Goal: Task Accomplishment & Management: Use online tool/utility

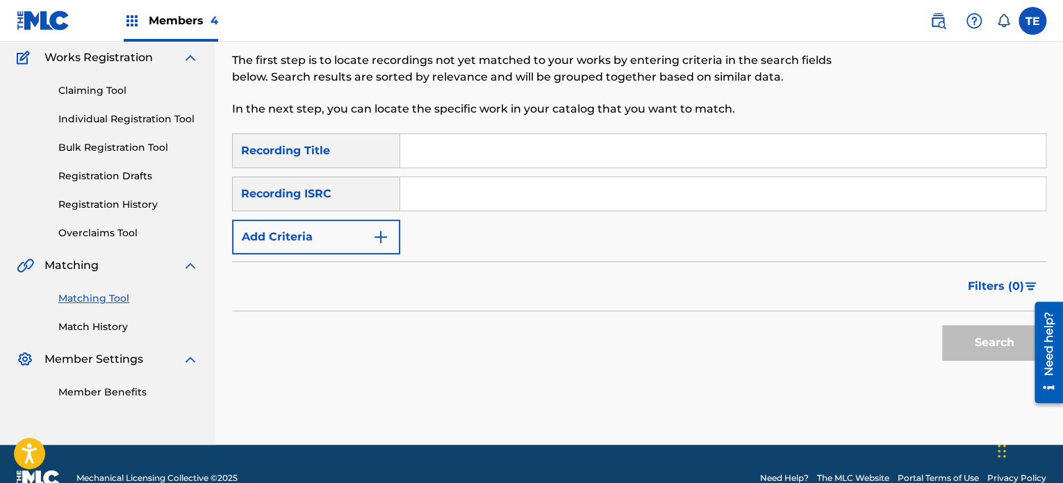
click at [484, 153] on input "Search Form" at bounding box center [723, 150] width 646 height 33
paste input "Safety"
type input "Safety"
click at [389, 236] on img "Search Form" at bounding box center [381, 237] width 17 height 17
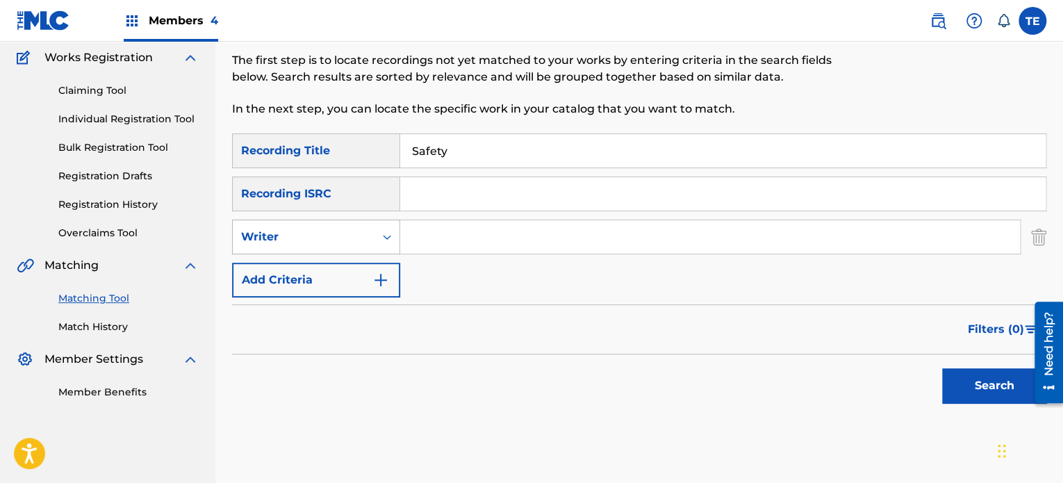
click at [336, 236] on div "Writer" at bounding box center [303, 237] width 125 height 17
click at [471, 289] on div "SearchWithCriteria1097b7f5-52ba-4681-aee7-b3887c83ae3f Recording Title Safety S…" at bounding box center [639, 215] width 815 height 164
click at [361, 231] on div "Writer" at bounding box center [303, 237] width 125 height 17
click at [331, 270] on div "Recording Artist" at bounding box center [316, 271] width 167 height 35
click at [450, 237] on input "Search Form" at bounding box center [710, 236] width 620 height 33
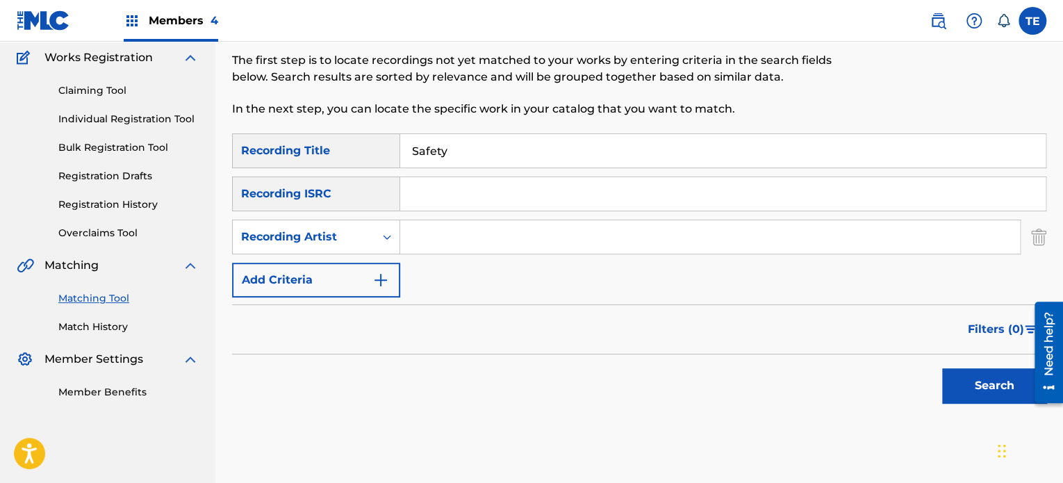
paste input "Lono"
type input "Lono"
click at [1003, 377] on button "Search" at bounding box center [994, 385] width 104 height 35
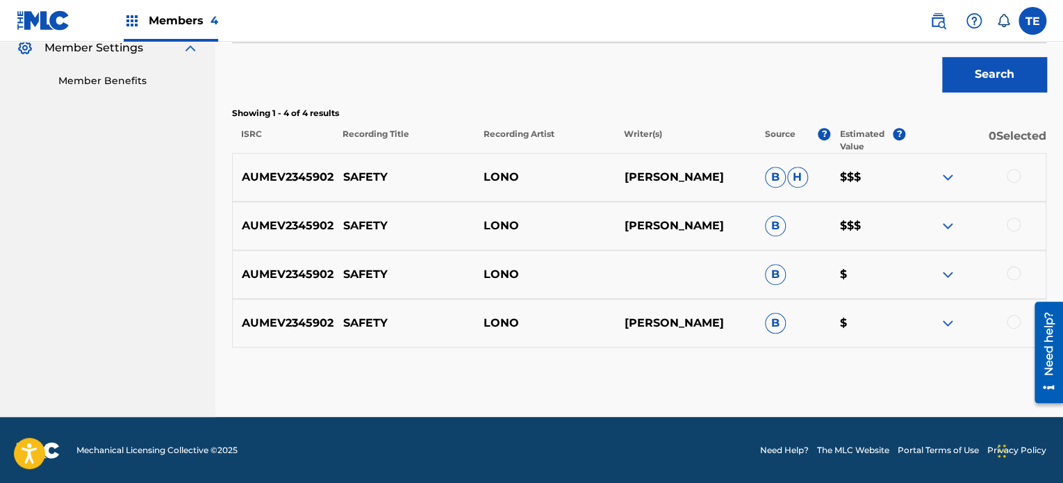
scroll to position [356, 0]
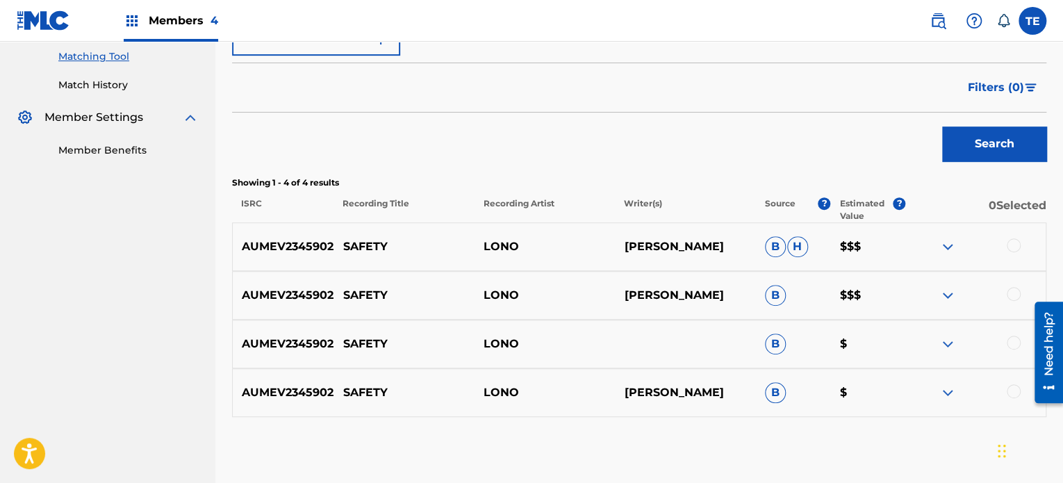
click at [987, 251] on div at bounding box center [976, 246] width 140 height 17
click at [1015, 239] on div at bounding box center [1014, 245] width 14 height 14
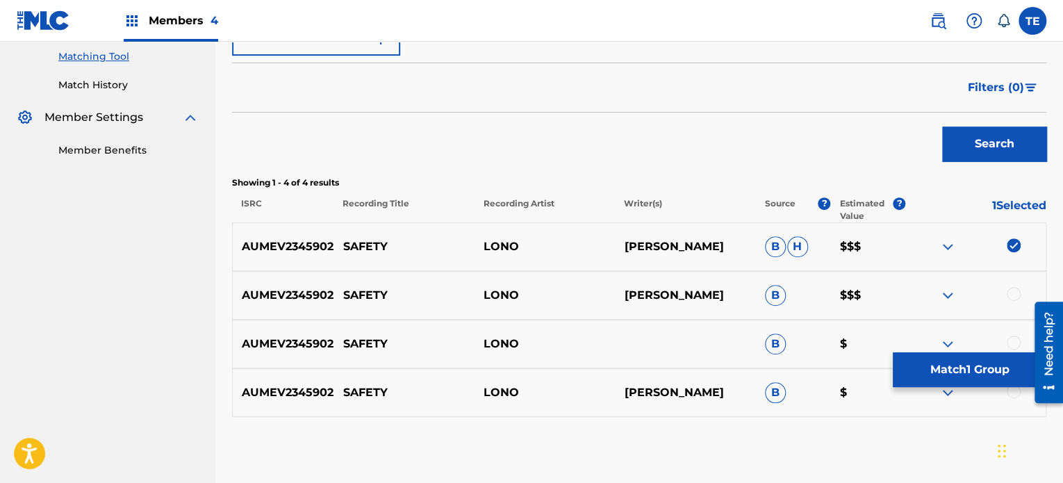
click at [1016, 287] on div at bounding box center [1014, 294] width 14 height 14
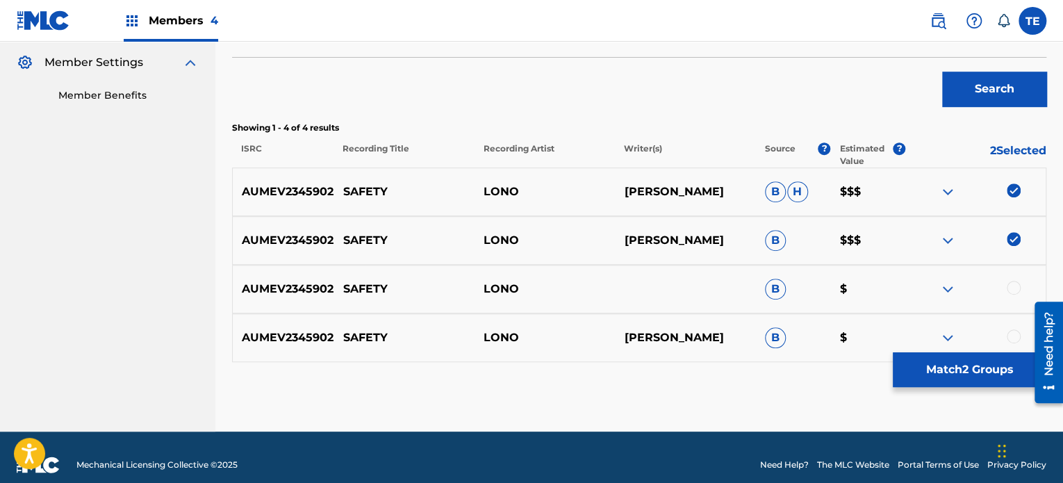
scroll to position [425, 0]
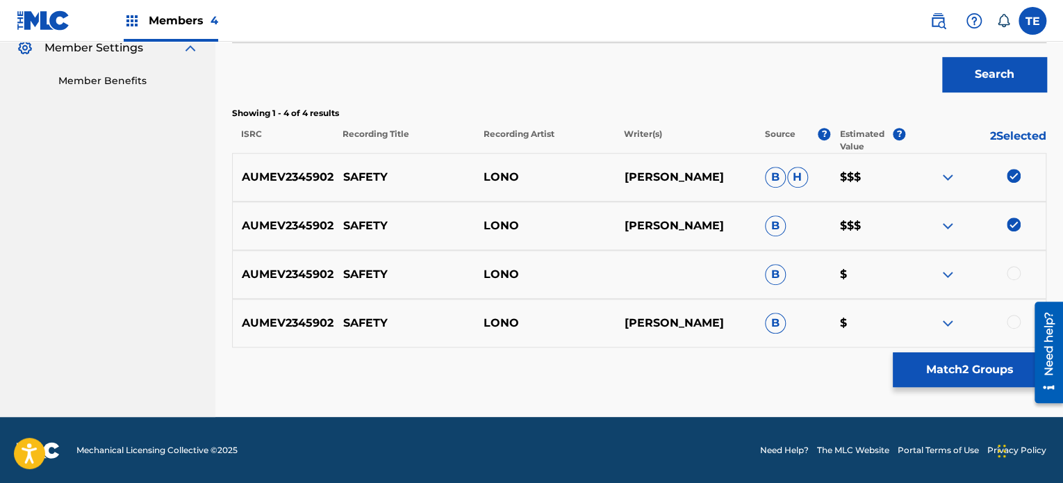
click at [1016, 269] on div at bounding box center [1014, 273] width 14 height 14
click at [1013, 318] on div at bounding box center [1014, 322] width 14 height 14
click at [375, 181] on p "SAFETY" at bounding box center [404, 177] width 140 height 17
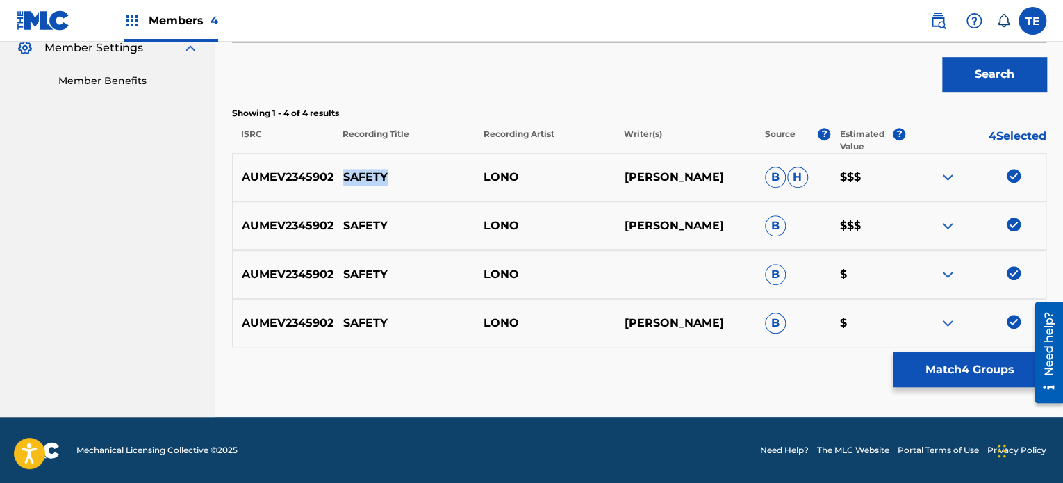
copy p "SAFETY"
click at [931, 372] on button "Match 4 Groups" at bounding box center [970, 369] width 154 height 35
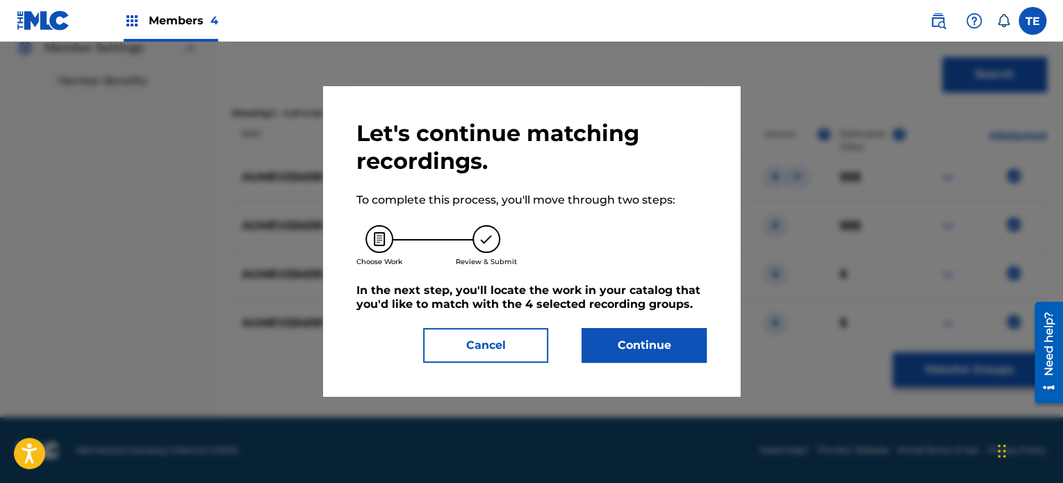
click at [644, 338] on button "Continue" at bounding box center [644, 345] width 125 height 35
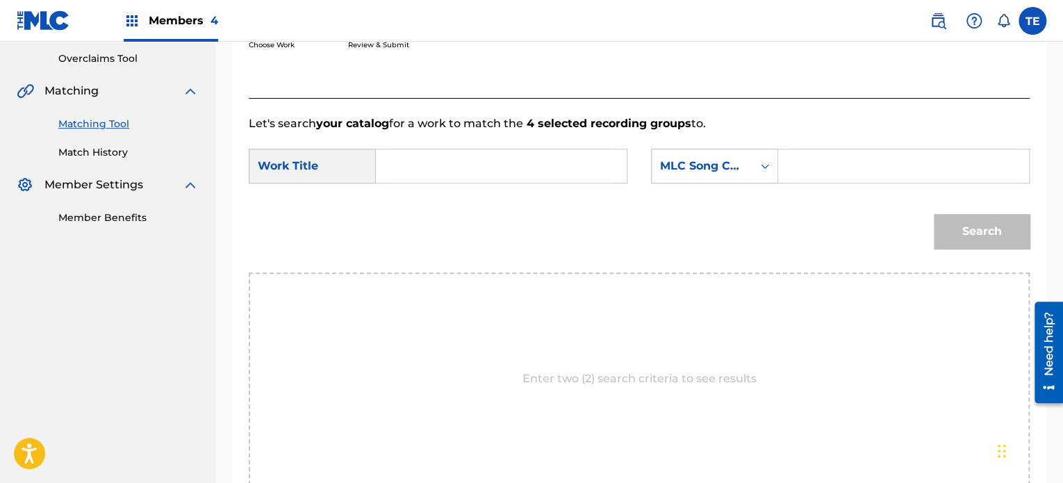
scroll to position [286, 0]
click at [415, 179] on input "Search Form" at bounding box center [501, 168] width 227 height 33
paste input "SAFETY"
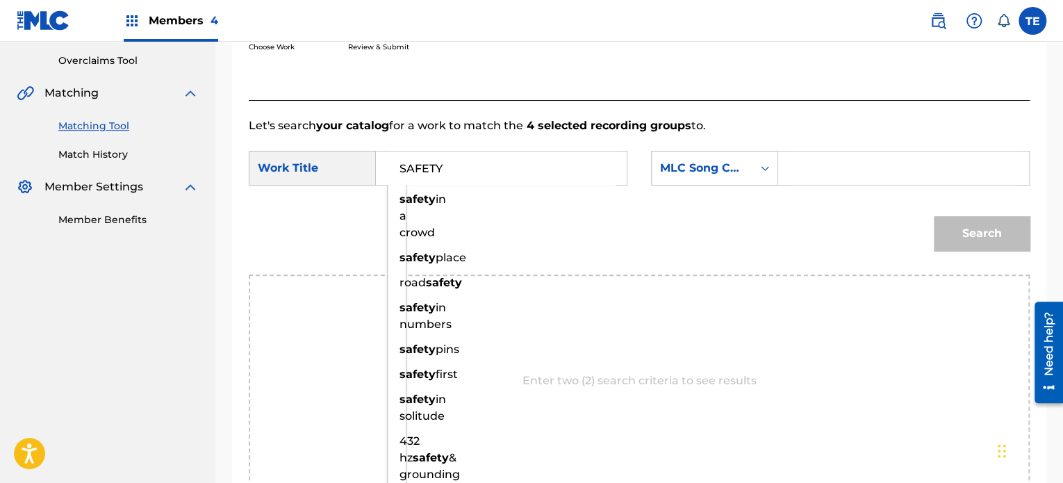
type input "SAFETY"
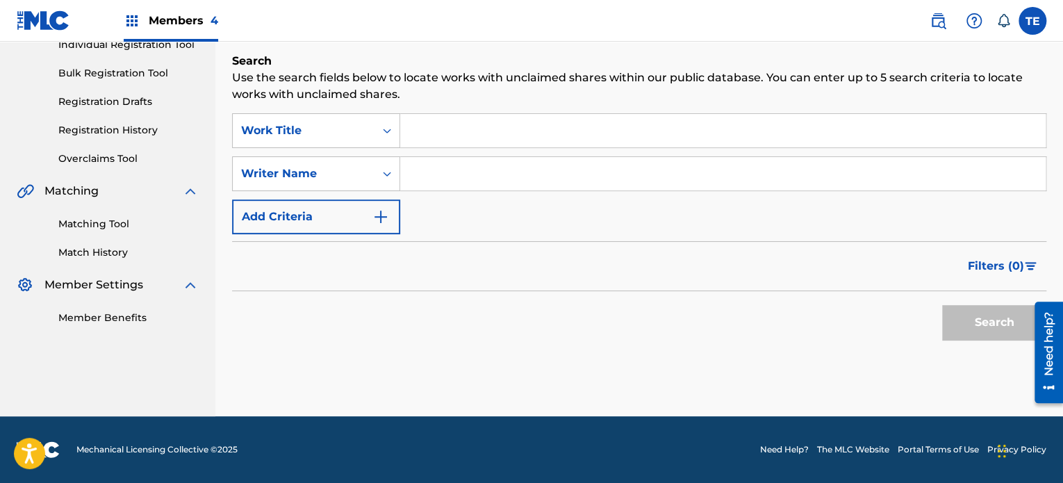
scroll to position [188, 0]
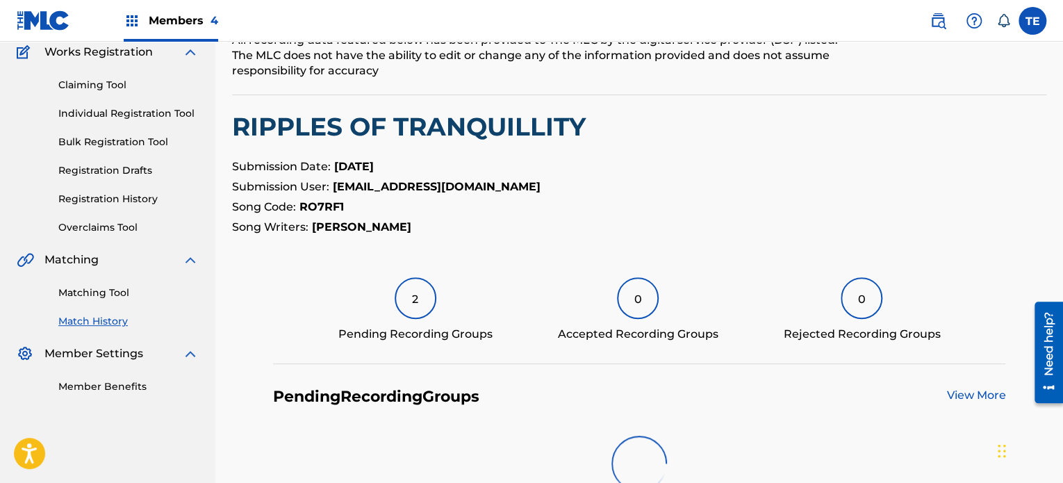
scroll to position [209, 0]
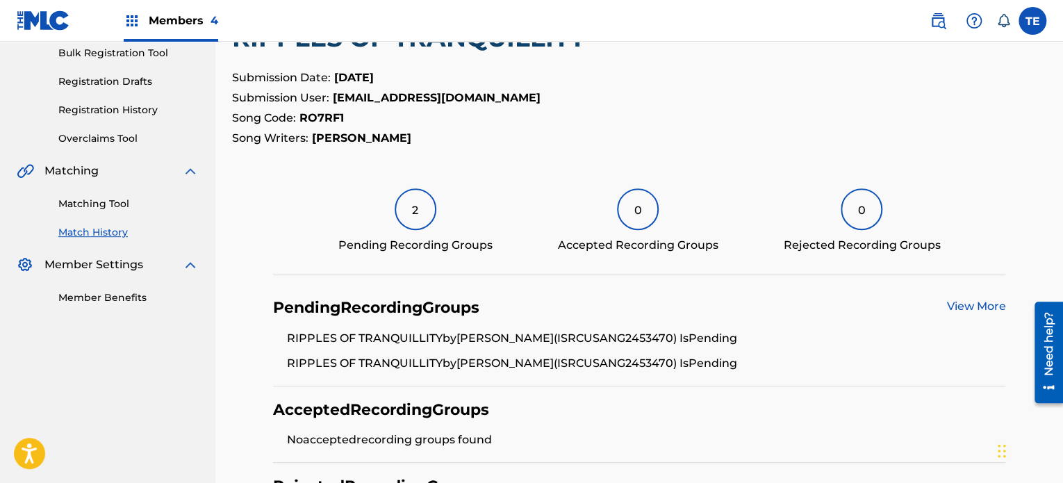
click at [97, 197] on link "Matching Tool" at bounding box center [128, 204] width 140 height 15
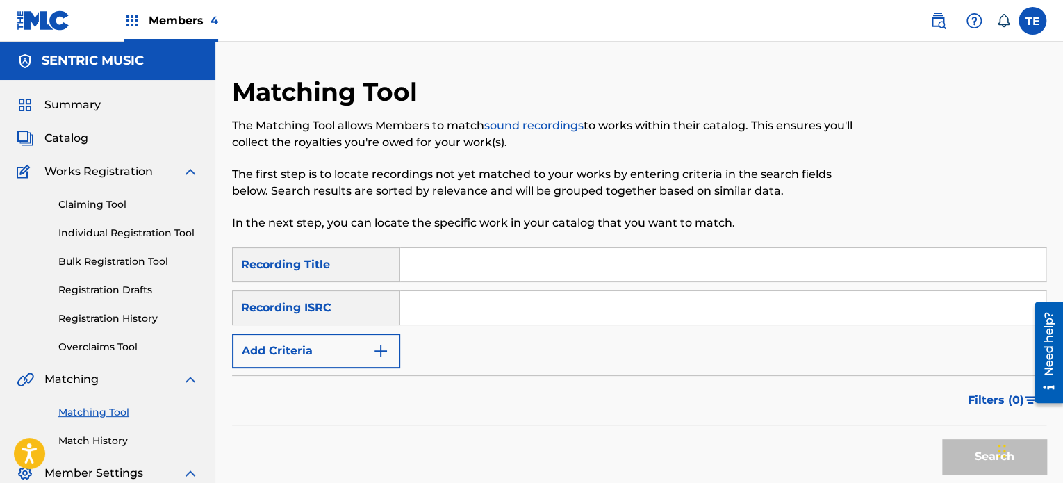
click at [411, 258] on input "Search Form" at bounding box center [723, 264] width 646 height 33
type input "sam"
click at [443, 263] on input "sam" at bounding box center [723, 264] width 646 height 33
click at [472, 256] on input "Search Form" at bounding box center [723, 264] width 646 height 33
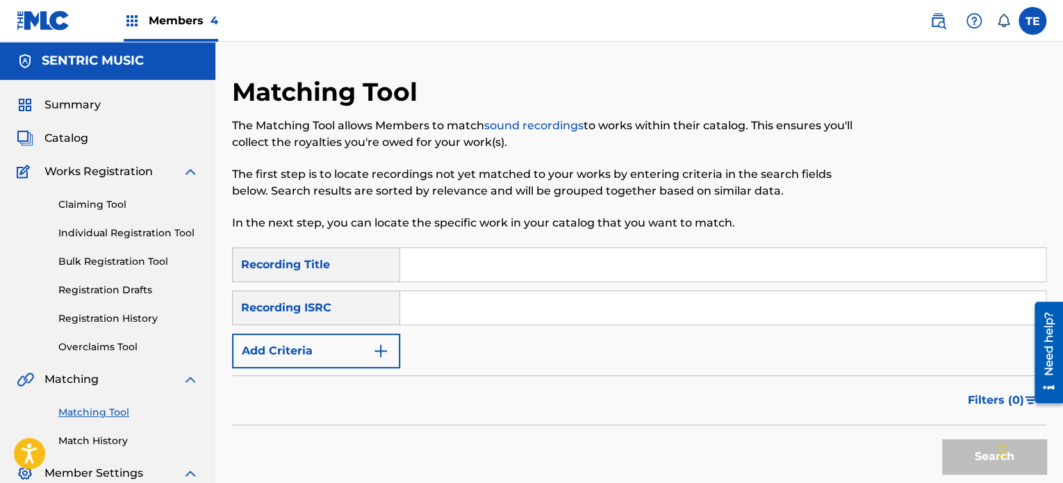
paste input "Samadhi"
type input "Samadhi"
click at [356, 347] on button "Add Criteria" at bounding box center [316, 351] width 168 height 35
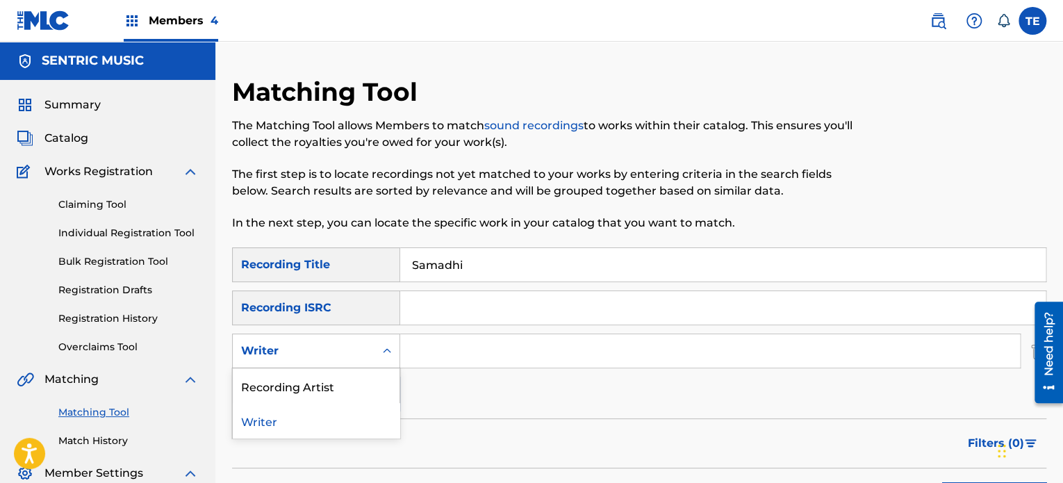
click at [359, 341] on div "Writer" at bounding box center [304, 351] width 142 height 26
click at [350, 390] on div "Recording Artist" at bounding box center [316, 385] width 167 height 35
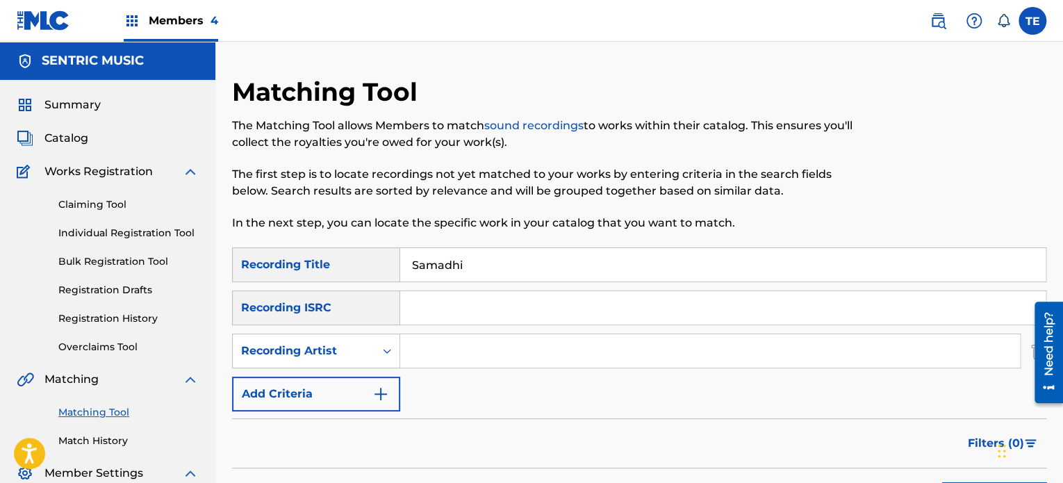
click at [450, 302] on input "Search Form" at bounding box center [723, 307] width 646 height 33
click at [451, 355] on input "Search Form" at bounding box center [710, 350] width 620 height 33
paste input "Rola Young"
type input "Rola Young"
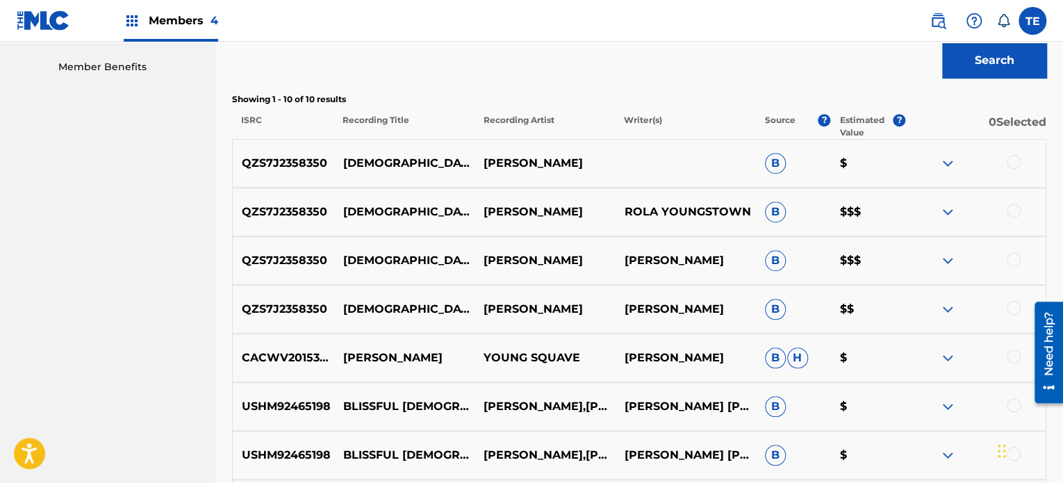
scroll to position [417, 0]
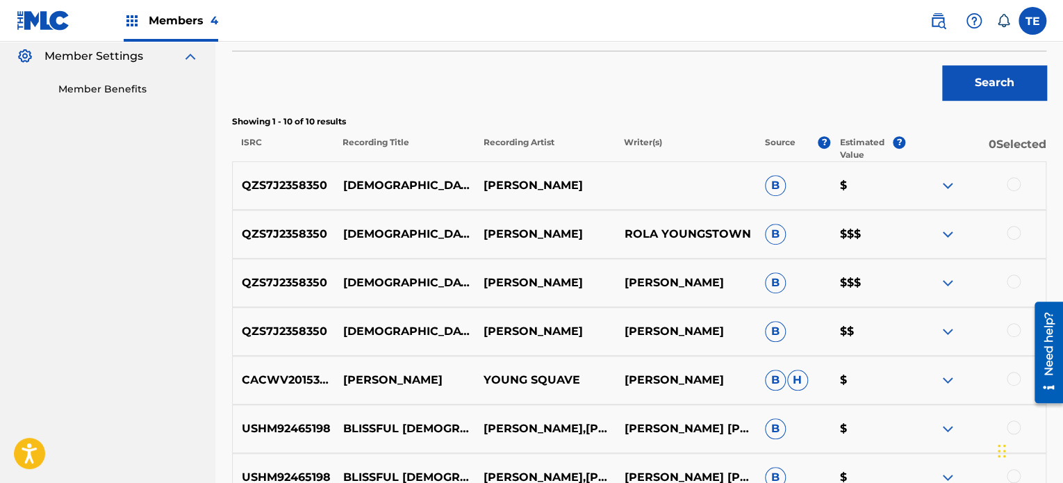
click at [1015, 180] on div at bounding box center [1014, 184] width 14 height 14
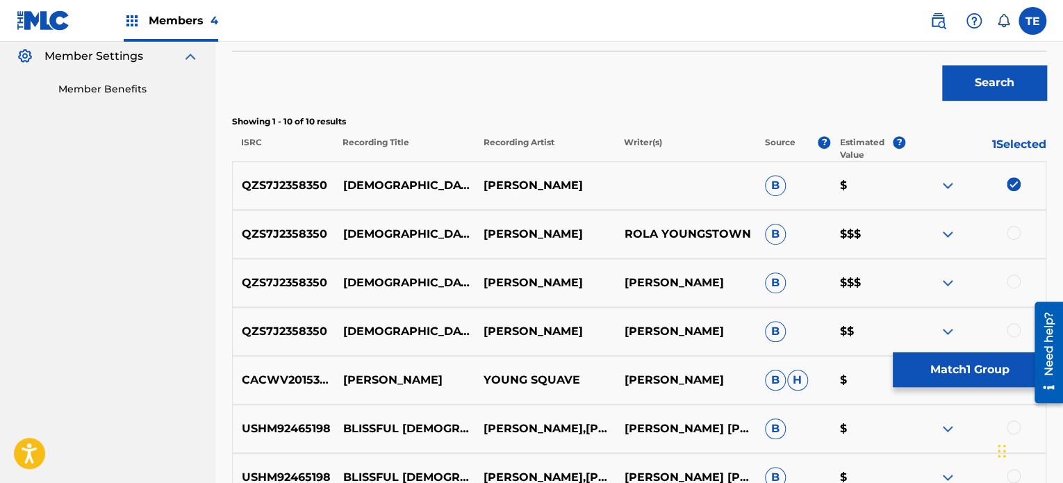
click at [1015, 235] on div at bounding box center [1014, 233] width 14 height 14
click at [1016, 279] on div at bounding box center [1014, 282] width 14 height 14
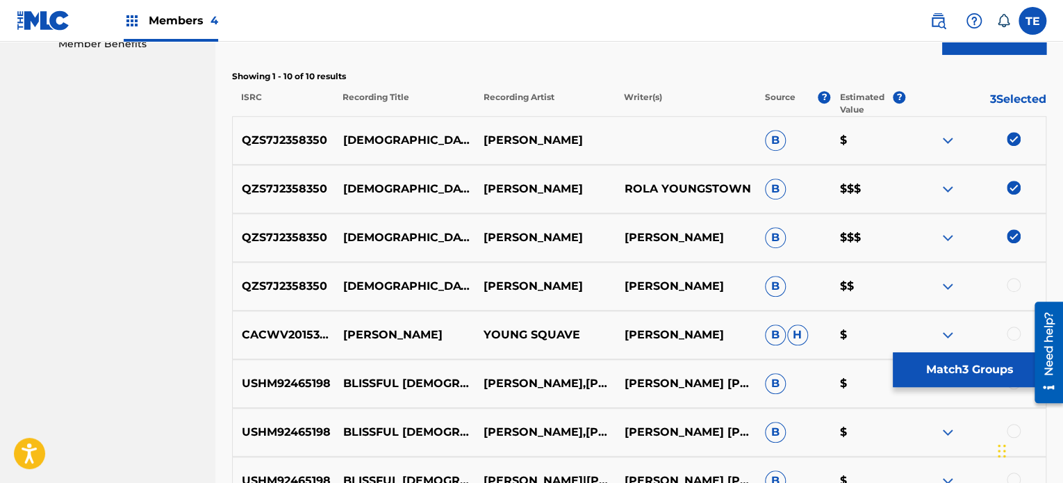
scroll to position [487, 0]
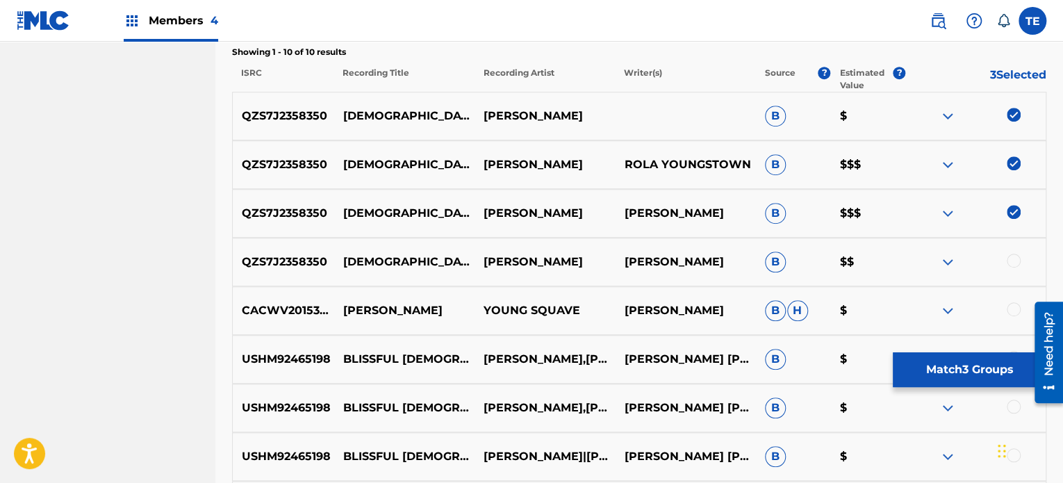
click at [1010, 263] on div at bounding box center [1014, 261] width 14 height 14
click at [367, 162] on p "SAMADHI" at bounding box center [404, 164] width 140 height 17
click at [366, 162] on p "SAMADHI" at bounding box center [404, 164] width 140 height 17
copy p "SAMADHI"
click at [967, 379] on button "Match 4 Groups" at bounding box center [970, 369] width 154 height 35
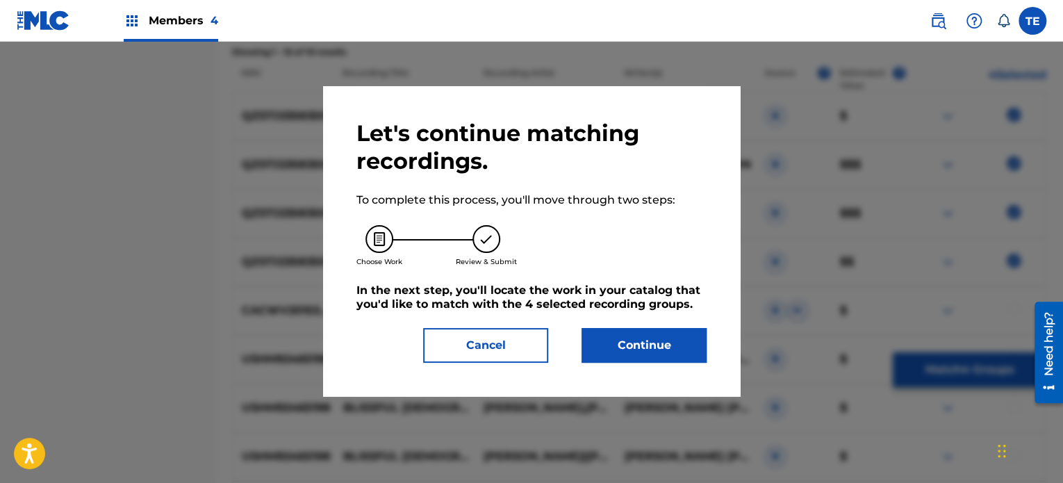
click at [659, 347] on button "Continue" at bounding box center [644, 345] width 125 height 35
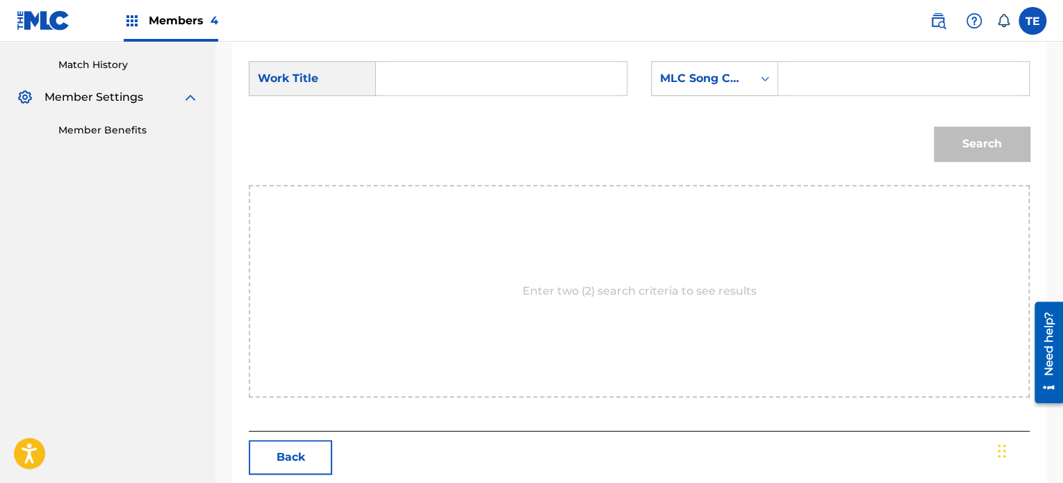
scroll to position [234, 0]
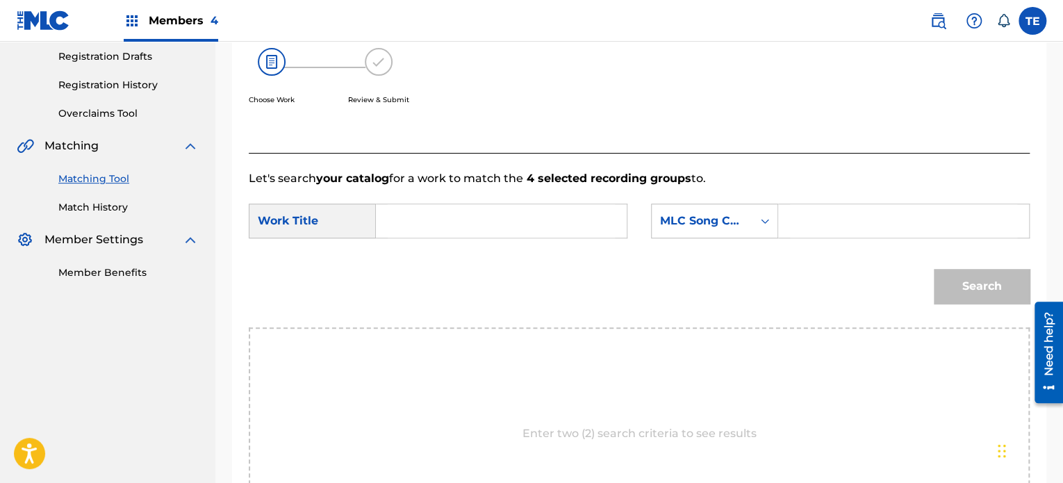
click at [432, 229] on input "Search Form" at bounding box center [501, 220] width 227 height 33
paste input "SAMADHI"
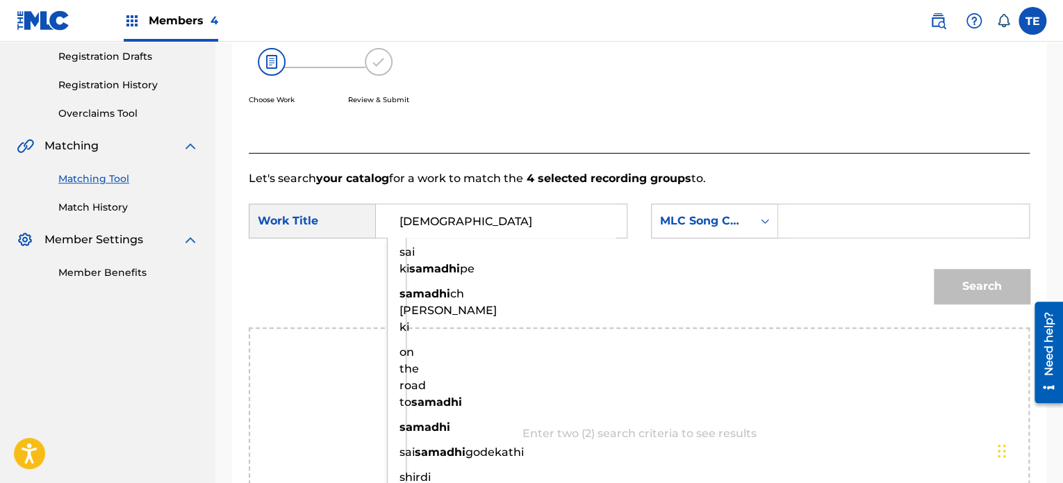
type input "SAMADHI"
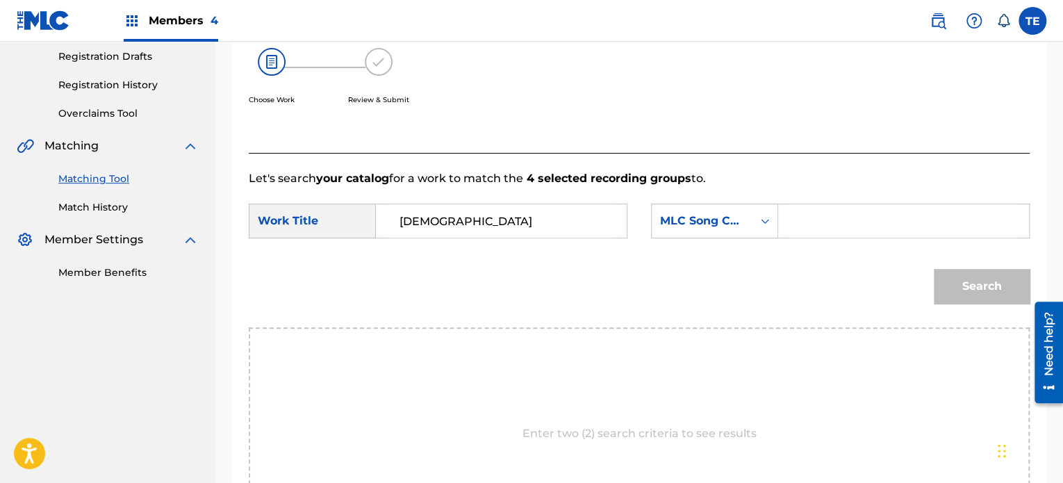
click at [836, 207] on input "Search Form" at bounding box center [903, 220] width 227 height 33
paste input "S80LXG"
type input "S80LXG"
click at [1008, 284] on button "Search" at bounding box center [982, 286] width 96 height 35
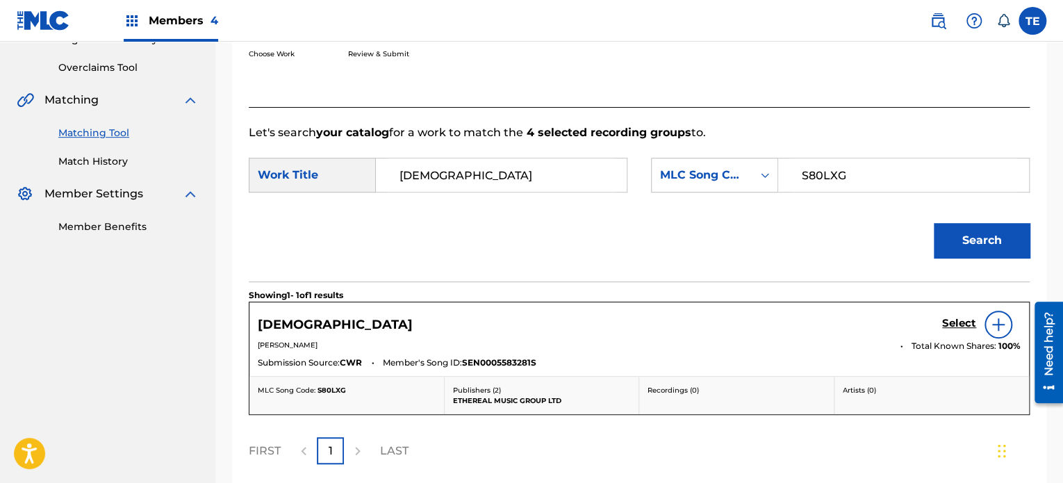
scroll to position [303, 0]
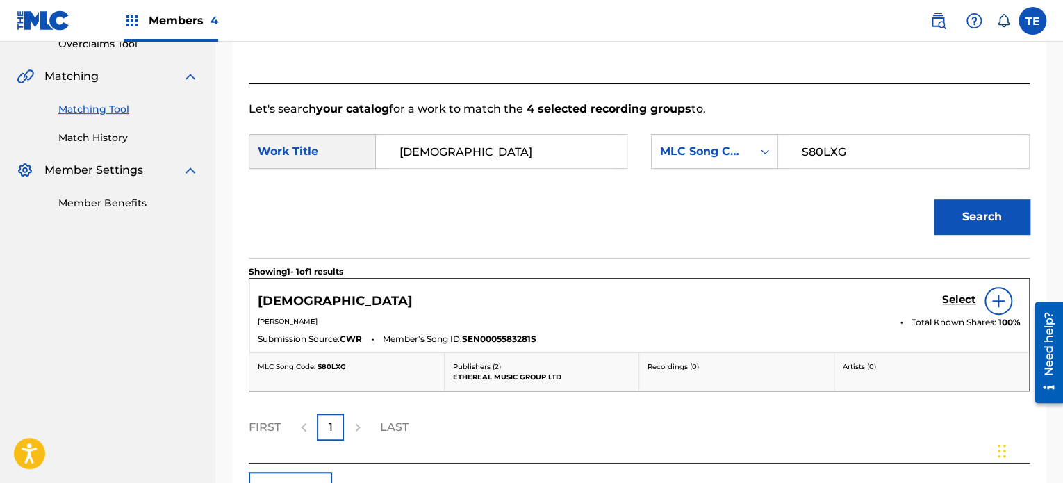
click at [956, 300] on h5 "Select" at bounding box center [959, 299] width 34 height 13
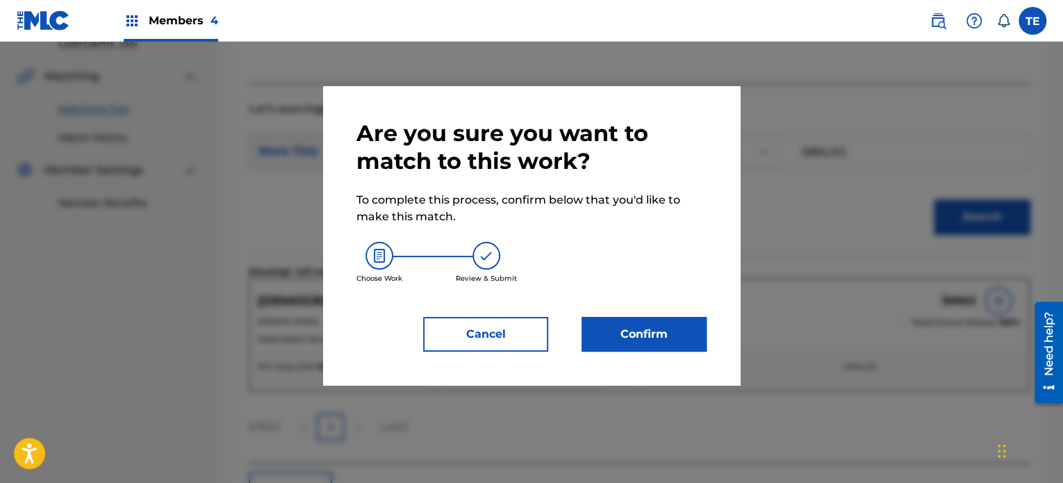
click at [682, 324] on button "Confirm" at bounding box center [644, 334] width 125 height 35
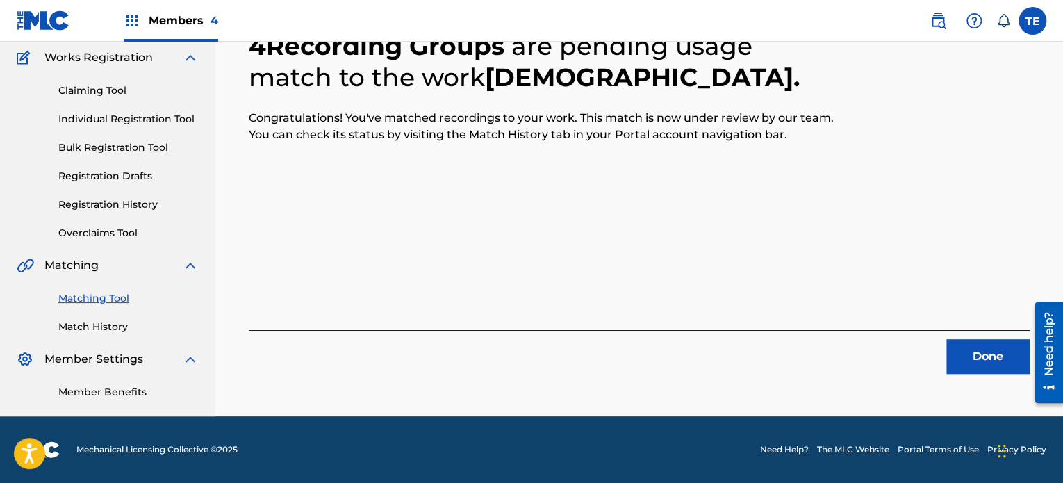
scroll to position [114, 0]
click at [961, 343] on button "Done" at bounding box center [988, 356] width 83 height 35
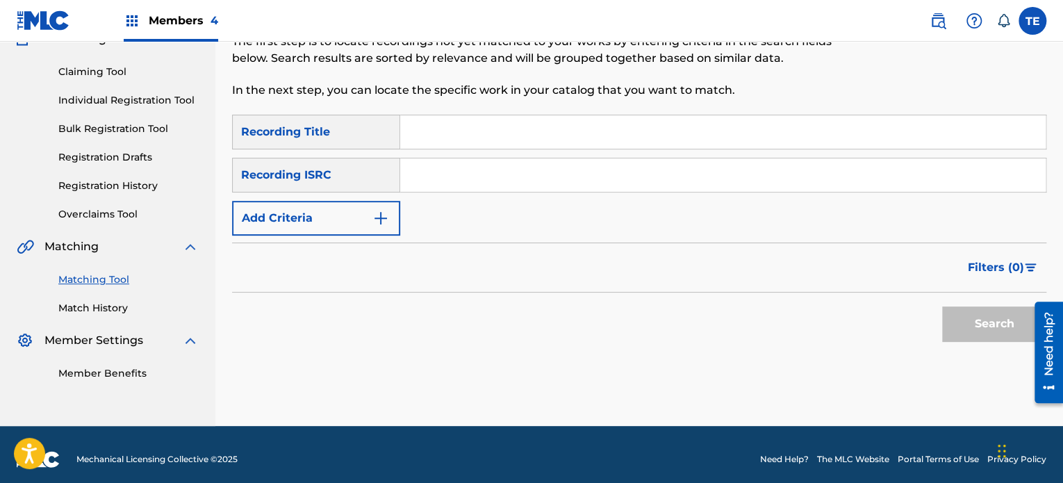
scroll to position [142, 0]
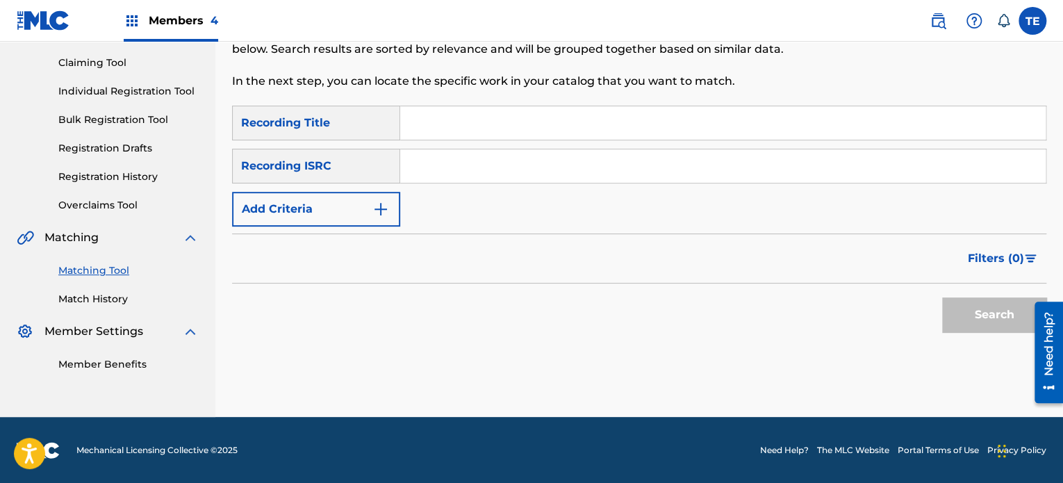
click at [445, 136] on input "Search Form" at bounding box center [723, 122] width 646 height 33
paste input "Saturn's Rings"
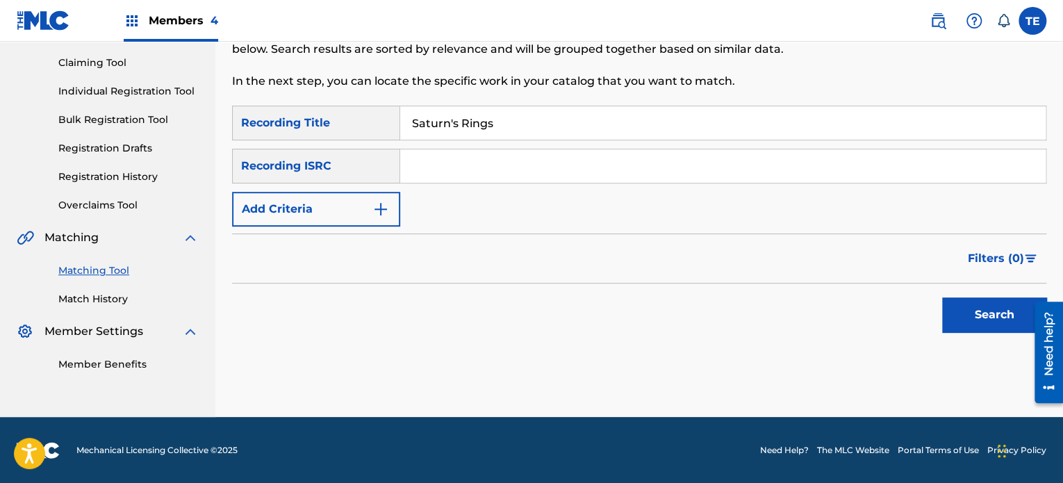
type input "Saturn's Rings"
click at [466, 168] on input "Search Form" at bounding box center [723, 165] width 646 height 33
click at [307, 187] on div "SearchWithCriteria1097b7f5-52ba-4681-aee7-b3887c83ae3f Recording Title Saturn's…" at bounding box center [639, 166] width 815 height 121
click at [322, 201] on button "Add Criteria" at bounding box center [316, 209] width 168 height 35
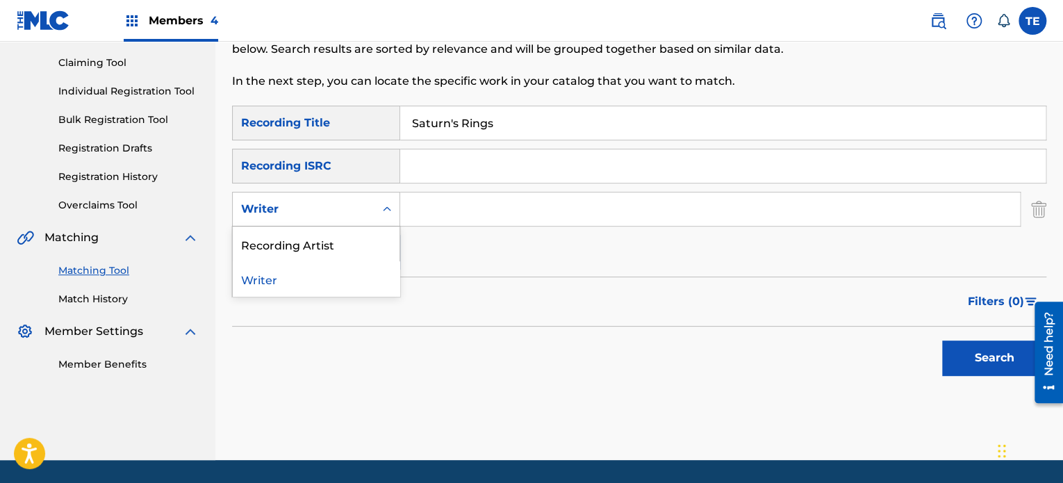
click at [317, 217] on div "Writer" at bounding box center [304, 209] width 142 height 26
click at [306, 244] on div "Recording Artist" at bounding box center [316, 244] width 167 height 35
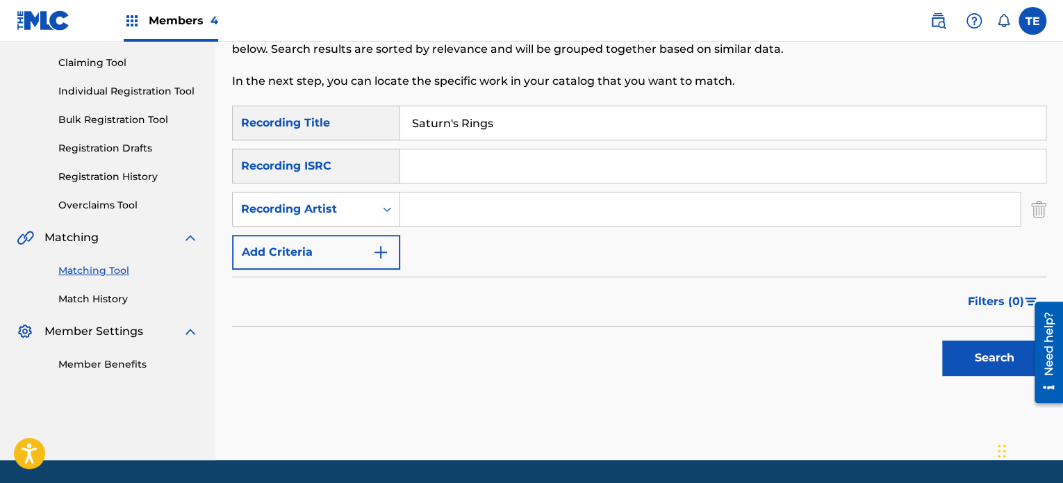
click at [508, 199] on input "Search Form" at bounding box center [710, 209] width 620 height 33
paste input "Friede"
type input "Friede"
click at [503, 190] on div "SearchWithCriteria1097b7f5-52ba-4681-aee7-b3887c83ae3f Recording Title Saturn's…" at bounding box center [639, 188] width 815 height 164
click at [1002, 344] on button "Search" at bounding box center [994, 358] width 104 height 35
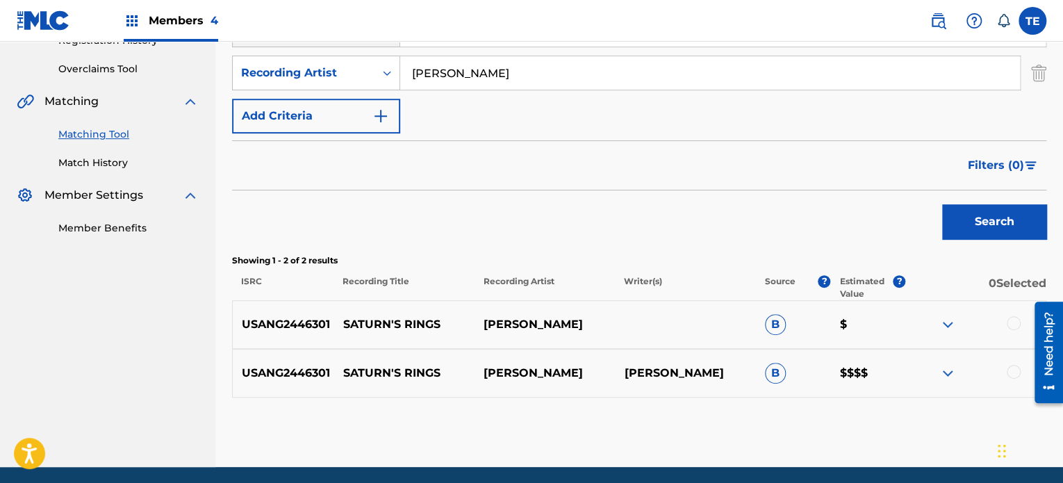
scroll to position [328, 0]
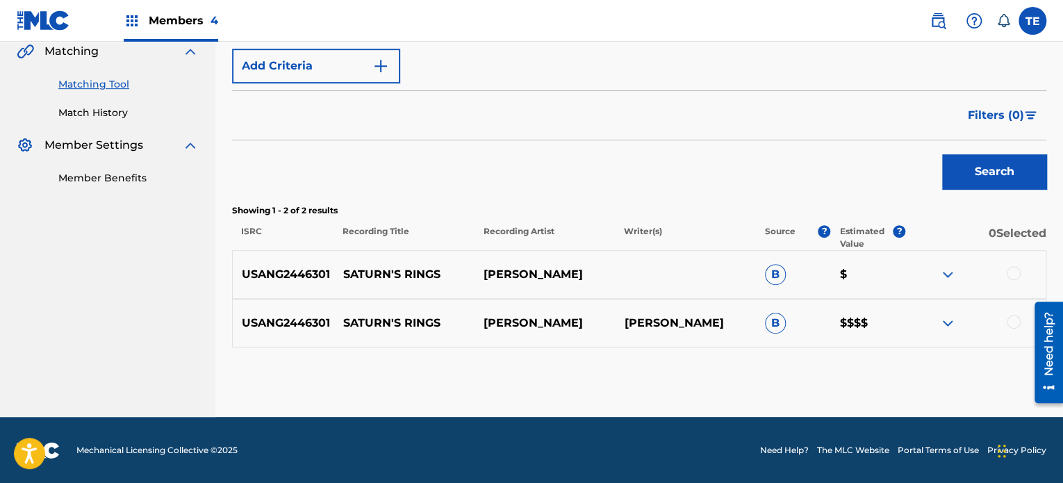
click at [1013, 270] on div at bounding box center [1014, 273] width 14 height 14
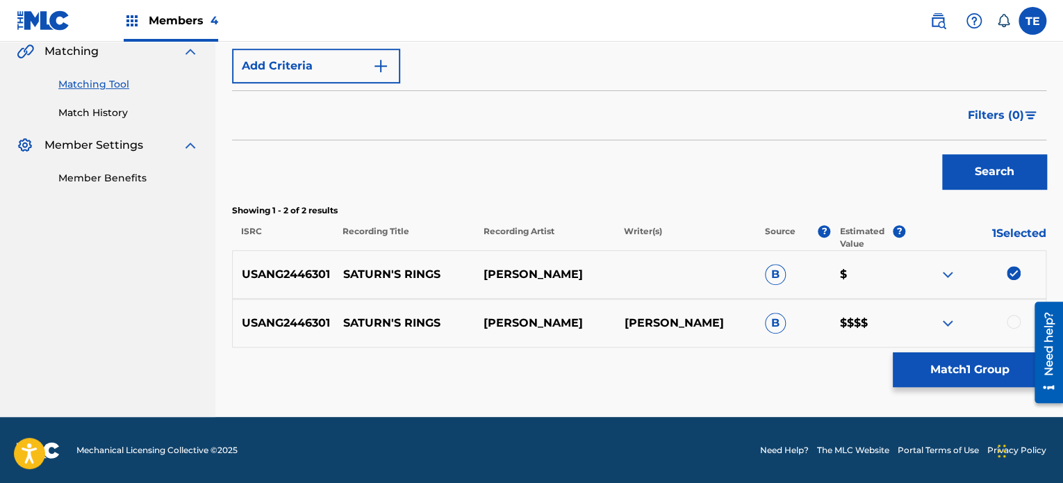
click at [1007, 320] on div at bounding box center [1014, 322] width 14 height 14
click at [389, 263] on div "USANG2446301 SATURN'S RINGS FRIEDE B $" at bounding box center [639, 274] width 815 height 49
copy p "SATURN'S RINGS"
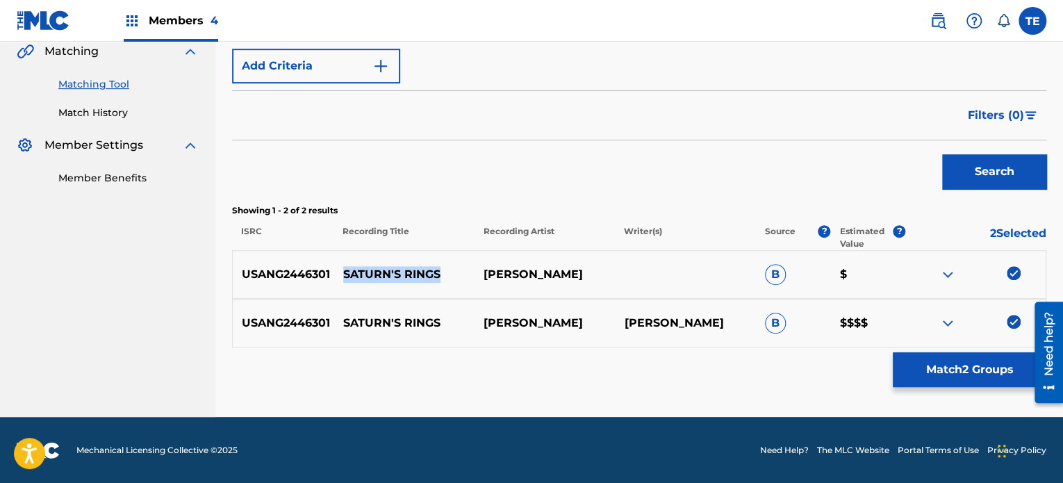
click at [942, 359] on button "Match 2 Groups" at bounding box center [970, 369] width 154 height 35
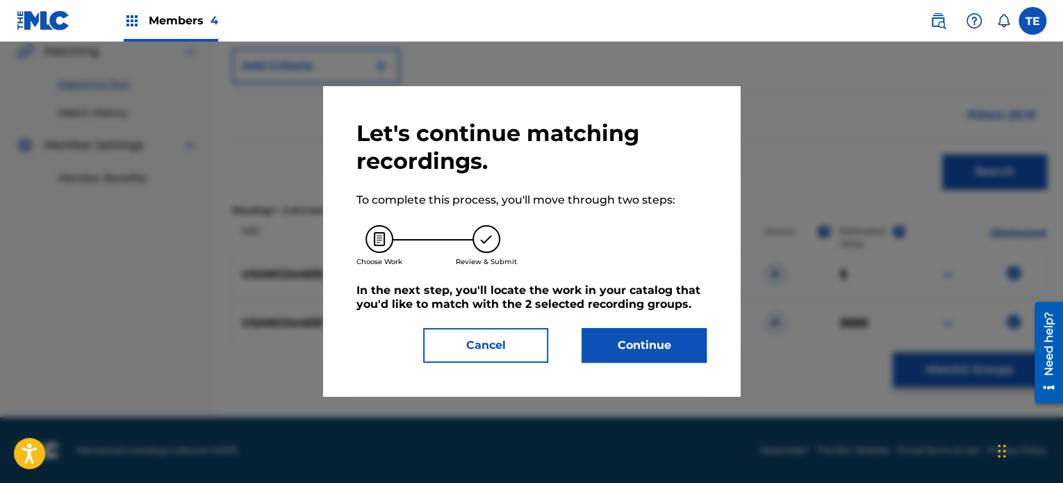
click at [676, 338] on button "Continue" at bounding box center [644, 345] width 125 height 35
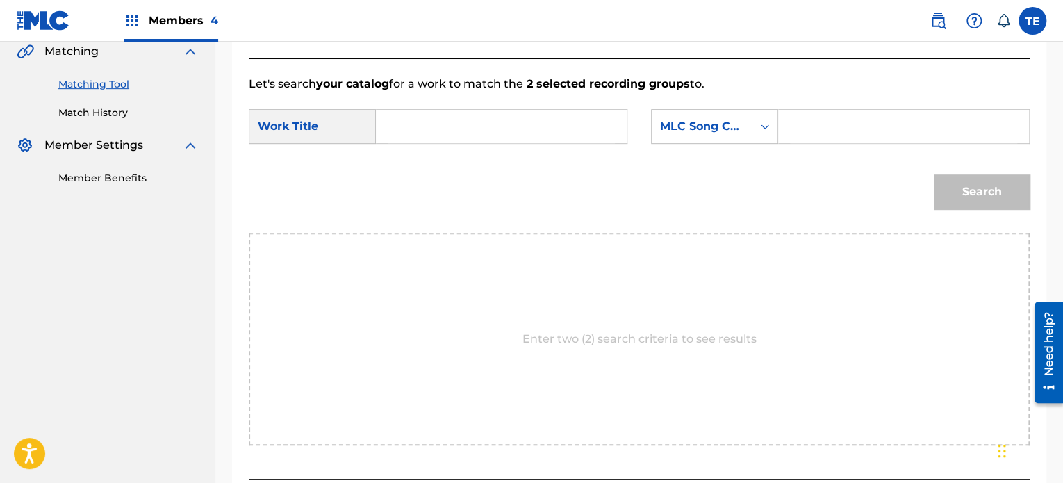
paste input "SATURN'S RINGS"
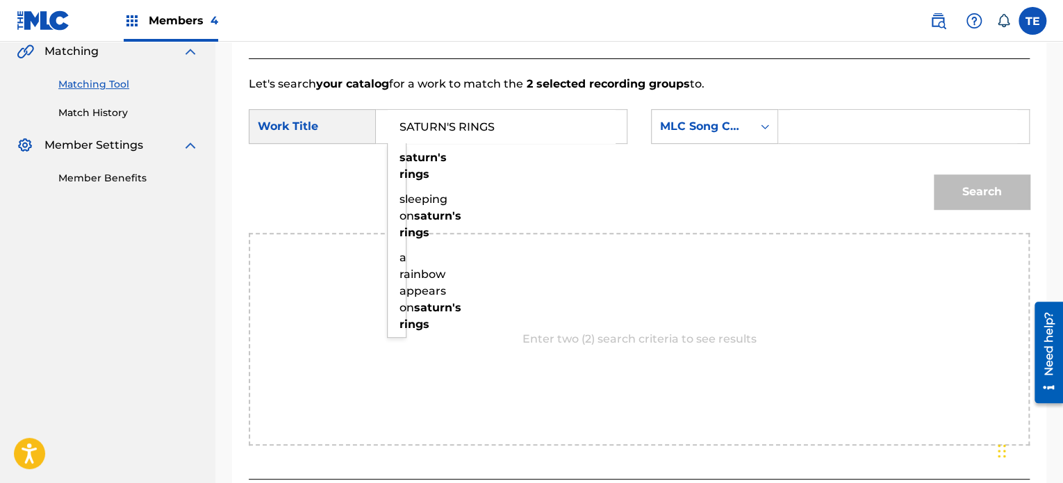
type input "SATURN'S RINGS"
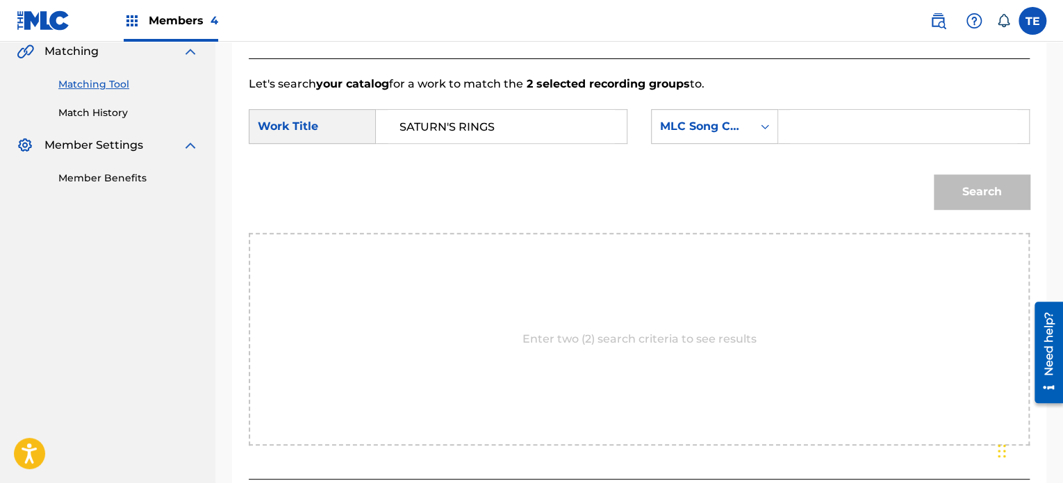
click at [833, 117] on input "Search Form" at bounding box center [903, 126] width 227 height 33
paste input "S64ELH"
type input "S64ELH"
click at [938, 195] on button "Search" at bounding box center [982, 191] width 96 height 35
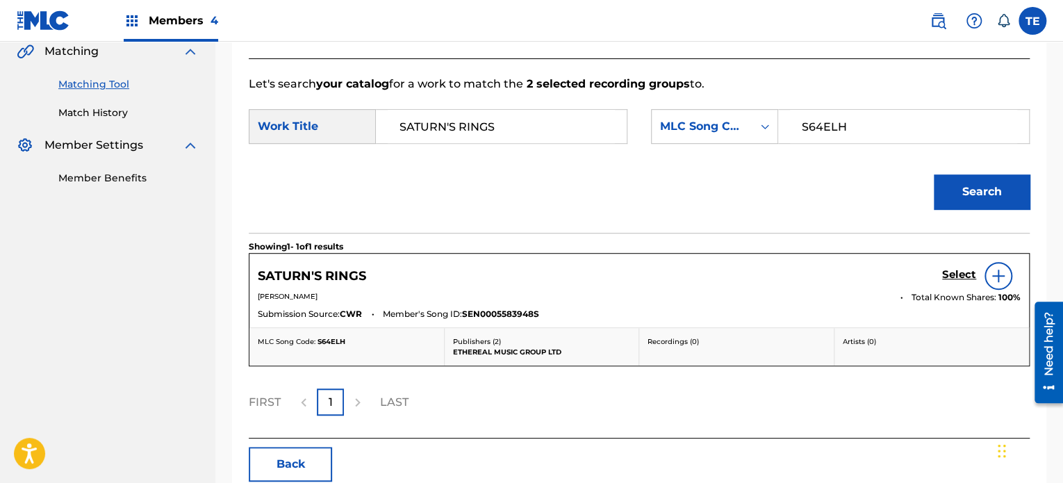
click at [957, 272] on h5 "Select" at bounding box center [959, 274] width 34 height 13
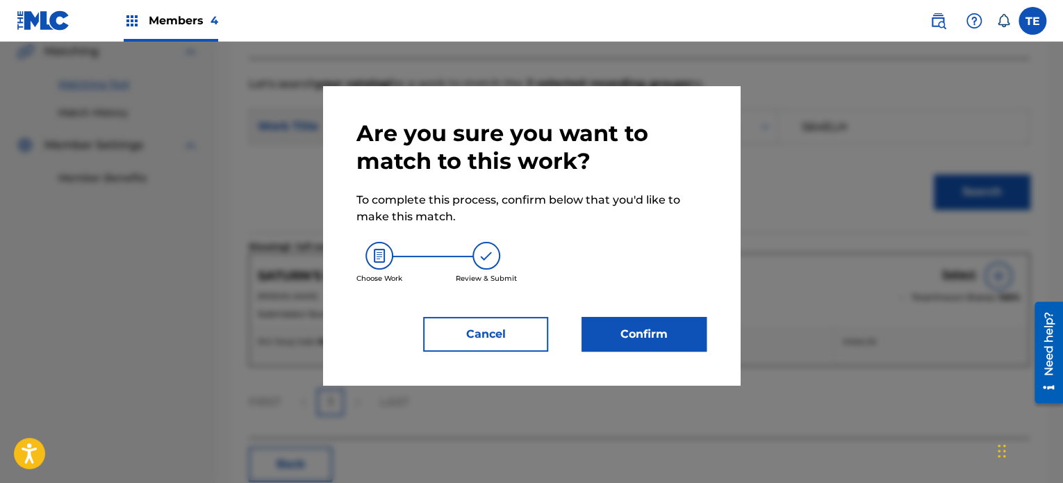
click at [612, 338] on button "Confirm" at bounding box center [644, 334] width 125 height 35
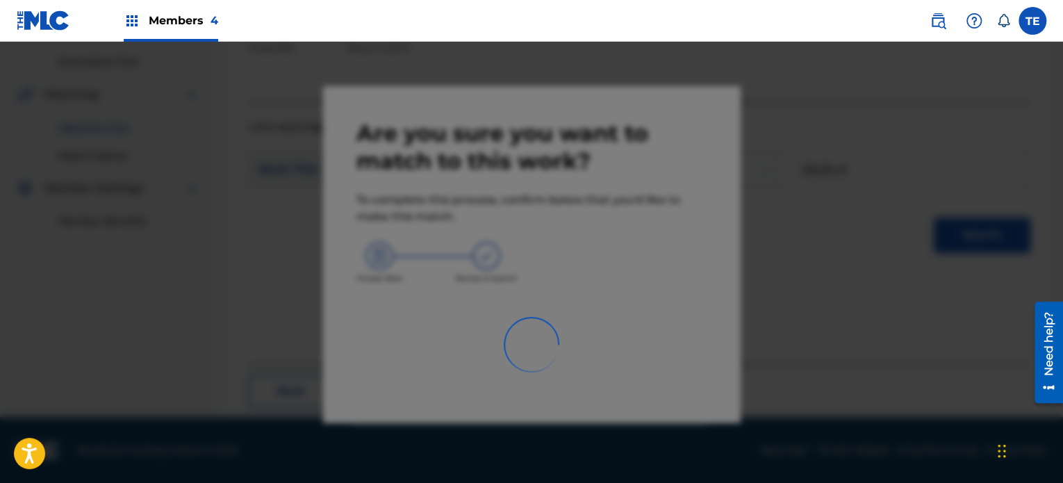
scroll to position [114, 0]
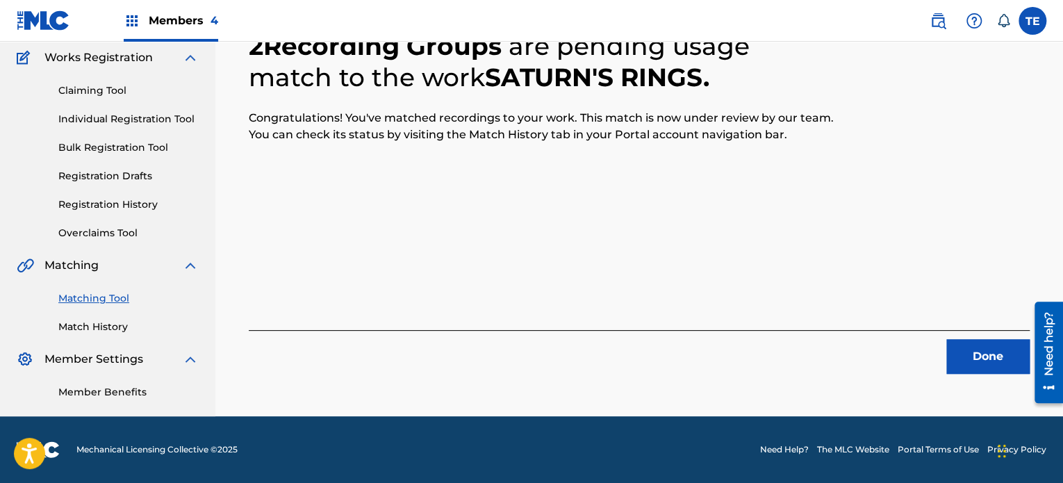
click at [997, 358] on button "Done" at bounding box center [988, 356] width 83 height 35
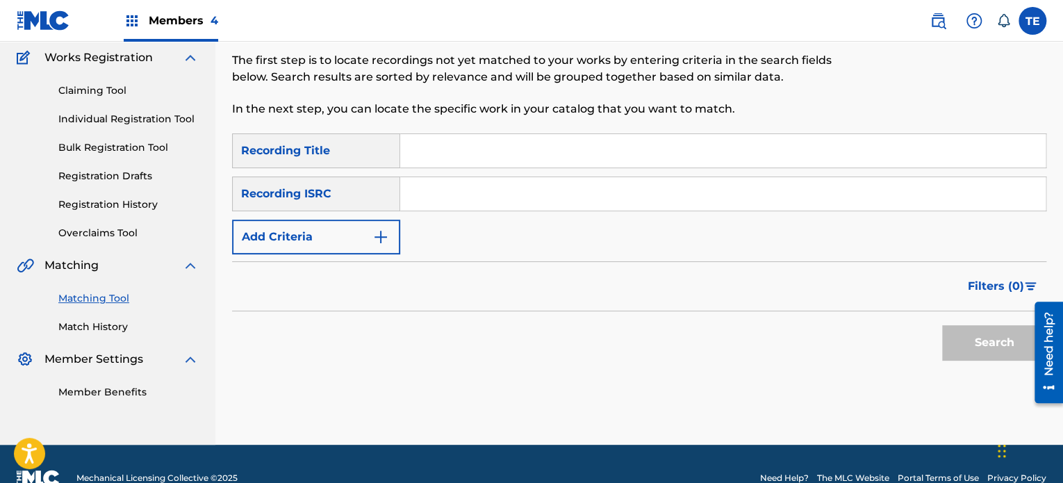
click at [430, 136] on input "Search Form" at bounding box center [723, 150] width 646 height 33
paste input "Security"
type input "Security"
click at [341, 236] on button "Add Criteria" at bounding box center [316, 237] width 168 height 35
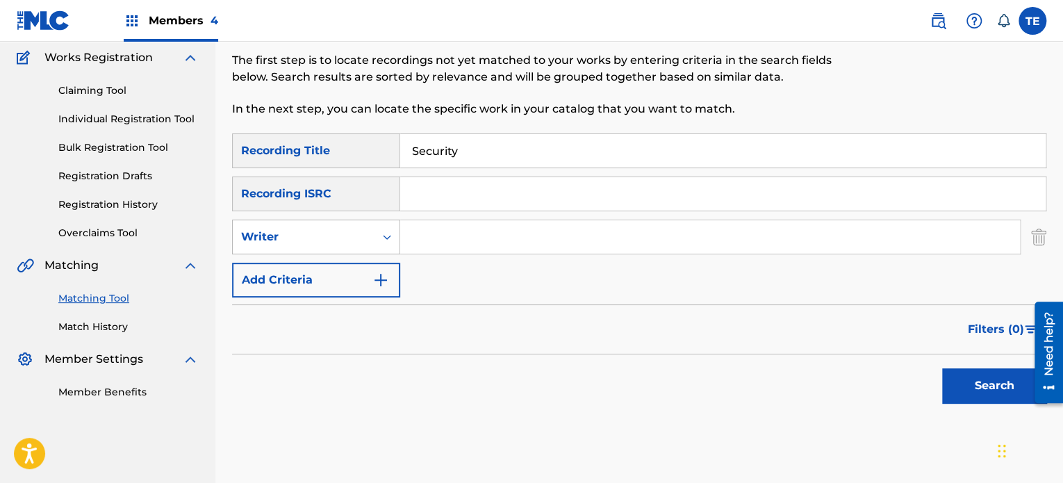
drag, startPoint x: 344, startPoint y: 254, endPoint x: 341, endPoint y: 247, distance: 8.4
click at [342, 252] on div "SearchWithCriteria1097b7f5-52ba-4681-aee7-b3887c83ae3f Recording Title Security…" at bounding box center [639, 215] width 815 height 164
click at [346, 243] on div "Writer" at bounding box center [303, 237] width 125 height 17
click at [333, 280] on div "Recording Artist" at bounding box center [316, 271] width 167 height 35
click at [443, 229] on input "Search Form" at bounding box center [710, 236] width 620 height 33
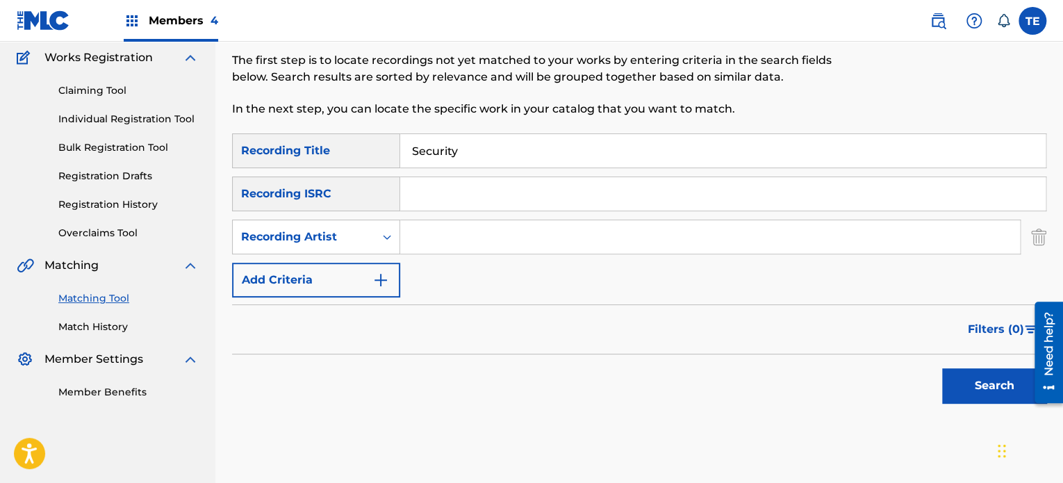
paste input "Rola Young"
type input "Rola Young"
click at [997, 374] on button "Search" at bounding box center [994, 385] width 104 height 35
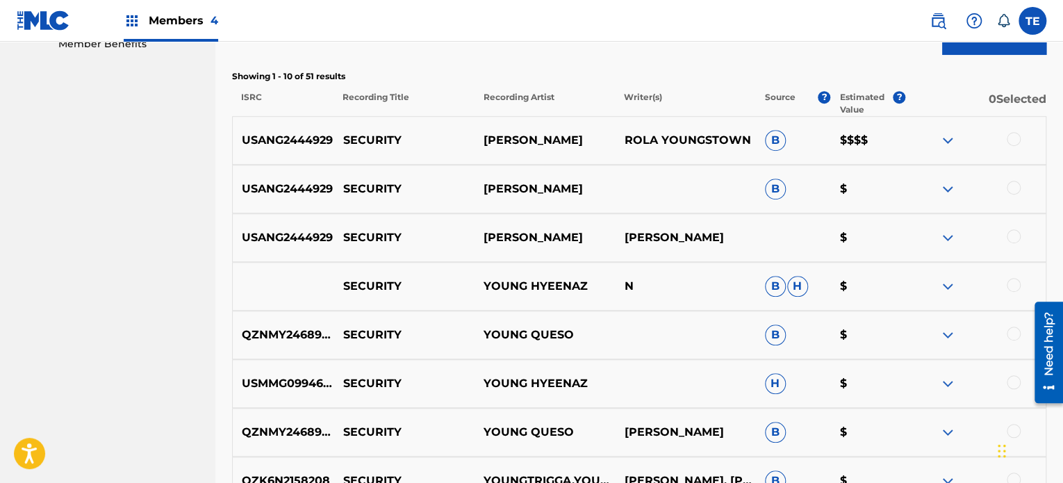
scroll to position [462, 0]
click at [1007, 237] on div at bounding box center [1014, 237] width 14 height 14
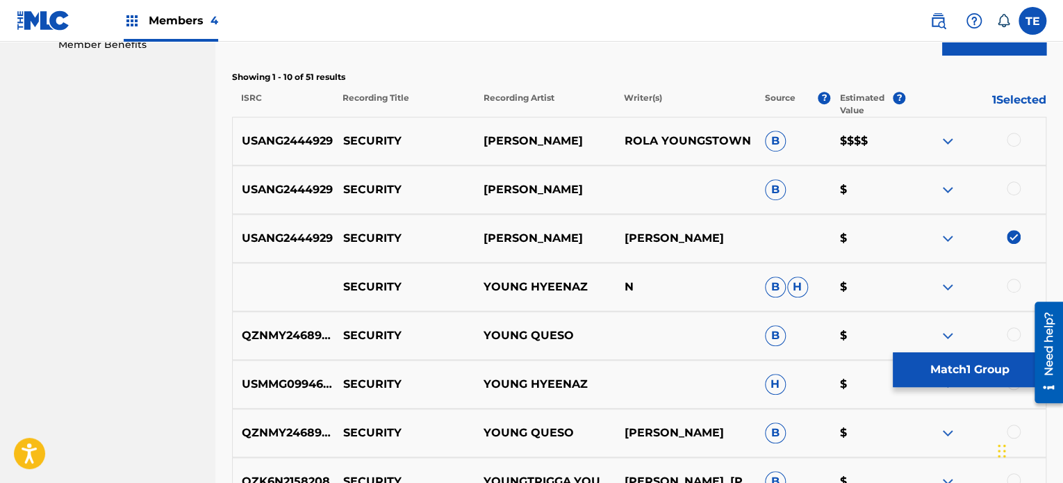
click at [1013, 191] on div at bounding box center [1014, 188] width 14 height 14
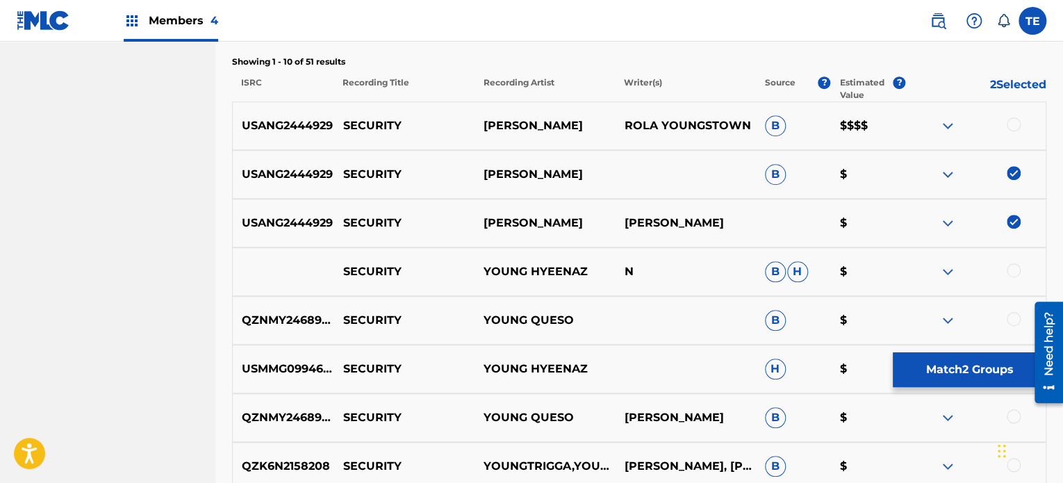
scroll to position [405, 0]
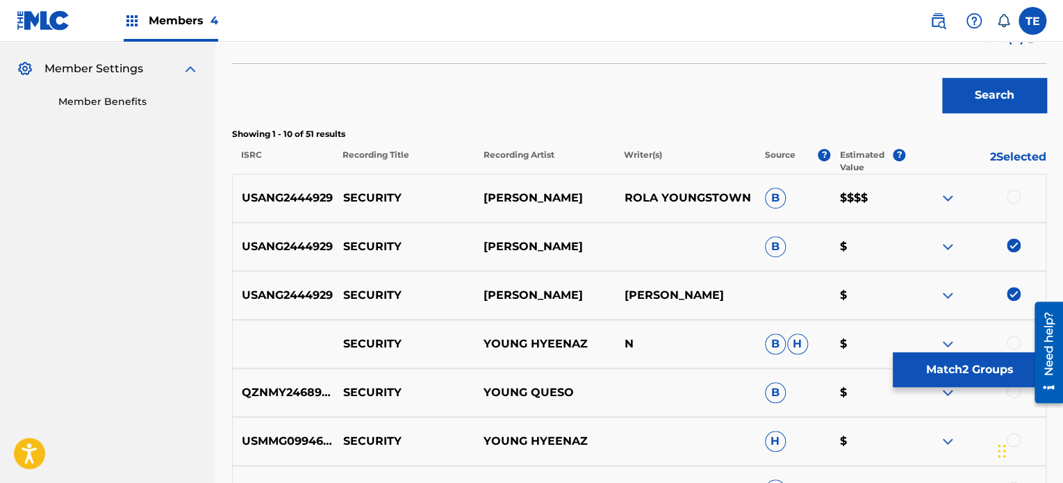
click at [1016, 195] on div at bounding box center [1014, 197] width 14 height 14
click at [384, 190] on p "SECURITY" at bounding box center [404, 198] width 140 height 17
copy p "SECURITY"
click at [938, 359] on button "Match 3 Groups" at bounding box center [970, 369] width 154 height 35
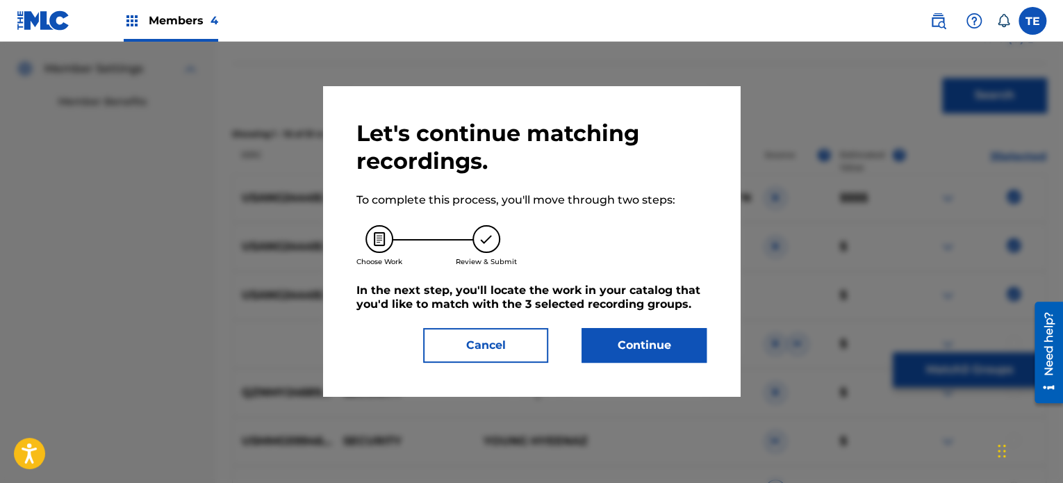
click at [701, 327] on div "Let's continue matching recordings. To complete this process, you'll move throu…" at bounding box center [532, 241] width 350 height 243
click at [660, 344] on button "Continue" at bounding box center [644, 345] width 125 height 35
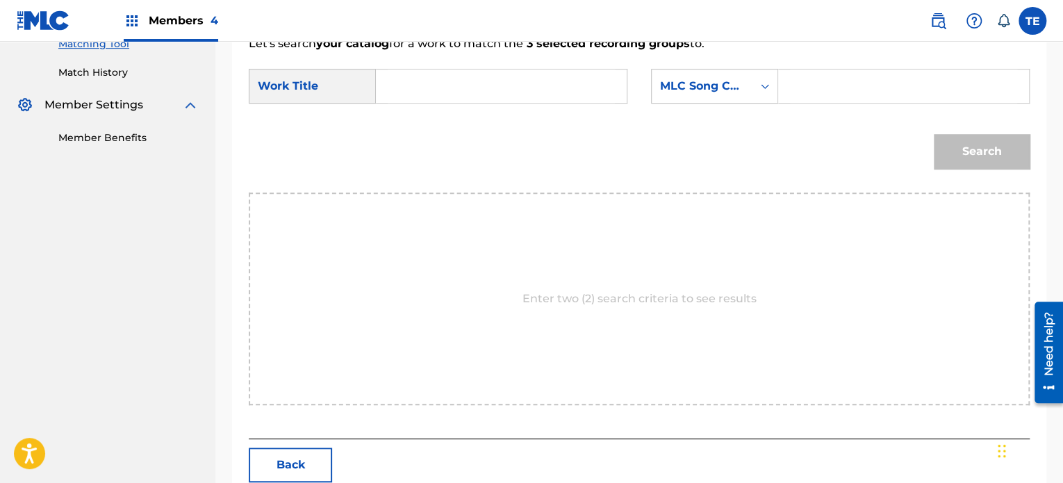
scroll to position [335, 0]
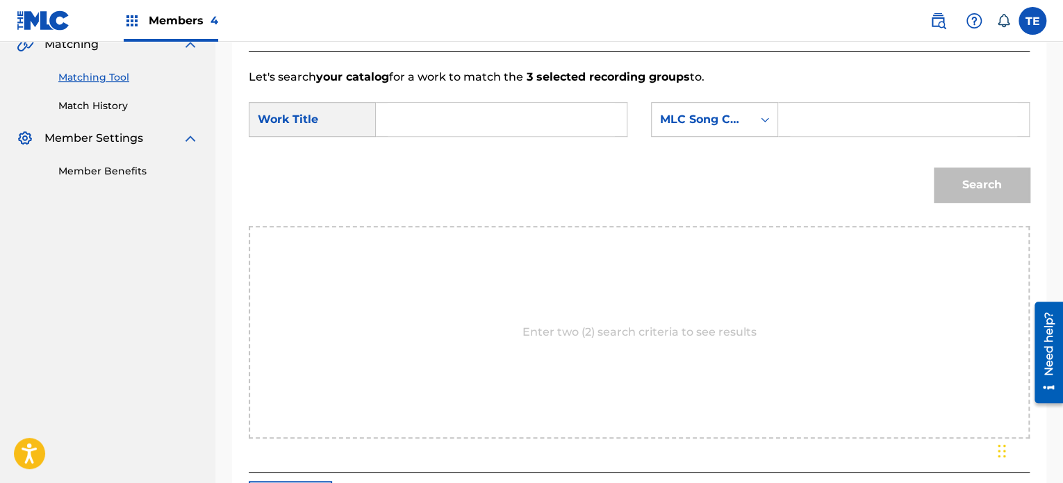
click at [439, 112] on input "Search Form" at bounding box center [501, 119] width 227 height 33
paste input "SECURITY"
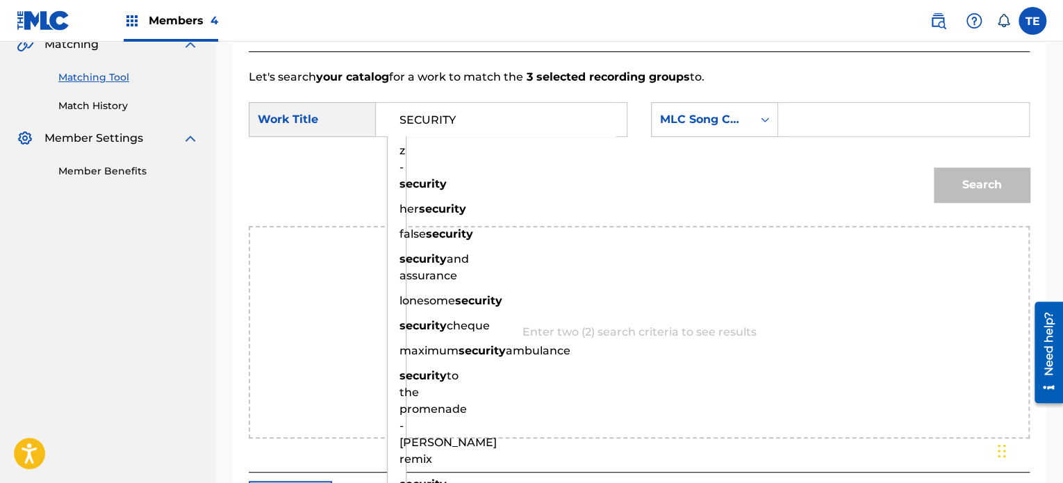
type input "SECURITY"
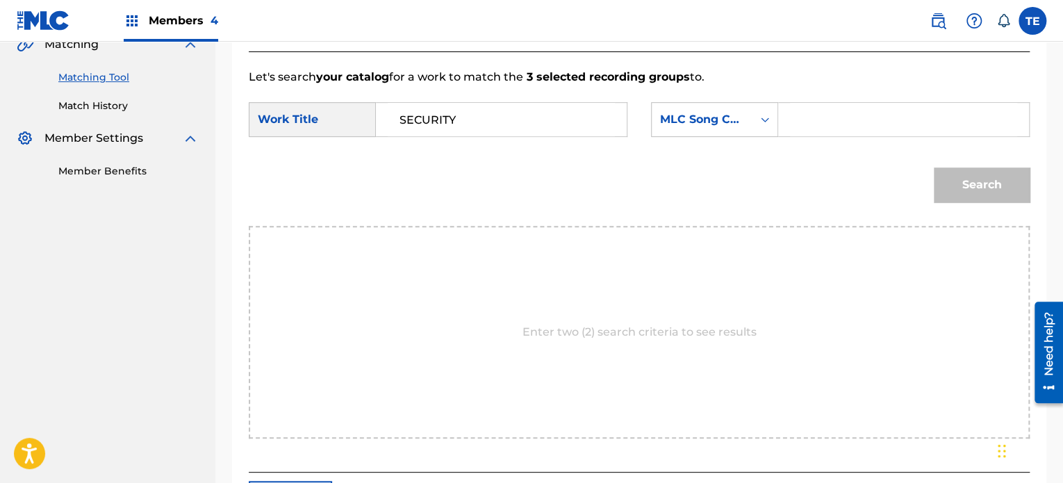
click at [818, 92] on form "SearchWithCriteria30de06e7-a498-481e-a3e6-9e75637924f3 Work Title SECURITY Sear…" at bounding box center [639, 155] width 781 height 140
click at [816, 117] on input "Search Form" at bounding box center [903, 119] width 227 height 33
paste input "S65F1K"
type input "S65F1K"
click at [984, 203] on div "Search" at bounding box center [978, 182] width 103 height 56
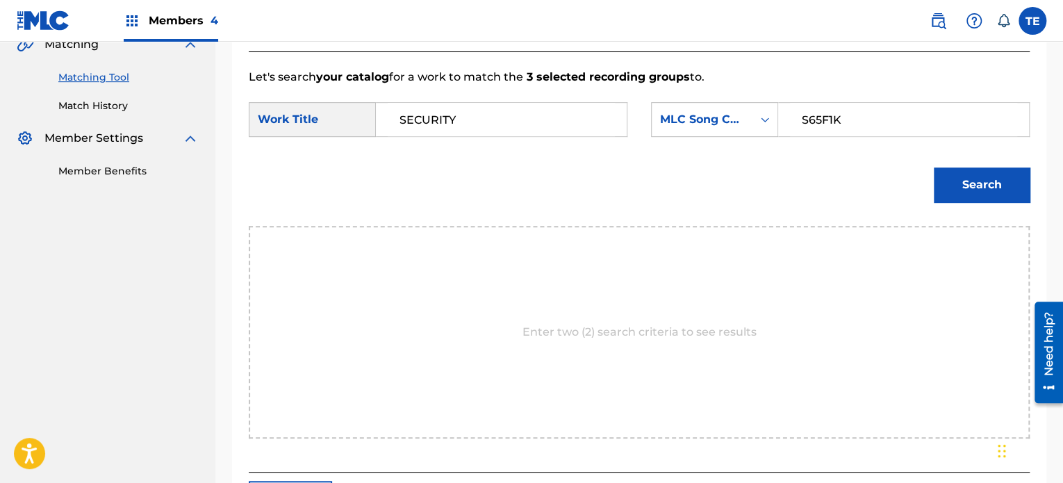
click at [995, 169] on button "Search" at bounding box center [982, 185] width 96 height 35
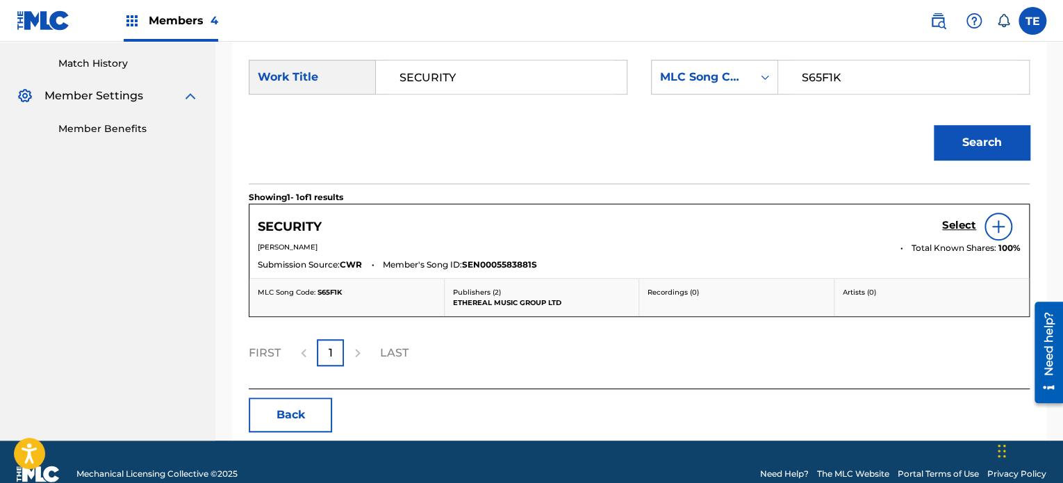
scroll to position [400, 0]
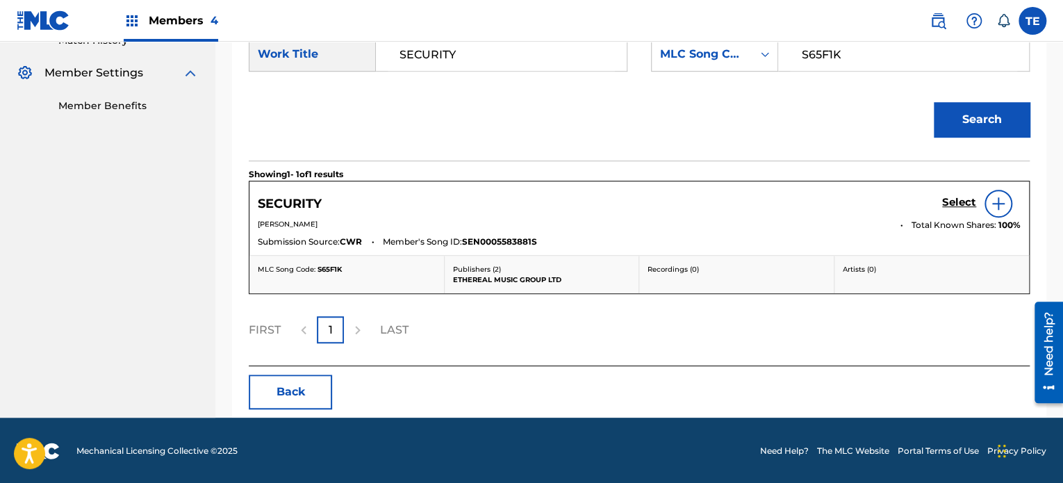
click at [957, 193] on div "Select" at bounding box center [981, 204] width 79 height 28
click at [956, 214] on div "Select" at bounding box center [981, 204] width 79 height 28
click at [957, 202] on h5 "Select" at bounding box center [959, 202] width 34 height 13
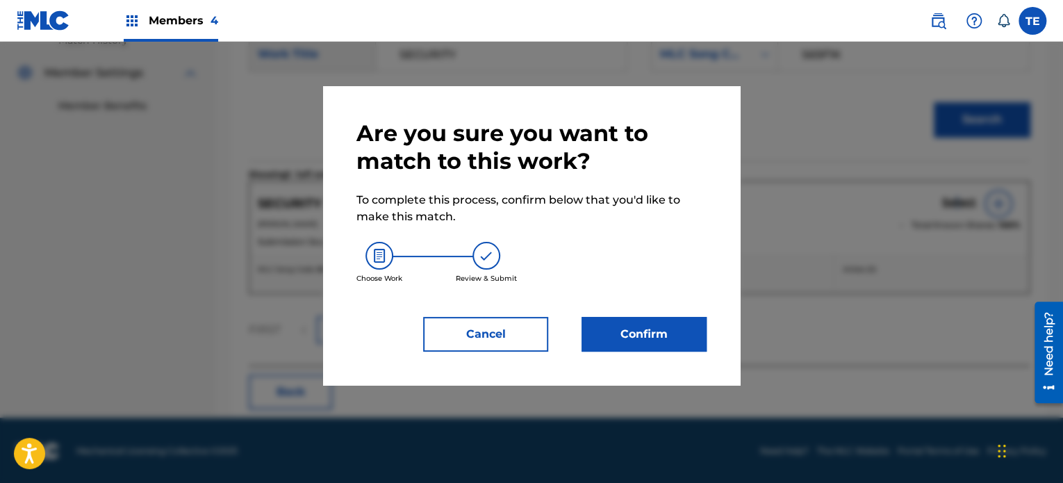
click at [603, 336] on button "Confirm" at bounding box center [644, 334] width 125 height 35
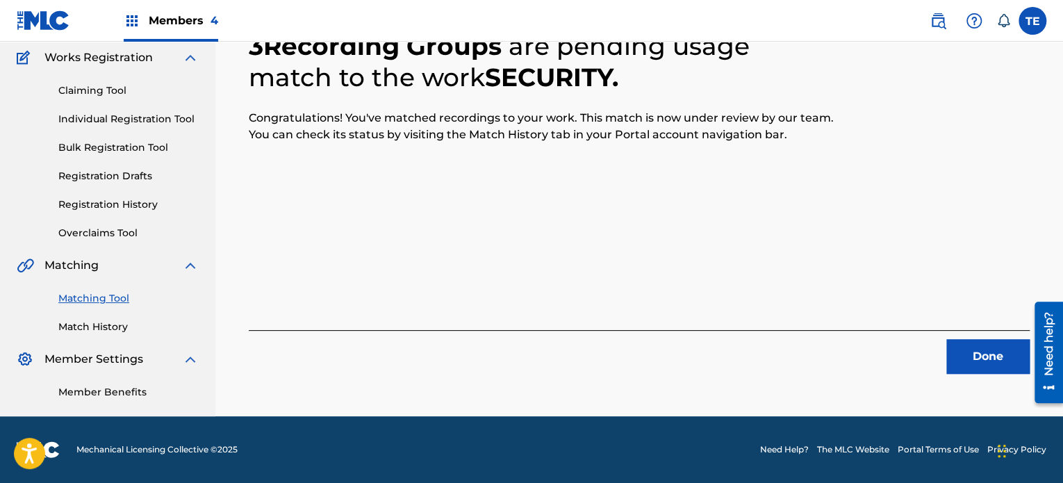
scroll to position [114, 0]
click at [950, 362] on button "Done" at bounding box center [988, 356] width 83 height 35
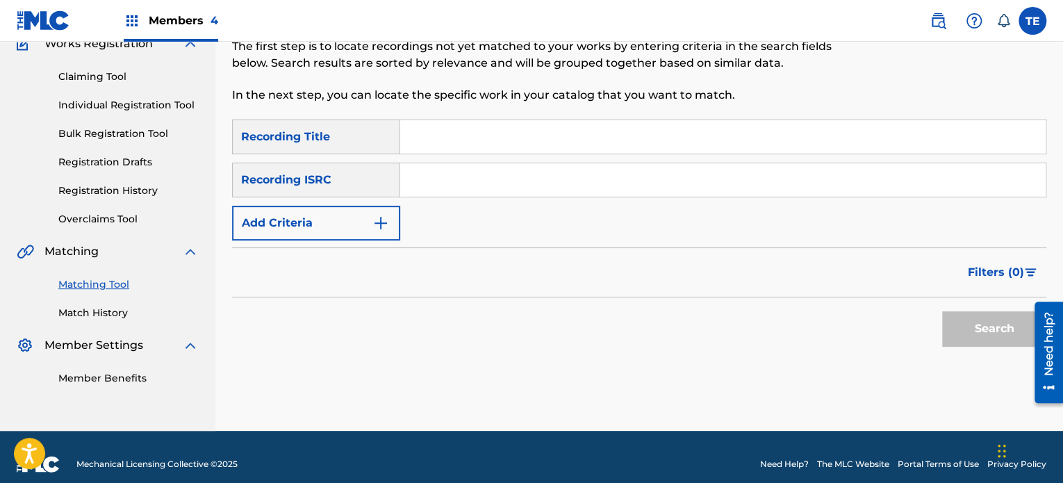
scroll to position [142, 0]
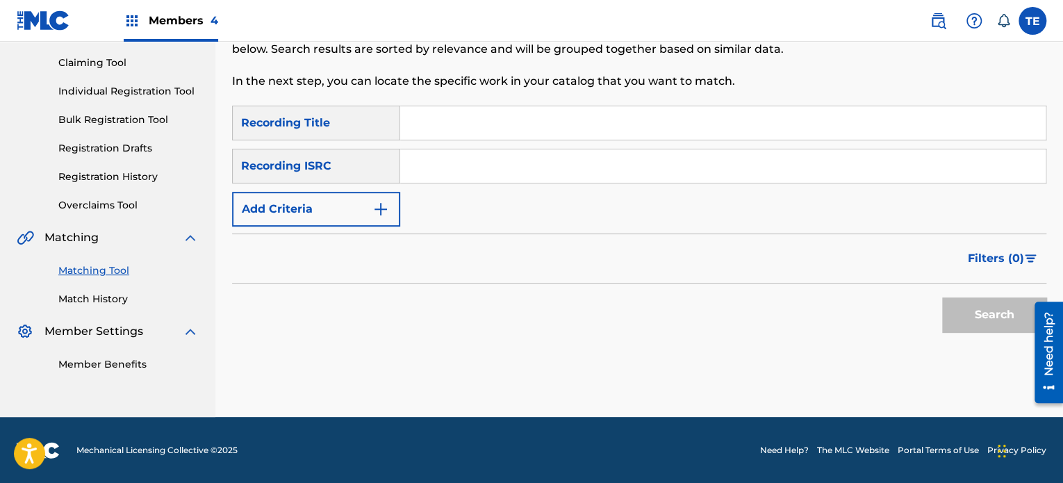
click at [430, 119] on input "Search Form" at bounding box center [723, 122] width 646 height 33
paste input "Self Actualize"
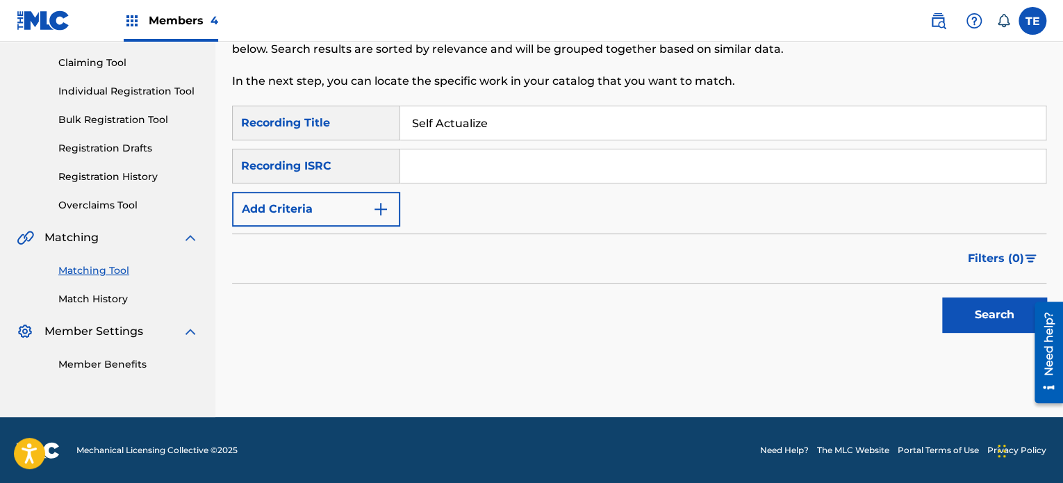
type input "Self Actualize"
click at [391, 231] on form "SearchWithCriteria1097b7f5-52ba-4681-aee7-b3887c83ae3f Recording Title Self Act…" at bounding box center [639, 223] width 815 height 234
click at [379, 202] on img "Search Form" at bounding box center [381, 209] width 17 height 17
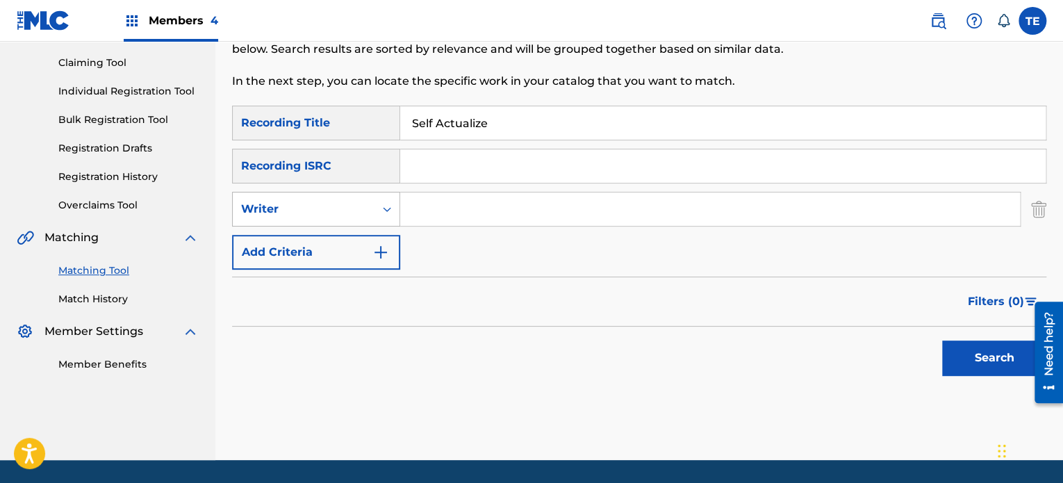
click at [361, 213] on div "Writer" at bounding box center [303, 209] width 125 height 17
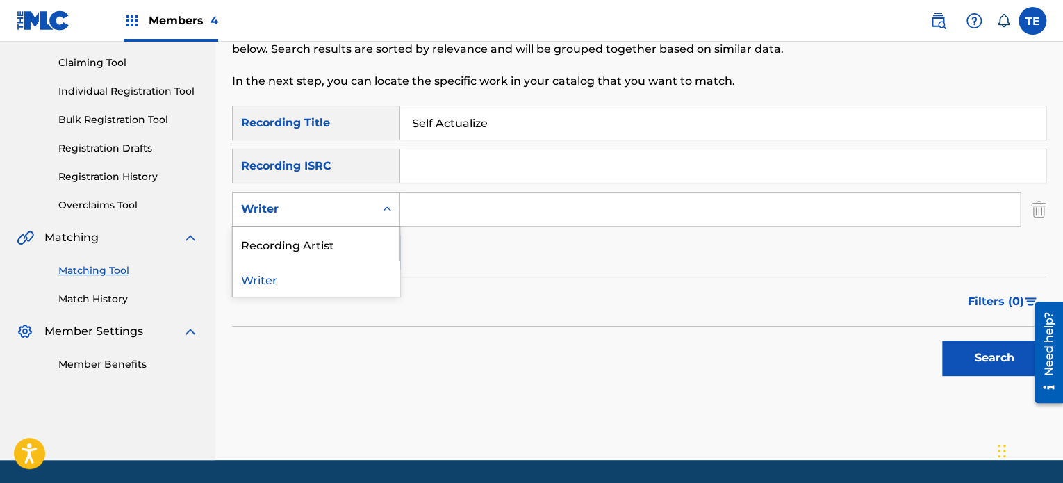
click at [347, 276] on div "Writer" at bounding box center [316, 278] width 167 height 35
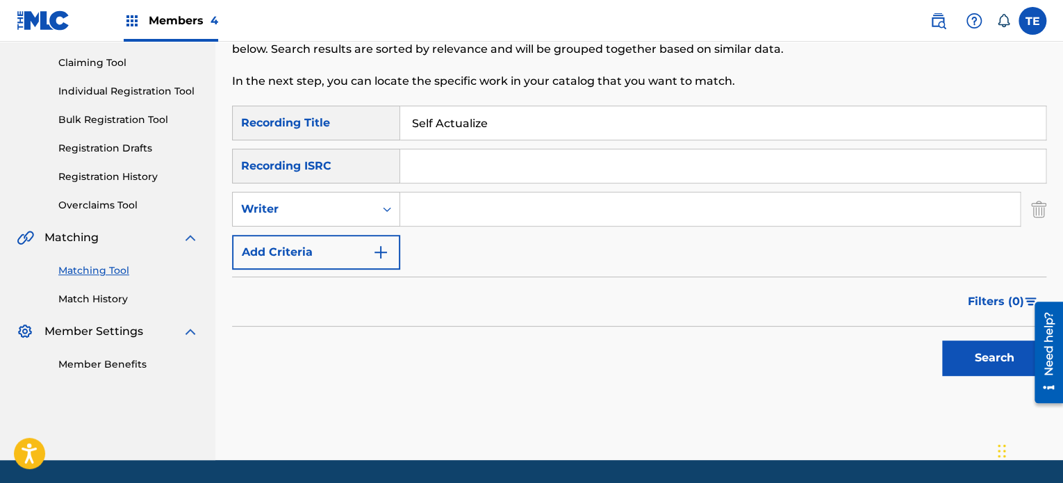
drag, startPoint x: 458, startPoint y: 190, endPoint x: 451, endPoint y: 199, distance: 12.0
click at [458, 190] on div "SearchWithCriteria1097b7f5-52ba-4681-aee7-b3887c83ae3f Recording Title Self Act…" at bounding box center [639, 188] width 815 height 164
click at [443, 205] on input "Search Form" at bounding box center [710, 209] width 620 height 33
paste input "Friede"
type input "Friede"
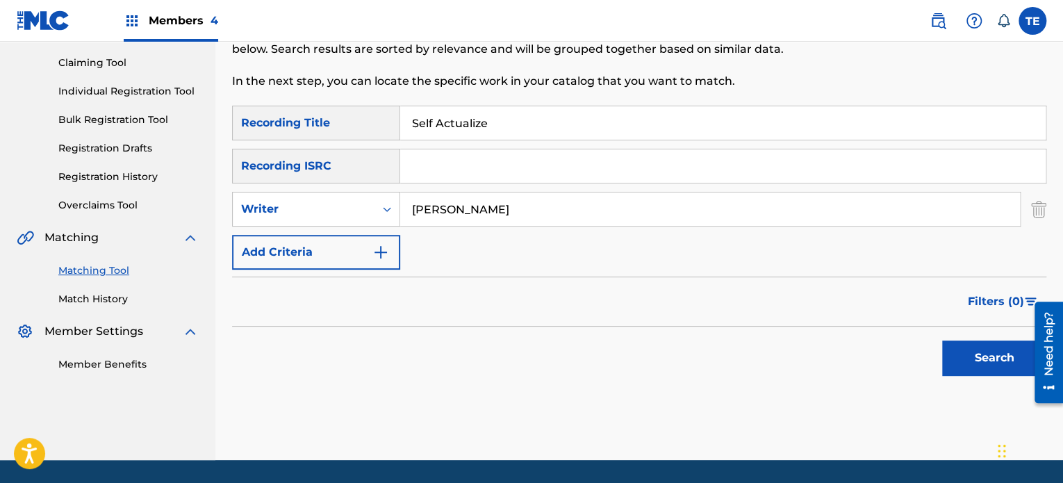
click at [970, 348] on button "Search" at bounding box center [994, 358] width 104 height 35
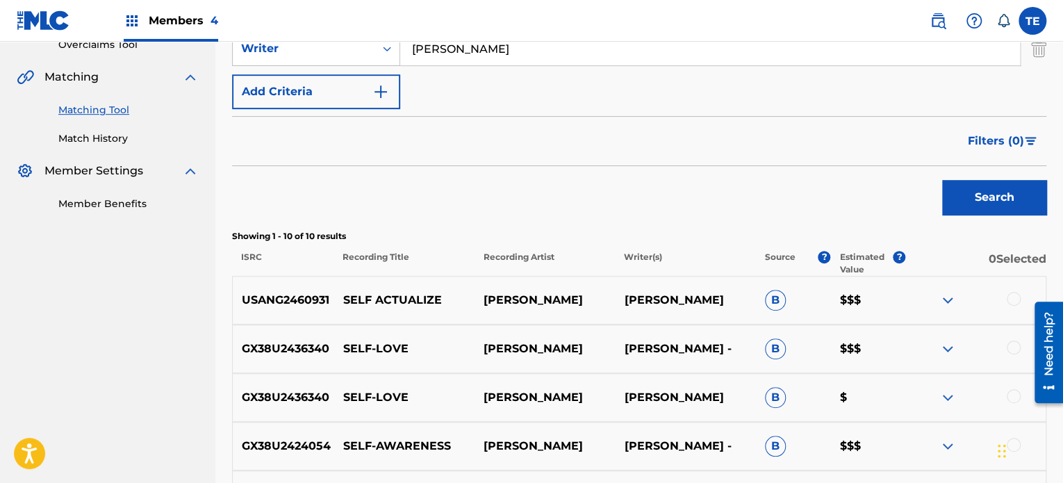
scroll to position [420, 0]
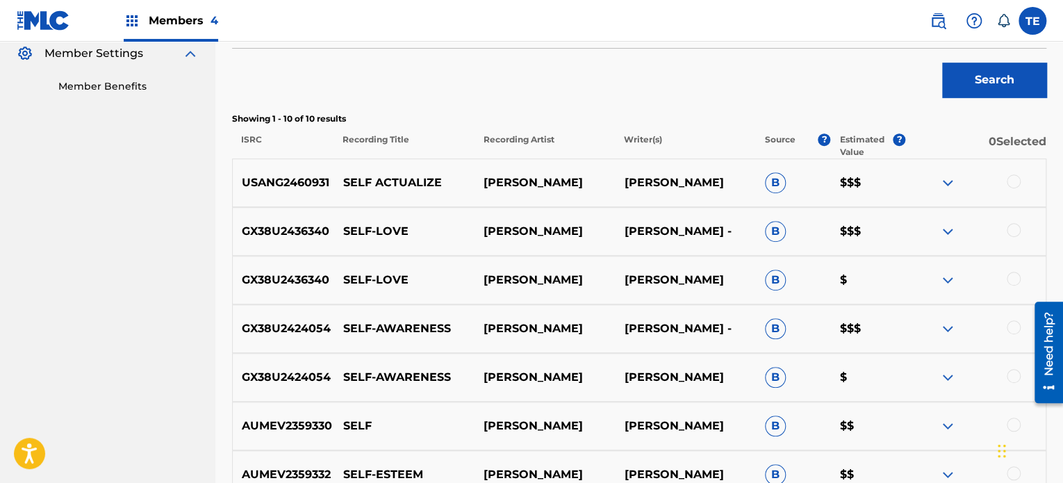
click at [1015, 181] on div at bounding box center [1014, 181] width 14 height 14
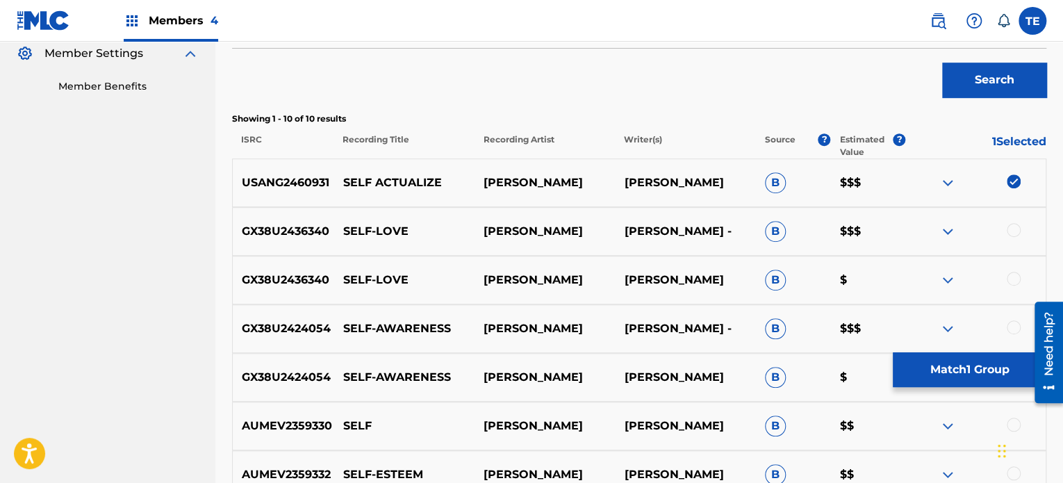
click at [1006, 226] on div at bounding box center [976, 231] width 140 height 17
click at [1019, 227] on div at bounding box center [1014, 230] width 14 height 14
click at [1011, 229] on img at bounding box center [1014, 230] width 14 height 14
click at [548, 88] on div "Search" at bounding box center [639, 77] width 815 height 56
click at [607, 213] on div "GX38U2436340 SELF-LOVE FRIEDE FRIEDE - B $$$" at bounding box center [639, 231] width 815 height 49
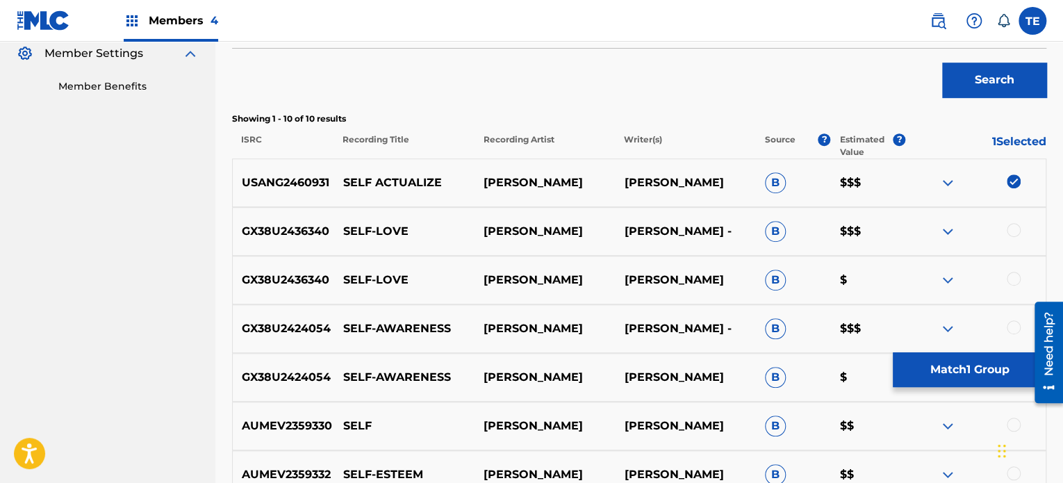
click at [990, 368] on button "Match 1 Group" at bounding box center [970, 369] width 154 height 35
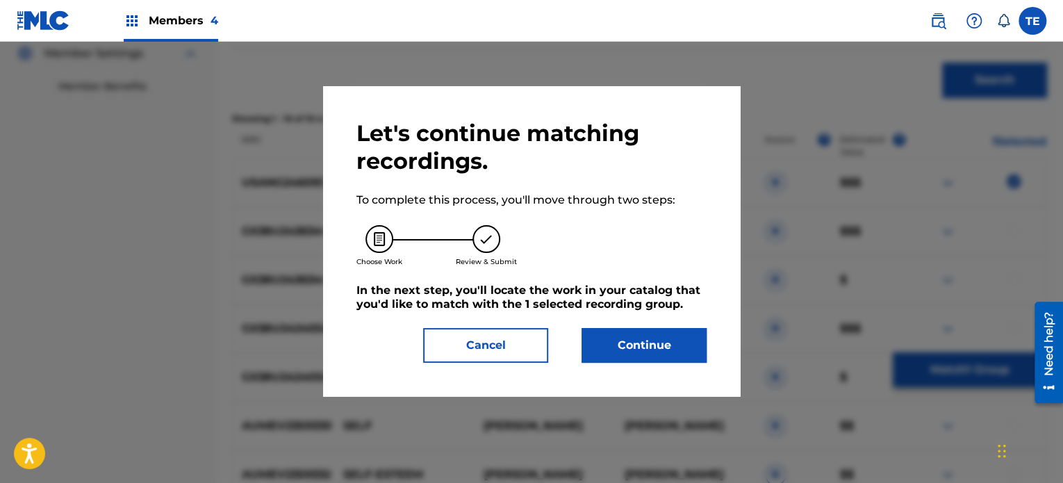
click at [640, 336] on button "Continue" at bounding box center [644, 345] width 125 height 35
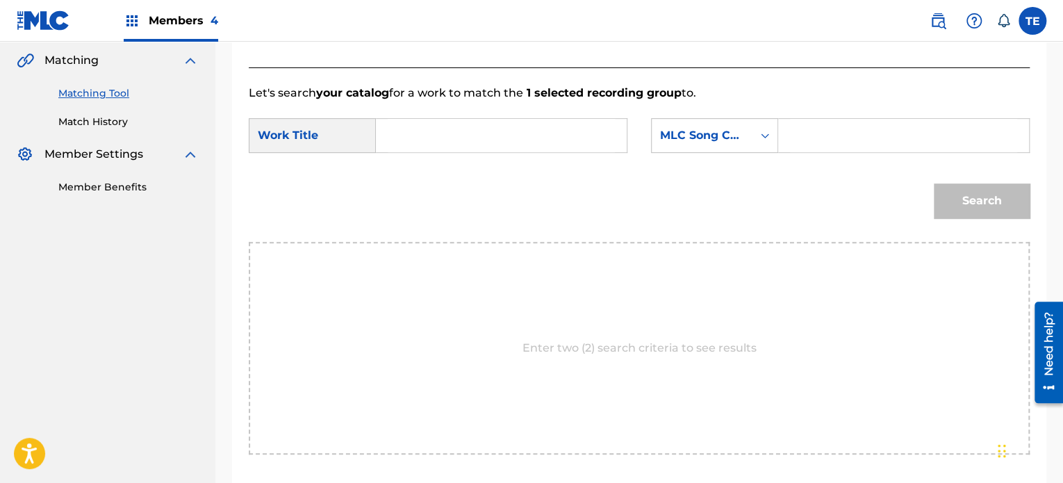
scroll to position [211, 0]
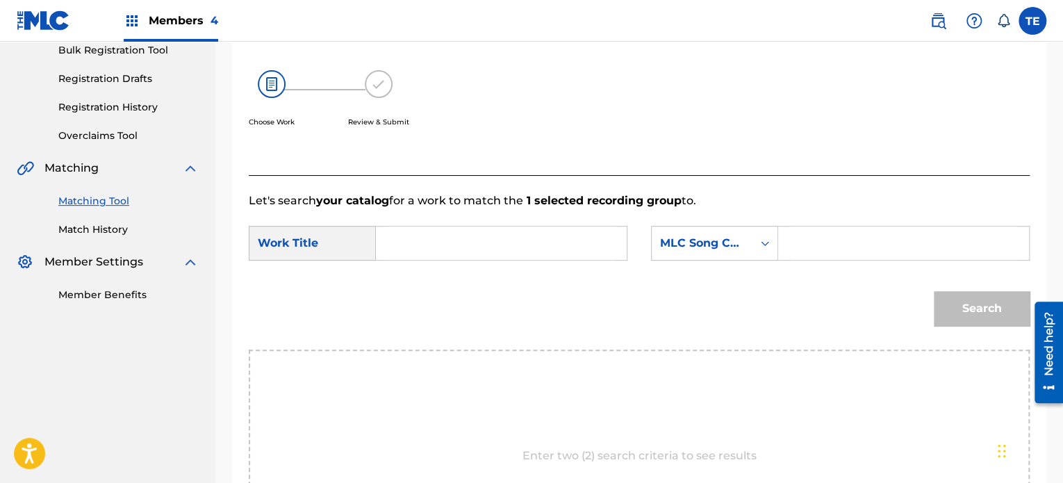
click at [427, 245] on input "Search Form" at bounding box center [501, 243] width 227 height 33
paste input "Self Actualize"
type input "Self Actualize"
click at [881, 236] on input "Search Form" at bounding box center [903, 243] width 227 height 33
paste input "S64L0I"
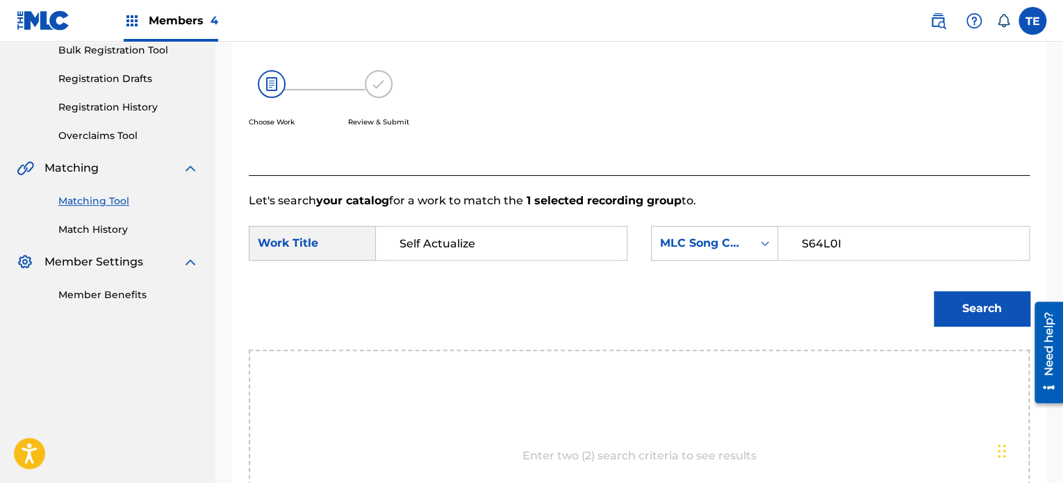
type input "S64L0I"
click at [965, 297] on button "Search" at bounding box center [982, 308] width 96 height 35
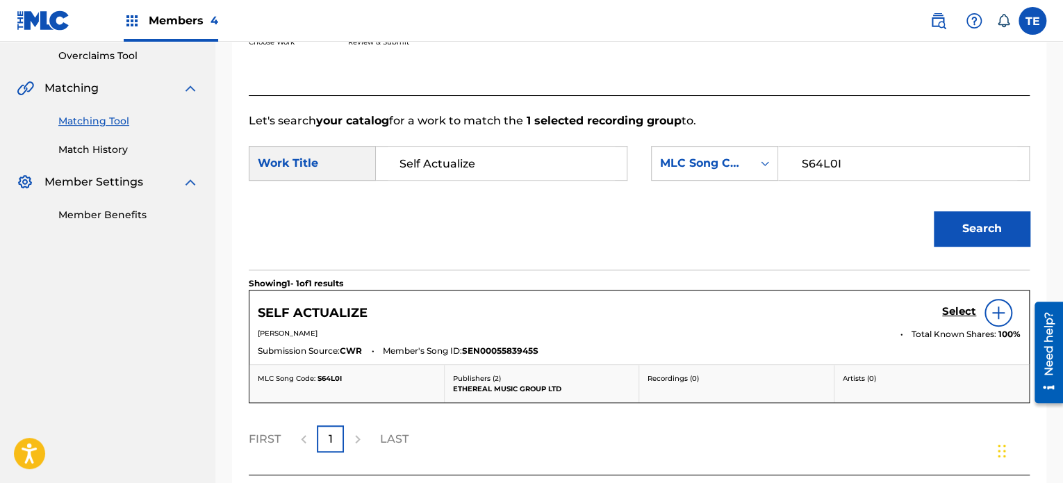
scroll to position [350, 0]
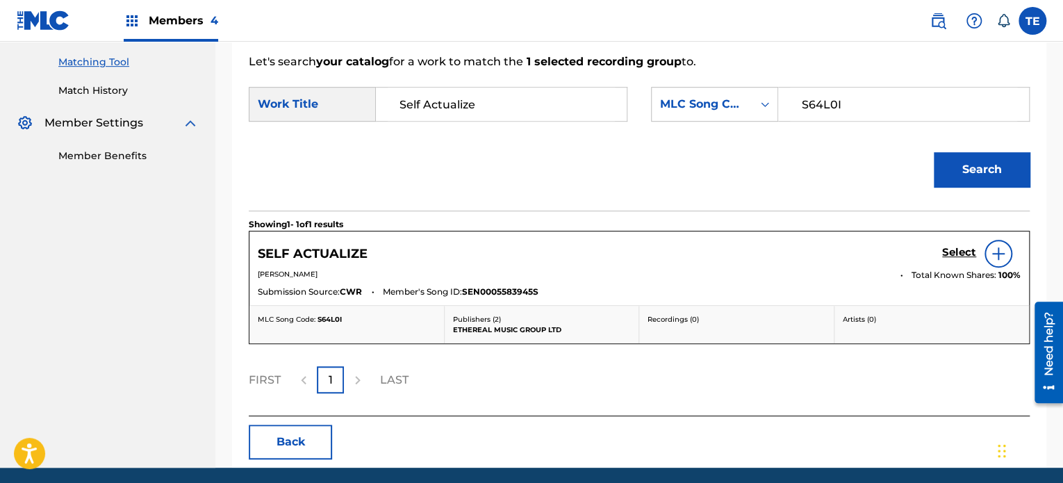
click at [954, 247] on h5 "Select" at bounding box center [959, 252] width 34 height 13
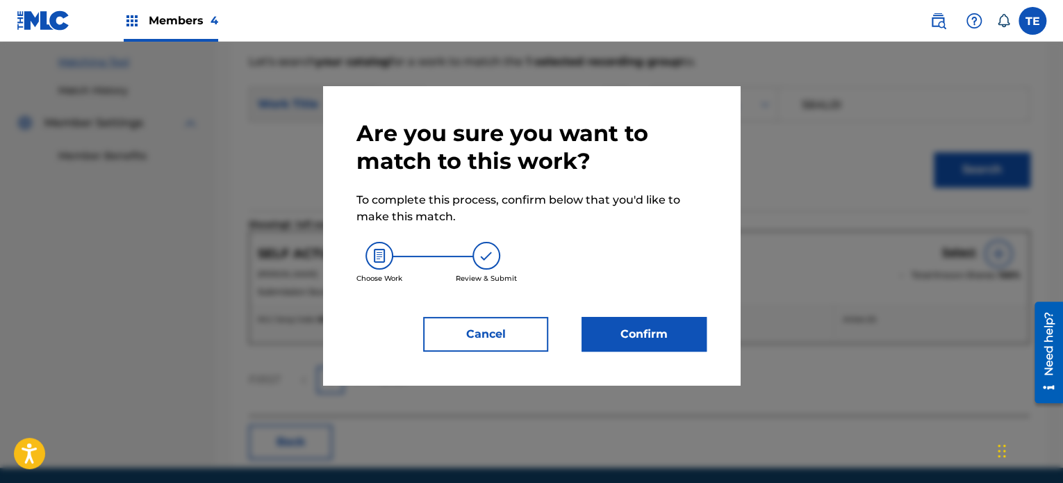
click at [619, 334] on button "Confirm" at bounding box center [644, 334] width 125 height 35
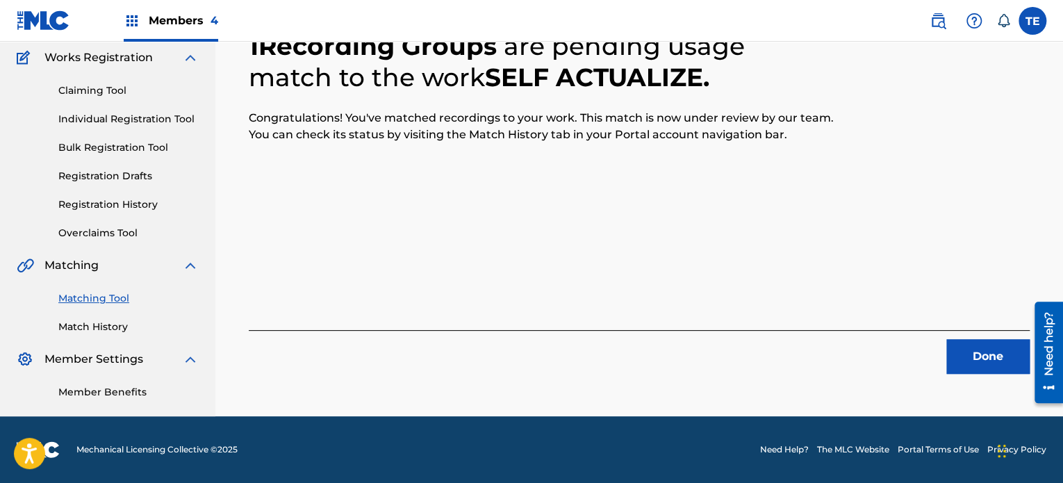
scroll to position [114, 0]
click at [969, 351] on button "Done" at bounding box center [988, 356] width 83 height 35
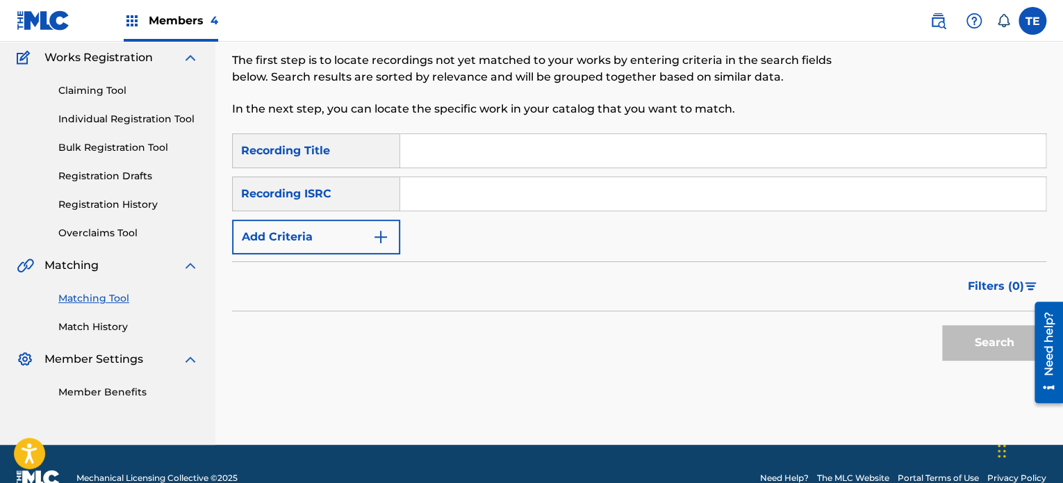
scroll to position [142, 0]
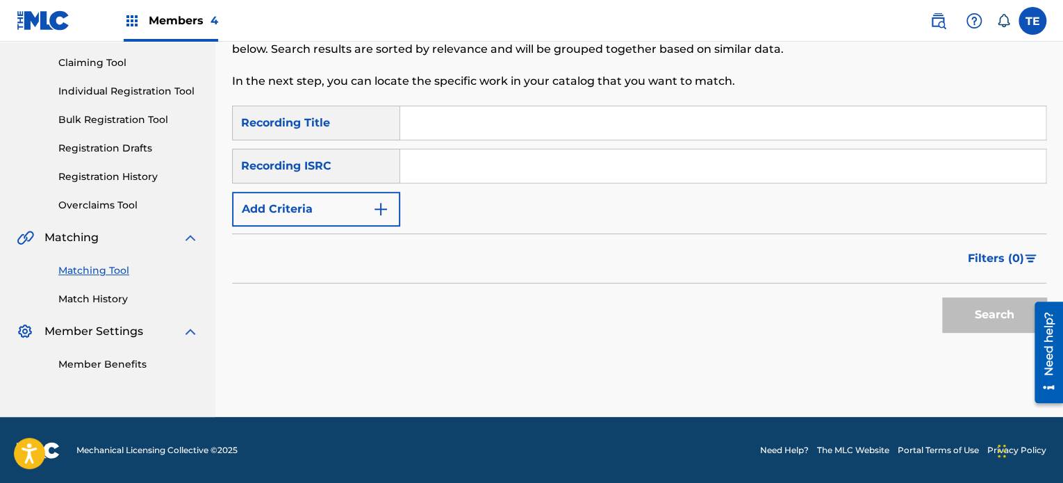
click at [453, 103] on div "Matching Tool The Matching Tool allows Members to match sound recordings to wor…" at bounding box center [545, 20] width 627 height 171
click at [462, 121] on input "Search Form" at bounding box center [723, 122] width 646 height 33
paste input "Self-Awareness"
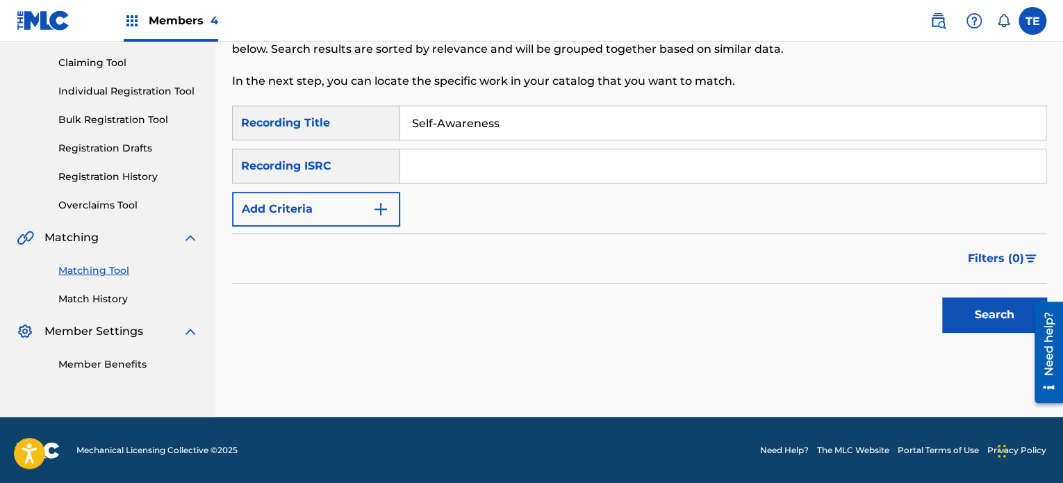
type input "Self-Awareness"
click at [523, 165] on input "Search Form" at bounding box center [723, 165] width 646 height 33
drag, startPoint x: 537, startPoint y: 161, endPoint x: 484, endPoint y: 168, distance: 54.1
click at [484, 168] on input "Search Form" at bounding box center [723, 165] width 646 height 33
click at [360, 198] on button "Add Criteria" at bounding box center [316, 209] width 168 height 35
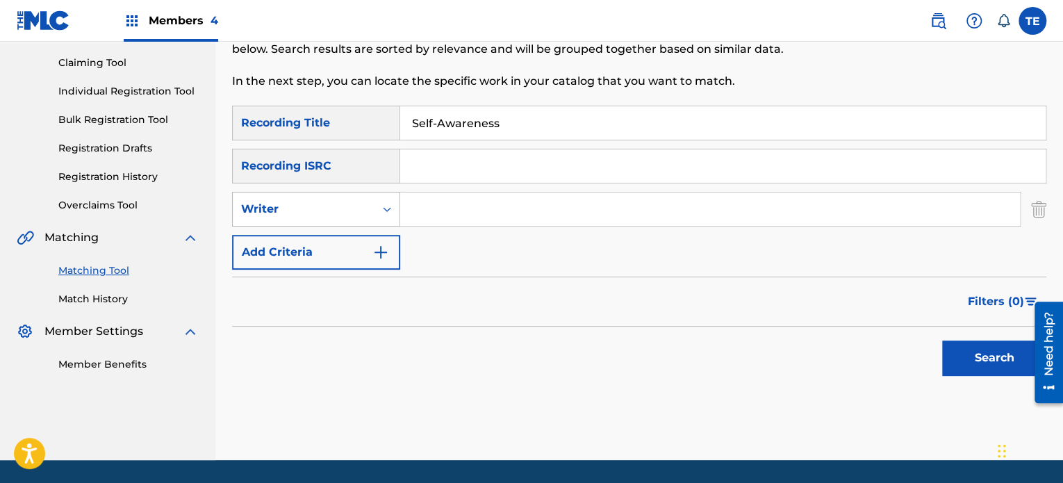
click at [320, 208] on div "Writer" at bounding box center [303, 209] width 125 height 17
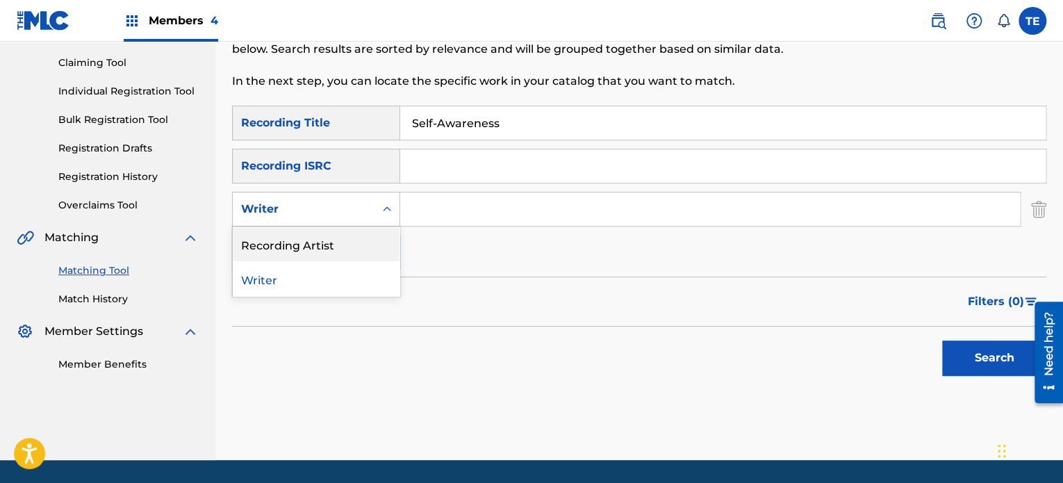
click at [320, 236] on div "Recording Artist" at bounding box center [316, 244] width 167 height 35
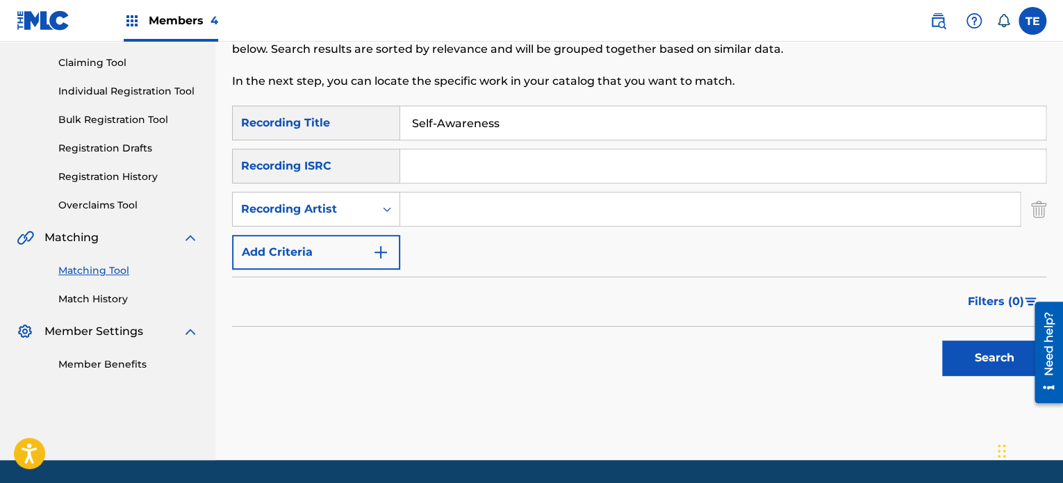
paste input "Friede"
type input "Friede"
click at [970, 354] on button "Search" at bounding box center [994, 358] width 104 height 35
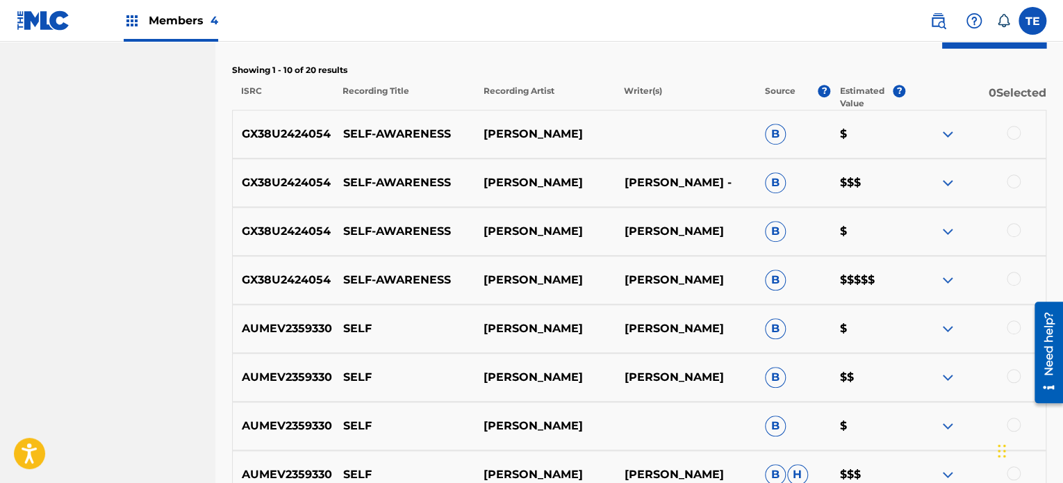
scroll to position [489, 0]
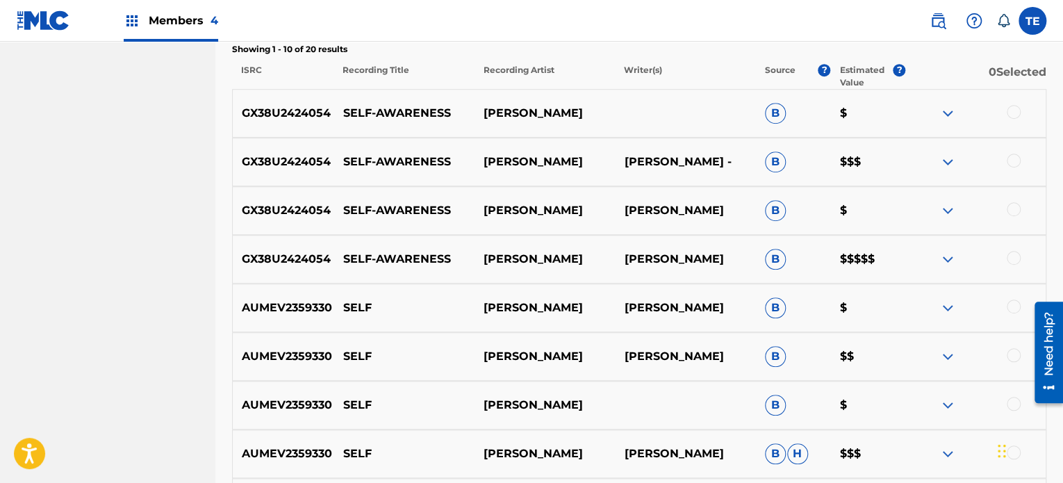
click at [1016, 108] on div at bounding box center [1014, 112] width 14 height 14
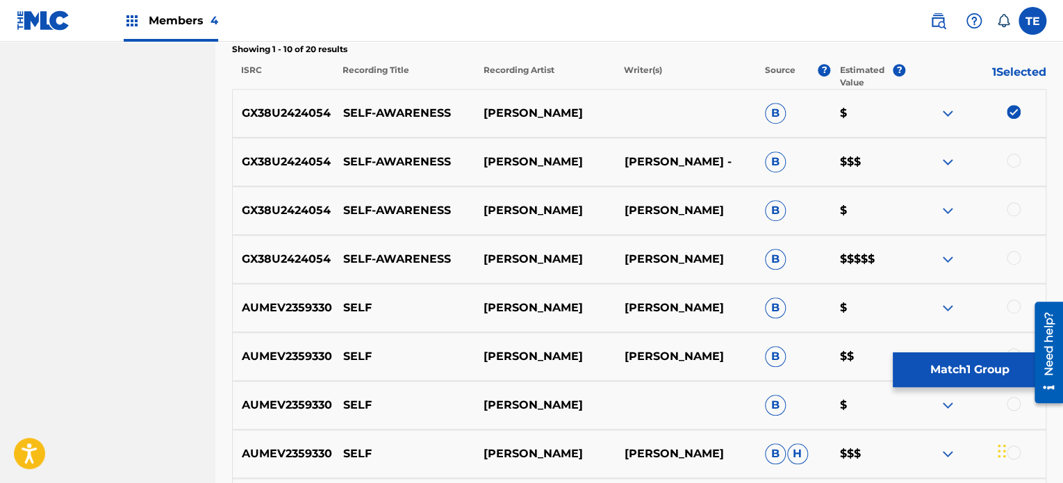
click at [1019, 160] on div at bounding box center [1014, 161] width 14 height 14
click at [1017, 211] on div at bounding box center [1014, 209] width 14 height 14
click at [1012, 254] on div at bounding box center [1014, 258] width 14 height 14
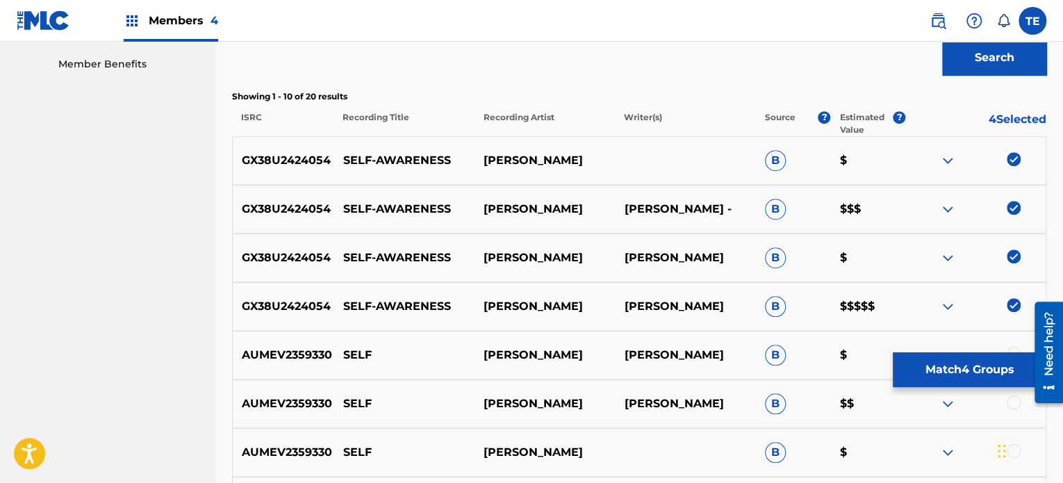
scroll to position [420, 0]
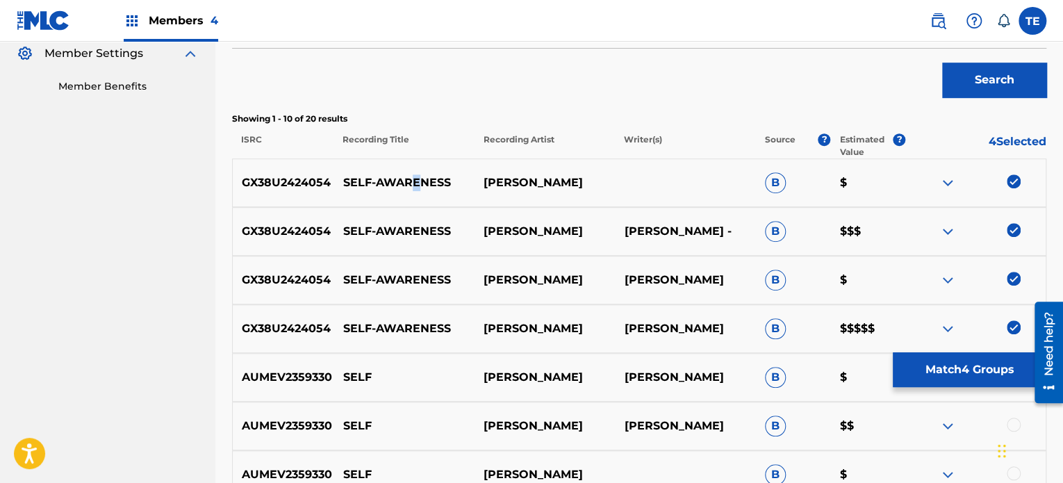
click at [416, 177] on p "SELF-AWARENESS" at bounding box center [404, 182] width 140 height 17
click at [415, 180] on p "SELF-AWARENESS" at bounding box center [404, 182] width 140 height 17
drag, startPoint x: 415, startPoint y: 180, endPoint x: 375, endPoint y: 177, distance: 39.7
click at [375, 177] on p "SELF-AWARENESS" at bounding box center [404, 182] width 140 height 17
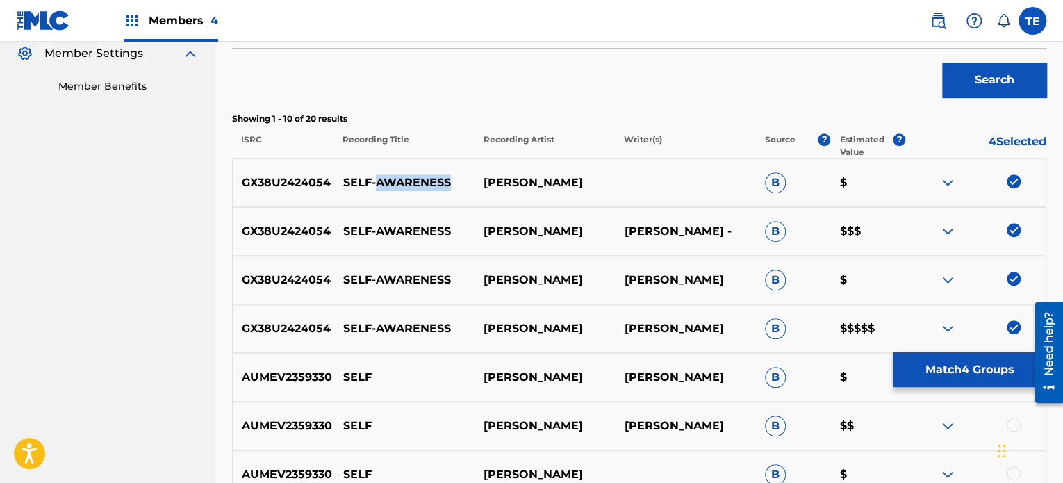
click at [375, 177] on p "SELF-AWARENESS" at bounding box center [404, 182] width 140 height 17
click at [967, 350] on div "GX38U2424054 SELF-AWARENESS FRIEDE FRIEDE SCHULZ B $$$$$" at bounding box center [639, 328] width 815 height 49
click at [962, 359] on button "Match 4 Groups" at bounding box center [970, 369] width 154 height 35
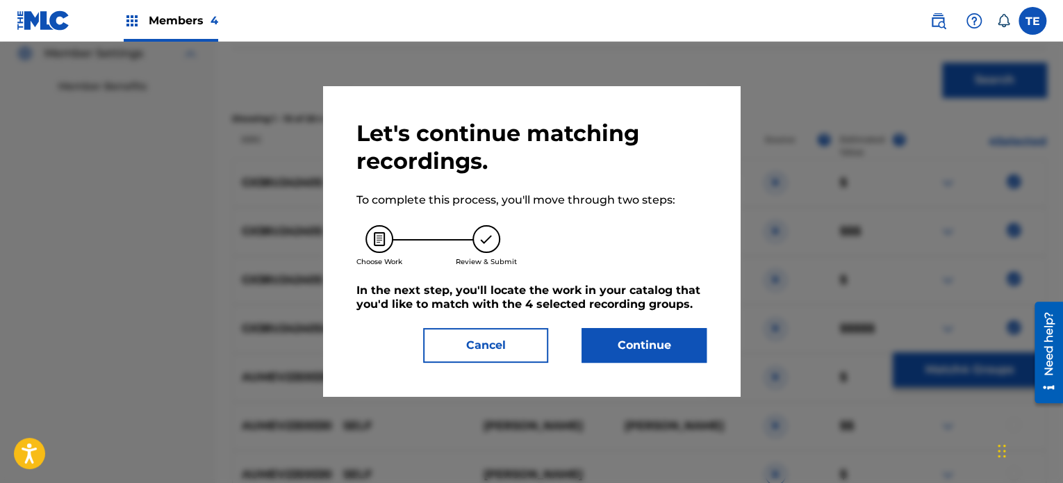
click at [671, 336] on button "Continue" at bounding box center [644, 345] width 125 height 35
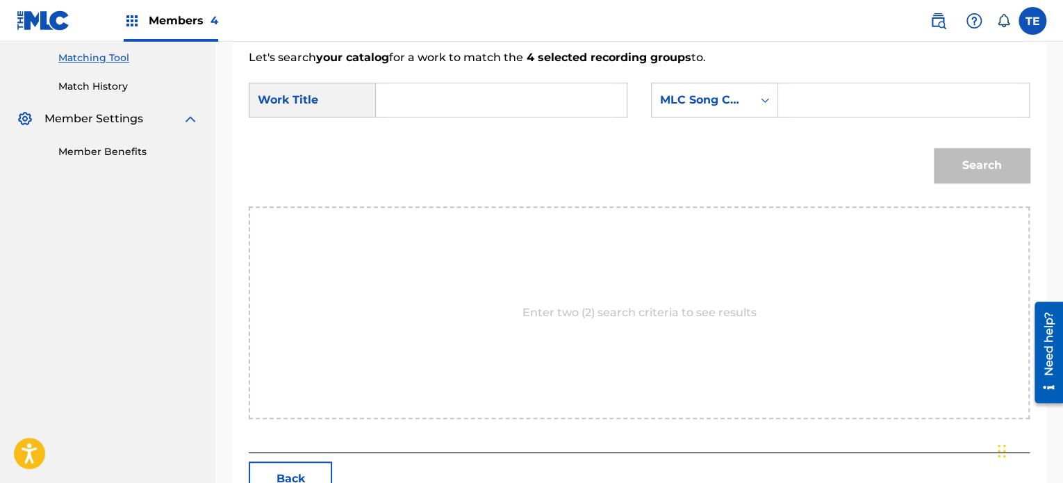
scroll to position [281, 0]
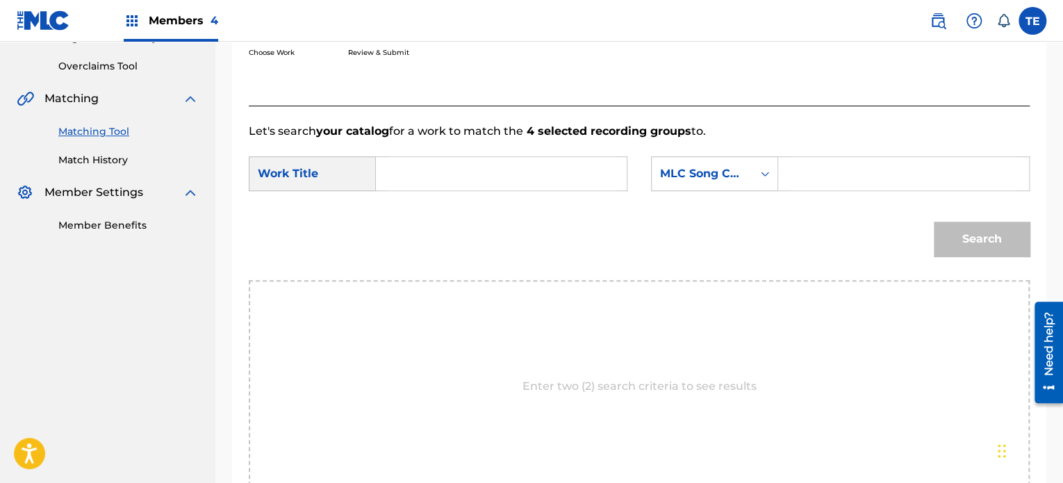
click at [491, 174] on input "Search Form" at bounding box center [501, 173] width 227 height 33
paste input "SELF-AWARENESS"
type input "SELF-AWARENESS"
click at [801, 157] on input "Search Form" at bounding box center [903, 173] width 227 height 33
paste input "S80EPI"
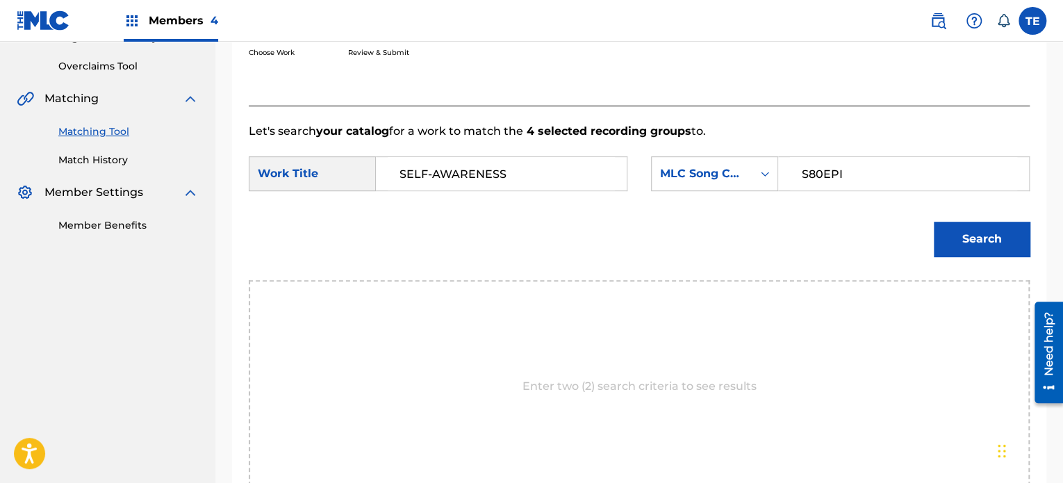
type input "S80EPI"
click at [946, 236] on button "Search" at bounding box center [982, 239] width 96 height 35
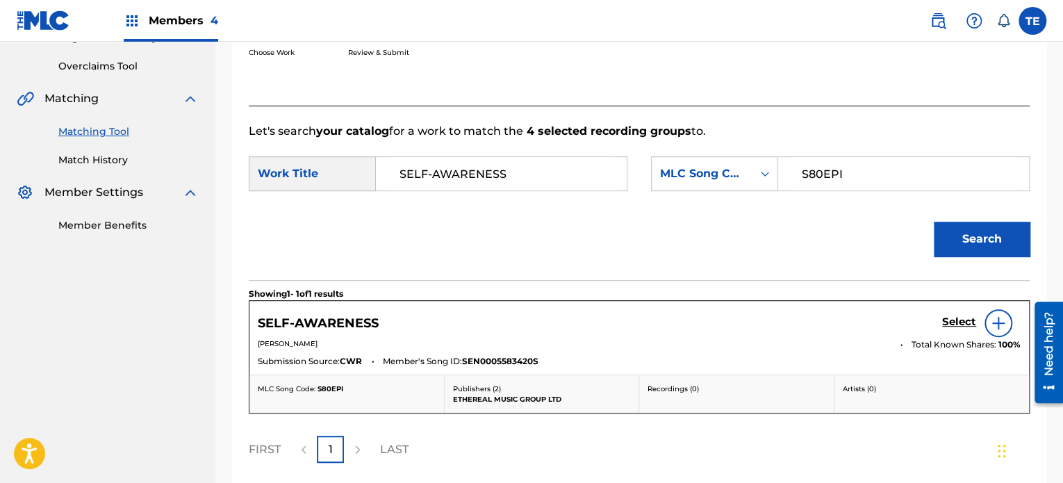
click at [959, 322] on h5 "Select" at bounding box center [959, 322] width 34 height 13
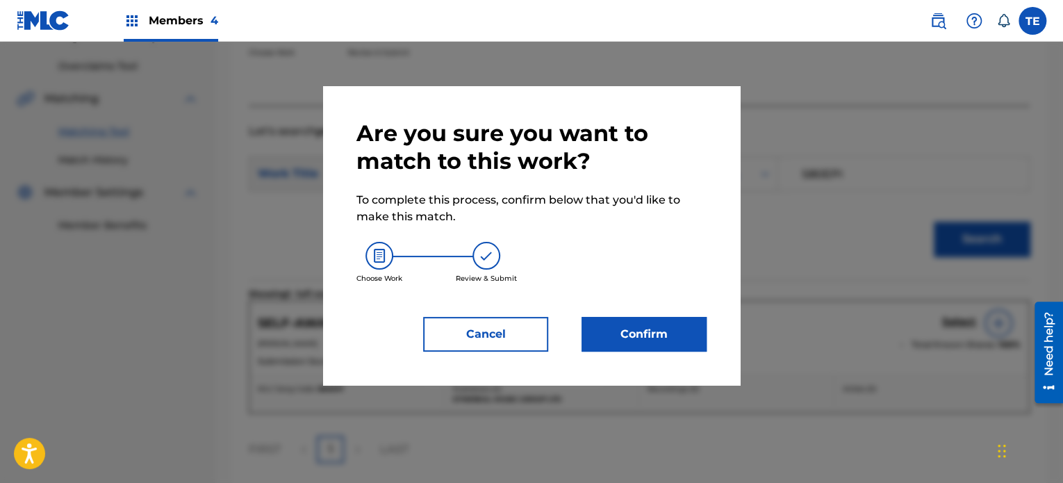
click at [682, 326] on button "Confirm" at bounding box center [644, 334] width 125 height 35
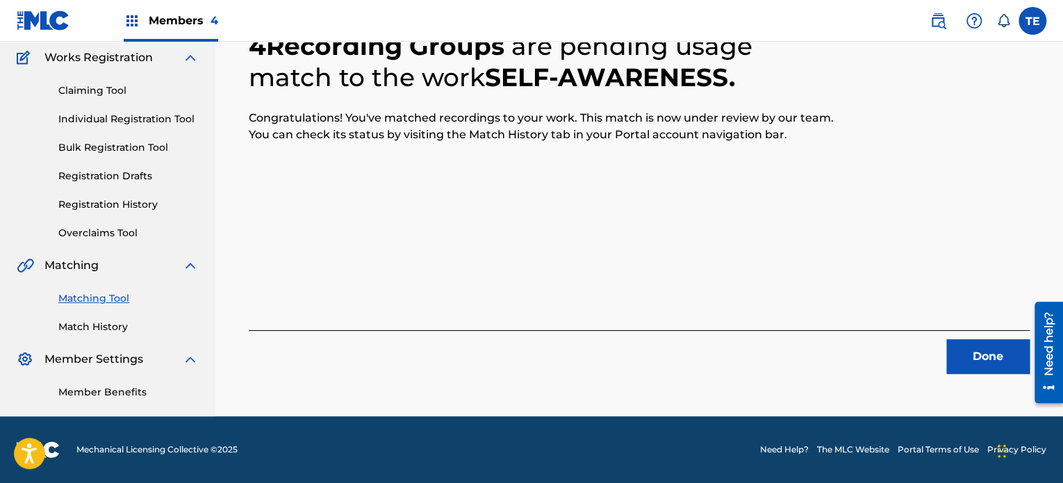
scroll to position [114, 0]
click at [996, 368] on button "Done" at bounding box center [988, 356] width 83 height 35
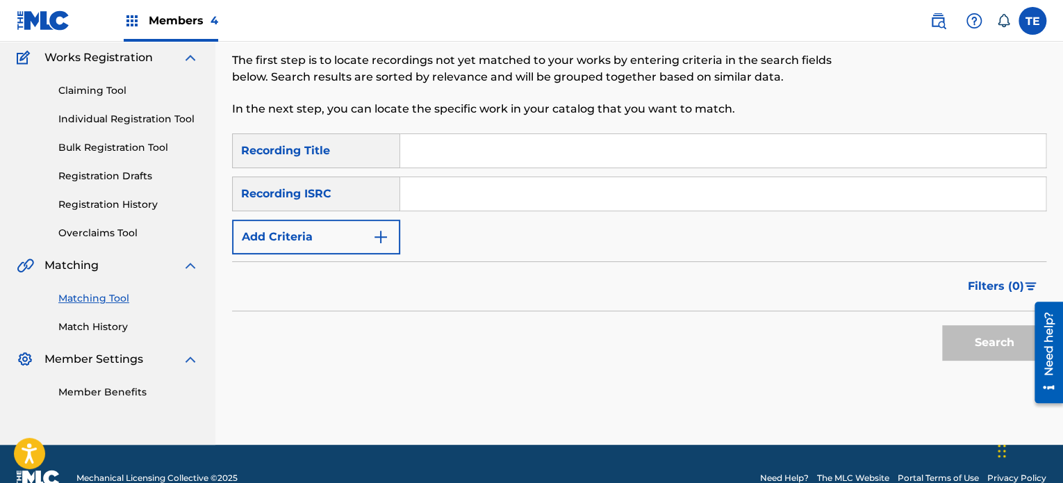
drag, startPoint x: 473, startPoint y: 163, endPoint x: 469, endPoint y: 152, distance: 11.9
click at [473, 163] on input "Search Form" at bounding box center [723, 150] width 646 height 33
paste input "Self-Discovery"
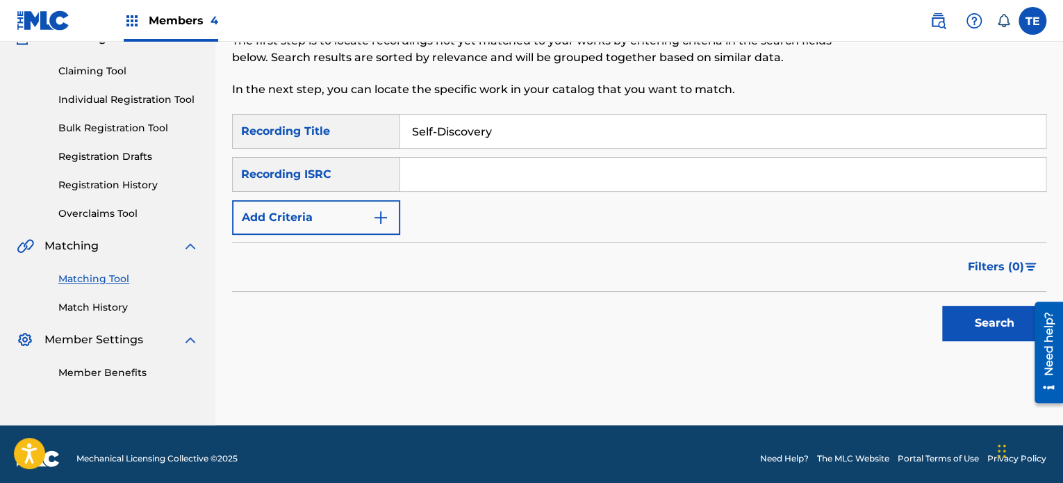
scroll to position [142, 0]
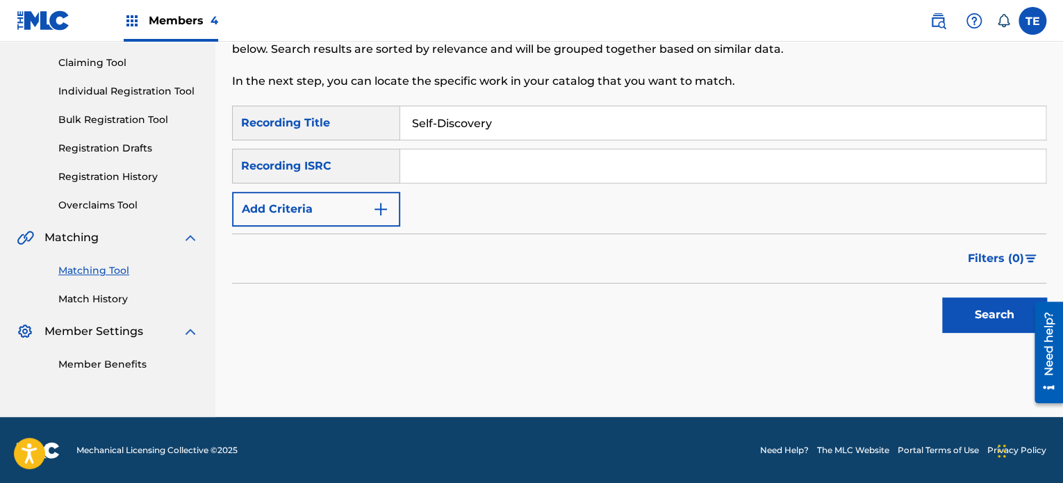
type input "Self-Discovery"
click at [362, 197] on button "Add Criteria" at bounding box center [316, 209] width 168 height 35
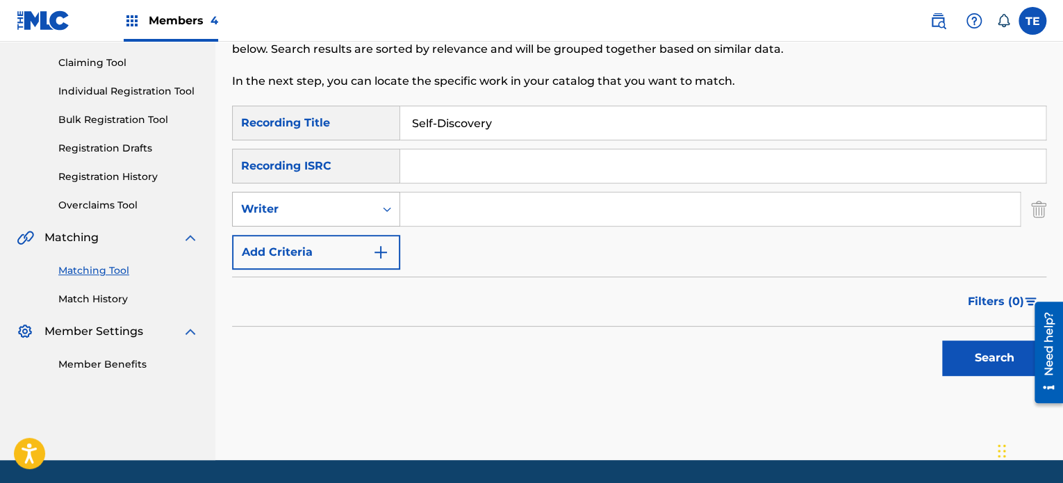
click at [312, 216] on div "Writer" at bounding box center [303, 209] width 125 height 17
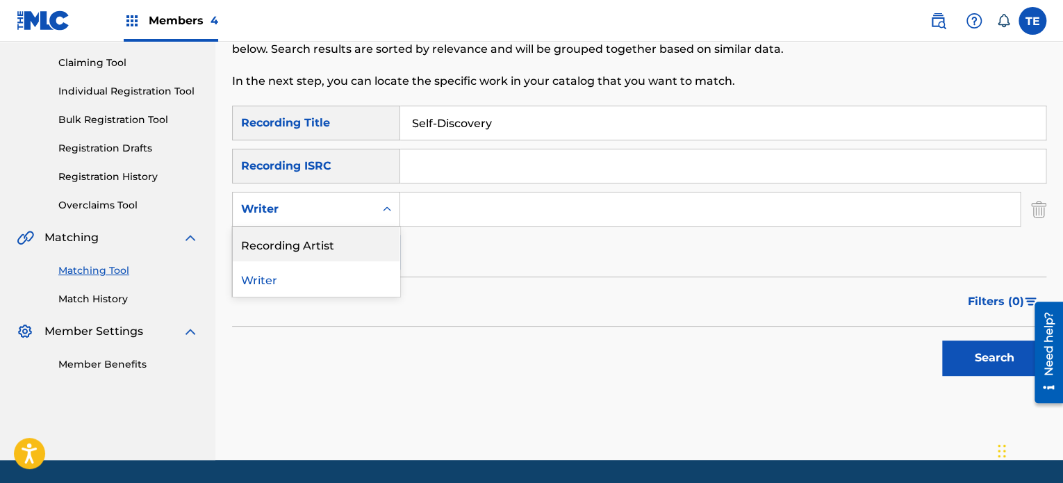
click at [317, 247] on div "Recording Artist" at bounding box center [316, 244] width 167 height 35
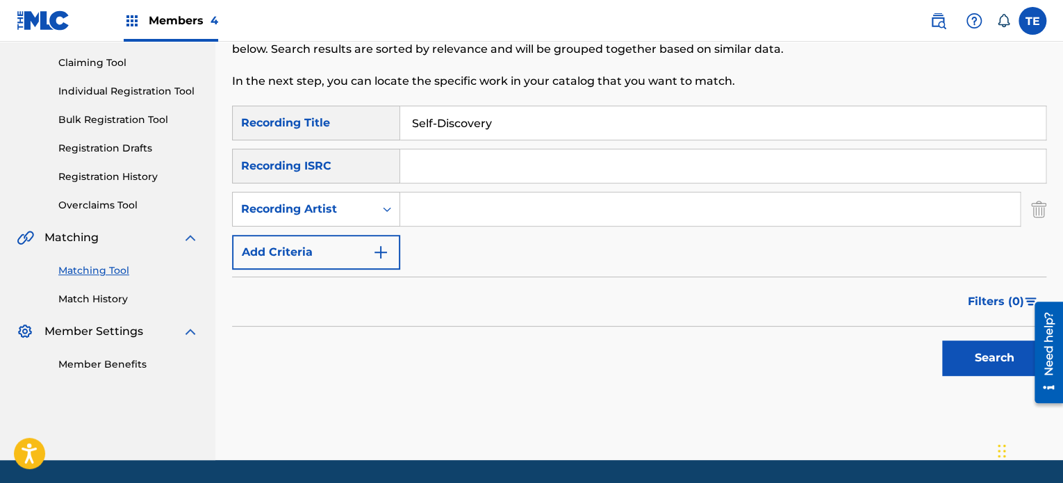
drag, startPoint x: 546, startPoint y: 205, endPoint x: 553, endPoint y: 209, distance: 7.5
click at [546, 205] on input "Search Form" at bounding box center [710, 209] width 620 height 33
paste input "Rola Young"
type input "Rola Young"
click at [964, 355] on button "Search" at bounding box center [994, 358] width 104 height 35
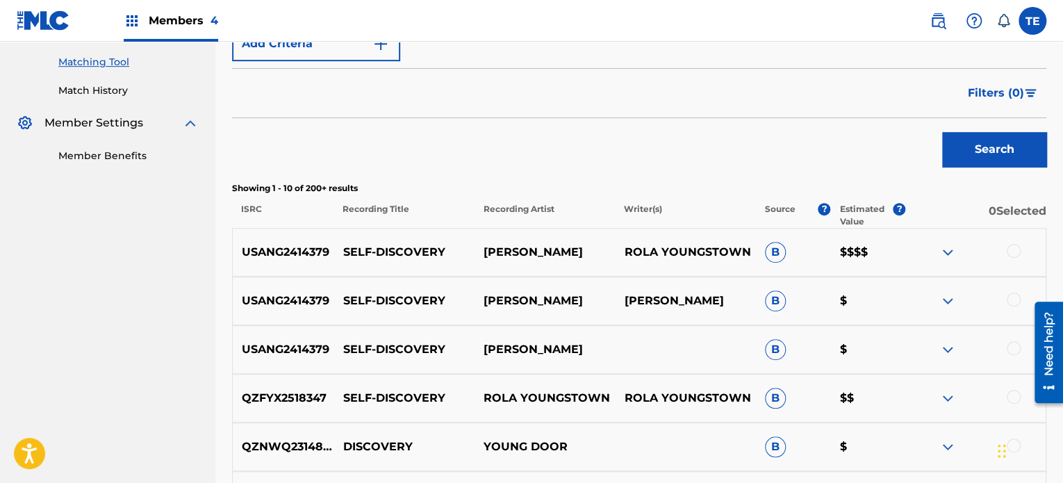
scroll to position [420, 0]
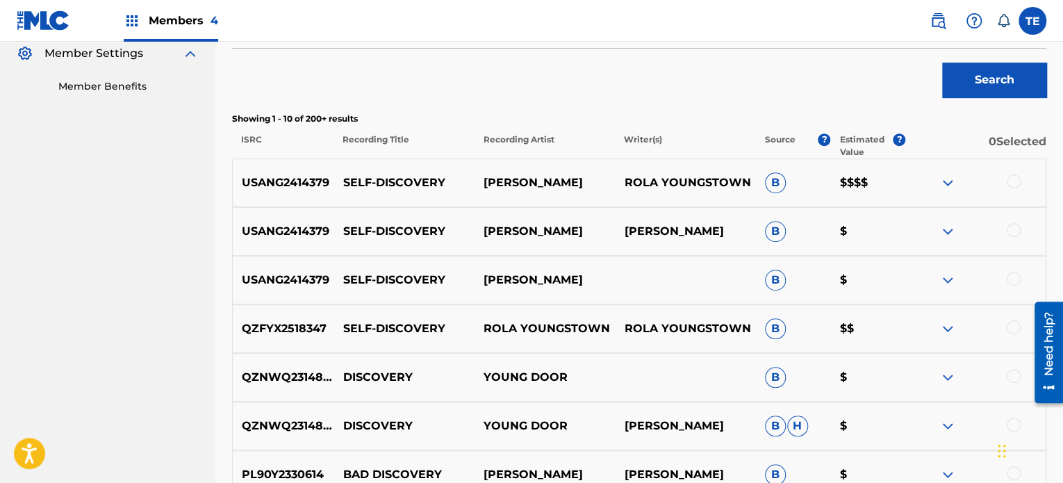
drag, startPoint x: 696, startPoint y: 271, endPoint x: 662, endPoint y: 272, distance: 34.8
click at [696, 271] on div "USANG2414379 SELF-DISCOVERY ROLA YOUNG B $" at bounding box center [639, 280] width 815 height 49
click at [737, 115] on p "Showing 1 - 10 of 200+ results" at bounding box center [639, 119] width 815 height 13
drag, startPoint x: 1011, startPoint y: 181, endPoint x: 1020, endPoint y: 195, distance: 17.5
click at [1011, 181] on div at bounding box center [1014, 181] width 14 height 14
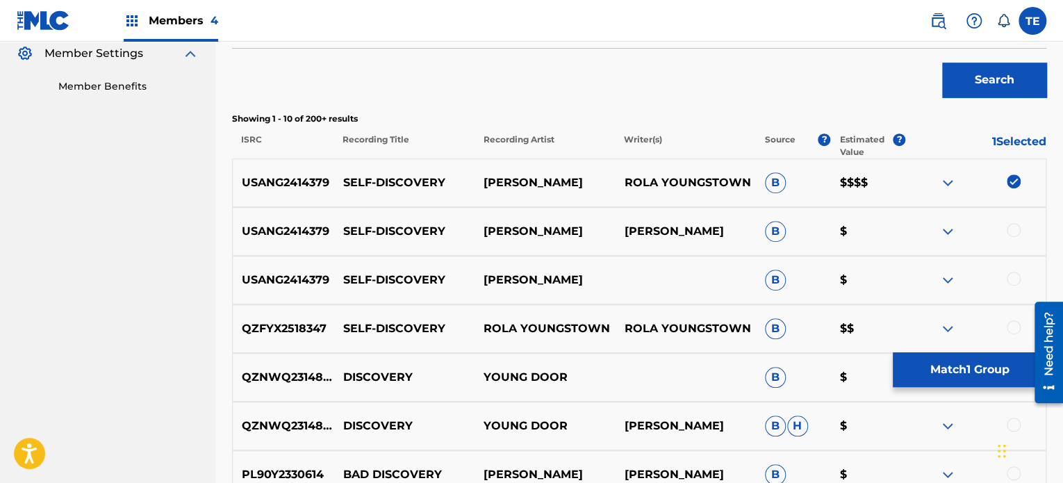
click at [1010, 229] on div at bounding box center [1014, 230] width 14 height 14
click at [1015, 275] on div at bounding box center [1014, 279] width 14 height 14
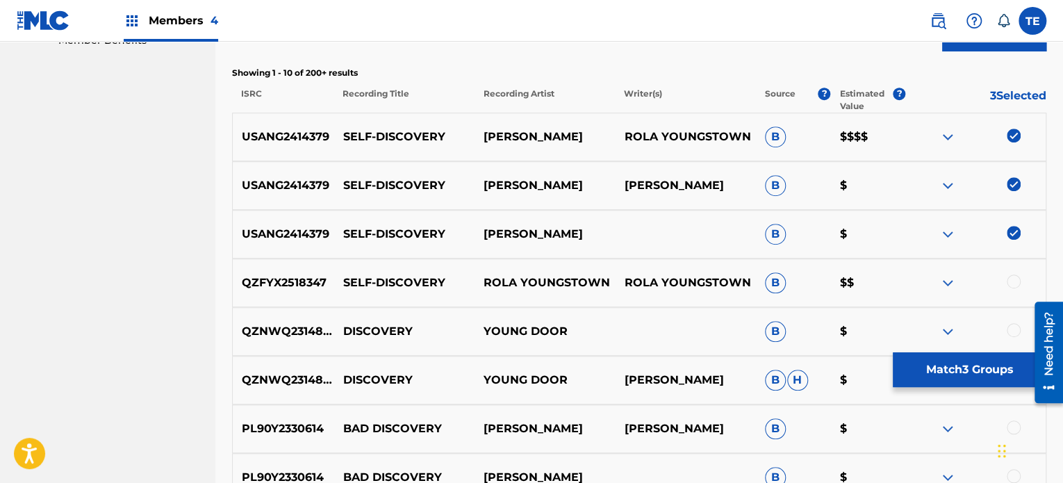
scroll to position [489, 0]
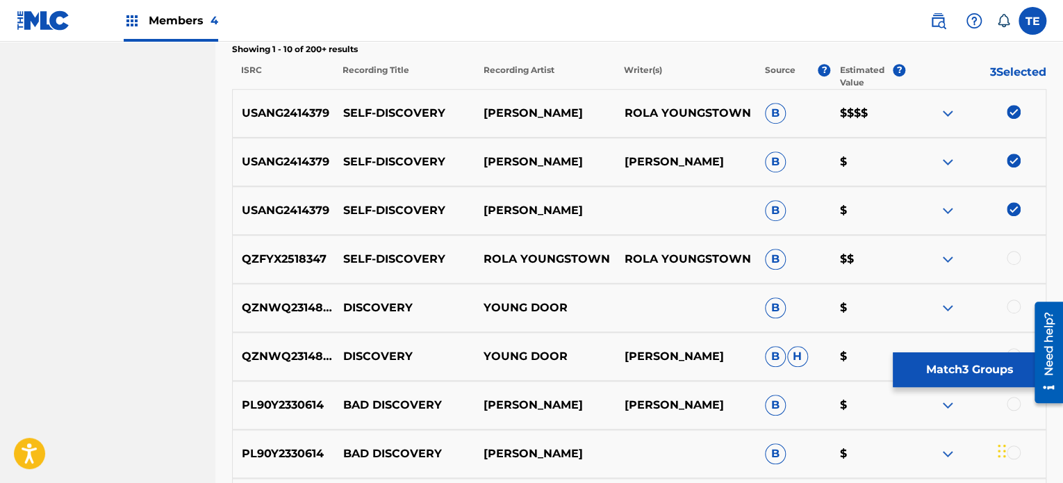
click at [1011, 255] on div at bounding box center [1014, 258] width 14 height 14
click at [956, 366] on button "Match 4 Groups" at bounding box center [970, 369] width 154 height 35
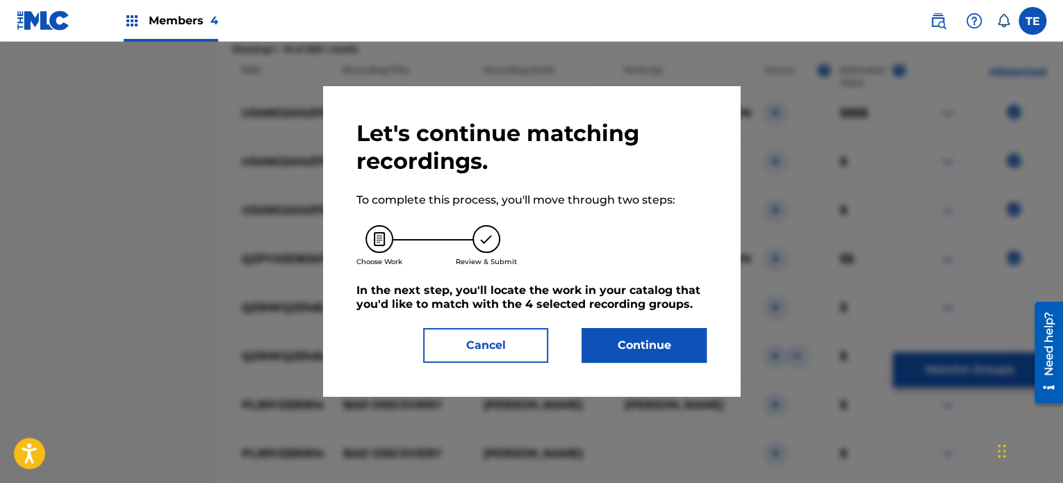
click at [664, 338] on button "Continue" at bounding box center [644, 345] width 125 height 35
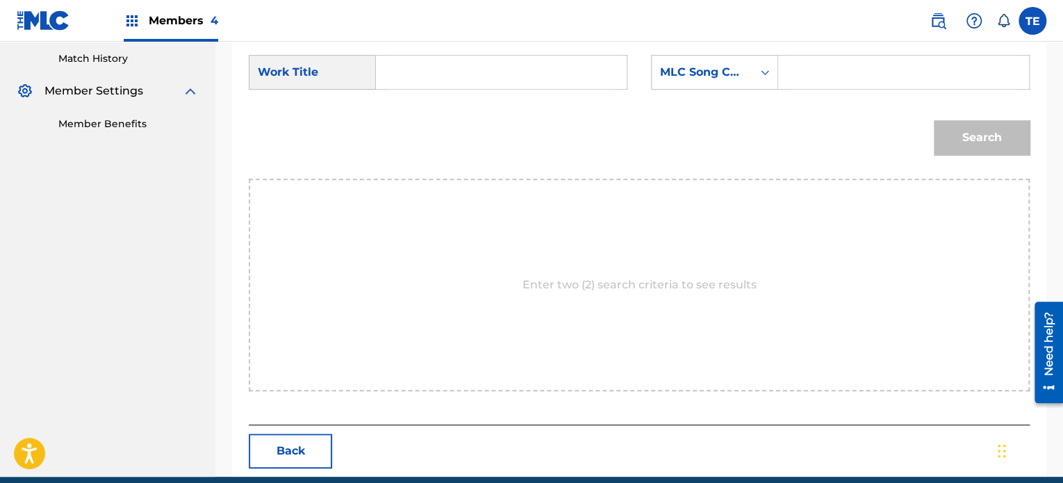
scroll to position [234, 0]
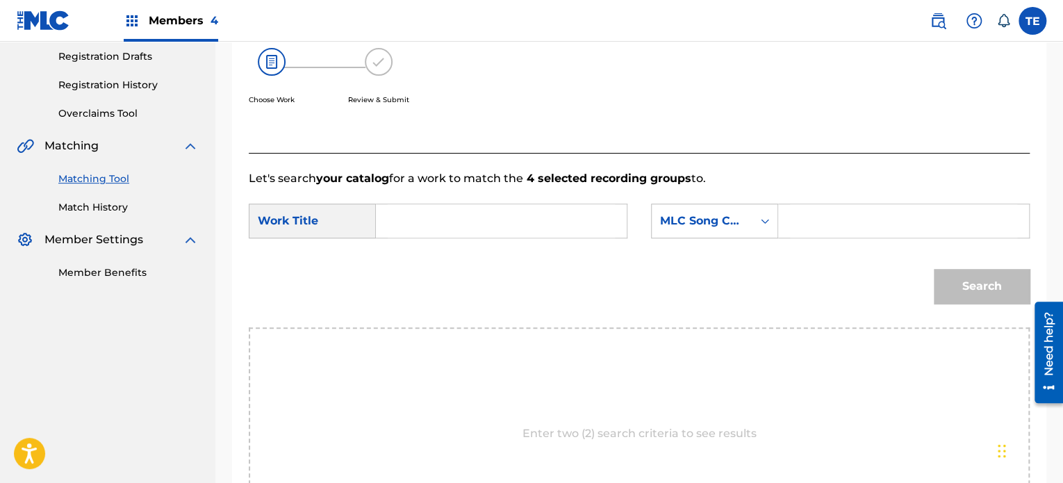
click at [514, 229] on input "Search Form" at bounding box center [501, 220] width 227 height 33
click at [462, 197] on form "SearchWithCriteria30de06e7-a498-481e-a3e6-9e75637924f3 Work Title SearchWithCri…" at bounding box center [639, 257] width 781 height 140
click at [444, 211] on input "Search Form" at bounding box center [501, 220] width 227 height 33
paste input "Self-Discovery"
type input "Self-Discovery"
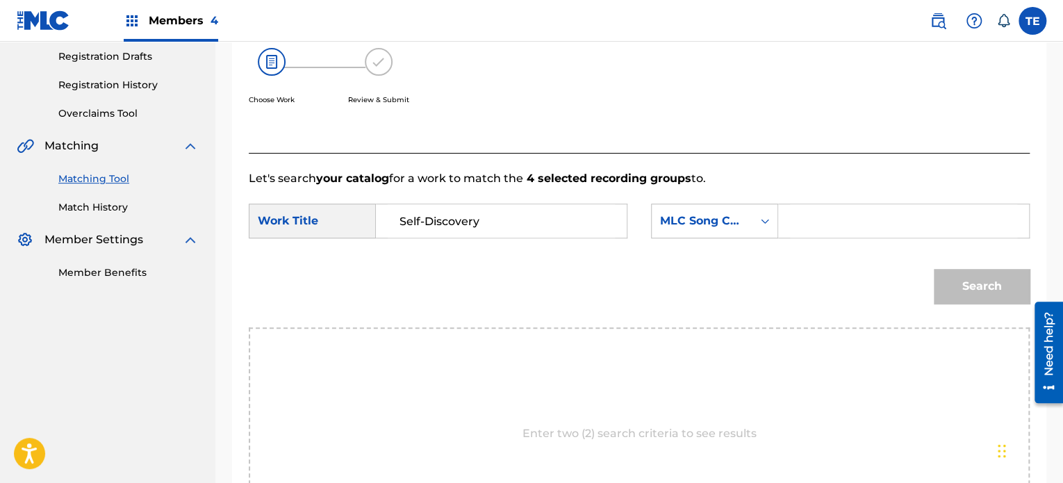
drag, startPoint x: 778, startPoint y: 234, endPoint x: 828, endPoint y: 217, distance: 53.0
click at [778, 234] on div "Search Form" at bounding box center [904, 221] width 252 height 35
click at [835, 215] on input "Search Form" at bounding box center [903, 220] width 227 height 33
paste input "S79RW8"
type input "S79RW8"
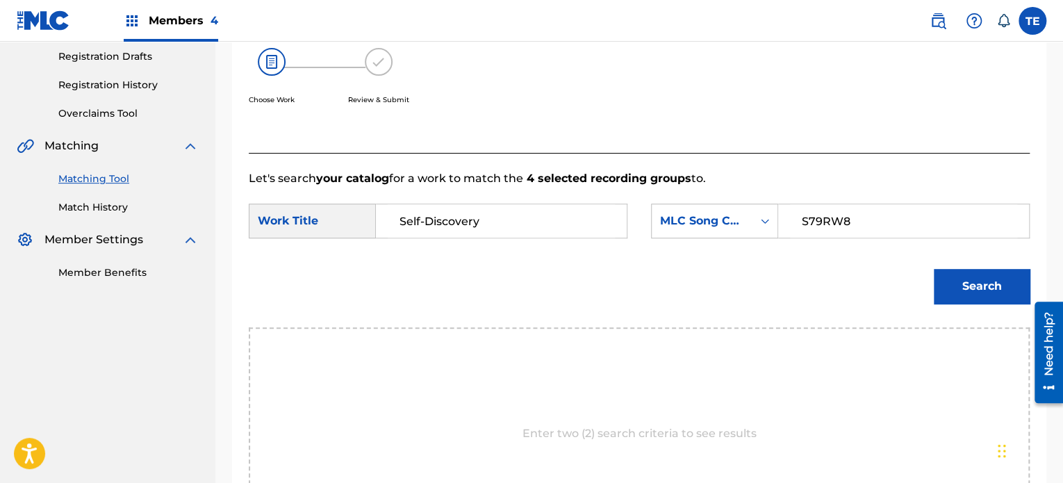
click at [948, 291] on button "Search" at bounding box center [982, 286] width 96 height 35
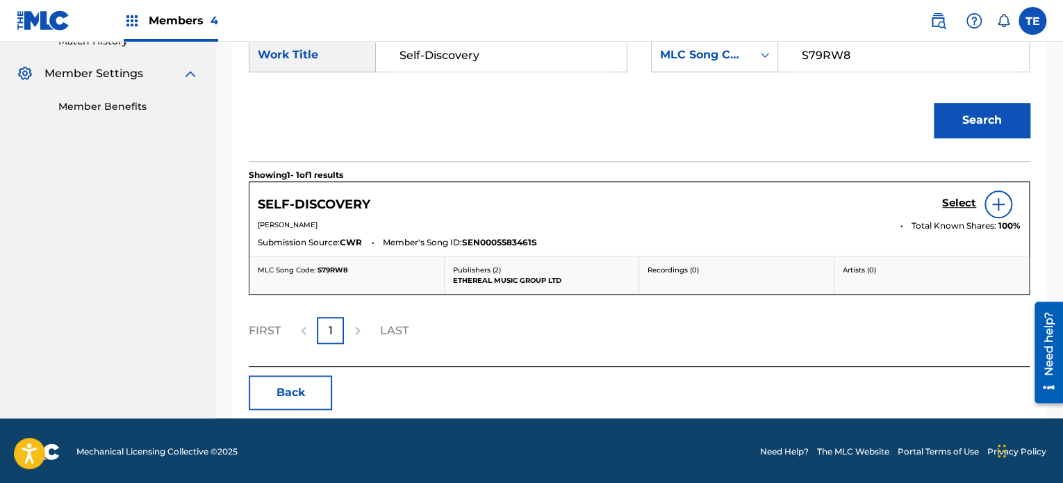
scroll to position [400, 0]
click at [951, 198] on h5 "Select" at bounding box center [959, 202] width 34 height 13
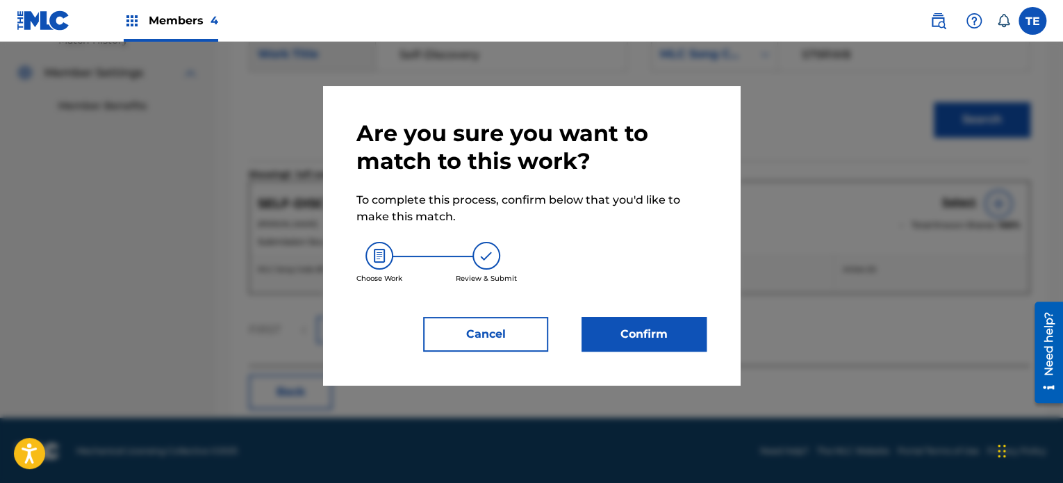
click at [673, 341] on button "Confirm" at bounding box center [644, 334] width 125 height 35
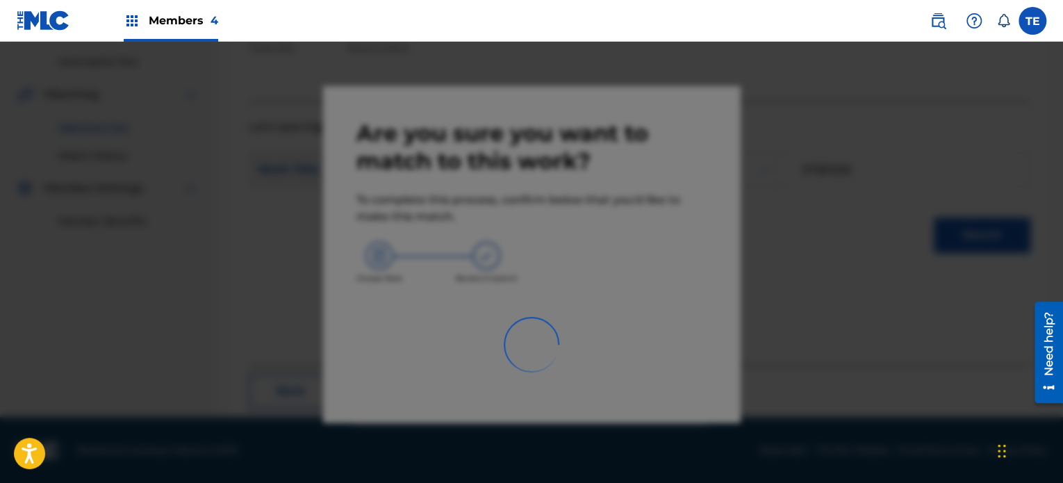
scroll to position [114, 0]
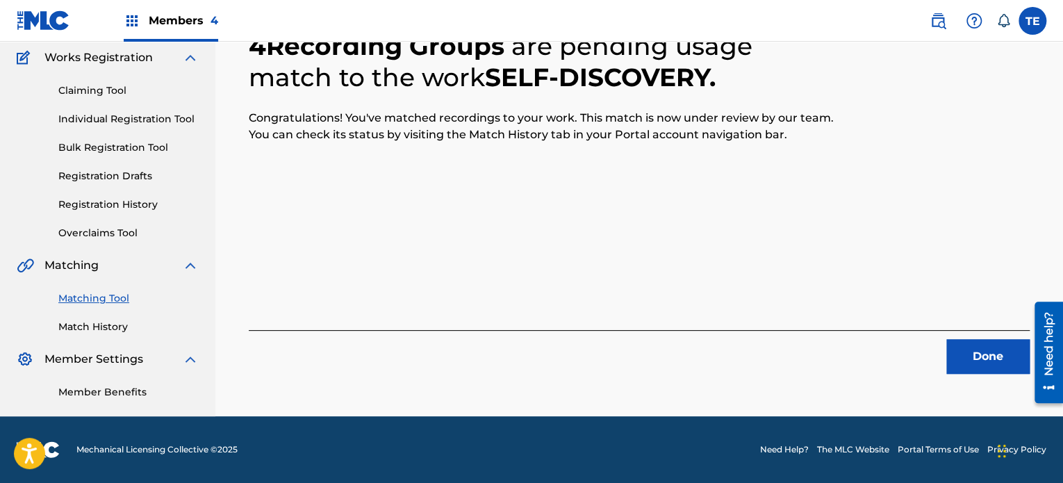
drag, startPoint x: 947, startPoint y: 334, endPoint x: 952, endPoint y: 341, distance: 9.1
click at [949, 336] on div "Done" at bounding box center [639, 352] width 781 height 44
click at [981, 359] on button "Done" at bounding box center [988, 356] width 83 height 35
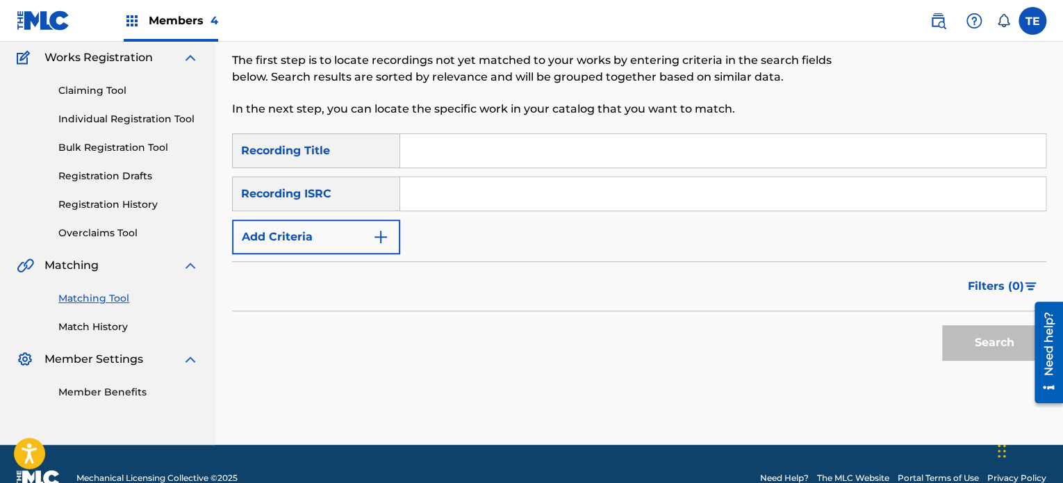
click at [433, 142] on input "Search Form" at bounding box center [723, 150] width 646 height 33
paste input "Self-Fulfilment"
type input "Self-Fulfilment"
click at [331, 224] on button "Add Criteria" at bounding box center [316, 237] width 168 height 35
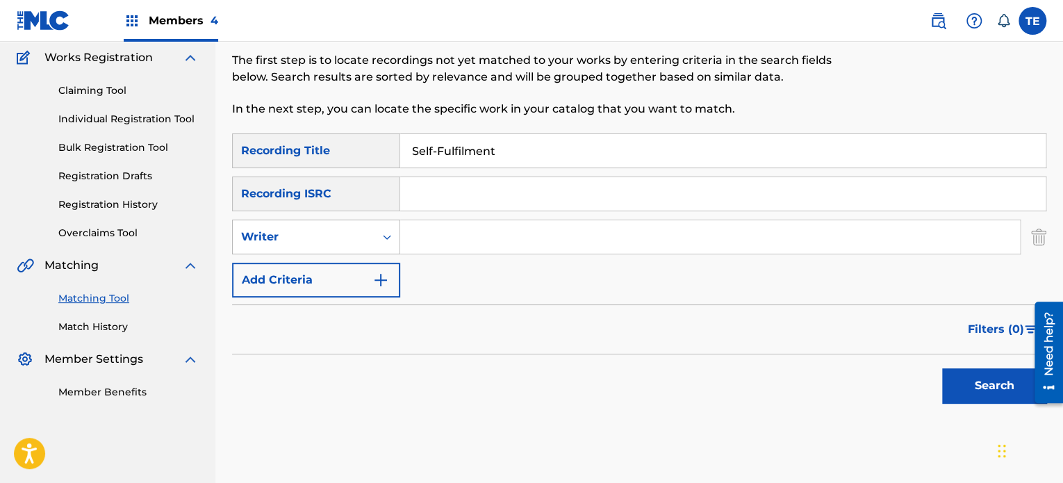
click at [306, 238] on div "Writer" at bounding box center [303, 237] width 125 height 17
click at [297, 275] on div "Recording Artist" at bounding box center [316, 271] width 167 height 35
click at [452, 224] on input "Search Form" at bounding box center [710, 236] width 620 height 33
click at [436, 236] on input "Search Form" at bounding box center [710, 236] width 620 height 33
paste input "Dan Kraus"
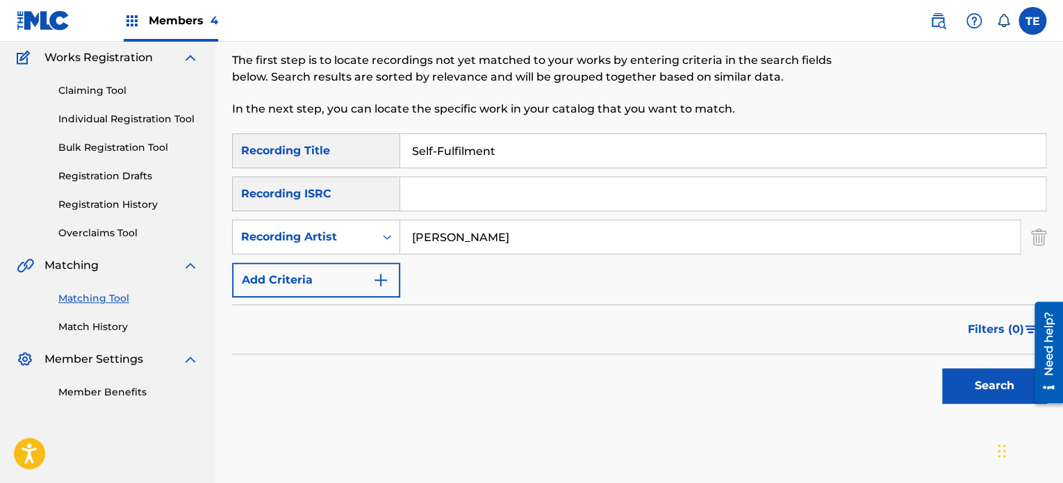
type input "Dan Kraus"
click at [1002, 373] on button "Search" at bounding box center [994, 385] width 104 height 35
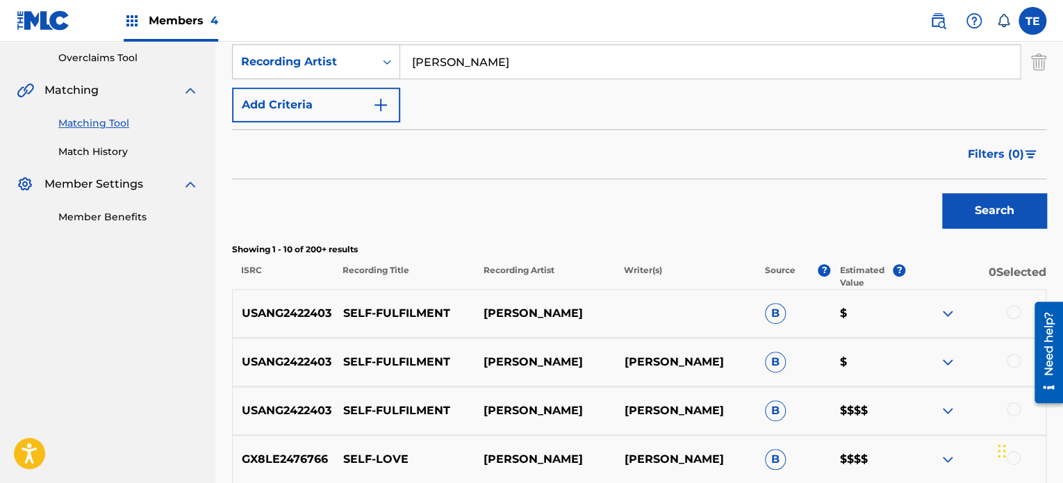
scroll to position [322, 0]
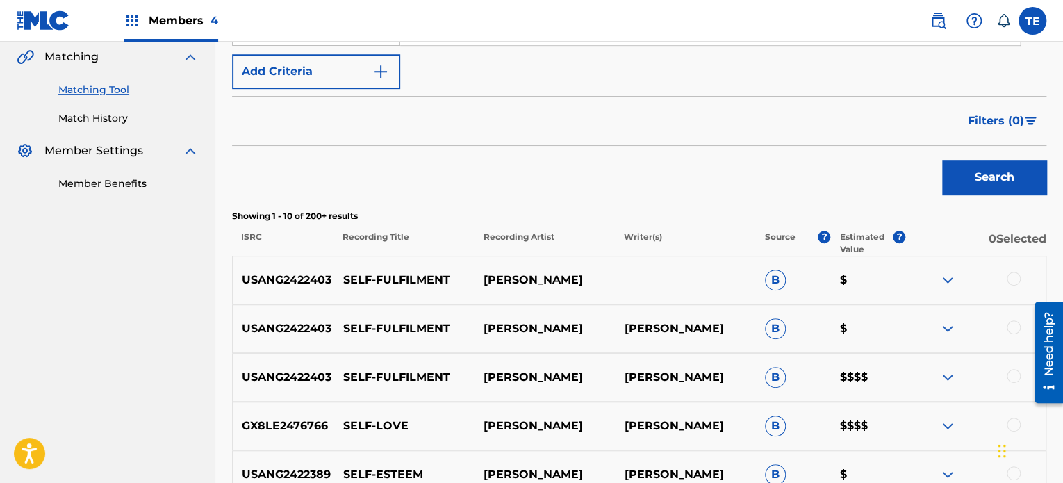
click at [1011, 277] on div at bounding box center [1014, 279] width 14 height 14
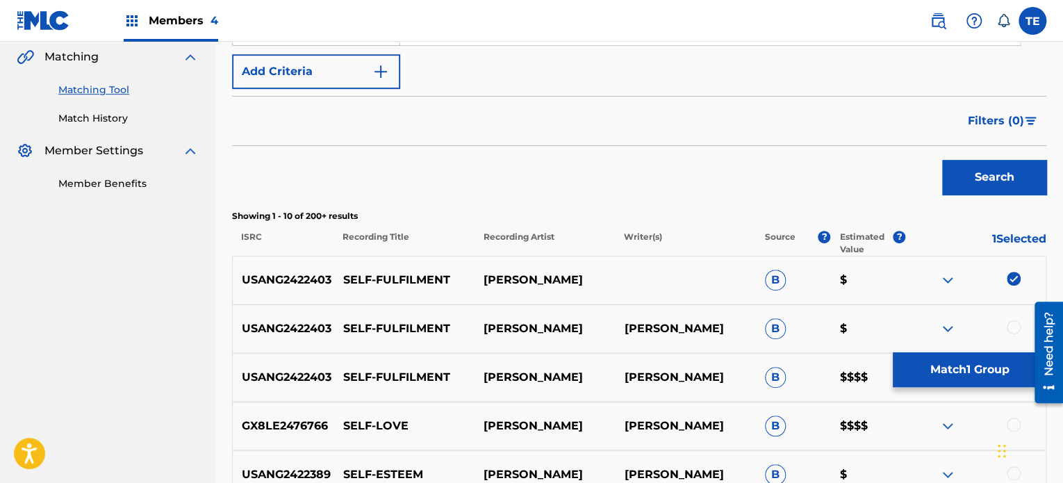
click at [1014, 327] on div at bounding box center [1014, 327] width 14 height 14
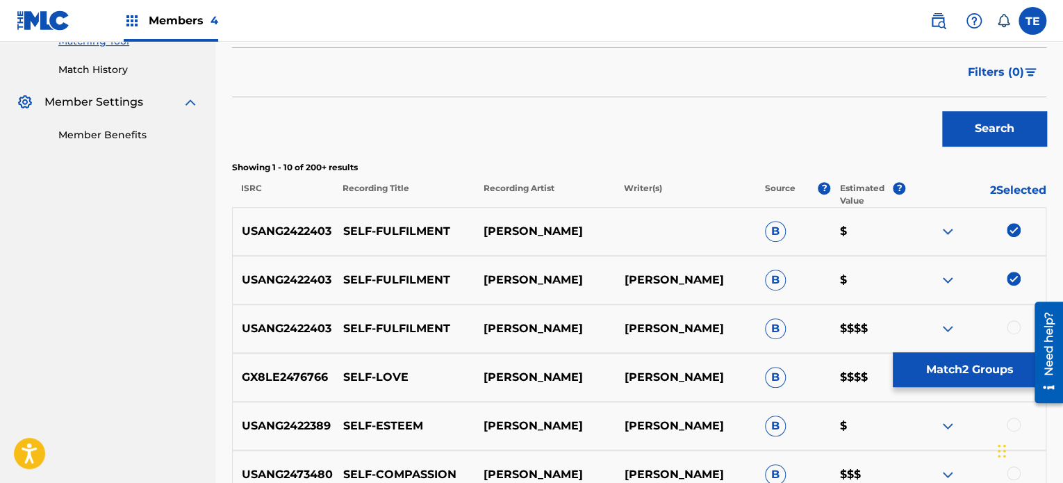
scroll to position [392, 0]
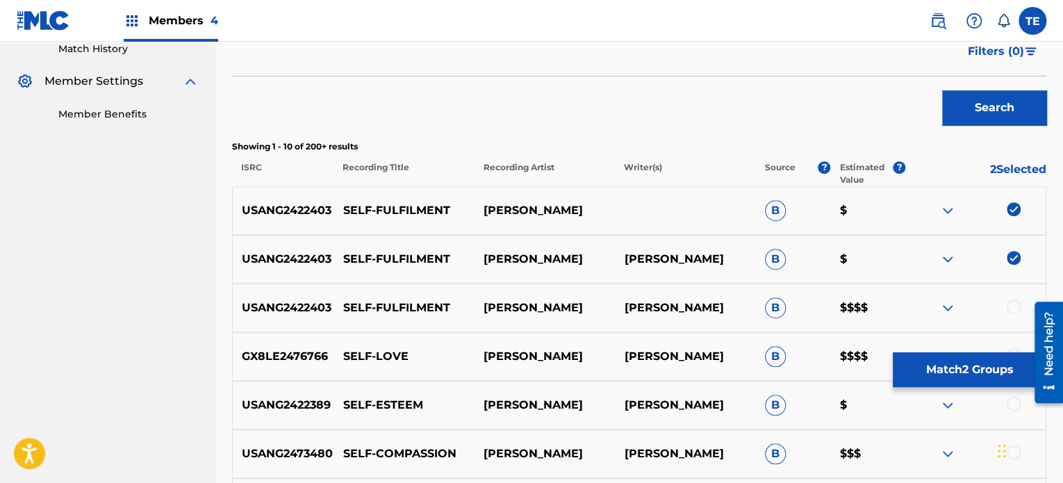
click at [1011, 302] on div at bounding box center [1014, 307] width 14 height 14
click at [961, 376] on button "Match 3 Groups" at bounding box center [970, 369] width 154 height 35
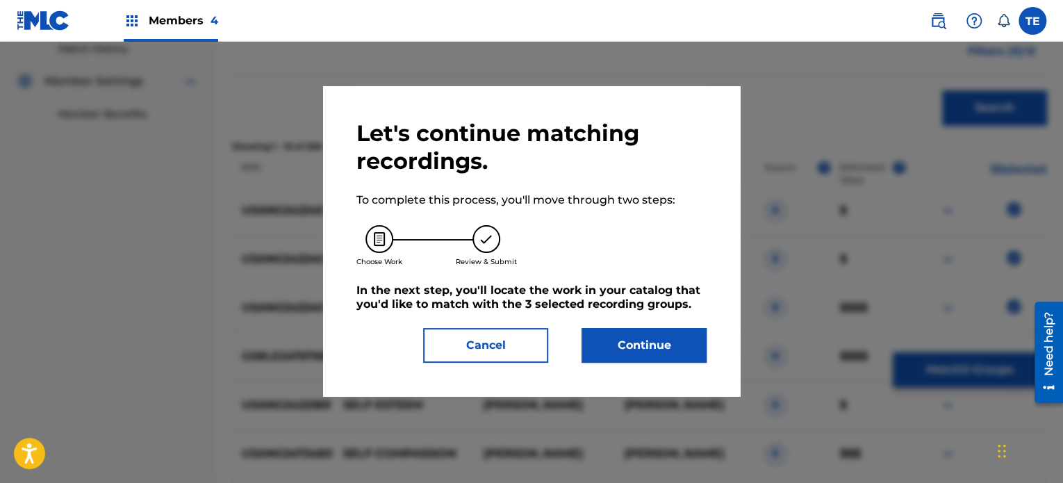
click at [470, 338] on button "Cancel" at bounding box center [485, 345] width 125 height 35
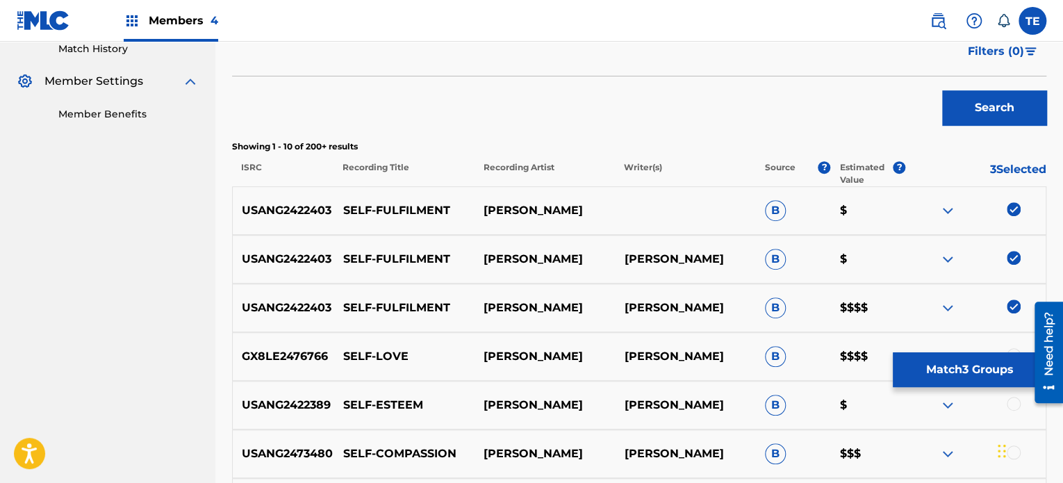
click at [439, 215] on p "SELF-FULFILMENT" at bounding box center [404, 210] width 140 height 17
click at [439, 214] on p "SELF-FULFILMENT" at bounding box center [404, 210] width 140 height 17
copy p "SELF-FULFILMENT"
click at [948, 355] on button "Match 3 Groups" at bounding box center [970, 369] width 154 height 35
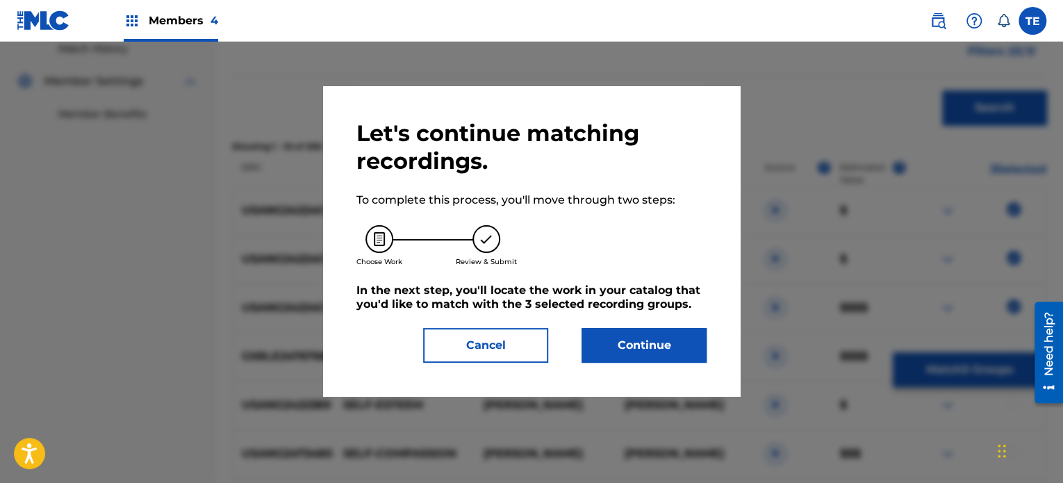
click at [667, 338] on button "Continue" at bounding box center [644, 345] width 125 height 35
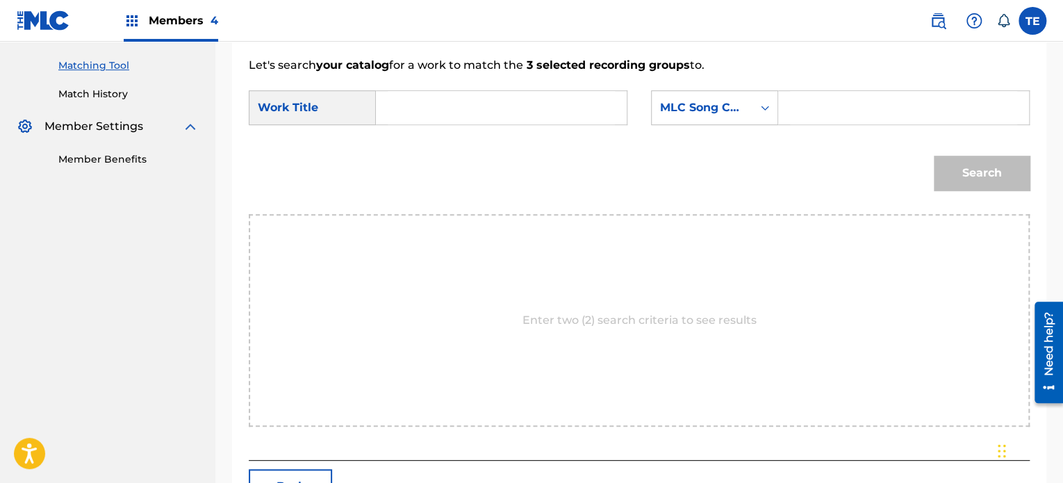
scroll to position [322, 0]
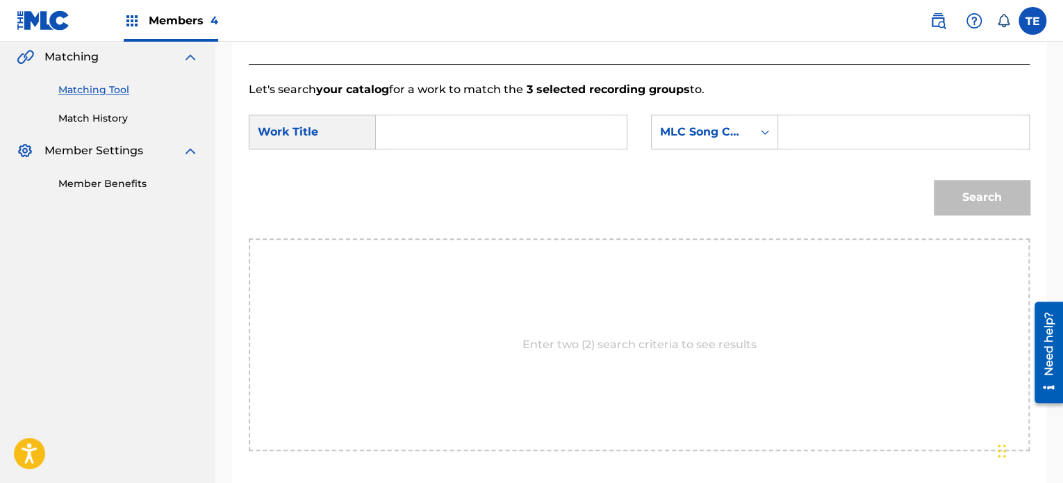
click at [455, 131] on input "Search Form" at bounding box center [501, 131] width 227 height 33
paste input "SELF-FULFILMENT"
click at [398, 130] on input "SELF-FULFILMENT" at bounding box center [501, 131] width 227 height 33
type input "SELF-FULFILMENT"
drag, startPoint x: 815, startPoint y: 123, endPoint x: 799, endPoint y: 104, distance: 25.1
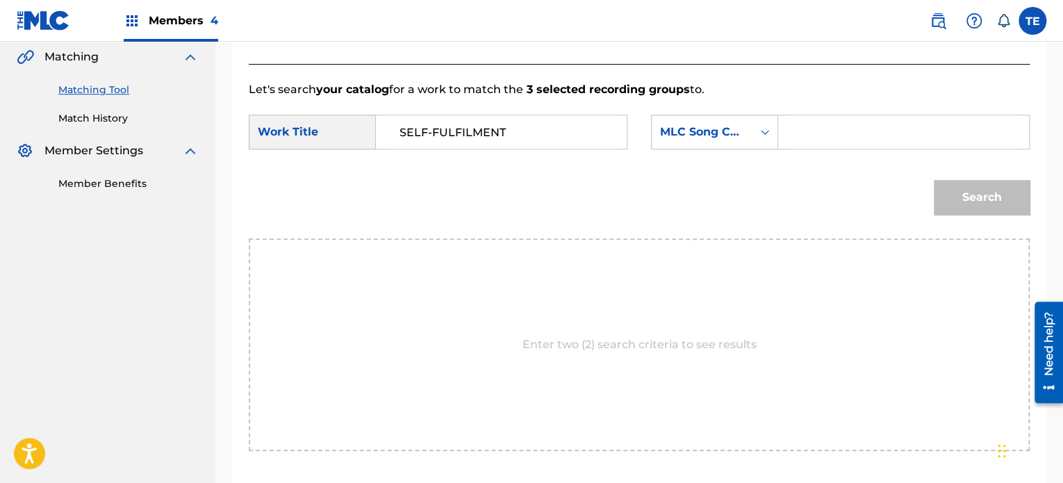
click at [815, 123] on input "Search Form" at bounding box center [903, 131] width 227 height 33
click at [802, 118] on input "Search Form" at bounding box center [903, 131] width 227 height 33
paste input "S64L00"
type input "S64L00"
click at [937, 206] on button "Search" at bounding box center [982, 197] width 96 height 35
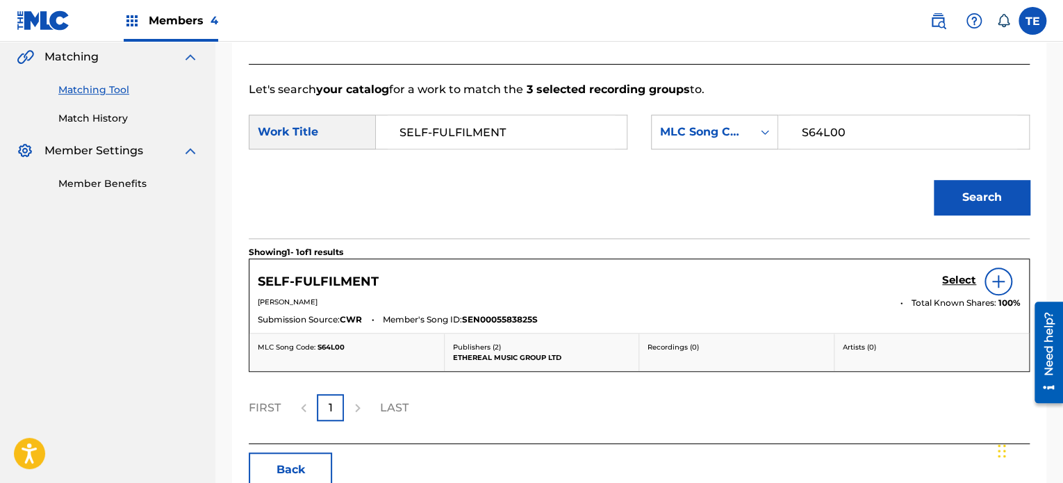
click at [952, 277] on h5 "Select" at bounding box center [959, 280] width 34 height 13
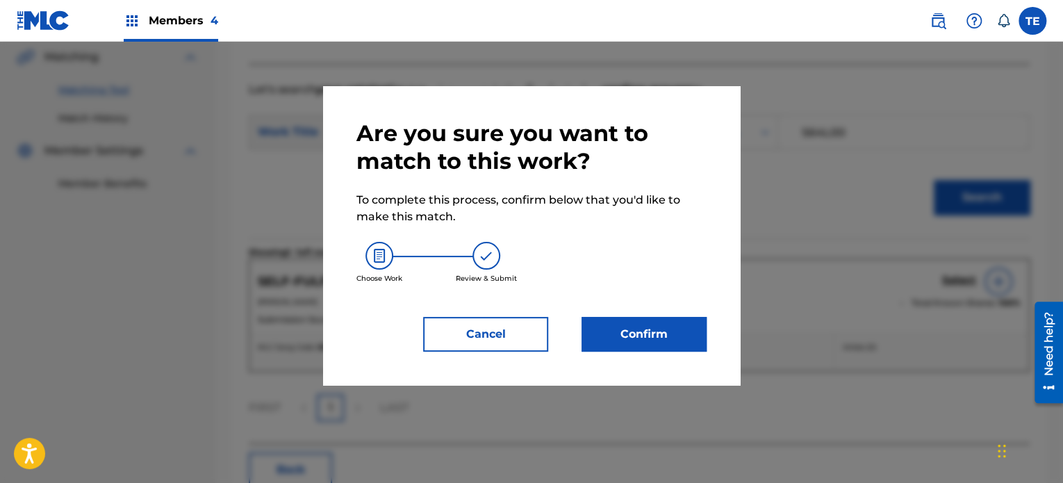
click at [670, 331] on button "Confirm" at bounding box center [644, 334] width 125 height 35
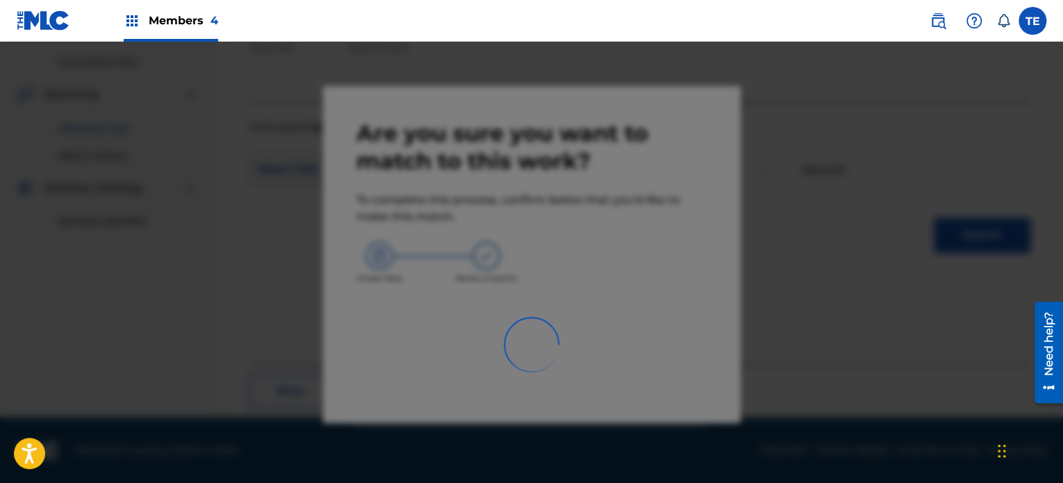
scroll to position [114, 0]
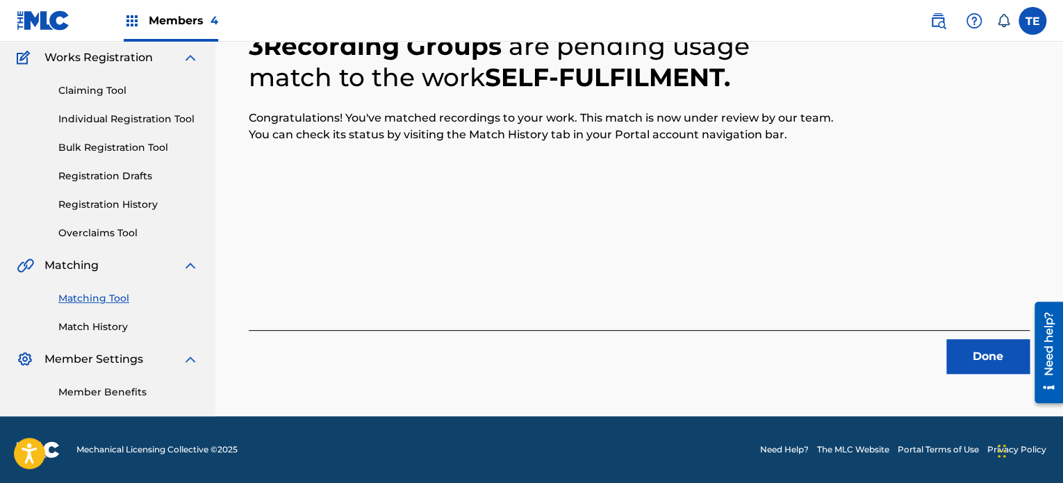
click at [979, 355] on button "Done" at bounding box center [988, 356] width 83 height 35
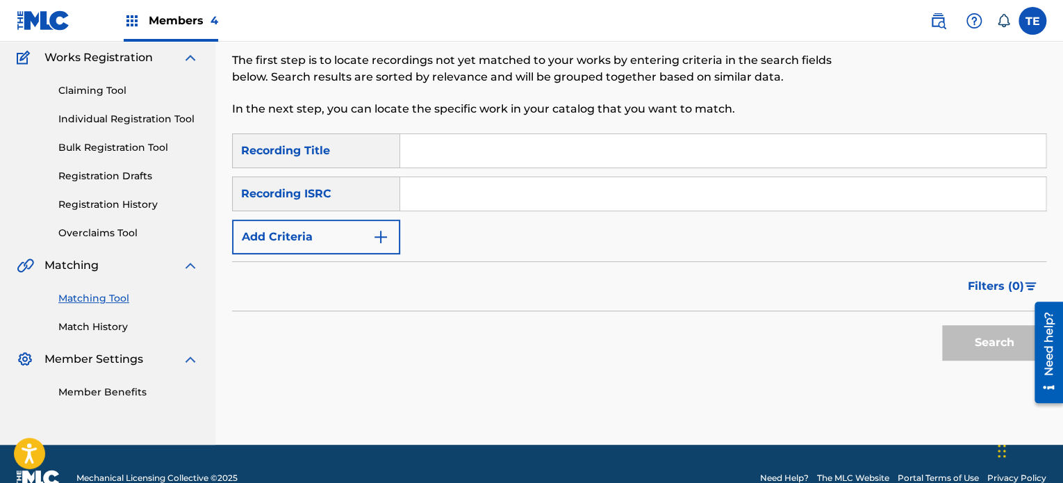
click at [437, 149] on input "Search Form" at bounding box center [723, 150] width 646 height 33
paste input "Self-Improvement"
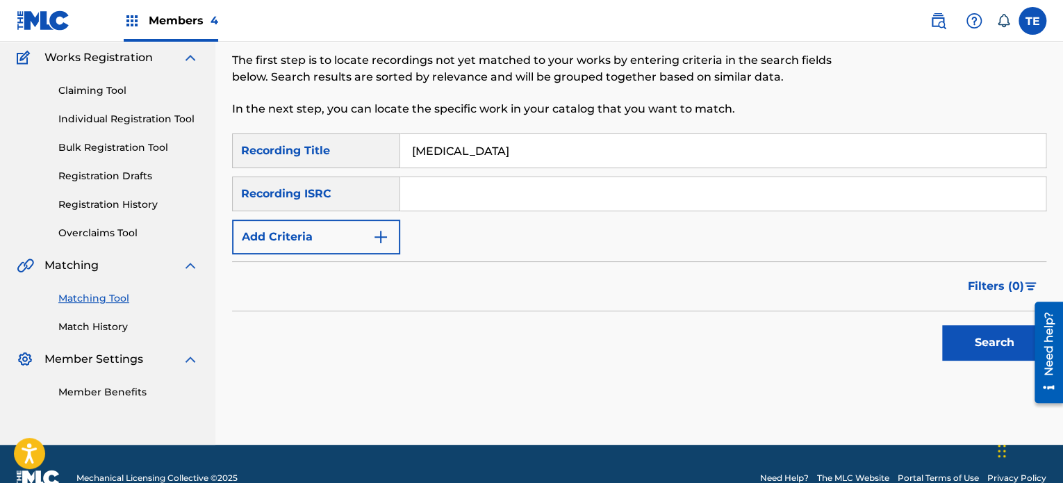
type input "Self-Improvement"
click at [371, 236] on button "Add Criteria" at bounding box center [316, 237] width 168 height 35
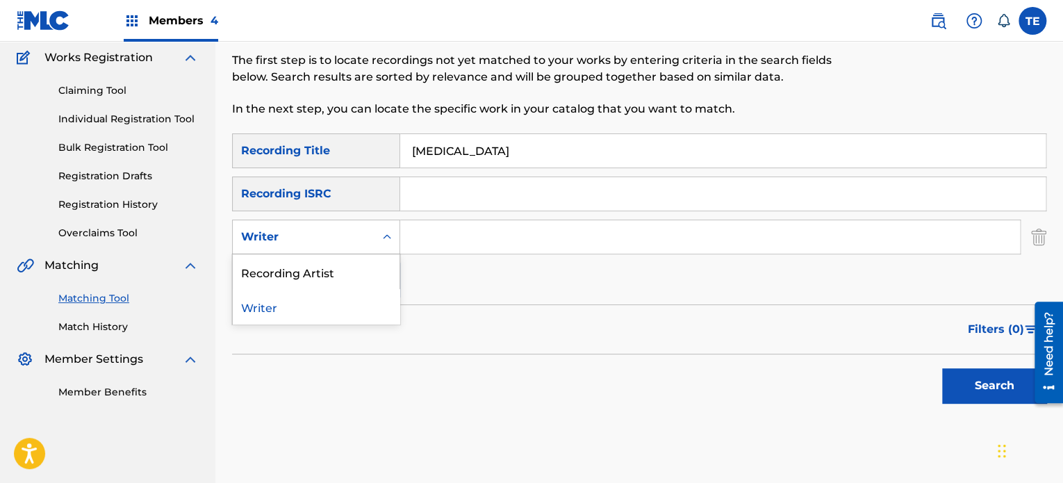
drag, startPoint x: 364, startPoint y: 240, endPoint x: 370, endPoint y: 272, distance: 32.6
click at [364, 239] on div "Writer" at bounding box center [303, 237] width 125 height 17
click at [318, 276] on div "Recording Artist" at bounding box center [316, 271] width 167 height 35
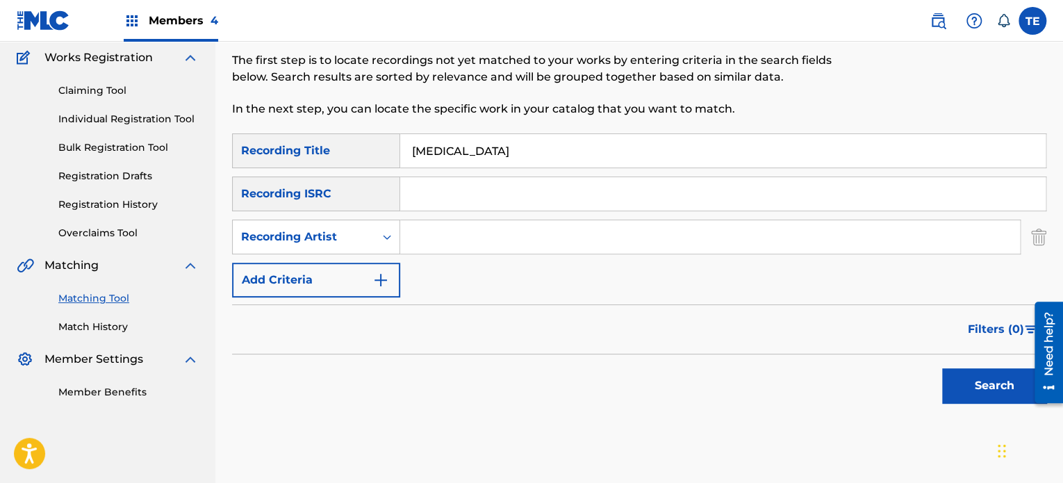
click at [475, 238] on input "Search Form" at bounding box center [710, 236] width 620 height 33
paste input "Dan Kraus"
type input "Dan Kraus"
click at [1004, 371] on button "Search" at bounding box center [994, 385] width 104 height 35
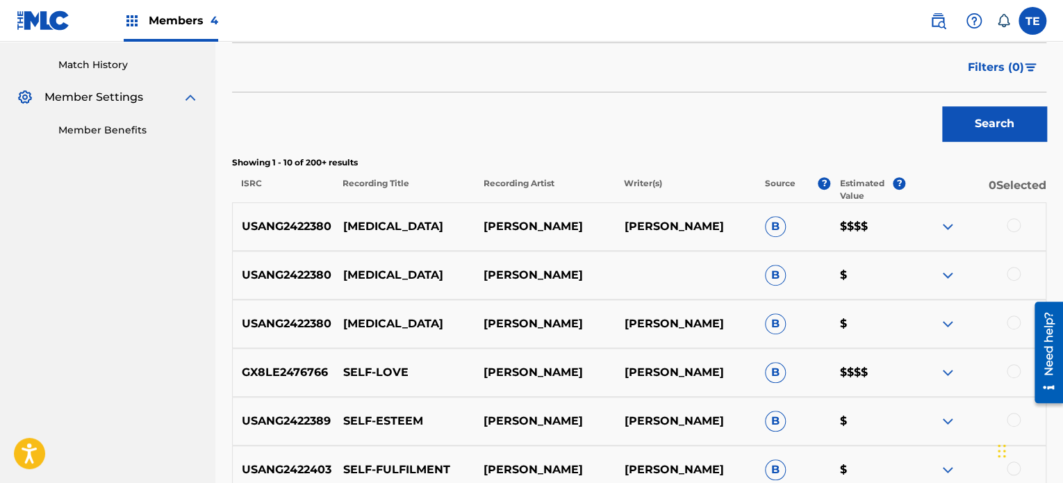
scroll to position [392, 0]
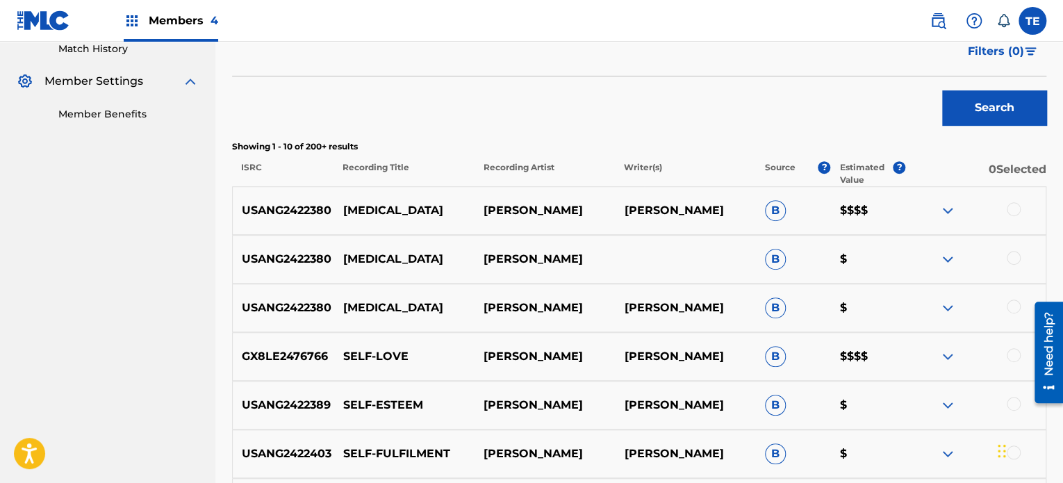
click at [1011, 207] on div at bounding box center [1014, 209] width 14 height 14
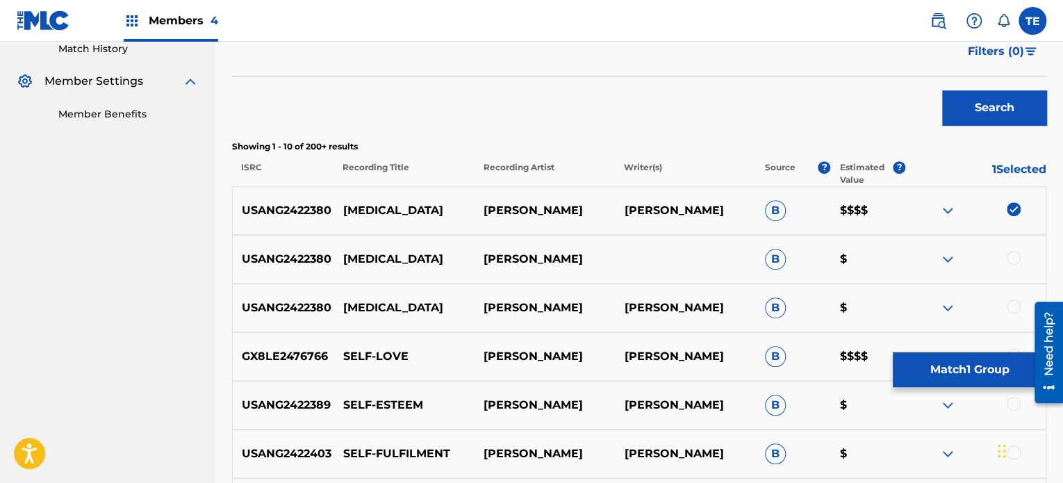
click at [1015, 257] on div at bounding box center [1014, 258] width 14 height 14
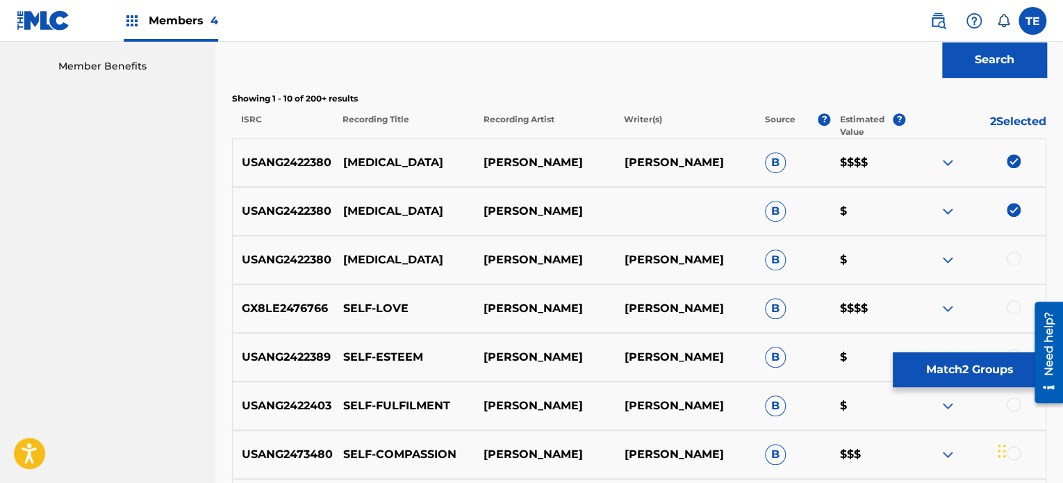
scroll to position [462, 0]
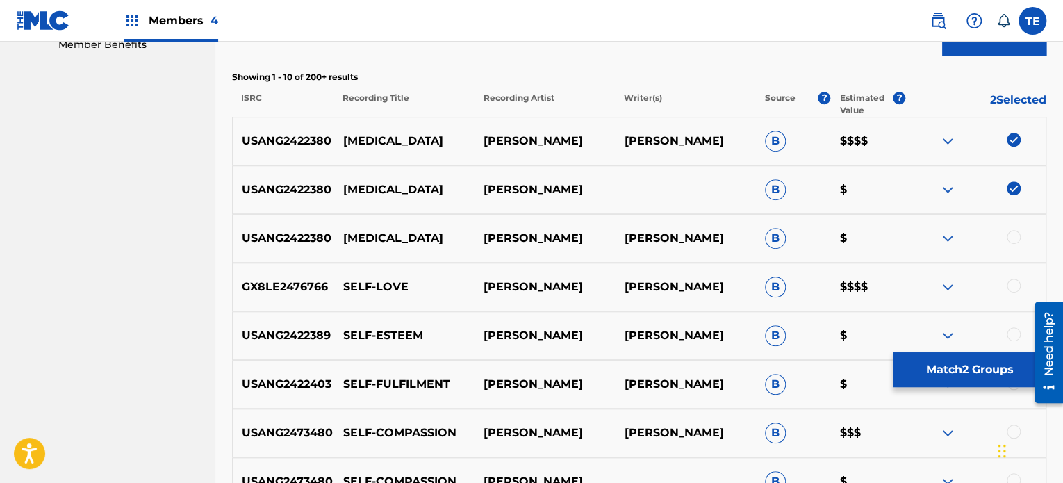
click at [1018, 234] on div at bounding box center [1014, 237] width 14 height 14
click at [952, 364] on button "Match 3 Groups" at bounding box center [970, 369] width 154 height 35
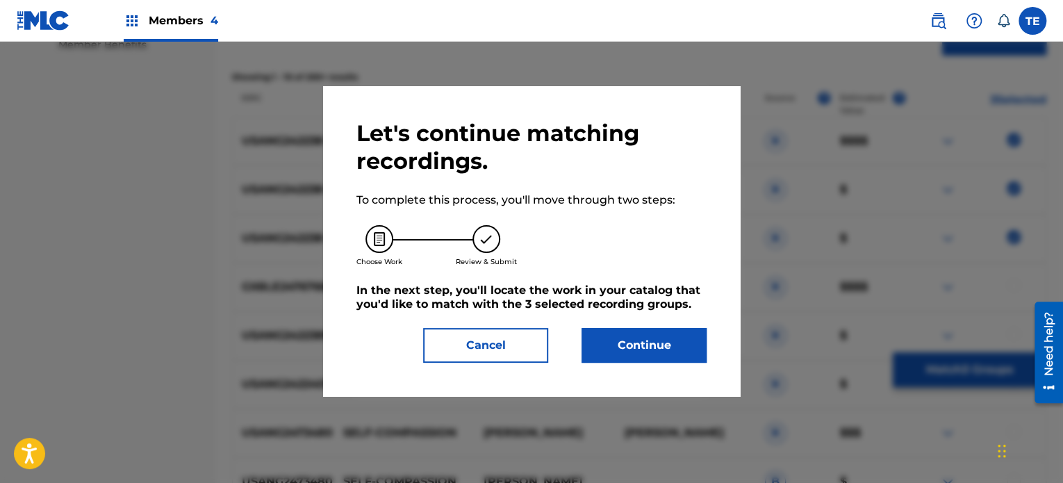
click at [604, 342] on button "Continue" at bounding box center [644, 345] width 125 height 35
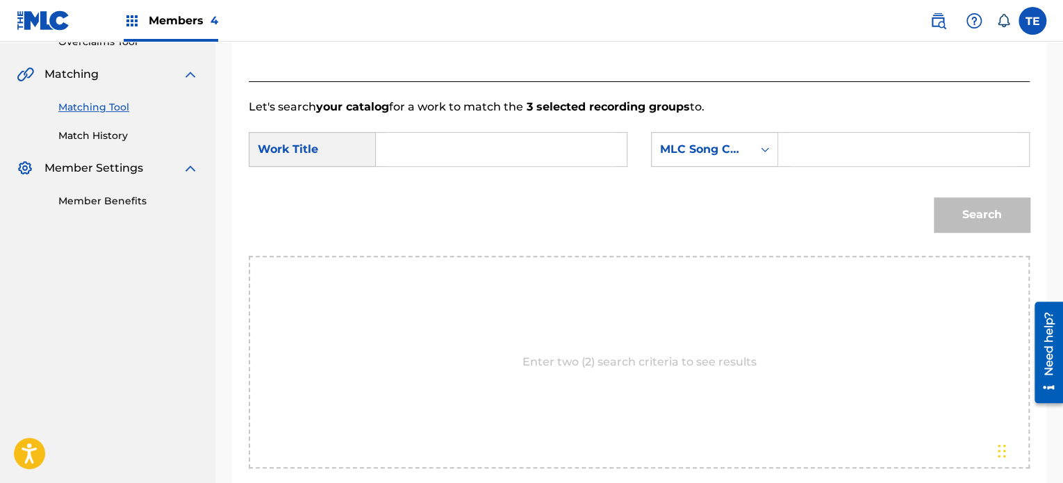
scroll to position [303, 0]
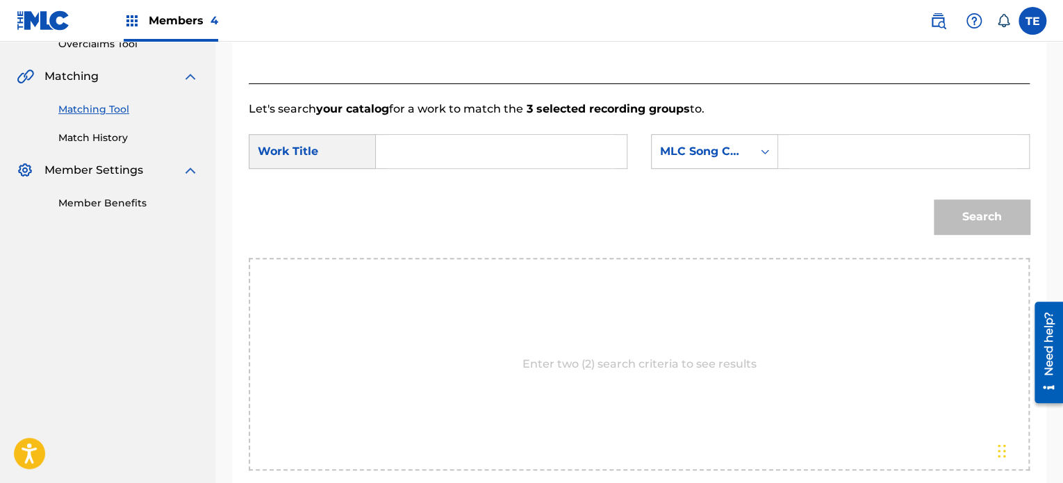
click at [377, 150] on div "Search Form" at bounding box center [502, 151] width 252 height 35
click at [436, 162] on input "Search Form" at bounding box center [501, 151] width 227 height 33
paste input "Self-Improvement"
type input "Self-Improvement"
click at [821, 138] on input "Search Form" at bounding box center [903, 151] width 227 height 33
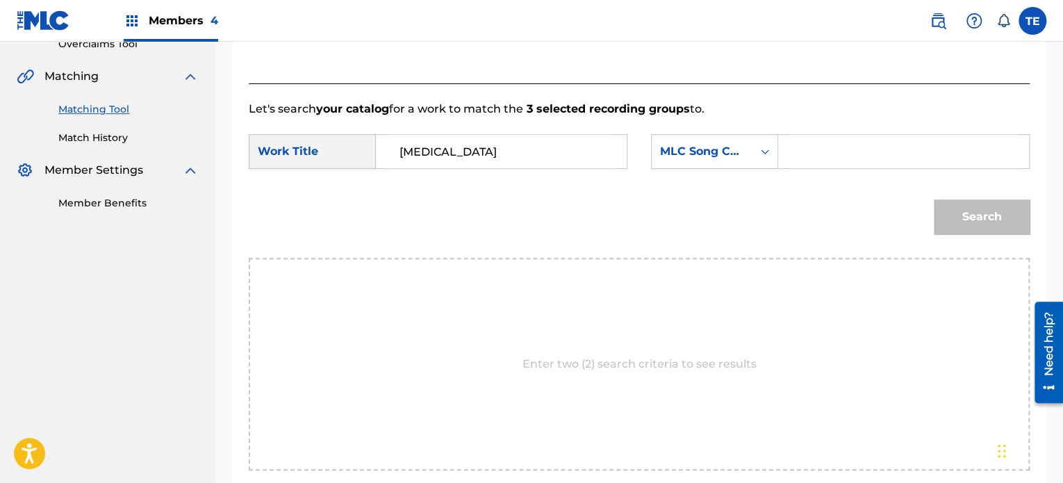
paste input "S640XU"
type input "S640XU"
click at [944, 241] on div "Search" at bounding box center [639, 222] width 781 height 72
click at [965, 220] on button "Search" at bounding box center [982, 216] width 96 height 35
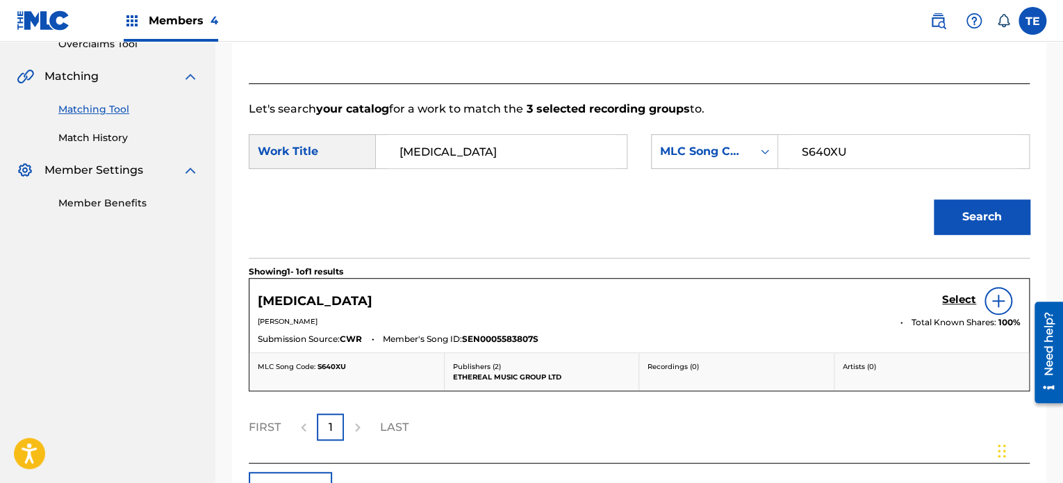
click at [956, 290] on div "Select" at bounding box center [981, 301] width 79 height 28
click at [961, 300] on h5 "Select" at bounding box center [959, 299] width 34 height 13
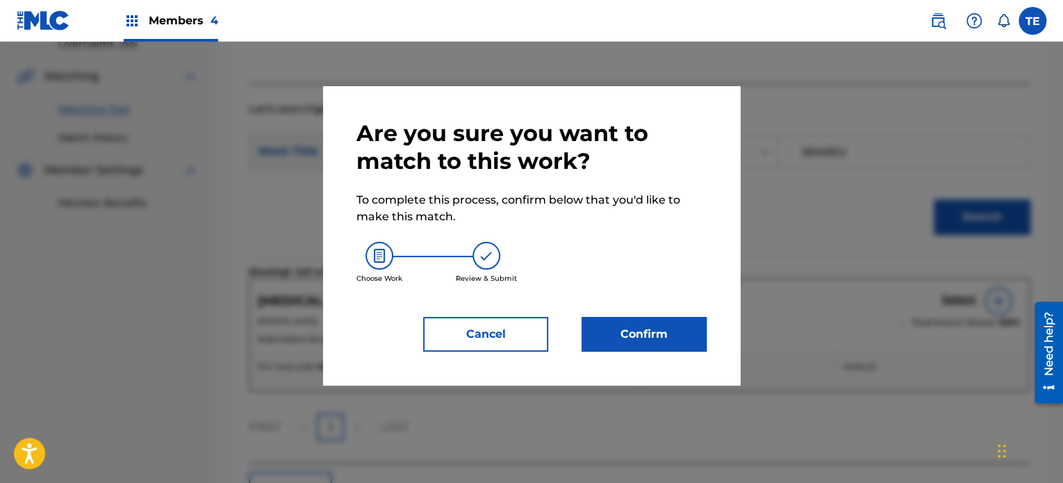
click at [651, 322] on button "Confirm" at bounding box center [644, 334] width 125 height 35
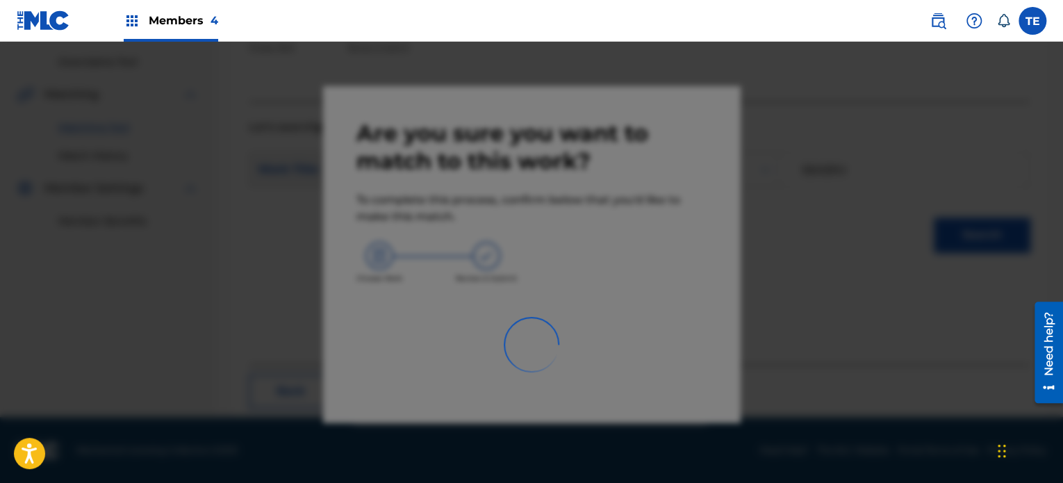
scroll to position [114, 0]
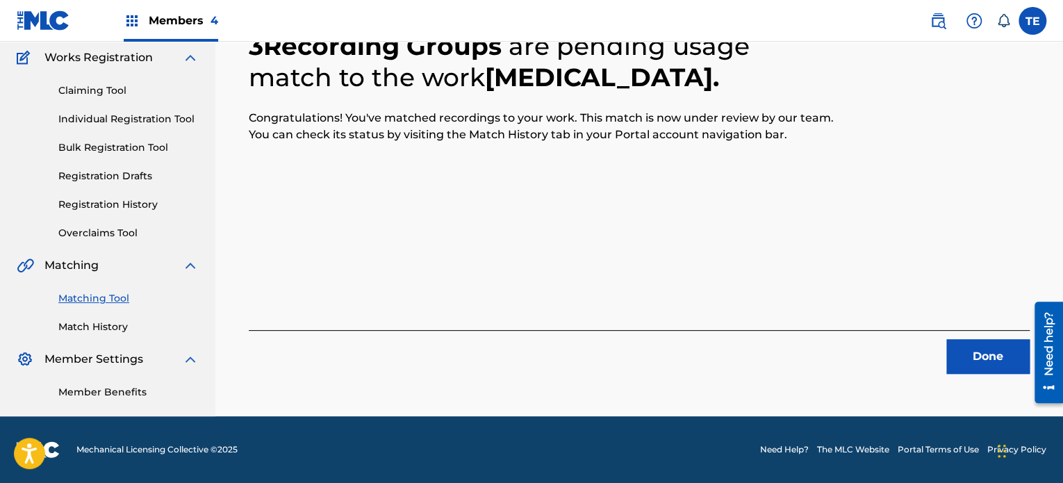
click at [991, 343] on button "Done" at bounding box center [988, 356] width 83 height 35
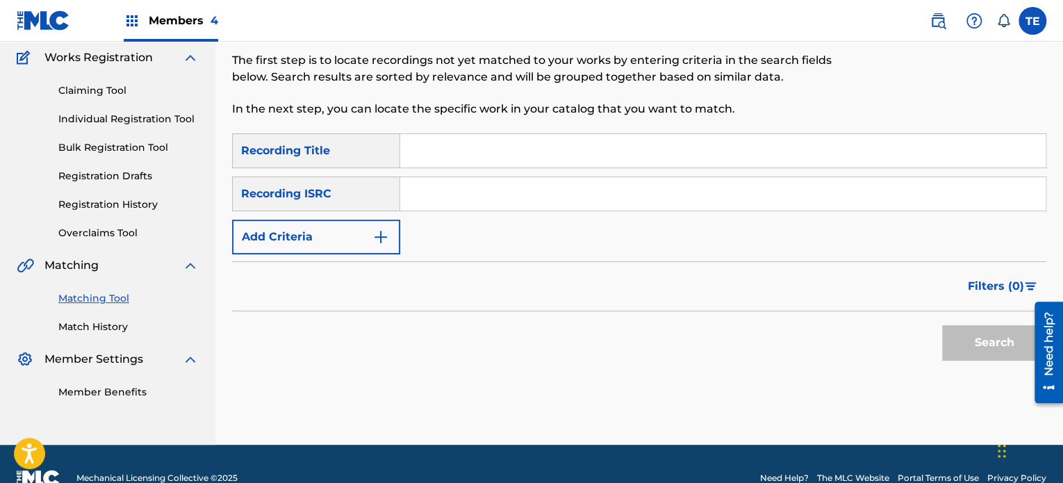
click at [432, 162] on input "Search Form" at bounding box center [723, 150] width 646 height 33
paste input "Self-Love"
type input "Self-Love"
drag, startPoint x: 389, startPoint y: 239, endPoint x: 386, endPoint y: 259, distance: 19.8
click at [388, 238] on img "Search Form" at bounding box center [381, 237] width 17 height 17
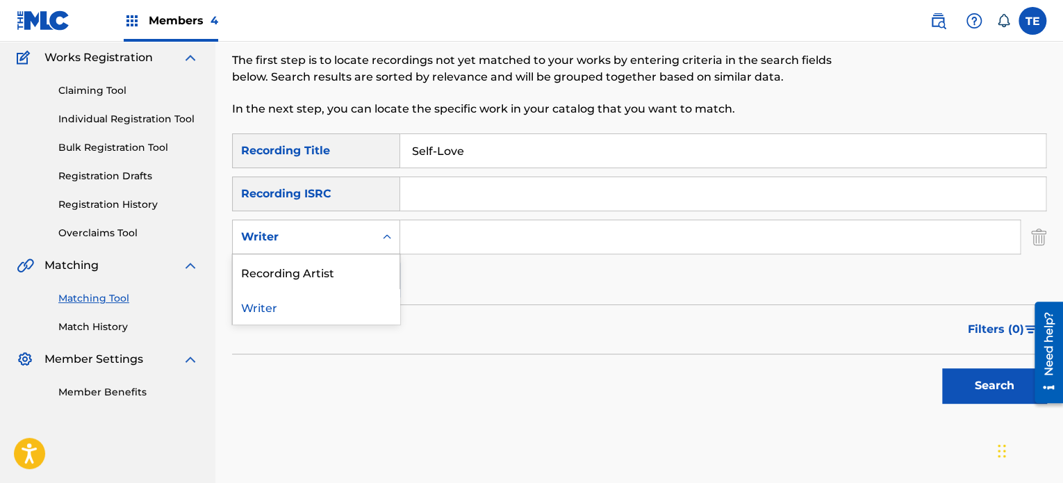
click at [346, 247] on div "Writer" at bounding box center [304, 237] width 142 height 26
click at [313, 272] on div "Recording Artist" at bounding box center [316, 271] width 167 height 35
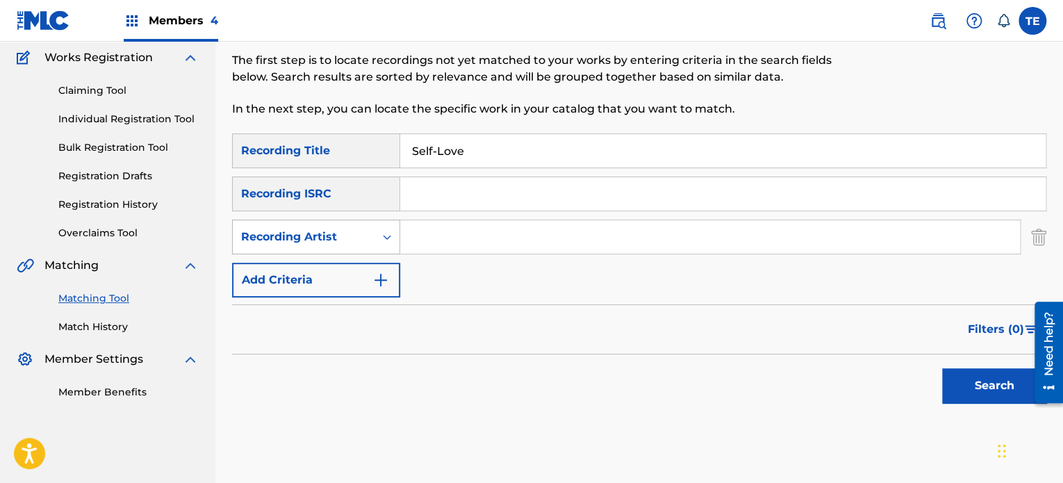
click at [387, 222] on div "Search Form" at bounding box center [387, 236] width 25 height 33
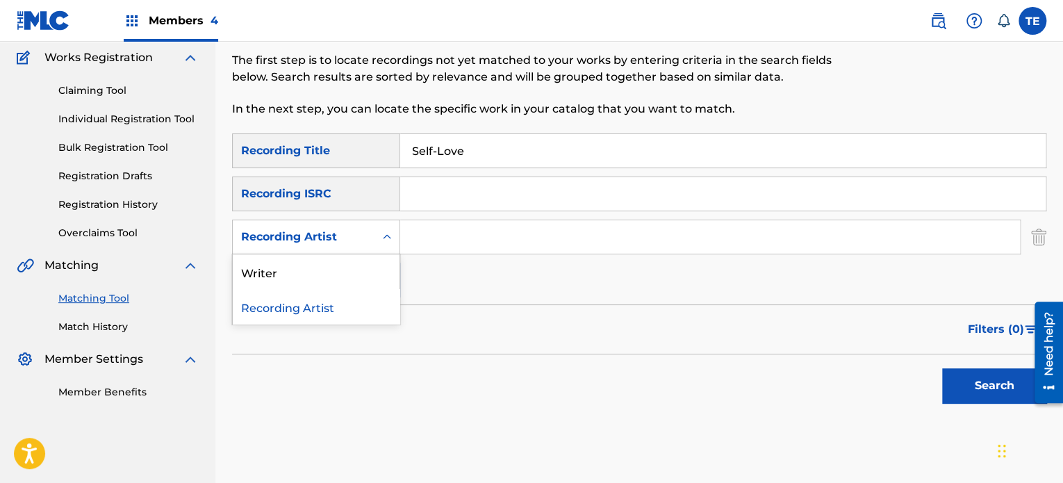
click at [436, 236] on input "Search Form" at bounding box center [710, 236] width 620 height 33
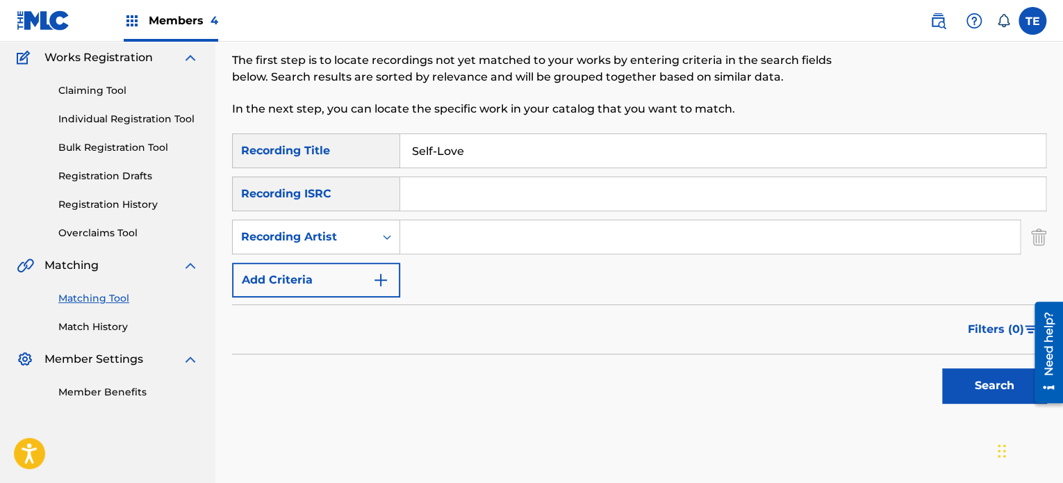
paste input "Dan Kraus"
type input "Dan Kraus"
click at [984, 377] on button "Search" at bounding box center [994, 385] width 104 height 35
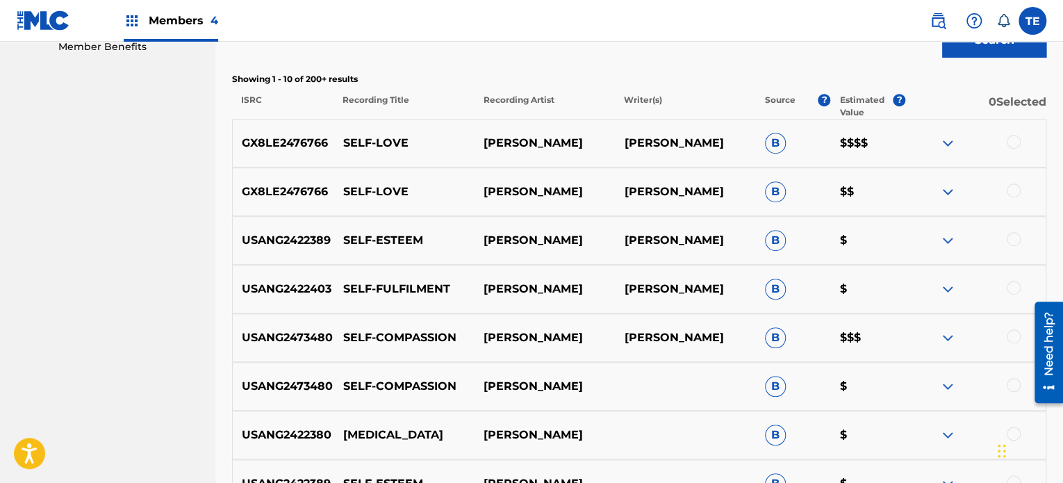
scroll to position [462, 0]
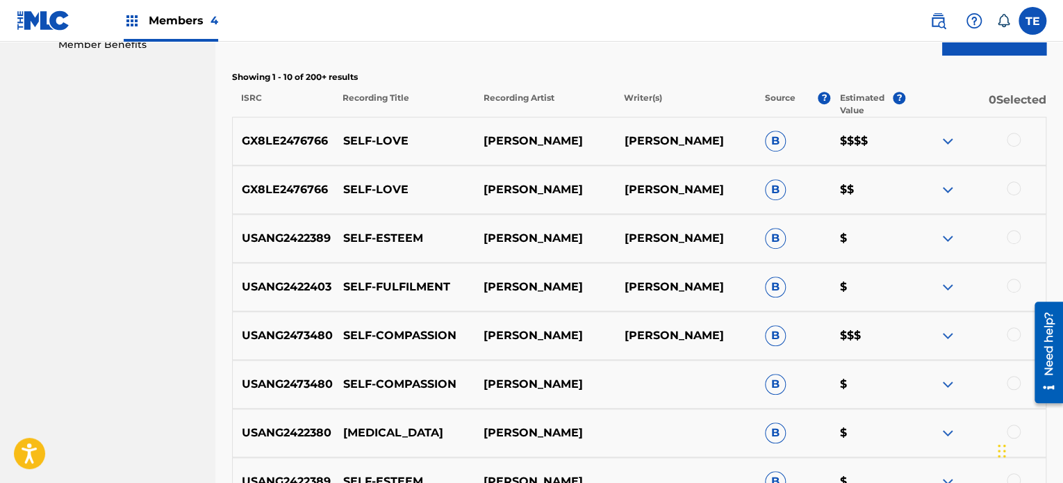
drag, startPoint x: 1006, startPoint y: 141, endPoint x: 1019, endPoint y: 177, distance: 38.2
click at [1006, 143] on div at bounding box center [976, 141] width 140 height 17
click at [1009, 145] on div at bounding box center [1014, 140] width 14 height 14
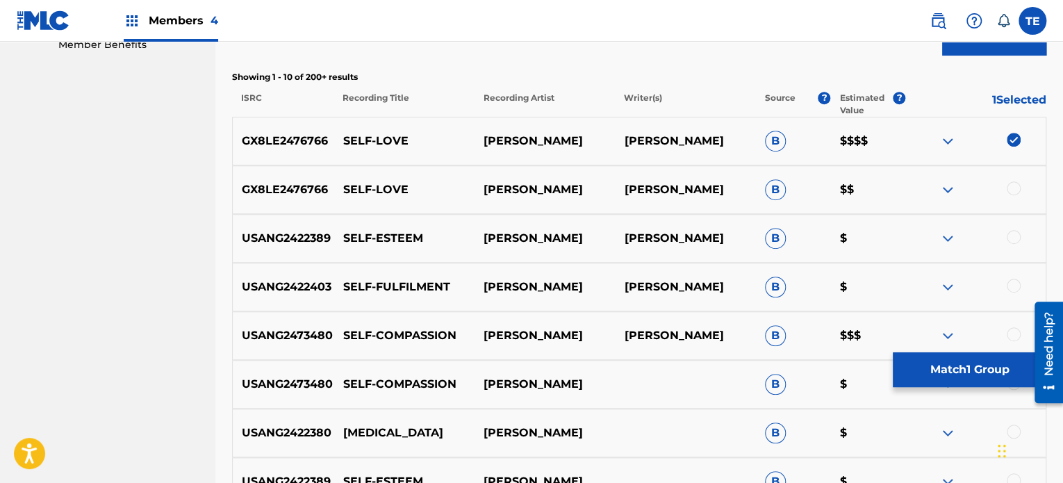
click at [1016, 190] on div at bounding box center [1014, 188] width 14 height 14
click at [920, 361] on button "Match 2 Groups" at bounding box center [970, 369] width 154 height 35
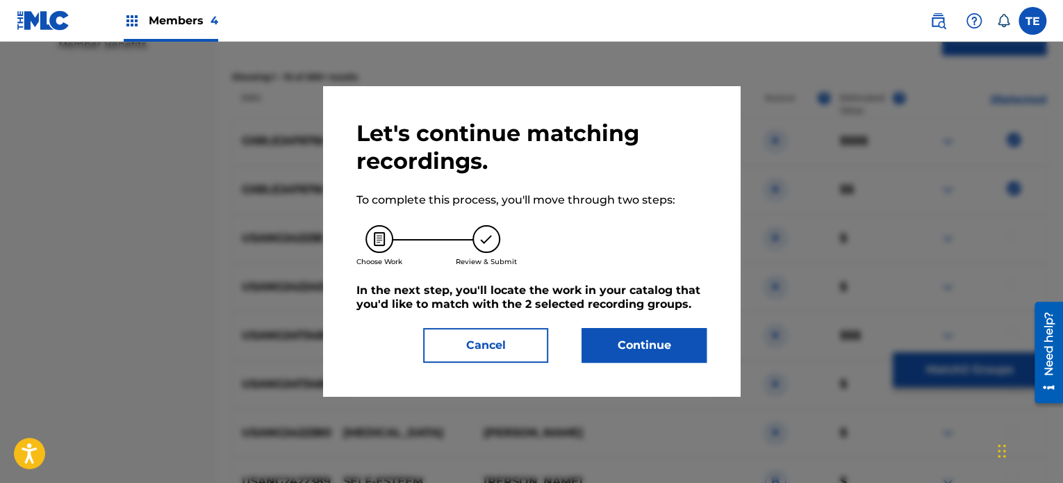
click at [692, 337] on button "Continue" at bounding box center [644, 345] width 125 height 35
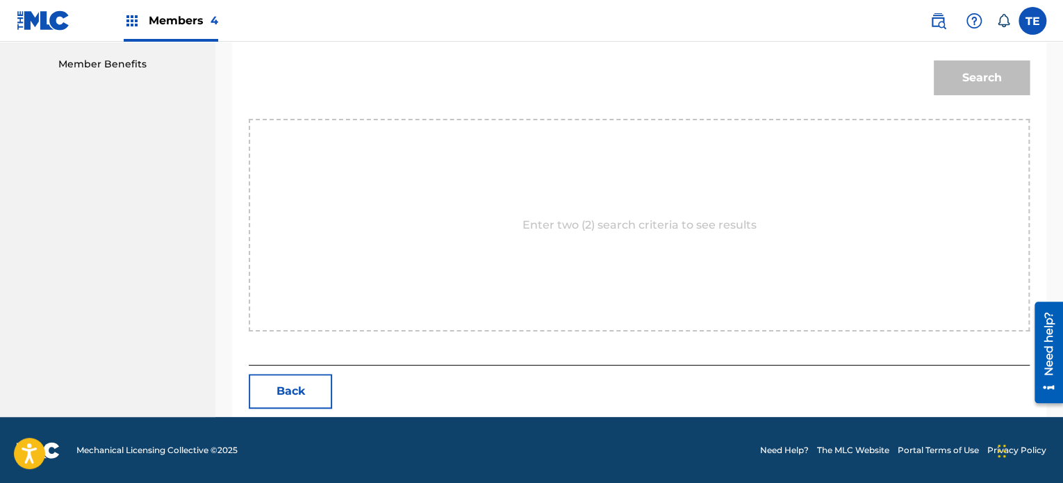
scroll to position [234, 0]
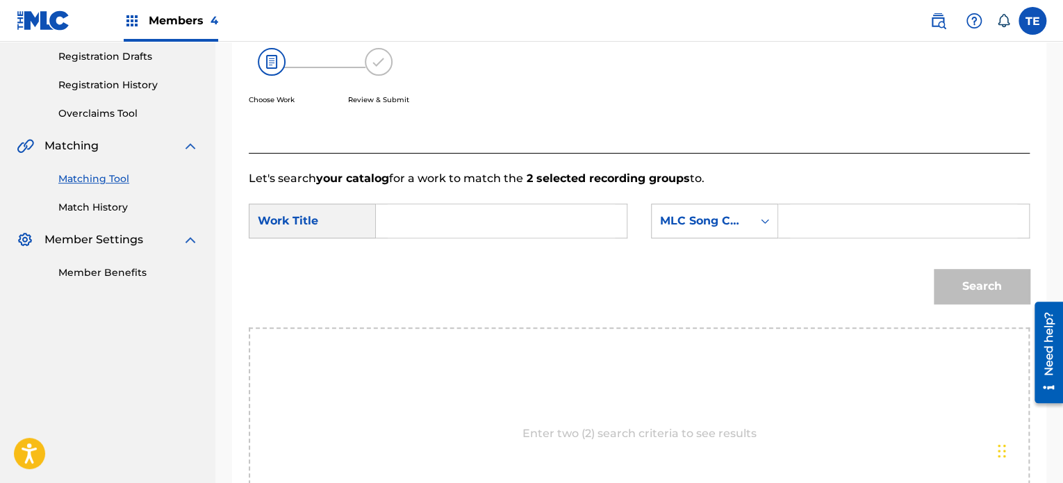
paste input "S80L0G"
type input "S80L0G"
click at [544, 201] on form "SearchWithCriteria30de06e7-a498-481e-a3e6-9e75637924f3 Work Title SearchWithCri…" at bounding box center [639, 257] width 781 height 140
click at [544, 209] on input "Search Form" at bounding box center [501, 220] width 227 height 33
paste input "Self-Love"
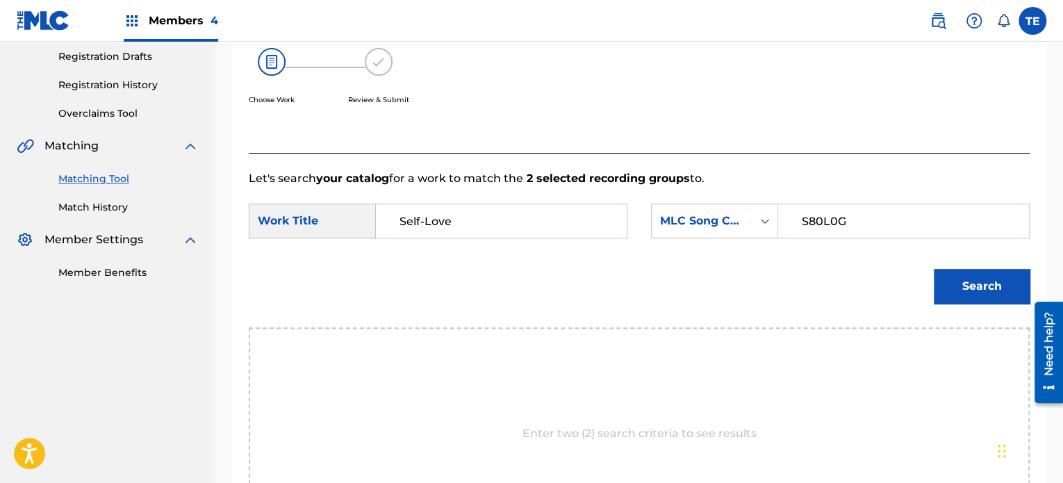
type input "Self-Love"
click at [967, 277] on button "Search" at bounding box center [982, 286] width 96 height 35
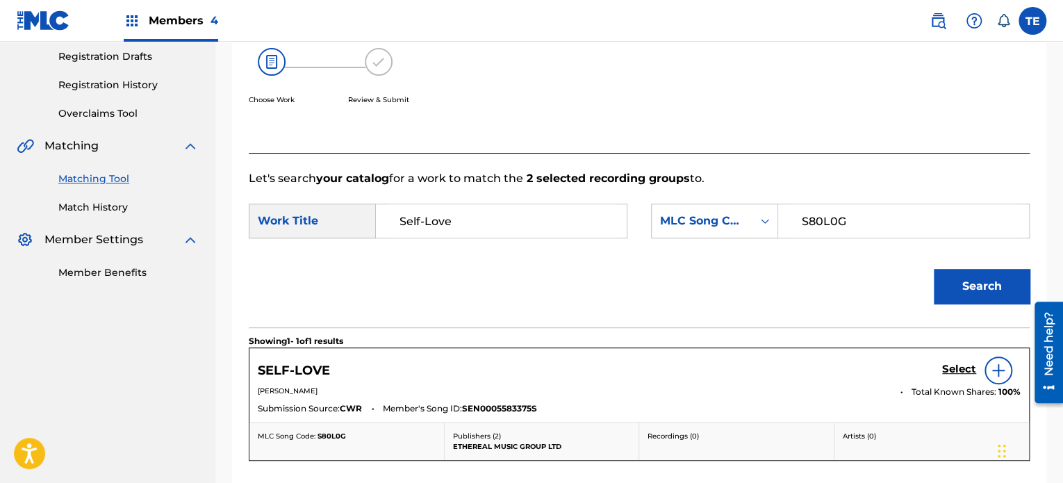
click at [959, 369] on h5 "Select" at bounding box center [959, 369] width 34 height 13
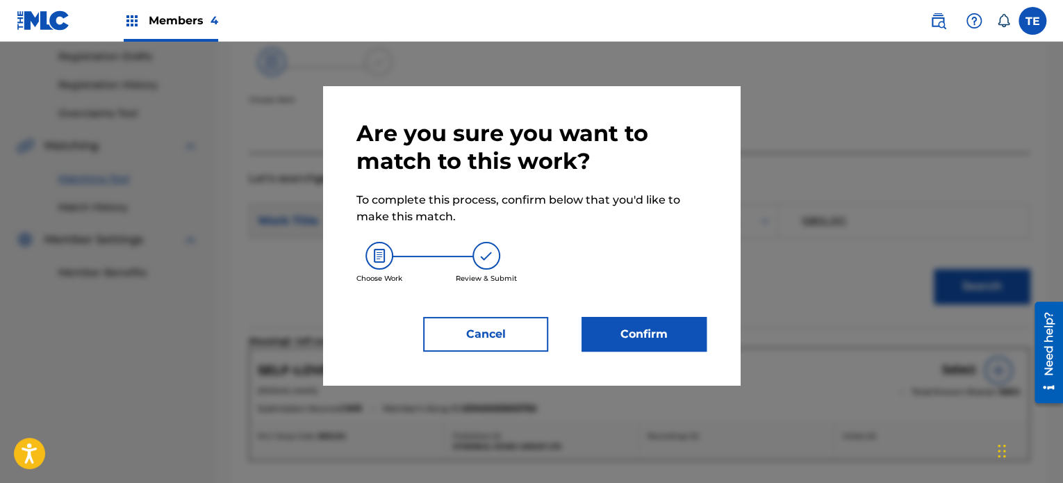
click at [696, 339] on button "Confirm" at bounding box center [644, 334] width 125 height 35
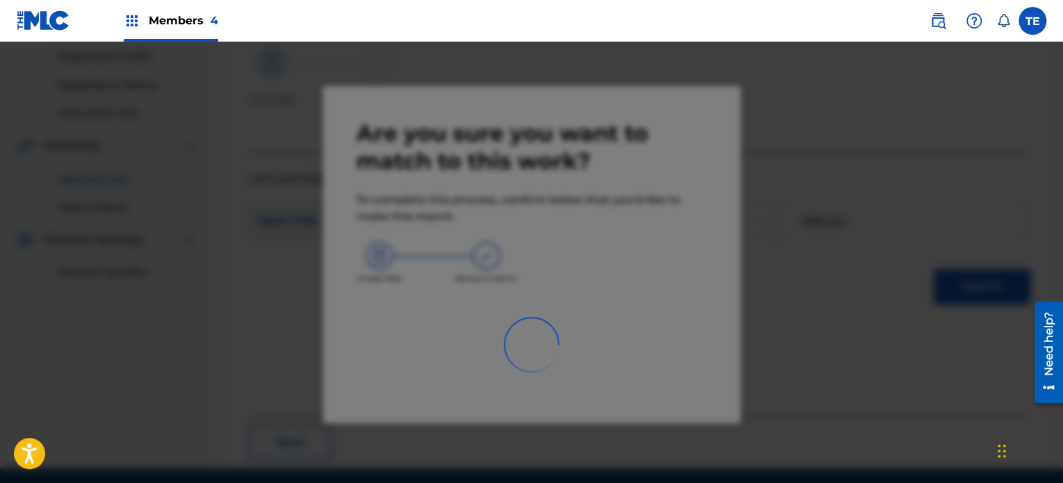
scroll to position [114, 0]
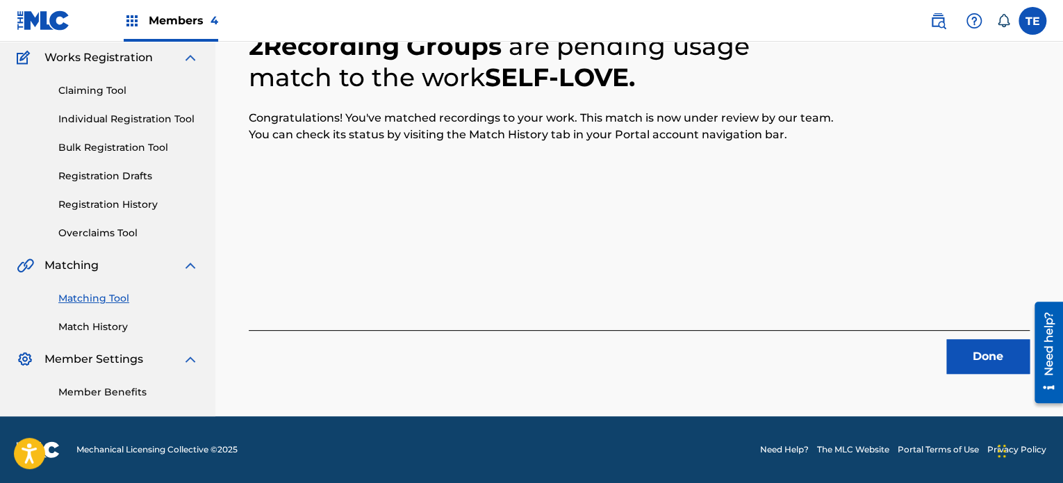
click at [983, 344] on button "Done" at bounding box center [988, 356] width 83 height 35
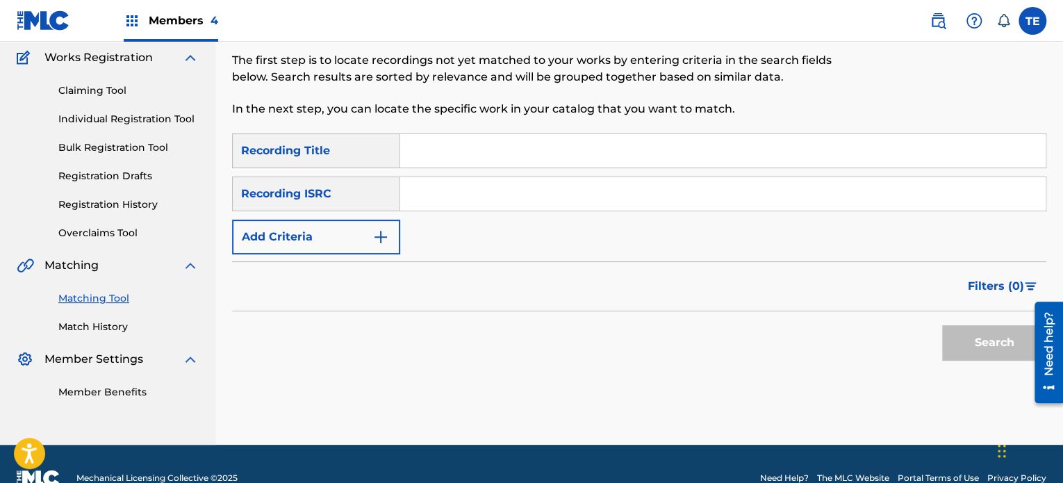
click at [115, 323] on link "Match History" at bounding box center [128, 327] width 140 height 15
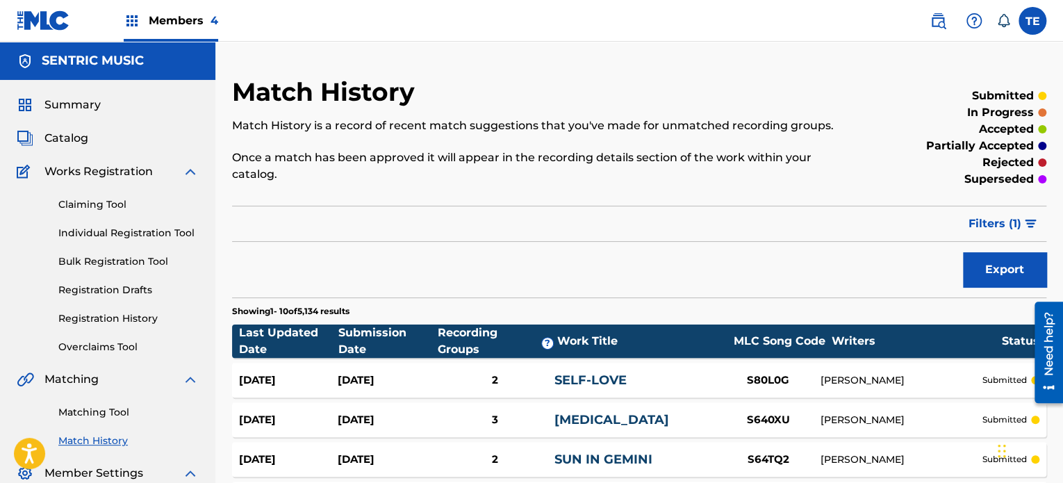
click at [559, 373] on link "SELF-LOVE" at bounding box center [591, 380] width 72 height 15
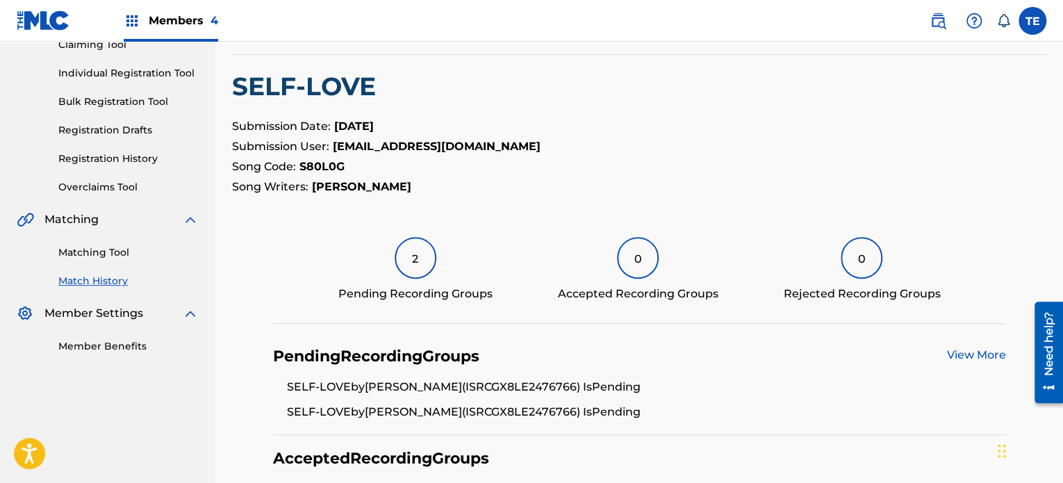
scroll to position [52, 0]
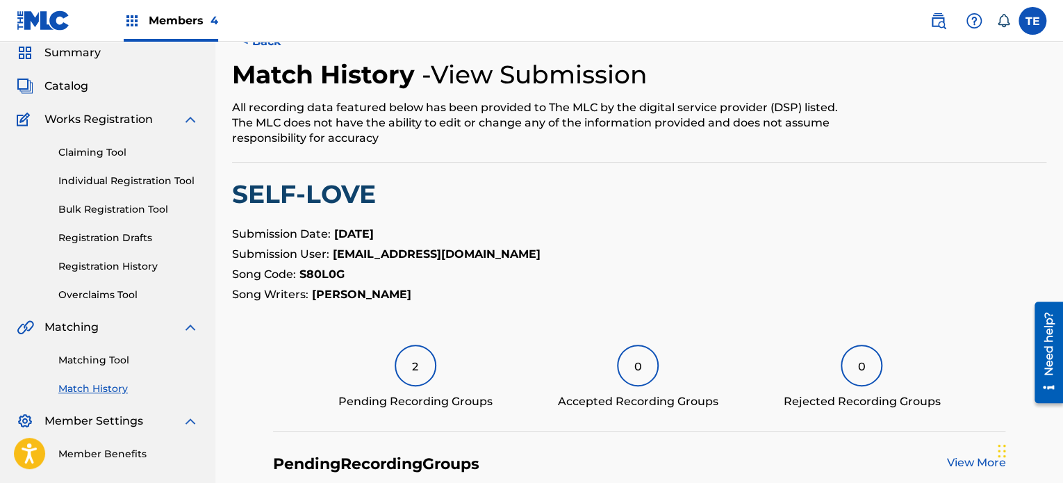
click at [425, 368] on div "2" at bounding box center [416, 366] width 42 height 42
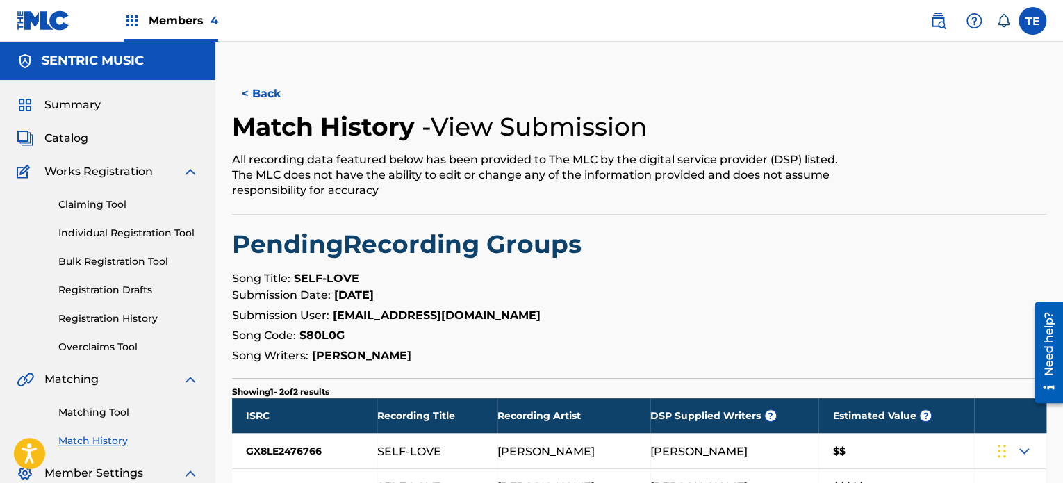
click at [134, 414] on link "Matching Tool" at bounding box center [128, 412] width 140 height 15
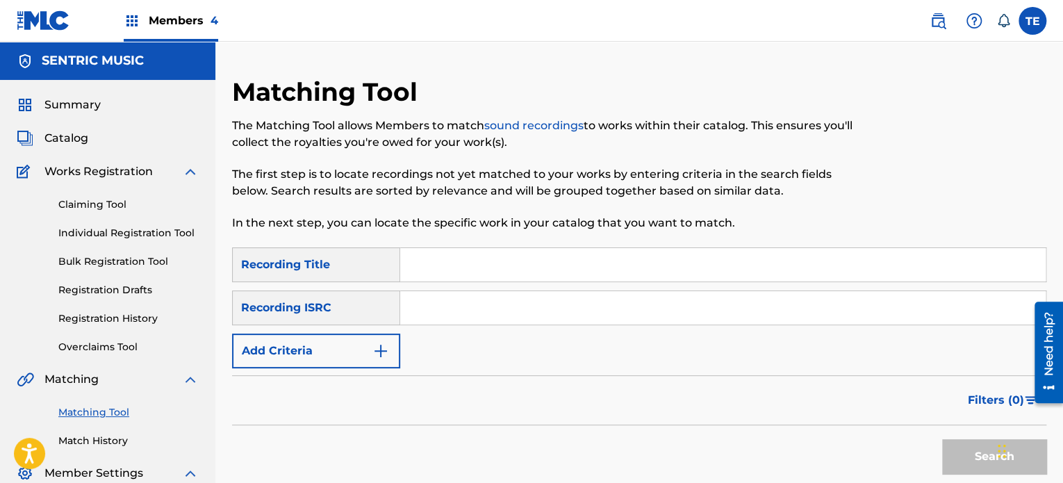
click at [483, 261] on input "Search Form" at bounding box center [723, 264] width 646 height 33
paste input "Sense"
type input "Sense"
click at [372, 346] on button "Add Criteria" at bounding box center [316, 351] width 168 height 35
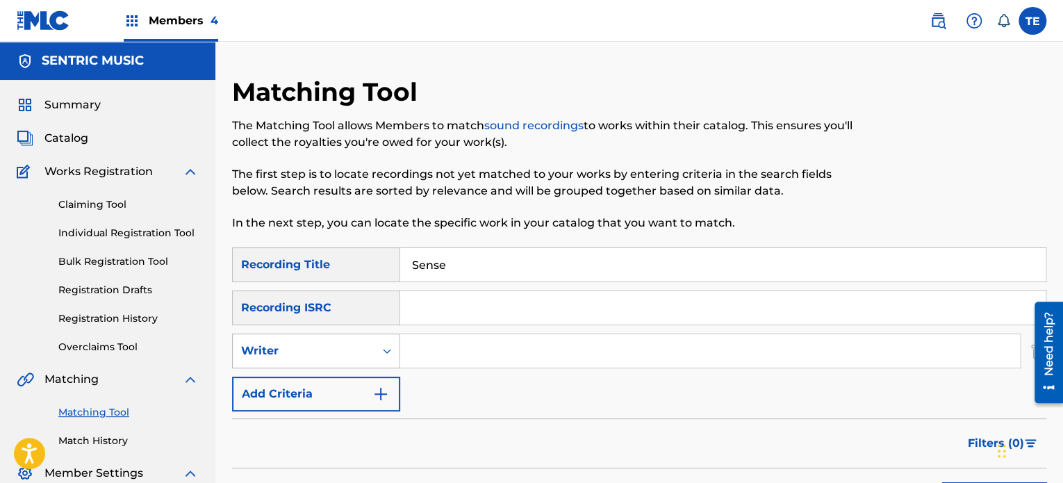
drag, startPoint x: 373, startPoint y: 355, endPoint x: 377, endPoint y: 362, distance: 8.5
click at [373, 355] on div "Writer" at bounding box center [304, 351] width 142 height 26
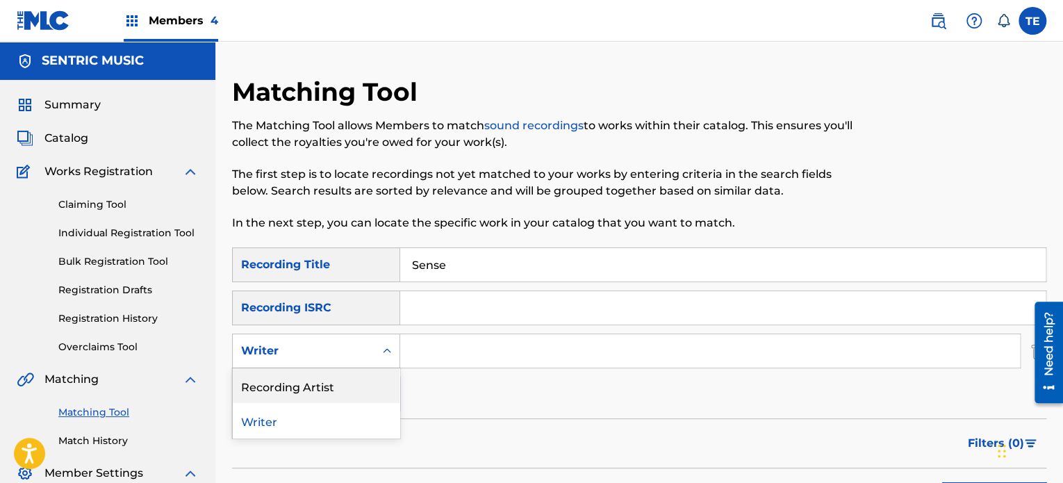
drag, startPoint x: 337, startPoint y: 389, endPoint x: 343, endPoint y: 382, distance: 8.8
click at [338, 389] on div "Recording Artist" at bounding box center [316, 385] width 167 height 35
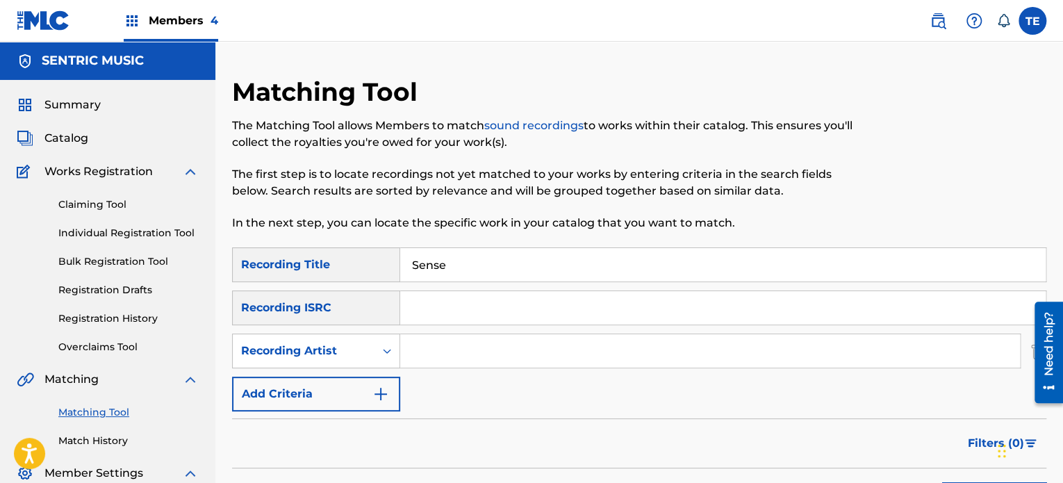
click at [445, 351] on input "Search Form" at bounding box center [710, 350] width 620 height 33
click at [481, 338] on input "Search Form" at bounding box center [710, 350] width 620 height 33
paste input "S79ZLX"
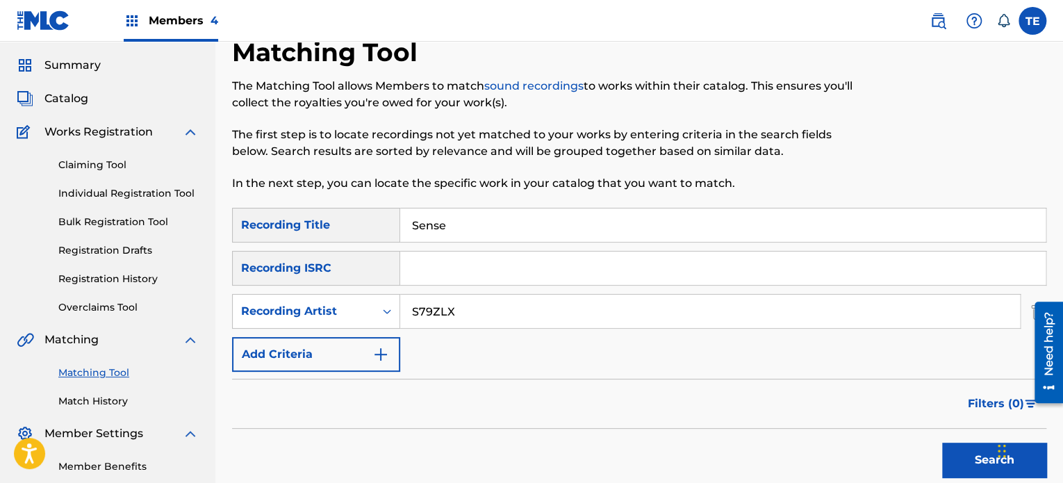
scroll to position [139, 0]
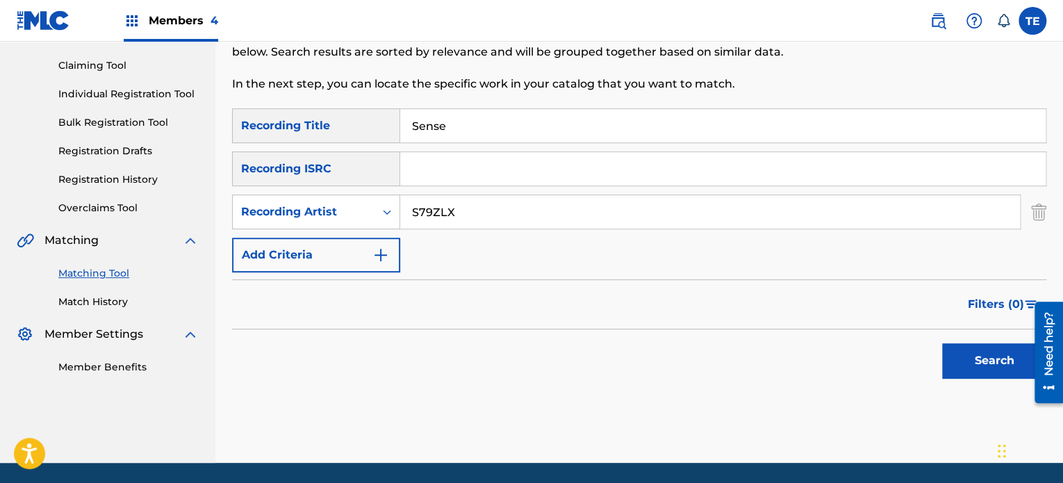
type input "S79ZLX"
click at [988, 350] on button "Search" at bounding box center [994, 360] width 104 height 35
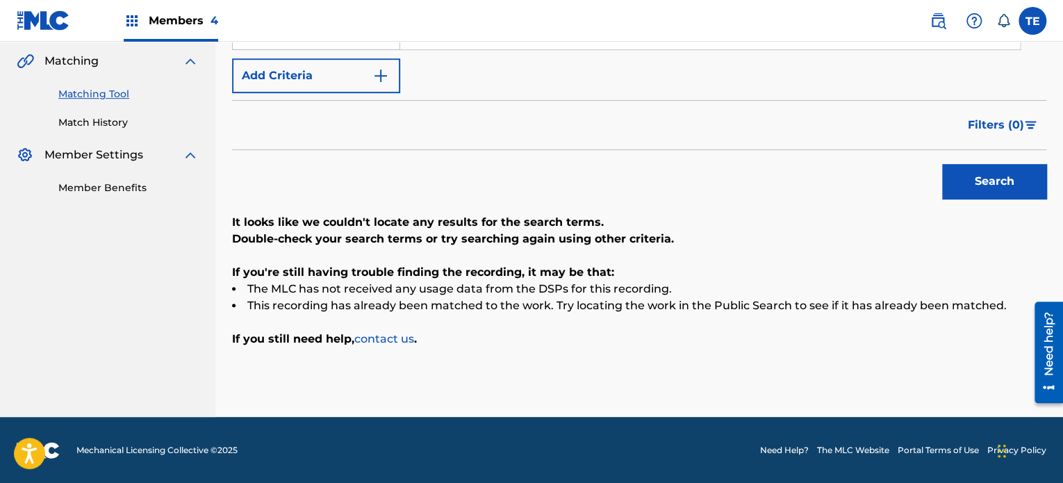
scroll to position [179, 0]
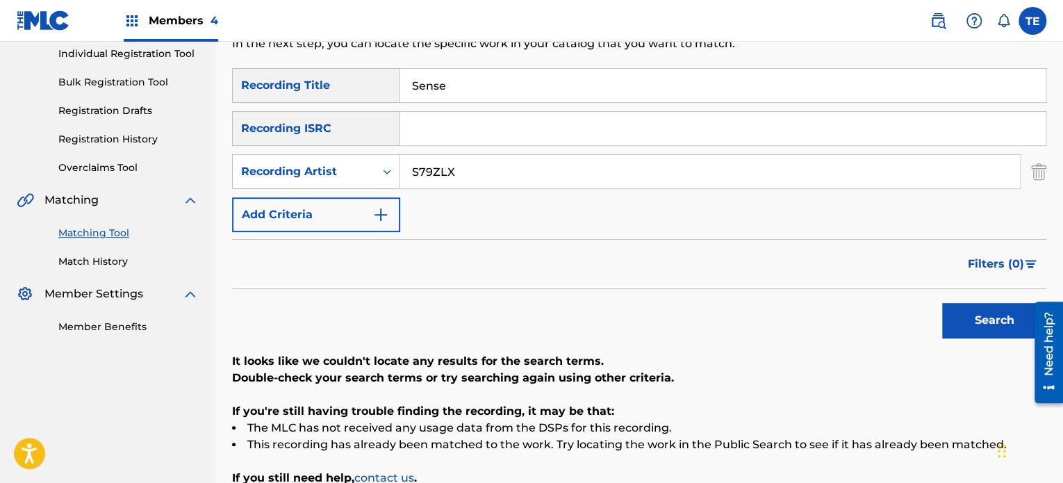
click at [443, 172] on input "S79ZLX" at bounding box center [710, 171] width 620 height 33
click at [489, 159] on input "Search Form" at bounding box center [710, 171] width 620 height 33
paste input "Paco"
type input "Paco"
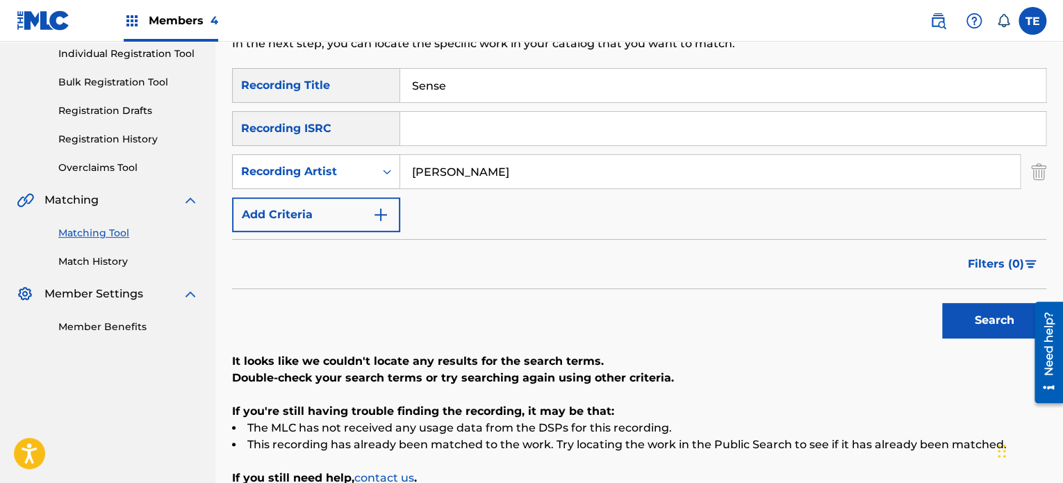
click at [961, 304] on button "Search" at bounding box center [994, 320] width 104 height 35
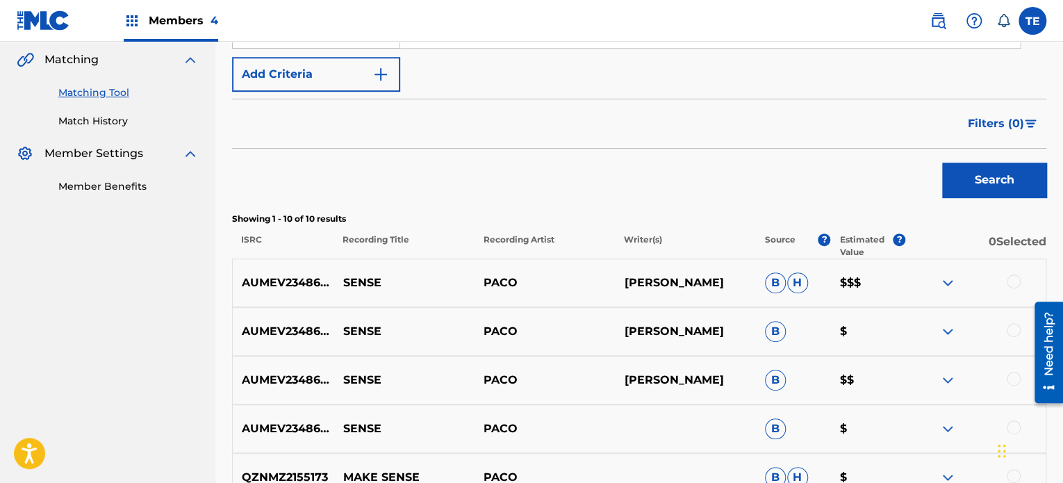
scroll to position [413, 0]
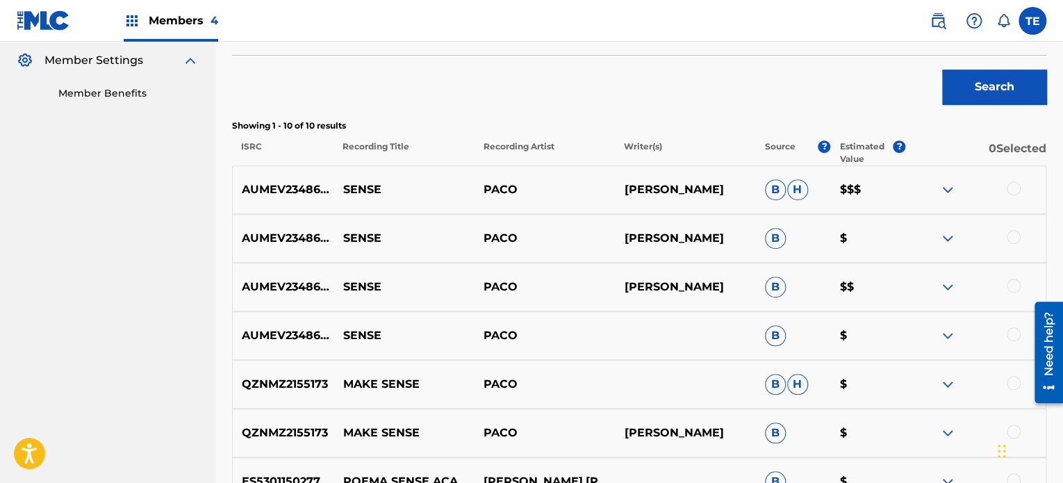
click at [1012, 334] on div at bounding box center [1014, 334] width 14 height 14
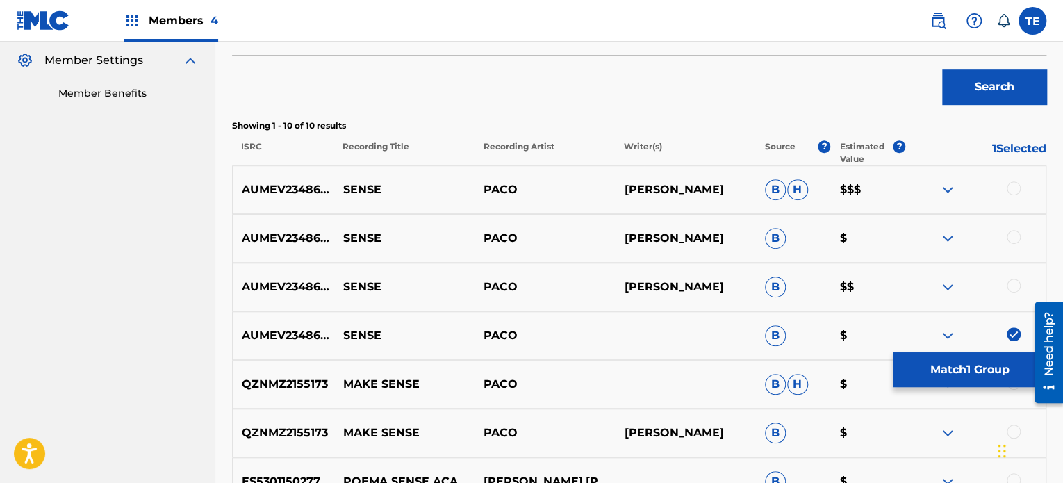
click at [1013, 241] on div at bounding box center [1014, 237] width 14 height 14
click at [1015, 283] on div at bounding box center [1014, 286] width 14 height 14
click at [1009, 188] on div at bounding box center [1014, 188] width 14 height 14
click at [361, 285] on p "SENSE" at bounding box center [404, 287] width 140 height 17
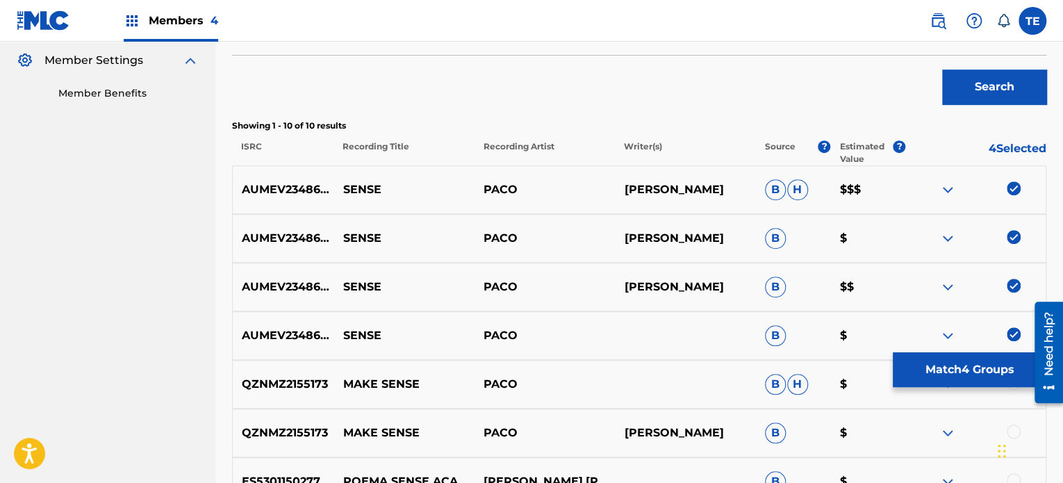
drag, startPoint x: 360, startPoint y: 286, endPoint x: 360, endPoint y: 234, distance: 52.1
click at [360, 234] on p "SENSE" at bounding box center [404, 238] width 140 height 17
copy p "SENSE"
click at [925, 348] on div "AUMEV2348660 SENSE PACO B $" at bounding box center [639, 335] width 815 height 49
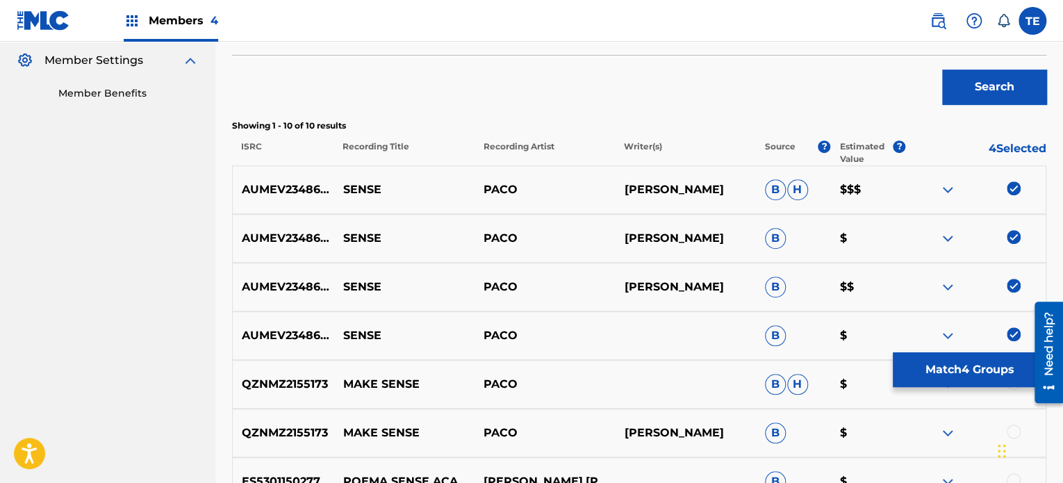
click at [943, 366] on button "Match 4 Groups" at bounding box center [970, 369] width 154 height 35
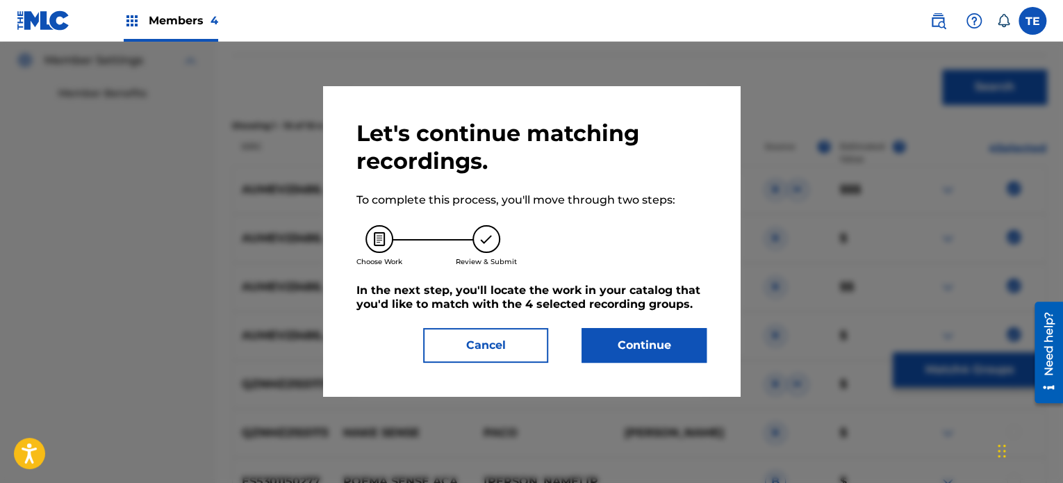
click at [678, 343] on button "Continue" at bounding box center [644, 345] width 125 height 35
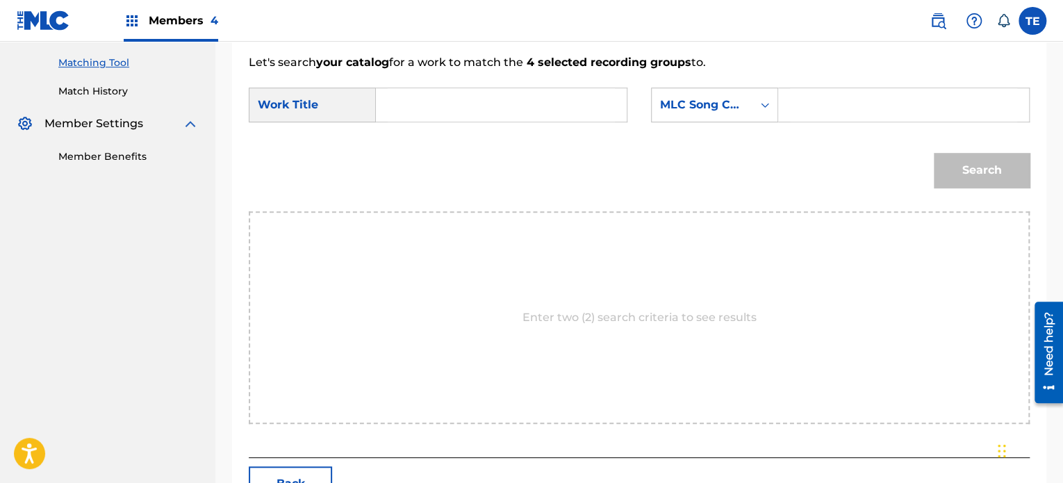
scroll to position [274, 0]
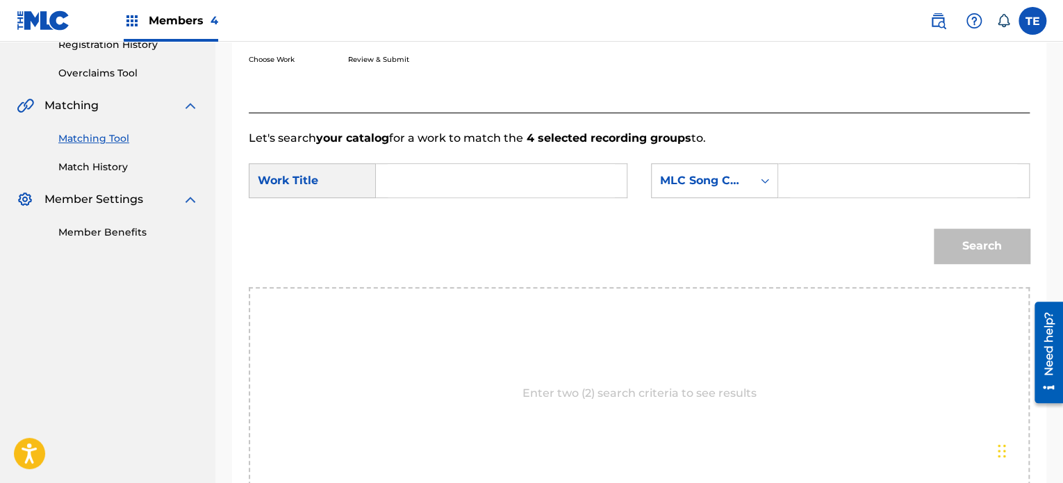
click at [450, 179] on input "Search Form" at bounding box center [501, 180] width 227 height 33
paste input "SENSE"
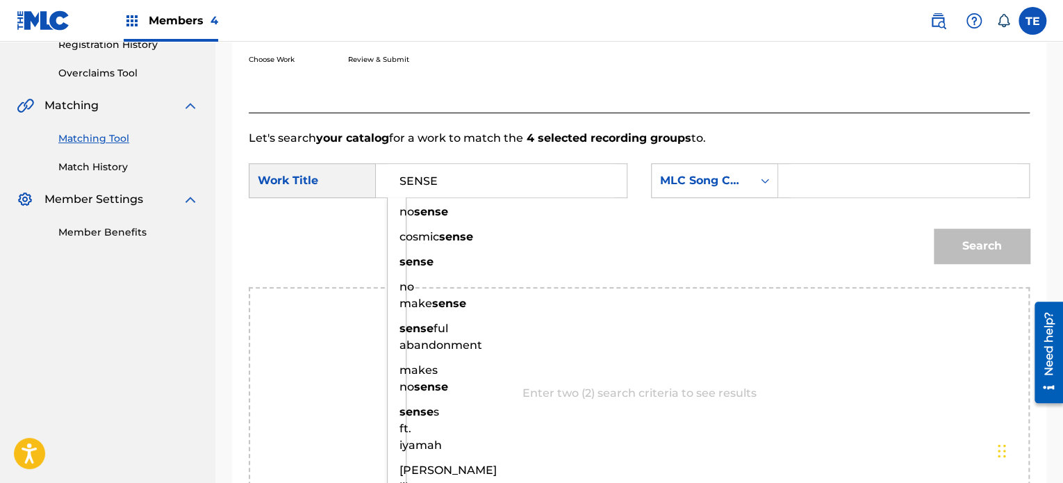
type input "SENSE"
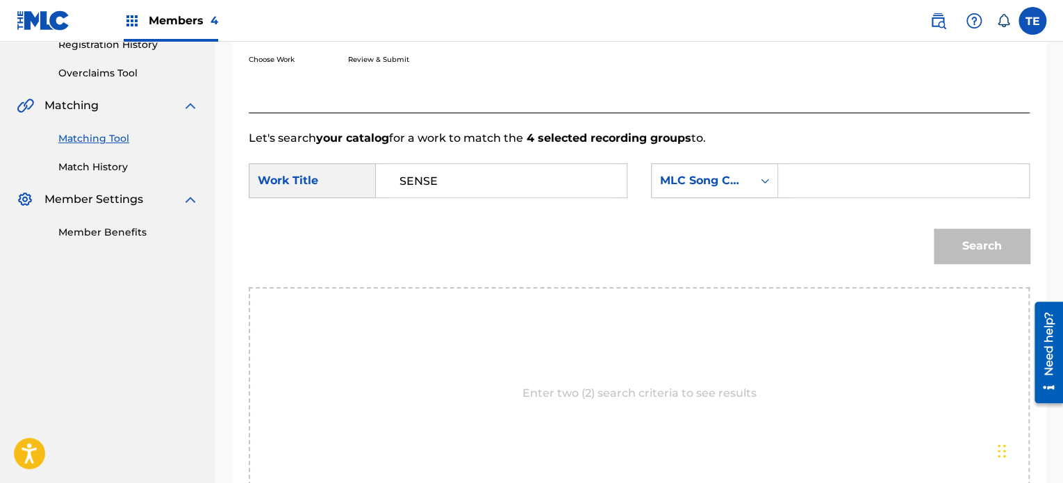
click at [812, 165] on input "Search Form" at bounding box center [903, 180] width 227 height 33
click at [802, 182] on input "Search Form" at bounding box center [903, 180] width 227 height 33
paste input "S79ZLX"
type input "S79ZLX"
click at [965, 264] on div "Search" at bounding box center [978, 243] width 103 height 56
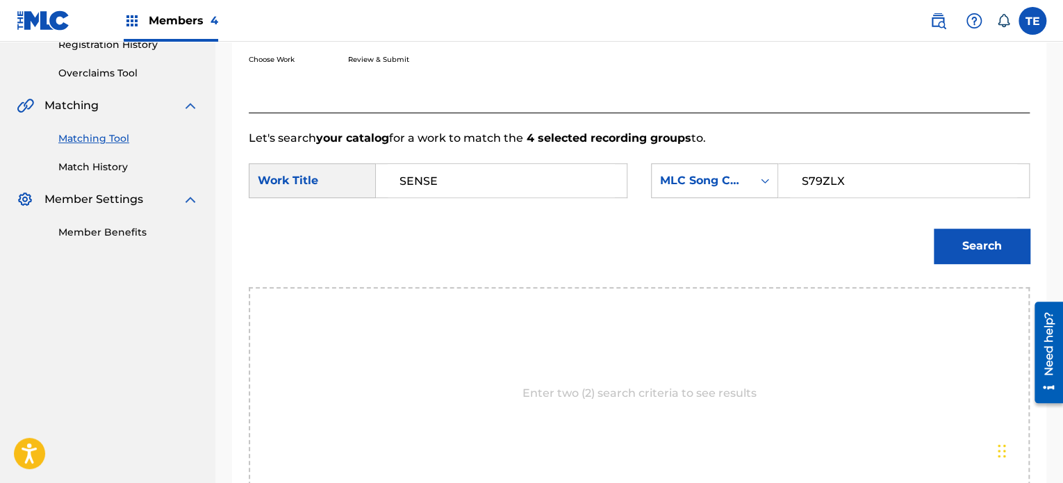
click at [973, 247] on button "Search" at bounding box center [982, 246] width 96 height 35
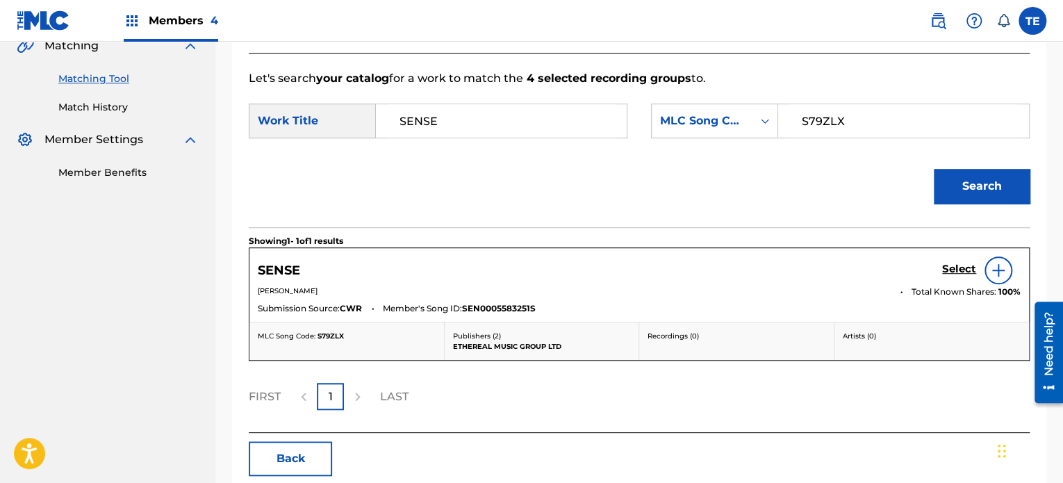
scroll to position [400, 0]
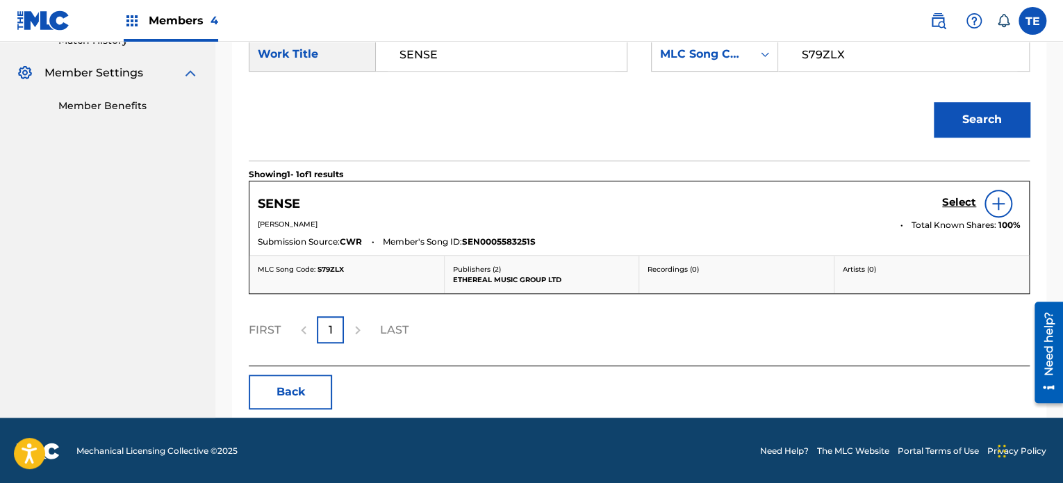
click at [959, 202] on h5 "Select" at bounding box center [959, 202] width 34 height 13
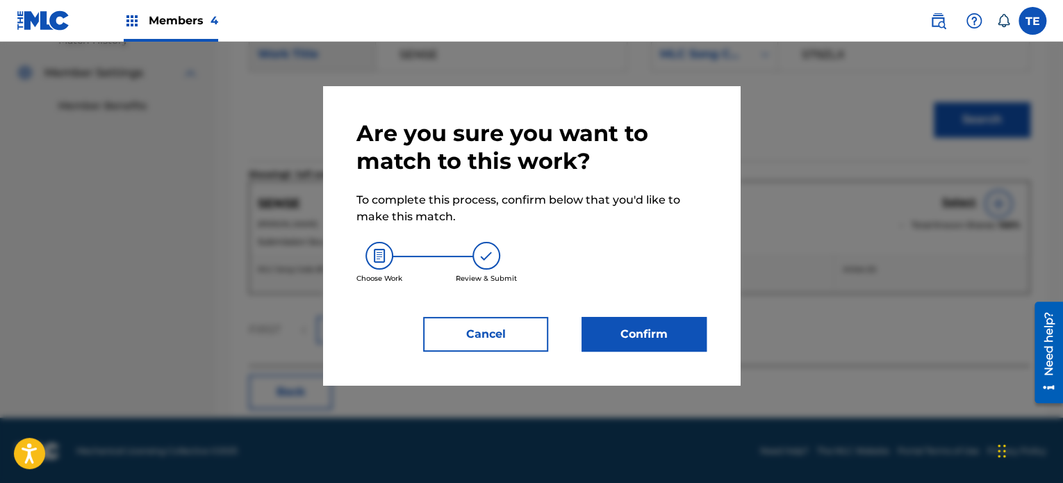
click at [648, 346] on button "Confirm" at bounding box center [644, 334] width 125 height 35
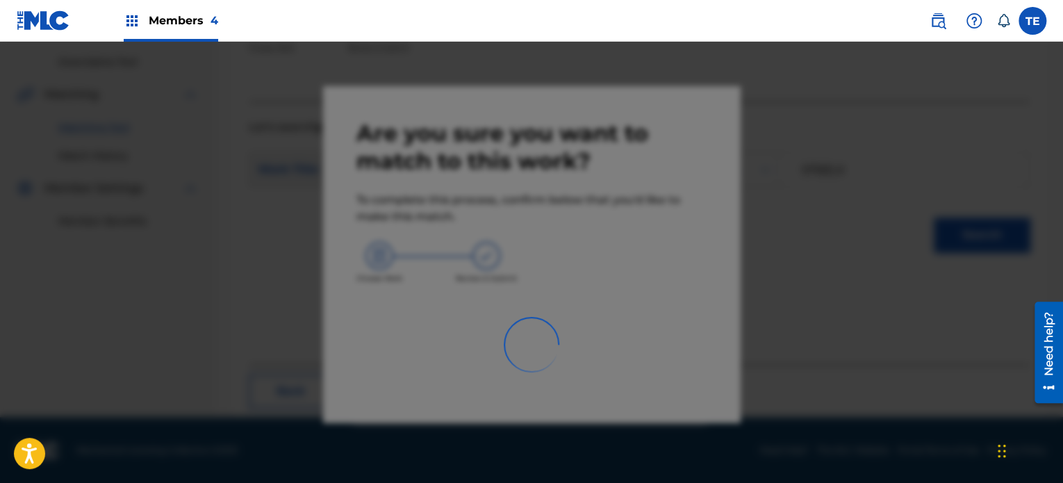
scroll to position [114, 0]
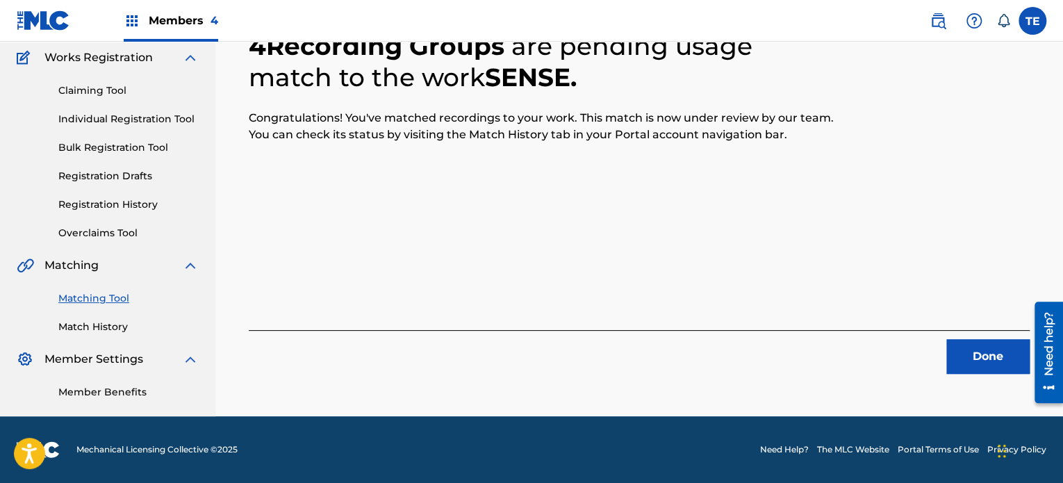
click at [964, 352] on button "Done" at bounding box center [988, 356] width 83 height 35
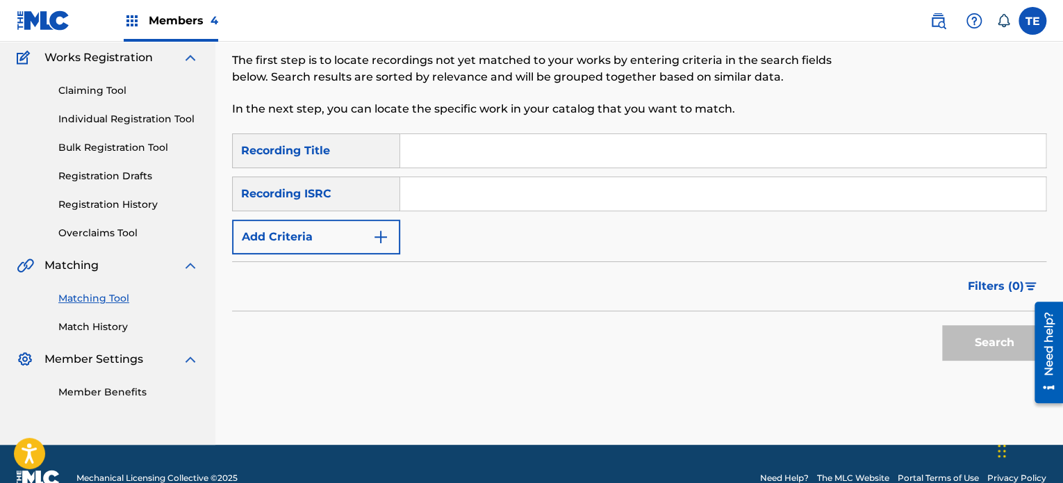
click at [442, 158] on input "Search Form" at bounding box center [723, 150] width 646 height 33
paste input "Separation Anxiety"
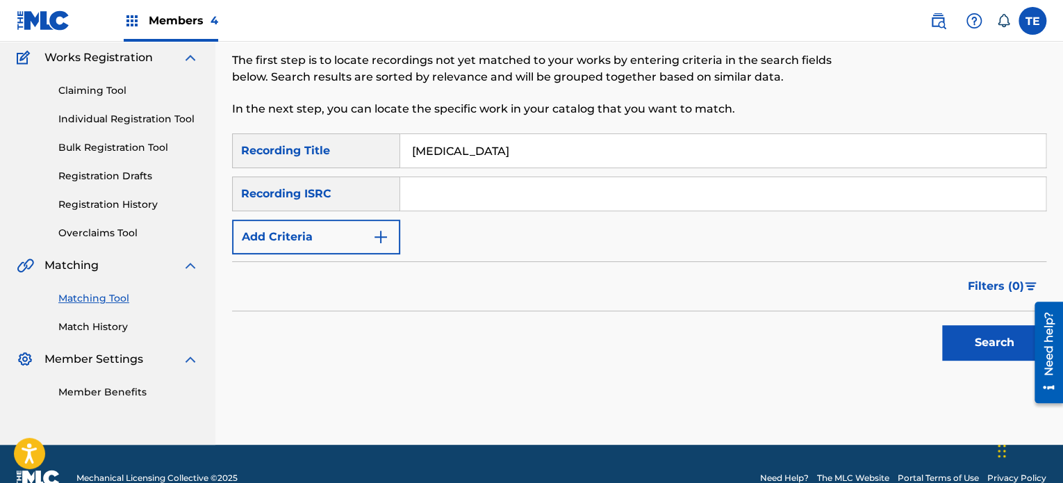
type input "Separation Anxiety"
click at [353, 227] on button "Add Criteria" at bounding box center [316, 237] width 168 height 35
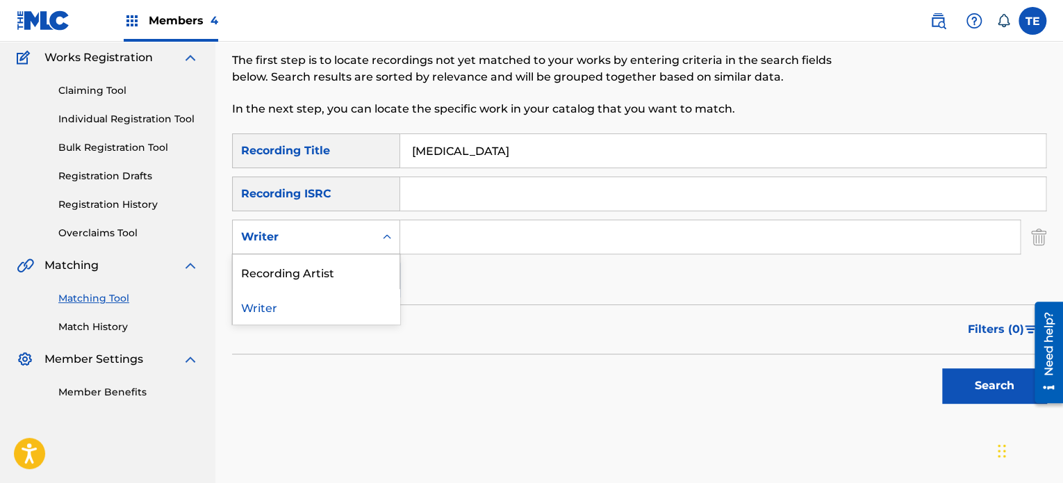
click at [323, 241] on div "Writer" at bounding box center [303, 237] width 125 height 17
click at [308, 272] on div "Recording Artist" at bounding box center [316, 271] width 167 height 35
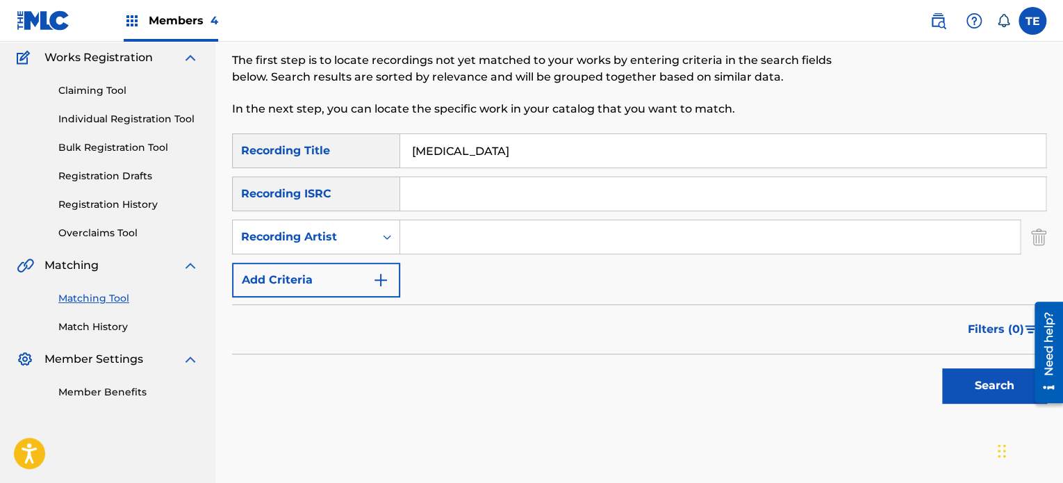
click at [452, 227] on input "Search Form" at bounding box center [710, 236] width 620 height 33
paste input "Friede"
type input "Friede"
click at [949, 366] on div "Search" at bounding box center [991, 382] width 111 height 56
click at [956, 372] on button "Search" at bounding box center [994, 385] width 104 height 35
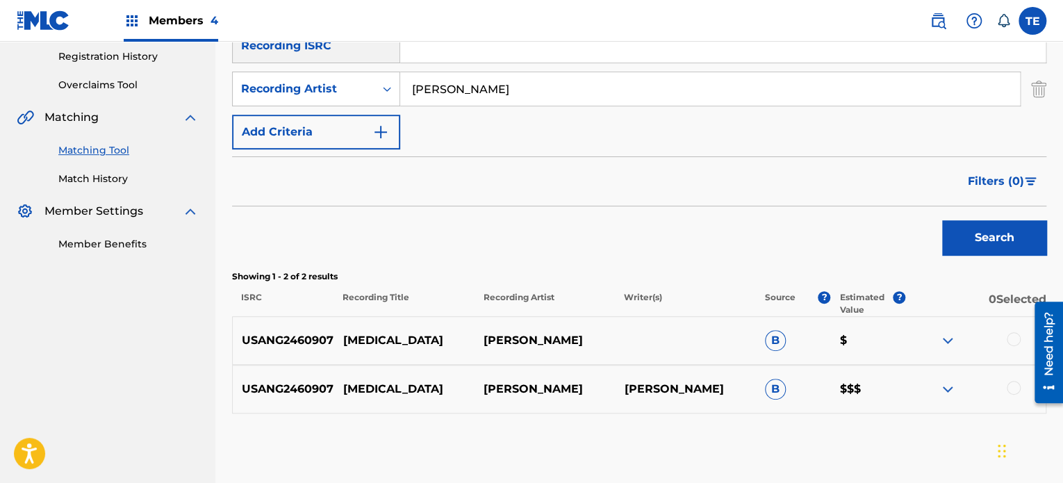
scroll to position [322, 0]
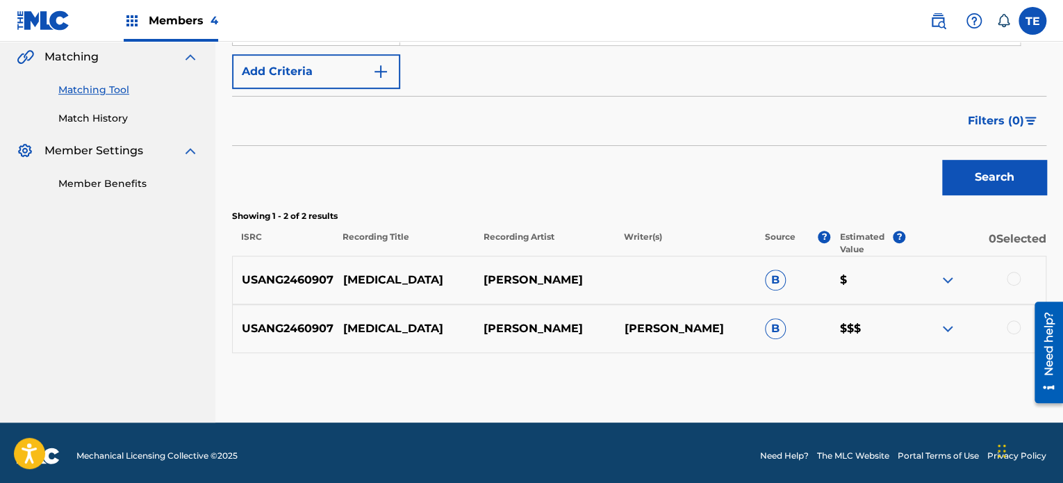
click at [1008, 323] on div at bounding box center [1014, 327] width 14 height 14
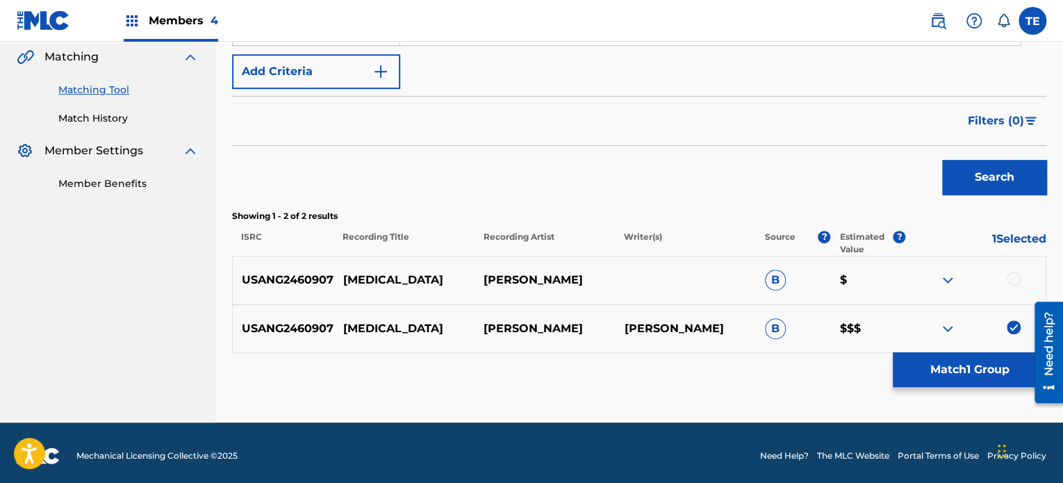
click at [1014, 275] on div at bounding box center [1014, 279] width 14 height 14
click at [397, 272] on p "SEPARATION ANXIETY" at bounding box center [404, 280] width 140 height 17
click at [397, 270] on div "USANG2460907 SEPARATION ANXIETY FRIEDE B $" at bounding box center [639, 280] width 815 height 49
click at [407, 281] on p "SEPARATION ANXIETY" at bounding box center [404, 280] width 140 height 17
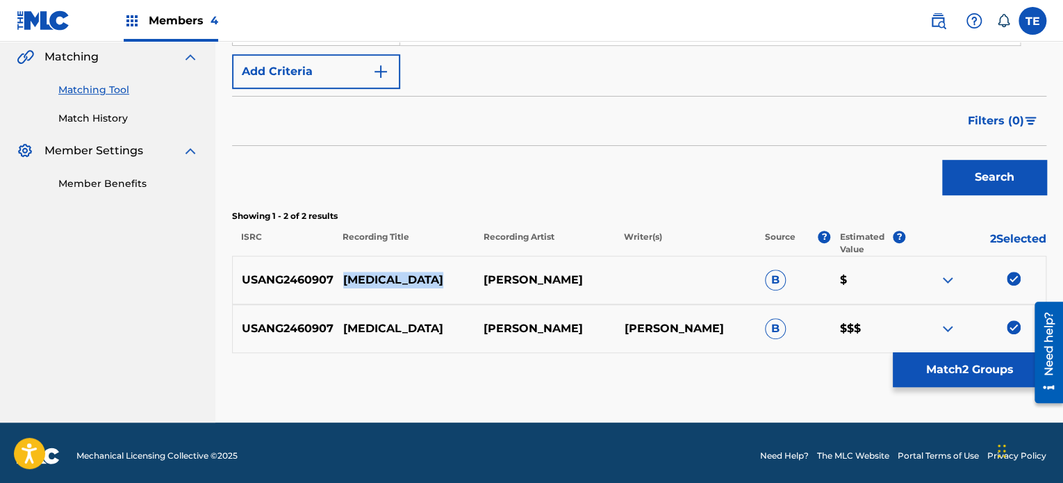
click at [407, 281] on p "SEPARATION ANXIETY" at bounding box center [404, 280] width 140 height 17
copy p "SEPARATION ANXIETY"
click at [933, 356] on button "Match 2 Groups" at bounding box center [970, 369] width 154 height 35
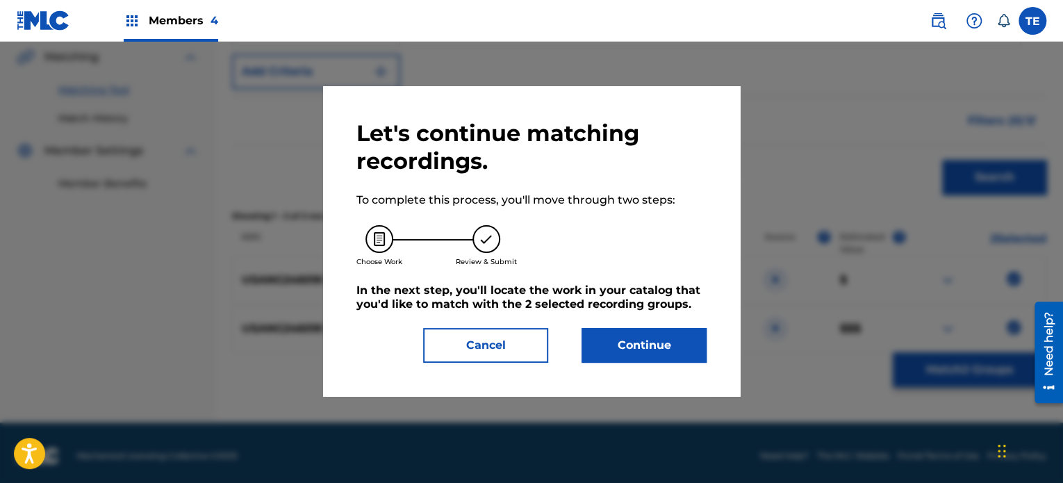
click at [703, 347] on button "Continue" at bounding box center [644, 345] width 125 height 35
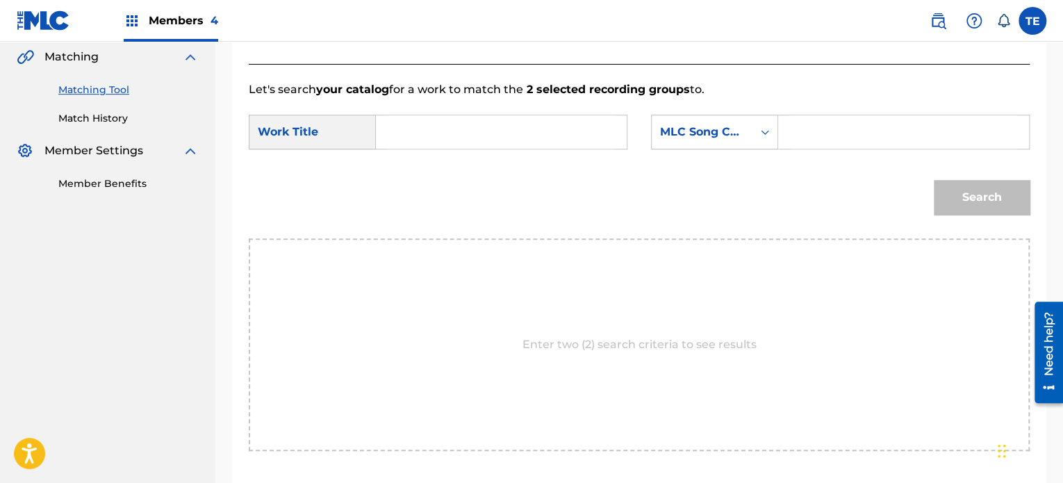
click at [495, 117] on input "Search Form" at bounding box center [501, 131] width 227 height 33
paste input "SEPARATION ANXIETY"
type input "SEPARATION ANXIETY"
paste input "S64TGA"
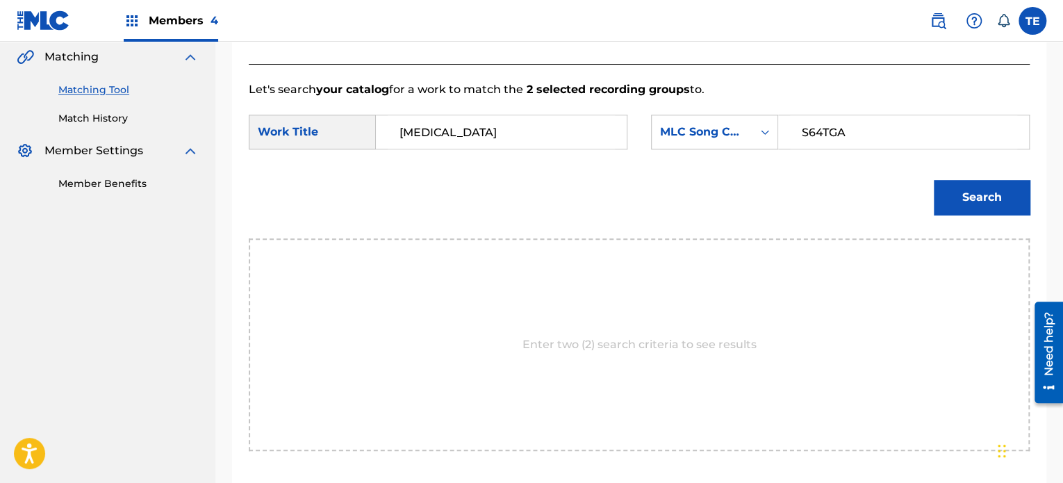
type input "S64TGA"
click at [987, 201] on button "Search" at bounding box center [982, 197] width 96 height 35
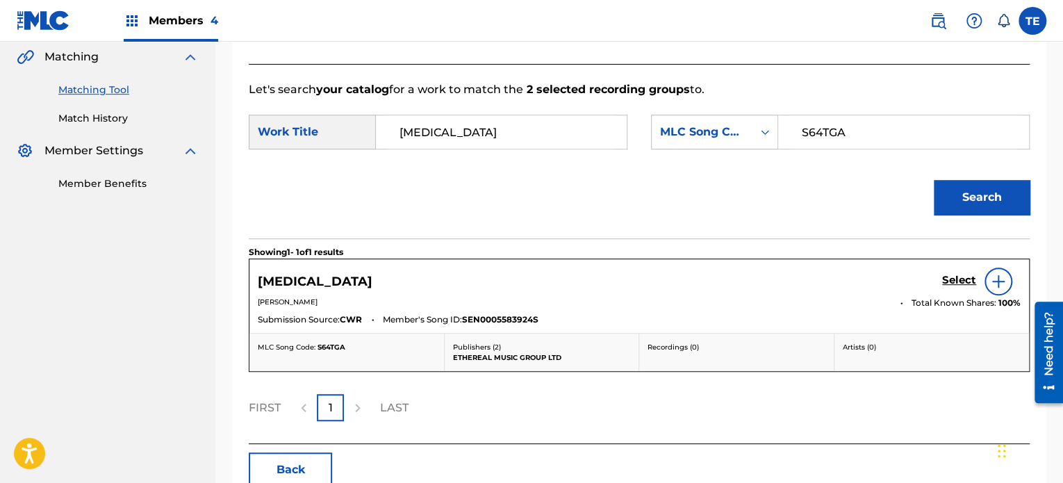
click at [954, 278] on h5 "Select" at bounding box center [959, 280] width 34 height 13
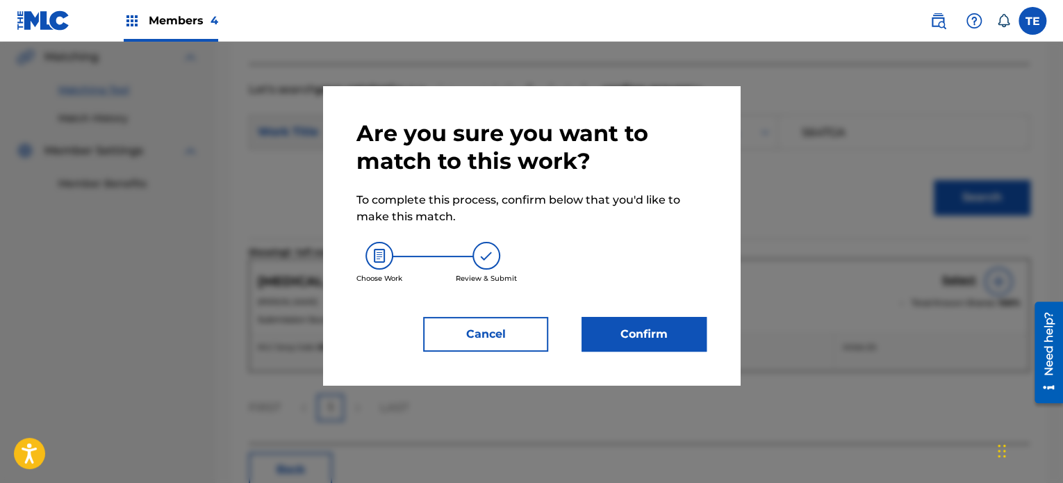
click at [599, 340] on button "Confirm" at bounding box center [644, 334] width 125 height 35
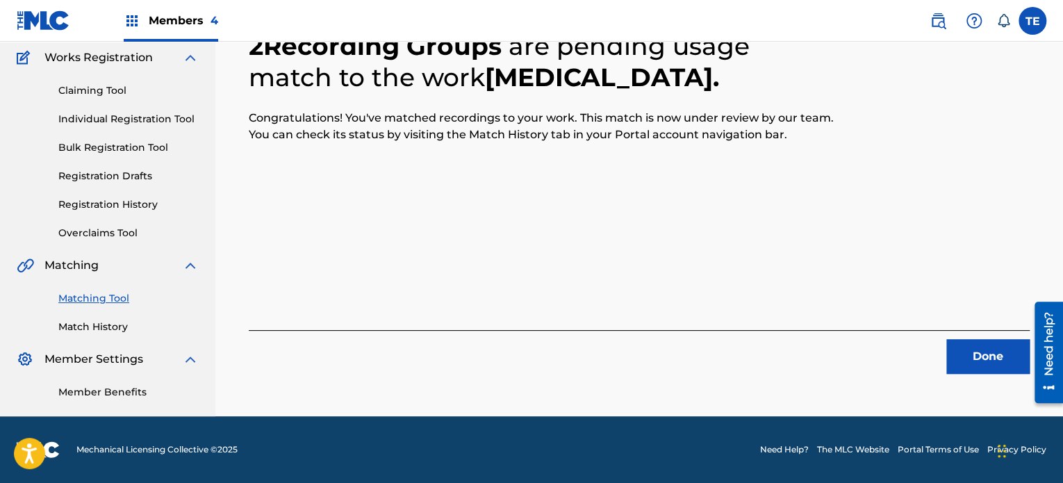
scroll to position [114, 0]
click at [990, 352] on button "Done" at bounding box center [988, 356] width 83 height 35
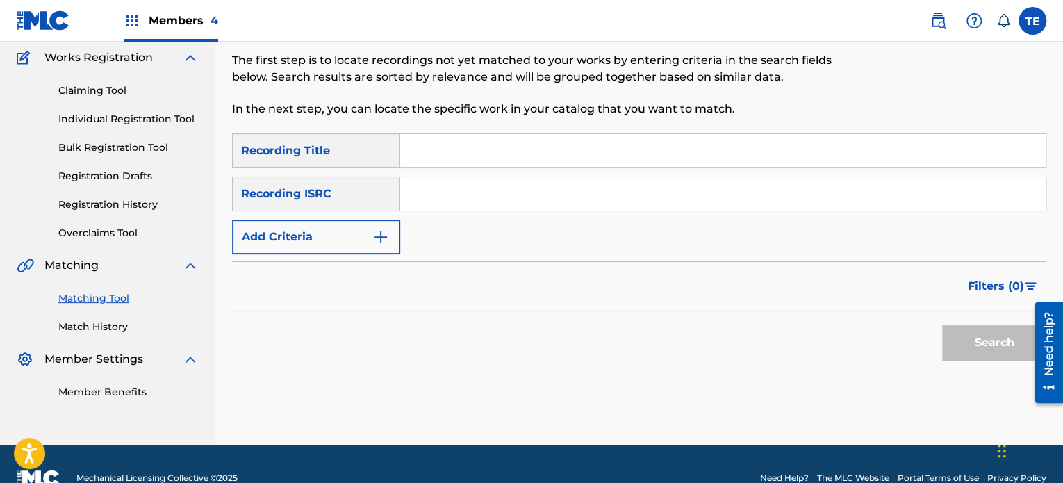
click at [525, 136] on input "Search Form" at bounding box center [723, 150] width 646 height 33
paste input "Serendipity"
type input "Serendipity"
click at [942, 315] on div "Search" at bounding box center [991, 339] width 111 height 56
click at [953, 327] on button "Search" at bounding box center [994, 342] width 104 height 35
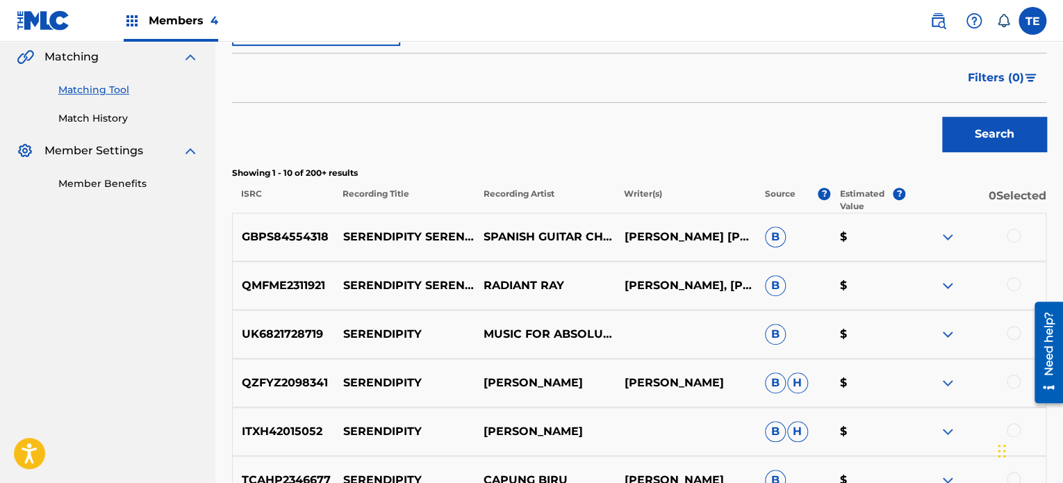
scroll to position [44, 0]
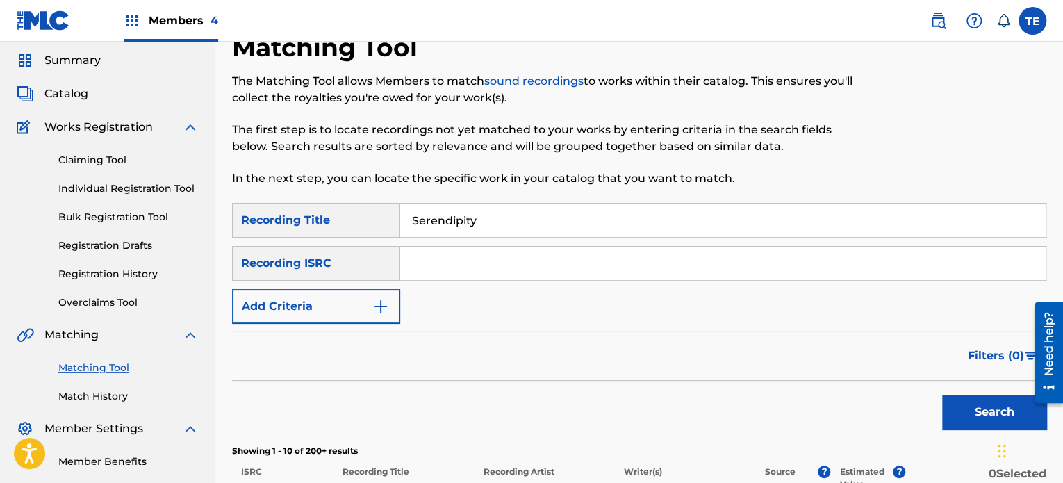
click at [361, 297] on button "Add Criteria" at bounding box center [316, 306] width 168 height 35
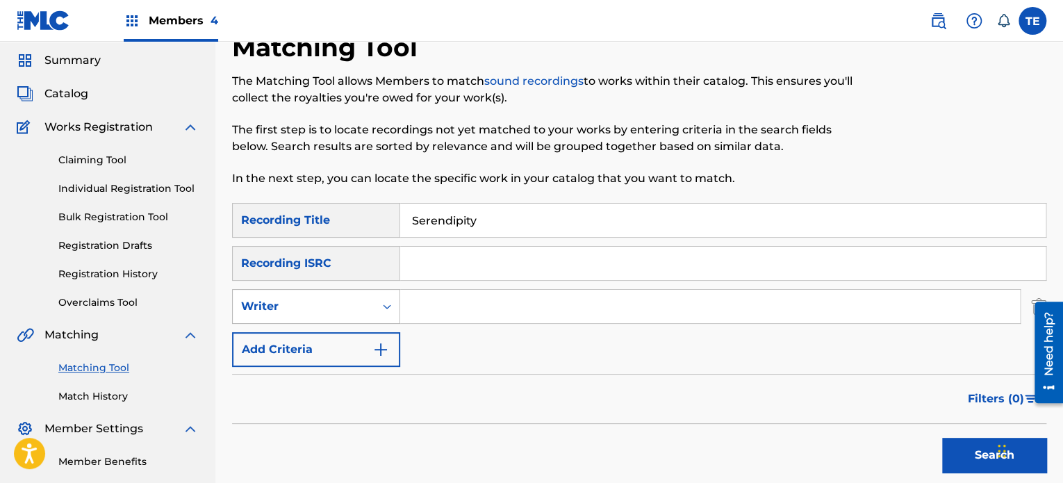
click at [322, 305] on div "Writer" at bounding box center [303, 306] width 125 height 17
click at [302, 342] on div "Recording Artist" at bounding box center [316, 341] width 167 height 35
click at [474, 307] on input "Search Form" at bounding box center [710, 306] width 620 height 33
paste input "Rola Young"
type input "Rola Young"
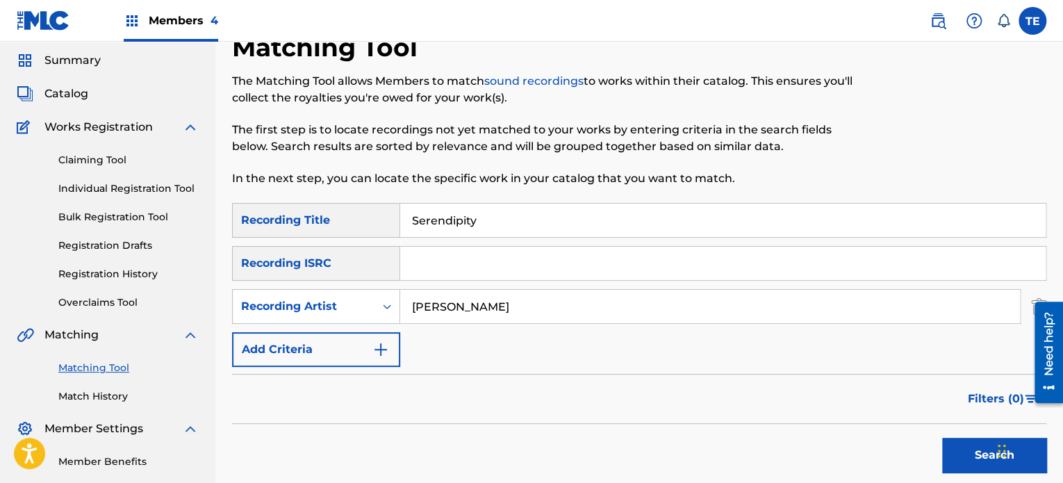
click at [942, 438] on button "Search" at bounding box center [994, 455] width 104 height 35
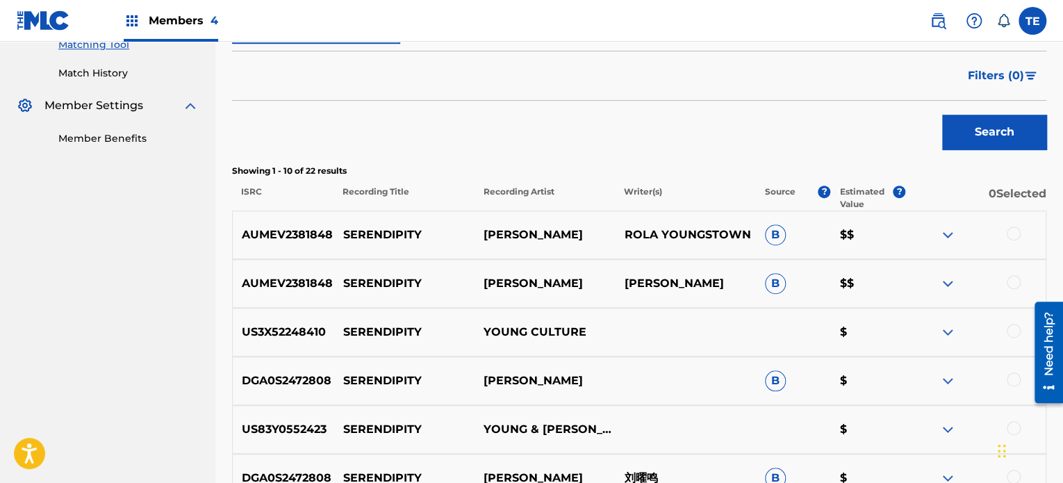
scroll to position [392, 0]
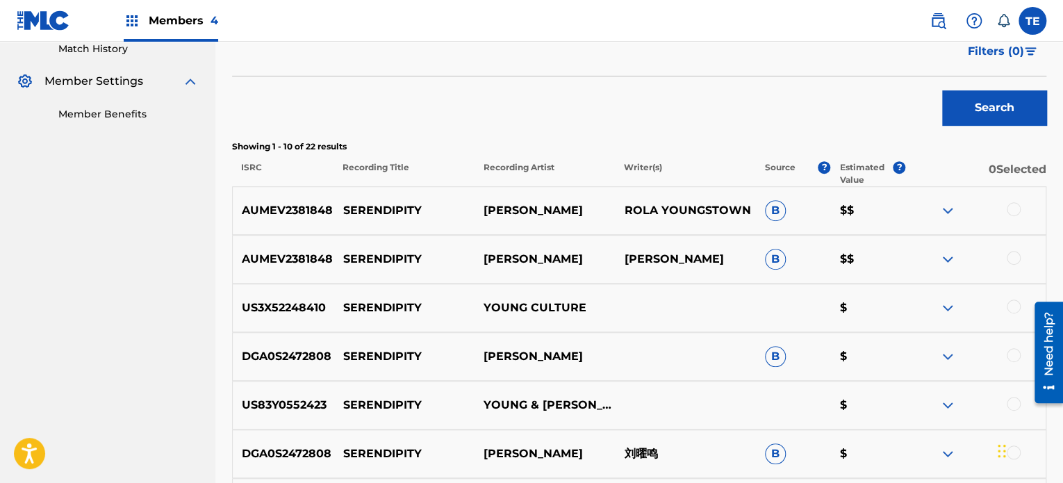
click at [1011, 252] on div "AUMEV2381848 SERENDIPITY ROLA YOUNG DALTON PICHE B $$" at bounding box center [639, 259] width 815 height 49
click at [1015, 252] on div at bounding box center [1014, 258] width 14 height 14
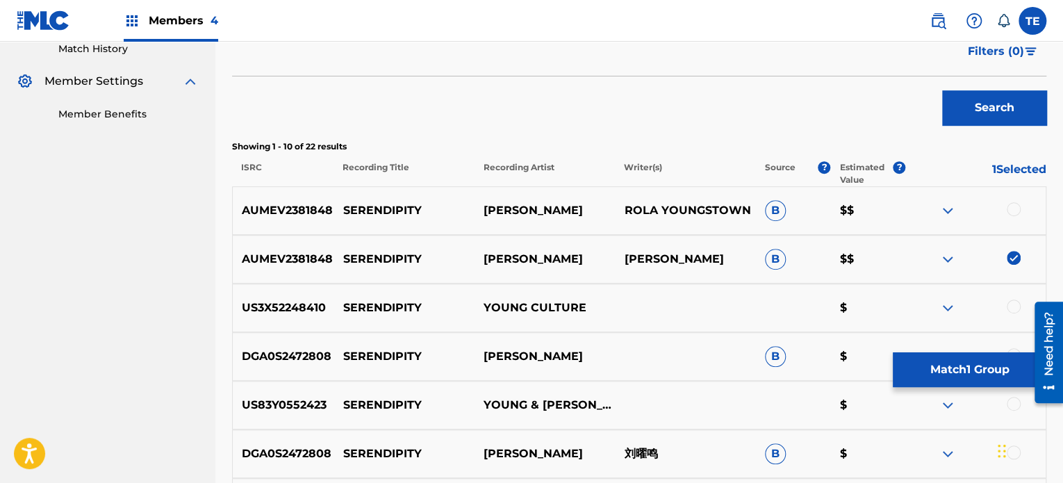
click at [1010, 206] on div at bounding box center [1014, 209] width 14 height 14
click at [389, 211] on p "SERENDIPITY" at bounding box center [404, 210] width 140 height 17
copy p "SERENDIPITY"
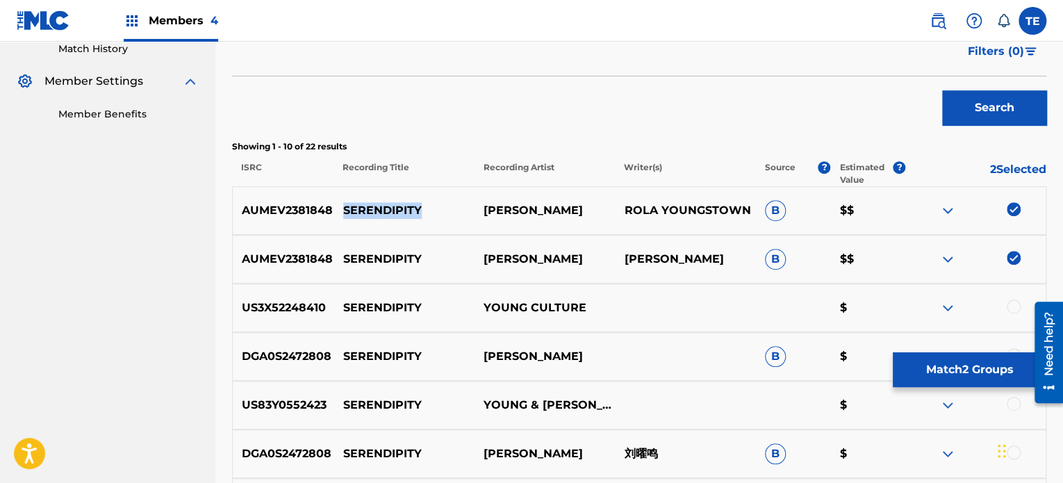
click at [954, 371] on button "Match 2 Groups" at bounding box center [970, 369] width 154 height 35
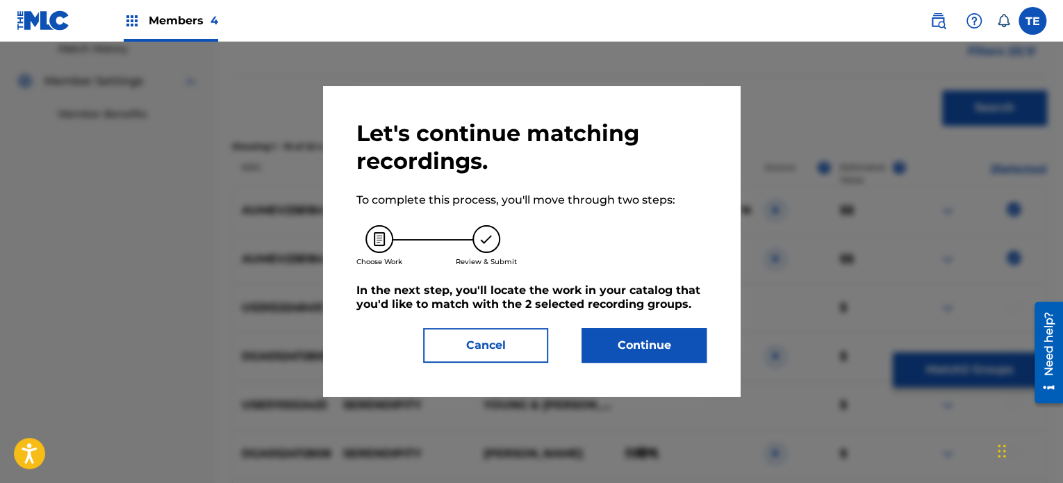
click at [656, 341] on button "Continue" at bounding box center [644, 345] width 125 height 35
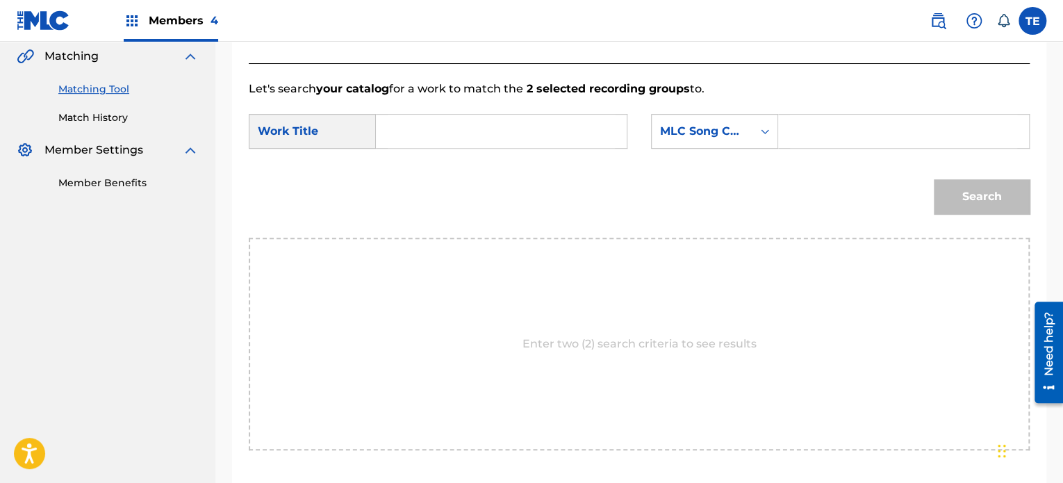
scroll to position [253, 0]
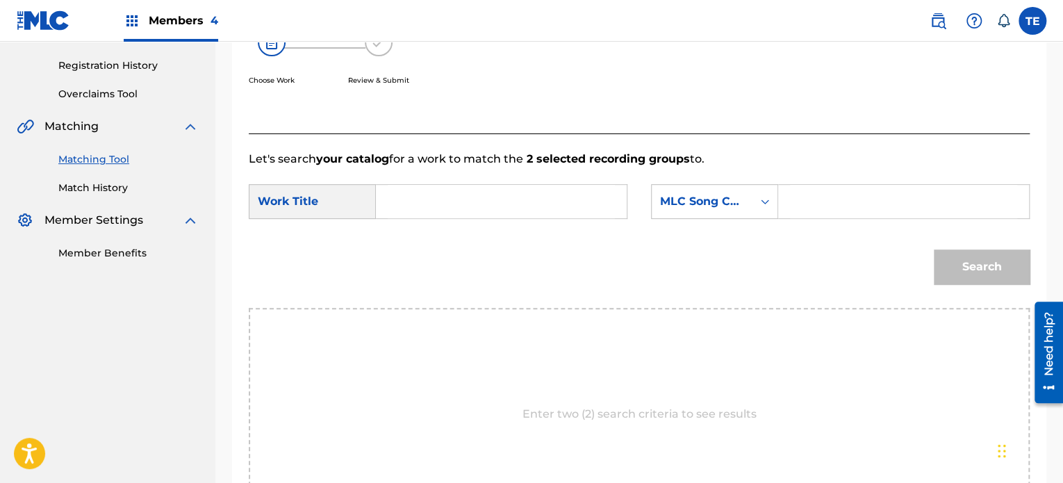
click at [469, 193] on input "Search Form" at bounding box center [501, 201] width 227 height 33
paste input "SERENDIPITY"
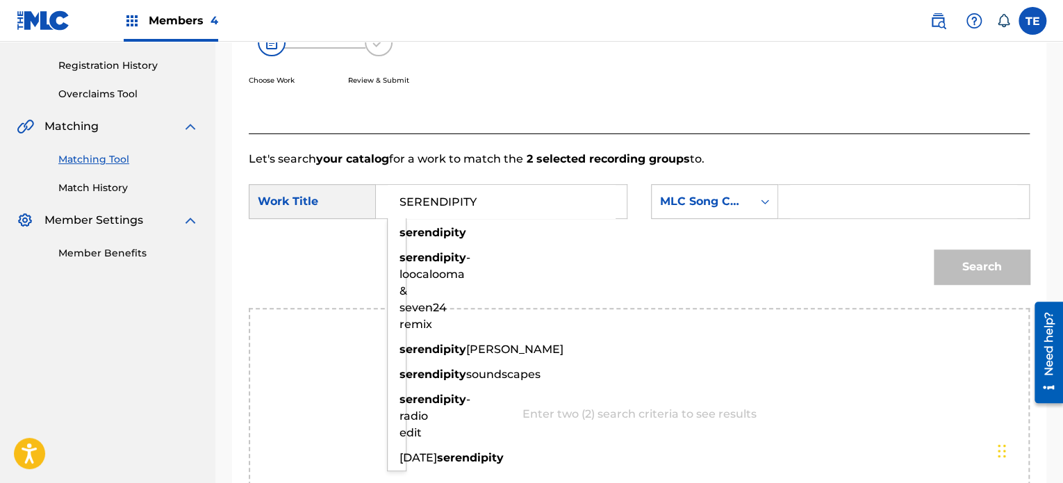
type input "SERENDIPITY"
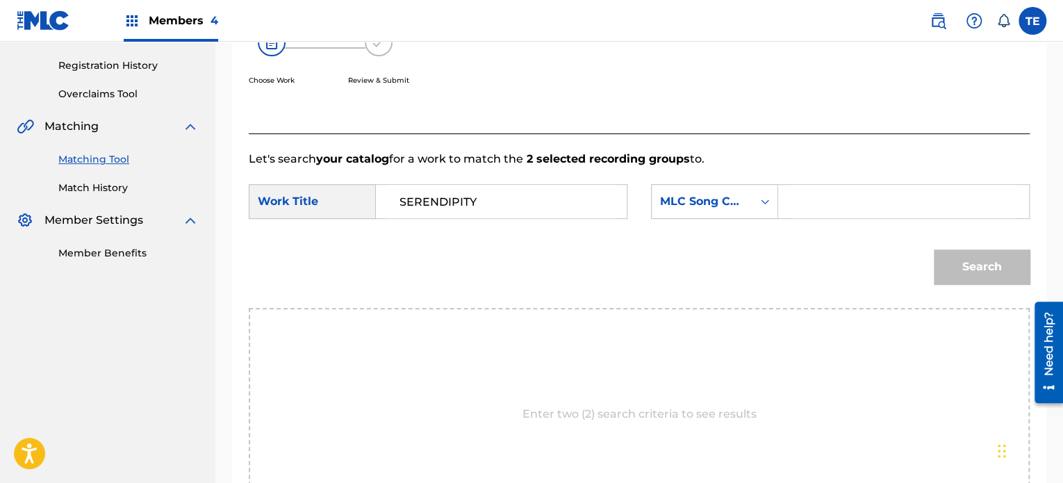
click at [839, 199] on input "Search Form" at bounding box center [903, 201] width 227 height 33
paste input "S79RW9"
type input "S79RW9"
click at [973, 246] on div "Search" at bounding box center [978, 264] width 103 height 56
click at [973, 258] on button "Search" at bounding box center [982, 267] width 96 height 35
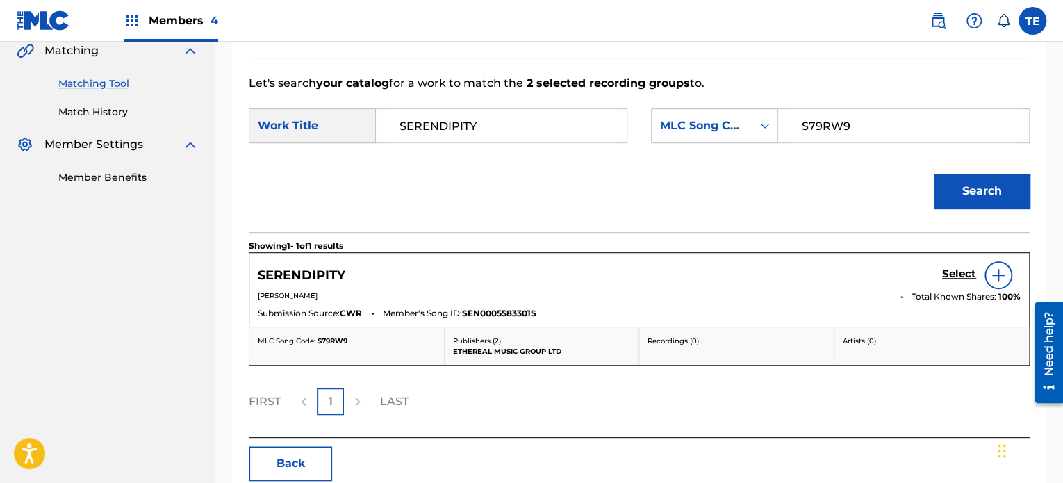
scroll to position [400, 0]
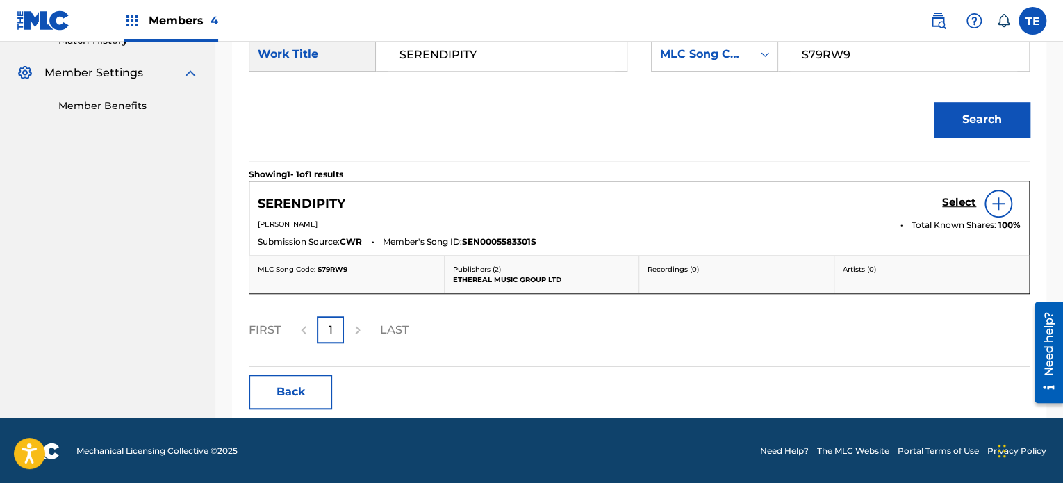
click at [956, 200] on h5 "Select" at bounding box center [959, 202] width 34 height 13
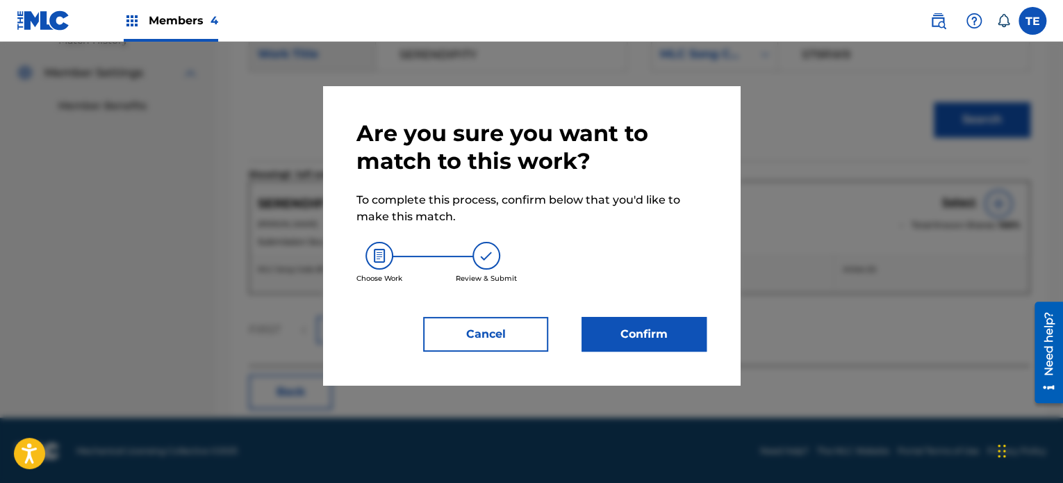
click at [656, 338] on button "Confirm" at bounding box center [644, 334] width 125 height 35
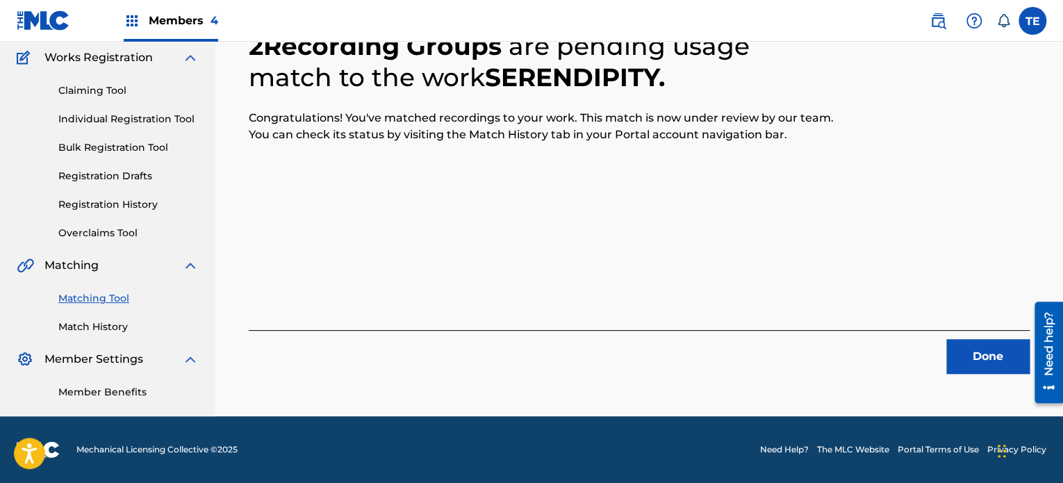
scroll to position [114, 0]
click at [1012, 350] on button "Done" at bounding box center [988, 356] width 83 height 35
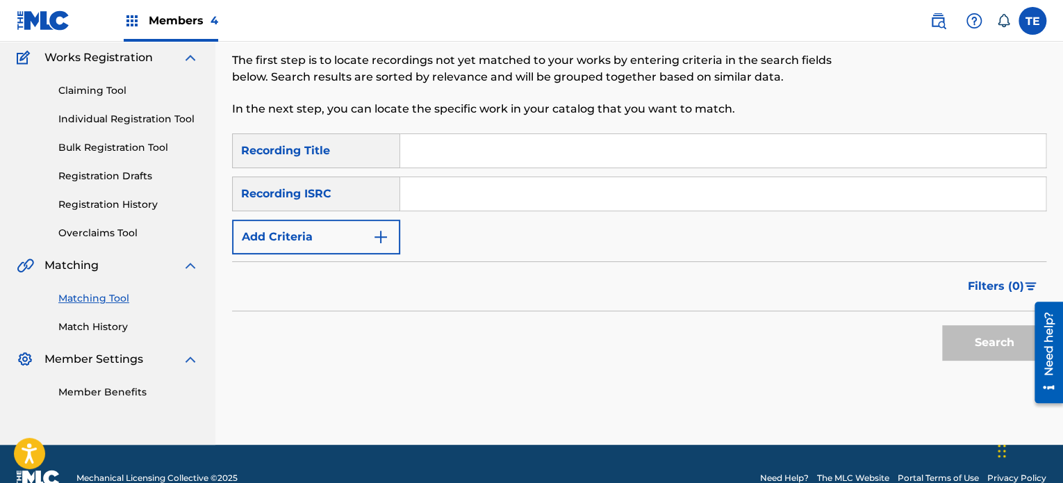
click at [468, 144] on input "Search Form" at bounding box center [723, 150] width 646 height 33
paste input "Serenity"
type input "Serenity"
click at [346, 233] on button "Add Criteria" at bounding box center [316, 237] width 168 height 35
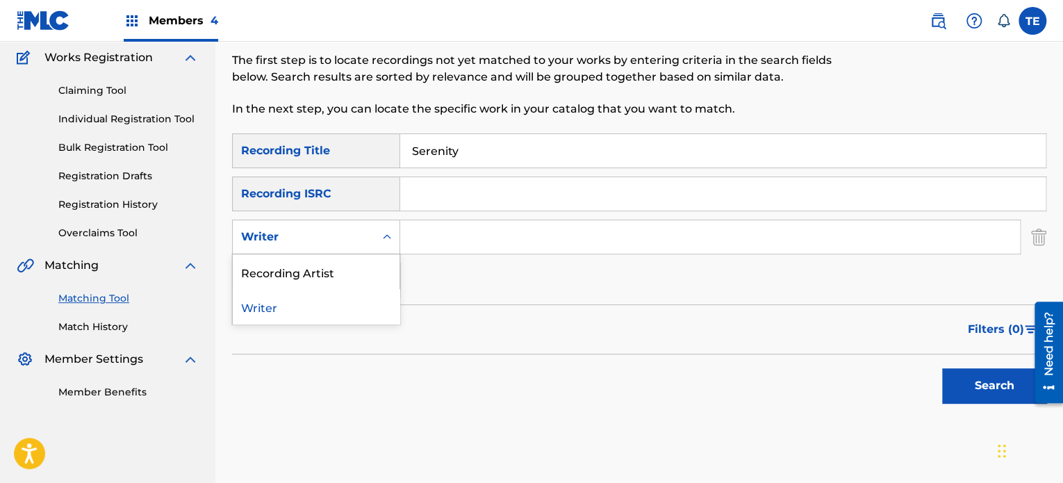
drag, startPoint x: 316, startPoint y: 234, endPoint x: 342, endPoint y: 263, distance: 38.9
click at [316, 235] on div "Writer" at bounding box center [303, 237] width 125 height 17
click at [324, 274] on div "Recording Artist" at bounding box center [316, 271] width 167 height 35
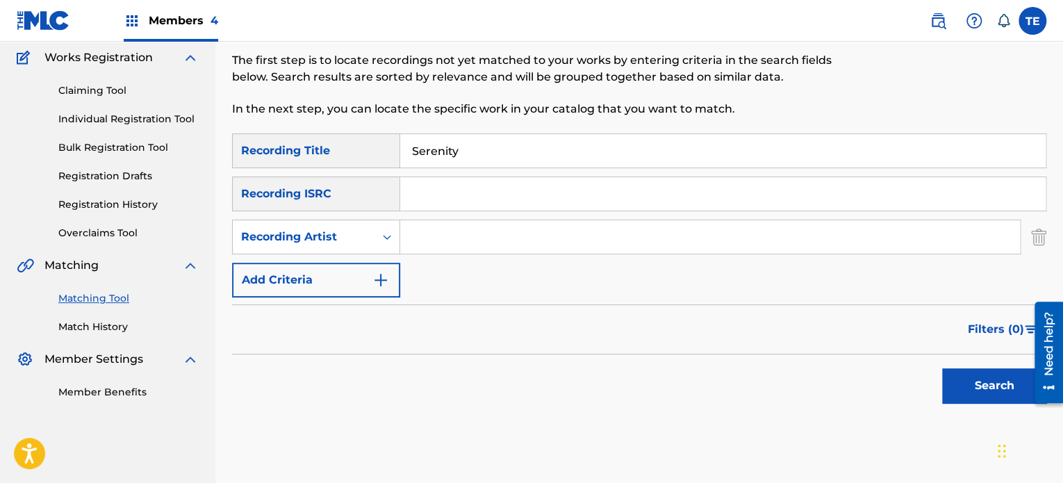
drag, startPoint x: 425, startPoint y: 227, endPoint x: 464, endPoint y: 238, distance: 40.5
click at [435, 234] on input "Search Form" at bounding box center [710, 236] width 620 height 33
click at [425, 244] on input "Search Form" at bounding box center [710, 236] width 620 height 33
paste input "Dan Kraus"
type input "Dan Kraus"
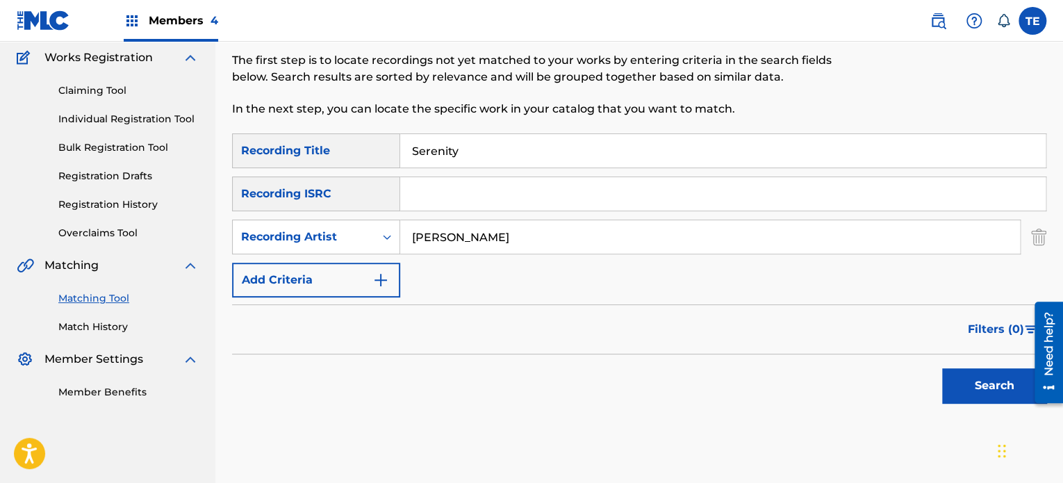
click at [940, 382] on div "Search" at bounding box center [991, 382] width 111 height 56
click at [956, 380] on button "Search" at bounding box center [994, 385] width 104 height 35
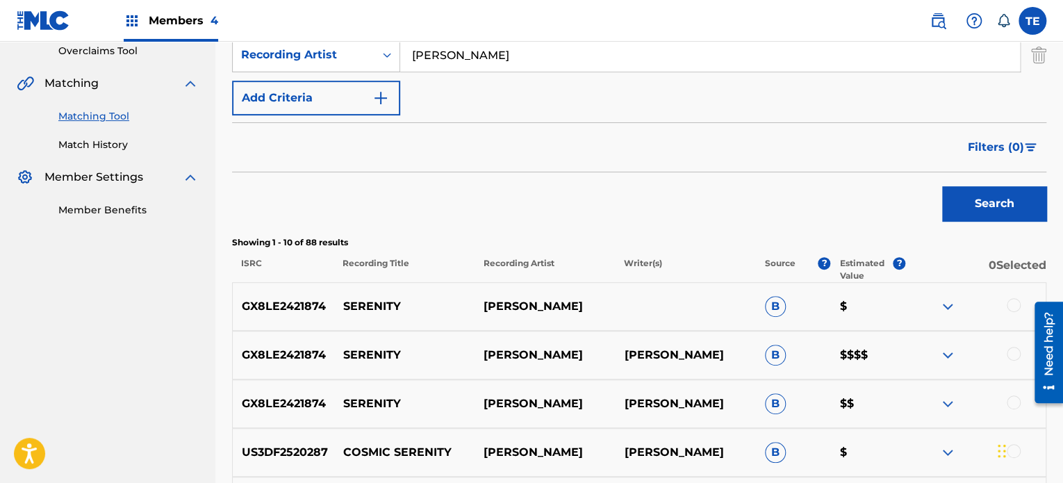
scroll to position [462, 0]
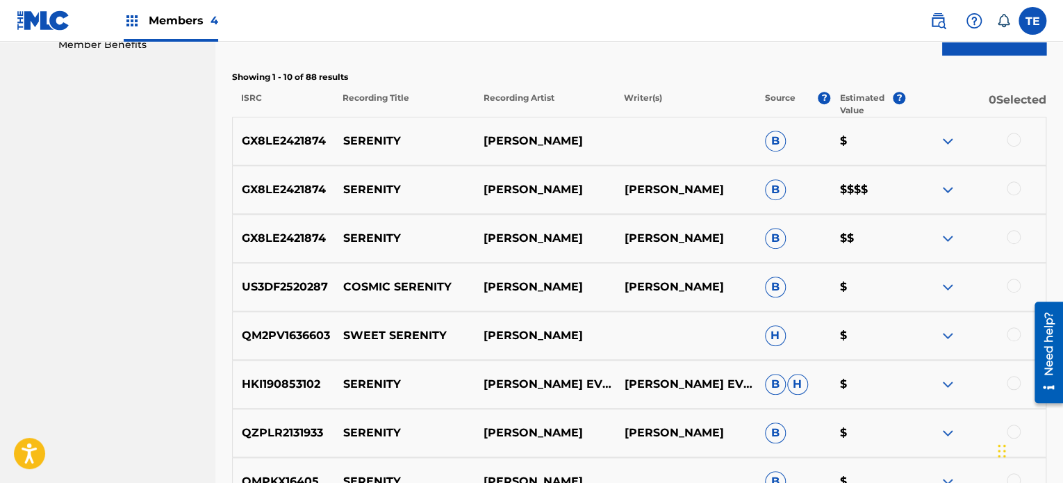
click at [1013, 236] on div at bounding box center [1014, 237] width 14 height 14
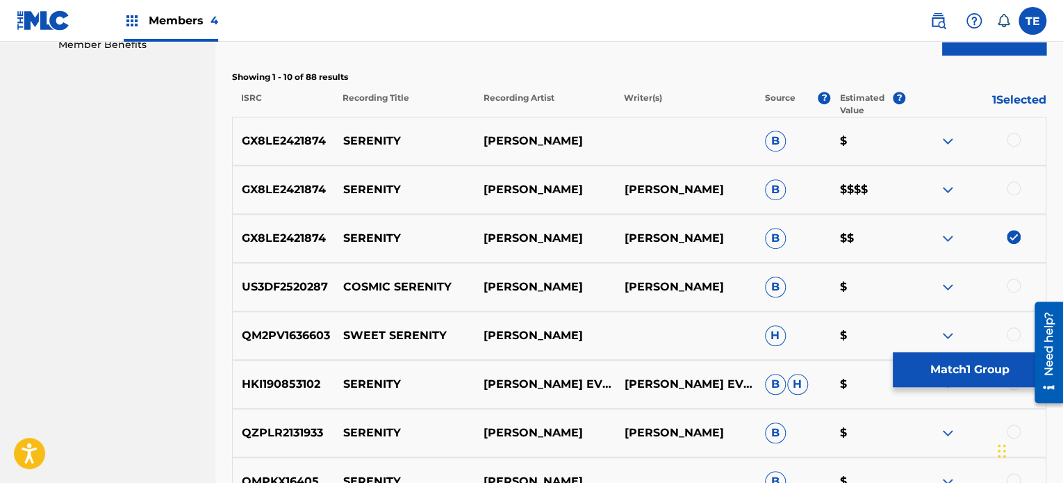
drag, startPoint x: 1015, startPoint y: 186, endPoint x: 1004, endPoint y: 147, distance: 41.0
click at [1015, 186] on div at bounding box center [1014, 188] width 14 height 14
click at [1026, 142] on div at bounding box center [976, 141] width 140 height 17
click at [1018, 137] on div at bounding box center [1014, 140] width 14 height 14
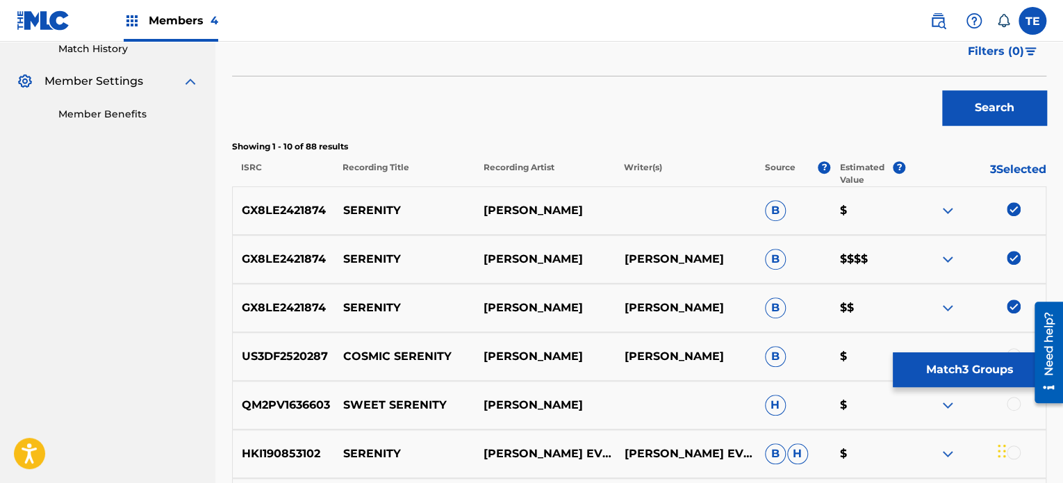
click at [370, 207] on p "SERENITY" at bounding box center [404, 210] width 140 height 17
copy p "SERENITY"
click at [905, 358] on button "Match 3 Groups" at bounding box center [970, 369] width 154 height 35
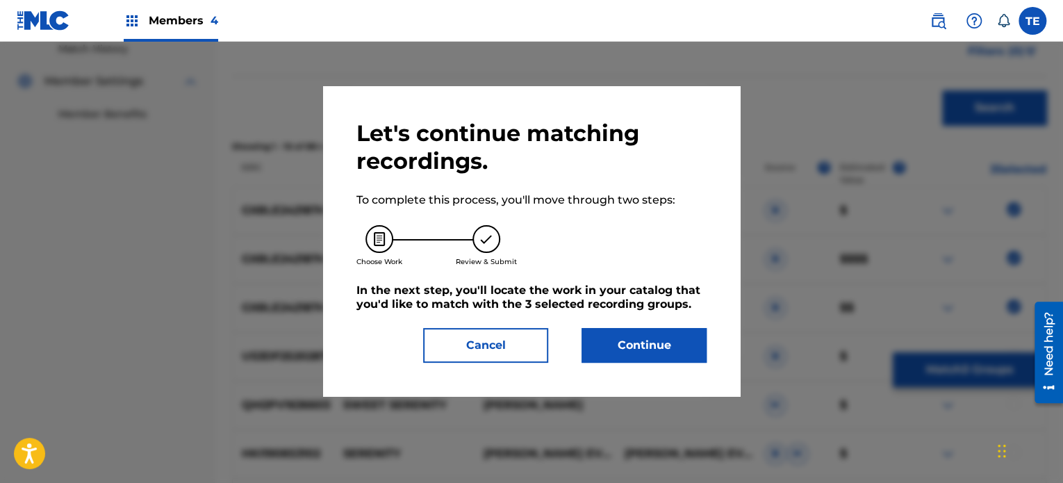
drag, startPoint x: 720, startPoint y: 319, endPoint x: 679, endPoint y: 332, distance: 43.1
click at [717, 322] on div "Let's continue matching recordings. To complete this process, you'll move throu…" at bounding box center [531, 241] width 417 height 310
click at [657, 333] on button "Continue" at bounding box center [644, 345] width 125 height 35
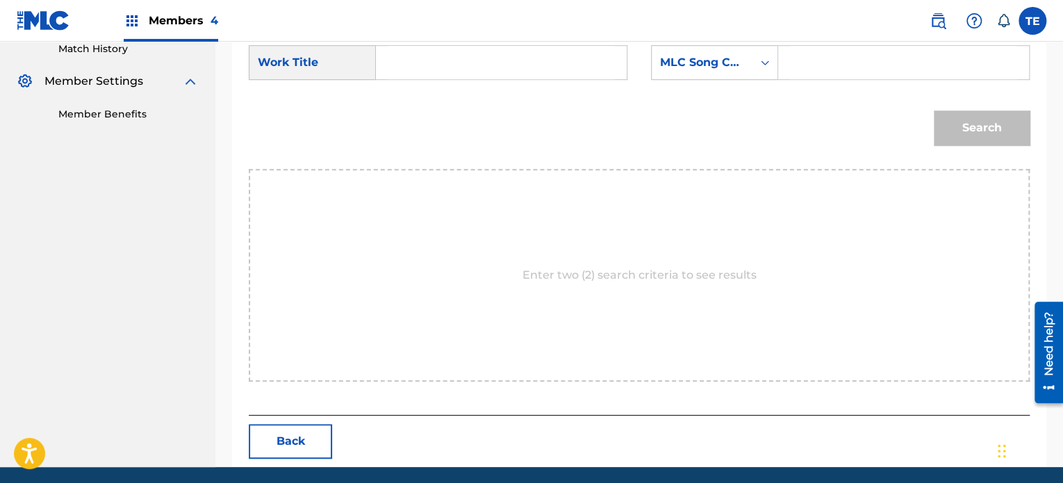
click at [445, 67] on input "Search Form" at bounding box center [501, 62] width 227 height 33
paste input "SERENITY"
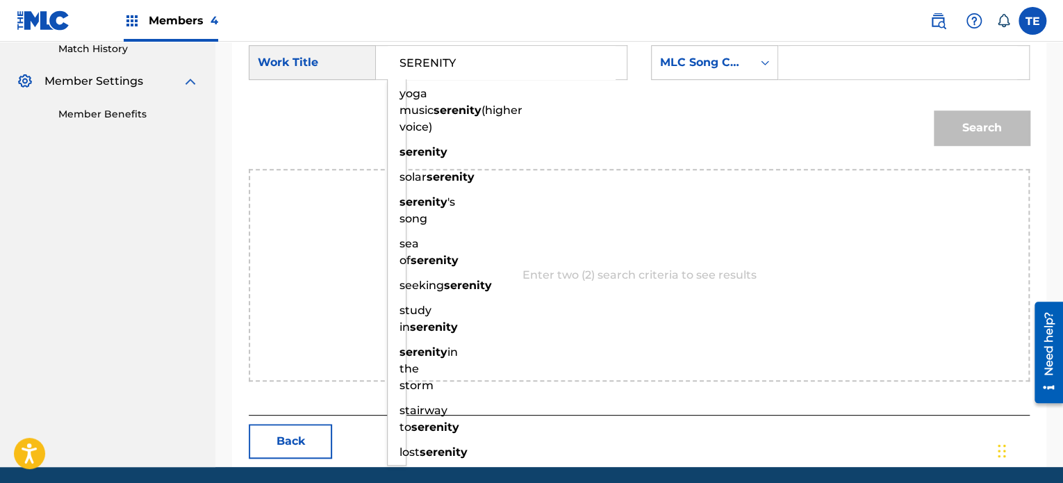
type input "SERENITY"
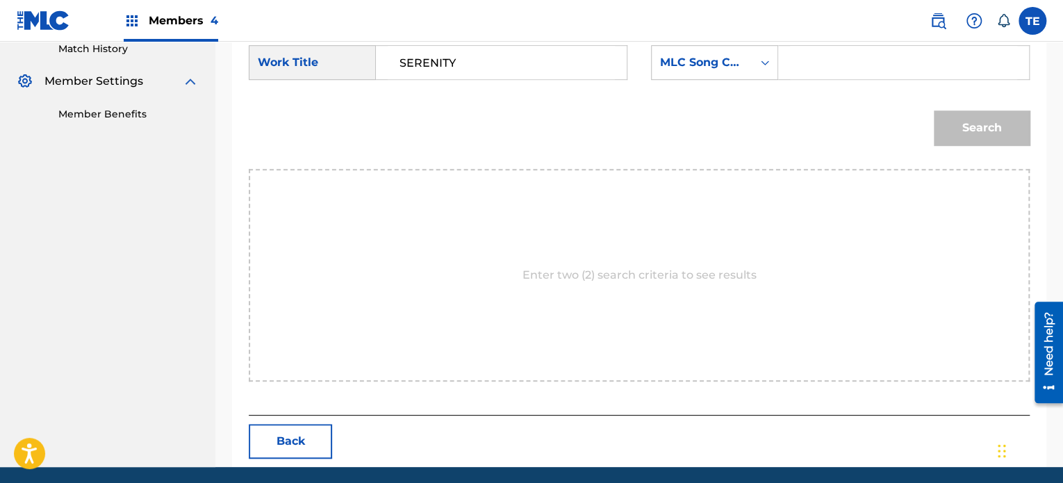
click at [812, 54] on input "Search Form" at bounding box center [903, 62] width 227 height 33
paste input "S80L5I"
click at [940, 138] on button "Search" at bounding box center [982, 128] width 96 height 35
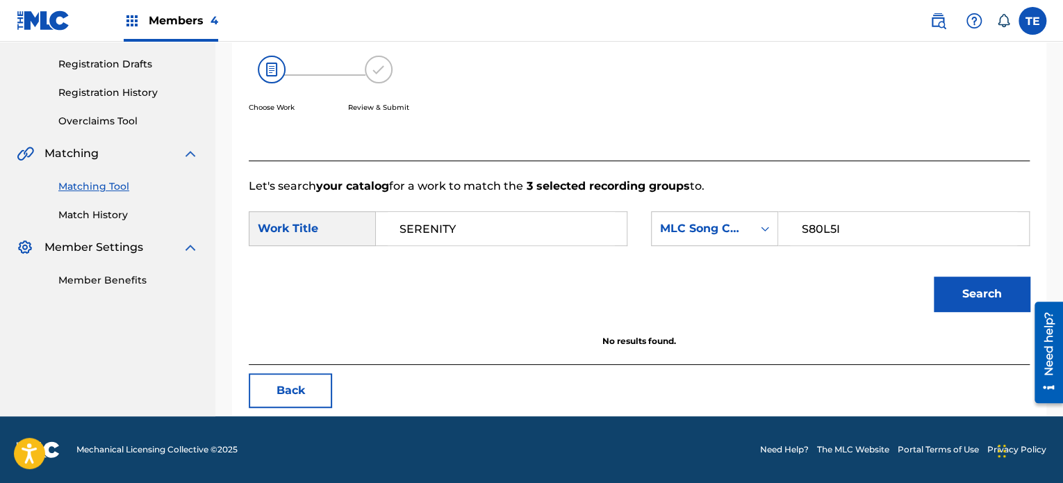
scroll to position [225, 0]
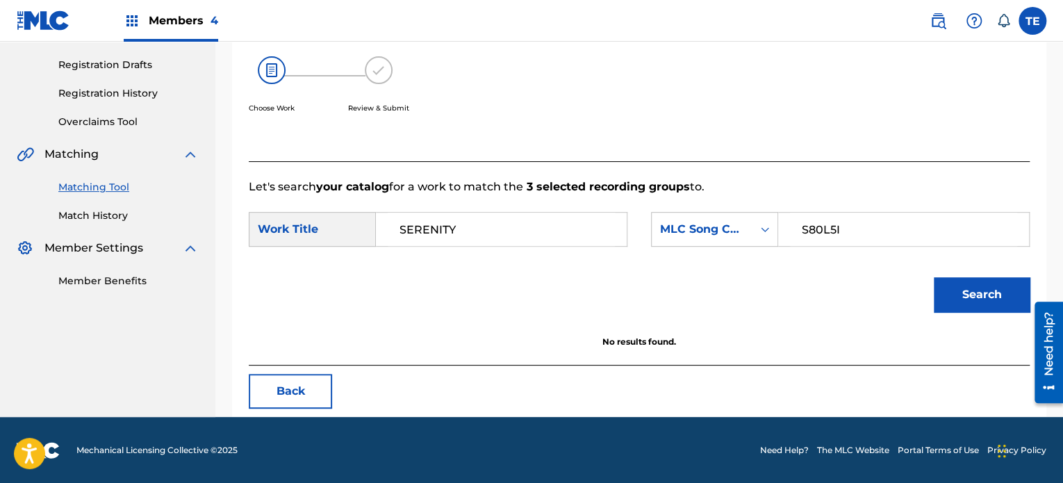
click at [976, 299] on button "Search" at bounding box center [982, 294] width 96 height 35
click at [801, 226] on input "S80L5I" at bounding box center [903, 229] width 227 height 33
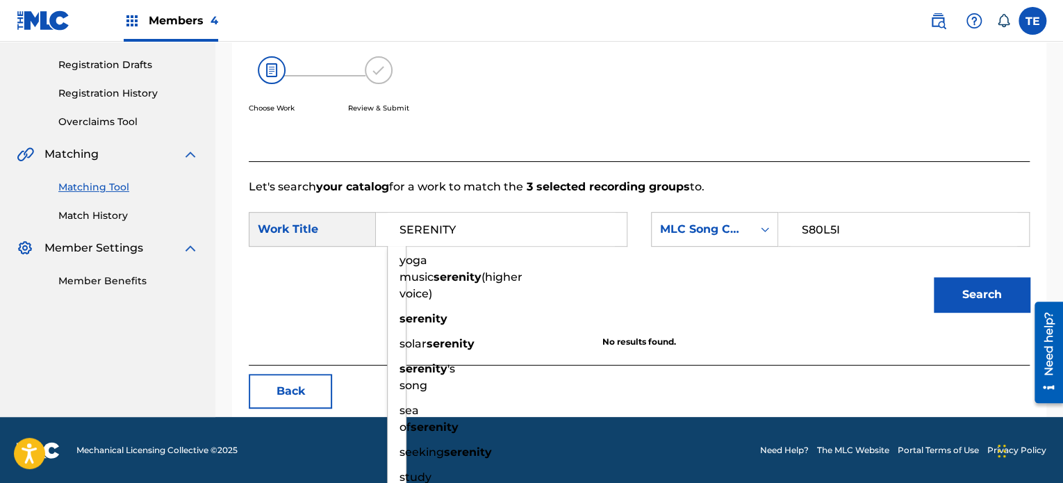
click at [400, 236] on input "SERENITY" at bounding box center [501, 229] width 227 height 33
click at [597, 190] on strong "3 selected recording groups" at bounding box center [606, 186] width 167 height 13
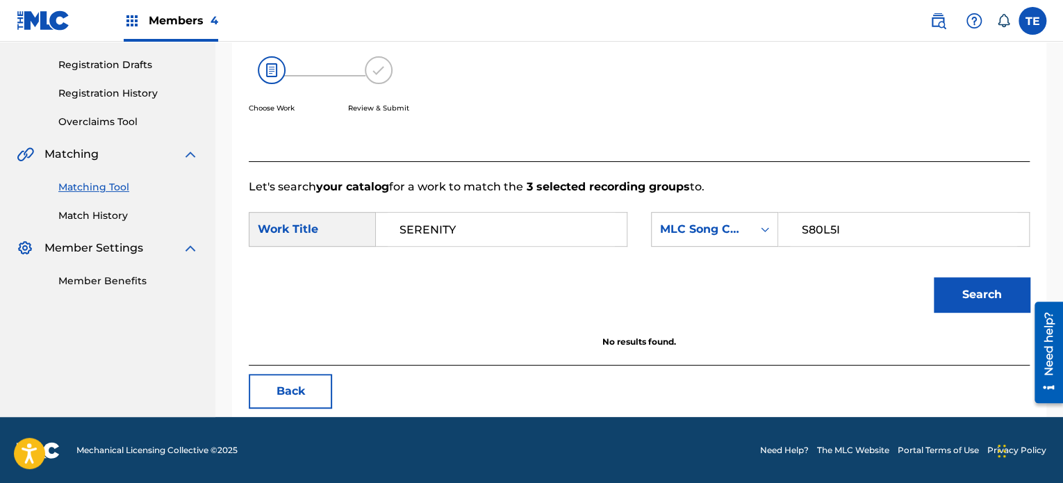
click at [835, 219] on input "S80L5I" at bounding box center [903, 229] width 227 height 33
click at [837, 217] on input "S80L5I" at bounding box center [903, 229] width 227 height 33
paste input "79R2M"
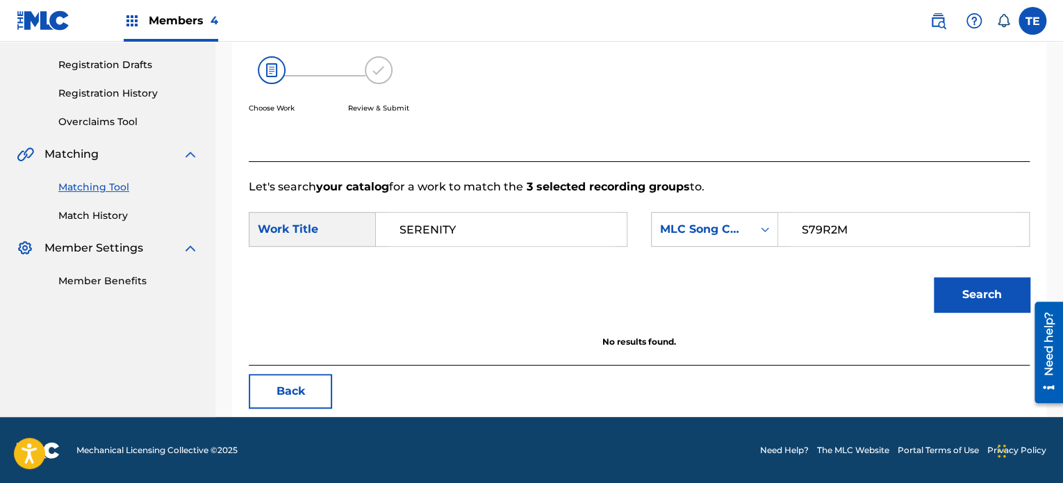
type input "S79R2M"
click at [934, 277] on button "Search" at bounding box center [982, 294] width 96 height 35
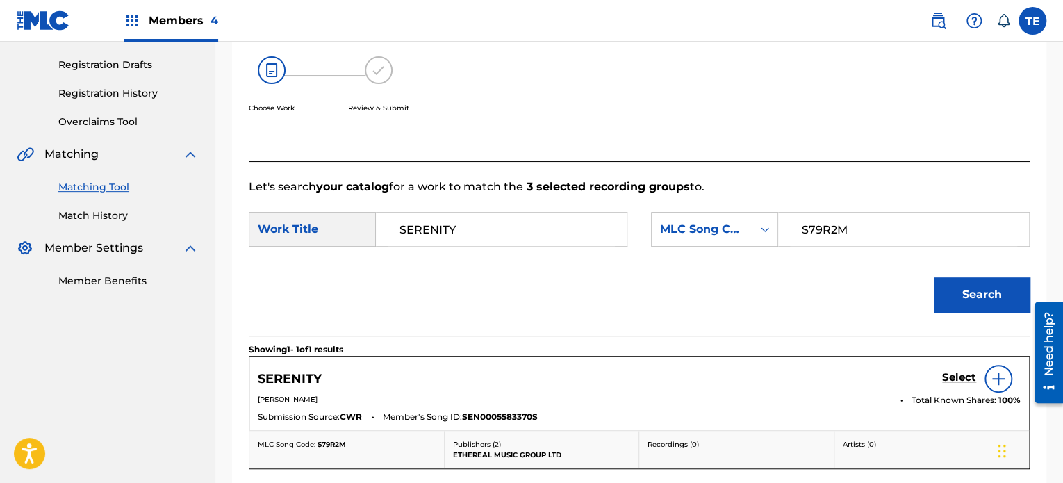
scroll to position [400, 0]
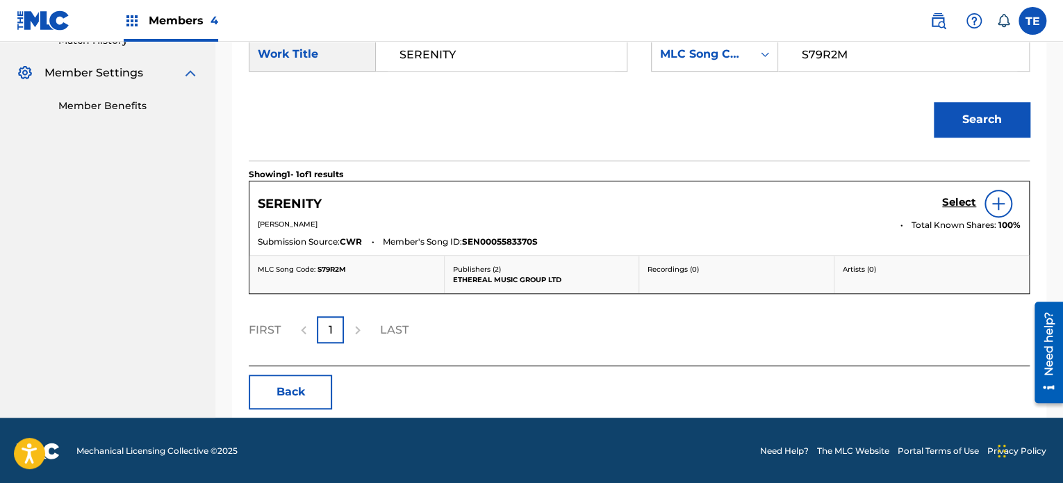
click at [963, 204] on h5 "Select" at bounding box center [959, 202] width 34 height 13
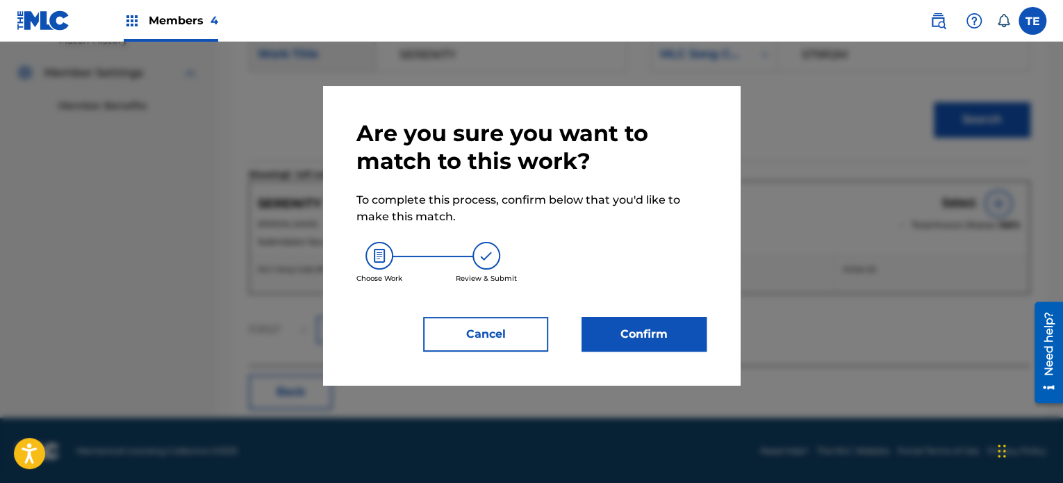
click at [649, 322] on button "Confirm" at bounding box center [644, 334] width 125 height 35
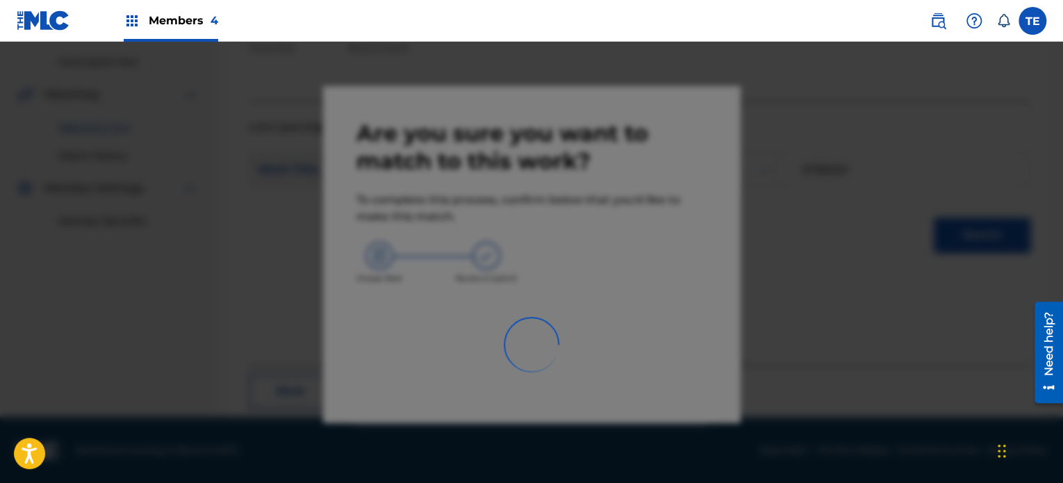
scroll to position [114, 0]
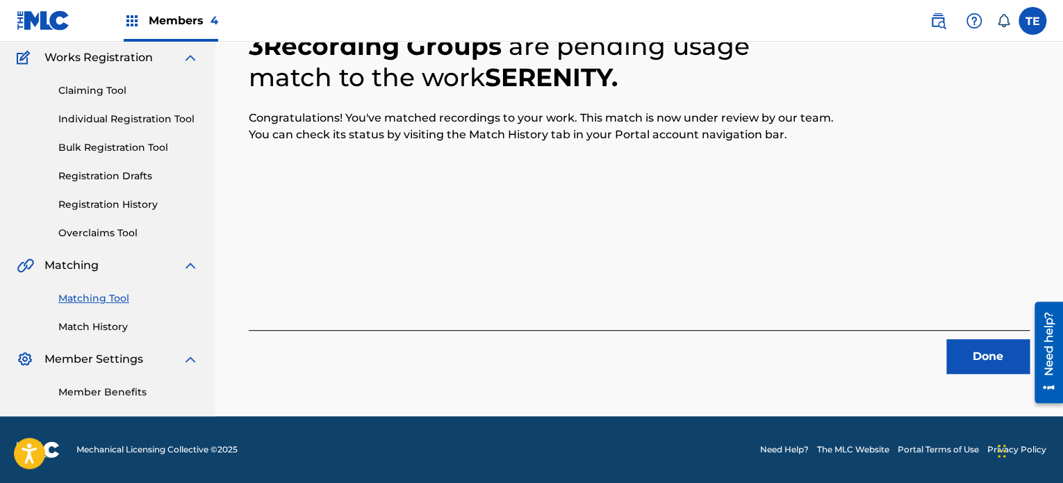
click at [947, 338] on div "Done" at bounding box center [639, 352] width 781 height 44
click at [990, 354] on button "Done" at bounding box center [988, 356] width 83 height 35
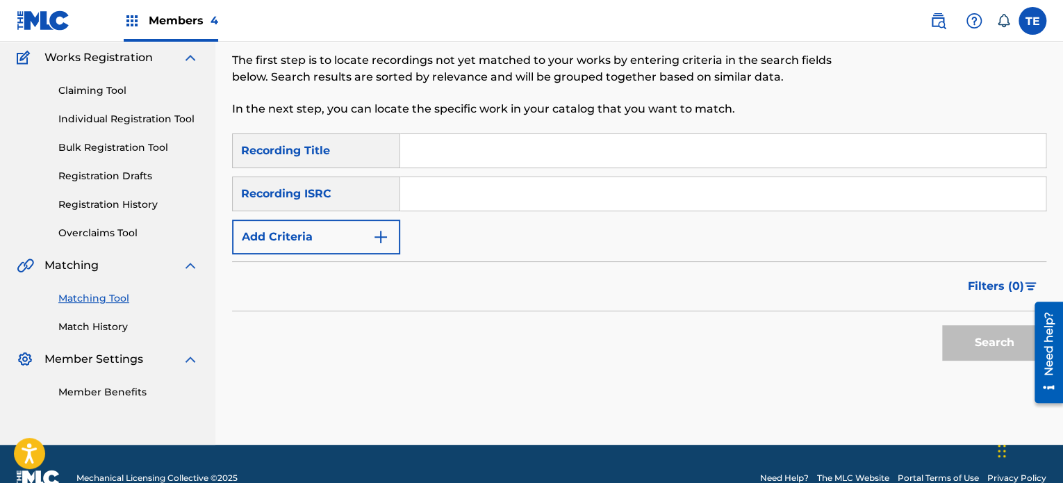
click at [448, 149] on input "Search Form" at bounding box center [723, 150] width 646 height 33
paste input "Shapes"
type input "Shapes"
click at [365, 227] on button "Add Criteria" at bounding box center [316, 237] width 168 height 35
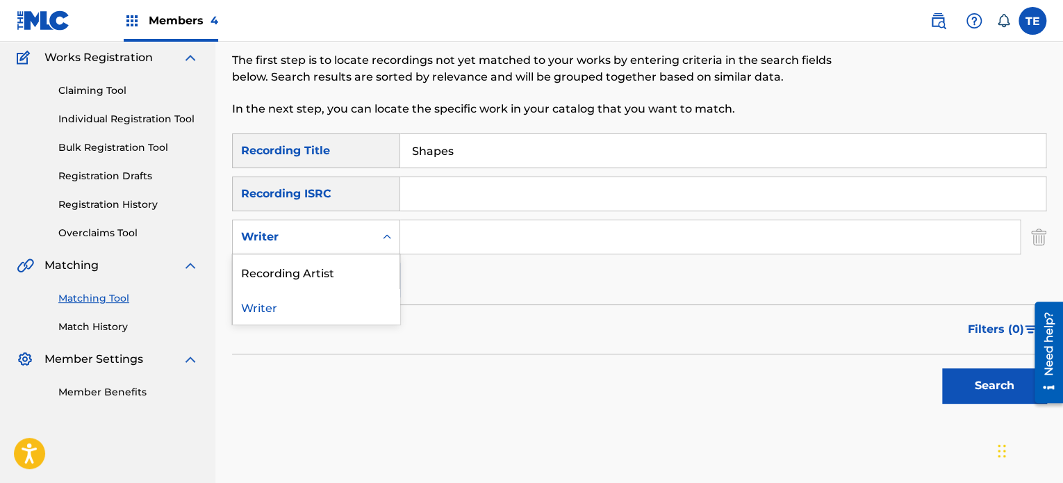
click at [375, 240] on div "Search Form" at bounding box center [387, 236] width 25 height 25
click at [364, 275] on div "Recording Artist" at bounding box center [316, 271] width 167 height 35
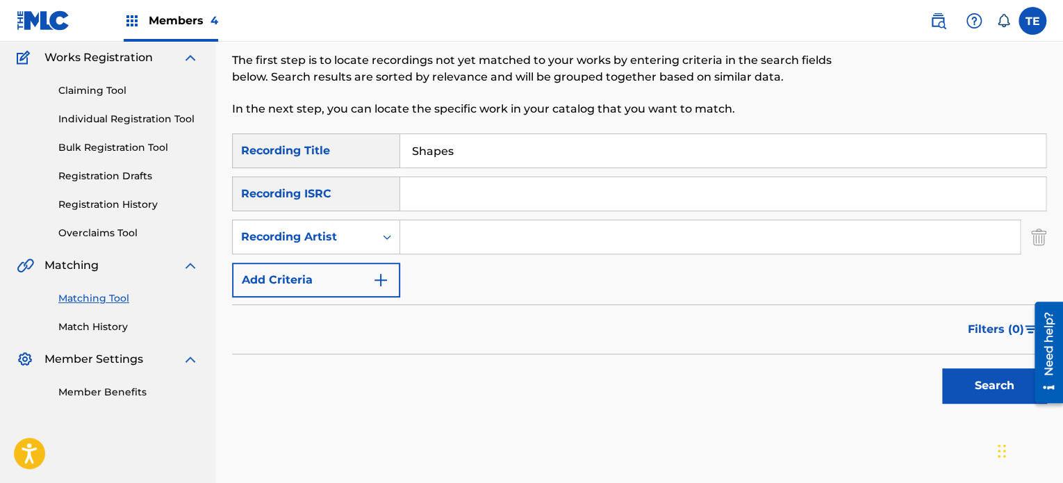
paste input "Friede"
type input "Friede"
click at [976, 397] on button "Search" at bounding box center [994, 385] width 104 height 35
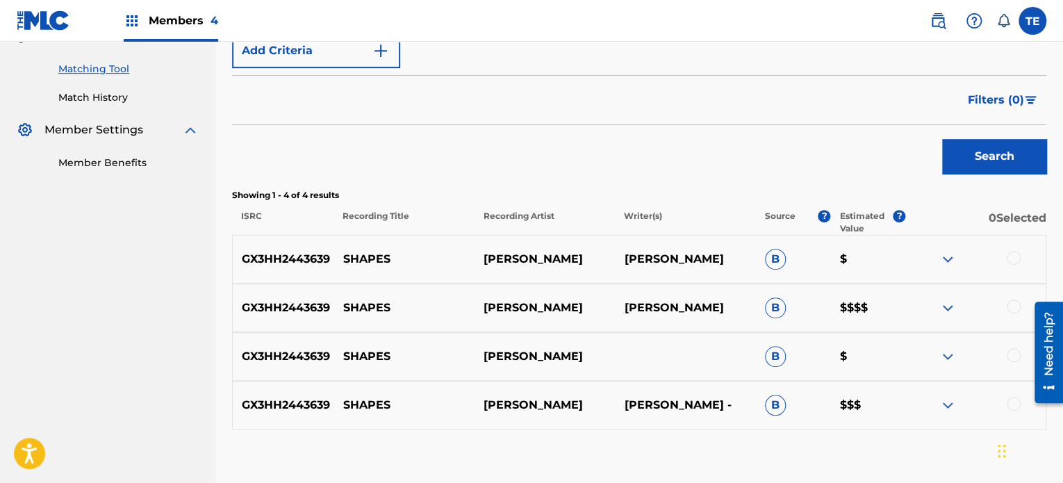
scroll to position [425, 0]
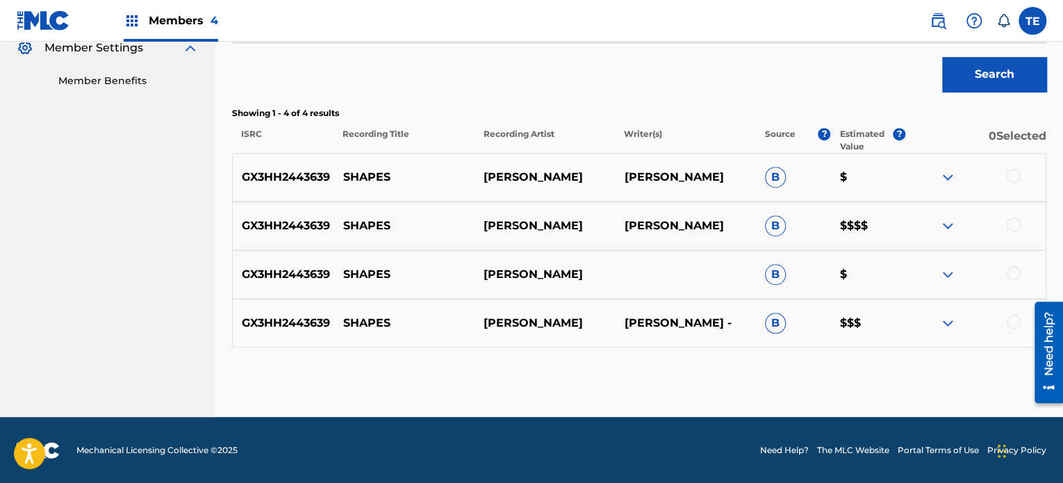
click at [1011, 179] on div at bounding box center [1014, 176] width 14 height 14
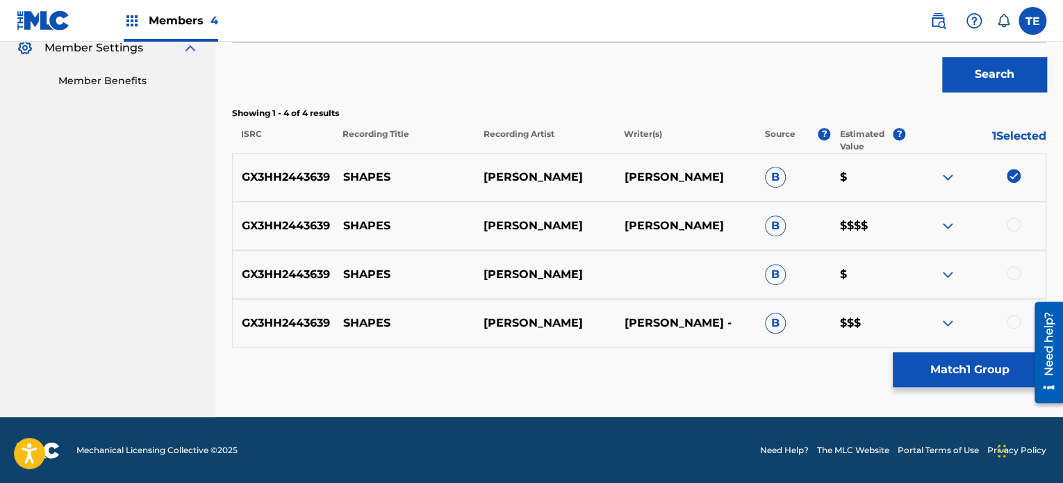
drag, startPoint x: 1015, startPoint y: 224, endPoint x: 1001, endPoint y: 245, distance: 25.5
click at [1015, 224] on div at bounding box center [1014, 225] width 14 height 14
drag, startPoint x: 1020, startPoint y: 269, endPoint x: 1015, endPoint y: 276, distance: 8.5
click at [1018, 270] on div at bounding box center [1014, 273] width 14 height 14
click at [1015, 318] on div at bounding box center [1014, 322] width 14 height 14
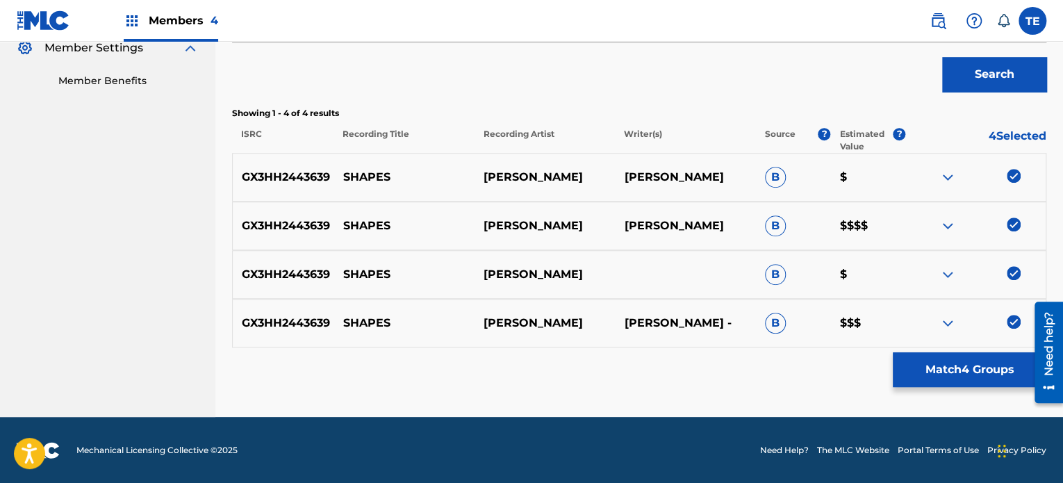
click at [380, 177] on p "SHAPES" at bounding box center [404, 177] width 140 height 17
click at [381, 177] on p "SHAPES" at bounding box center [404, 177] width 140 height 17
copy p "SHAPES"
click at [936, 366] on button "Match 4 Groups" at bounding box center [970, 369] width 154 height 35
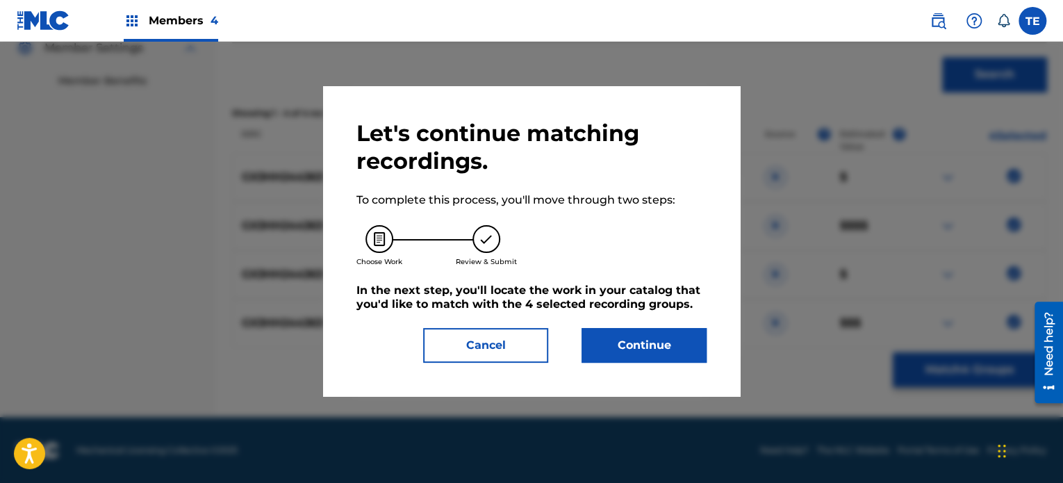
click at [633, 338] on button "Continue" at bounding box center [644, 345] width 125 height 35
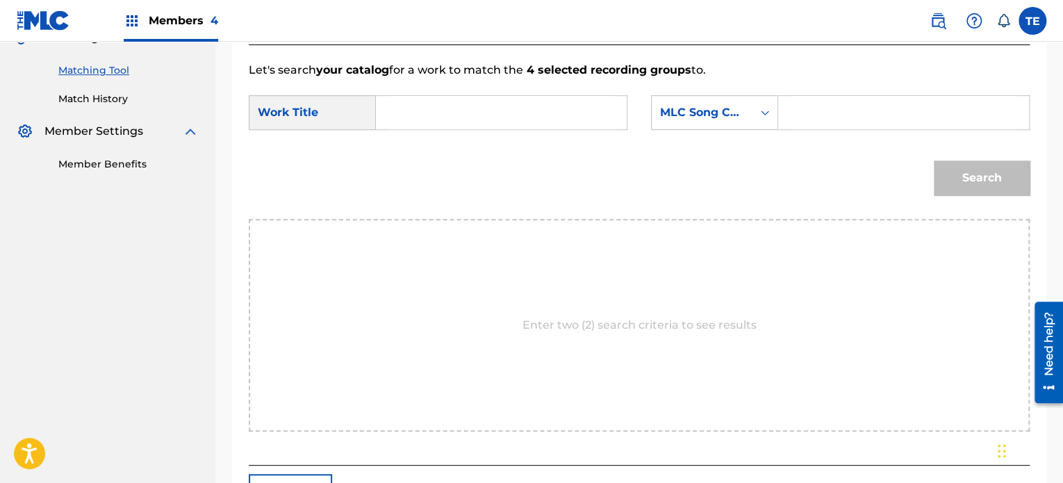
scroll to position [217, 0]
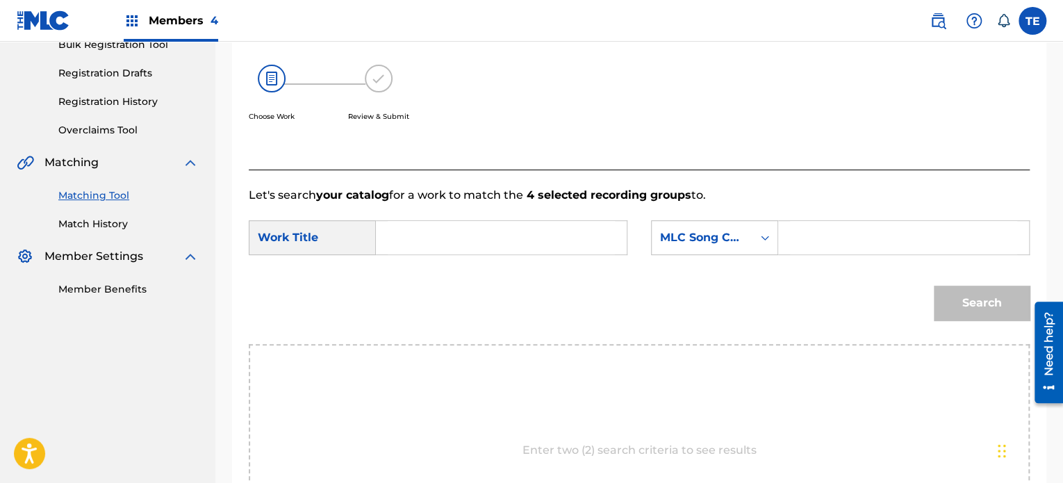
click at [423, 240] on input "Search Form" at bounding box center [501, 237] width 227 height 33
paste input "SHAPES"
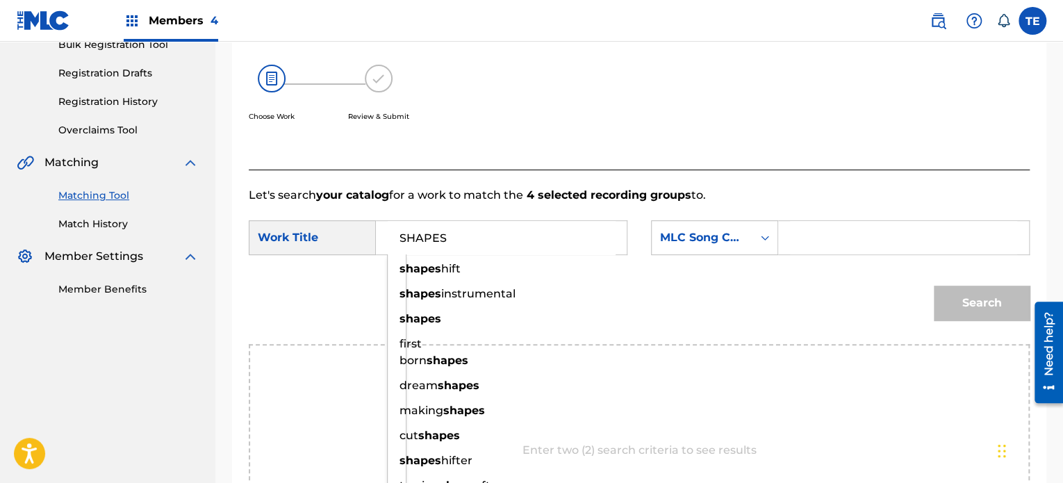
type input "SHAPES"
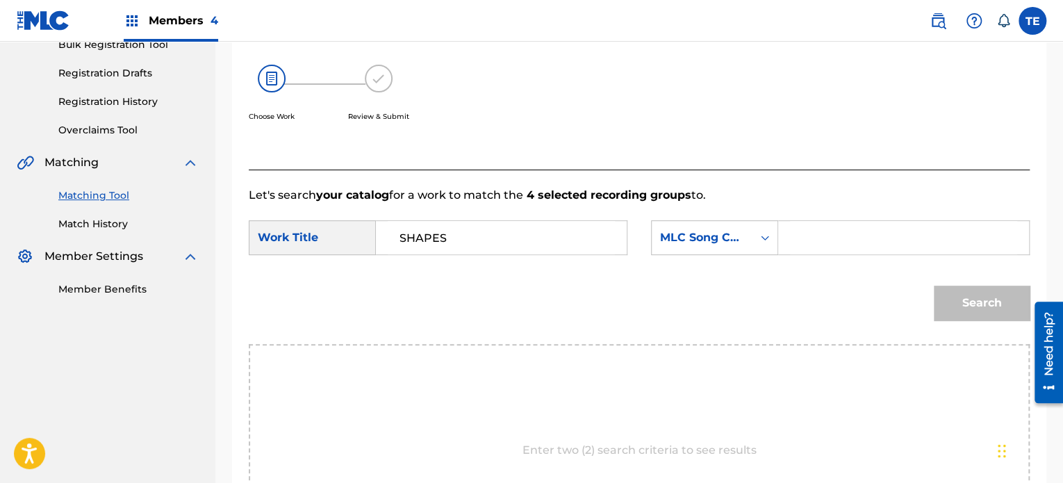
click at [835, 256] on div "SearchWithCriteria30de06e7-a498-481e-a3e6-9e75637924f3 Work Title SHAPES Search…" at bounding box center [639, 241] width 781 height 43
click at [832, 233] on input "Search Form" at bounding box center [903, 237] width 227 height 33
paste input "S80L5I"
type input "S80L5I"
click at [981, 304] on button "Search" at bounding box center [982, 303] width 96 height 35
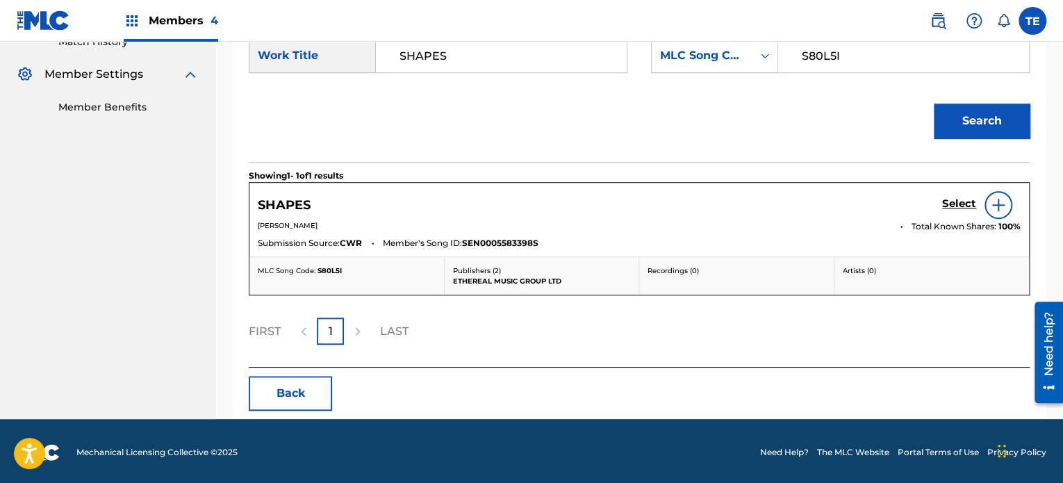
scroll to position [400, 0]
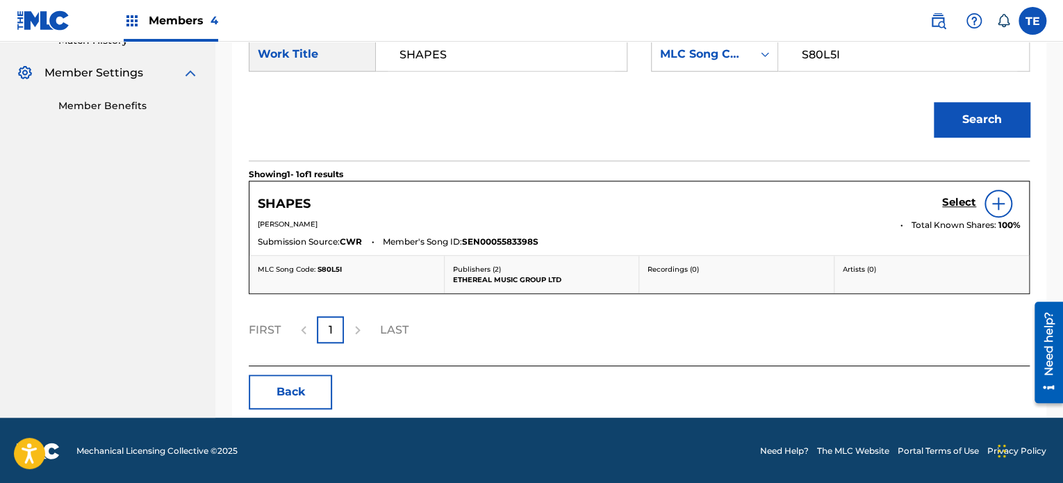
click at [963, 195] on div "Select" at bounding box center [981, 204] width 79 height 28
click at [955, 204] on h5 "Select" at bounding box center [959, 202] width 34 height 13
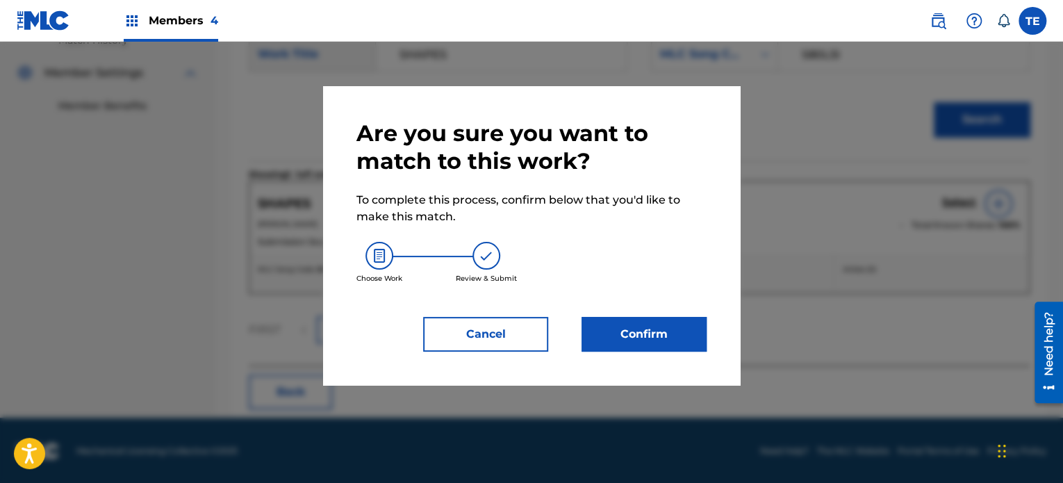
drag, startPoint x: 699, startPoint y: 308, endPoint x: 684, endPoint y: 322, distance: 21.1
click at [699, 309] on div "Are you sure you want to match to this work? To complete this process, confirm …" at bounding box center [532, 236] width 350 height 232
click at [681, 325] on button "Confirm" at bounding box center [644, 334] width 125 height 35
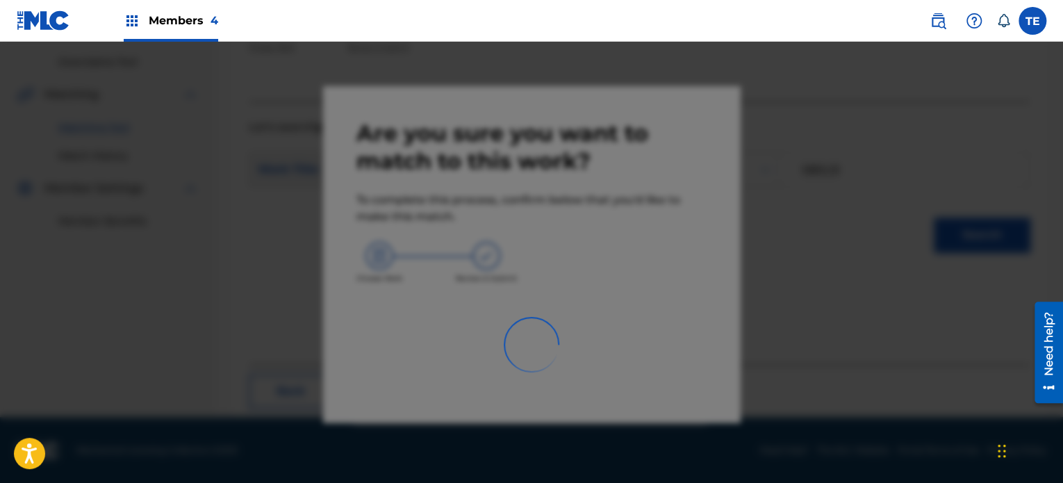
scroll to position [114, 0]
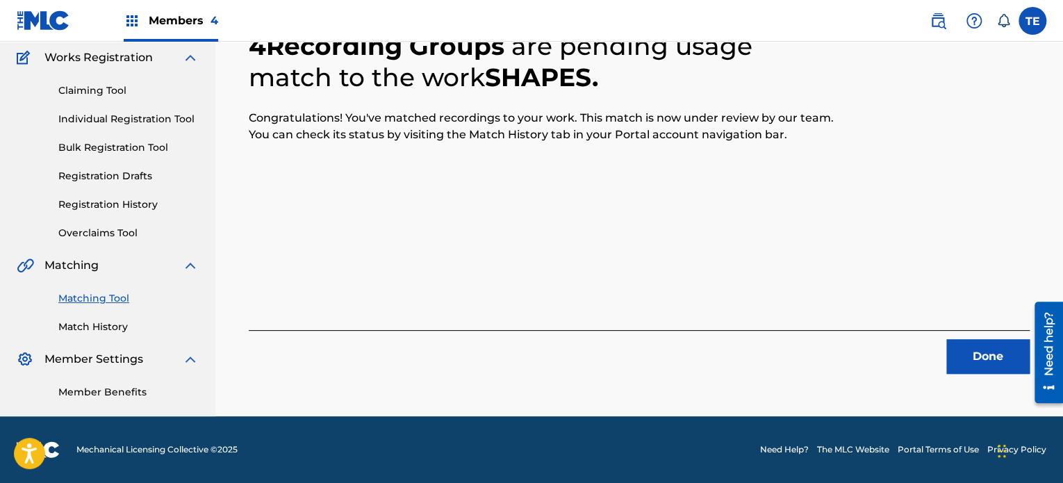
click at [967, 366] on button "Done" at bounding box center [988, 356] width 83 height 35
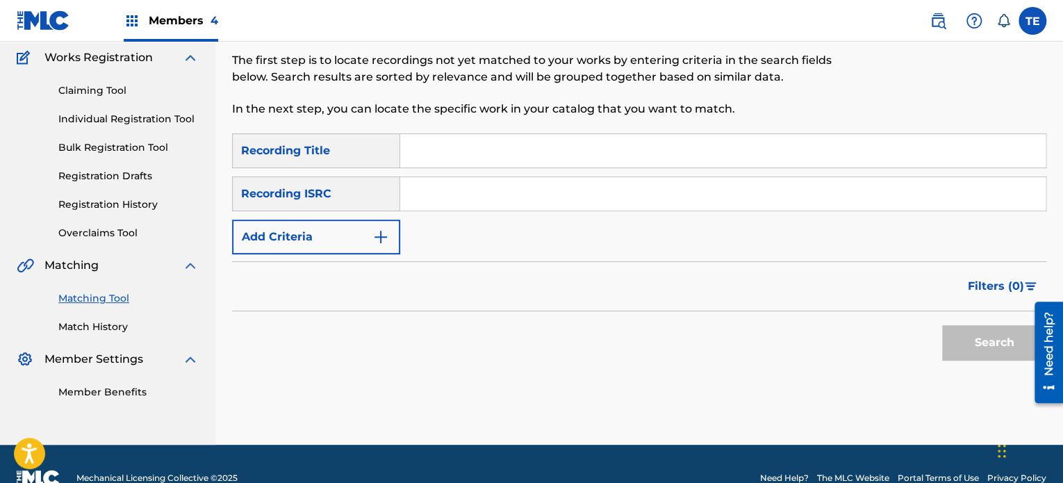
click at [464, 147] on input "Search Form" at bounding box center [723, 150] width 646 height 33
paste input "Shining Star"
type input "Shining Star"
click at [295, 241] on button "Add Criteria" at bounding box center [316, 237] width 168 height 35
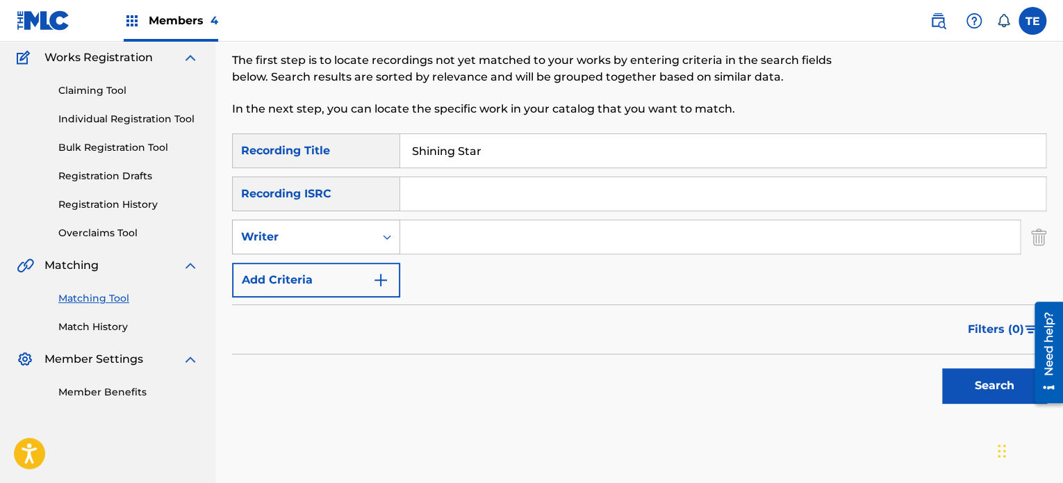
click at [338, 240] on div "Writer" at bounding box center [303, 237] width 125 height 17
click at [323, 275] on div "Recording Artist" at bounding box center [316, 271] width 167 height 35
click at [466, 240] on input "Search Form" at bounding box center [710, 236] width 620 height 33
paste input "S64L0J"
click at [456, 237] on input "S64L0J" at bounding box center [710, 236] width 620 height 33
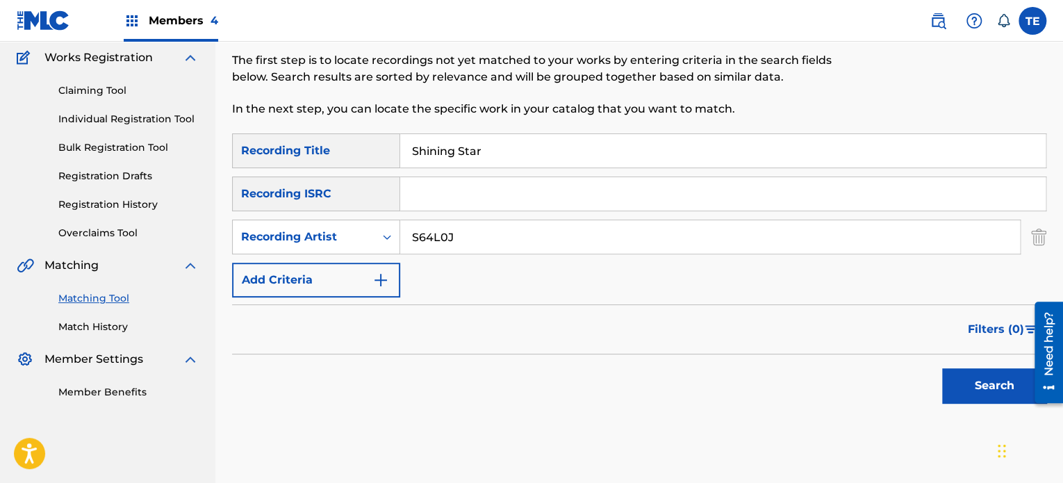
click at [456, 236] on input "S64L0J" at bounding box center [710, 236] width 620 height 33
click at [457, 235] on input "S64L0J" at bounding box center [710, 236] width 620 height 33
paste input "Friede"
type input "Friede"
click at [994, 389] on button "Search" at bounding box center [994, 385] width 104 height 35
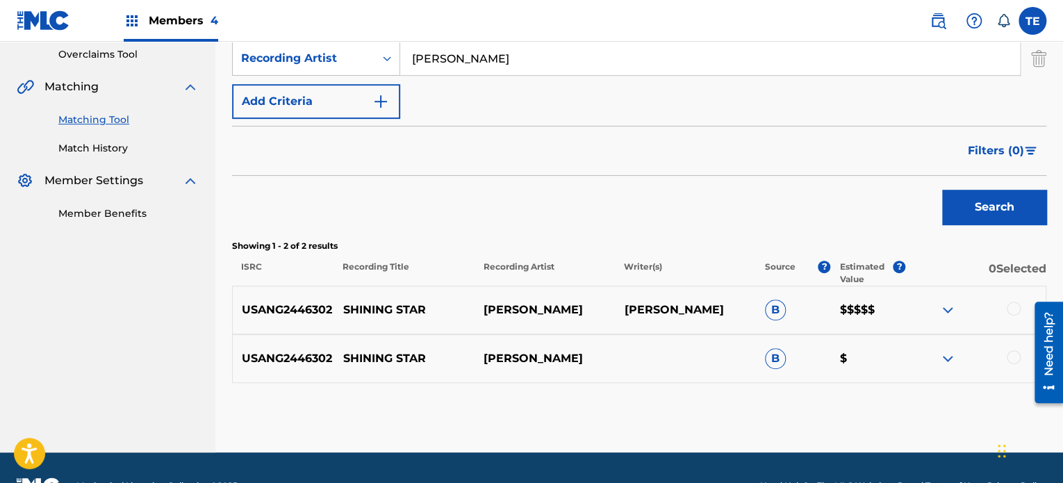
scroll to position [328, 0]
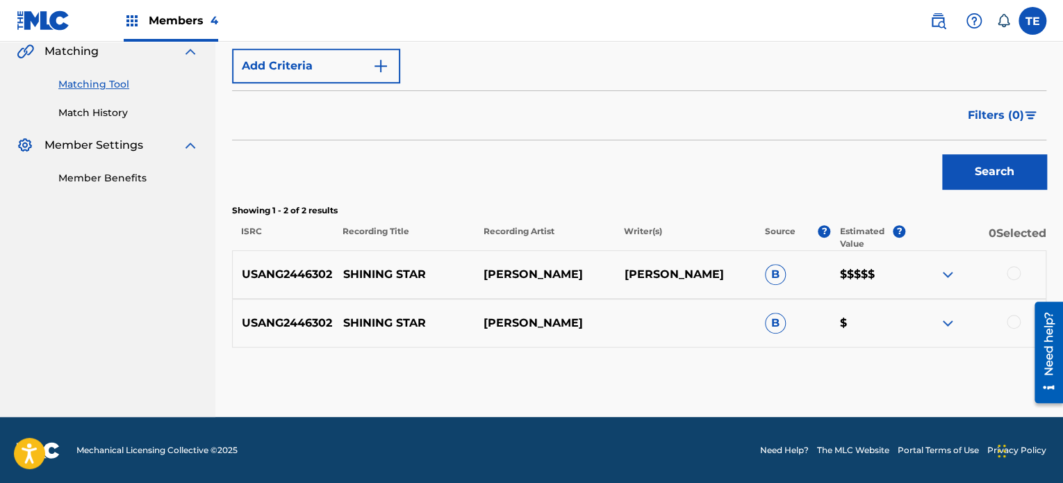
click at [1008, 267] on div at bounding box center [1014, 273] width 14 height 14
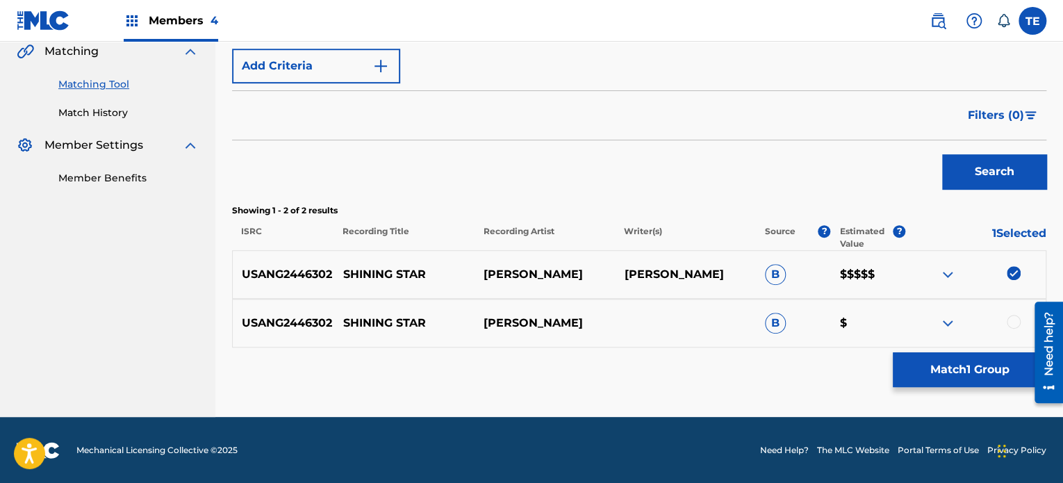
click at [1011, 318] on div at bounding box center [1014, 322] width 14 height 14
click at [416, 270] on p "SHINING STAR" at bounding box center [404, 274] width 140 height 17
click at [956, 366] on button "Match 2 Groups" at bounding box center [970, 369] width 154 height 35
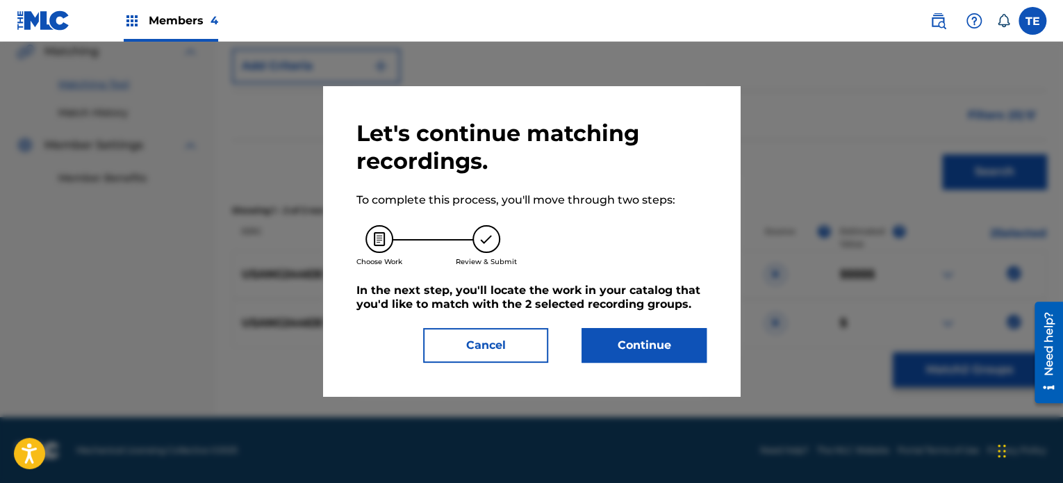
click at [506, 338] on button "Cancel" at bounding box center [485, 345] width 125 height 35
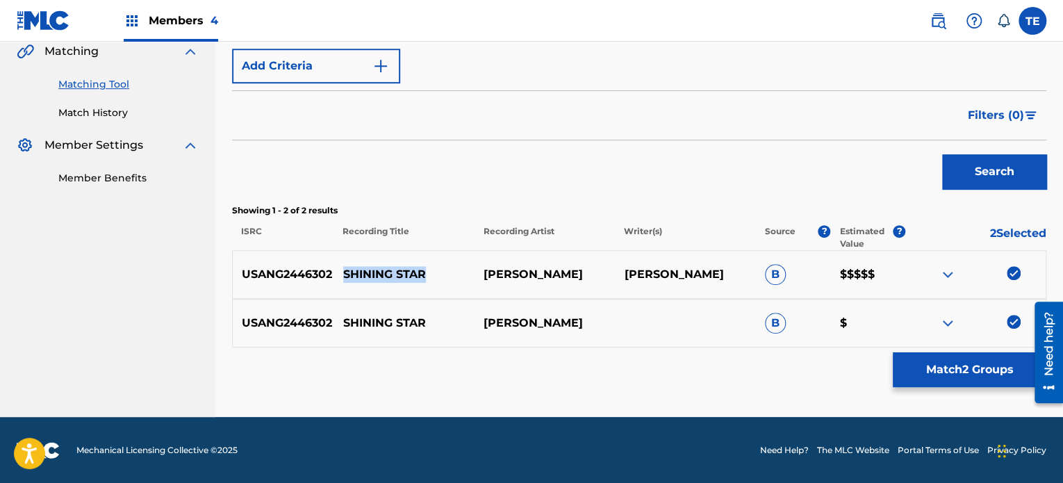
click at [929, 369] on button "Match 2 Groups" at bounding box center [970, 369] width 154 height 35
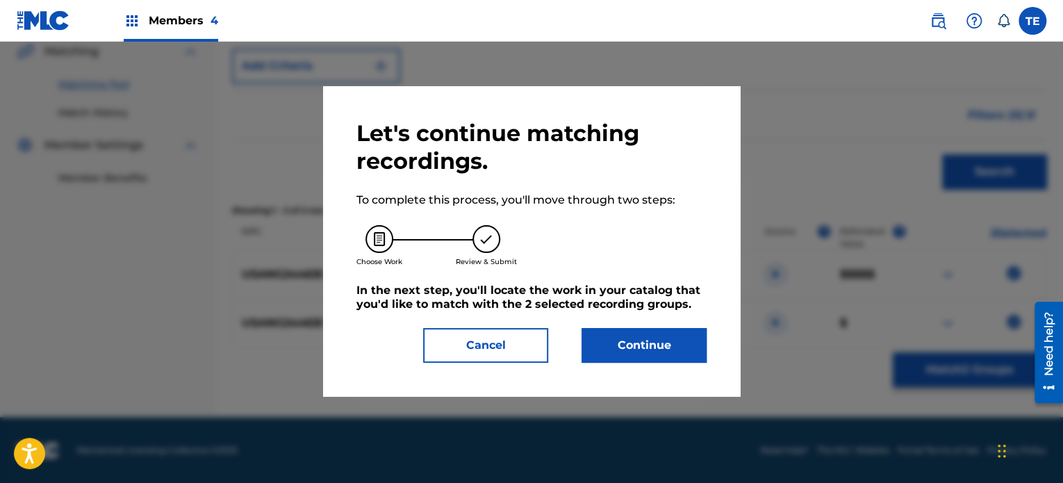
click at [645, 336] on button "Continue" at bounding box center [644, 345] width 125 height 35
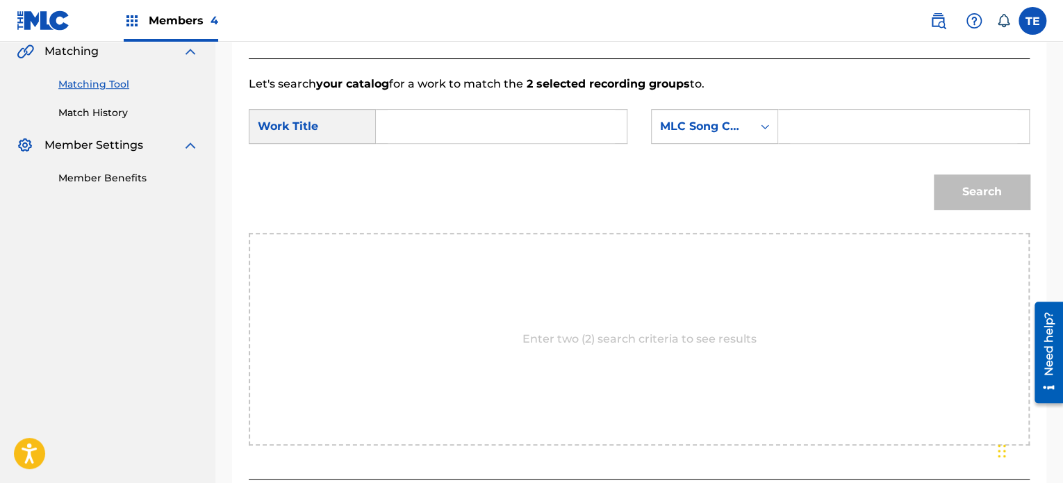
click at [566, 122] on input "Search Form" at bounding box center [501, 126] width 227 height 33
paste input "SHINING STAR"
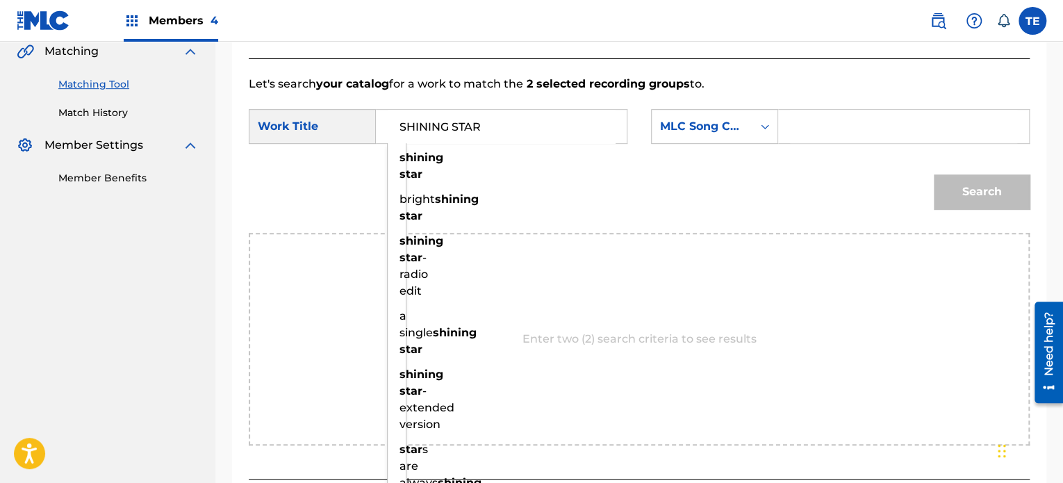
type input "SHINING STAR"
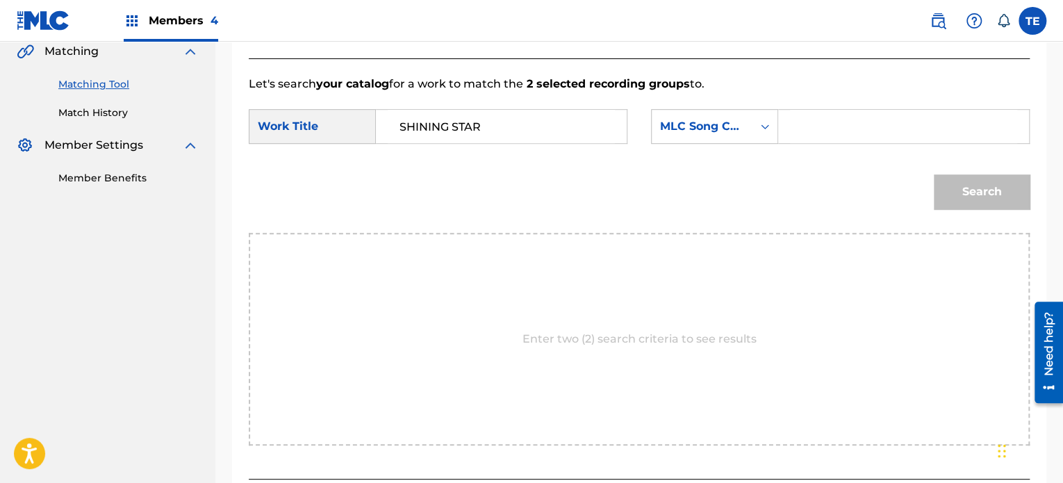
click at [809, 116] on input "Search Form" at bounding box center [903, 126] width 227 height 33
paste input "S64L0J"
type input "S64L0J"
click at [955, 183] on button "Search" at bounding box center [982, 191] width 96 height 35
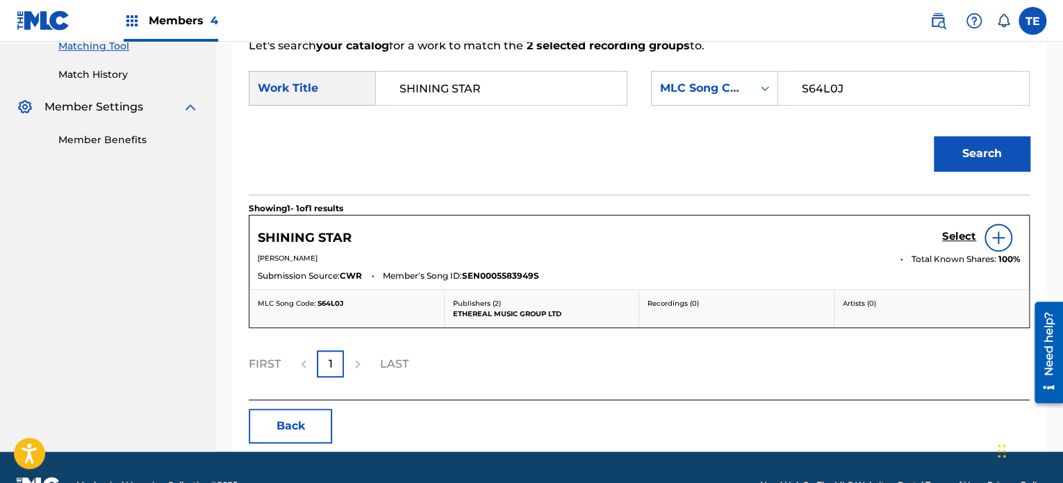
scroll to position [398, 0]
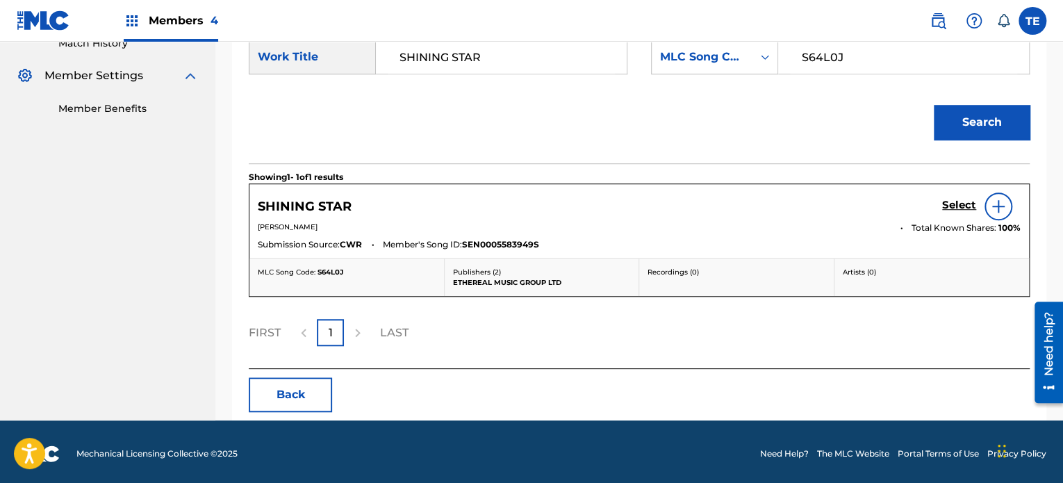
click at [942, 199] on h5 "Select" at bounding box center [959, 205] width 34 height 13
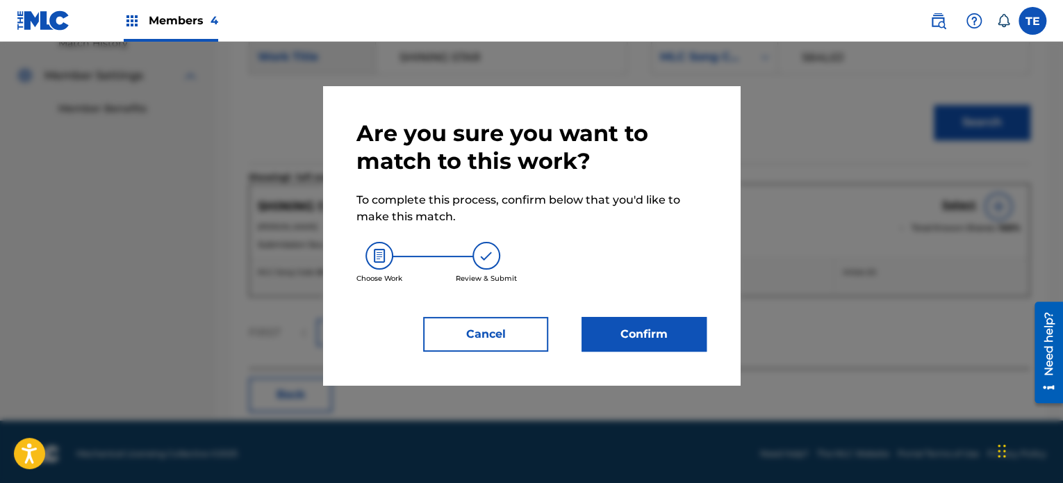
click at [687, 315] on div "Are you sure you want to match to this work? To complete this process, confirm …" at bounding box center [532, 236] width 350 height 232
click at [661, 325] on button "Confirm" at bounding box center [644, 334] width 125 height 35
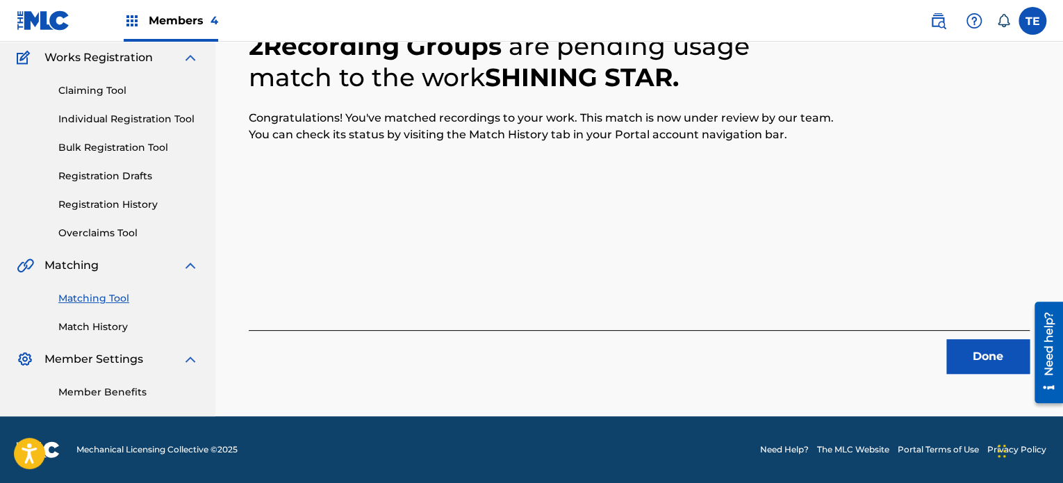
scroll to position [114, 0]
click at [952, 361] on button "Done" at bounding box center [988, 356] width 83 height 35
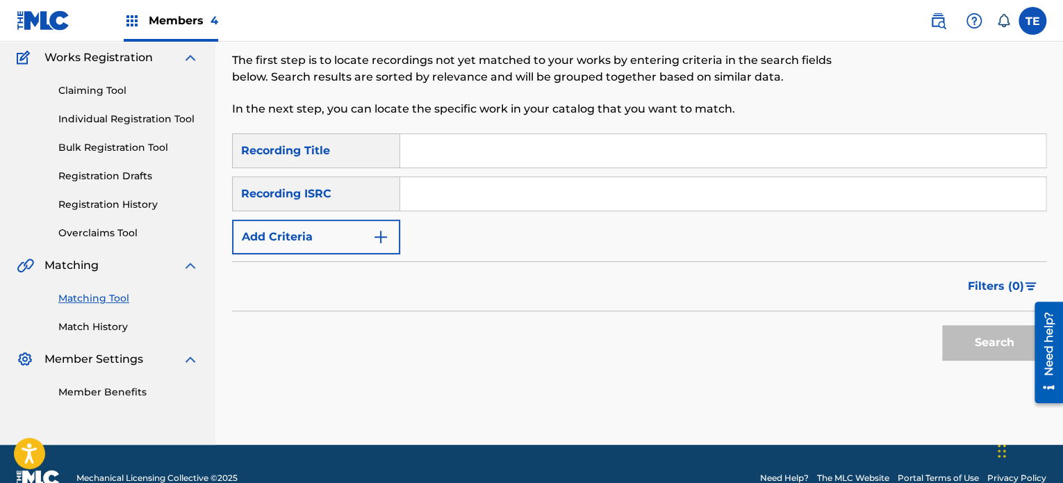
click at [471, 155] on input "Search Form" at bounding box center [723, 150] width 646 height 33
paste input "Simplicity"
type input "Simplicity"
click at [213, 236] on div "Summary Catalog Works Registration Claiming Tool Individual Registration Tool B…" at bounding box center [107, 191] width 215 height 450
click at [325, 235] on button "Add Criteria" at bounding box center [316, 237] width 168 height 35
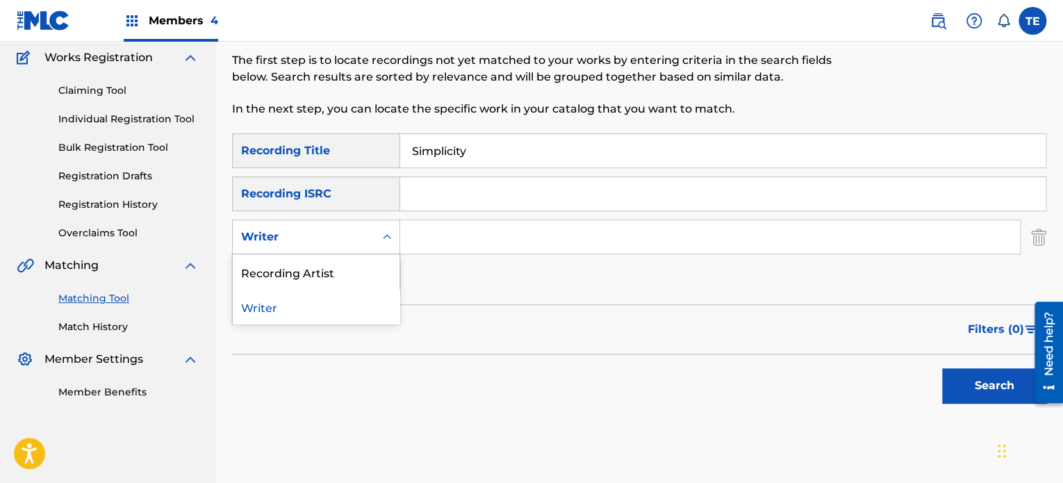
click at [310, 233] on div "Writer" at bounding box center [303, 237] width 125 height 17
click at [291, 297] on div "Writer" at bounding box center [316, 306] width 167 height 35
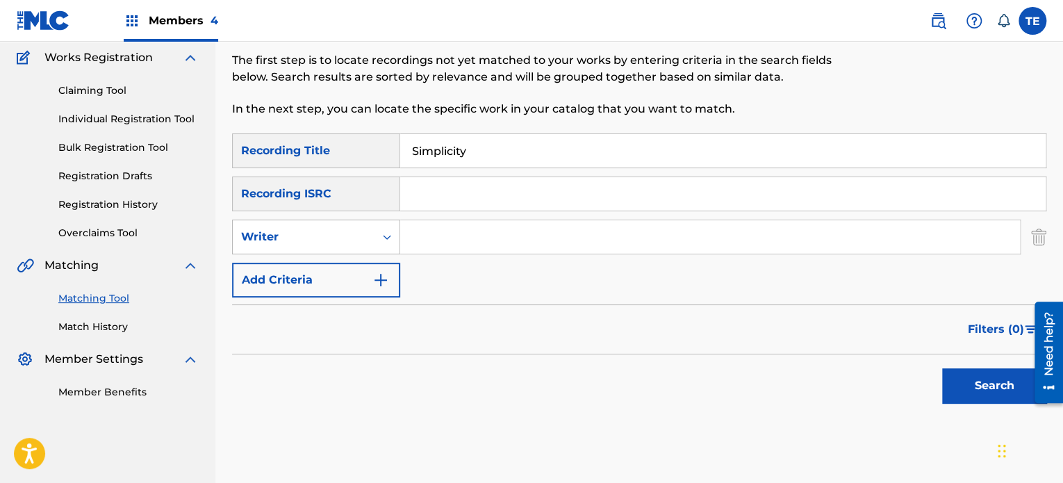
click at [297, 227] on div "Writer" at bounding box center [304, 237] width 142 height 26
click at [302, 263] on div "Recording Artist" at bounding box center [316, 271] width 167 height 35
click at [462, 232] on input "Search Form" at bounding box center [710, 236] width 620 height 33
paste input "Dan Kraus"
type input "Dan Kraus"
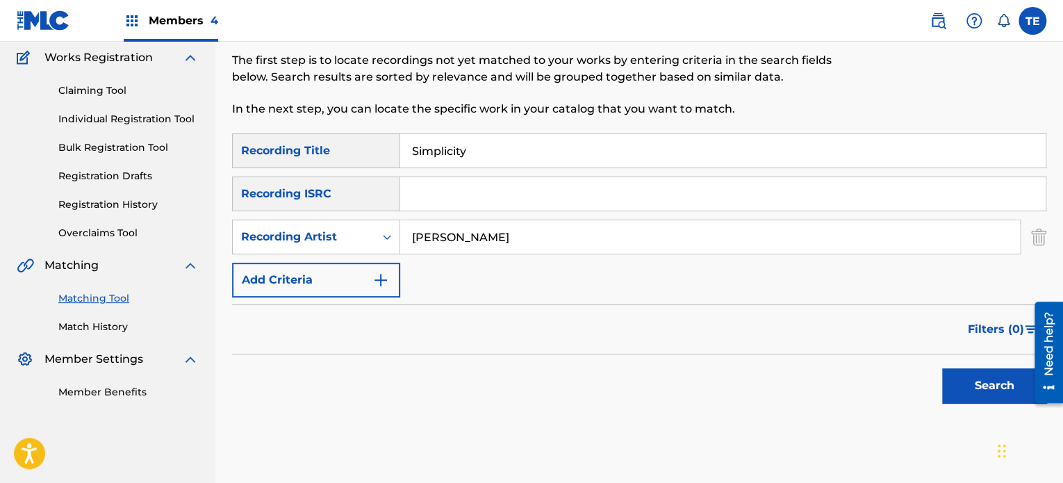
click at [990, 385] on button "Search" at bounding box center [994, 385] width 104 height 35
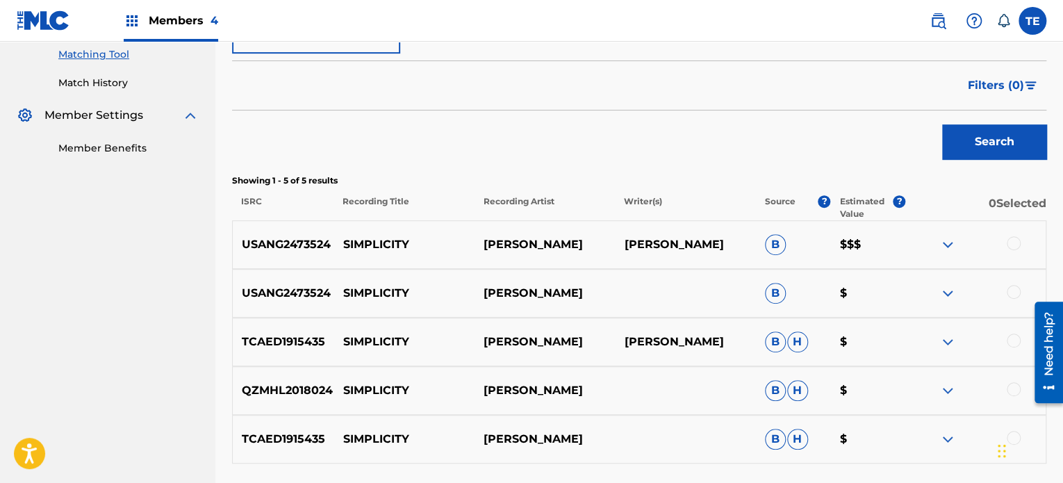
scroll to position [392, 0]
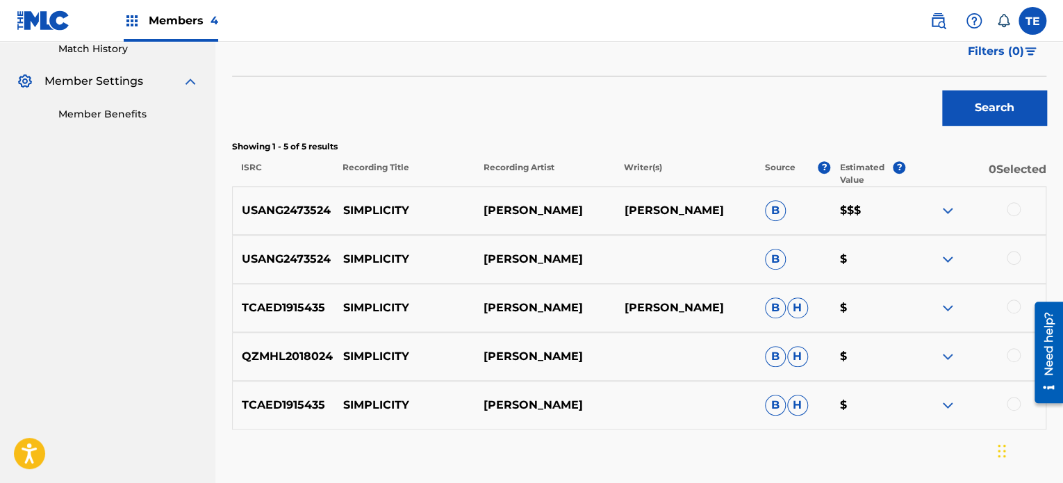
click at [1015, 208] on div at bounding box center [1014, 209] width 14 height 14
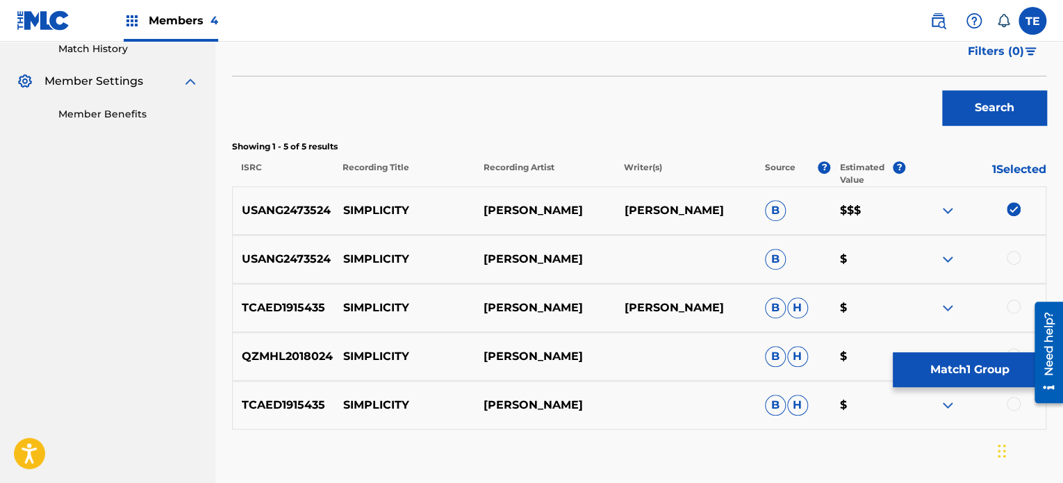
click at [1011, 256] on div at bounding box center [1014, 258] width 14 height 14
click at [1012, 311] on div at bounding box center [1014, 307] width 14 height 14
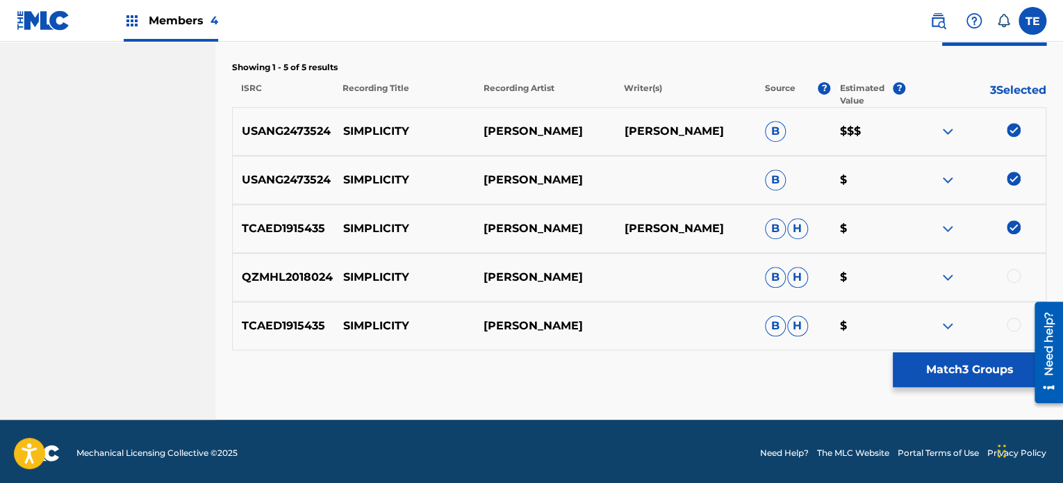
scroll to position [474, 0]
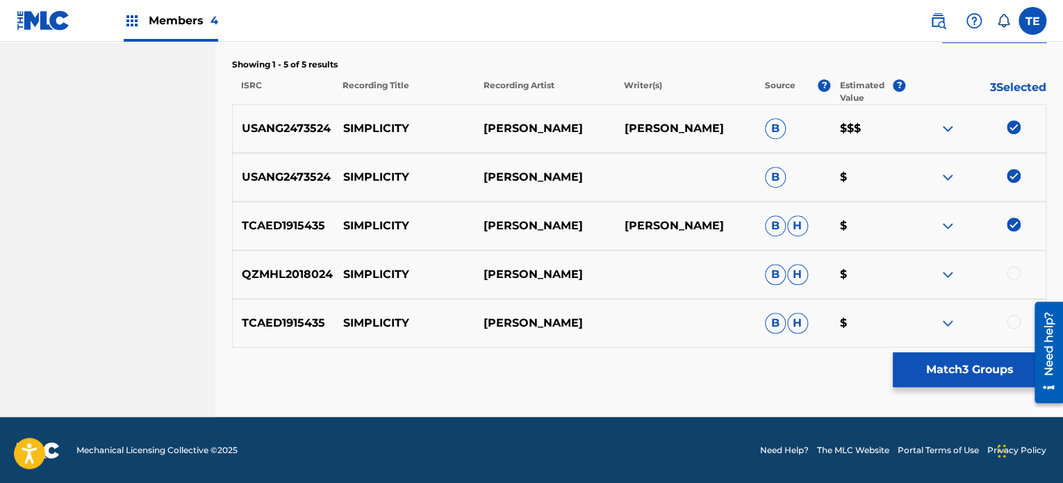
click at [1021, 222] on div at bounding box center [976, 226] width 140 height 17
click at [1015, 227] on img at bounding box center [1014, 225] width 14 height 14
click at [1012, 275] on div at bounding box center [1014, 273] width 14 height 14
click at [1009, 302] on div "TCAED1915435 SIMPLICITY DAN KASTRUL B H $" at bounding box center [639, 323] width 815 height 49
click at [1011, 315] on div at bounding box center [1014, 322] width 14 height 14
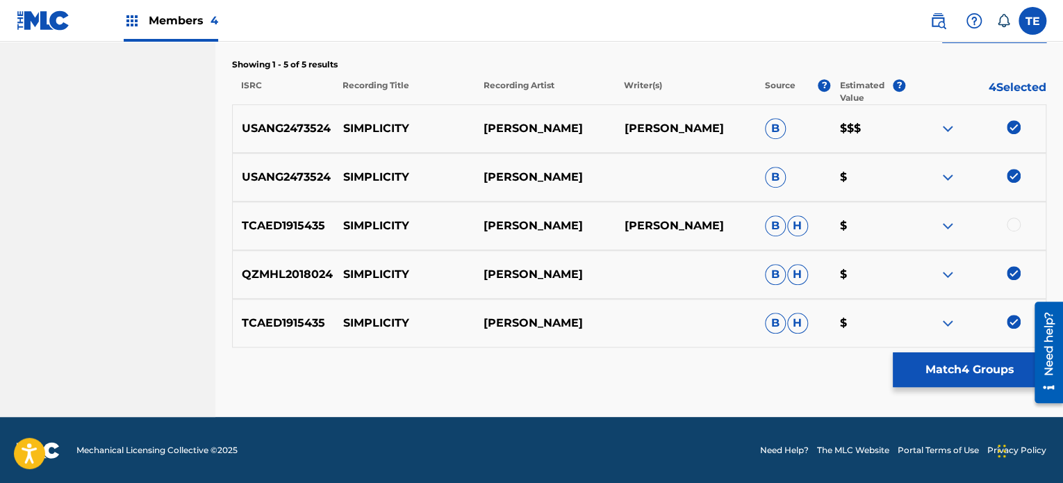
click at [381, 276] on p "SIMPLICITY" at bounding box center [404, 274] width 140 height 17
click at [915, 375] on button "Match 4 Groups" at bounding box center [970, 369] width 154 height 35
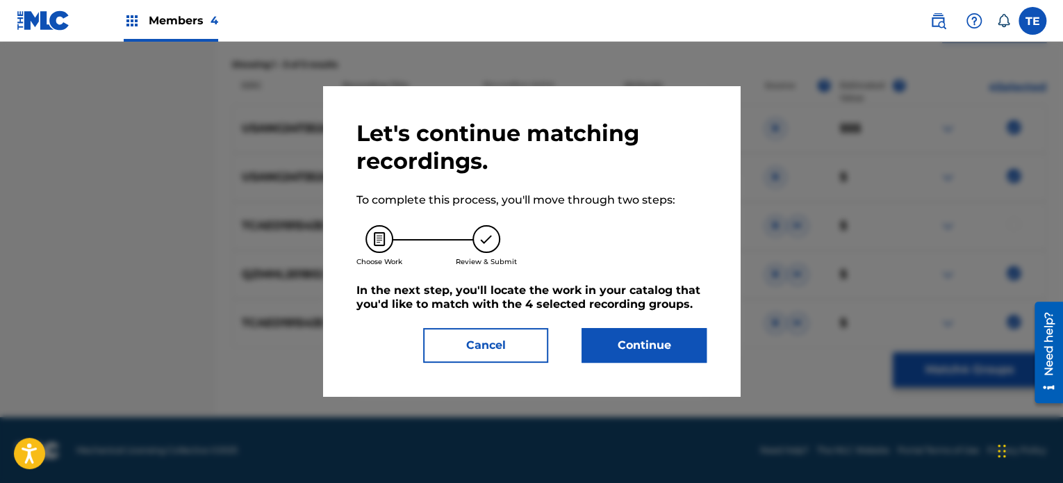
click at [634, 345] on button "Continue" at bounding box center [644, 345] width 125 height 35
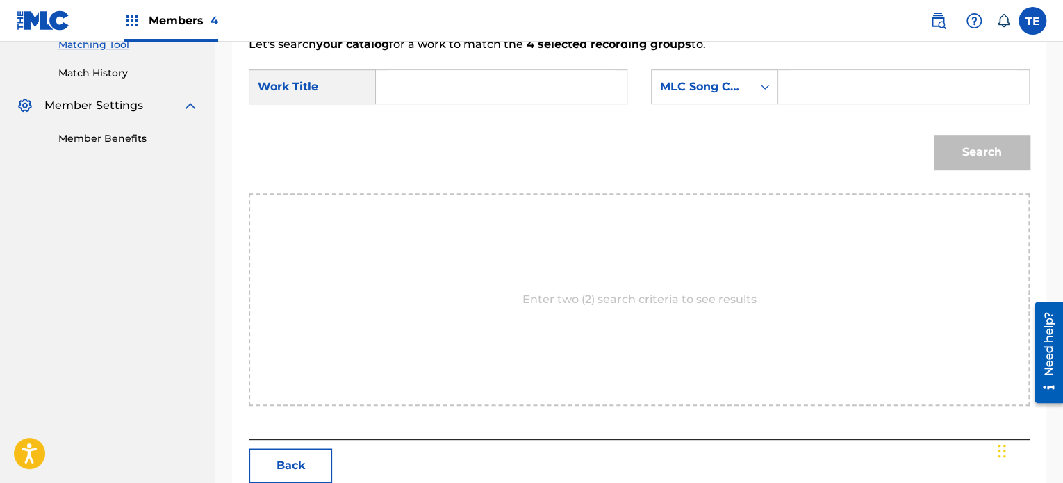
scroll to position [234, 0]
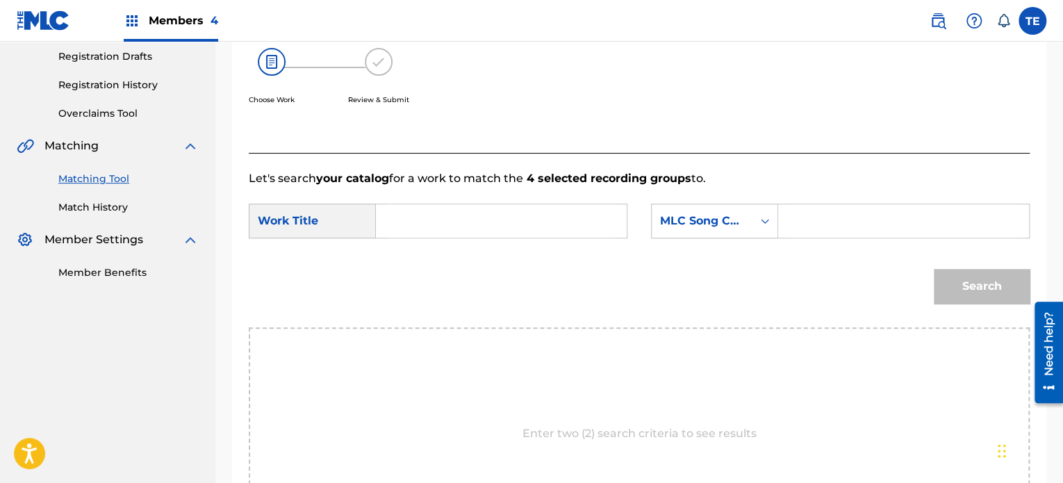
click at [425, 230] on input "Search Form" at bounding box center [501, 220] width 227 height 33
paste input "SIMPLICITY"
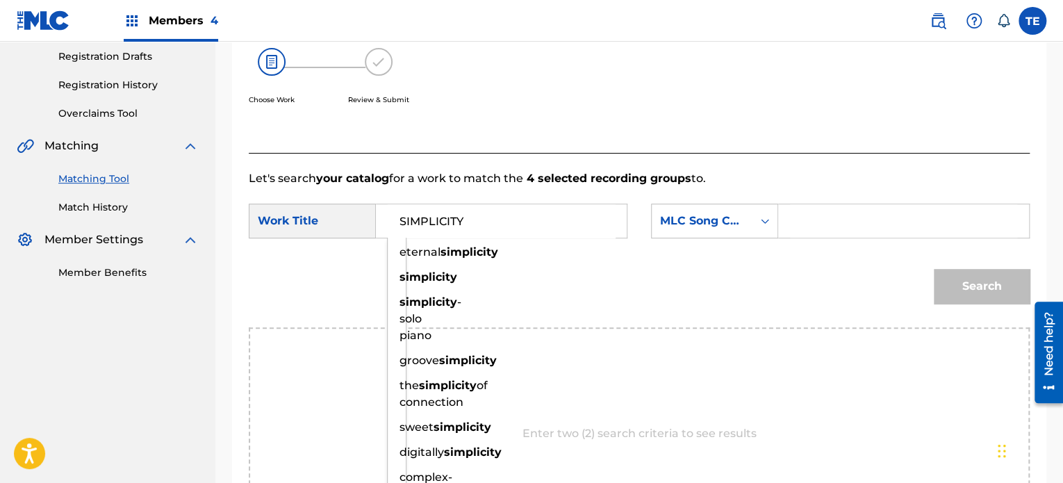
type input "SIMPLICITY"
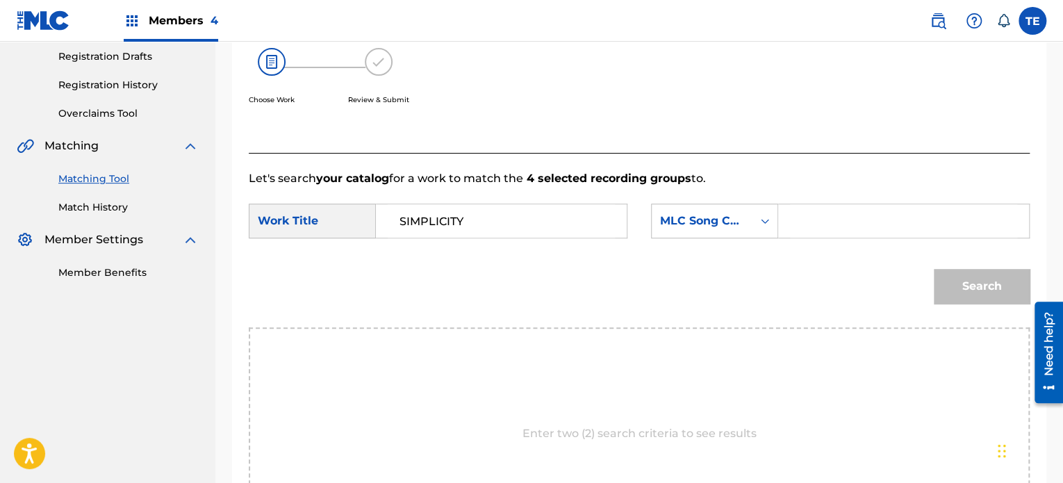
click at [913, 214] on input "Search Form" at bounding box center [903, 220] width 227 height 33
paste input "S64TGC"
type input "S64TGC"
click at [947, 284] on button "Search" at bounding box center [982, 286] width 96 height 35
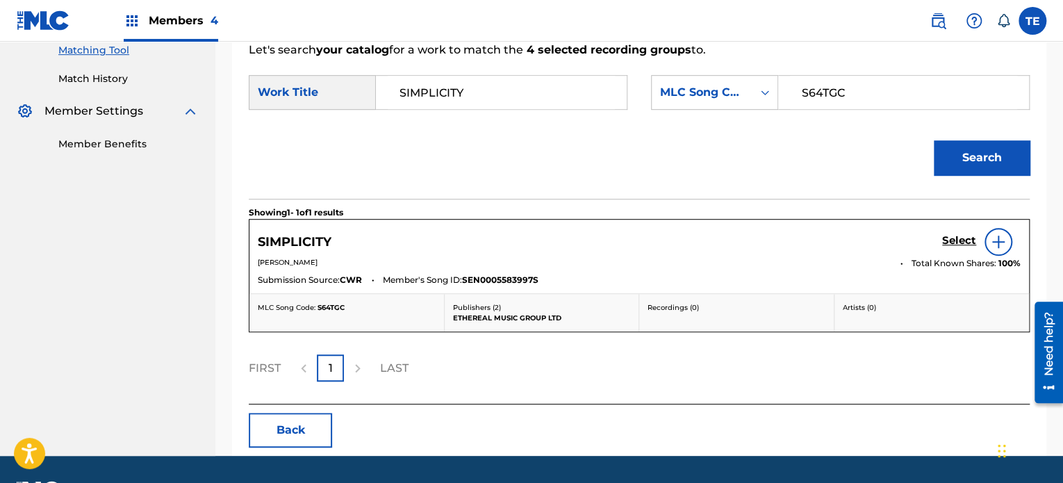
scroll to position [331, 0]
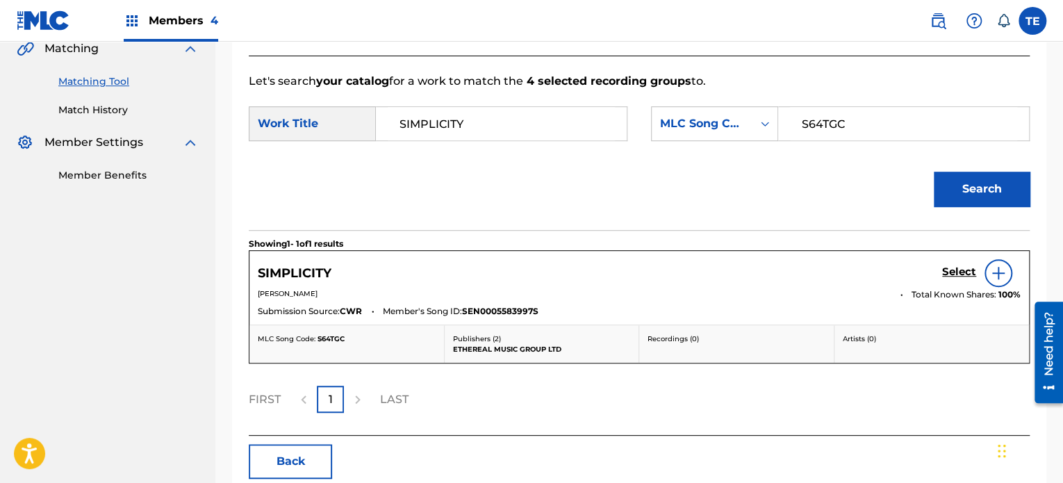
click at [302, 462] on button "Back" at bounding box center [290, 461] width 83 height 35
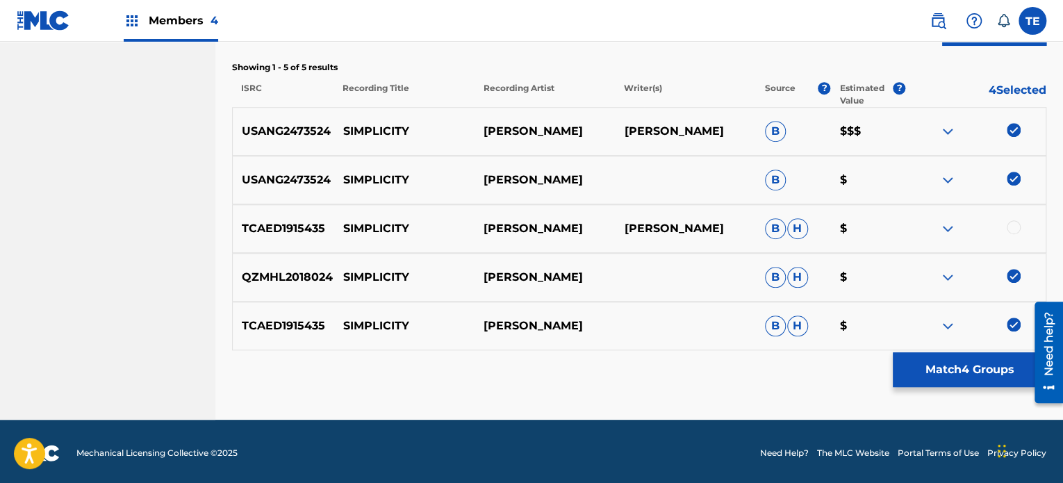
scroll to position [474, 0]
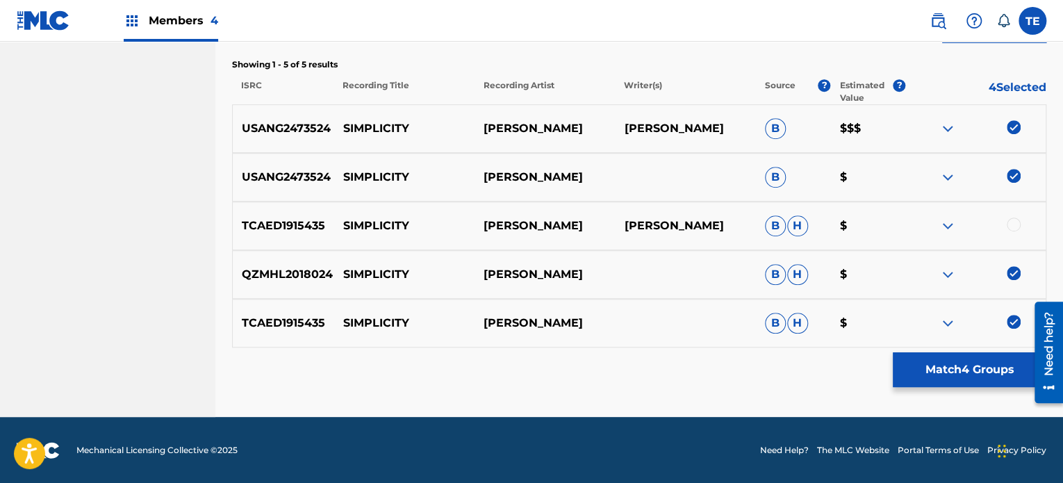
click at [390, 174] on p "SIMPLICITY" at bounding box center [404, 177] width 140 height 17
click at [392, 177] on p "SIMPLICITY" at bounding box center [404, 177] width 140 height 17
click at [942, 364] on button "Match 4 Groups" at bounding box center [970, 369] width 154 height 35
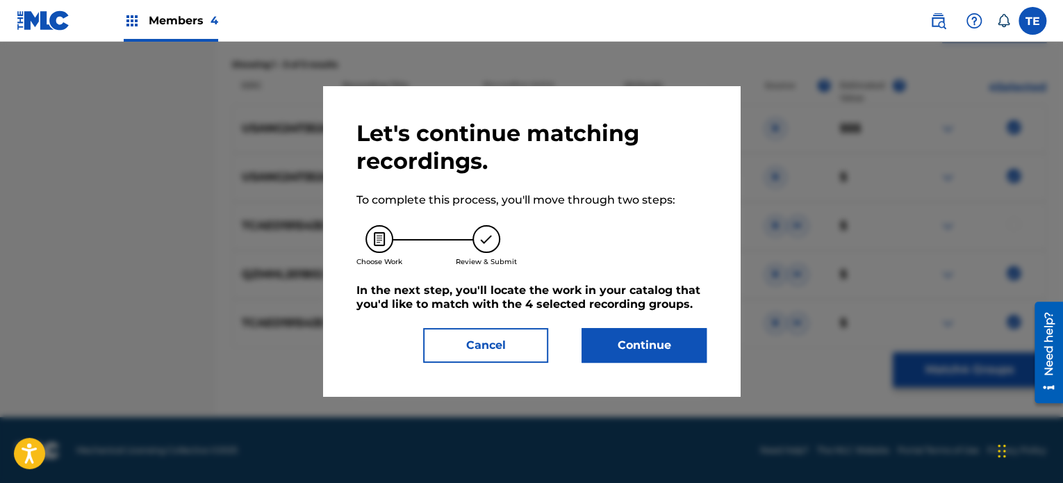
click at [567, 328] on div "Continue" at bounding box center [636, 345] width 142 height 35
click at [598, 347] on button "Continue" at bounding box center [644, 345] width 125 height 35
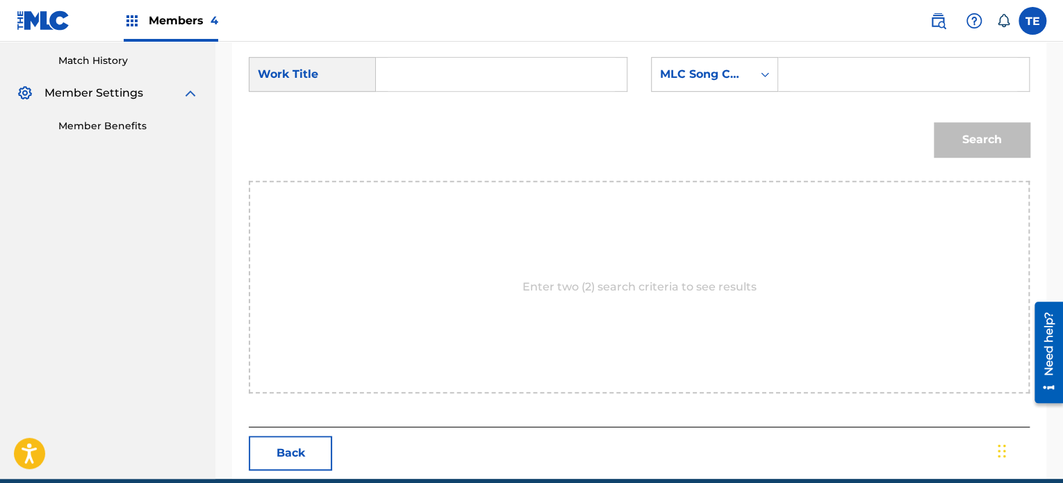
scroll to position [303, 0]
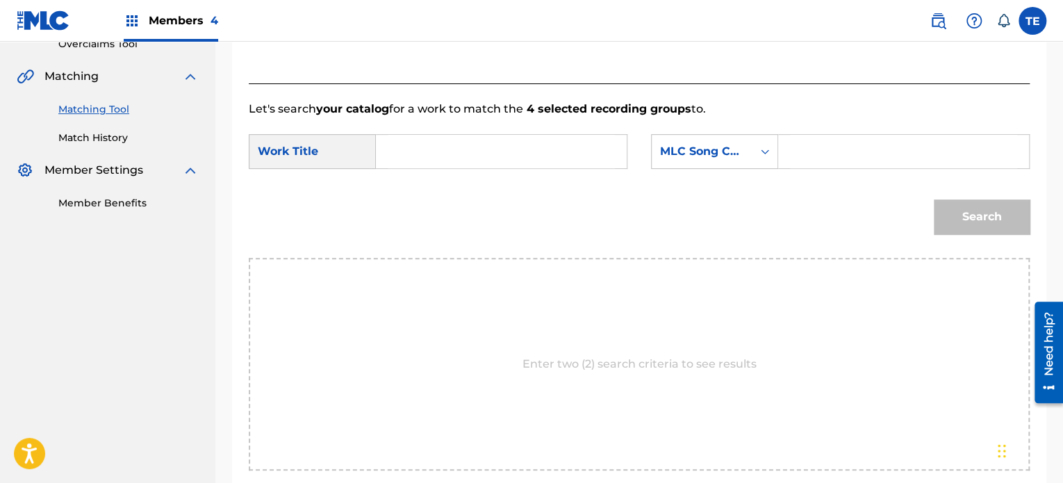
click at [457, 138] on input "Search Form" at bounding box center [501, 151] width 227 height 33
paste input "SIMPLICITY"
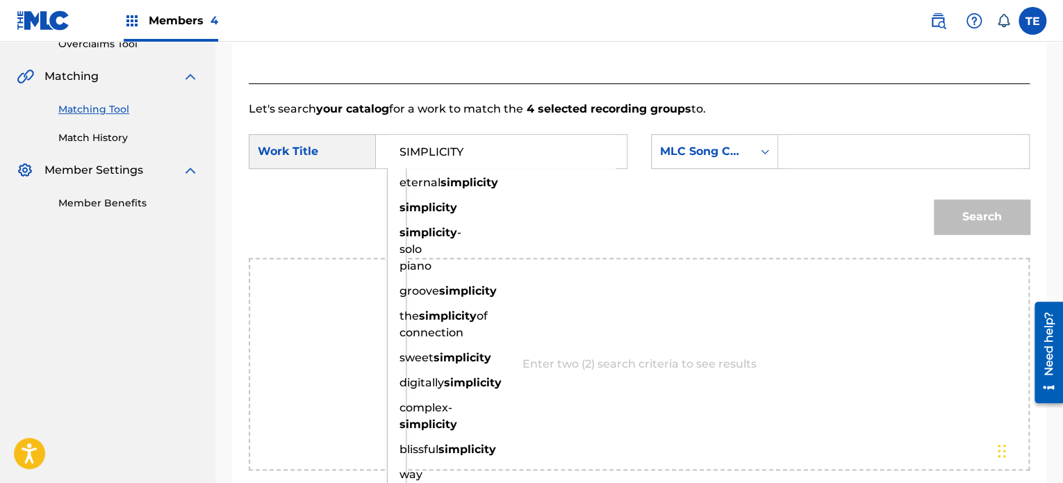
type input "SIMPLICITY"
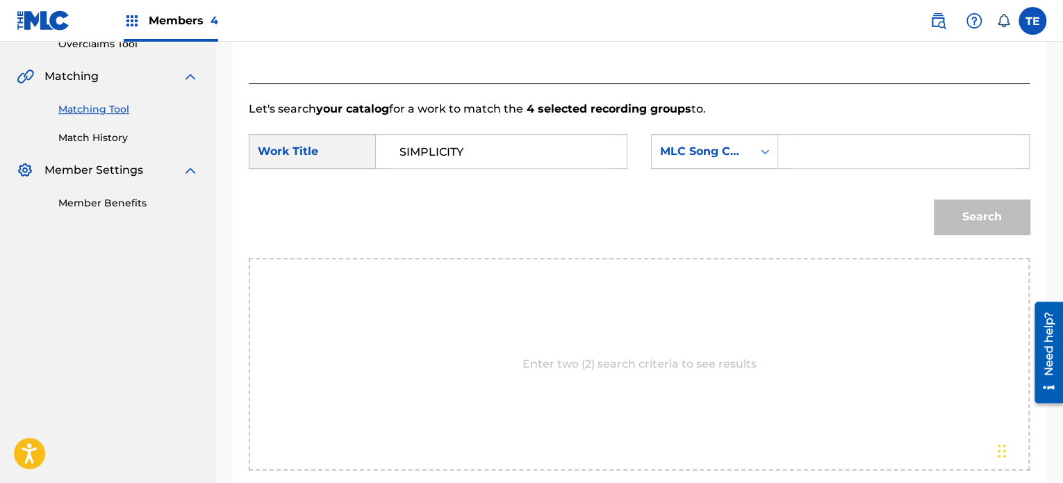
click at [842, 155] on input "Search Form" at bounding box center [903, 151] width 227 height 33
paste input "S64TGC"
type input "S64TGC"
click at [956, 213] on button "Search" at bounding box center [982, 216] width 96 height 35
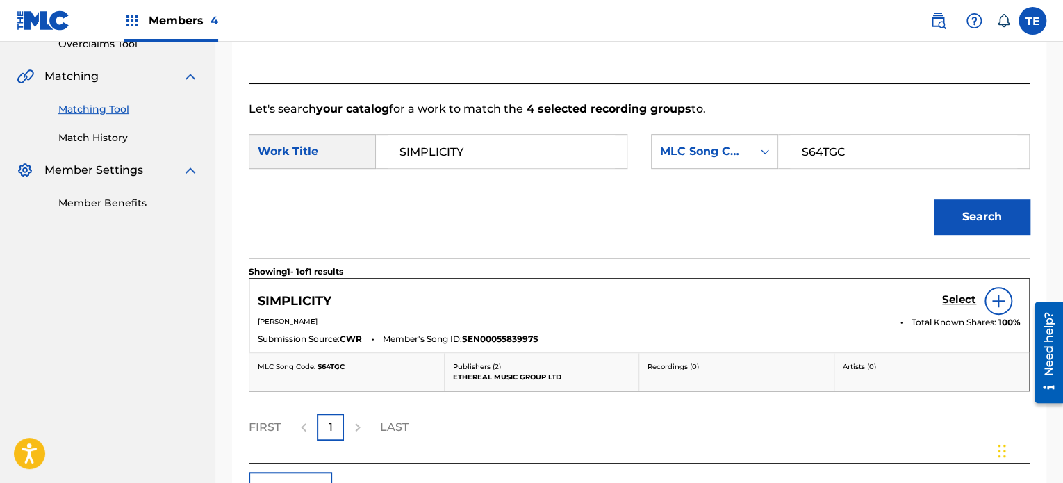
click at [950, 300] on h5 "Select" at bounding box center [959, 299] width 34 height 13
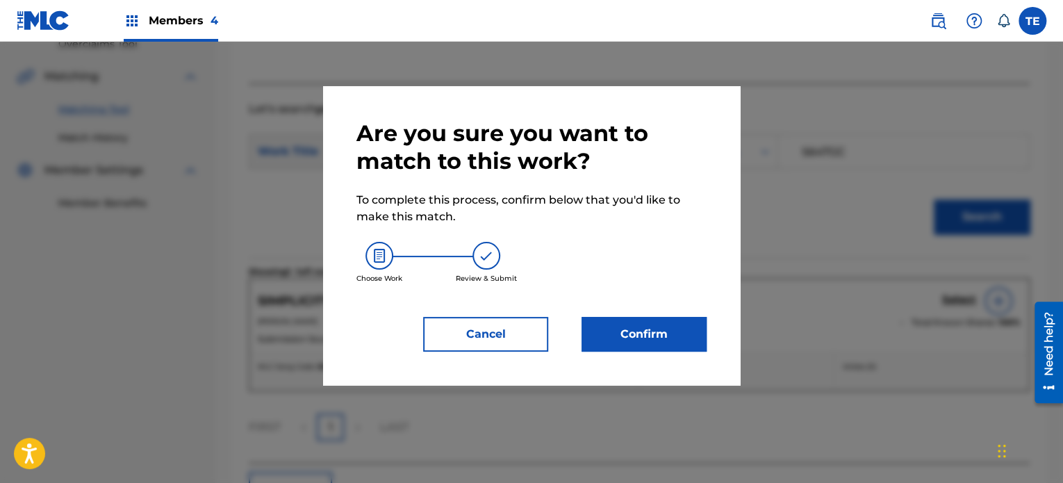
click at [668, 322] on button "Confirm" at bounding box center [644, 334] width 125 height 35
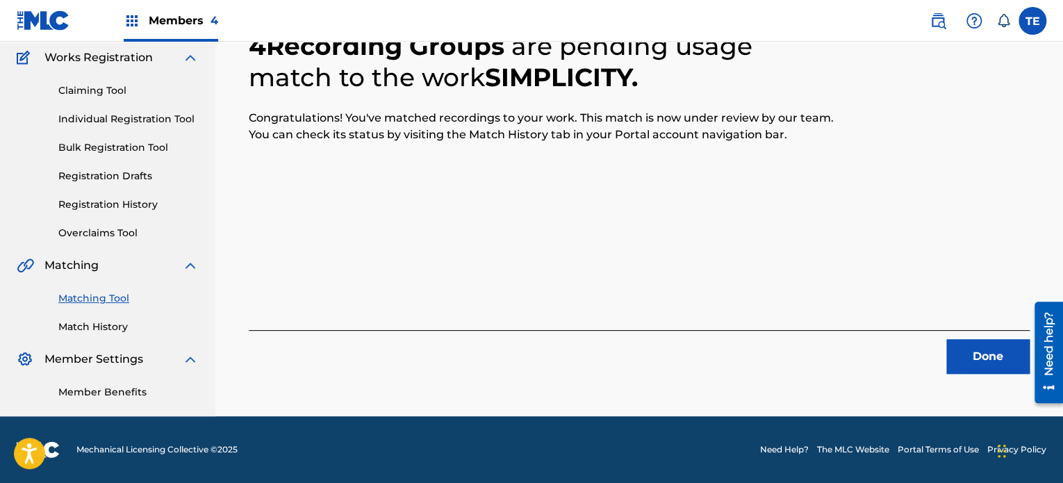
scroll to position [114, 0]
click at [978, 377] on div "4 Recording Groups are pending usage match to the work SIMPLICITY . Congratulat…" at bounding box center [639, 189] width 848 height 454
click at [981, 366] on button "Done" at bounding box center [988, 356] width 83 height 35
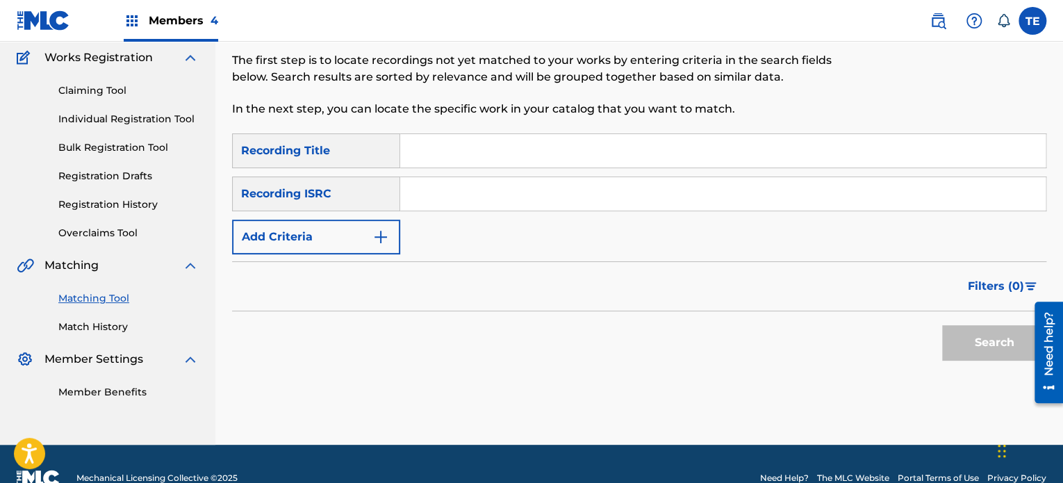
click at [457, 154] on input "Search Form" at bounding box center [723, 150] width 646 height 33
paste input "Sleepy Goosebumps"
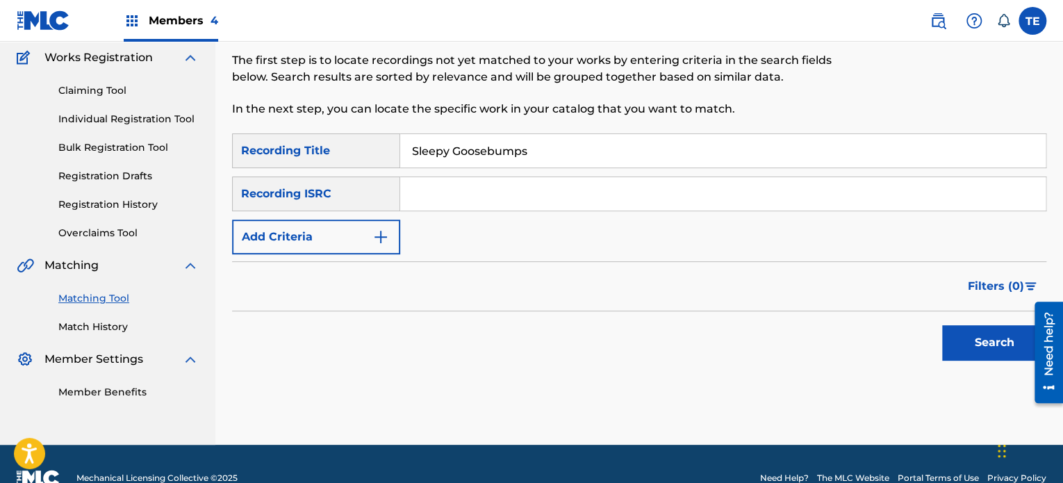
type input "Sleepy Goosebumps"
click at [342, 211] on div "Recording ISRC" at bounding box center [316, 194] width 168 height 35
click at [345, 220] on button "Add Criteria" at bounding box center [316, 237] width 168 height 35
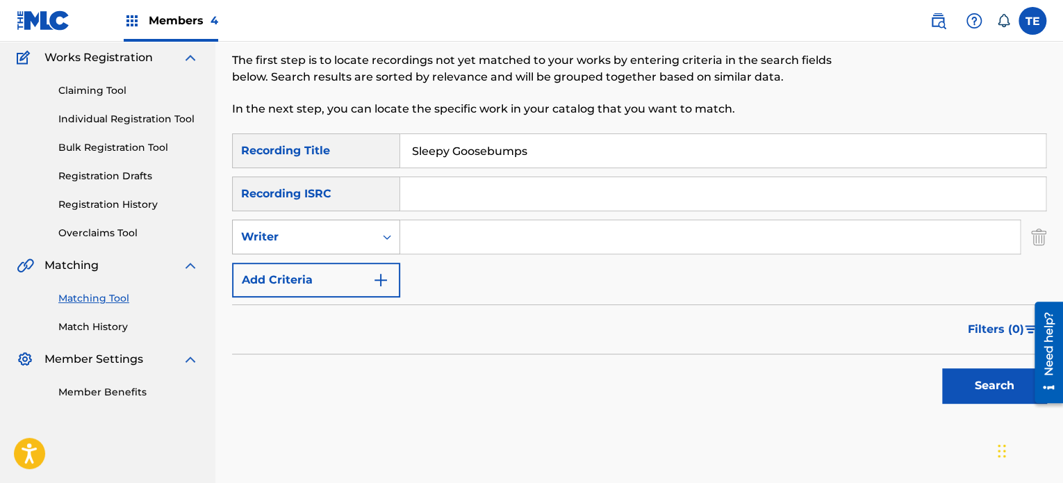
click at [286, 227] on div "Writer" at bounding box center [304, 237] width 142 height 26
click at [278, 259] on div "Recording Artist" at bounding box center [316, 271] width 167 height 35
click at [457, 240] on input "Search Form" at bounding box center [710, 236] width 620 height 33
paste input "Rola Young"
type input "Rola Young"
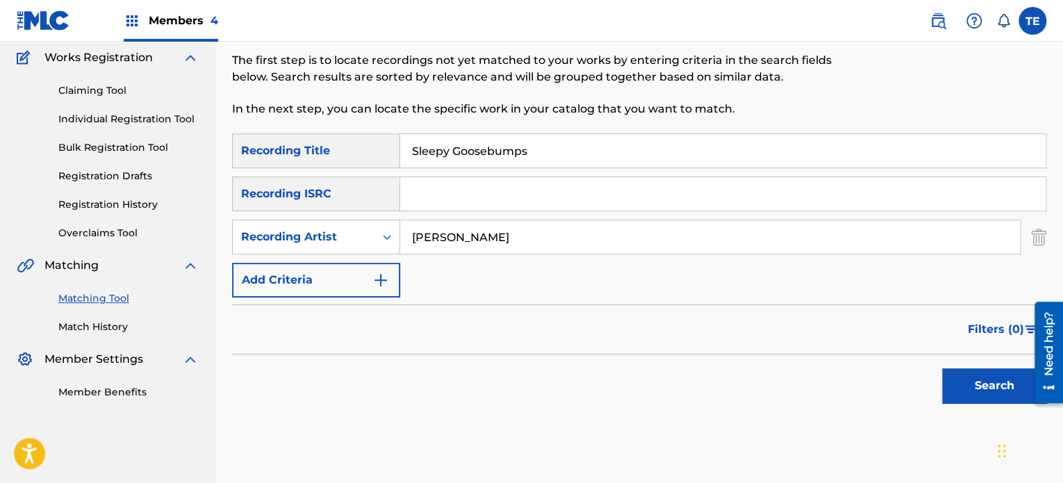
click at [1011, 393] on button "Search" at bounding box center [994, 385] width 104 height 35
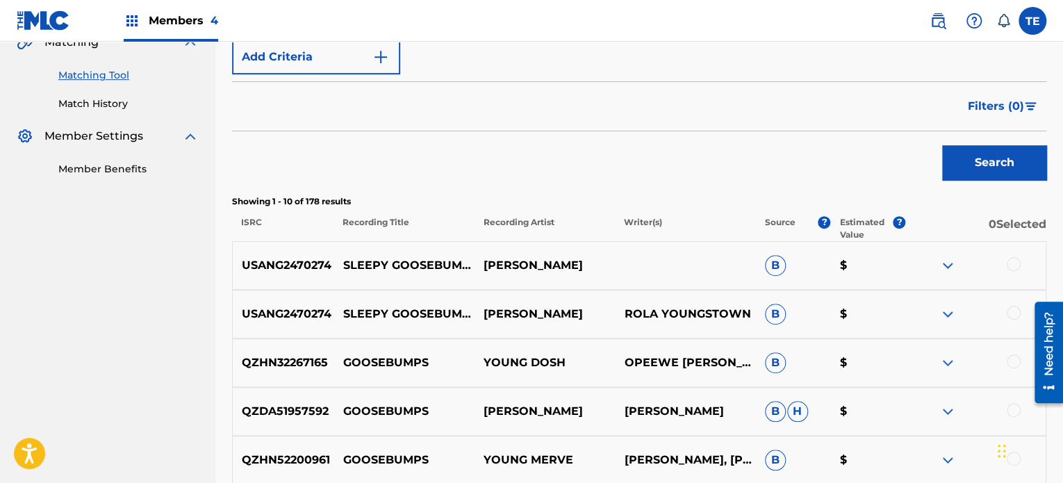
scroll to position [413, 0]
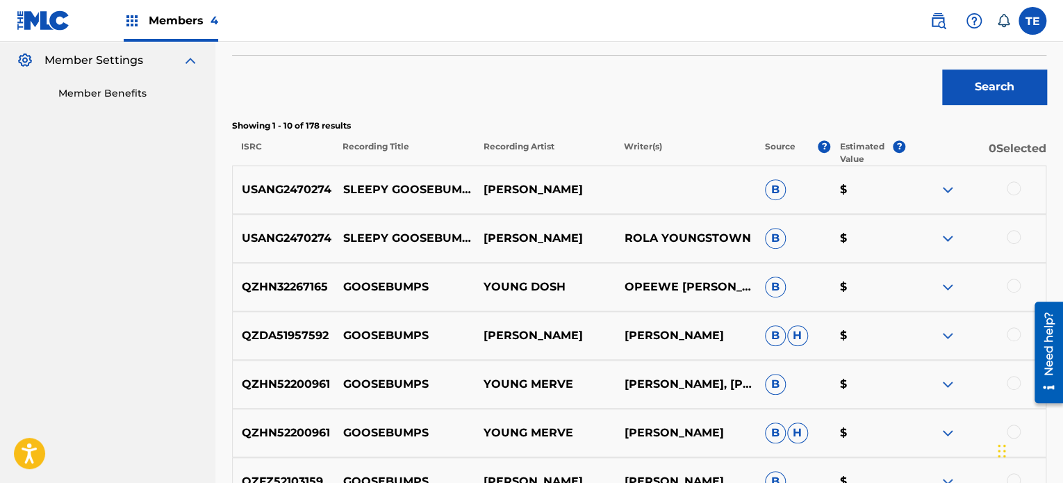
click at [1013, 187] on div at bounding box center [1014, 188] width 14 height 14
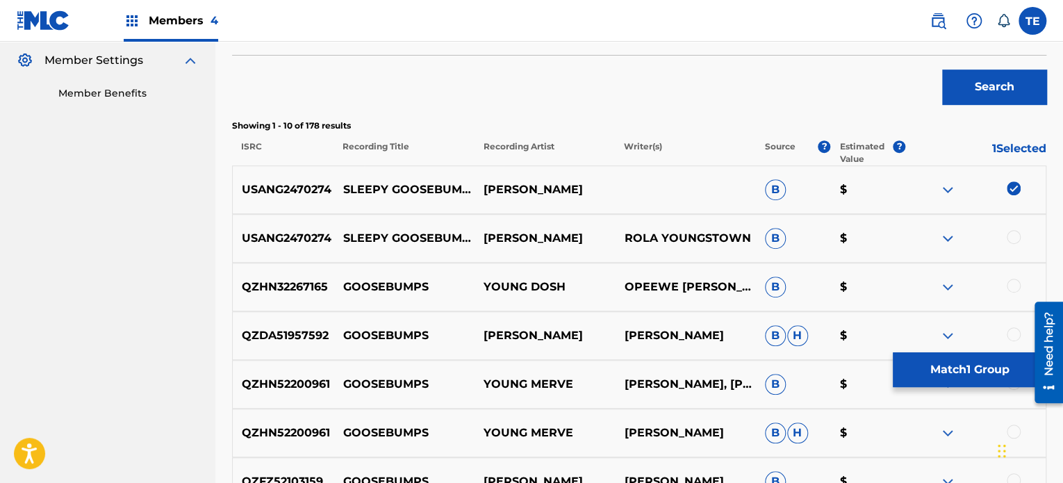
click at [1012, 238] on div at bounding box center [1014, 237] width 14 height 14
click at [954, 365] on button "Match 2 Groups" at bounding box center [970, 369] width 154 height 35
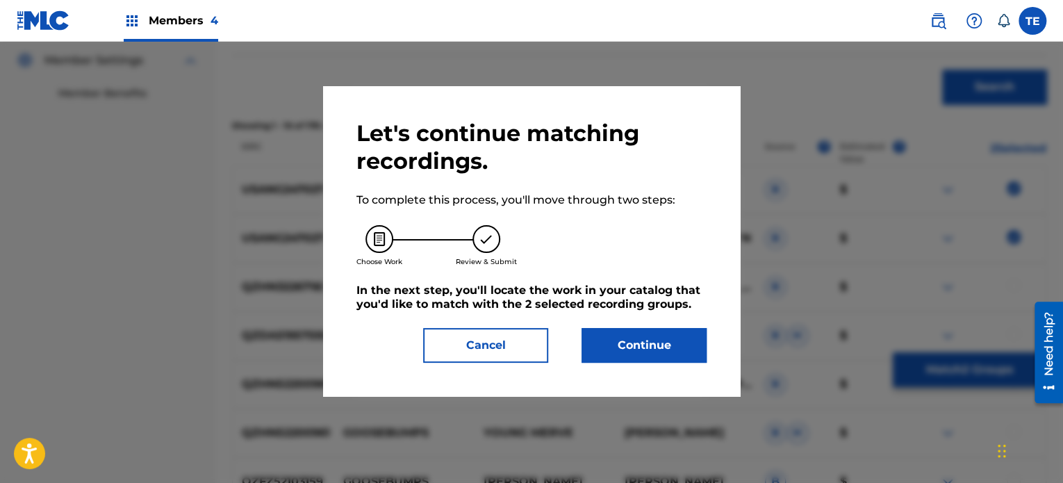
click at [487, 341] on button "Cancel" at bounding box center [485, 345] width 125 height 35
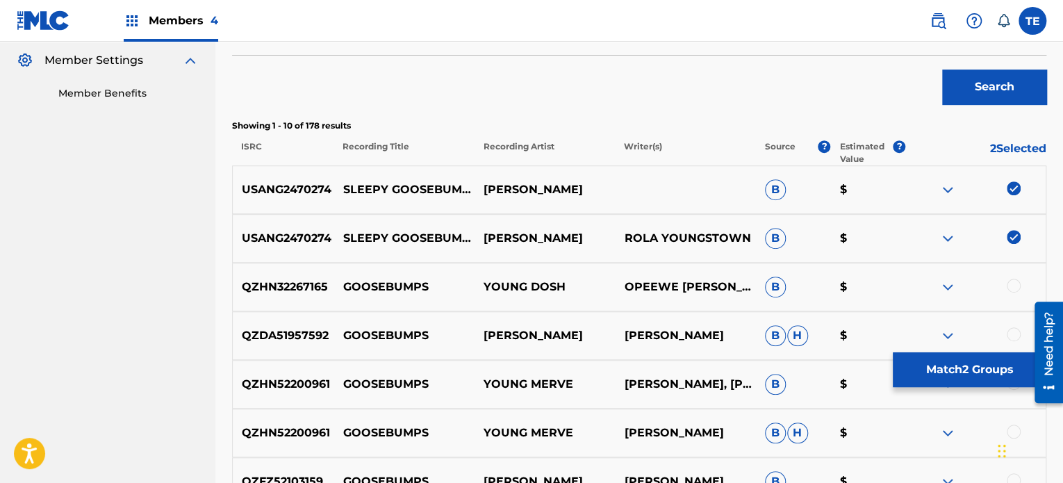
click at [392, 249] on div "USANG2470274 SLEEPY GOOSEBUMPS ROLA YOUNG ROLA YOUNGSTOWN B $" at bounding box center [639, 238] width 815 height 49
drag, startPoint x: 389, startPoint y: 249, endPoint x: 364, endPoint y: 239, distance: 26.8
click at [364, 239] on p "SLEEPY GOOSEBUMPS" at bounding box center [404, 238] width 140 height 17
click at [364, 238] on p "SLEEPY GOOSEBUMPS" at bounding box center [404, 238] width 140 height 17
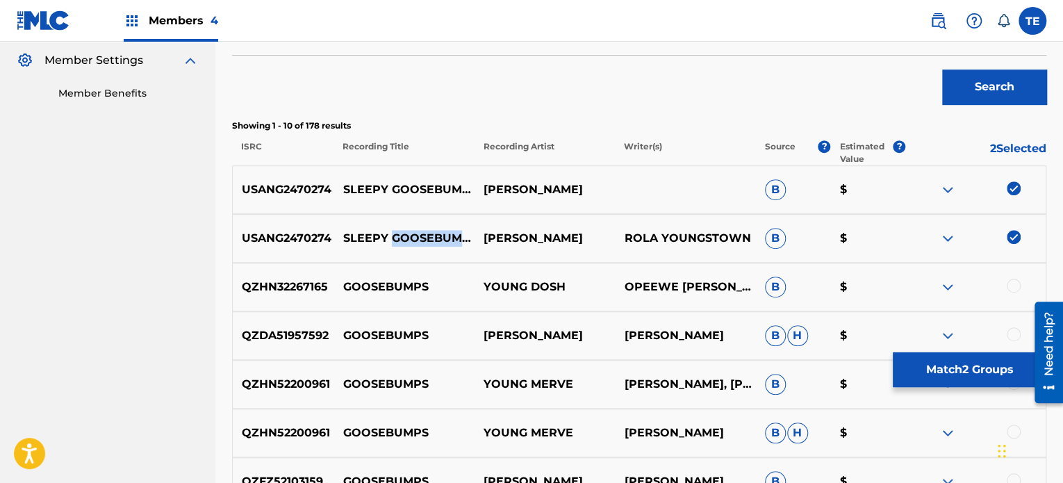
click at [364, 238] on p "SLEEPY GOOSEBUMPS" at bounding box center [404, 238] width 140 height 17
click at [949, 372] on button "Match 2 Groups" at bounding box center [970, 369] width 154 height 35
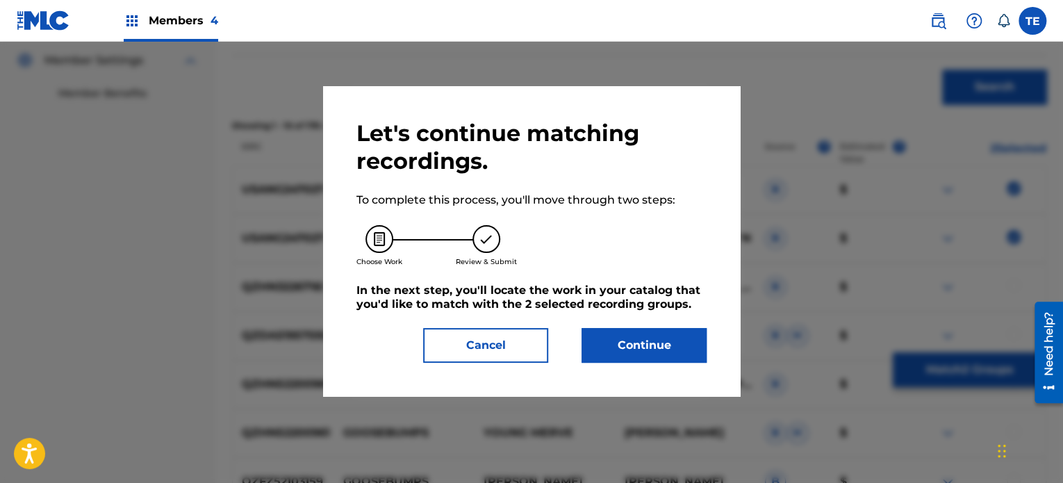
click at [671, 334] on button "Continue" at bounding box center [644, 345] width 125 height 35
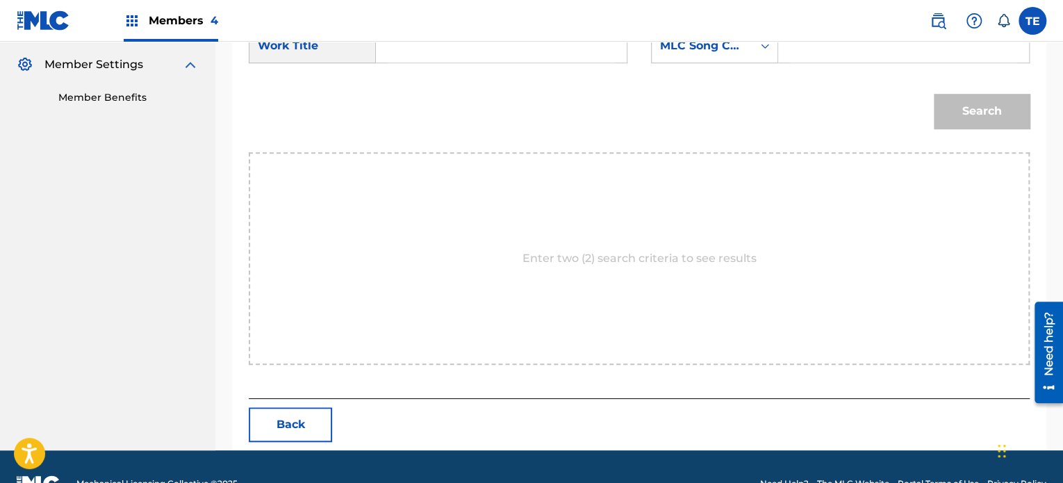
scroll to position [274, 0]
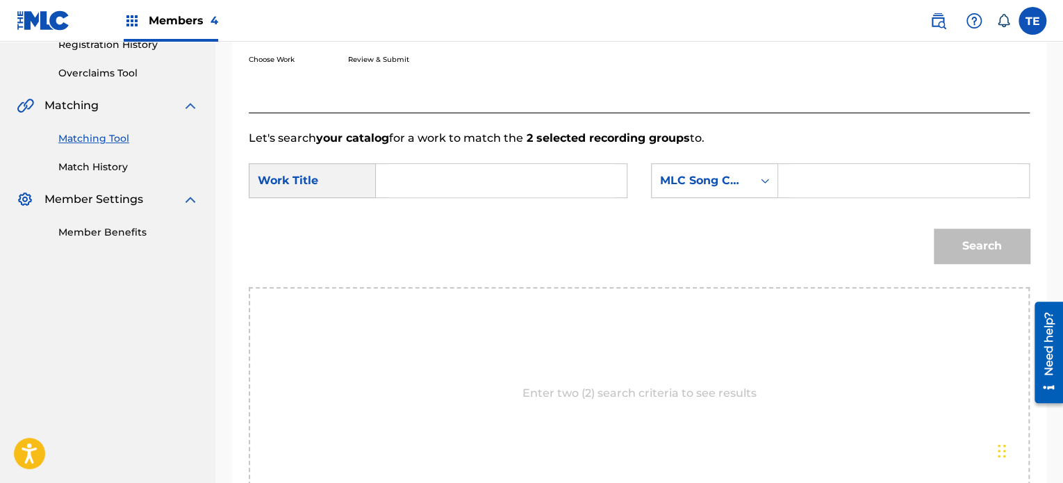
click at [481, 177] on input "Search Form" at bounding box center [501, 180] width 227 height 33
paste input "SLEEPY GOOSEBUMPS"
type input "SLEEPY GOOSEBUMPS"
paste input "S65F0N"
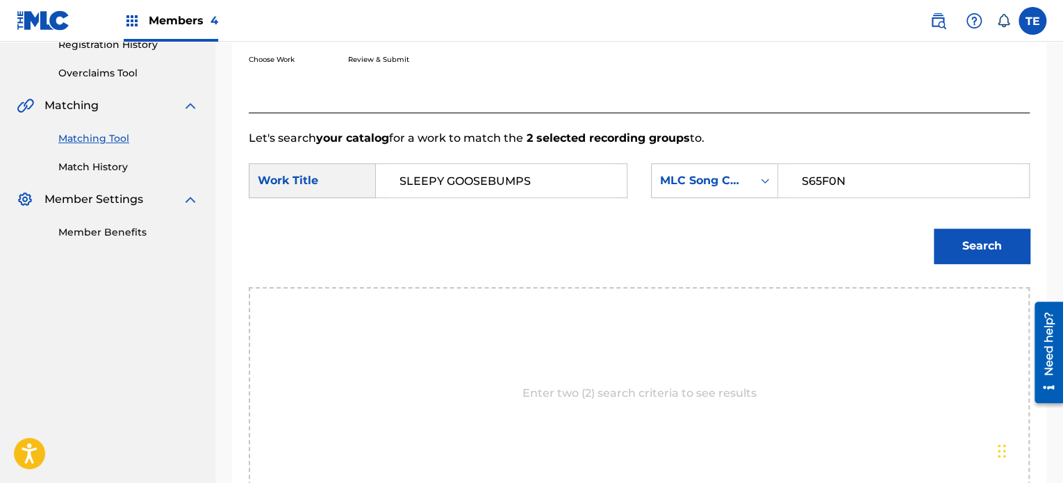
type input "S65F0N"
click at [958, 263] on div "Search" at bounding box center [978, 243] width 103 height 56
click at [963, 238] on button "Search" at bounding box center [982, 246] width 96 height 35
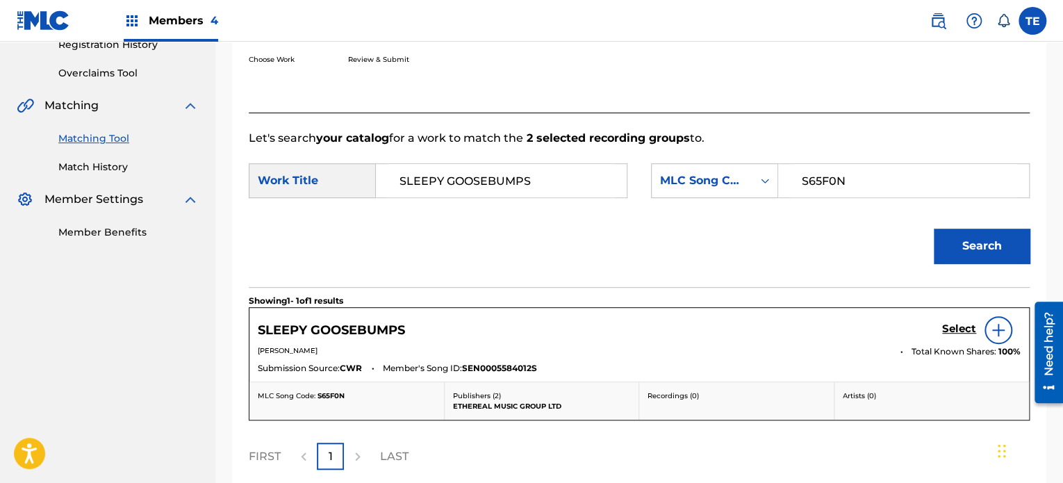
click at [961, 323] on h5 "Select" at bounding box center [959, 328] width 34 height 13
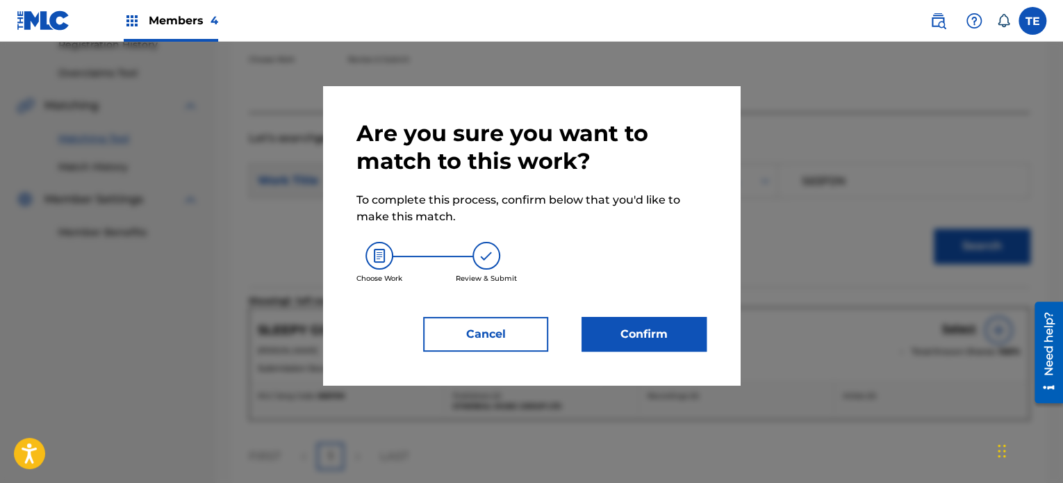
click at [644, 332] on button "Confirm" at bounding box center [644, 334] width 125 height 35
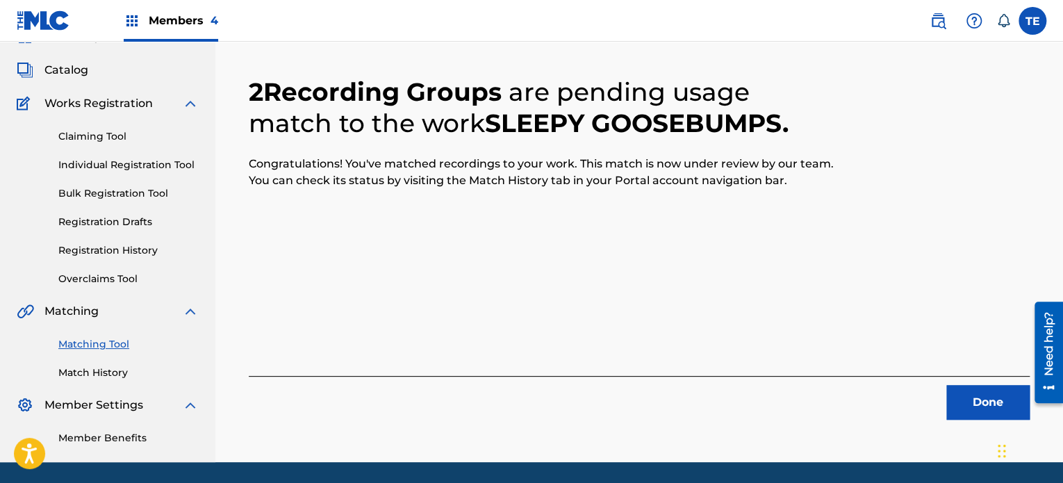
scroll to position [44, 0]
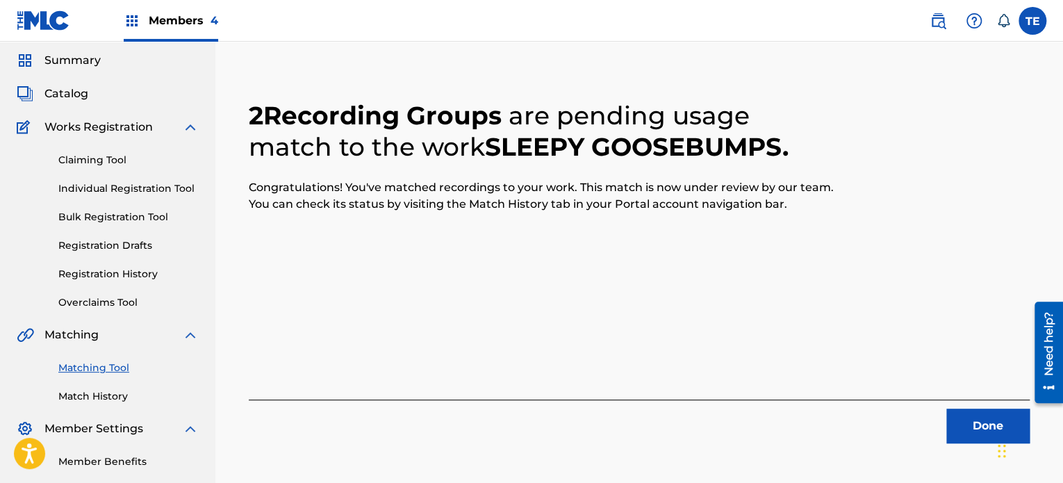
click at [769, 280] on div "2 Recording Groups are pending usage match to the work SLEEPY GOOSEBUMPS . Cong…" at bounding box center [639, 255] width 781 height 377
click at [980, 418] on button "Done" at bounding box center [988, 426] width 83 height 35
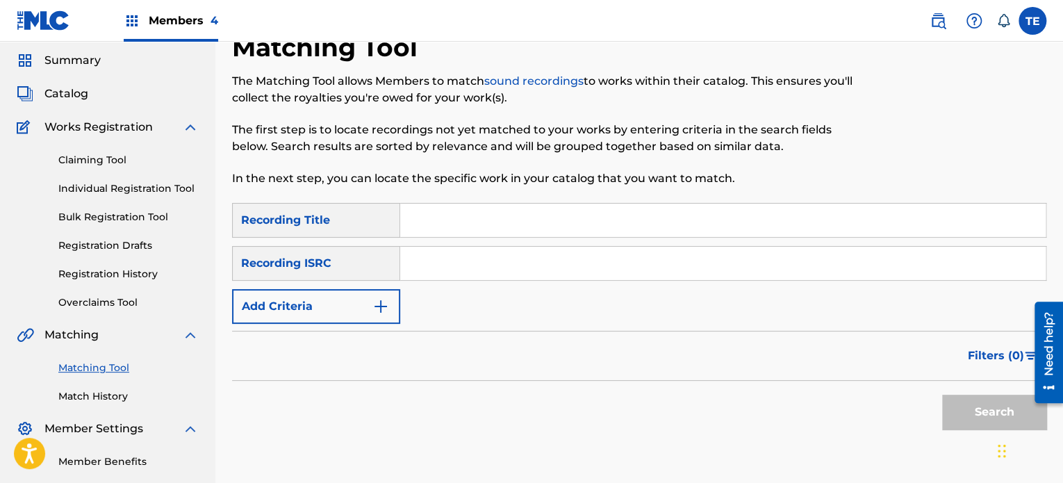
click at [443, 229] on input "Search Form" at bounding box center [723, 220] width 646 height 33
paste input "slipping thru cracks"
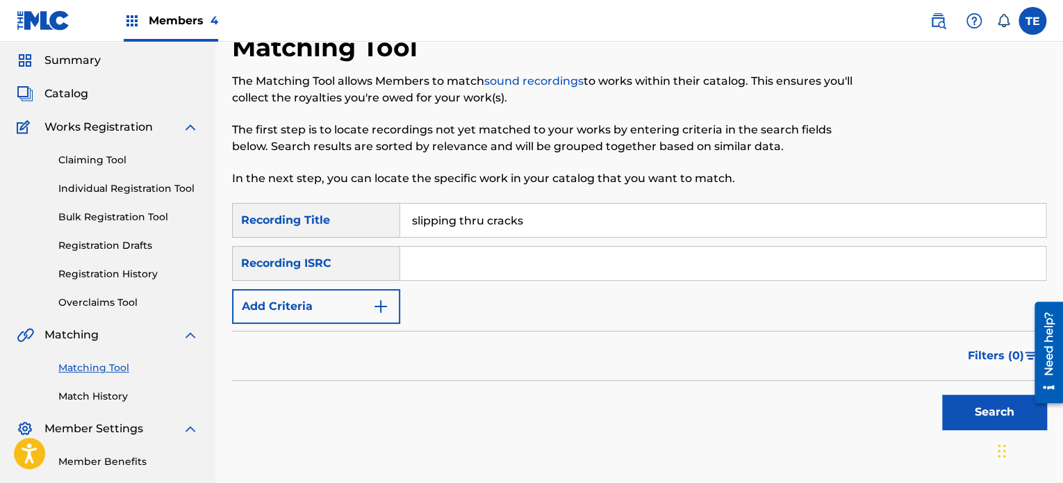
type input "slipping thru cracks"
click at [298, 296] on button "Add Criteria" at bounding box center [316, 306] width 168 height 35
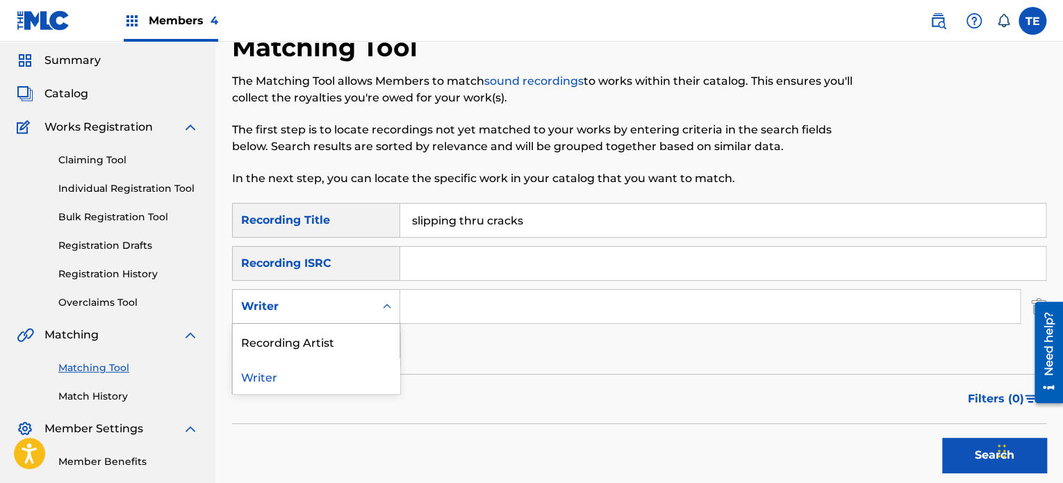
click at [326, 301] on div "Writer" at bounding box center [303, 306] width 125 height 17
click at [315, 368] on div "Writer" at bounding box center [316, 376] width 167 height 35
click at [367, 312] on div "Writer" at bounding box center [304, 306] width 142 height 26
click at [341, 338] on div "Recording Artist" at bounding box center [316, 341] width 167 height 35
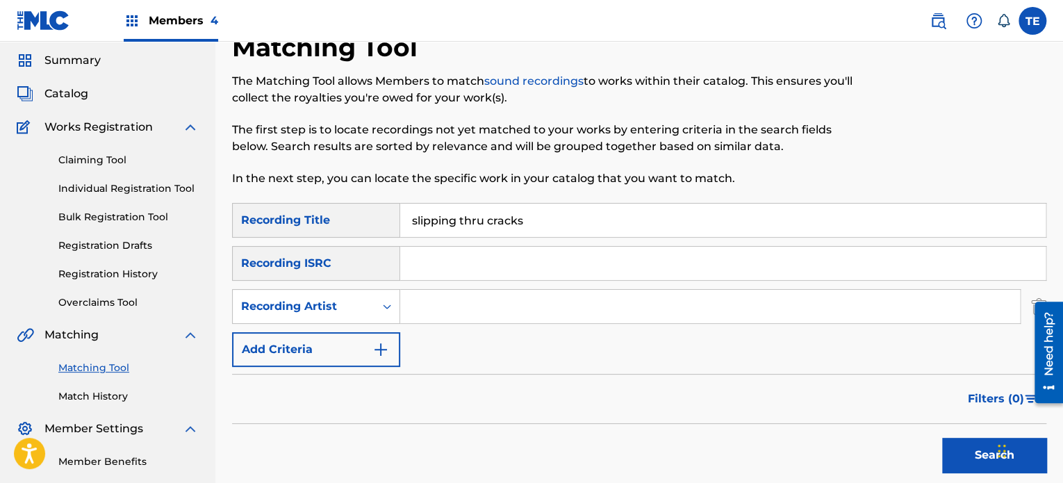
click at [946, 446] on button "Search" at bounding box center [994, 455] width 104 height 35
drag, startPoint x: 462, startPoint y: 327, endPoint x: 468, endPoint y: 309, distance: 19.8
click at [463, 325] on div "SearchWithCriteria1097b7f5-52ba-4681-aee7-b3887c83ae3f Recording Title slipping…" at bounding box center [639, 285] width 815 height 164
click at [468, 307] on input "Search Form" at bounding box center [710, 306] width 620 height 33
paste input "original sound"
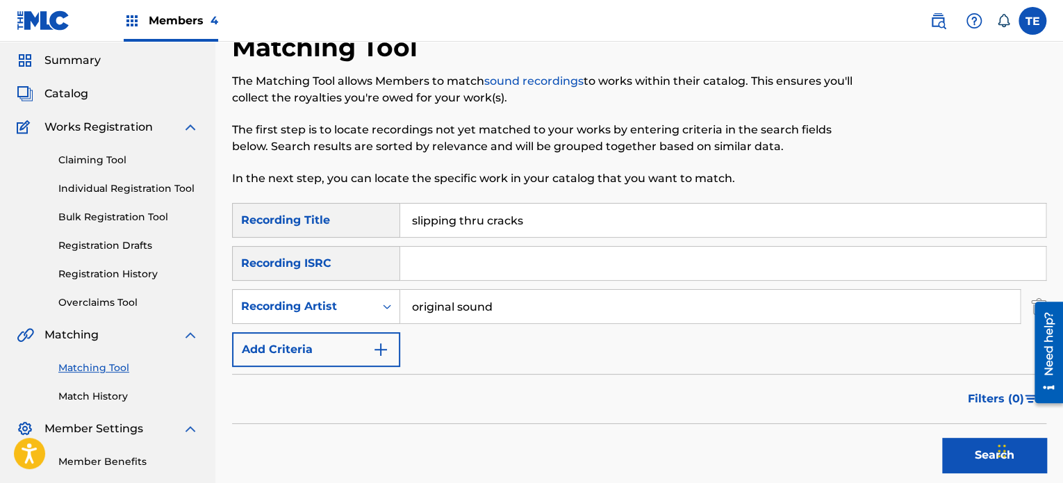
scroll to position [183, 0]
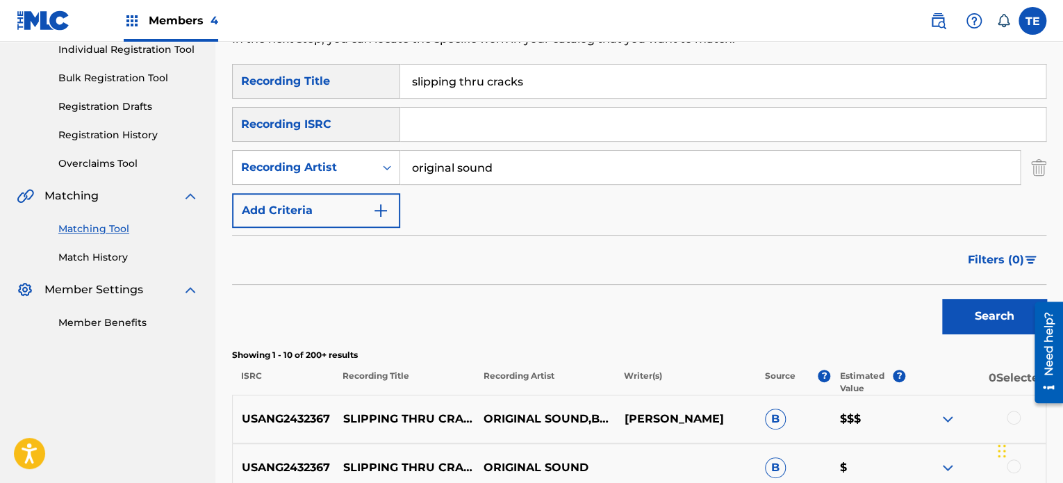
type input "original sound"
click at [948, 313] on button "Search" at bounding box center [994, 316] width 104 height 35
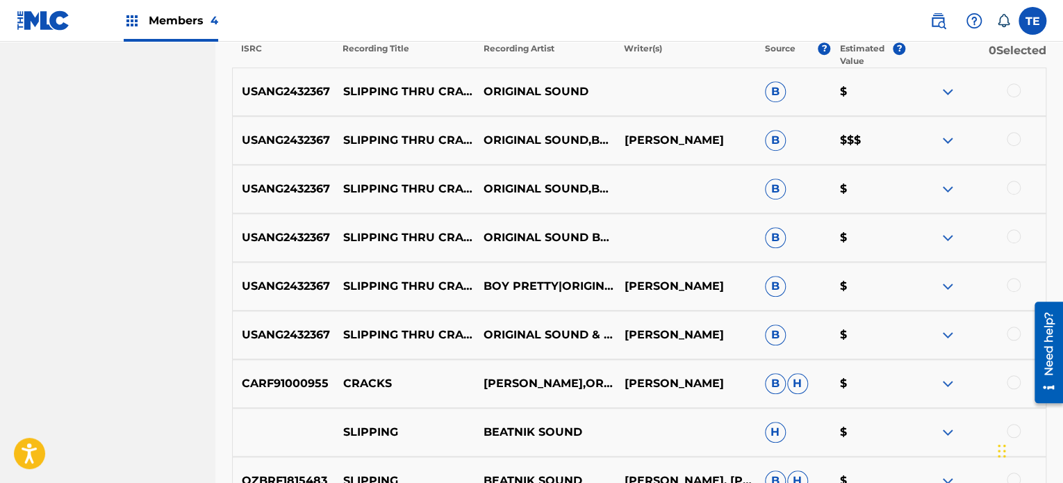
scroll to position [531, 0]
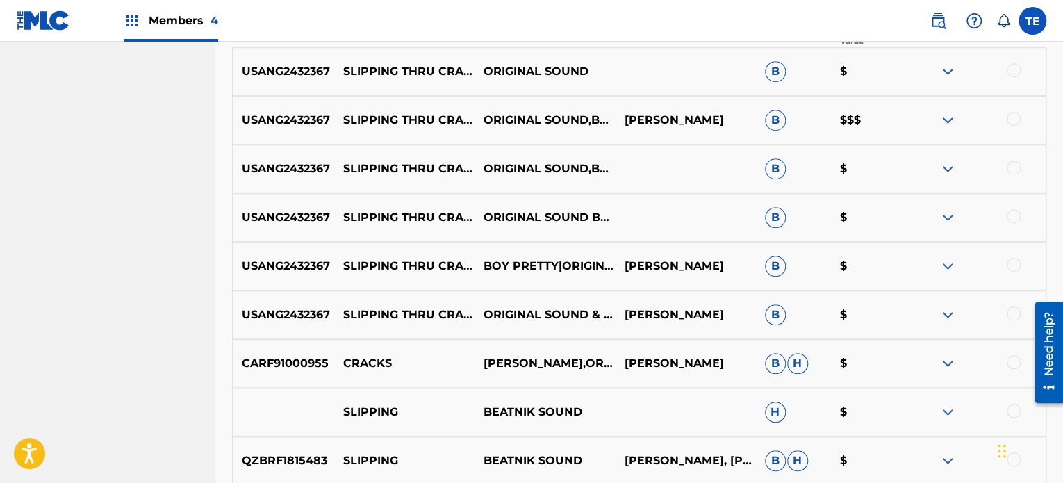
click at [1018, 313] on div at bounding box center [1014, 314] width 14 height 14
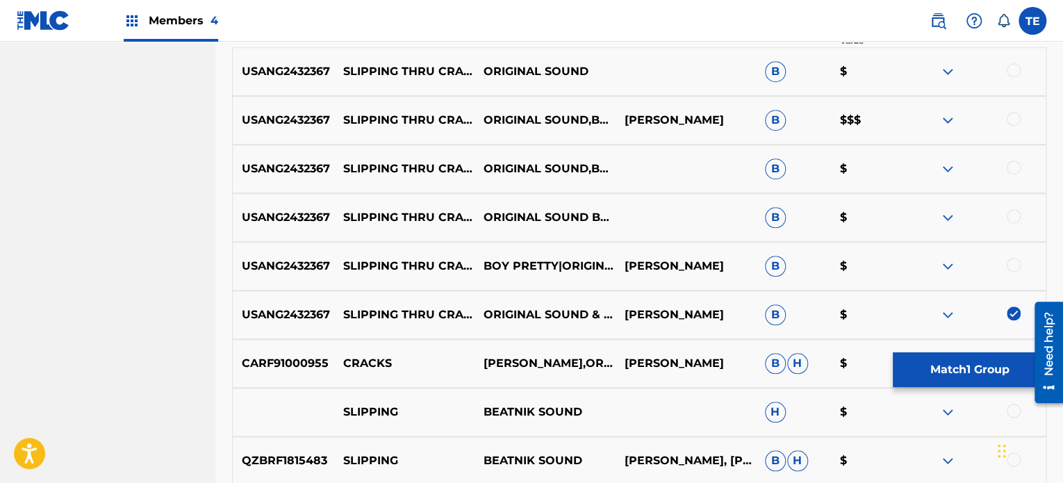
drag, startPoint x: 1017, startPoint y: 263, endPoint x: 1018, endPoint y: 218, distance: 45.9
click at [1017, 262] on div at bounding box center [1014, 265] width 14 height 14
click at [1018, 211] on div at bounding box center [1014, 216] width 14 height 14
click at [1012, 159] on div "USANG2432367 SLIPPING THRU CRACKS ORIGINAL SOUND,BOY PRETTY B $" at bounding box center [639, 169] width 815 height 49
click at [1012, 168] on div at bounding box center [1014, 168] width 14 height 14
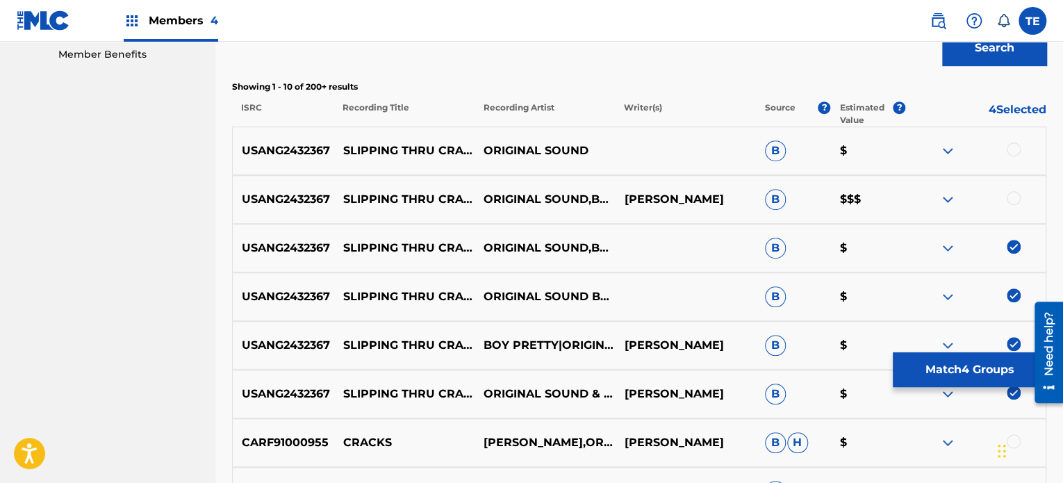
scroll to position [392, 0]
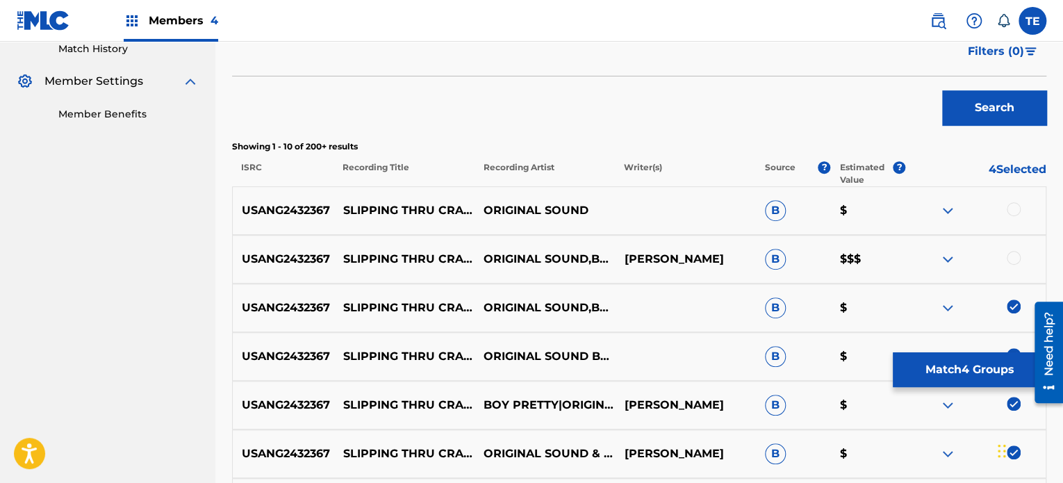
click at [1023, 207] on div at bounding box center [976, 210] width 140 height 17
click at [1015, 205] on div at bounding box center [1014, 209] width 14 height 14
click at [1015, 255] on div at bounding box center [1014, 258] width 14 height 14
click at [367, 213] on p "SLIPPING THRU CRACKS" at bounding box center [404, 210] width 140 height 17
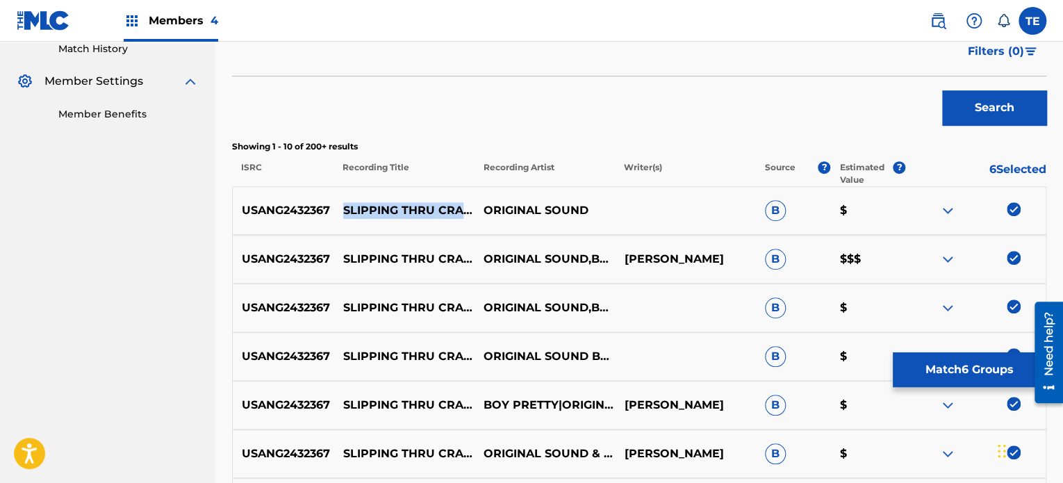
click at [367, 213] on p "SLIPPING THRU CRACKS" at bounding box center [404, 210] width 140 height 17
click at [942, 368] on button "Match 6 Groups" at bounding box center [970, 369] width 154 height 35
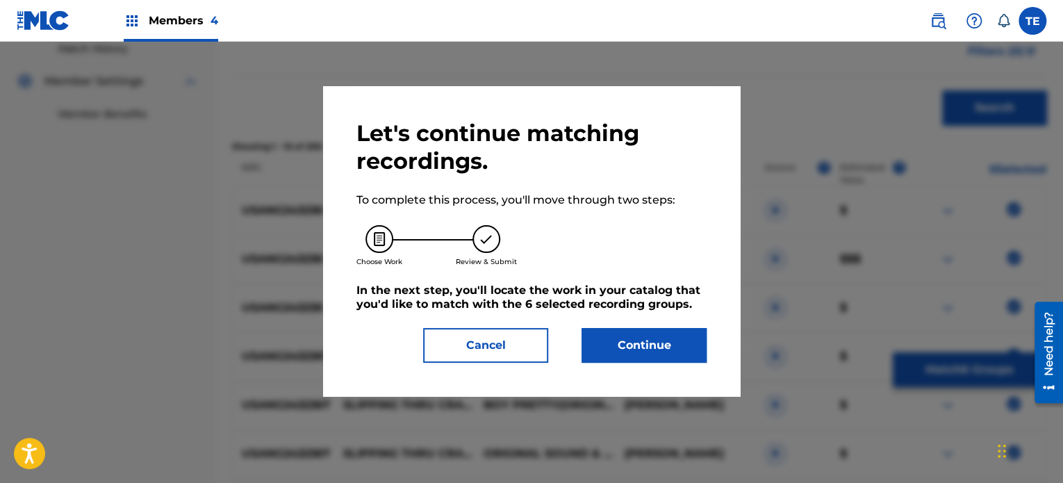
drag, startPoint x: 649, startPoint y: 318, endPoint x: 656, endPoint y: 331, distance: 14.3
click at [650, 318] on div "Let's continue matching recordings. To complete this process, you'll move throu…" at bounding box center [532, 241] width 350 height 243
click at [656, 336] on button "Continue" at bounding box center [644, 345] width 125 height 35
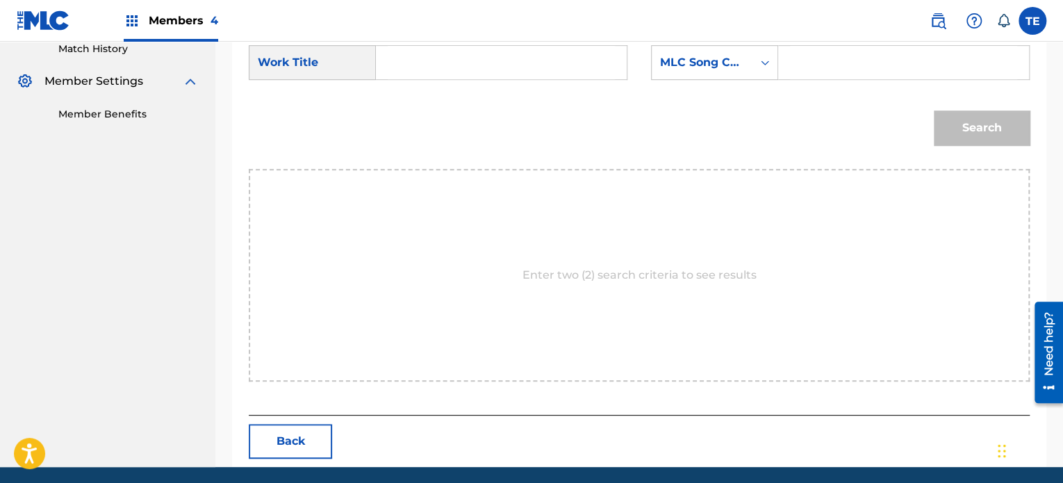
click at [479, 64] on input "Search Form" at bounding box center [501, 62] width 227 height 33
paste input "SLIPPING THRU CRACKS"
type input "SLIPPING THRU CRACKS"
click at [858, 68] on input "Search Form" at bounding box center [903, 62] width 227 height 33
paste input "S640XV"
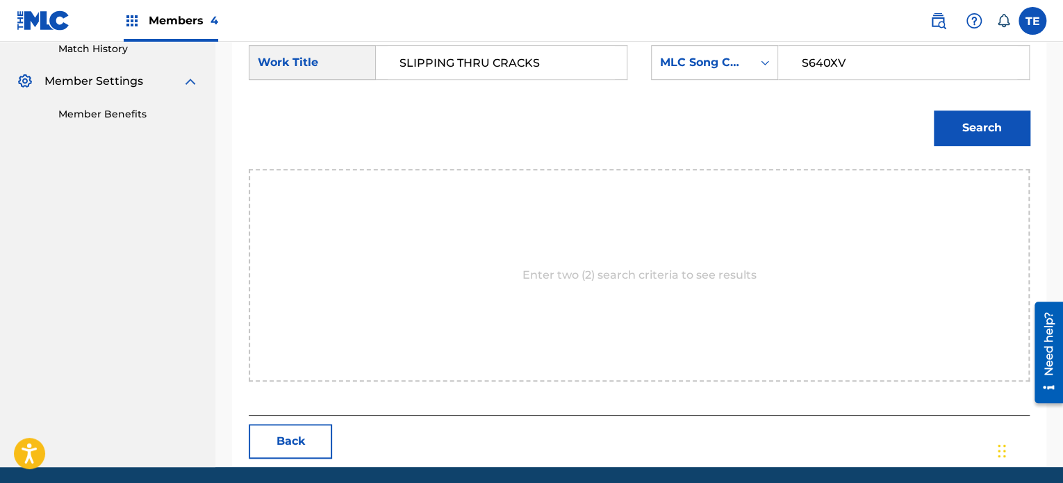
type input "S640XV"
click at [956, 122] on button "Search" at bounding box center [982, 128] width 96 height 35
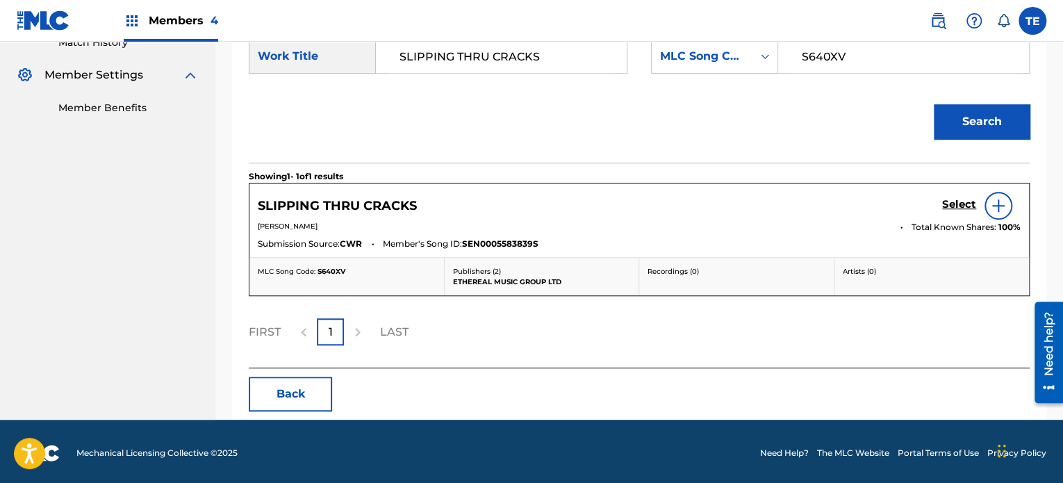
scroll to position [400, 0]
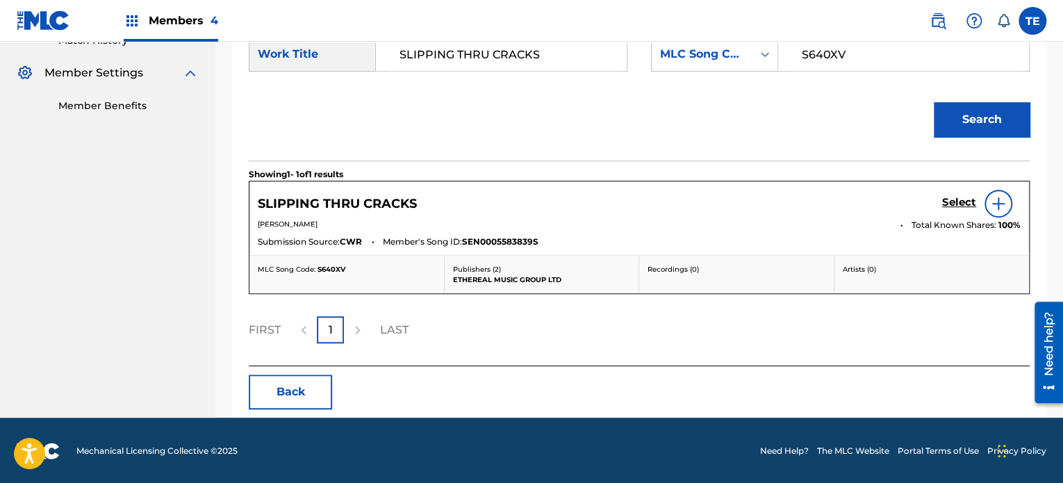
click at [958, 193] on div "Select" at bounding box center [981, 204] width 79 height 28
click at [956, 202] on h5 "Select" at bounding box center [959, 202] width 34 height 13
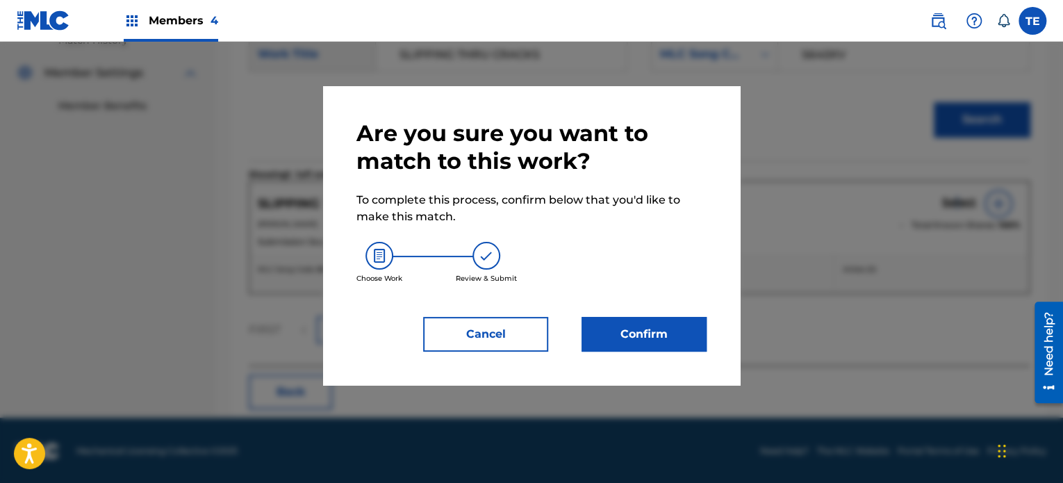
click at [673, 325] on button "Confirm" at bounding box center [644, 334] width 125 height 35
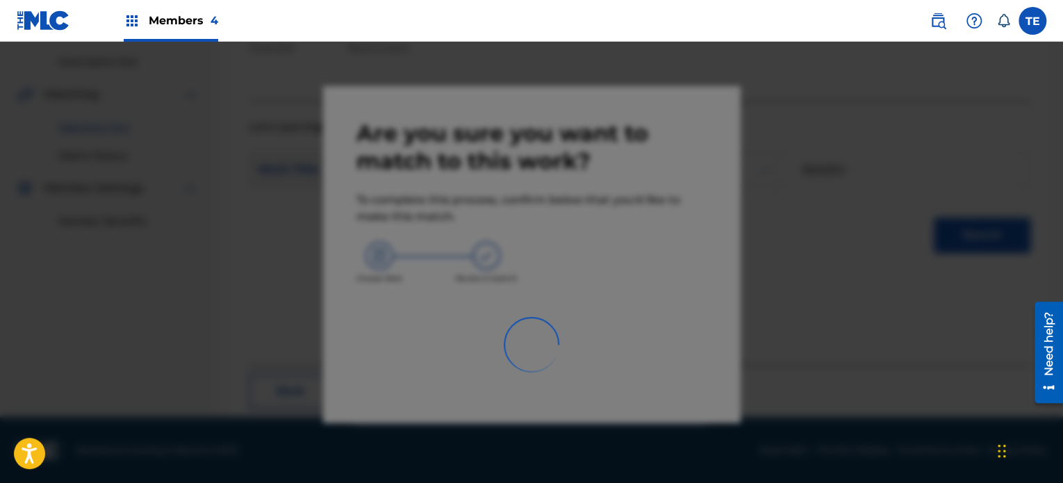
scroll to position [114, 0]
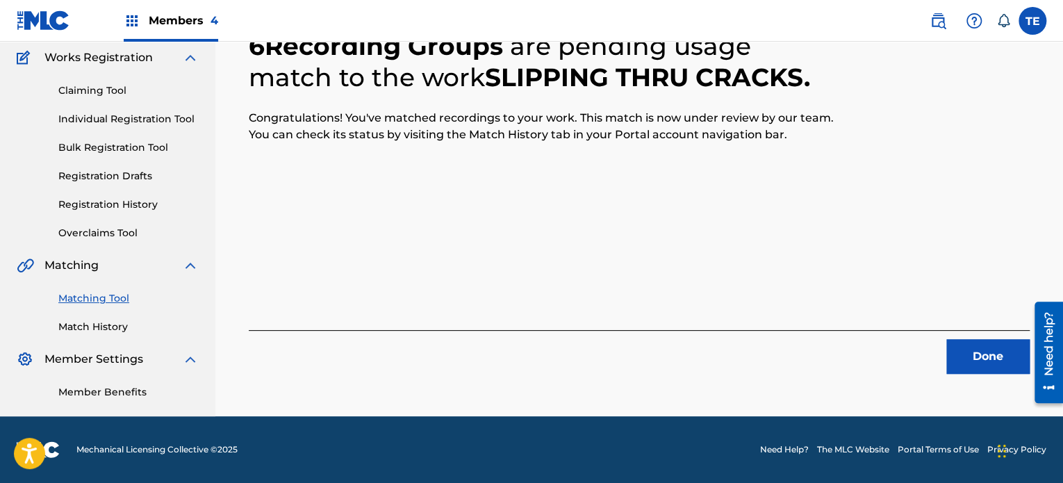
click at [948, 339] on div "Done" at bounding box center [639, 352] width 781 height 44
click at [956, 353] on button "Done" at bounding box center [988, 356] width 83 height 35
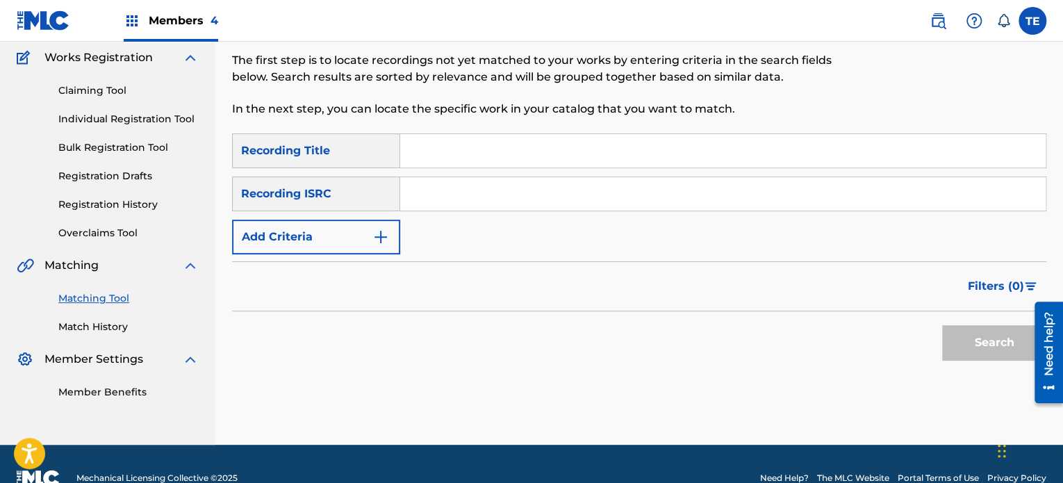
drag, startPoint x: 459, startPoint y: 127, endPoint x: 413, endPoint y: 145, distance: 49.7
click at [411, 145] on input "Search Form" at bounding box center [723, 150] width 646 height 33
paste input "Slow Waves"
type input "Slow Waves"
click at [351, 227] on button "Add Criteria" at bounding box center [316, 237] width 168 height 35
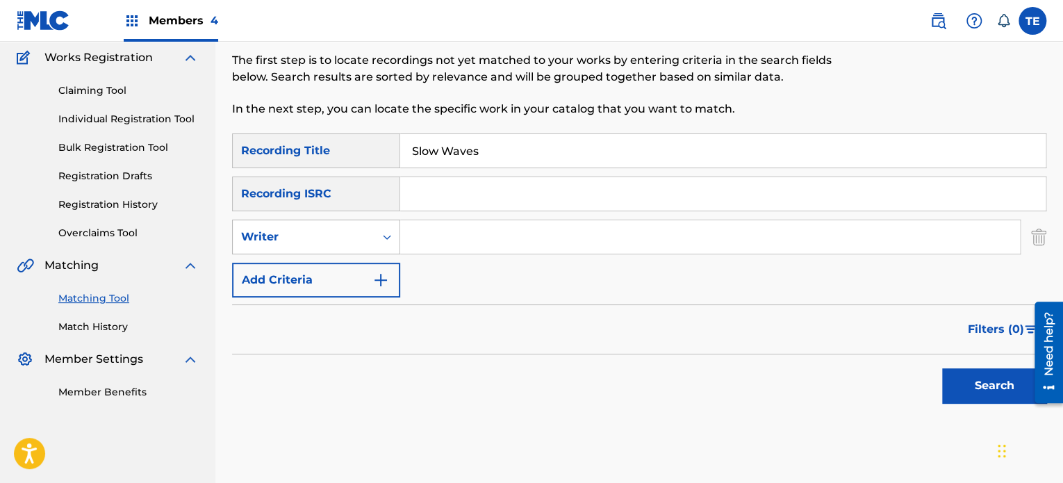
click at [359, 238] on div "Writer" at bounding box center [303, 237] width 125 height 17
click at [330, 279] on div "Recording Artist" at bounding box center [316, 271] width 167 height 35
click at [457, 222] on input "Search Form" at bounding box center [710, 236] width 620 height 33
paste input "Rola Young"
type input "Rola Young"
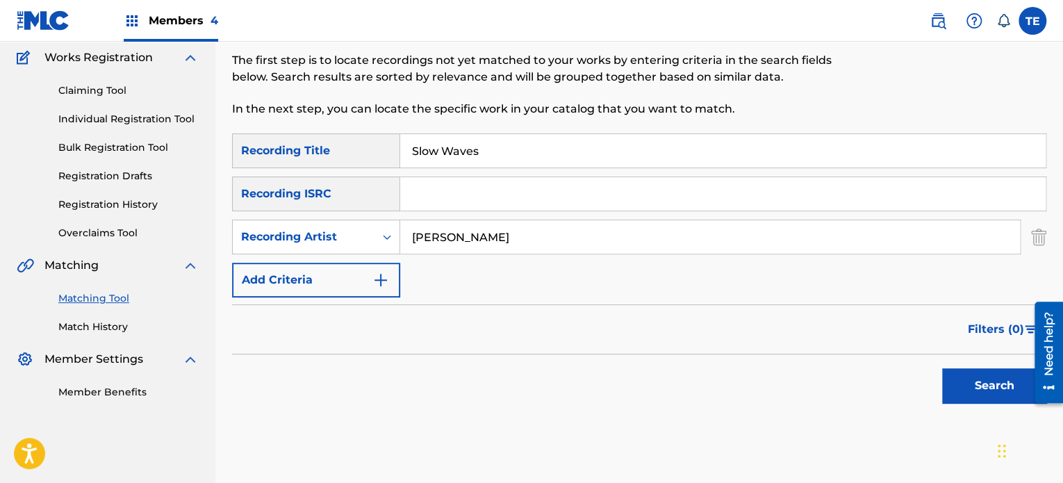
click at [961, 379] on button "Search" at bounding box center [994, 385] width 104 height 35
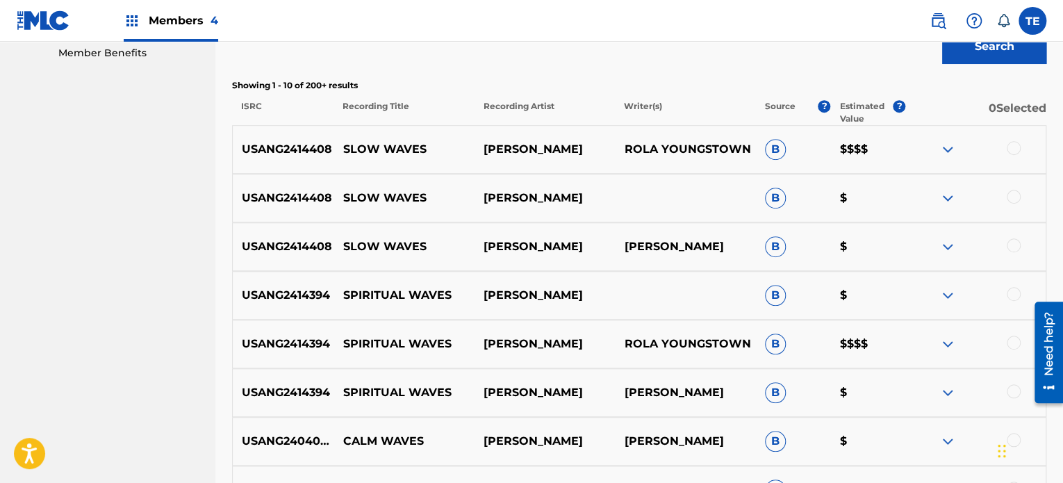
scroll to position [462, 0]
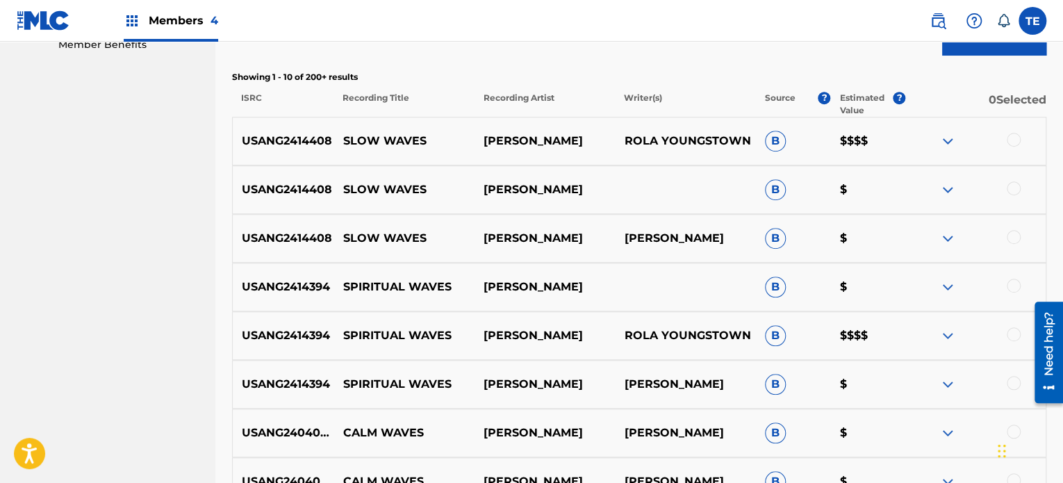
click at [1009, 234] on div at bounding box center [1014, 237] width 14 height 14
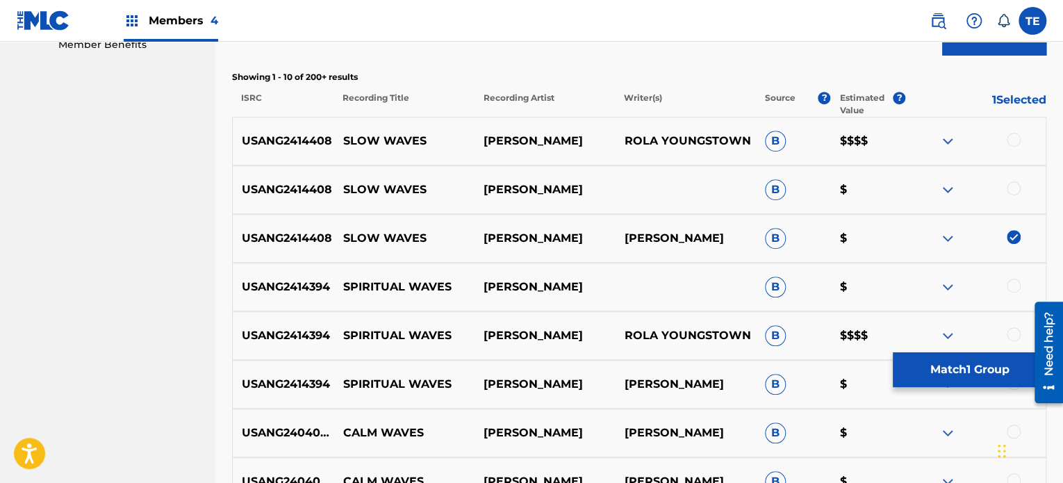
click at [1012, 190] on div at bounding box center [1014, 188] width 14 height 14
click at [1009, 136] on div at bounding box center [1014, 140] width 14 height 14
click at [420, 144] on p "SLOW WAVES" at bounding box center [404, 141] width 140 height 17
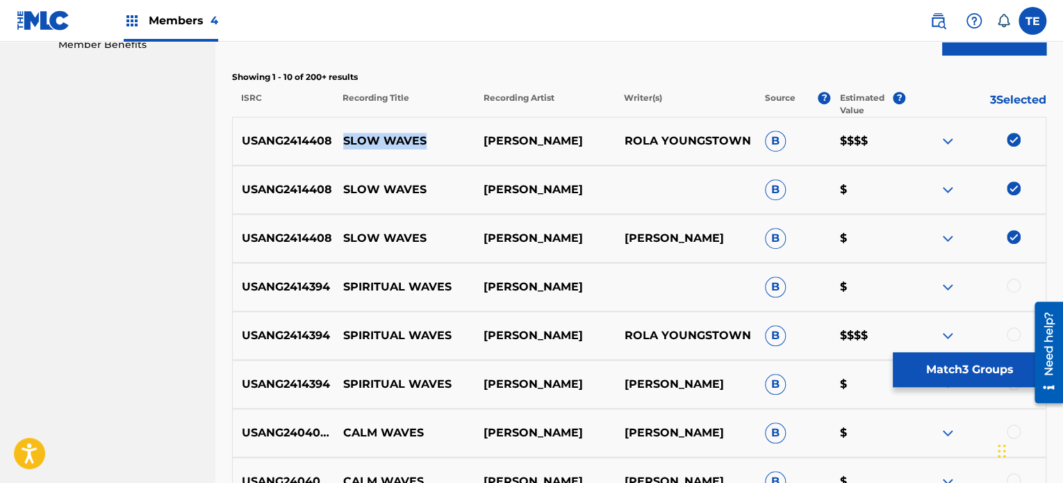
click at [940, 362] on button "Match 3 Groups" at bounding box center [970, 369] width 154 height 35
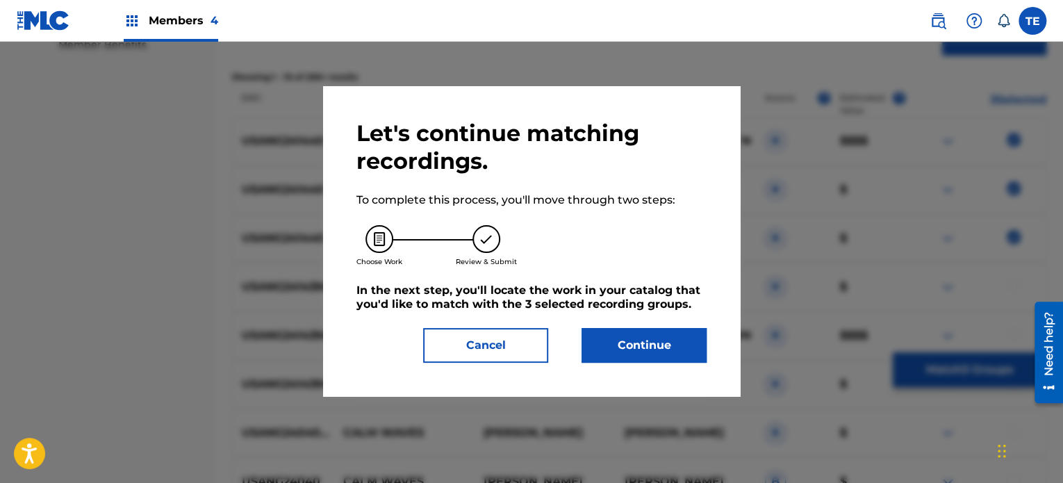
click at [678, 368] on div "Let's continue matching recordings. To complete this process, you'll move throu…" at bounding box center [531, 241] width 417 height 310
click at [675, 354] on button "Continue" at bounding box center [644, 345] width 125 height 35
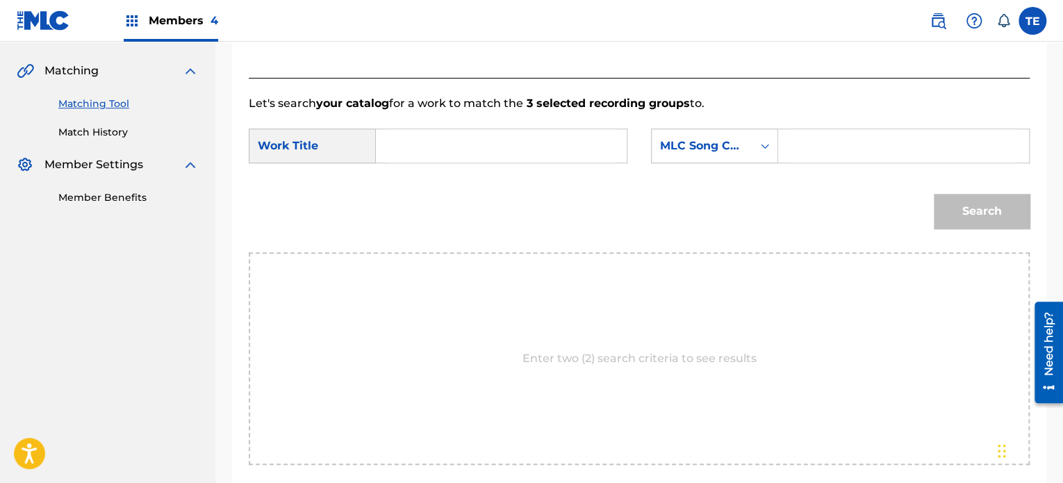
scroll to position [303, 0]
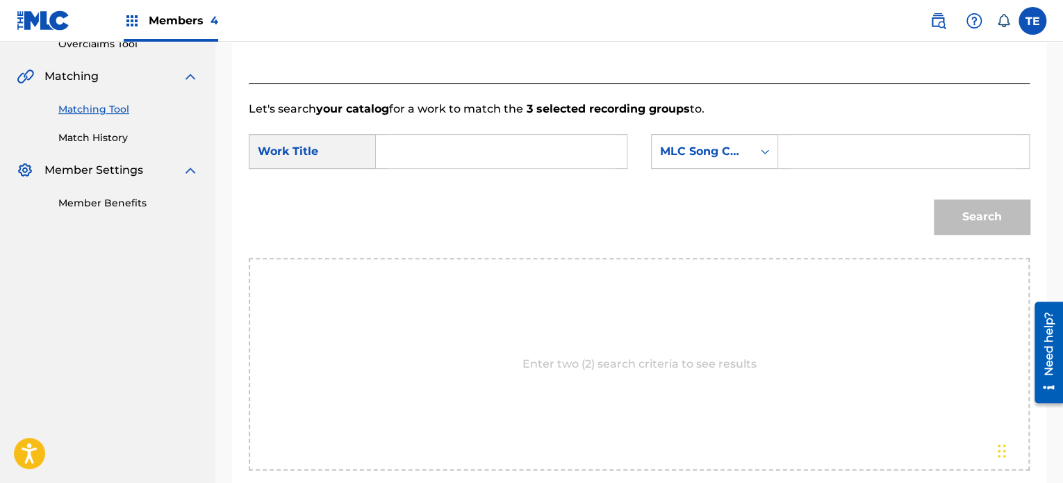
click at [461, 159] on input "Search Form" at bounding box center [501, 151] width 227 height 33
paste input "SLOW WAVES"
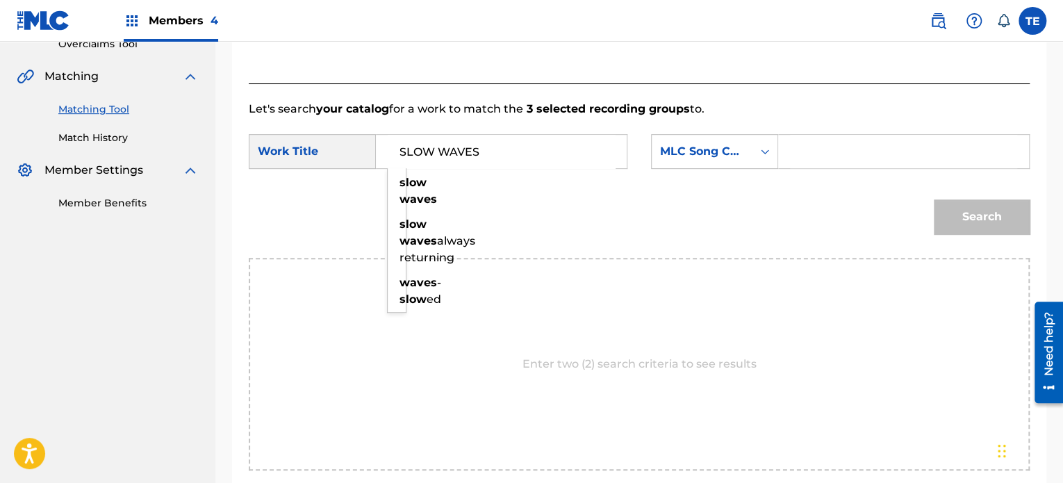
type input "SLOW WAVES"
click at [822, 149] on input "Search Form" at bounding box center [903, 151] width 227 height 33
paste input "S79R9M"
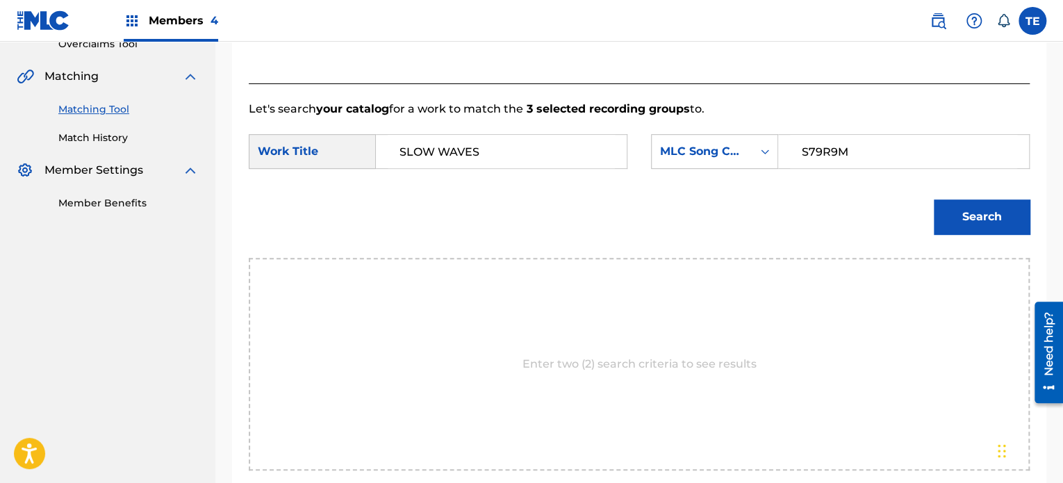
type input "S79R9M"
click at [965, 200] on button "Search" at bounding box center [982, 216] width 96 height 35
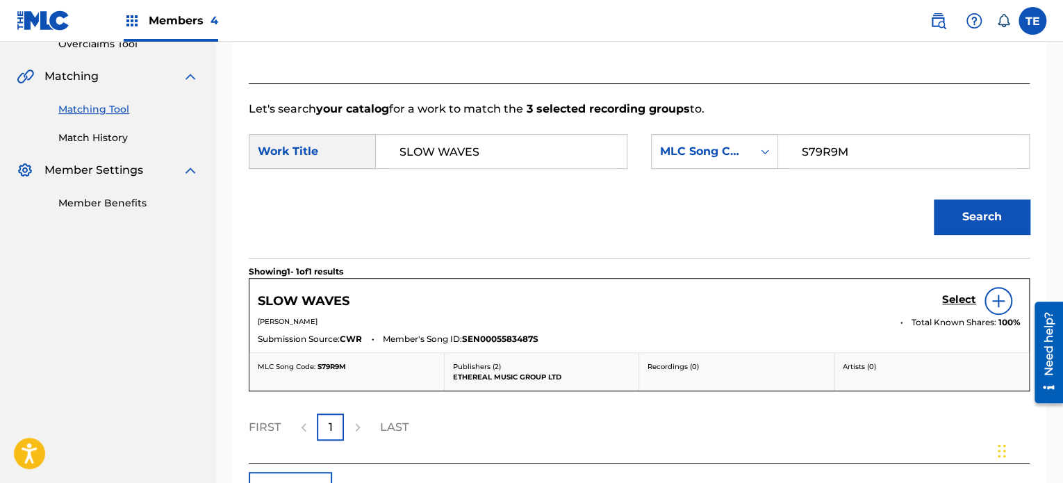
click at [976, 293] on div "Select" at bounding box center [981, 301] width 79 height 28
click at [962, 297] on h5 "Select" at bounding box center [959, 299] width 34 height 13
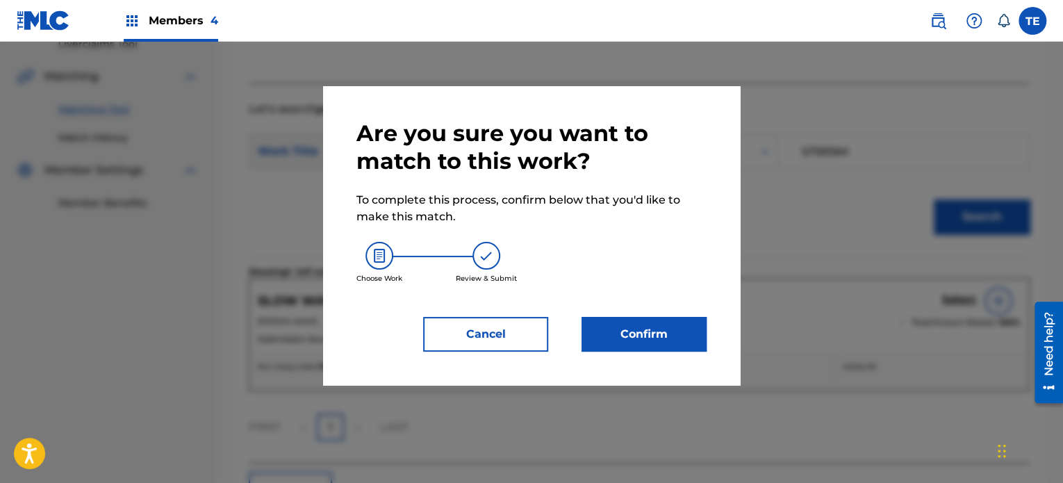
click at [676, 342] on button "Confirm" at bounding box center [644, 334] width 125 height 35
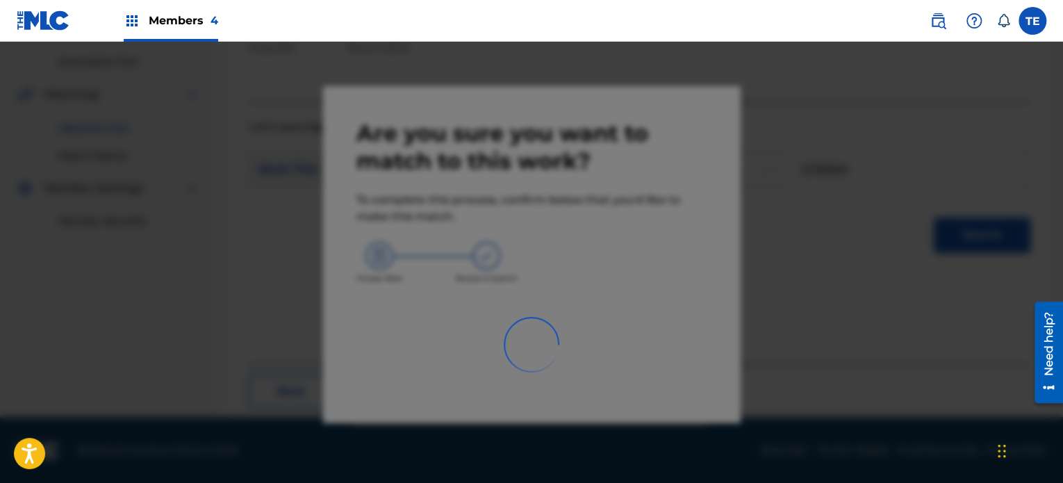
scroll to position [114, 0]
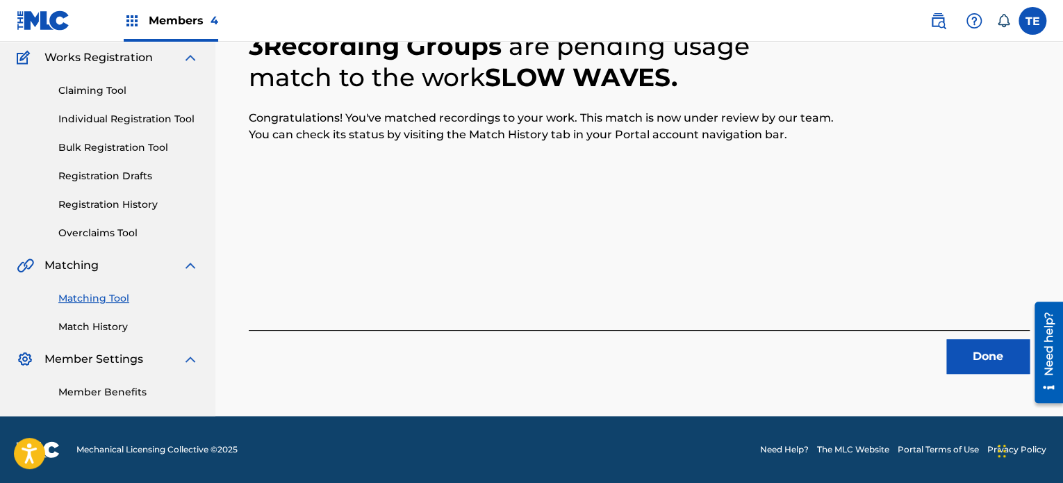
click at [1004, 348] on button "Done" at bounding box center [988, 356] width 83 height 35
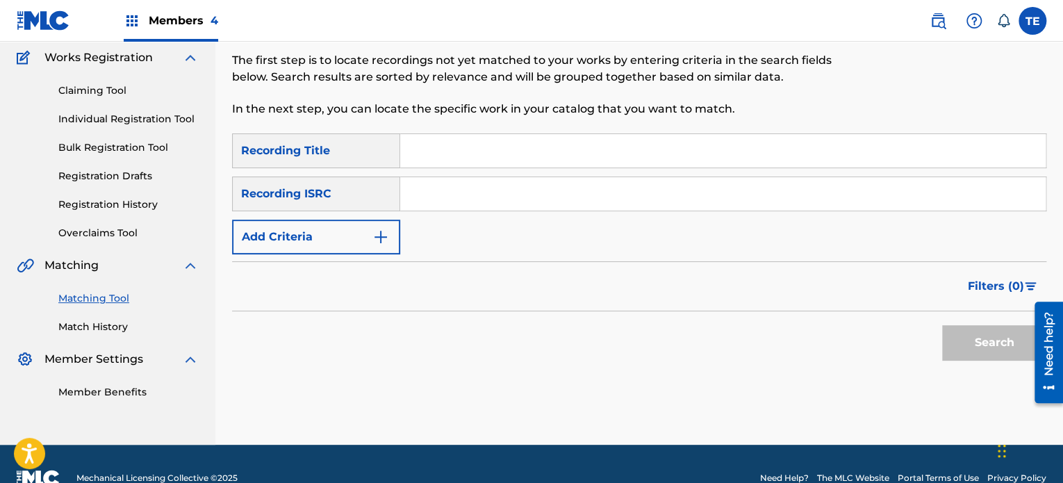
click at [113, 325] on link "Match History" at bounding box center [128, 327] width 140 height 15
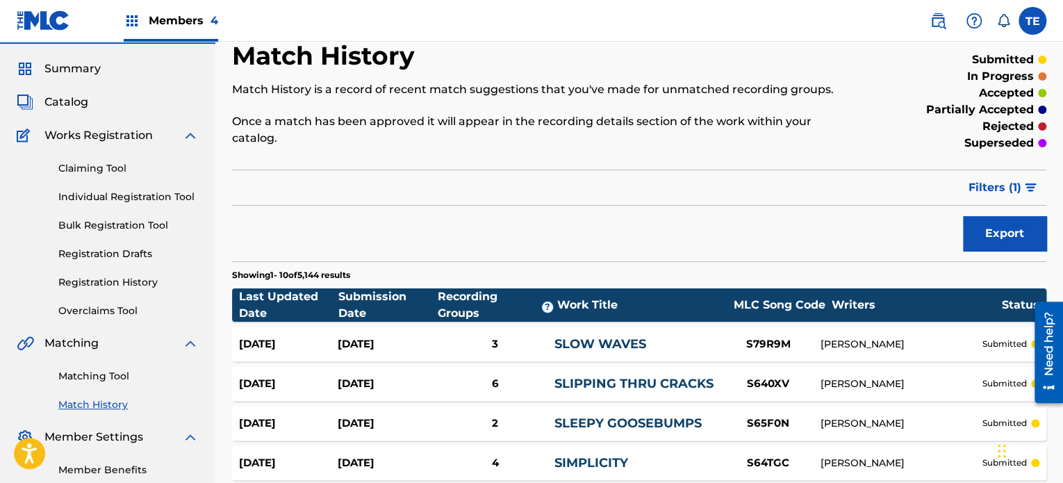
scroll to position [70, 0]
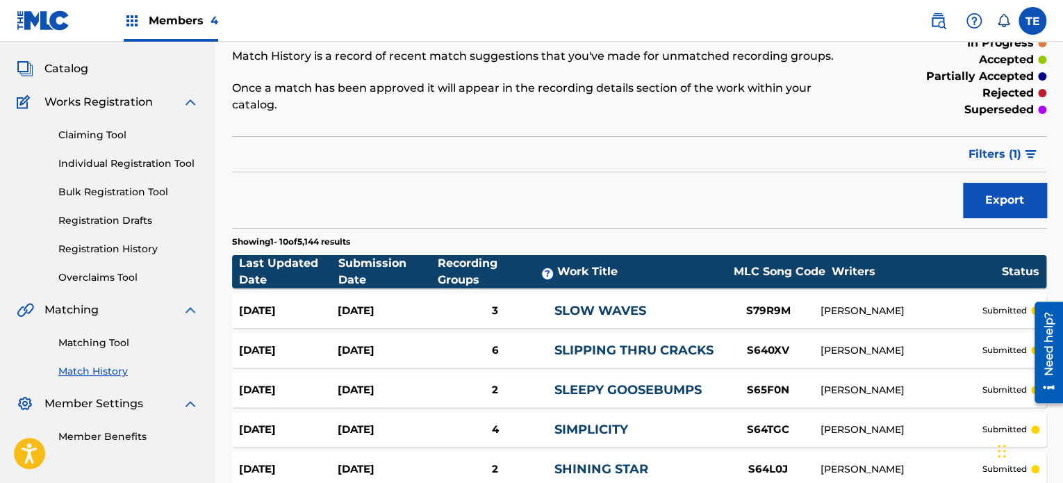
click at [625, 303] on link "SLOW WAVES" at bounding box center [601, 310] width 92 height 15
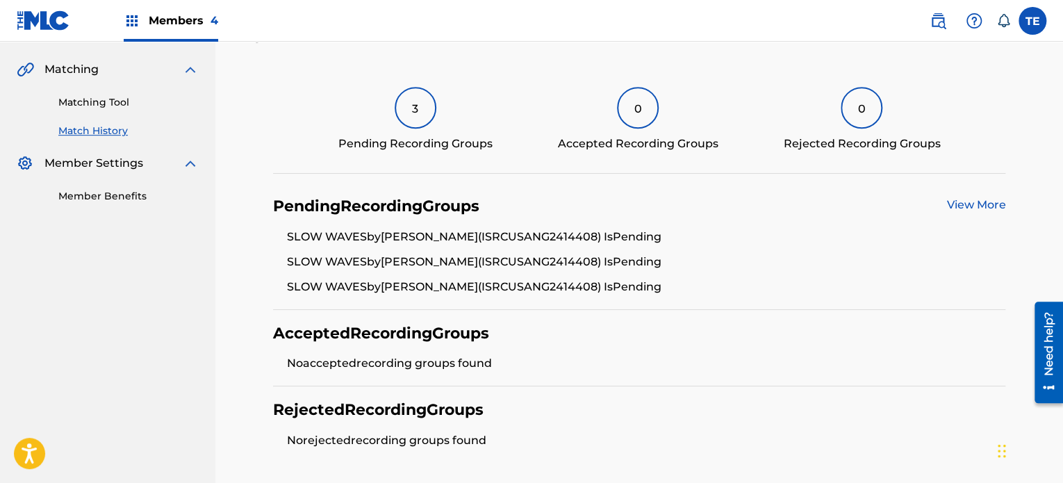
scroll to position [278, 0]
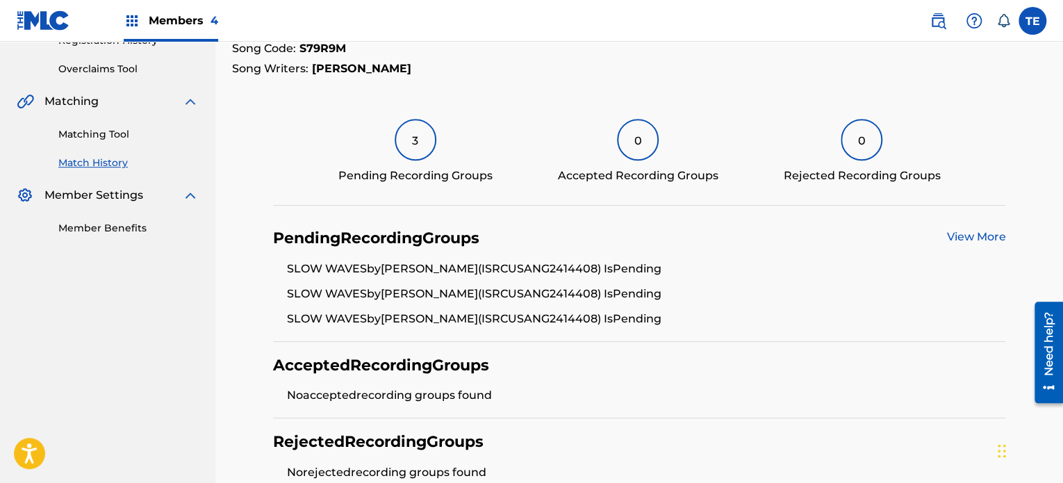
click at [411, 144] on div "3" at bounding box center [416, 140] width 42 height 42
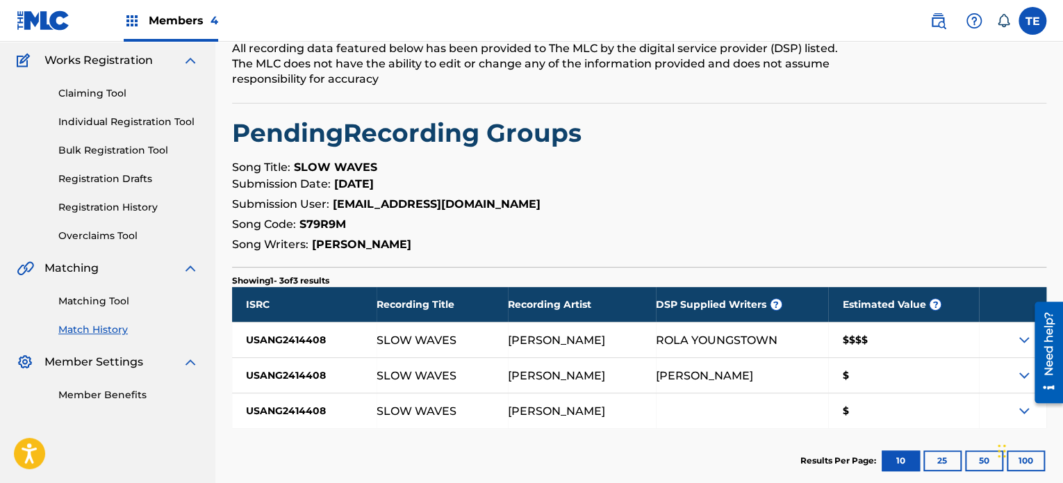
scroll to position [188, 0]
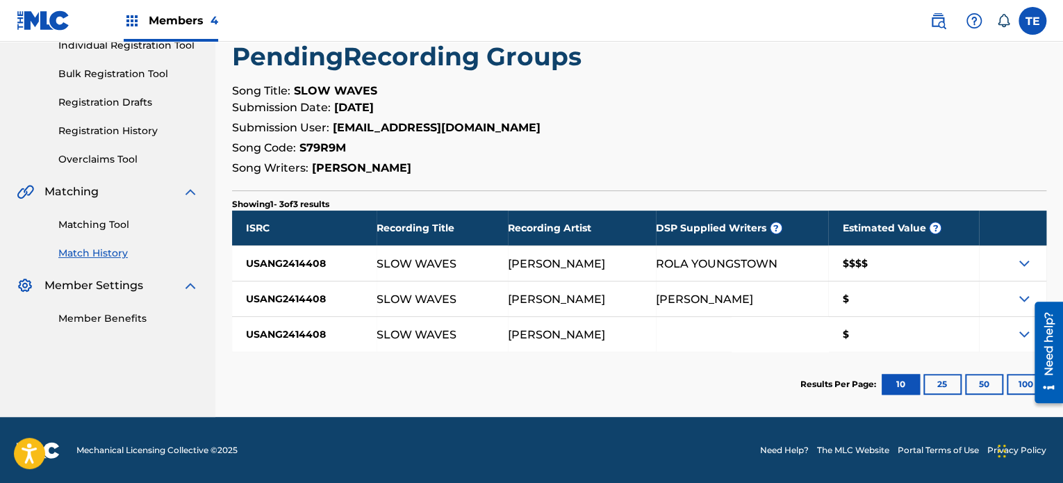
click at [117, 215] on div "Matching Tool Match History" at bounding box center [108, 230] width 182 height 60
click at [122, 224] on link "Matching Tool" at bounding box center [128, 225] width 140 height 15
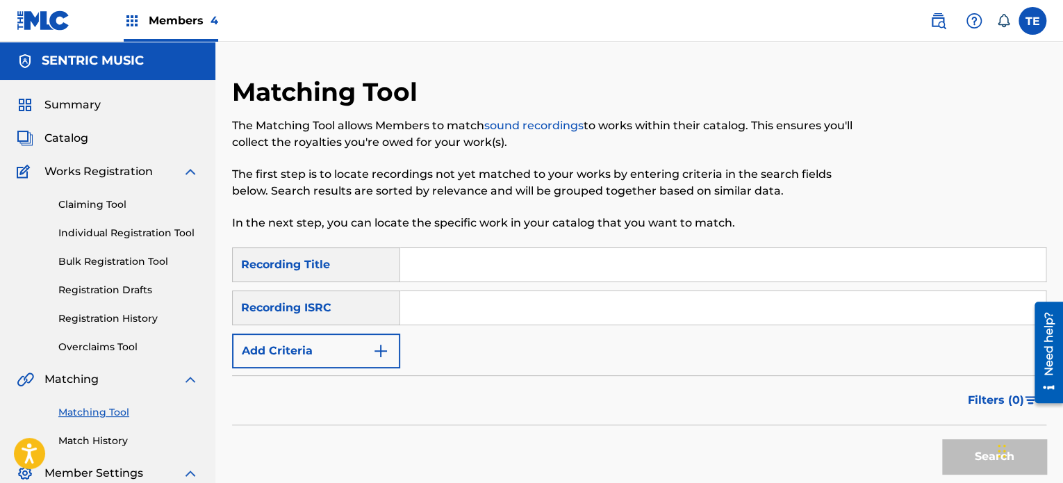
click at [503, 254] on input "Search Form" at bounding box center [723, 264] width 646 height 33
paste input "Social Interaction"
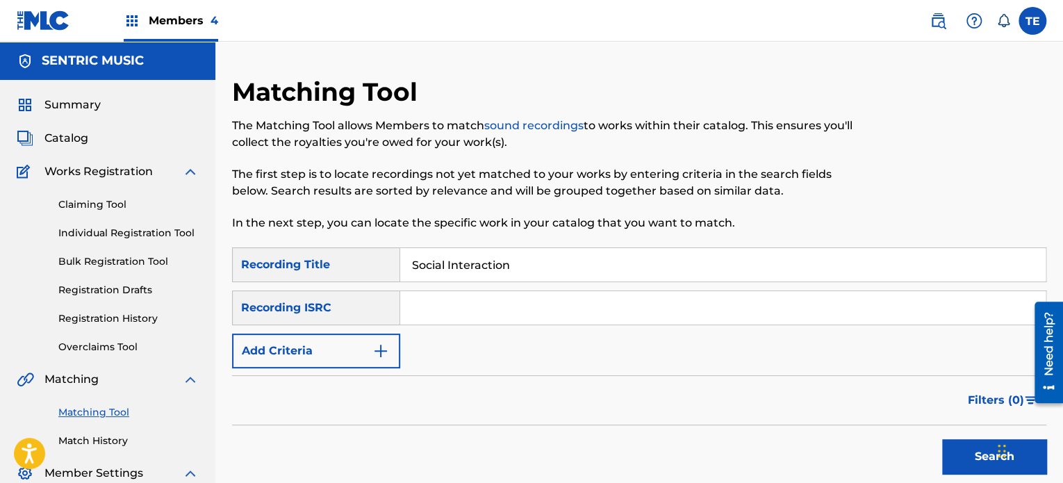
type input "Social Interaction"
click at [448, 311] on input "Search Form" at bounding box center [723, 307] width 646 height 33
click at [338, 345] on button "Add Criteria" at bounding box center [316, 351] width 168 height 35
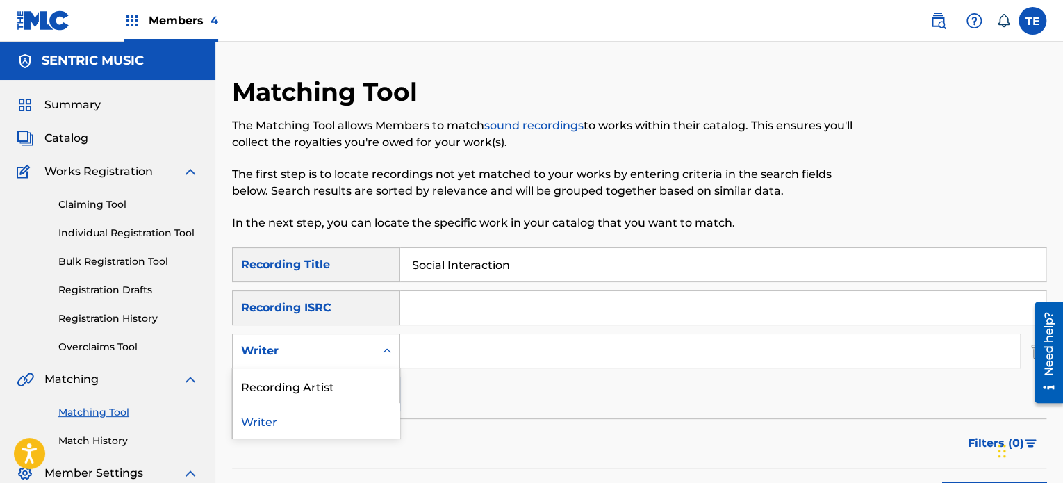
drag, startPoint x: 317, startPoint y: 338, endPoint x: 329, endPoint y: 354, distance: 20.4
click at [319, 338] on div "Writer" at bounding box center [304, 351] width 142 height 26
click at [294, 417] on div "Writer" at bounding box center [316, 420] width 167 height 35
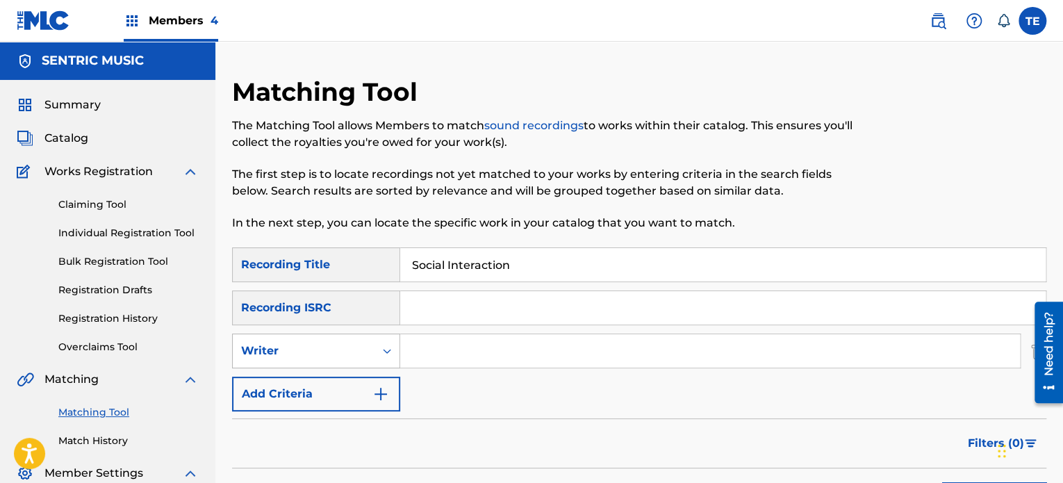
click at [315, 352] on div "Writer" at bounding box center [303, 351] width 125 height 17
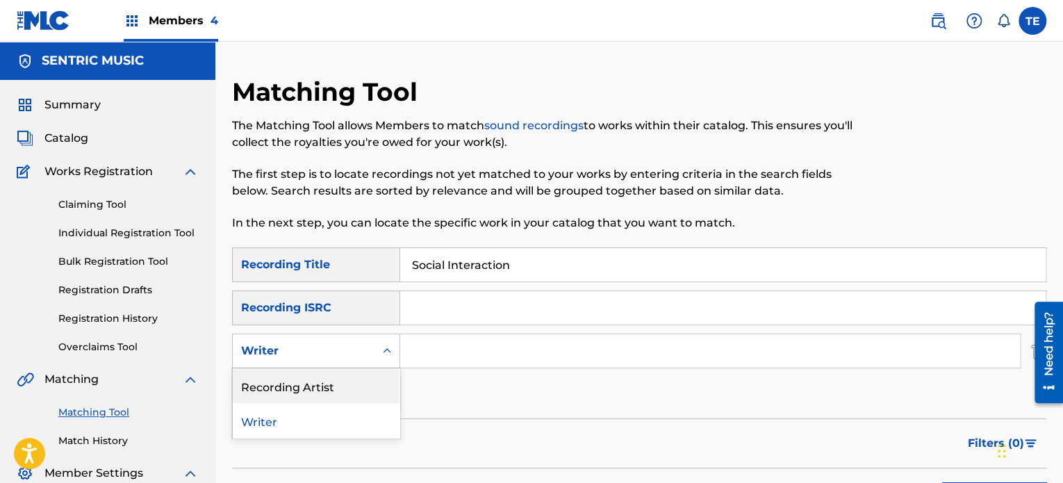
click at [296, 386] on div "Recording Artist" at bounding box center [316, 385] width 167 height 35
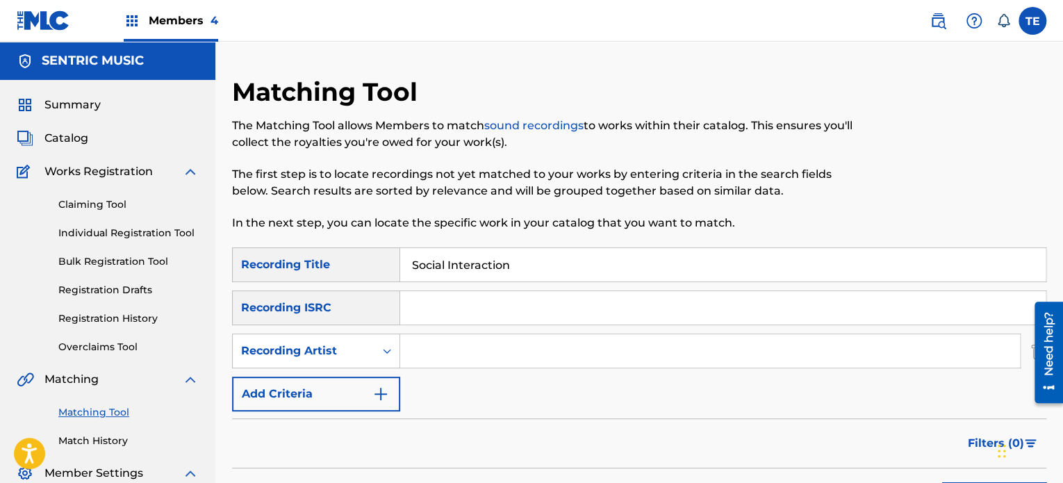
drag, startPoint x: 452, startPoint y: 333, endPoint x: 436, endPoint y: 357, distance: 28.7
click at [448, 336] on div "Search Form" at bounding box center [710, 351] width 621 height 35
click at [420, 357] on input "Search Form" at bounding box center [710, 350] width 620 height 33
paste input "Friede"
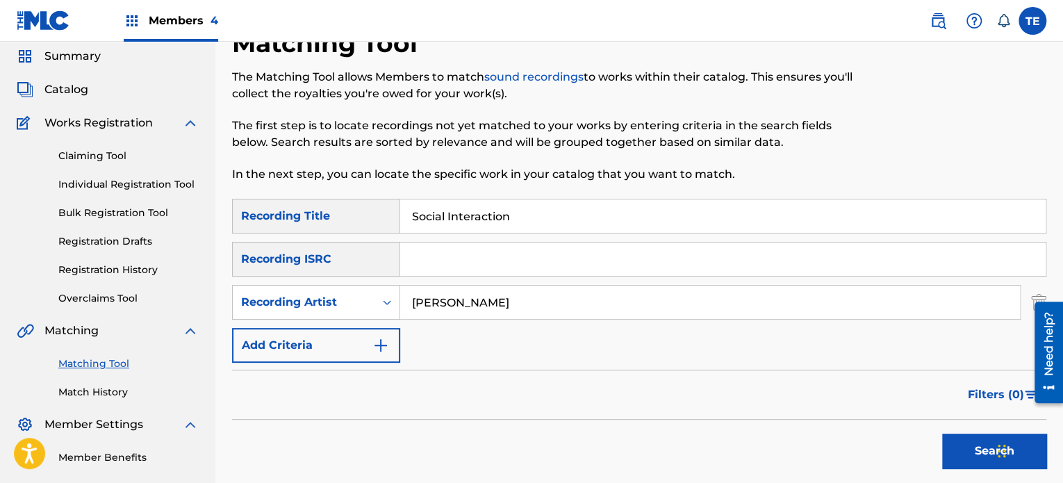
scroll to position [70, 0]
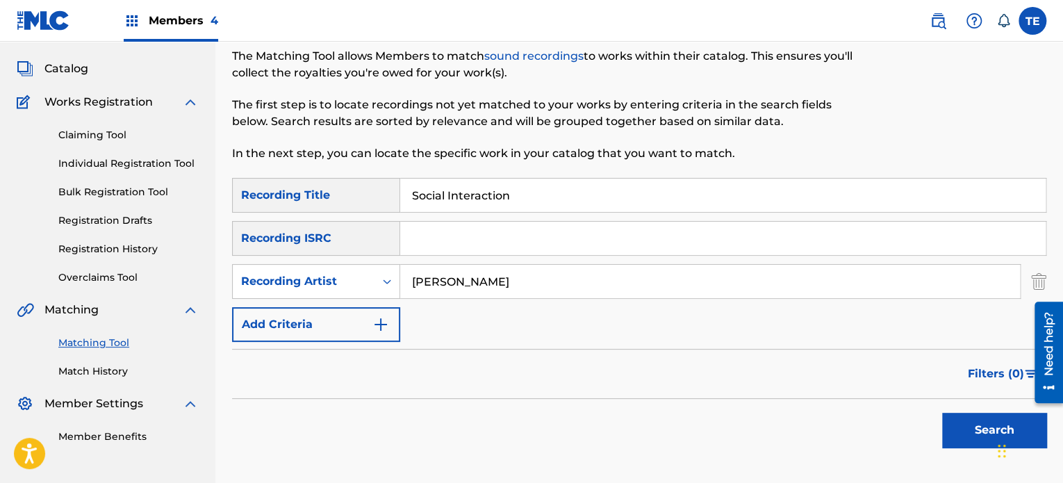
type input "Friede"
click at [953, 425] on button "Search" at bounding box center [994, 430] width 104 height 35
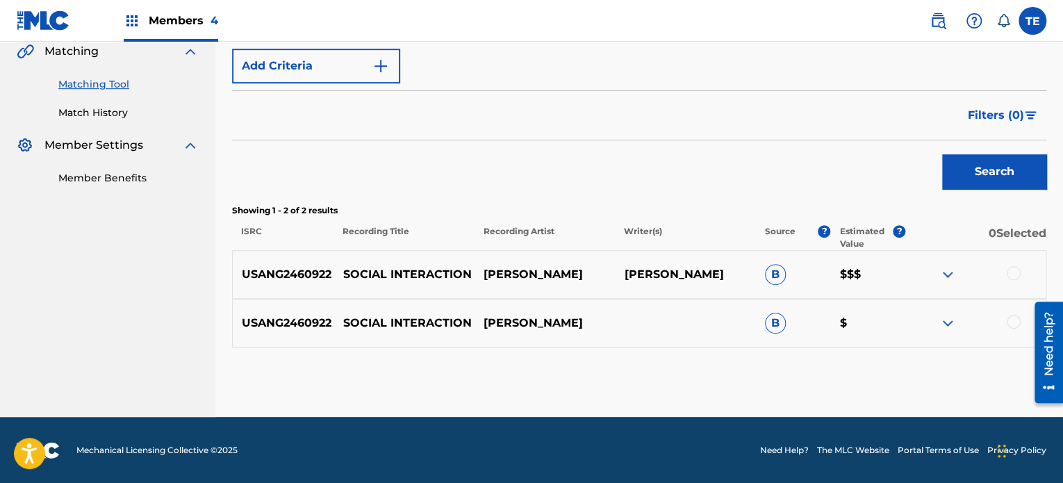
click at [1009, 266] on div at bounding box center [1014, 273] width 14 height 14
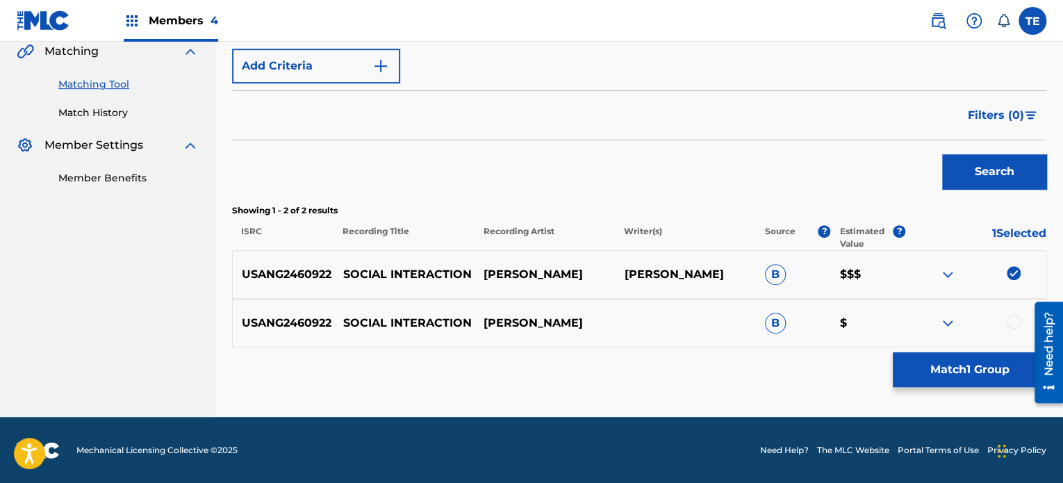
click at [1019, 316] on div at bounding box center [976, 323] width 140 height 17
click at [1013, 319] on div at bounding box center [1014, 322] width 14 height 14
click at [392, 268] on p "SOCIAL INTERACTION" at bounding box center [404, 274] width 140 height 17
click at [393, 270] on p "SOCIAL INTERACTION" at bounding box center [404, 274] width 140 height 17
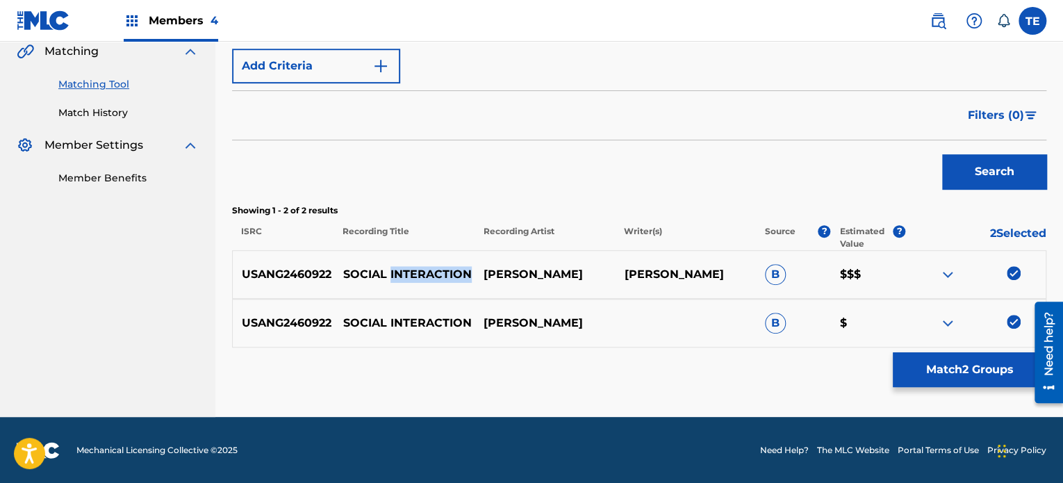
click at [393, 270] on p "SOCIAL INTERACTION" at bounding box center [404, 274] width 140 height 17
drag, startPoint x: 922, startPoint y: 343, endPoint x: 931, endPoint y: 352, distance: 12.8
click at [926, 346] on div "USANG2460922 SOCIAL INTERACTION FRIEDE B $" at bounding box center [639, 323] width 815 height 49
click at [931, 355] on button "Match 2 Groups" at bounding box center [970, 369] width 154 height 35
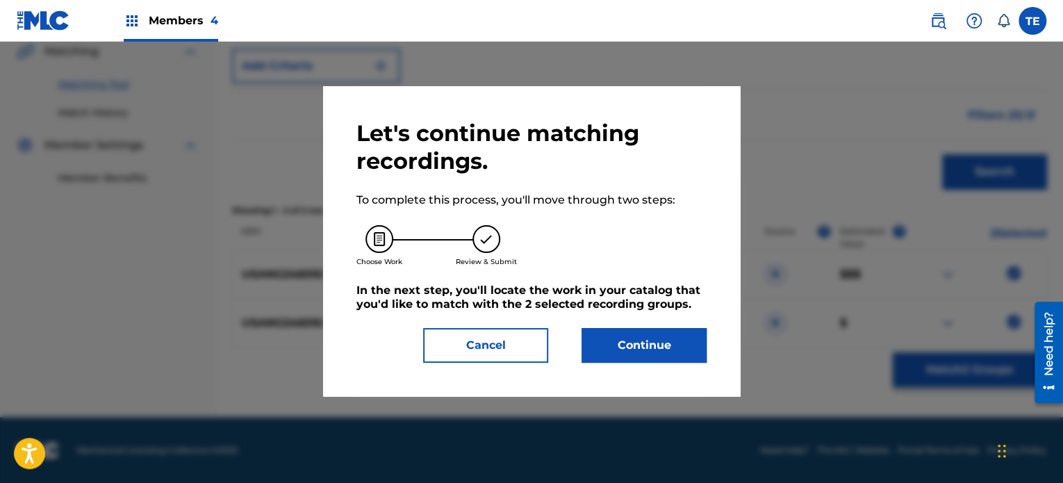
click at [632, 330] on button "Continue" at bounding box center [644, 345] width 125 height 35
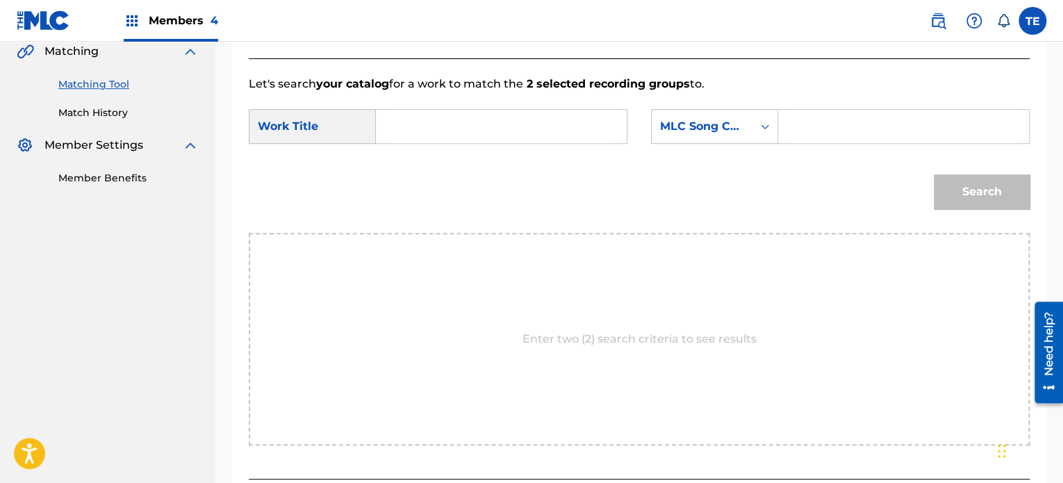
click at [391, 114] on input "Search Form" at bounding box center [501, 126] width 227 height 33
paste input "SOCIAL INTERACTION"
type input "SOCIAL INTERACTION"
click at [792, 124] on input "Search Form" at bounding box center [903, 126] width 227 height 33
paste input "S65FMD"
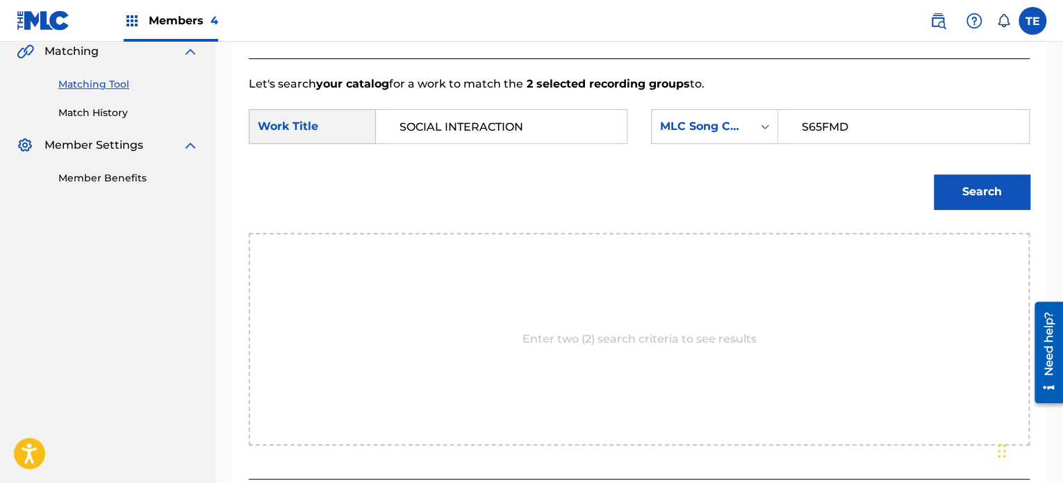
type input "S65FMD"
drag, startPoint x: 948, startPoint y: 154, endPoint x: 967, endPoint y: 170, distance: 24.7
click at [960, 164] on form "SearchWithCriteria30de06e7-a498-481e-a3e6-9e75637924f3 Work Title SOCIAL INTERA…" at bounding box center [639, 162] width 781 height 140
click at [969, 184] on button "Search" at bounding box center [982, 191] width 96 height 35
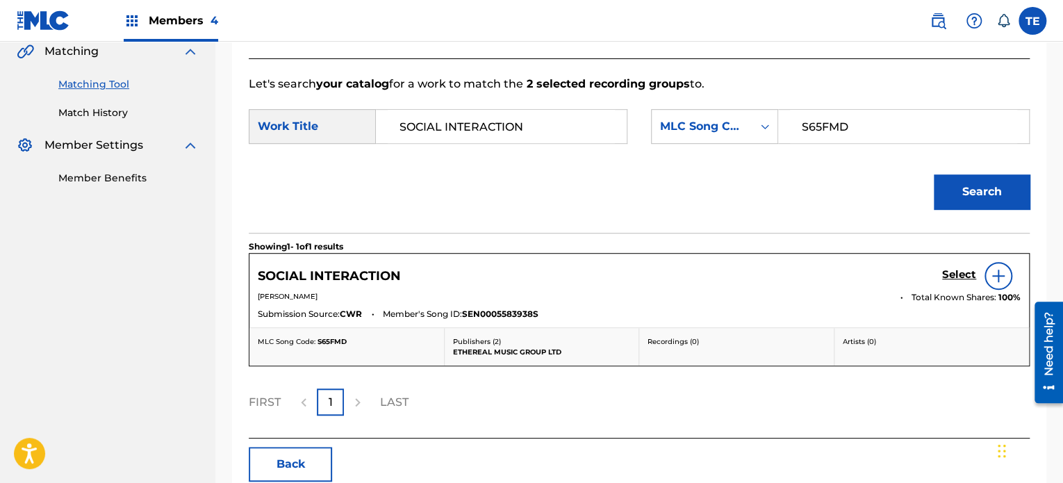
click at [970, 275] on h5 "Select" at bounding box center [959, 274] width 34 height 13
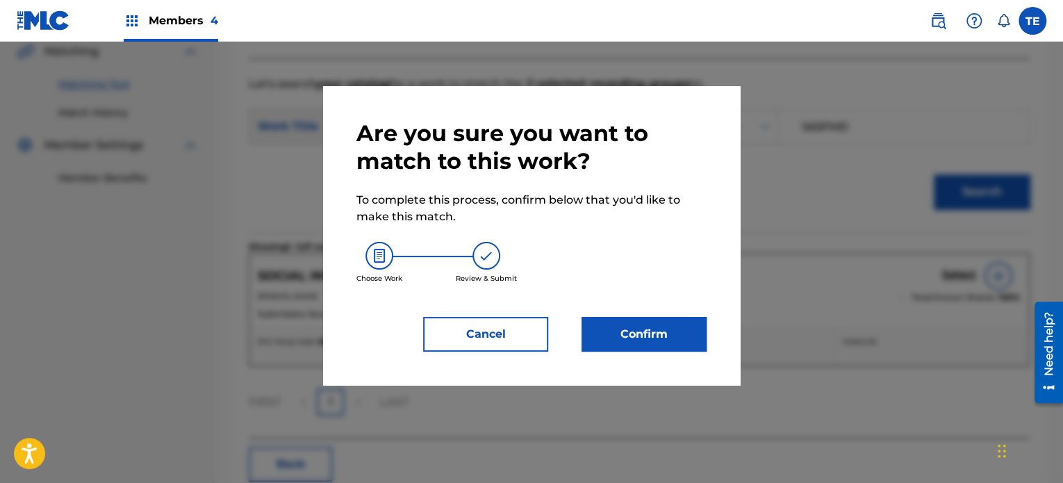
click at [617, 338] on button "Confirm" at bounding box center [644, 334] width 125 height 35
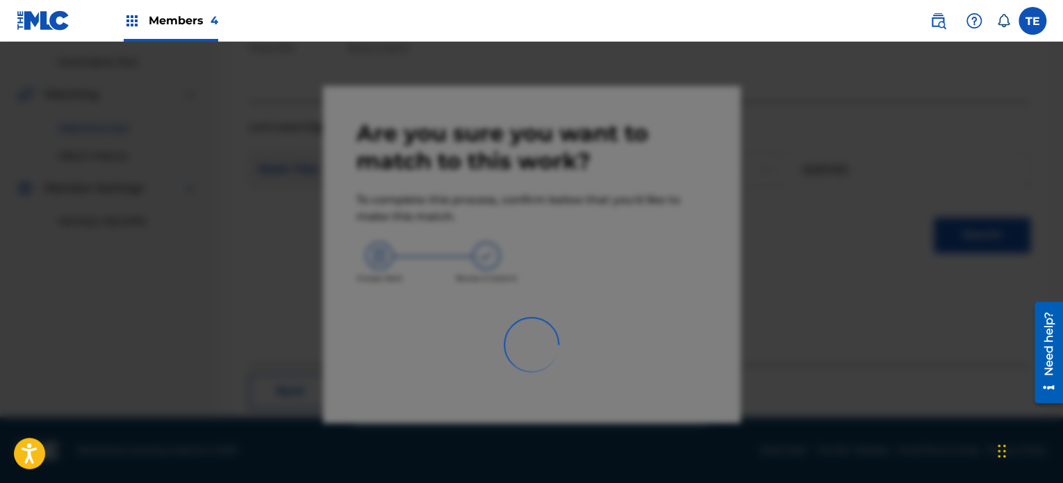
scroll to position [114, 0]
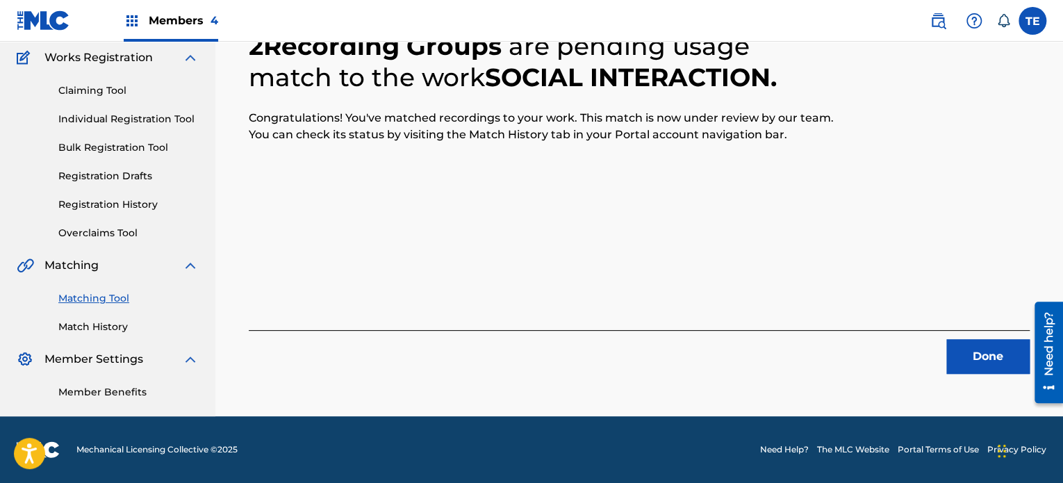
click at [985, 370] on button "Done" at bounding box center [988, 356] width 83 height 35
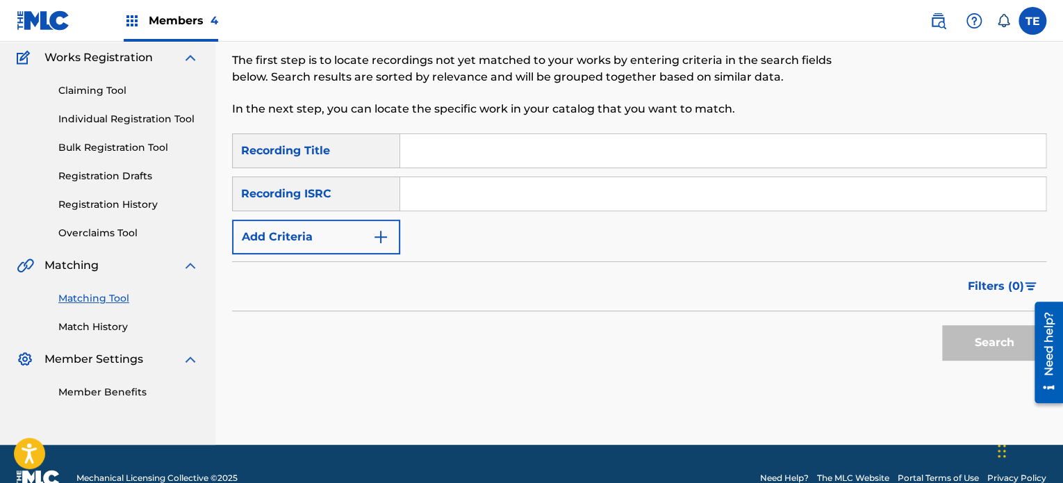
click at [663, 332] on div "Search" at bounding box center [639, 339] width 815 height 56
drag, startPoint x: 742, startPoint y: 400, endPoint x: 759, endPoint y: 439, distance: 43.3
click at [742, 400] on div "Matching Tool The Matching Tool allows Members to match sound recordings to wor…" at bounding box center [639, 203] width 815 height 482
click at [803, 338] on div "Search" at bounding box center [639, 339] width 815 height 56
click at [467, 155] on input "Search Form" at bounding box center [723, 150] width 646 height 33
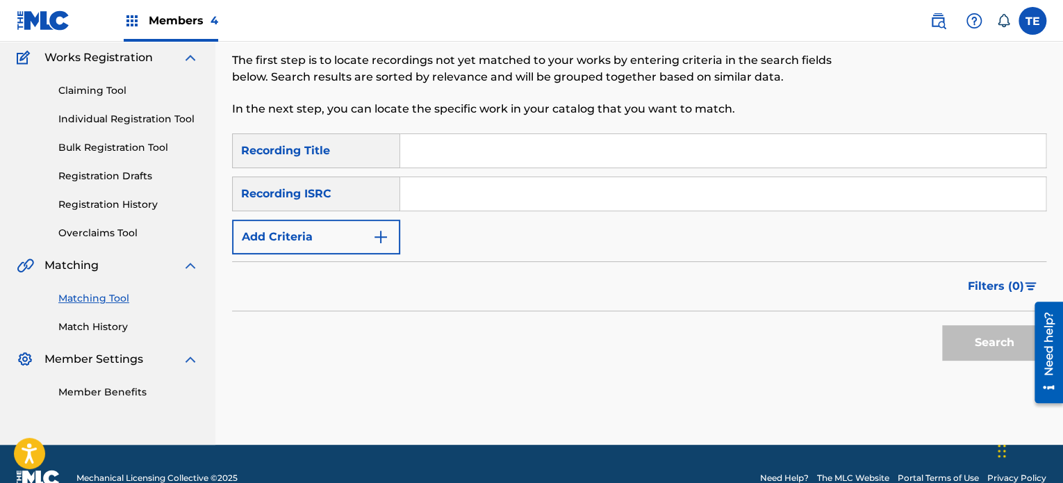
paste input "Solace"
type input "Solace"
click at [366, 222] on button "Add Criteria" at bounding box center [316, 237] width 168 height 35
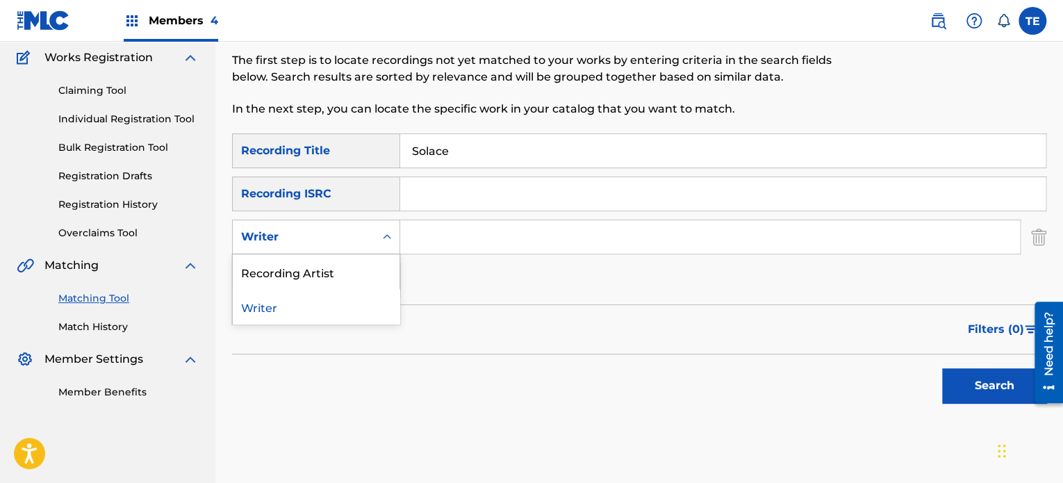
click at [318, 232] on div "Writer" at bounding box center [303, 237] width 125 height 17
click at [454, 233] on input "Search Form" at bounding box center [710, 236] width 620 height 33
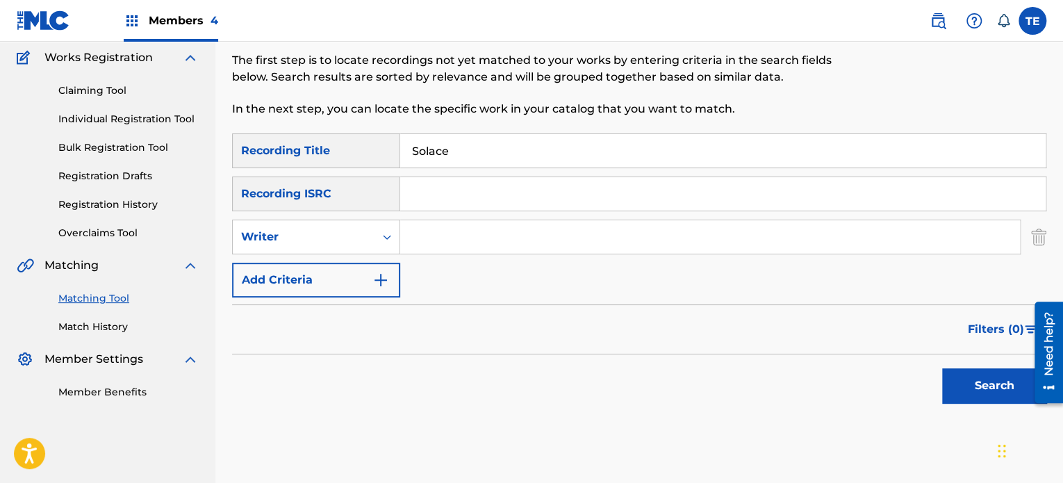
paste input "Friede"
type input "Friede"
click at [1001, 386] on button "Search" at bounding box center [994, 385] width 104 height 35
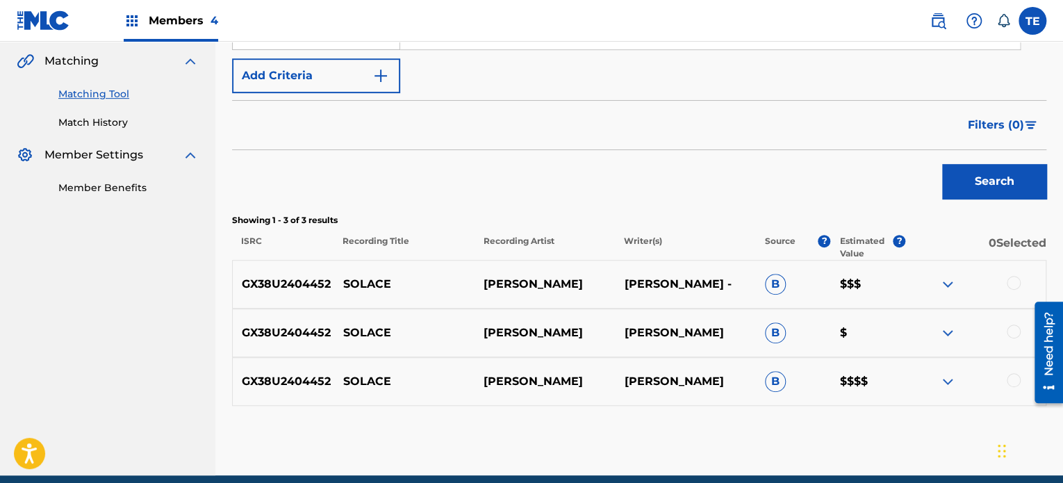
scroll to position [322, 0]
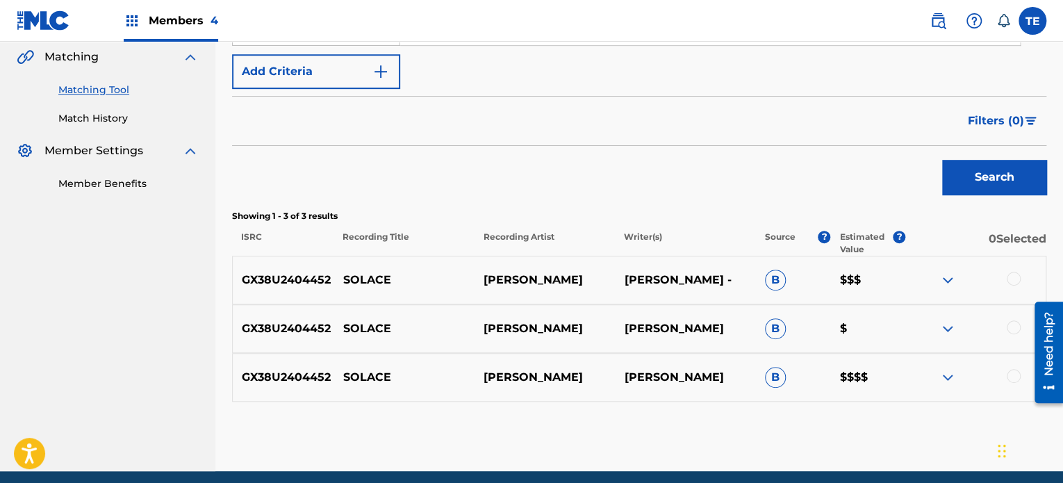
click at [1014, 281] on div at bounding box center [1014, 279] width 14 height 14
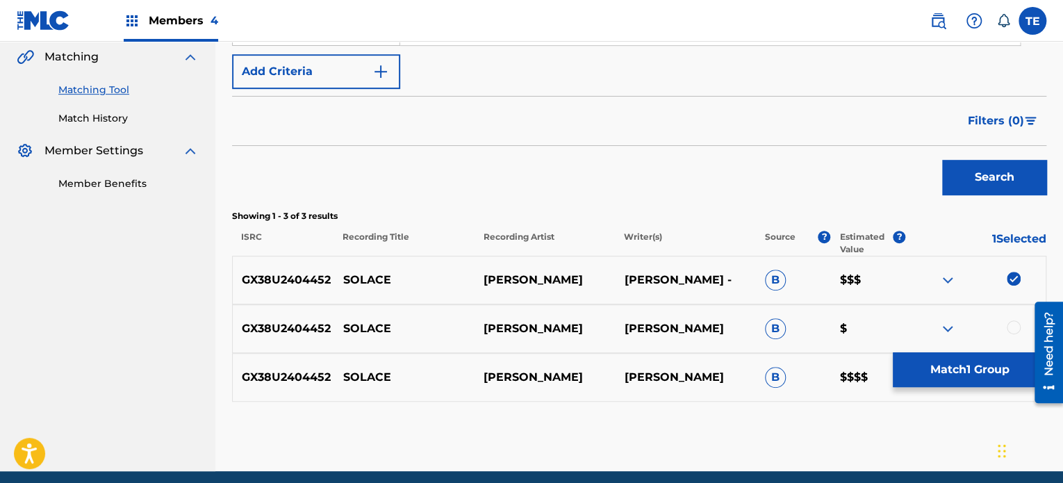
click at [1017, 335] on div at bounding box center [976, 328] width 140 height 17
click at [1015, 331] on div at bounding box center [1014, 327] width 14 height 14
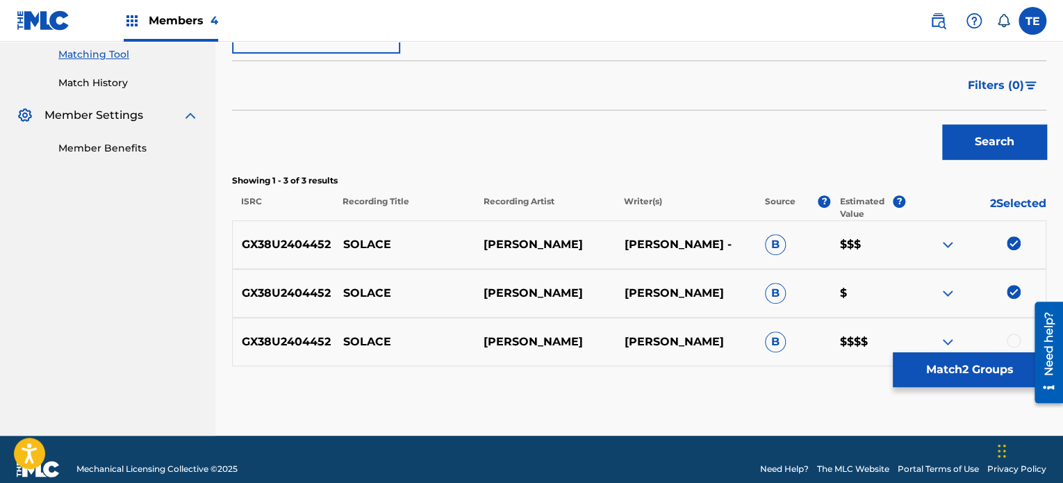
scroll to position [377, 0]
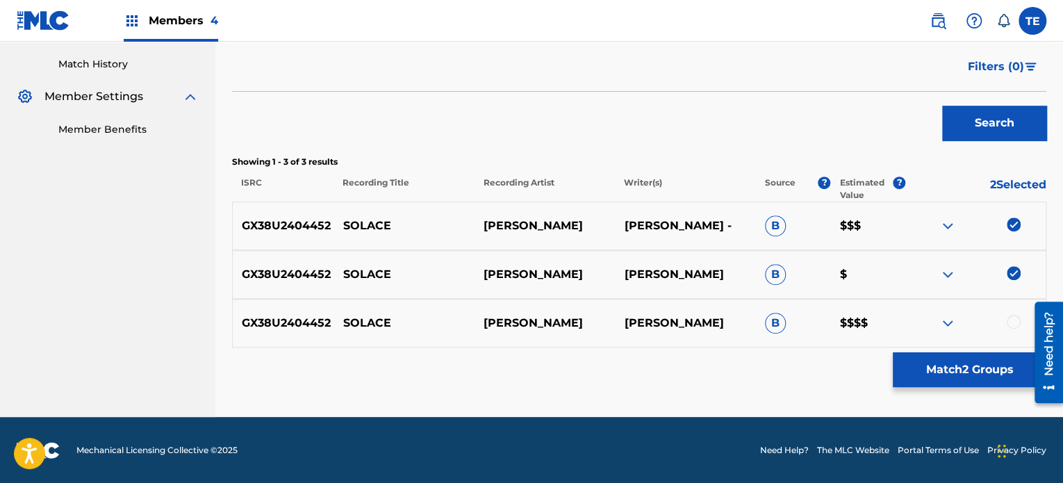
click at [1018, 319] on div at bounding box center [1014, 322] width 14 height 14
click at [384, 229] on p "SOLACE" at bounding box center [404, 226] width 140 height 17
click at [383, 229] on p "SOLACE" at bounding box center [404, 226] width 140 height 17
click at [910, 382] on button "Match 3 Groups" at bounding box center [970, 369] width 154 height 35
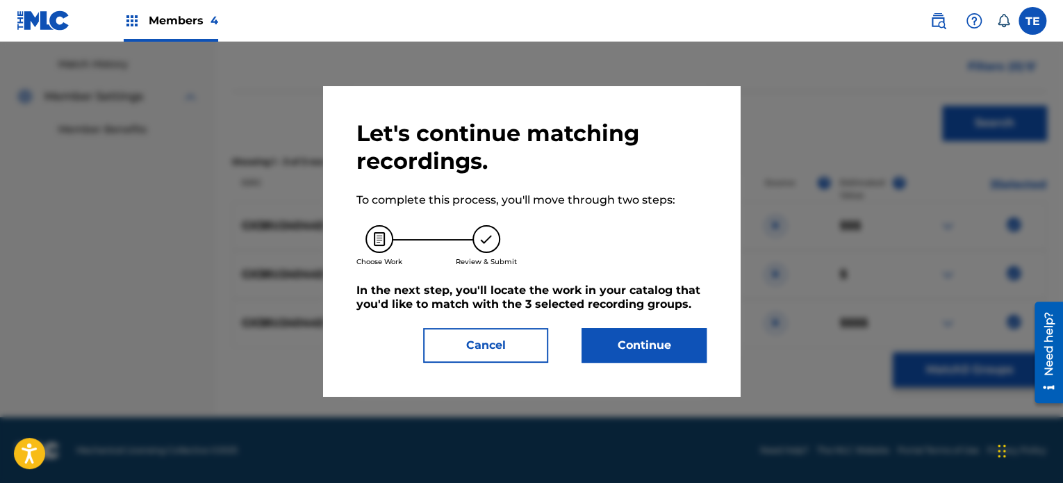
click at [667, 343] on button "Continue" at bounding box center [644, 345] width 125 height 35
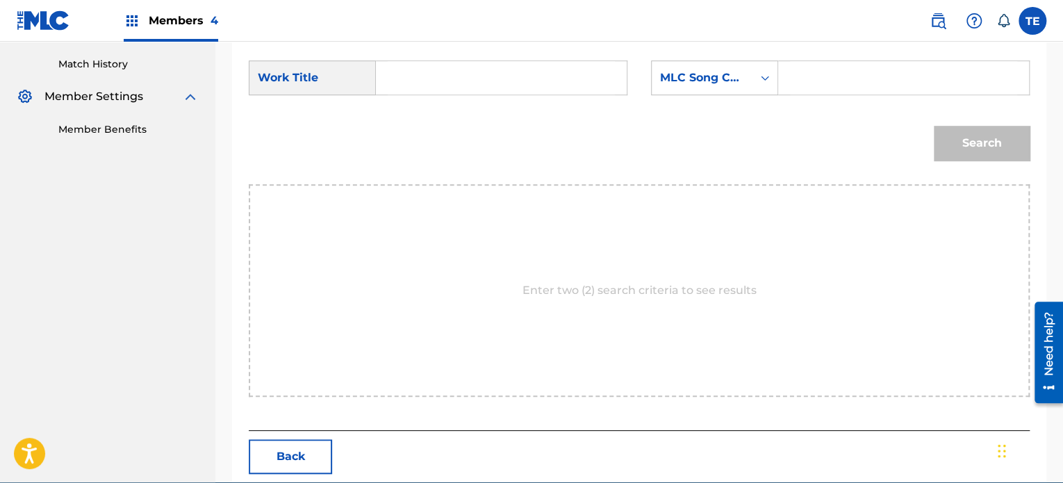
click at [411, 65] on input "Search Form" at bounding box center [501, 77] width 227 height 33
paste input "SOLACE"
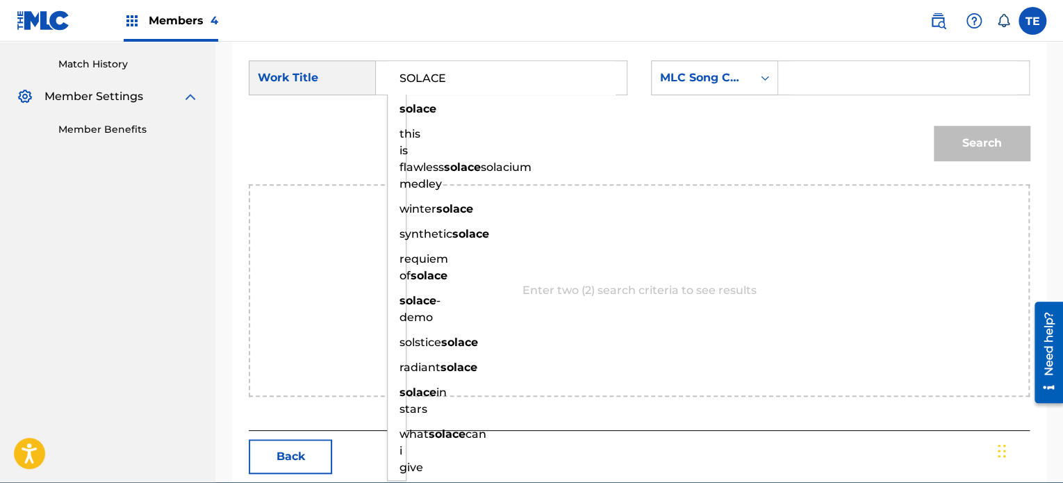
type input "SOLACE"
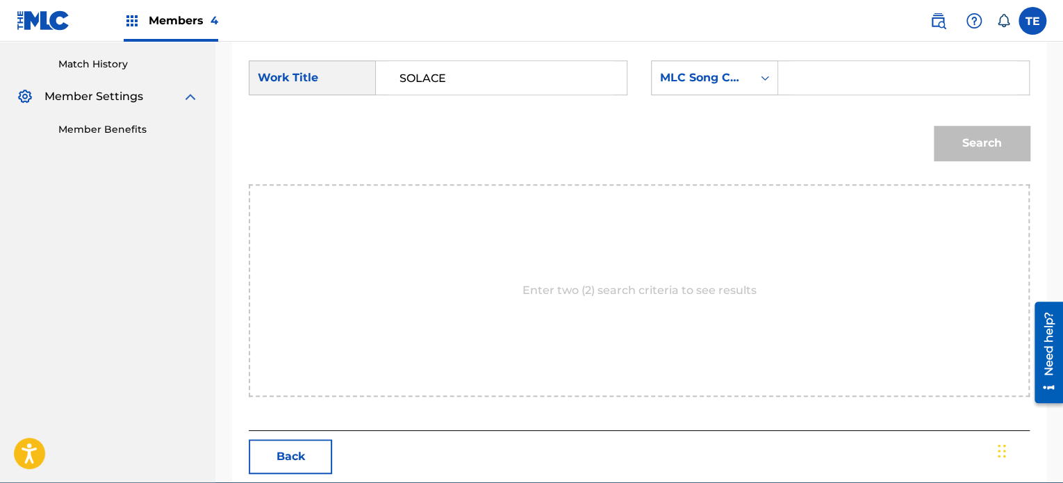
click at [832, 59] on form "SearchWithCriteria30de06e7-a498-481e-a3e6-9e75637924f3 Work Title SOLACE Search…" at bounding box center [639, 114] width 781 height 140
click at [833, 72] on input "Search Form" at bounding box center [903, 77] width 227 height 33
paste input "S80L5J"
type input "S80L5J"
click at [954, 127] on button "Search" at bounding box center [982, 143] width 96 height 35
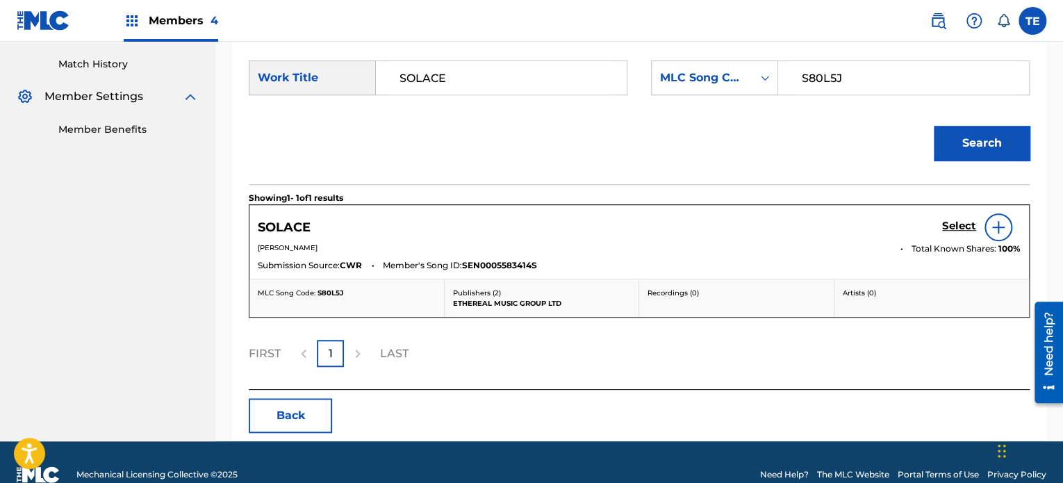
click at [965, 224] on h5 "Select" at bounding box center [959, 226] width 34 height 13
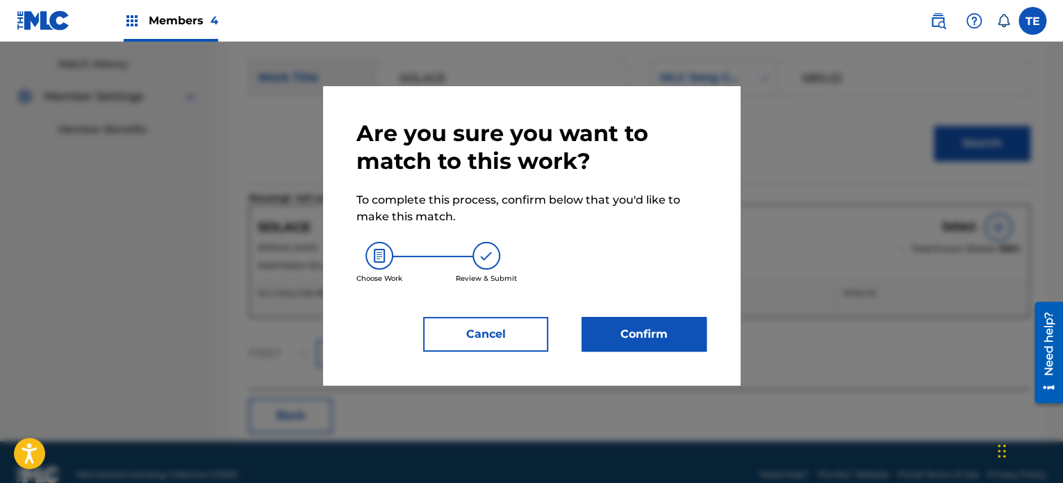
click at [672, 327] on button "Confirm" at bounding box center [644, 334] width 125 height 35
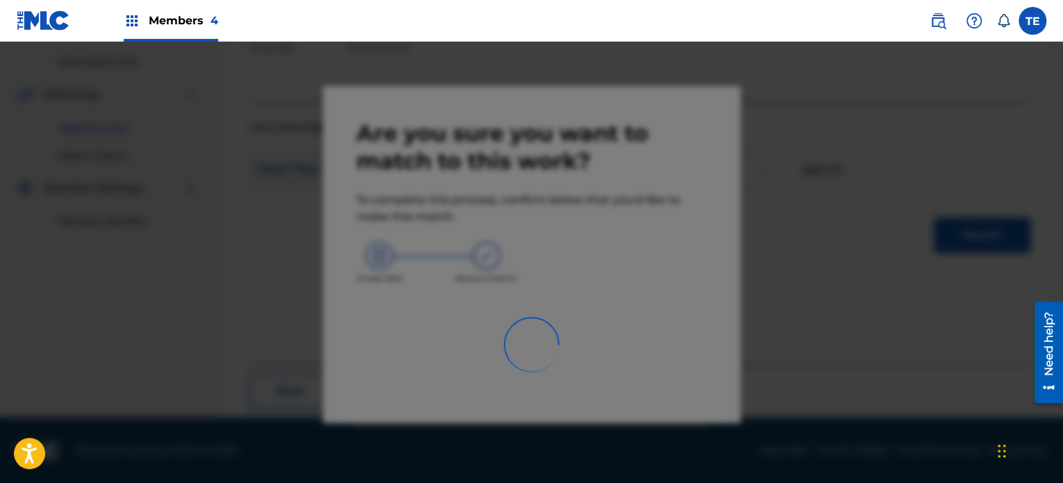
scroll to position [114, 0]
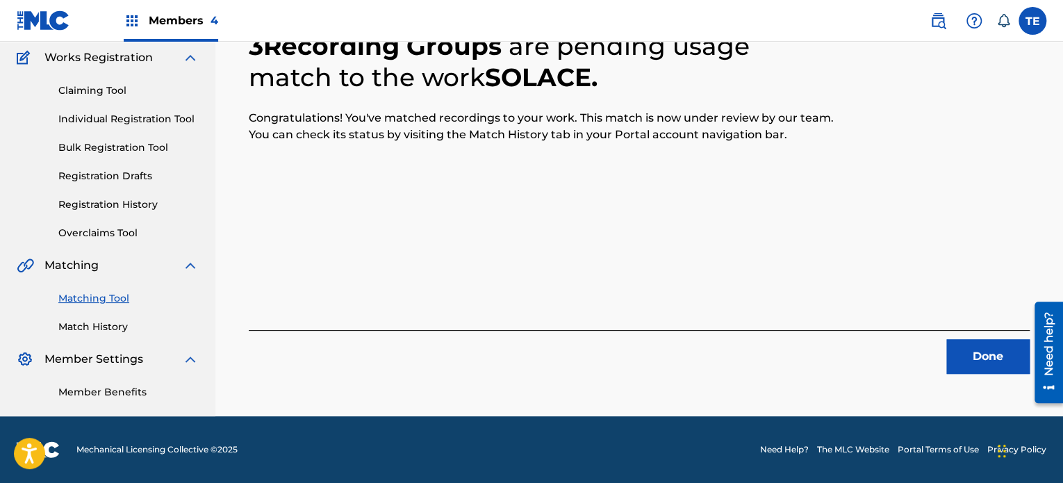
click at [979, 338] on div "Done" at bounding box center [639, 352] width 781 height 44
click at [980, 348] on button "Done" at bounding box center [988, 356] width 83 height 35
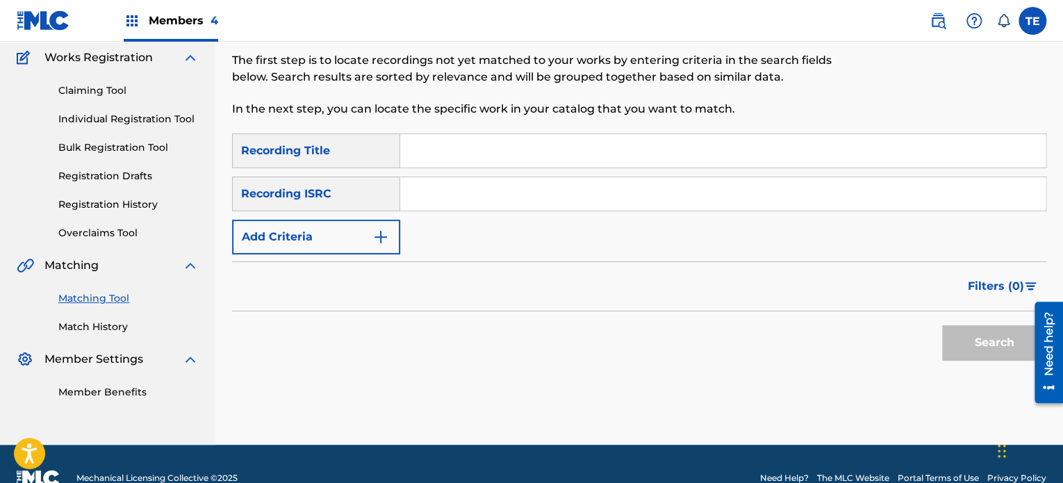
click at [488, 161] on input "Search Form" at bounding box center [723, 150] width 646 height 33
paste input "Solitude"
type input "Solitude"
click at [367, 234] on button "Add Criteria" at bounding box center [316, 237] width 168 height 35
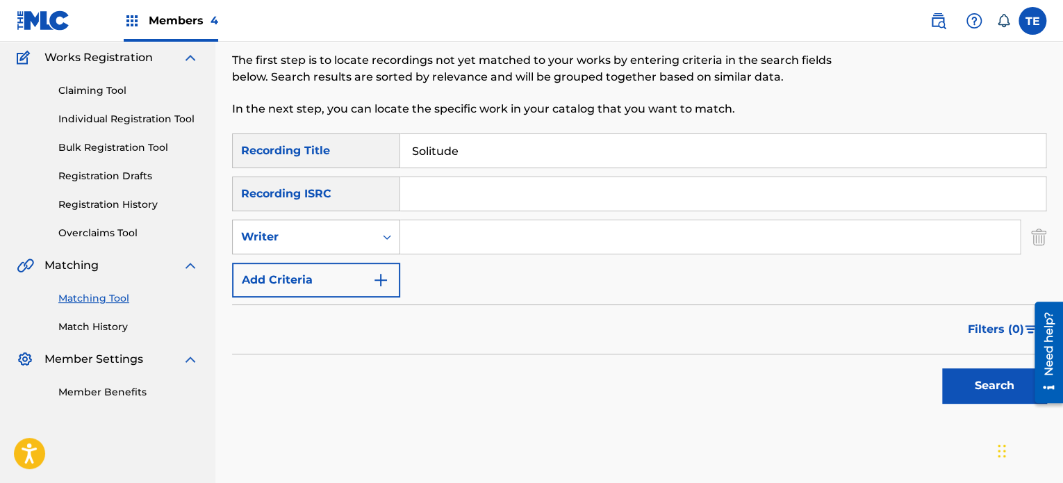
click at [341, 236] on div "Writer" at bounding box center [303, 237] width 125 height 17
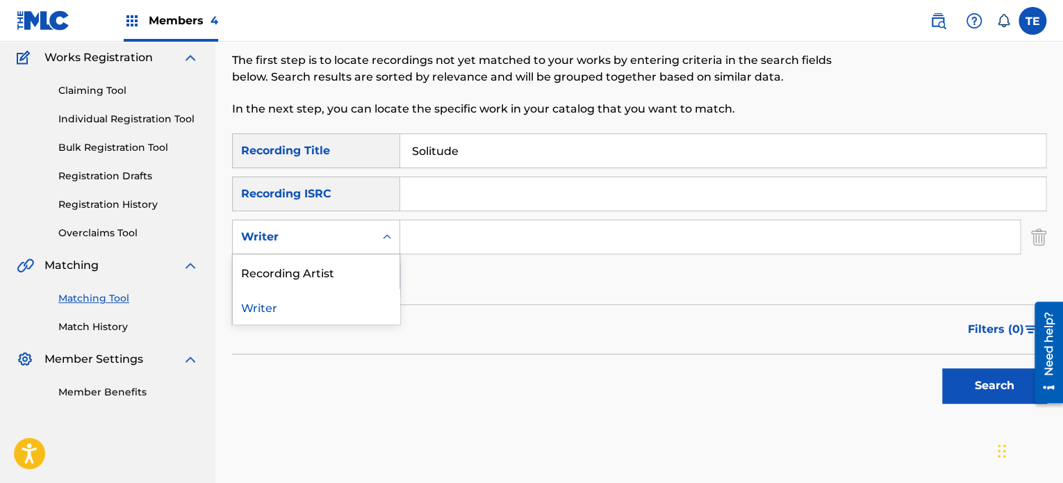
click at [321, 275] on div "Recording Artist" at bounding box center [316, 271] width 167 height 35
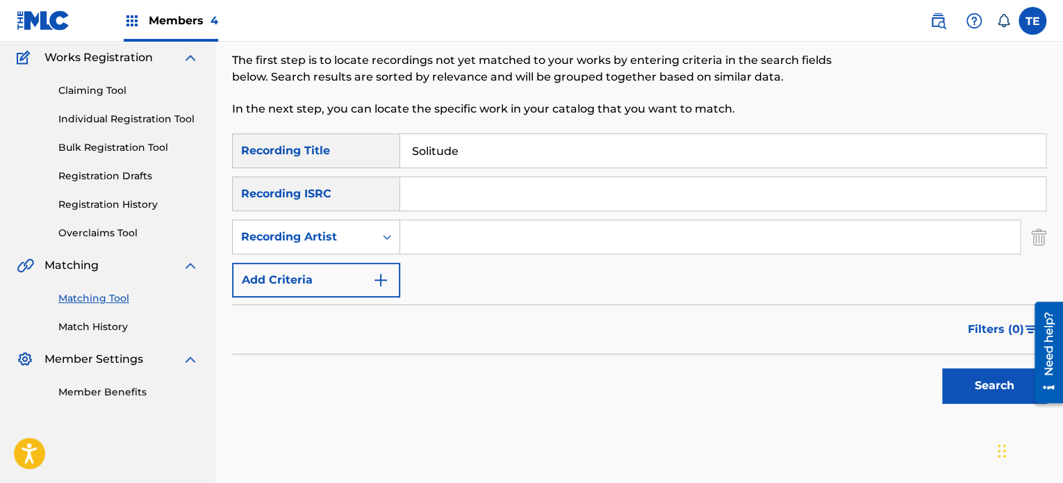
click at [434, 239] on input "Search Form" at bounding box center [710, 236] width 620 height 33
paste input "Serenity"
type input "Serenity"
drag, startPoint x: 11, startPoint y: 100, endPoint x: 1010, endPoint y: 392, distance: 1040.6
click at [1011, 392] on button "Search" at bounding box center [994, 385] width 104 height 35
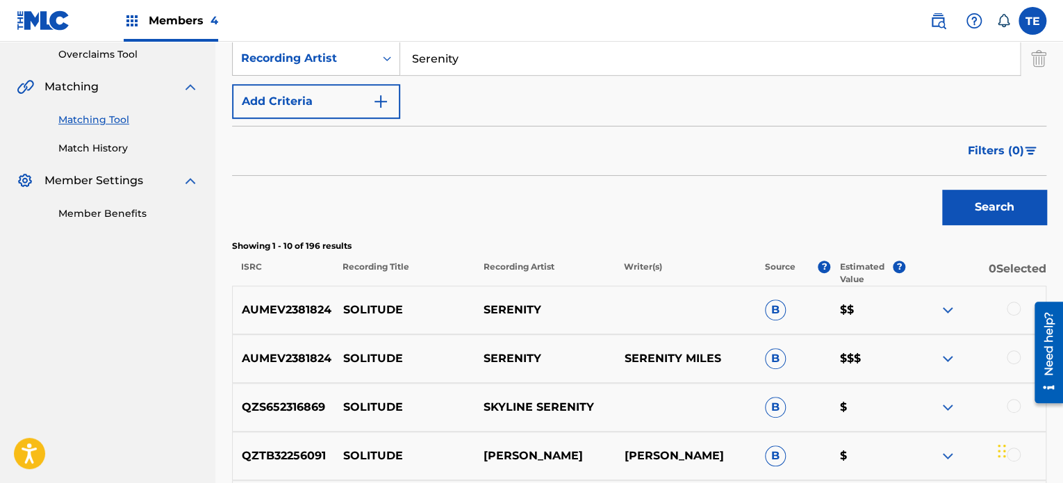
scroll to position [392, 0]
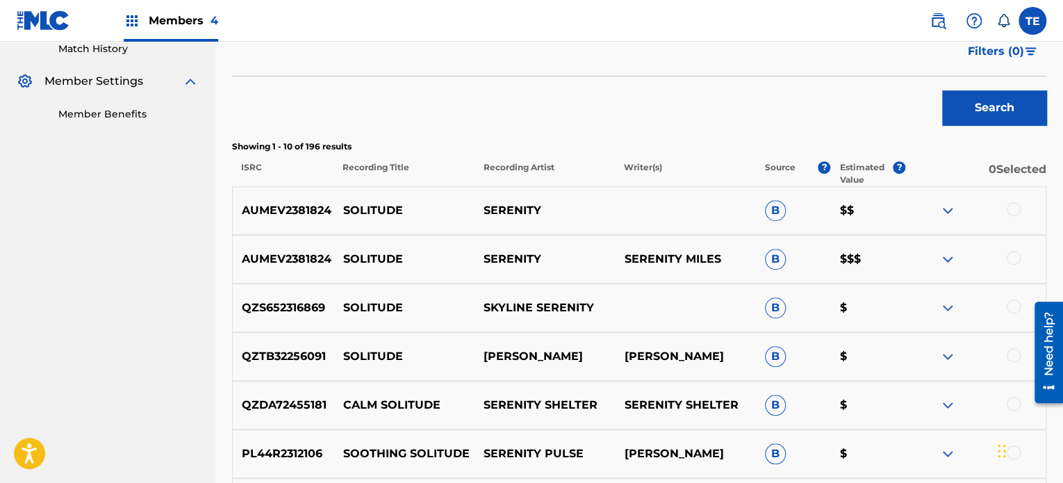
click at [1015, 209] on div at bounding box center [1014, 209] width 14 height 14
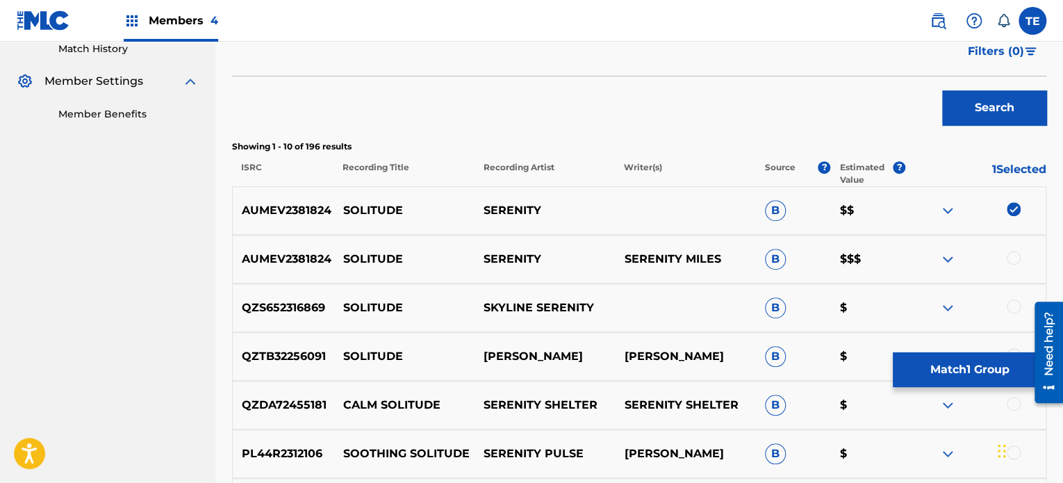
click at [1016, 255] on div at bounding box center [1014, 258] width 14 height 14
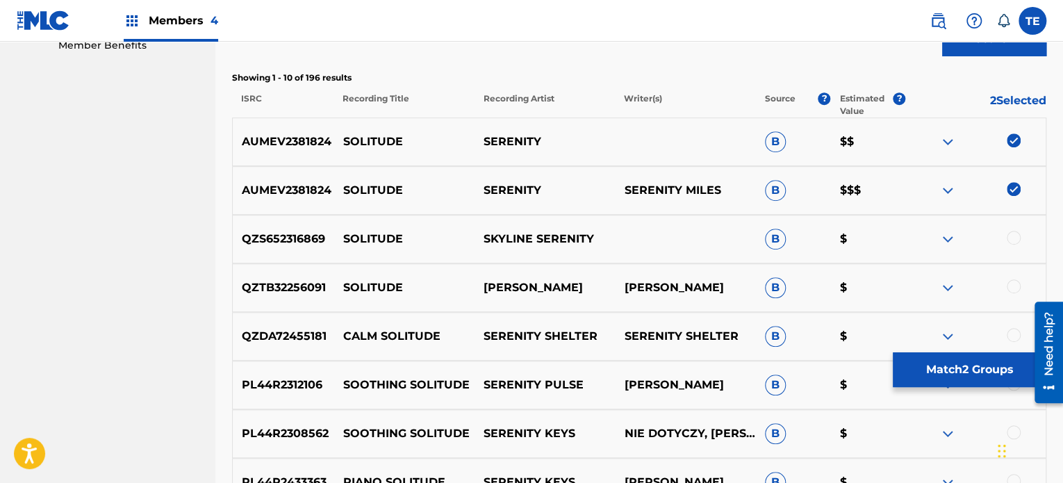
scroll to position [462, 0]
click at [406, 190] on p "SOLITUDE" at bounding box center [404, 189] width 140 height 17
click at [387, 187] on p "SOLITUDE" at bounding box center [404, 189] width 140 height 17
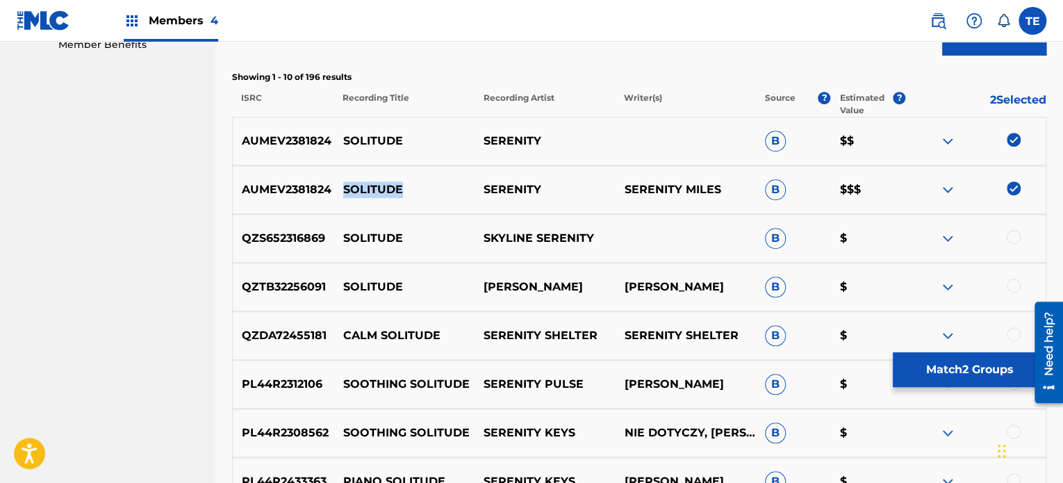
click at [943, 369] on button "Match 2 Groups" at bounding box center [970, 369] width 154 height 35
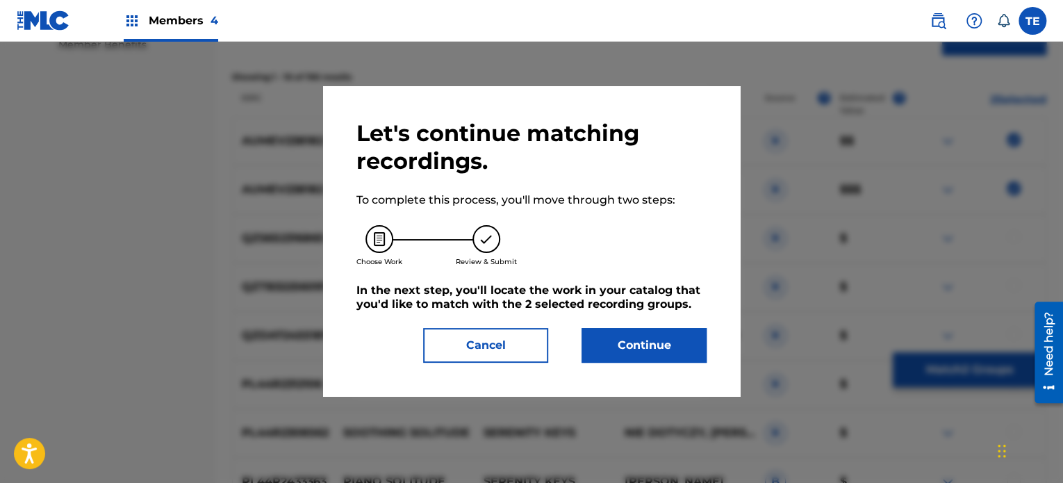
click at [662, 338] on button "Continue" at bounding box center [644, 345] width 125 height 35
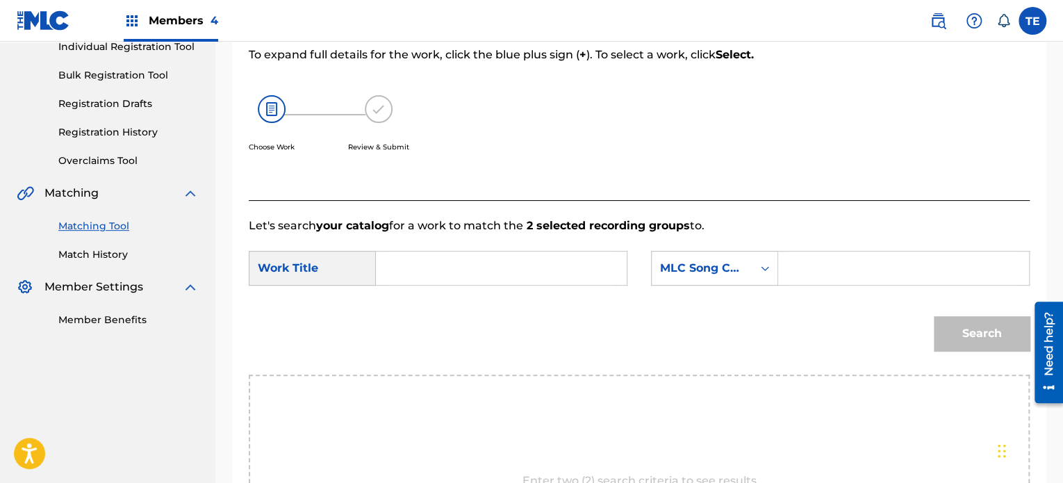
scroll to position [164, 0]
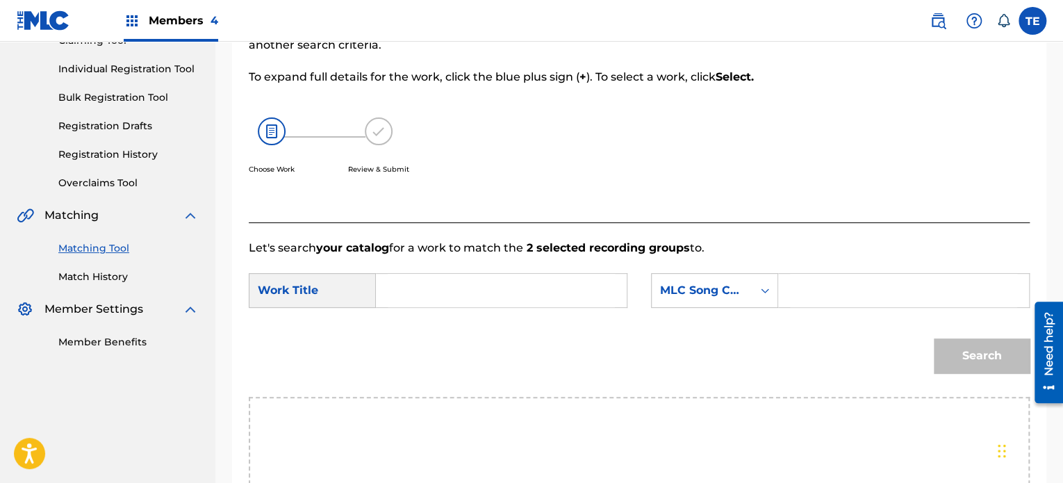
click at [474, 278] on input "Search Form" at bounding box center [501, 290] width 227 height 33
paste input "SOLITUDE"
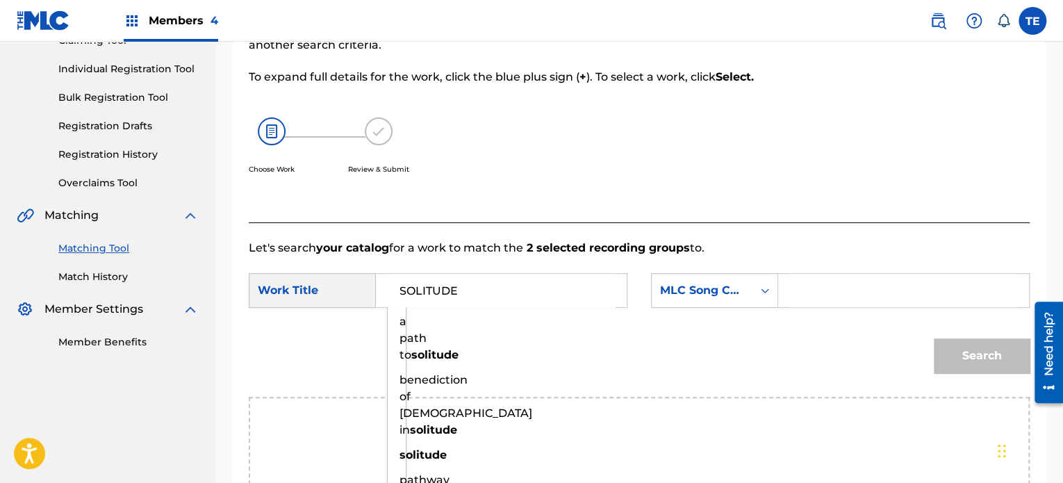
type input "SOLITUDE"
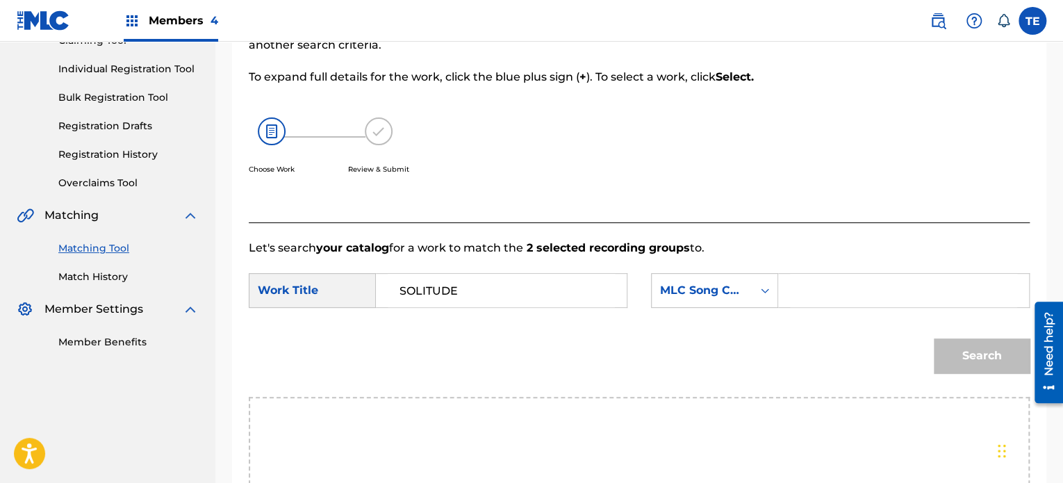
click at [838, 291] on input "Search Form" at bounding box center [903, 290] width 227 height 33
paste input "S79ZT2"
type input "S79ZT2"
click at [973, 354] on button "Search" at bounding box center [982, 355] width 96 height 35
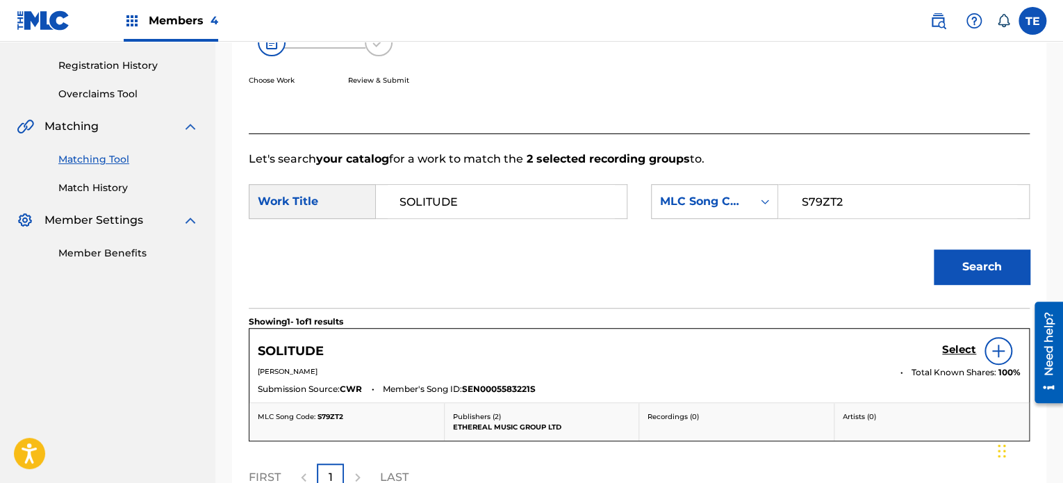
scroll to position [373, 0]
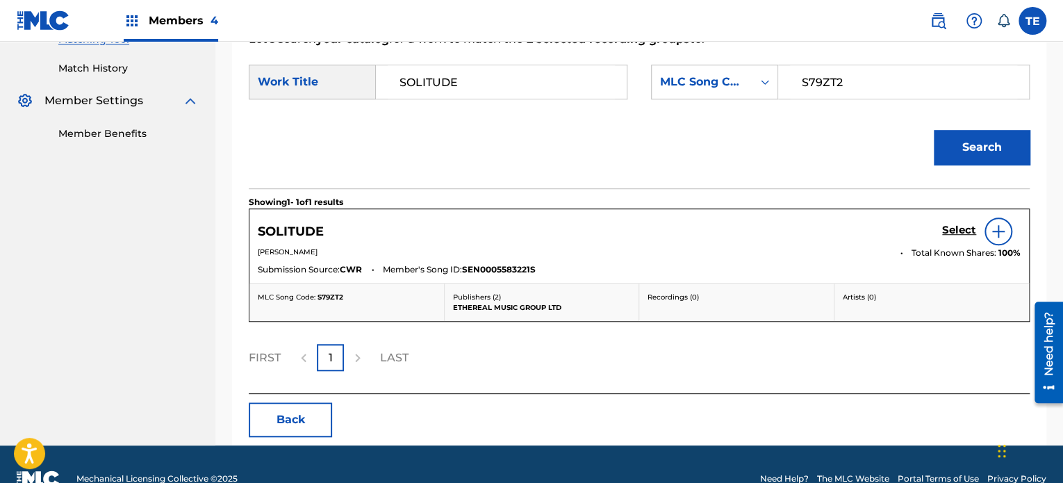
click at [954, 229] on h5 "Select" at bounding box center [959, 230] width 34 height 13
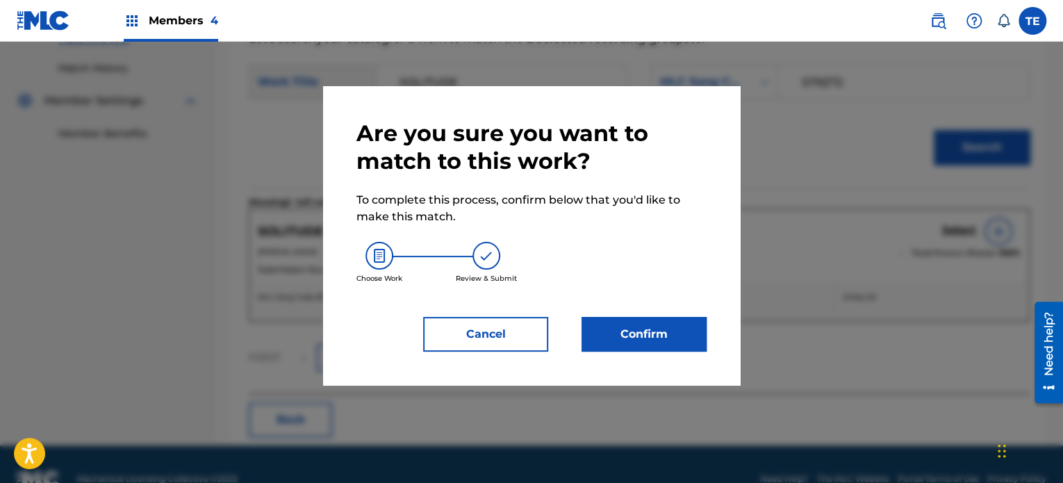
click at [639, 331] on button "Confirm" at bounding box center [644, 334] width 125 height 35
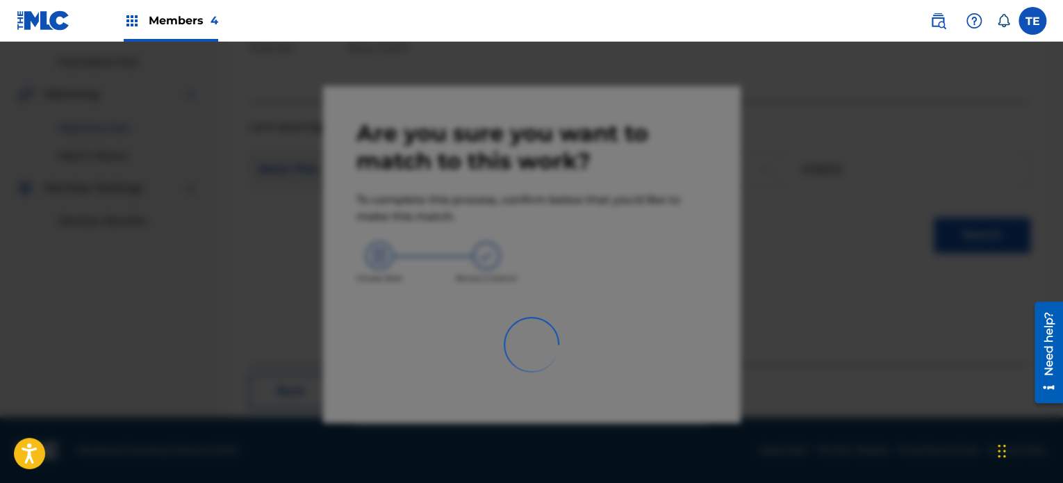
scroll to position [114, 0]
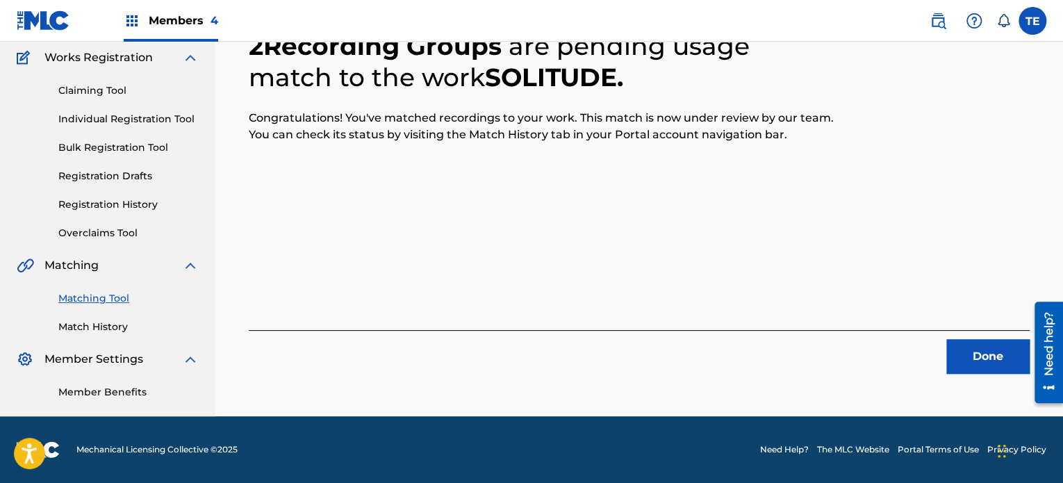
click at [986, 350] on button "Done" at bounding box center [988, 356] width 83 height 35
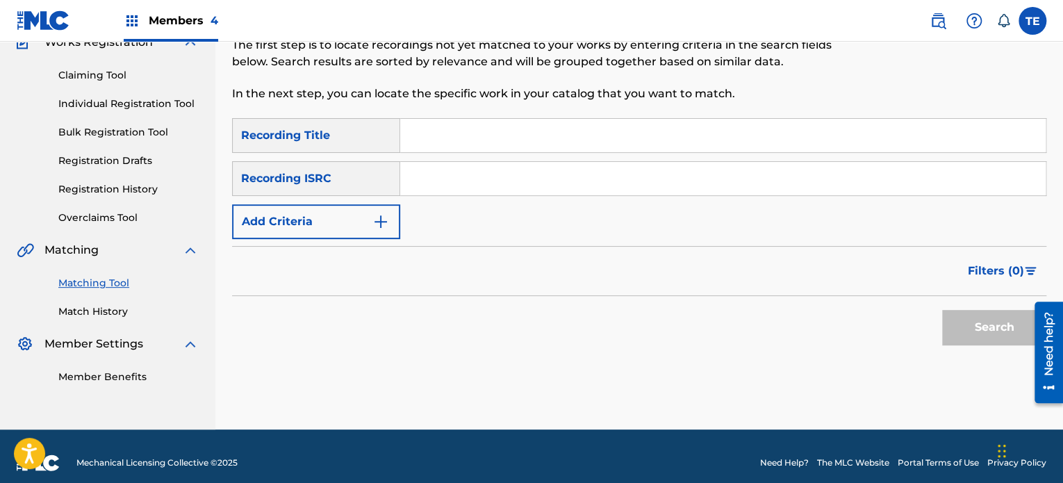
scroll to position [142, 0]
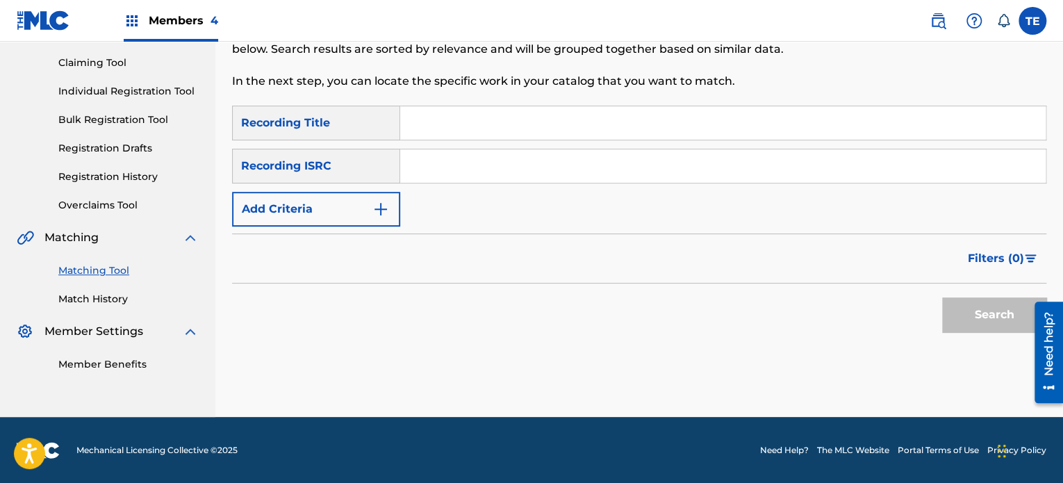
drag, startPoint x: 490, startPoint y: 163, endPoint x: 462, endPoint y: 136, distance: 38.8
click at [490, 163] on input "Search Form" at bounding box center [723, 165] width 646 height 33
click at [448, 116] on input "Search Form" at bounding box center [723, 122] width 646 height 33
click at [471, 115] on input "Search Form" at bounding box center [723, 122] width 646 height 33
click at [829, 81] on p "In the next step, you can locate the specific work in your catalog that you wan…" at bounding box center [545, 81] width 627 height 17
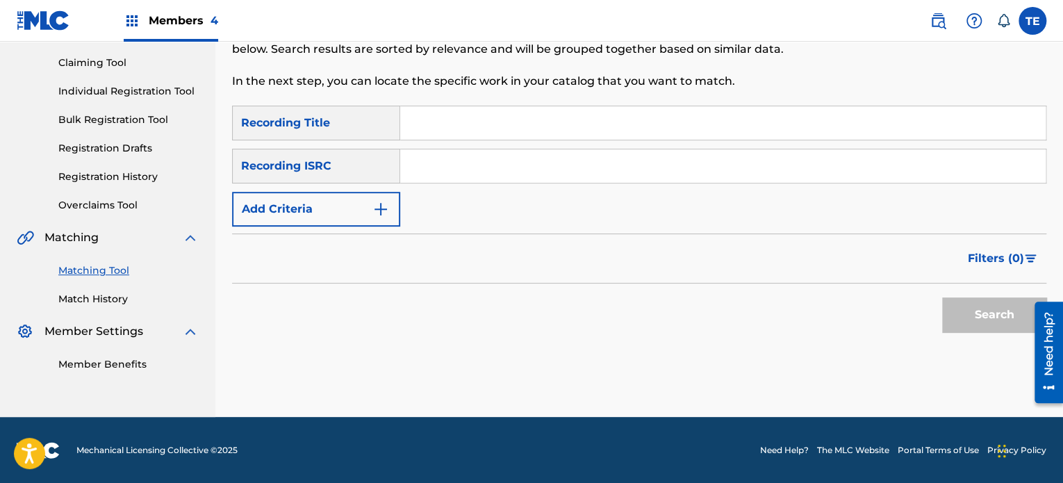
click at [829, 81] on p "In the next step, you can locate the specific work in your catalog that you wan…" at bounding box center [545, 81] width 627 height 17
drag, startPoint x: 517, startPoint y: 292, endPoint x: 482, endPoint y: 302, distance: 36.9
click at [517, 293] on div "Search" at bounding box center [639, 312] width 815 height 56
paste input "Soothe"
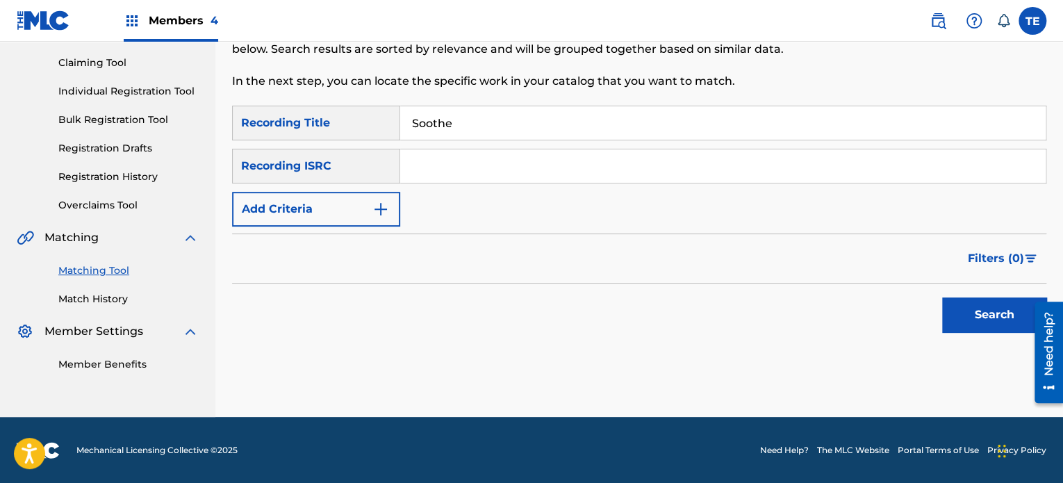
type input "Soothe"
click at [376, 224] on button "Add Criteria" at bounding box center [316, 209] width 168 height 35
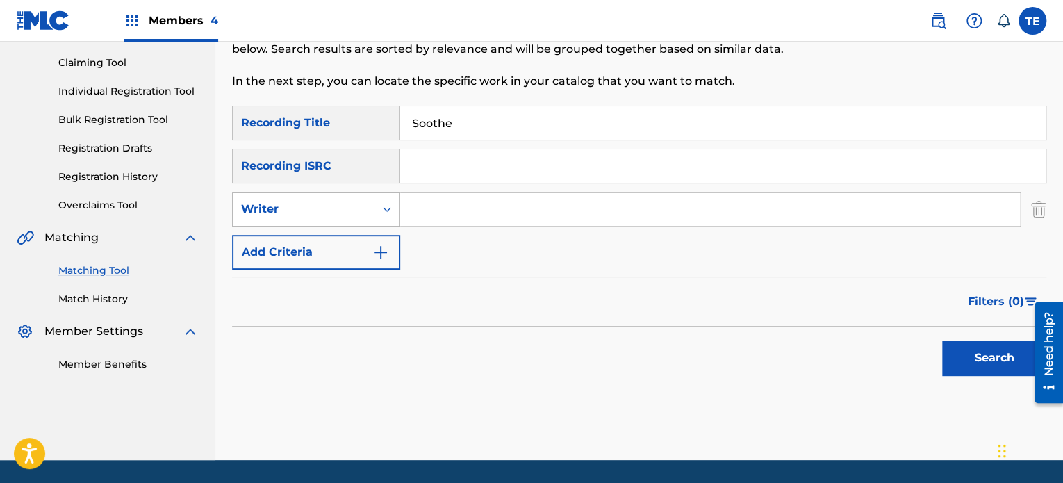
click at [339, 213] on div "Writer" at bounding box center [303, 209] width 125 height 17
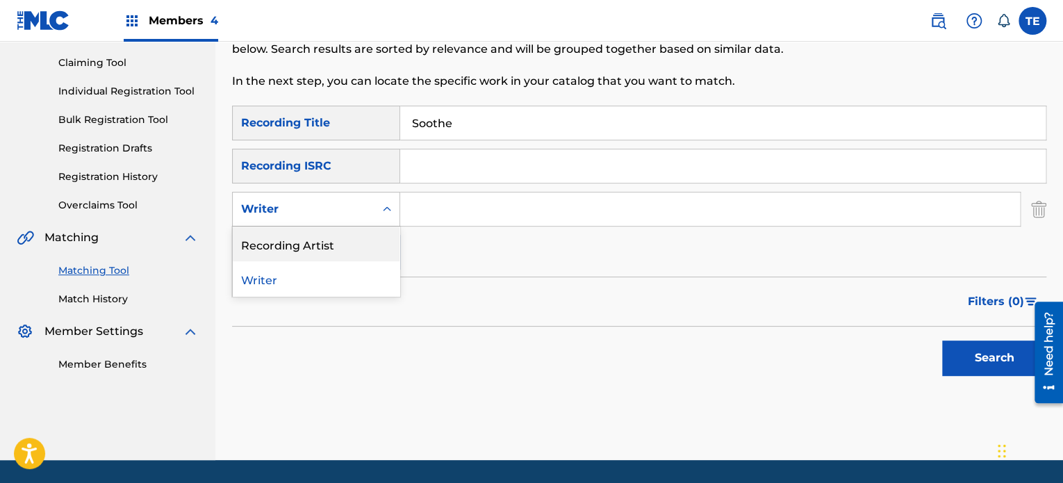
click at [326, 250] on div "Recording Artist" at bounding box center [316, 244] width 167 height 35
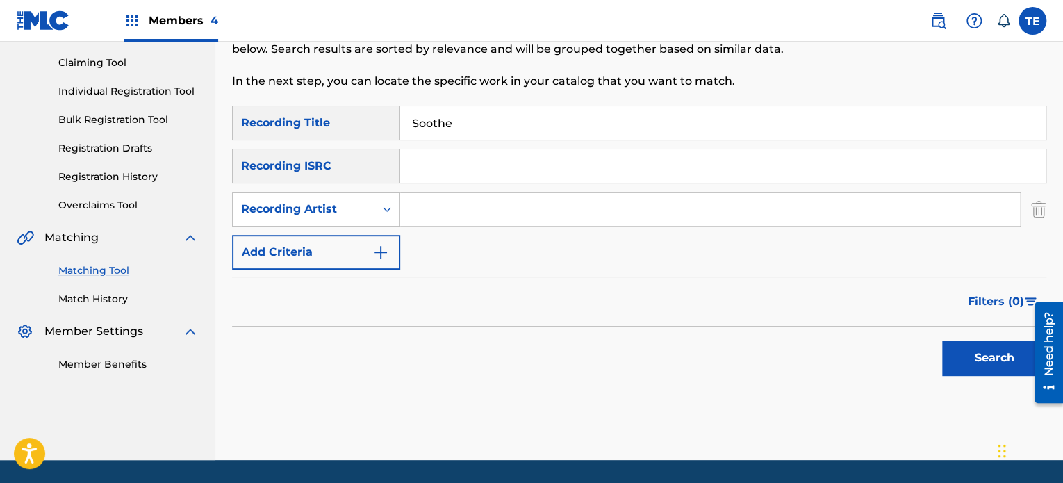
click at [461, 204] on input "Search Form" at bounding box center [710, 209] width 620 height 33
paste input "Rola Young"
type input "Rola Young"
click at [1011, 355] on button "Search" at bounding box center [994, 358] width 104 height 35
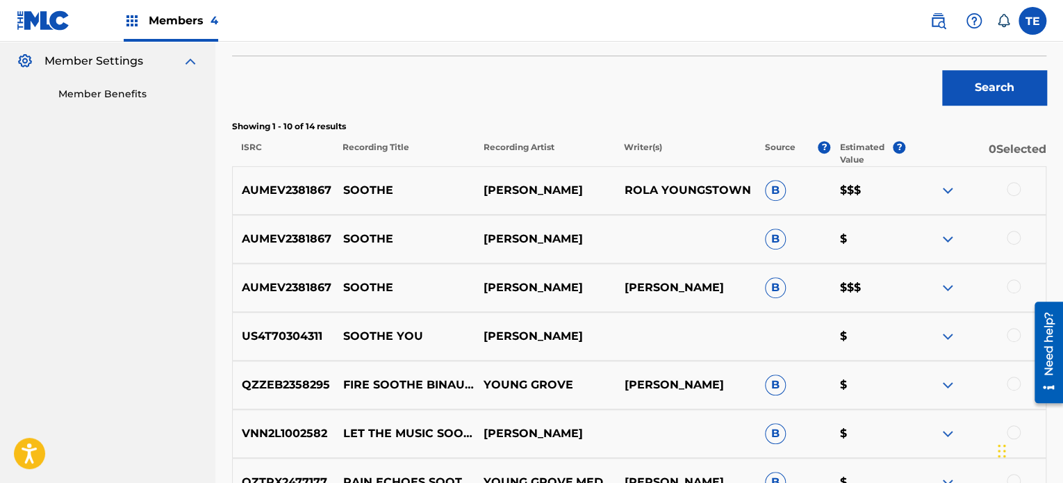
scroll to position [420, 0]
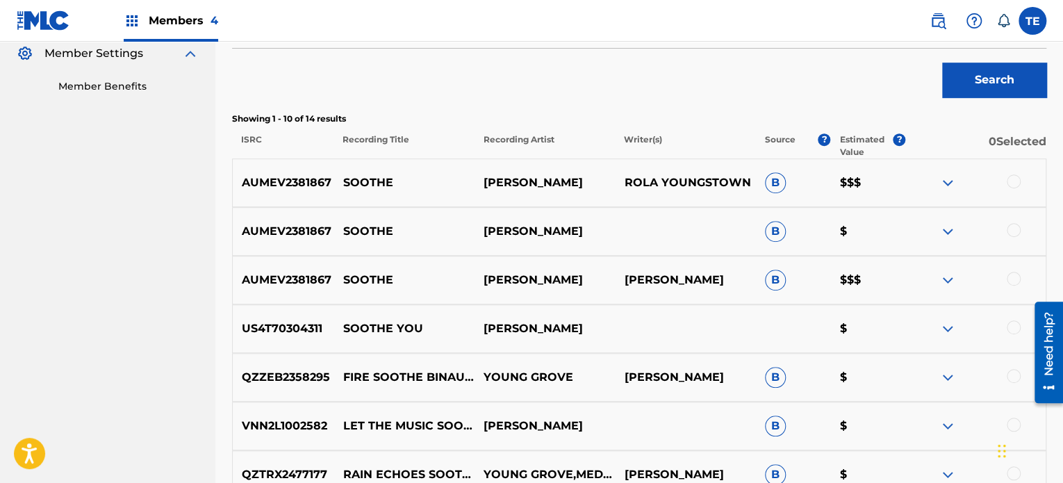
click at [1015, 273] on div at bounding box center [1014, 279] width 14 height 14
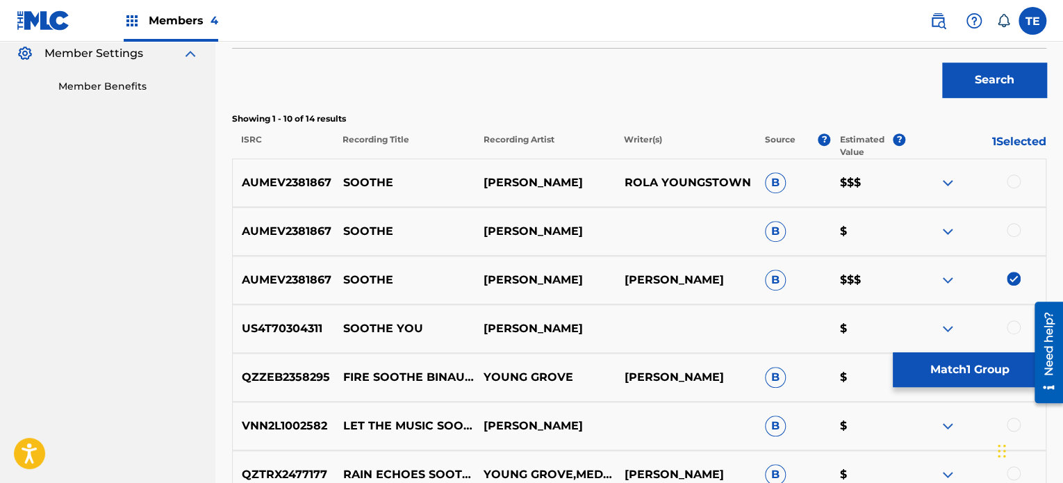
click at [1006, 231] on div at bounding box center [976, 231] width 140 height 17
click at [1015, 227] on div at bounding box center [1014, 230] width 14 height 14
click at [1018, 170] on div "AUMEV2381867 SOOTHE ROLA YOUNG ROLA YOUNGSTOWN B $$$" at bounding box center [639, 182] width 815 height 49
click at [1014, 176] on div at bounding box center [1014, 181] width 14 height 14
click at [933, 370] on button "Match 3 Groups" at bounding box center [970, 369] width 154 height 35
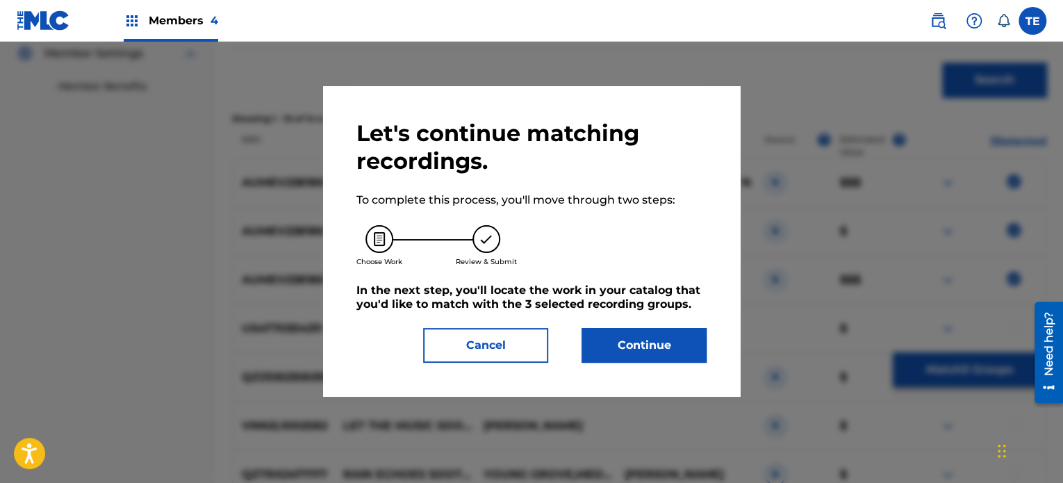
click at [655, 335] on button "Continue" at bounding box center [644, 345] width 125 height 35
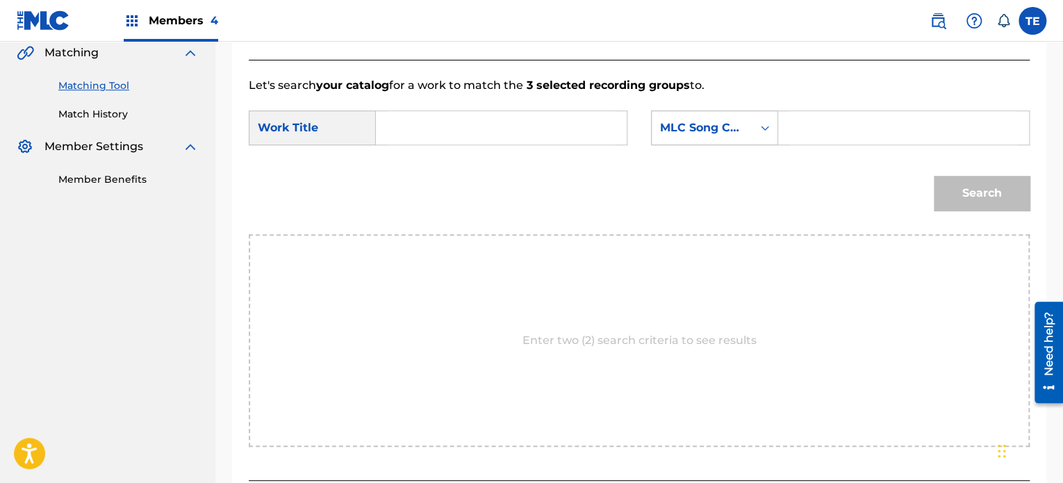
scroll to position [211, 0]
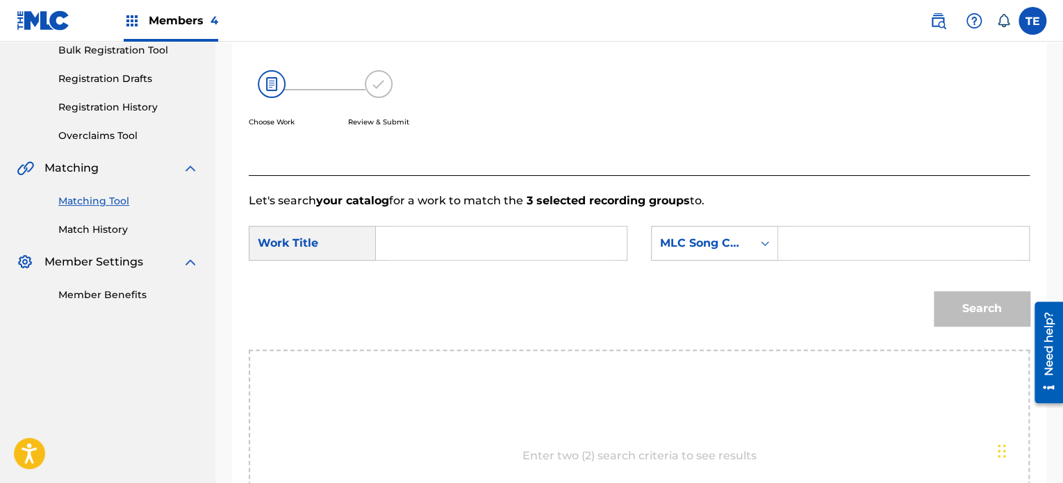
click at [466, 242] on input "Search Form" at bounding box center [501, 243] width 227 height 33
paste input "Soothe"
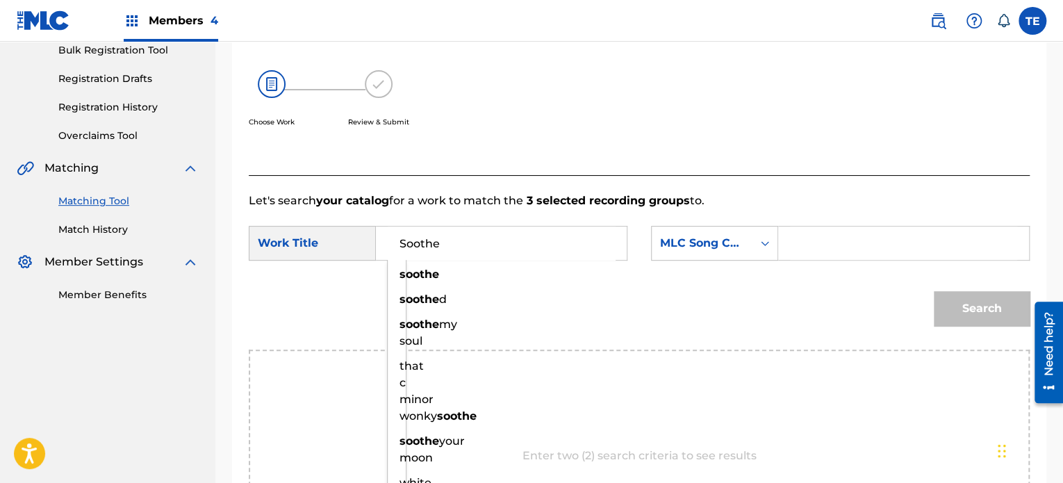
type input "Soothe"
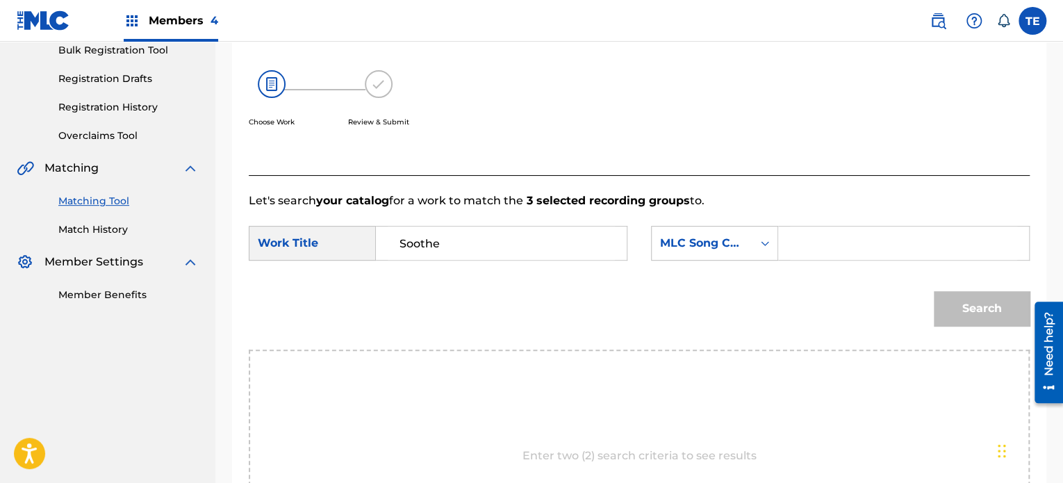
click at [808, 238] on input "Search Form" at bounding box center [903, 243] width 227 height 33
paste input "S808C6"
type input "S808C6"
click at [961, 300] on button "Search" at bounding box center [982, 308] width 96 height 35
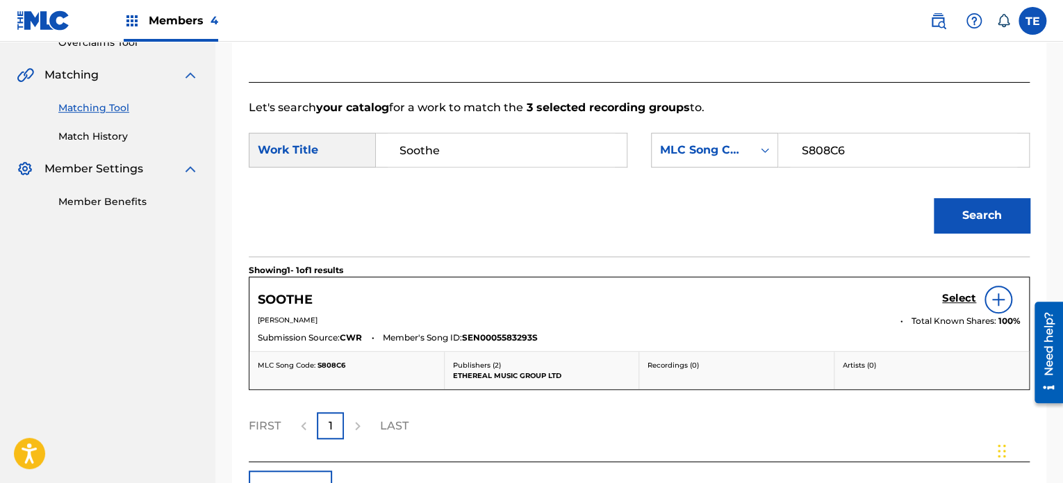
scroll to position [400, 0]
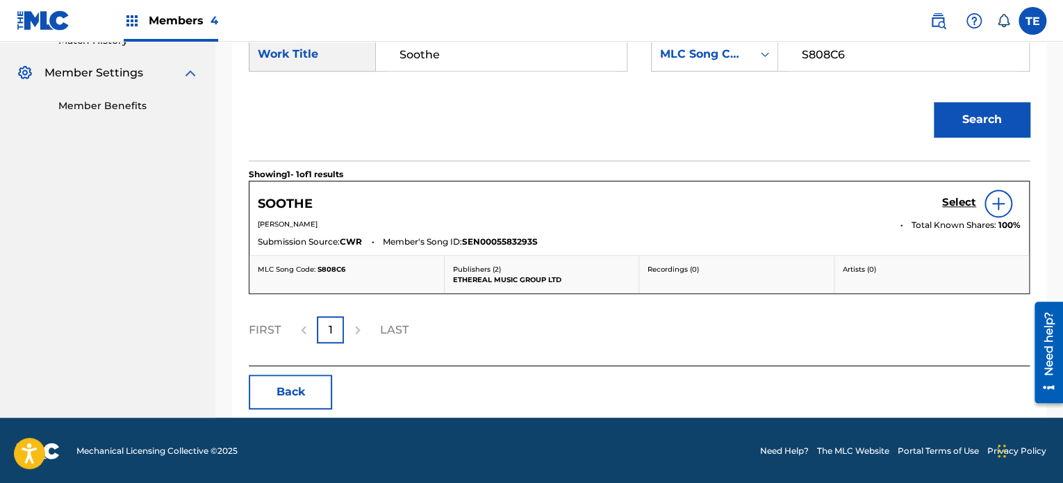
click at [948, 205] on h5 "Select" at bounding box center [959, 202] width 34 height 13
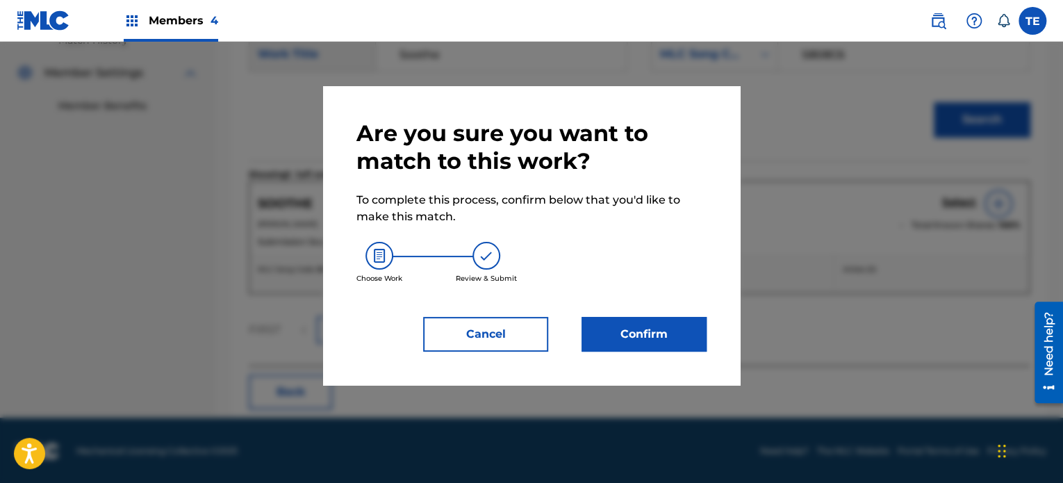
click at [599, 339] on button "Confirm" at bounding box center [644, 334] width 125 height 35
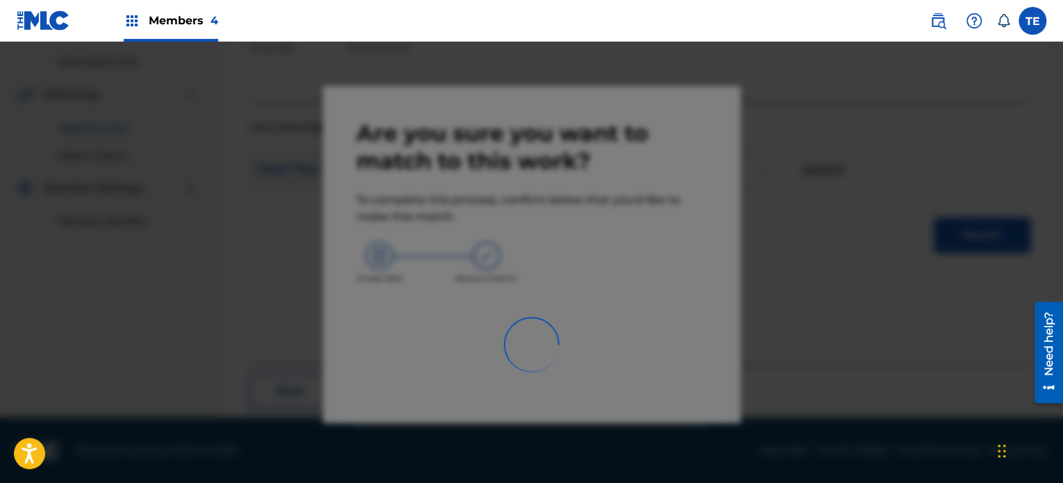
scroll to position [114, 0]
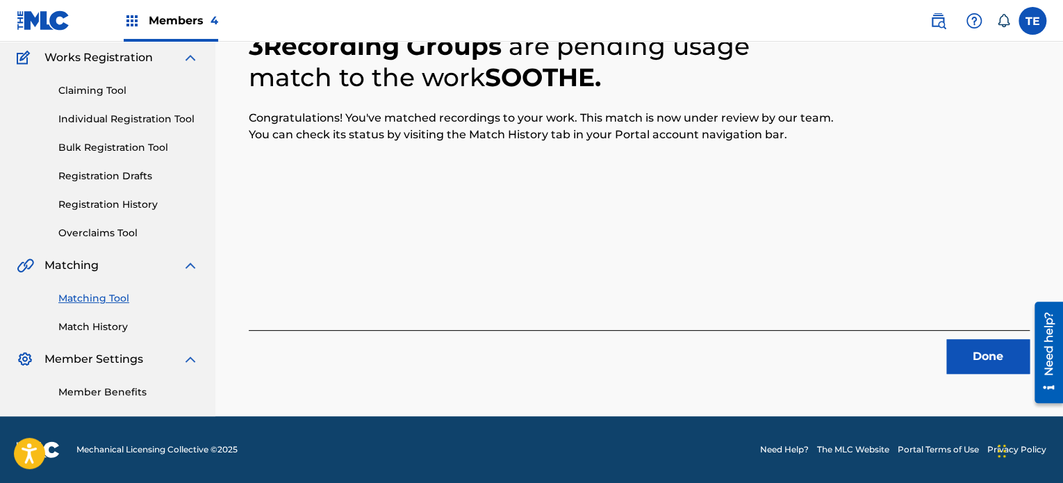
click at [952, 341] on button "Done" at bounding box center [988, 356] width 83 height 35
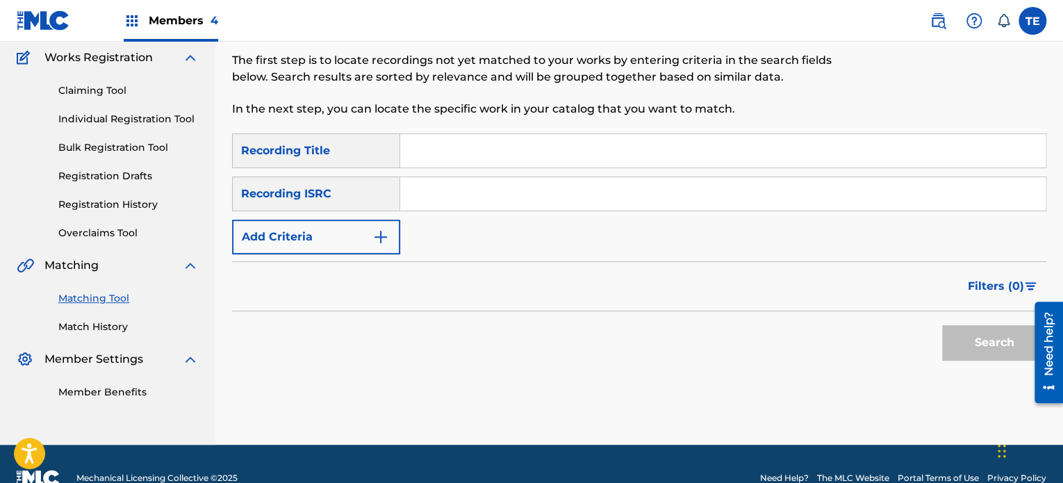
click at [488, 145] on input "Search Form" at bounding box center [723, 150] width 646 height 33
paste
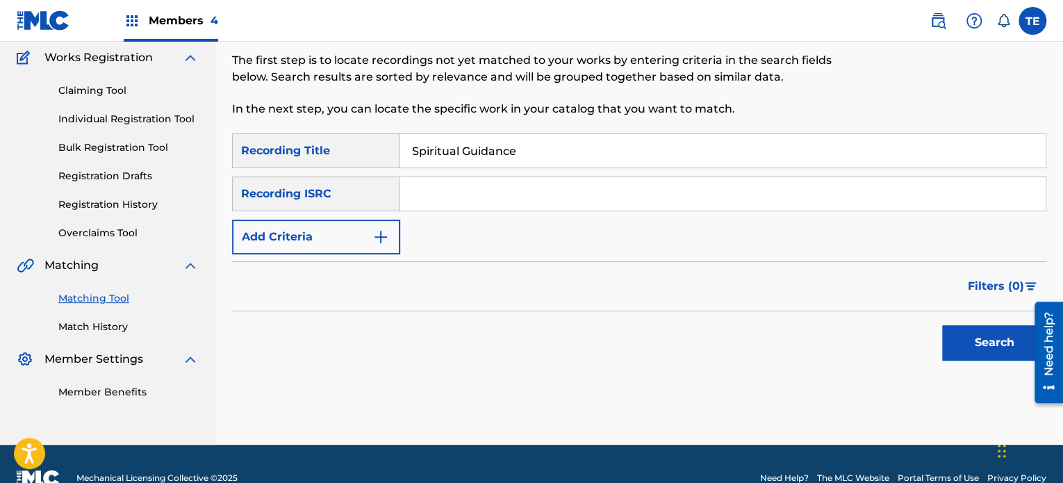
type input "Spiritual Guidance"
click at [348, 227] on button "Add Criteria" at bounding box center [316, 237] width 168 height 35
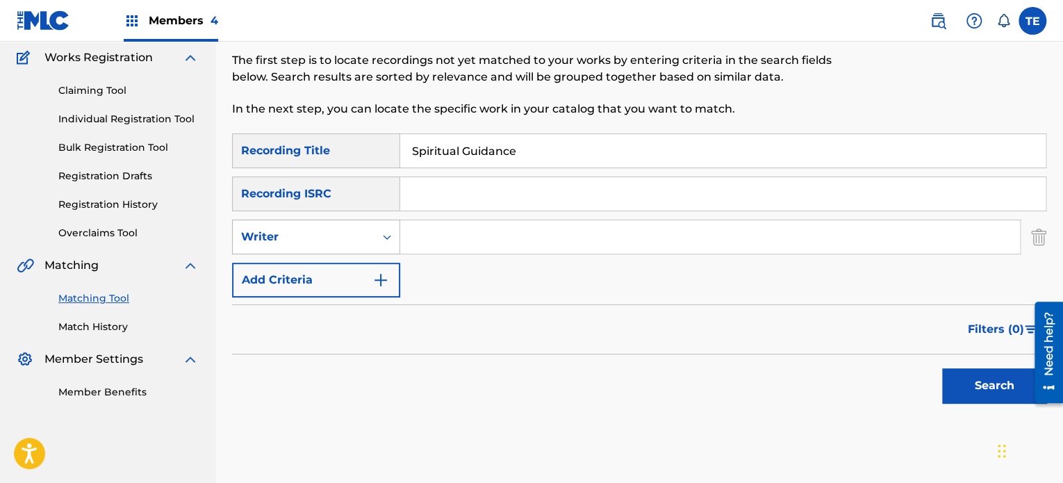
drag, startPoint x: 345, startPoint y: 228, endPoint x: 352, endPoint y: 231, distance: 7.2
click at [351, 231] on div "Writer" at bounding box center [303, 237] width 125 height 17
drag, startPoint x: 315, startPoint y: 270, endPoint x: 322, endPoint y: 255, distance: 16.5
click at [316, 268] on div "Recording Artist" at bounding box center [316, 271] width 167 height 35
click at [432, 243] on input "Search Form" at bounding box center [710, 236] width 620 height 33
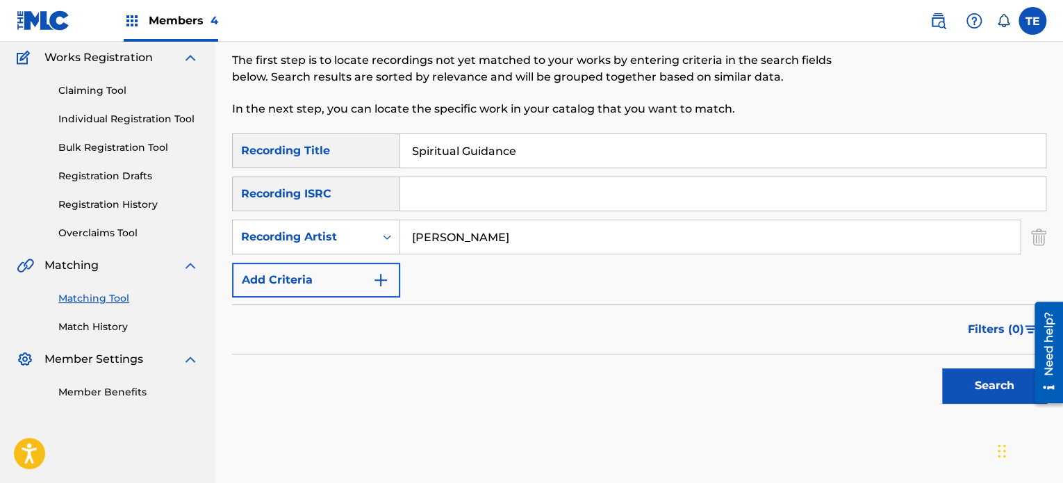
type input "Rola Young"
click at [1004, 387] on button "Search" at bounding box center [994, 385] width 104 height 35
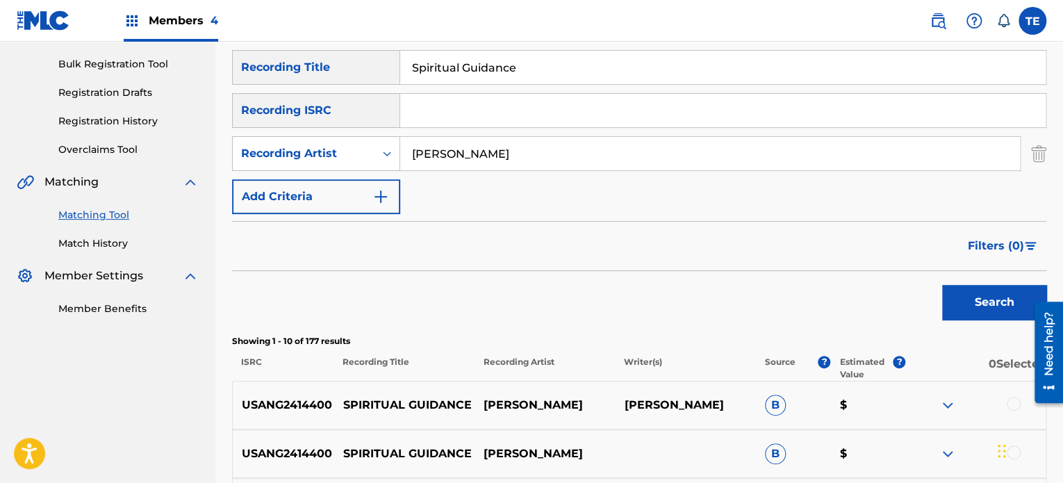
scroll to position [322, 0]
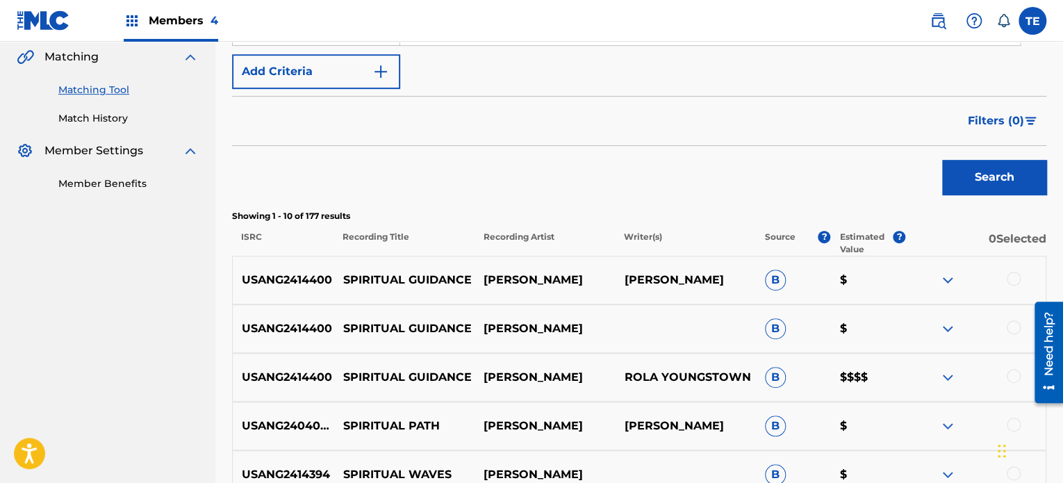
click at [1006, 369] on div at bounding box center [976, 377] width 140 height 17
click at [1007, 373] on div at bounding box center [1014, 376] width 14 height 14
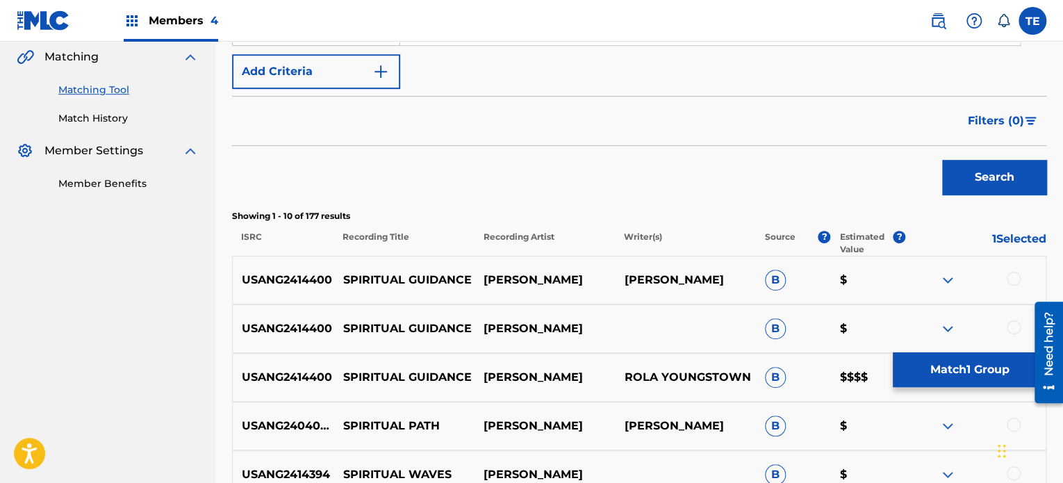
click at [1012, 323] on div at bounding box center [1014, 327] width 14 height 14
click at [1011, 279] on div at bounding box center [1014, 279] width 14 height 14
drag, startPoint x: 409, startPoint y: 284, endPoint x: 400, endPoint y: 277, distance: 10.4
click at [406, 281] on p "SPIRITUAL GUIDANCE" at bounding box center [404, 280] width 140 height 17
click at [400, 277] on p "SPIRITUAL GUIDANCE" at bounding box center [404, 280] width 140 height 17
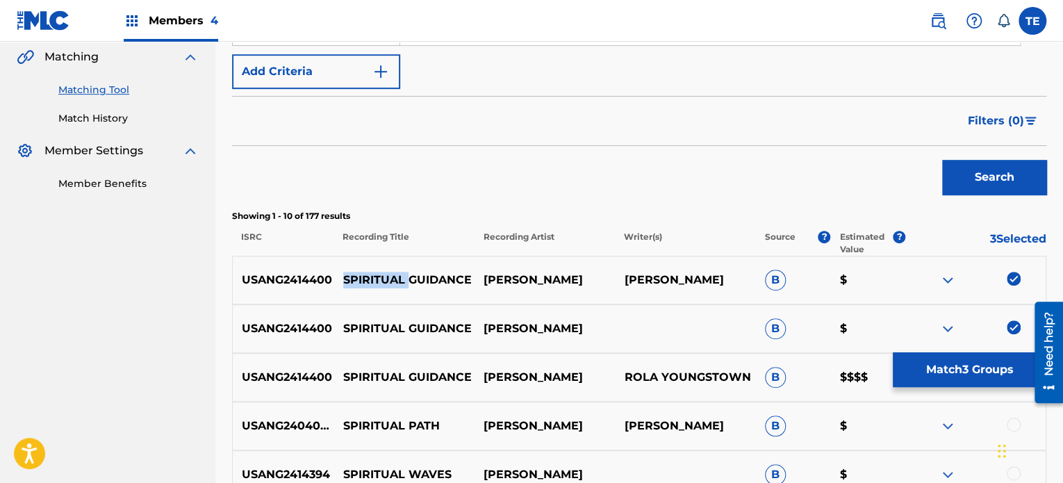
click at [400, 277] on p "SPIRITUAL GUIDANCE" at bounding box center [404, 280] width 140 height 17
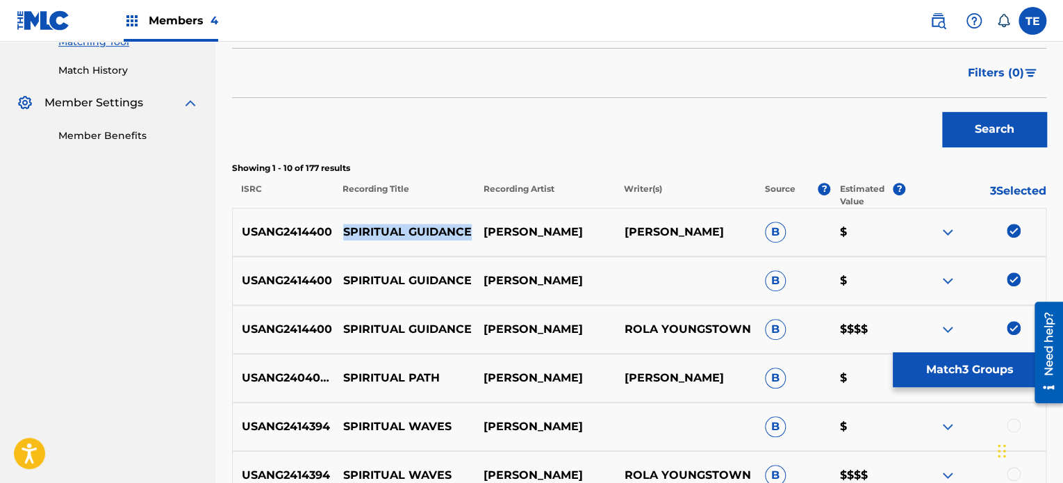
scroll to position [392, 0]
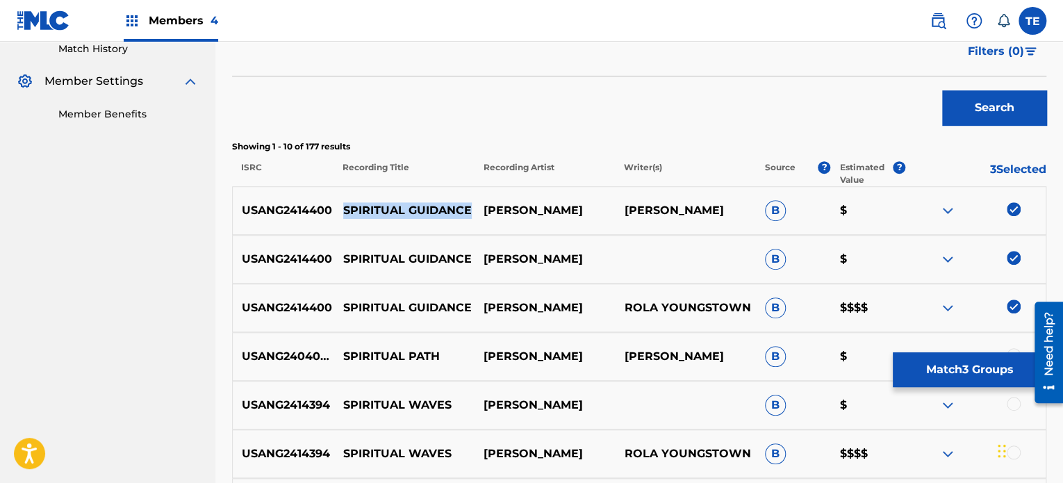
click at [984, 364] on button "Match 3 Groups" at bounding box center [970, 369] width 154 height 35
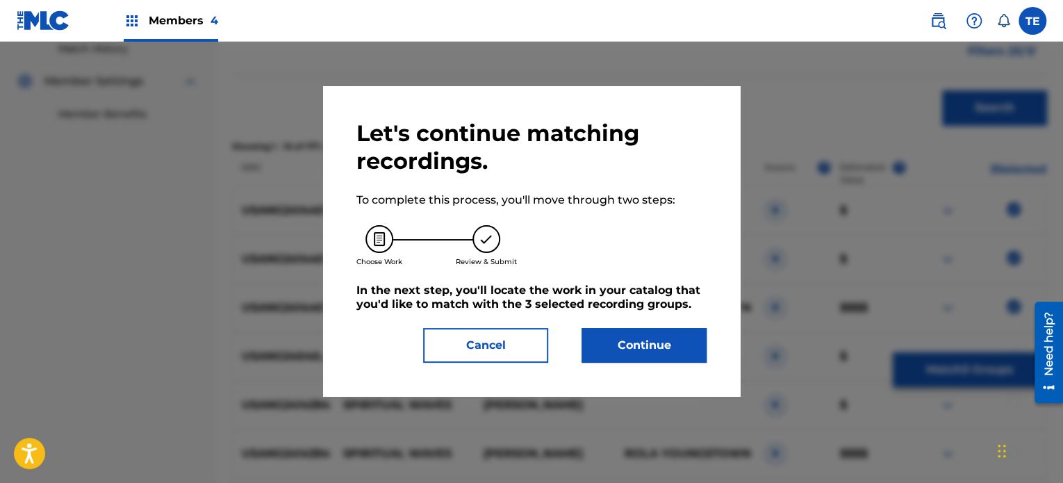
click at [636, 343] on button "Continue" at bounding box center [644, 345] width 125 height 35
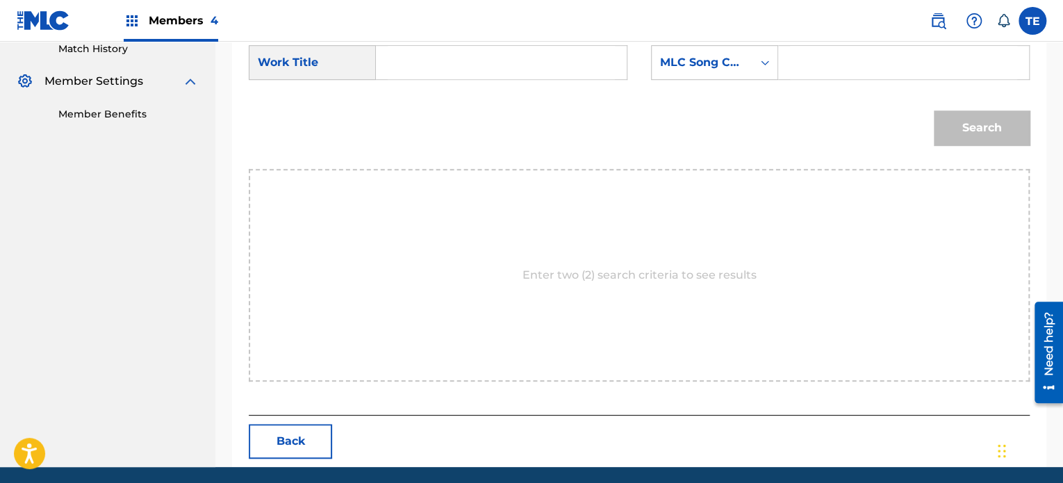
click at [467, 64] on input "Search Form" at bounding box center [501, 62] width 227 height 33
type input "SPIRITUAL GUIDANCE"
click at [836, 83] on div "SearchWithCriteria30de06e7-a498-481e-a3e6-9e75637924f3 Work Title SPIRITUAL GUI…" at bounding box center [639, 66] width 781 height 43
click at [834, 69] on input "Search Form" at bounding box center [903, 62] width 227 height 33
click at [834, 65] on input "Search Form" at bounding box center [903, 62] width 227 height 33
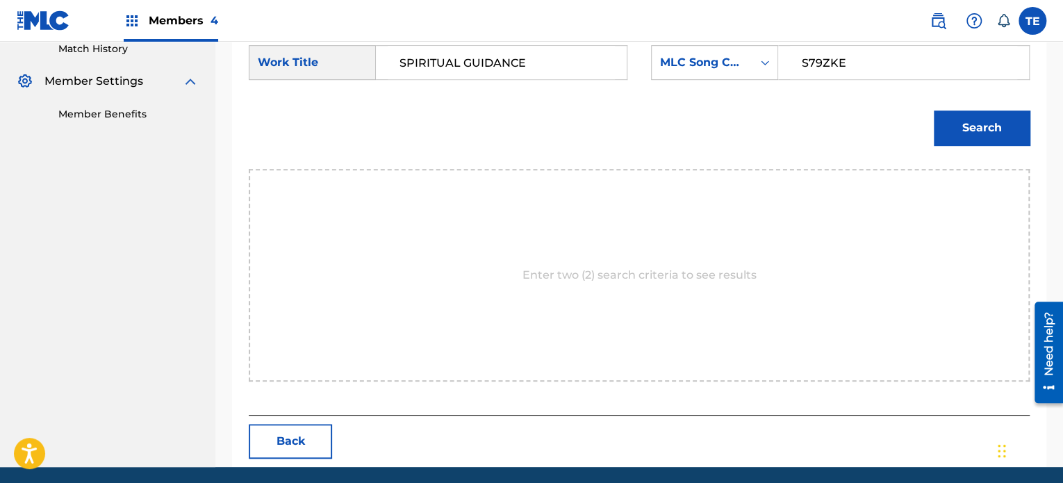
type input "S79ZKE"
drag, startPoint x: 980, startPoint y: 124, endPoint x: 971, endPoint y: 123, distance: 9.1
click at [979, 124] on button "Search" at bounding box center [982, 128] width 96 height 35
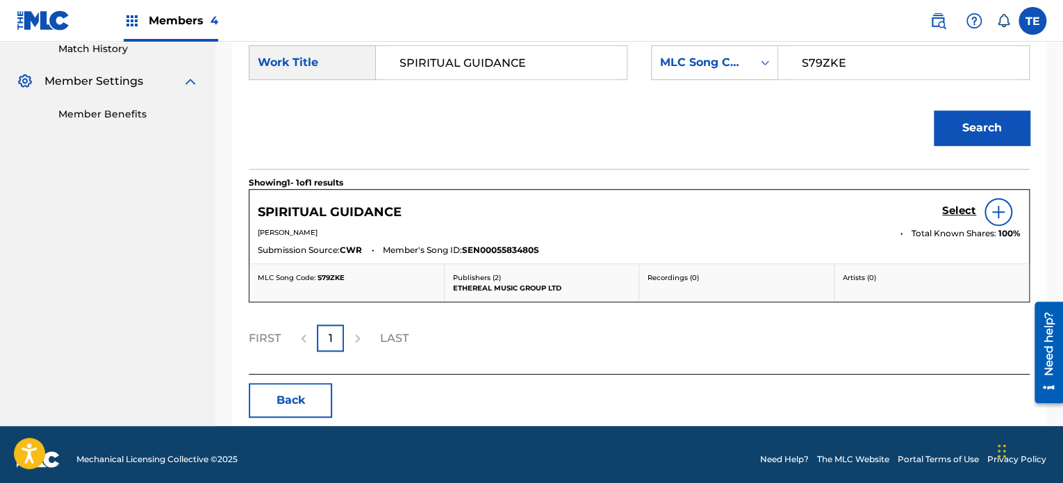
scroll to position [400, 0]
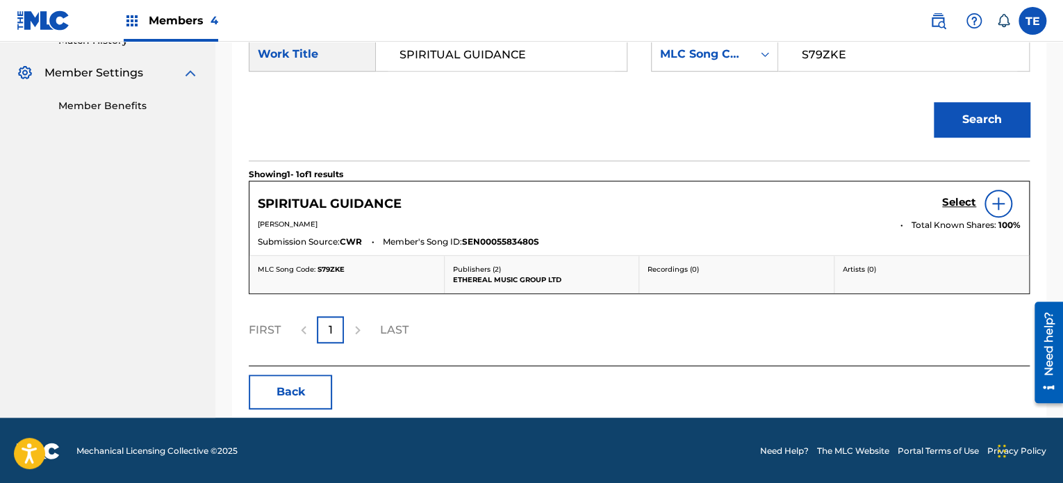
click at [938, 201] on div "SPIRITUAL GUIDANCE Select" at bounding box center [639, 204] width 763 height 28
click at [942, 202] on h5 "Select" at bounding box center [959, 202] width 34 height 13
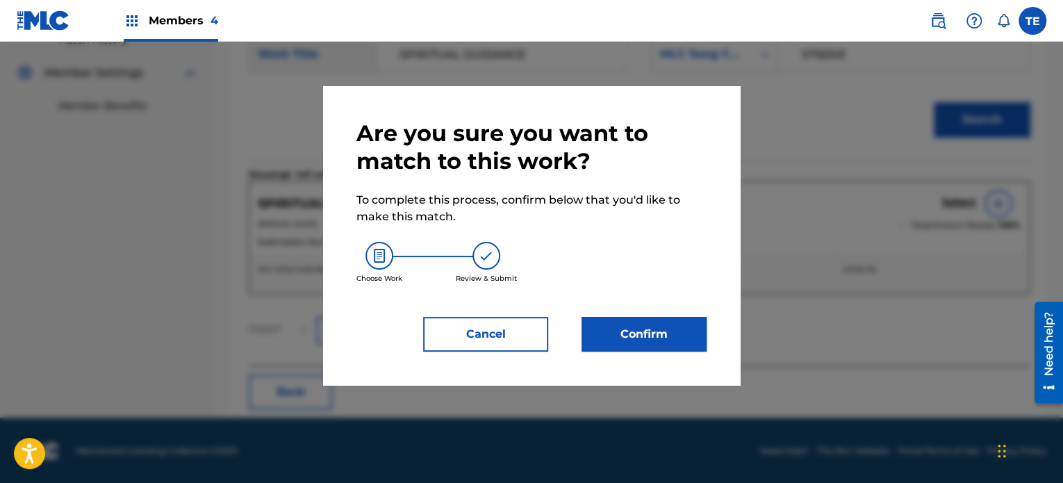
drag, startPoint x: 612, startPoint y: 313, endPoint x: 623, endPoint y: 322, distance: 14.8
click at [614, 313] on div "Are you sure you want to match to this work? To complete this process, confirm …" at bounding box center [532, 236] width 350 height 232
click at [626, 327] on button "Confirm" at bounding box center [644, 334] width 125 height 35
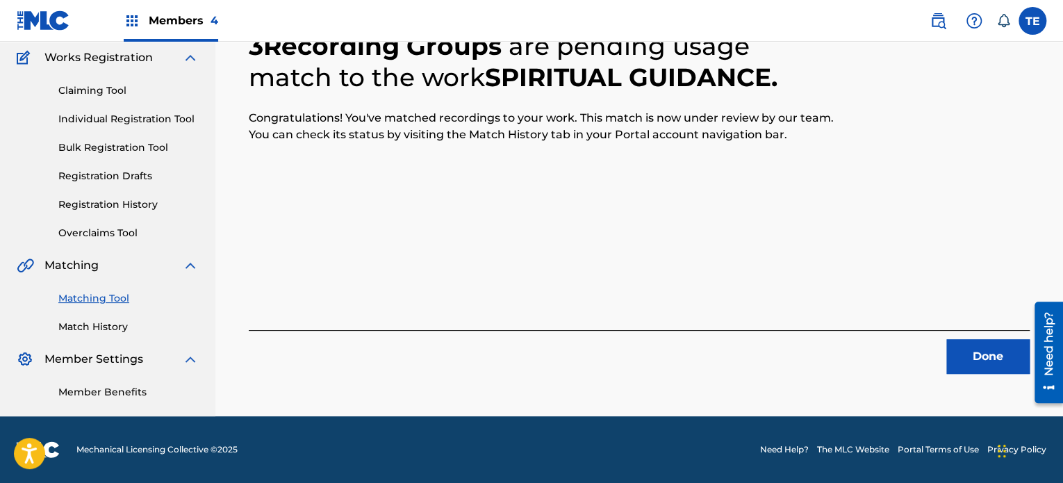
scroll to position [114, 0]
click at [974, 356] on button "Done" at bounding box center [988, 356] width 83 height 35
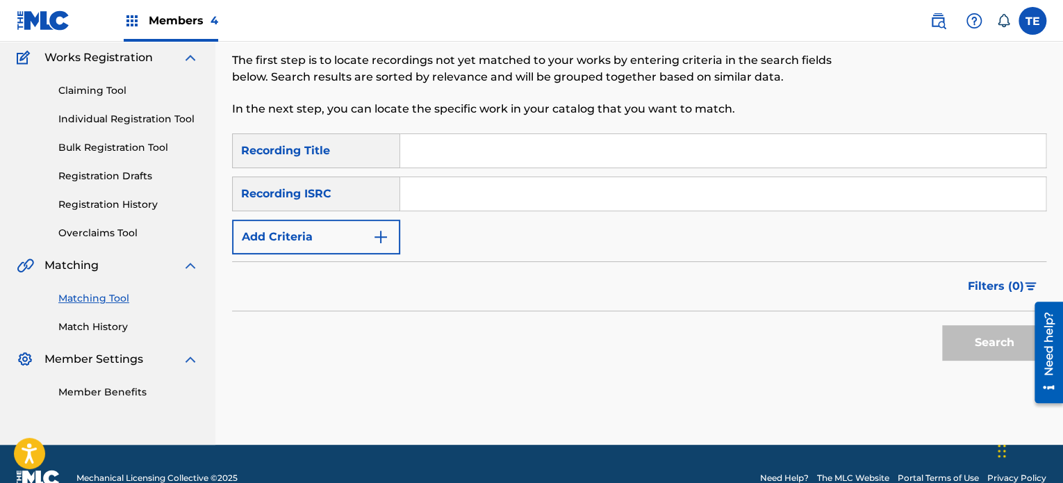
click at [444, 150] on input "Search Form" at bounding box center [723, 150] width 646 height 33
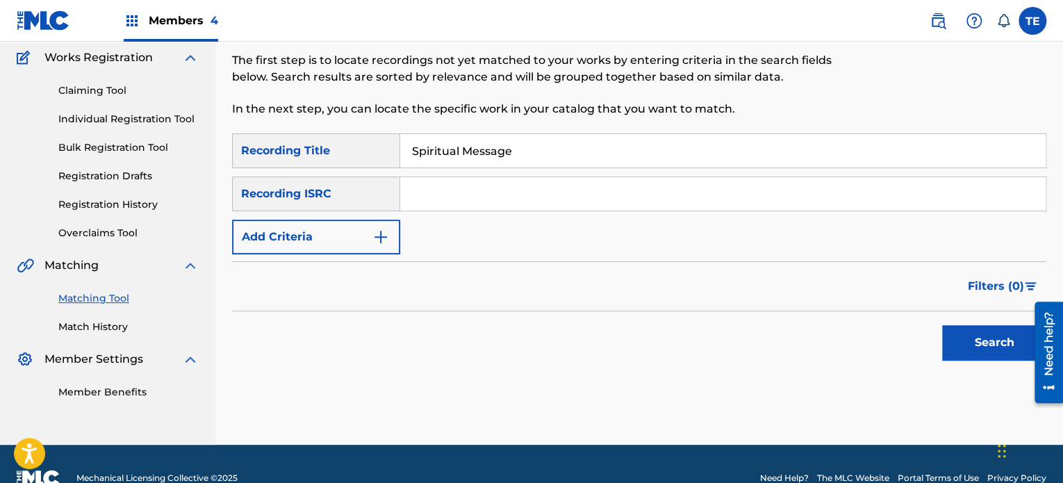
type input "Spiritual Message"
click at [359, 234] on button "Add Criteria" at bounding box center [316, 237] width 168 height 35
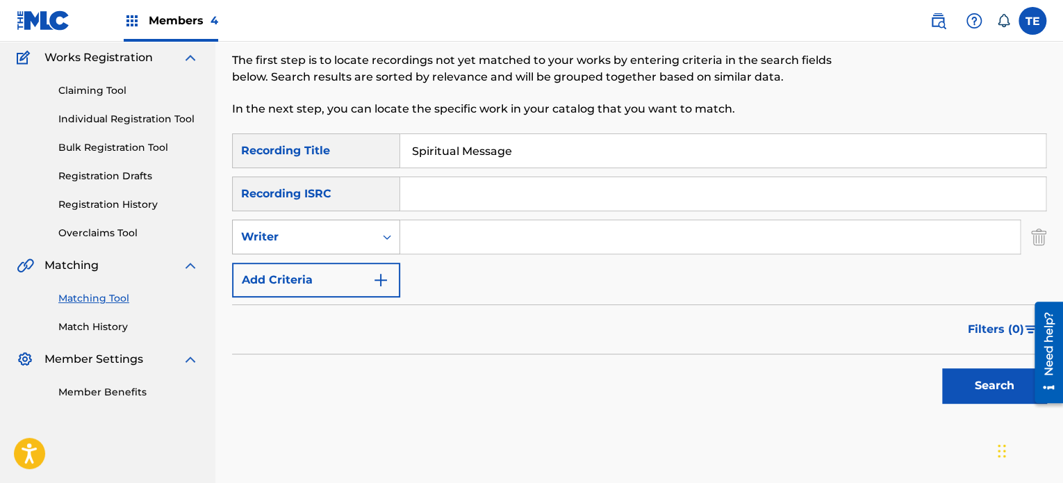
click at [322, 241] on div "Writer" at bounding box center [303, 237] width 125 height 17
click at [297, 277] on div "Recording Artist" at bounding box center [316, 271] width 167 height 35
click at [500, 231] on input "Search Form" at bounding box center [710, 236] width 620 height 33
type input "Rola Young"
click at [978, 390] on button "Search" at bounding box center [994, 385] width 104 height 35
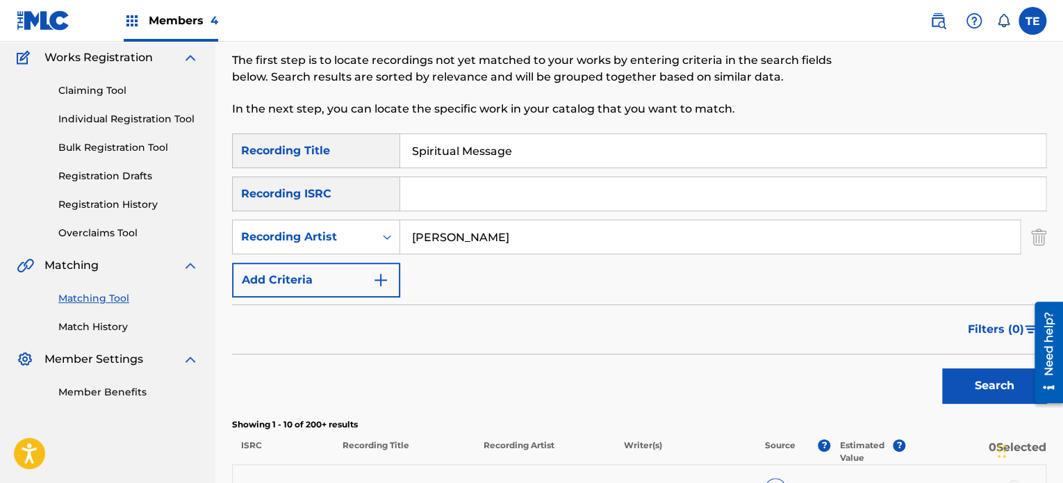
scroll to position [392, 0]
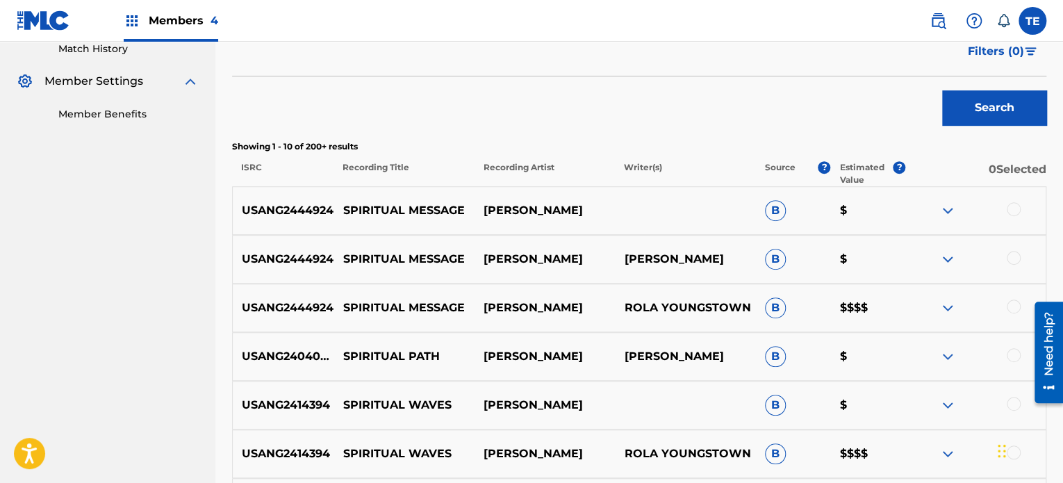
click at [1008, 207] on div at bounding box center [1014, 209] width 14 height 14
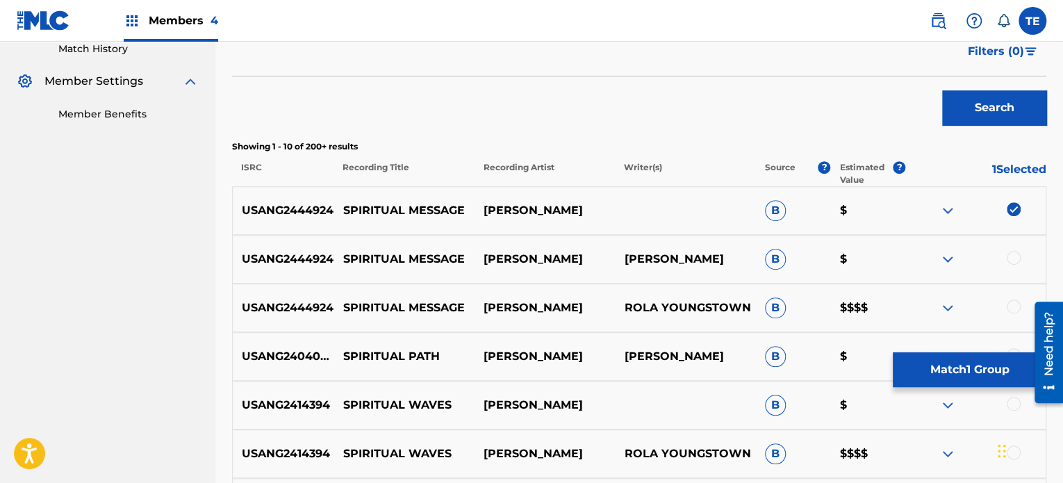
click at [1012, 256] on div at bounding box center [1014, 258] width 14 height 14
click at [1013, 304] on div at bounding box center [1014, 307] width 14 height 14
click at [967, 369] on button "Match 3 Groups" at bounding box center [970, 369] width 154 height 35
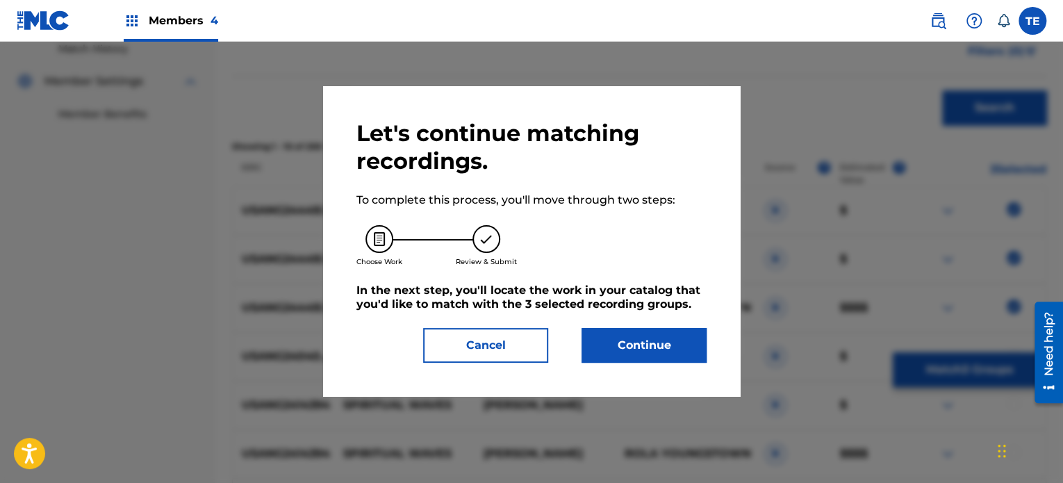
click at [638, 340] on button "Continue" at bounding box center [644, 345] width 125 height 35
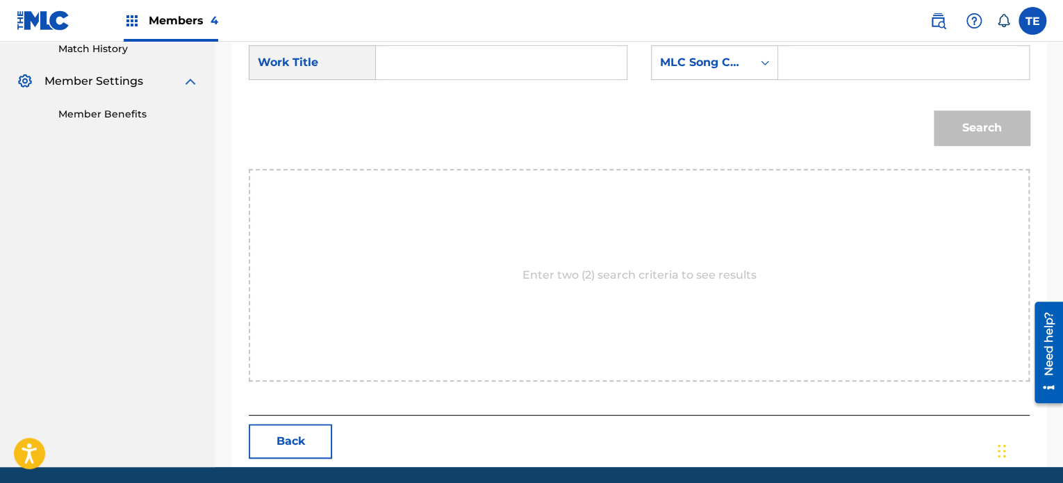
scroll to position [253, 0]
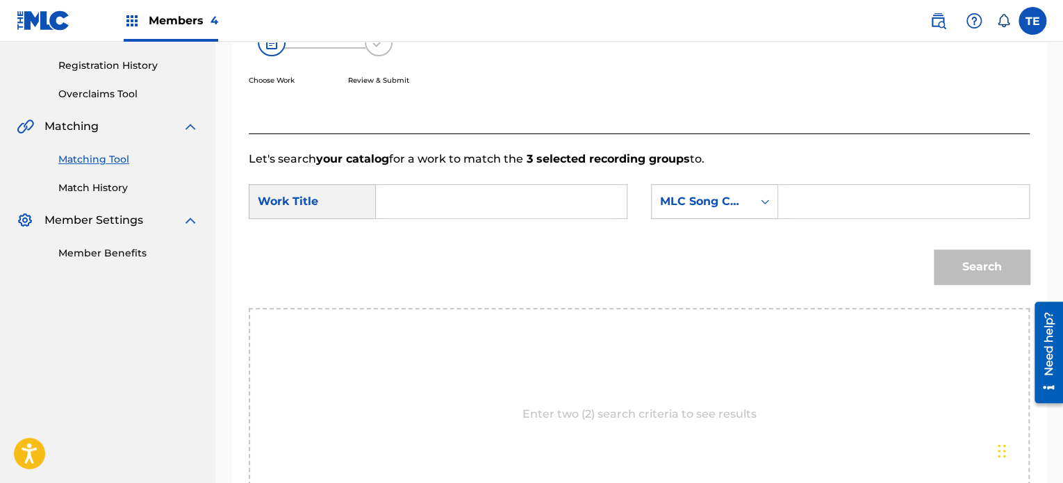
click at [480, 212] on input "Search Form" at bounding box center [501, 201] width 227 height 33
drag, startPoint x: 397, startPoint y: 196, endPoint x: 295, endPoint y: 188, distance: 101.8
click at [297, 191] on div "SearchWithCriteria30de06e7-a498-481e-a3e6-9e75637924f3 Work Title Spiritual Mes…" at bounding box center [438, 201] width 379 height 35
type input "Spiritual Message"
click at [842, 190] on input "Search Form" at bounding box center [903, 201] width 227 height 33
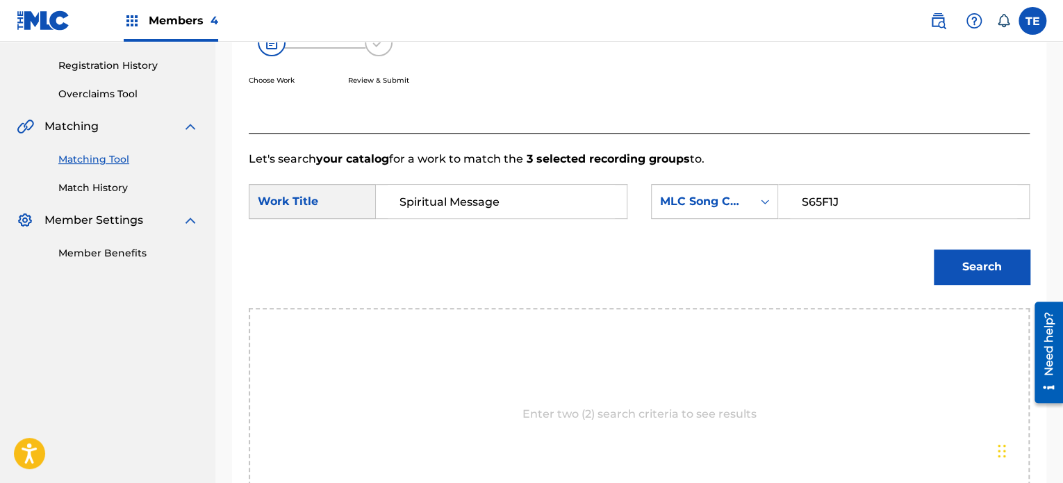
type input "S65F1J"
click at [934, 250] on button "Search" at bounding box center [982, 267] width 96 height 35
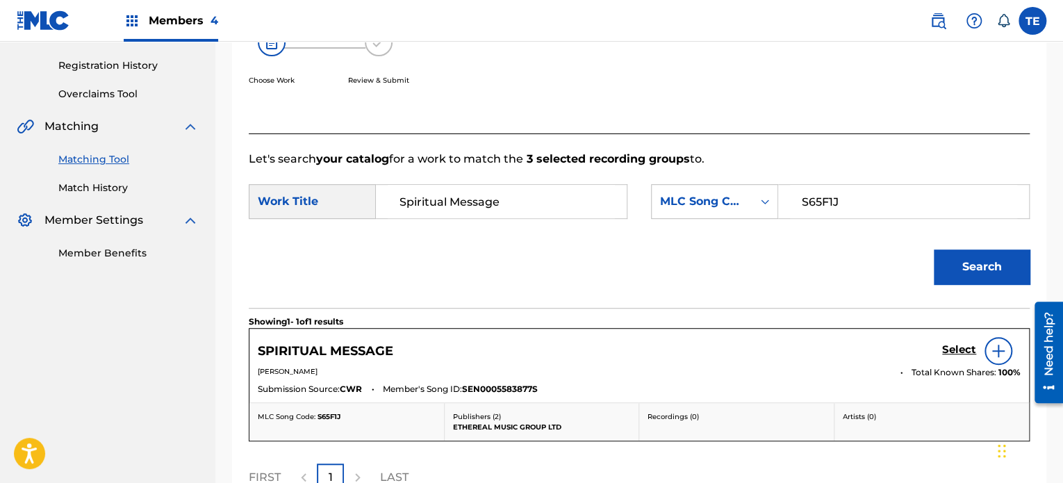
click at [948, 346] on h5 "Select" at bounding box center [959, 349] width 34 height 13
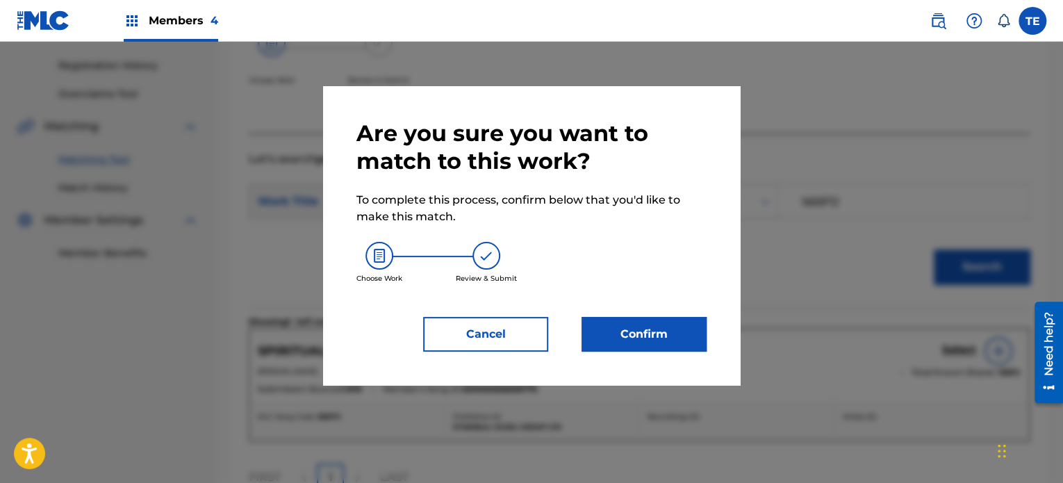
click at [678, 336] on button "Confirm" at bounding box center [644, 334] width 125 height 35
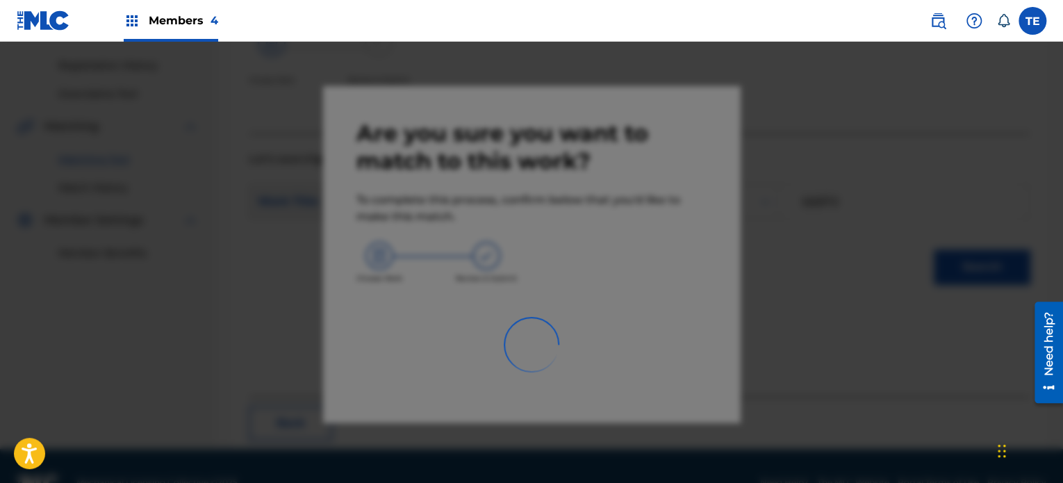
scroll to position [114, 0]
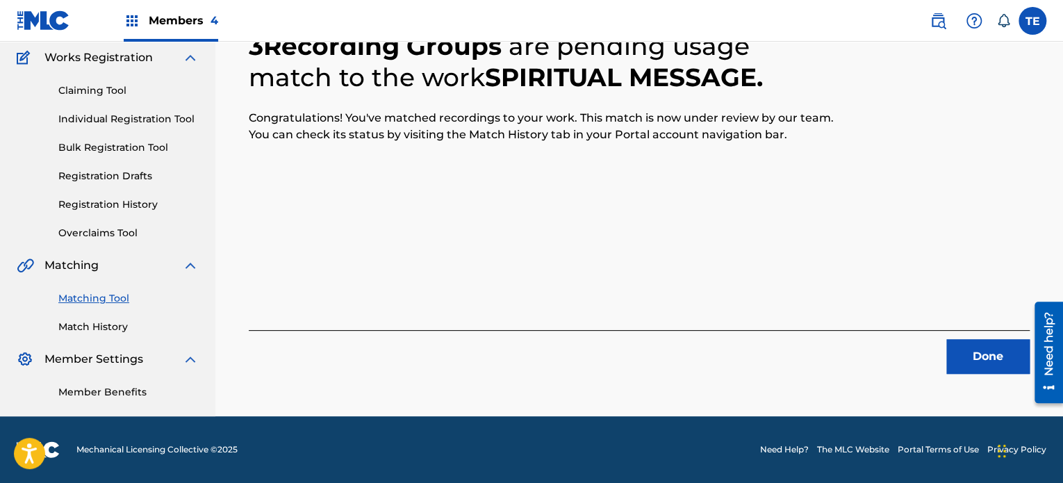
click at [983, 362] on button "Done" at bounding box center [988, 356] width 83 height 35
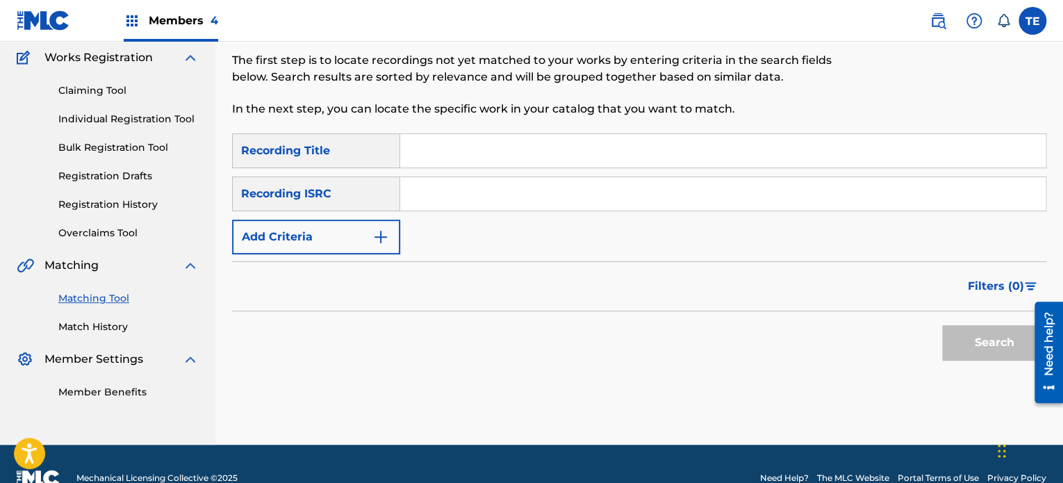
click at [377, 244] on img "Search Form" at bounding box center [381, 237] width 17 height 17
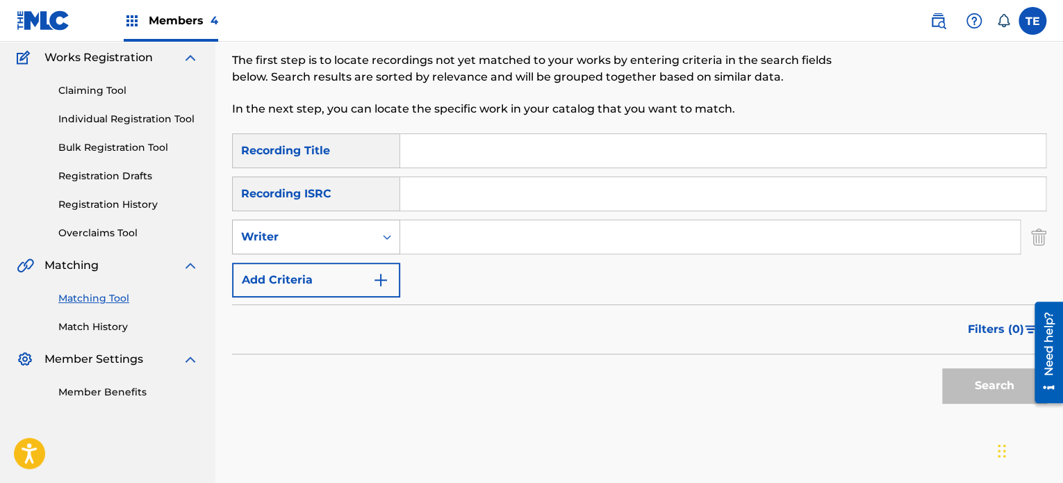
click at [364, 230] on div "Writer" at bounding box center [303, 237] width 125 height 17
click at [348, 279] on div "Recording Artist" at bounding box center [316, 271] width 167 height 35
click at [460, 230] on input "Search Form" at bounding box center [710, 236] width 620 height 33
type input "Rola Young"
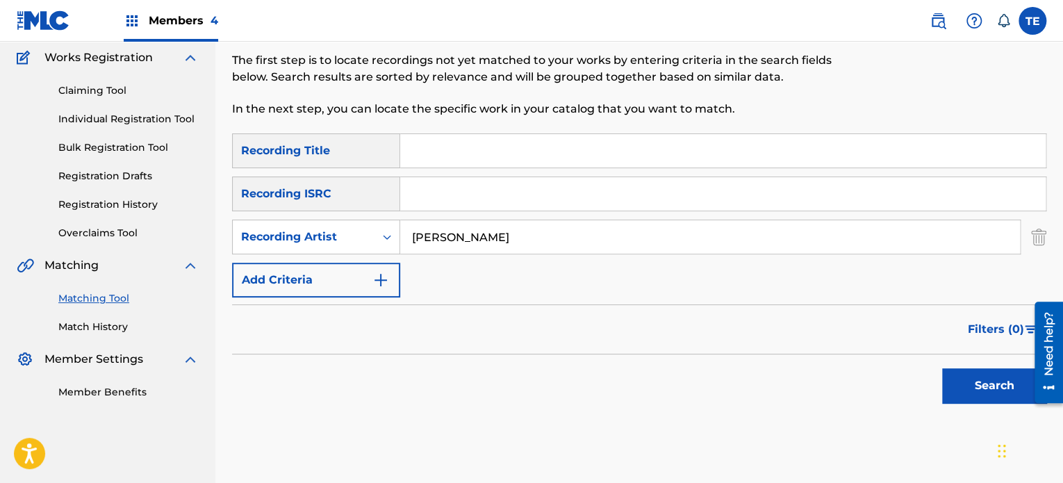
click at [515, 153] on input "Search Form" at bounding box center [723, 150] width 646 height 33
type input "Spiritual Path"
click at [1001, 391] on button "Search" at bounding box center [994, 385] width 104 height 35
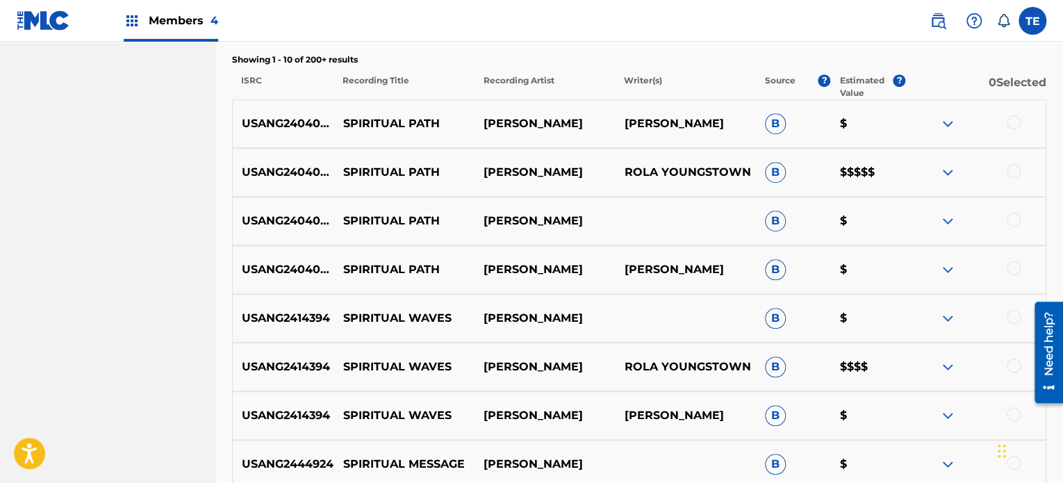
scroll to position [482, 0]
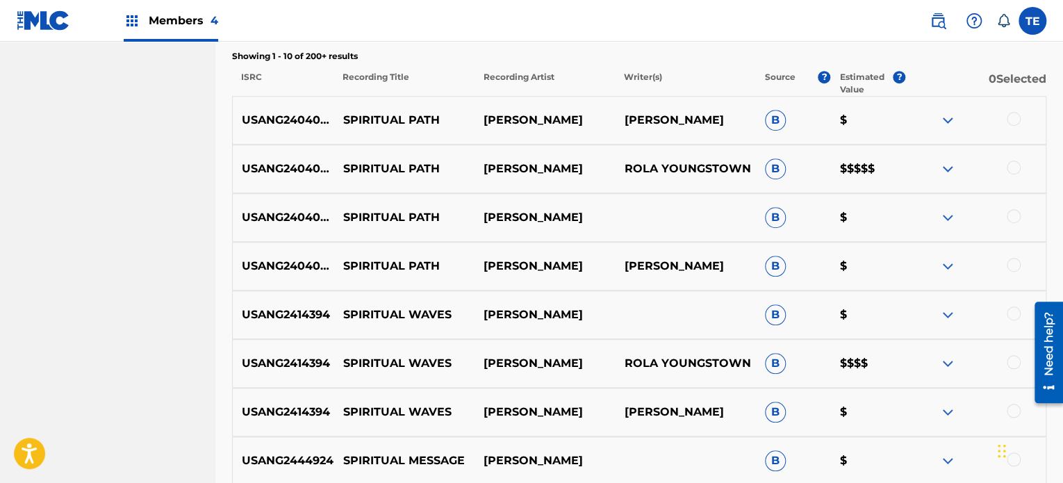
click at [395, 123] on p "SPIRITUAL PATH" at bounding box center [404, 120] width 140 height 17
click at [1018, 115] on div at bounding box center [1014, 119] width 14 height 14
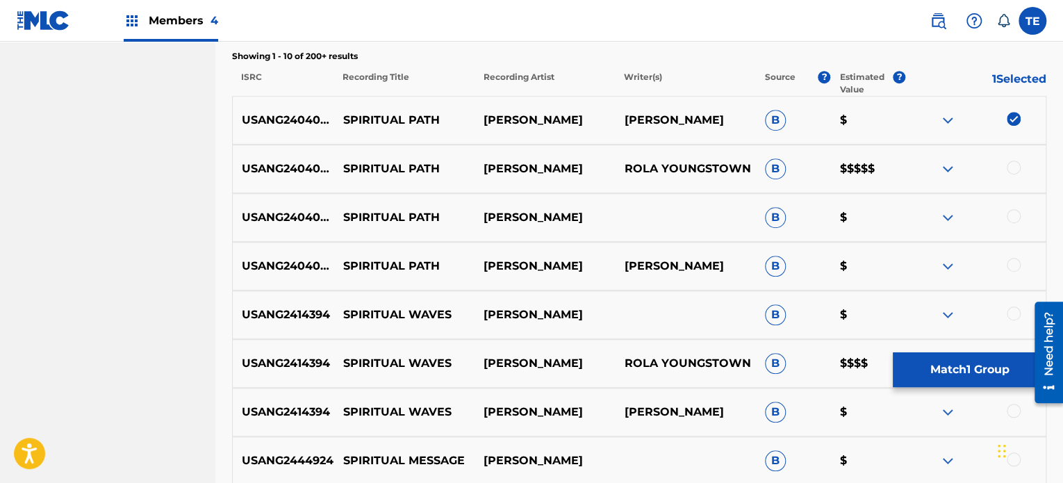
click at [1012, 217] on div at bounding box center [1014, 216] width 14 height 14
click at [1020, 264] on div at bounding box center [1014, 265] width 14 height 14
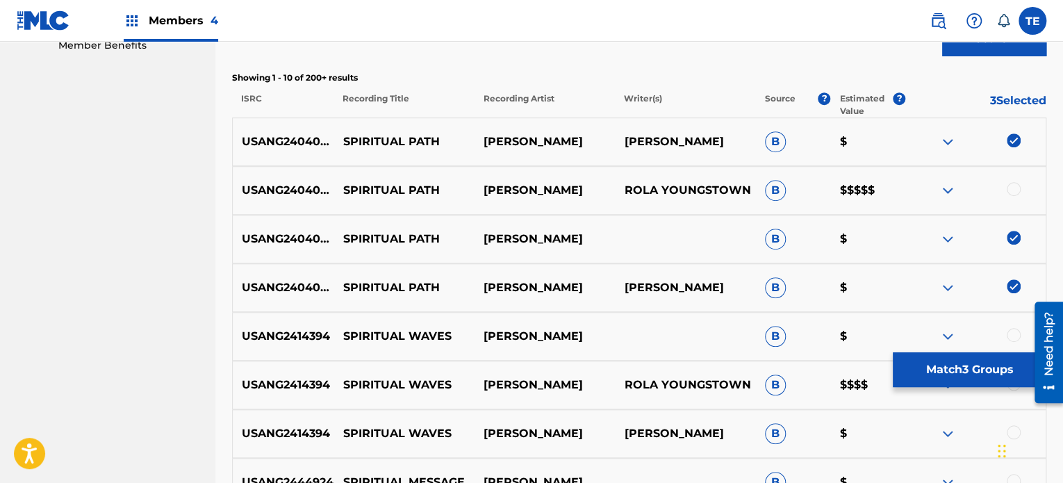
scroll to position [552, 0]
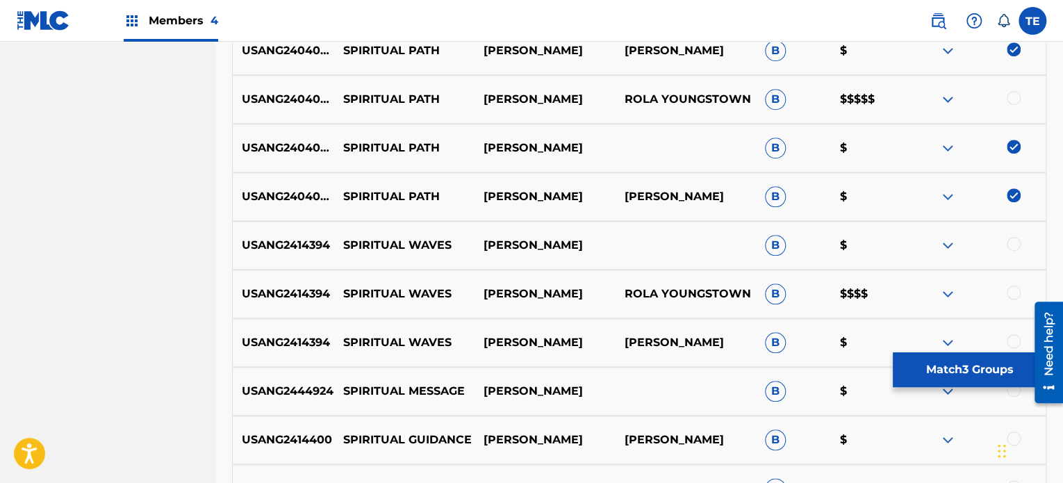
click at [1013, 97] on div at bounding box center [1014, 98] width 14 height 14
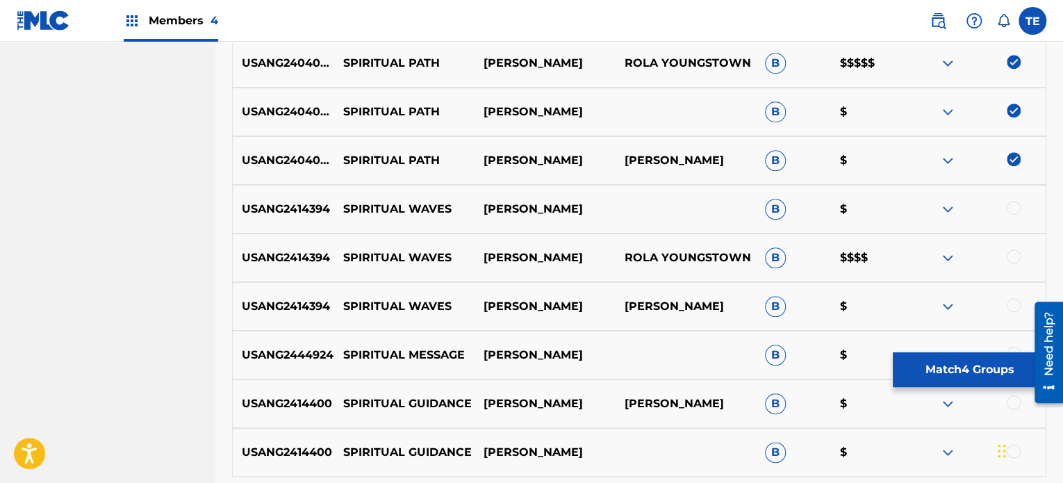
scroll to position [621, 0]
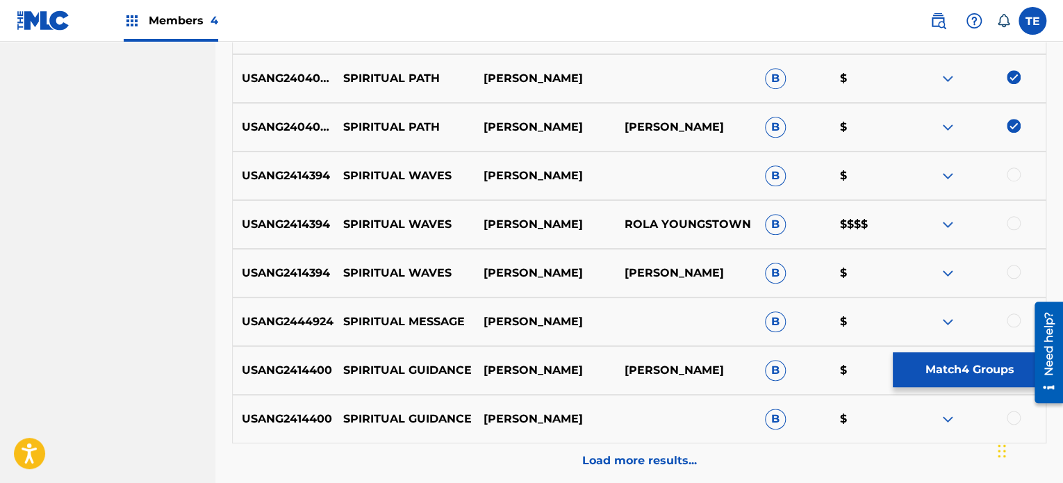
click at [924, 368] on button "Match 4 Groups" at bounding box center [970, 369] width 154 height 35
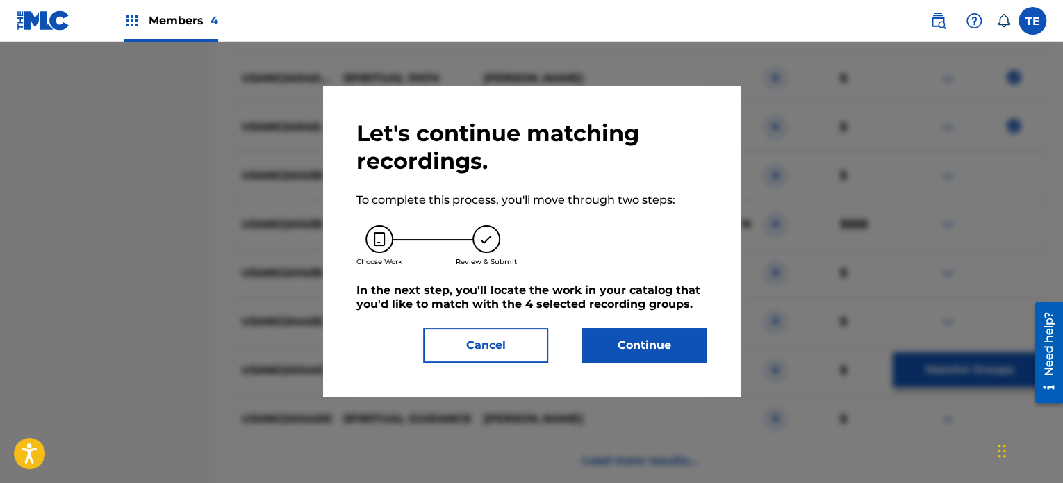
click at [644, 364] on div "Let's continue matching recordings. To complete this process, you'll move throu…" at bounding box center [531, 241] width 417 height 310
click at [644, 348] on button "Continue" at bounding box center [644, 345] width 125 height 35
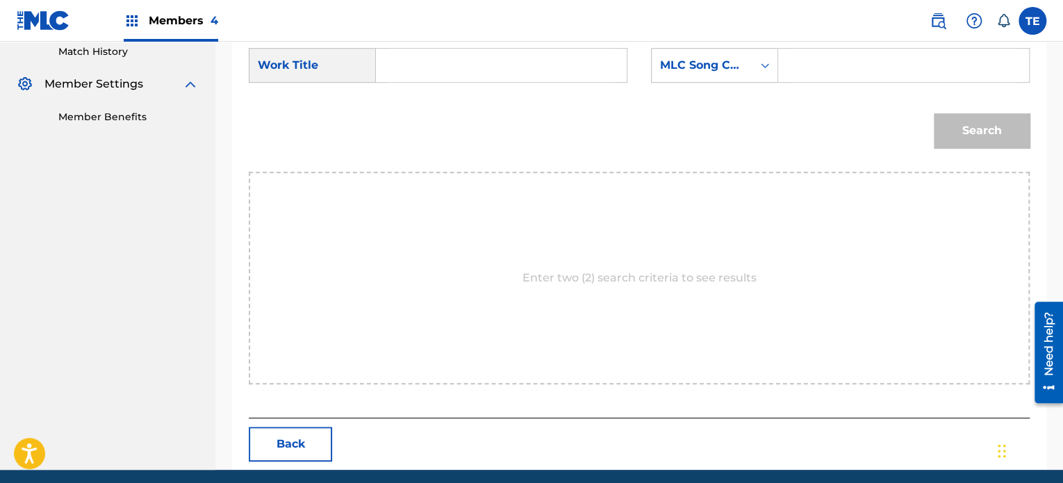
scroll to position [234, 0]
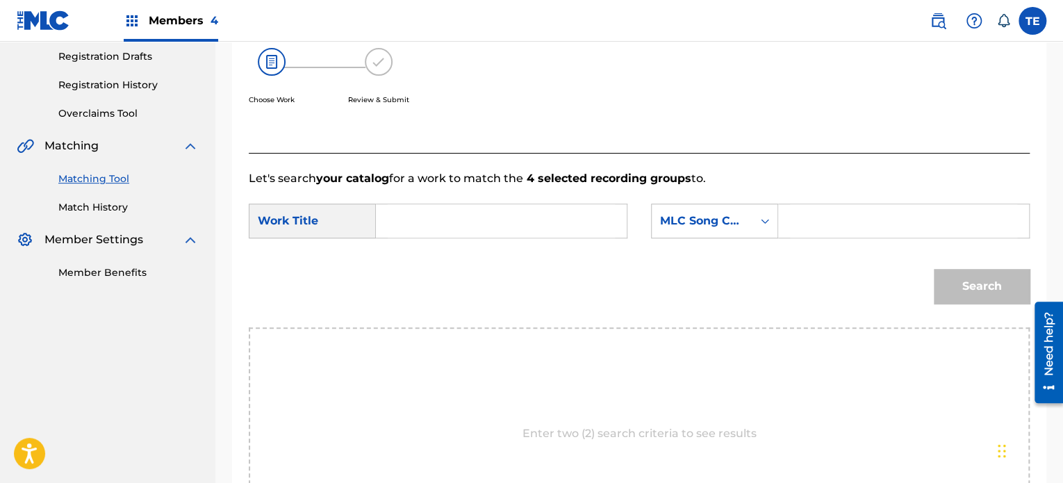
click at [400, 214] on input "Search Form" at bounding box center [501, 220] width 227 height 33
type input "SPIRITUAL PATH"
click at [866, 222] on input "Search Form" at bounding box center [903, 220] width 227 height 33
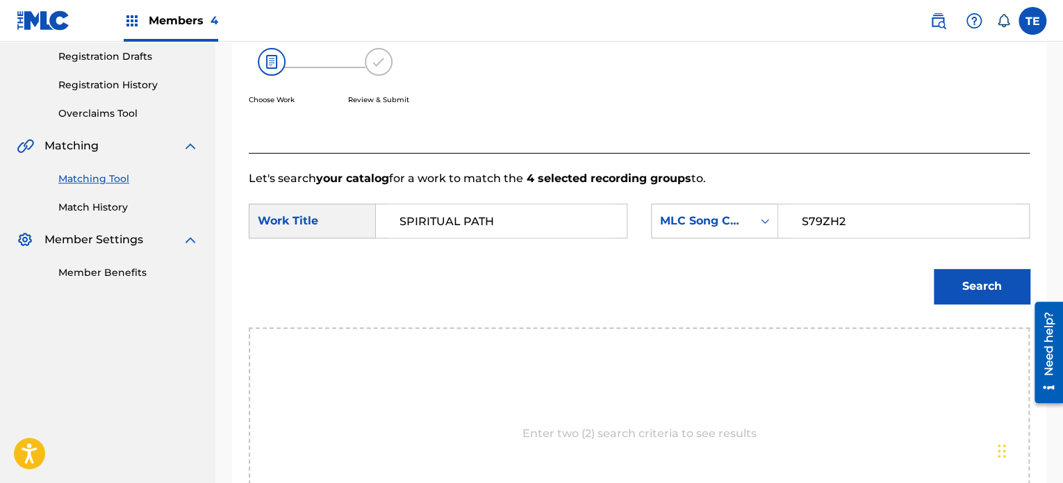
type input "S79ZH2"
click at [1004, 286] on button "Search" at bounding box center [982, 286] width 96 height 35
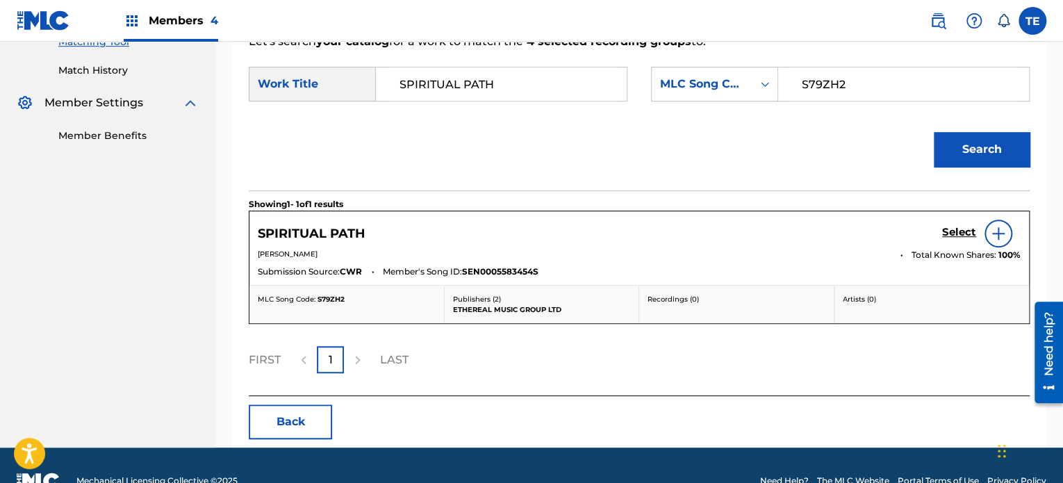
scroll to position [373, 0]
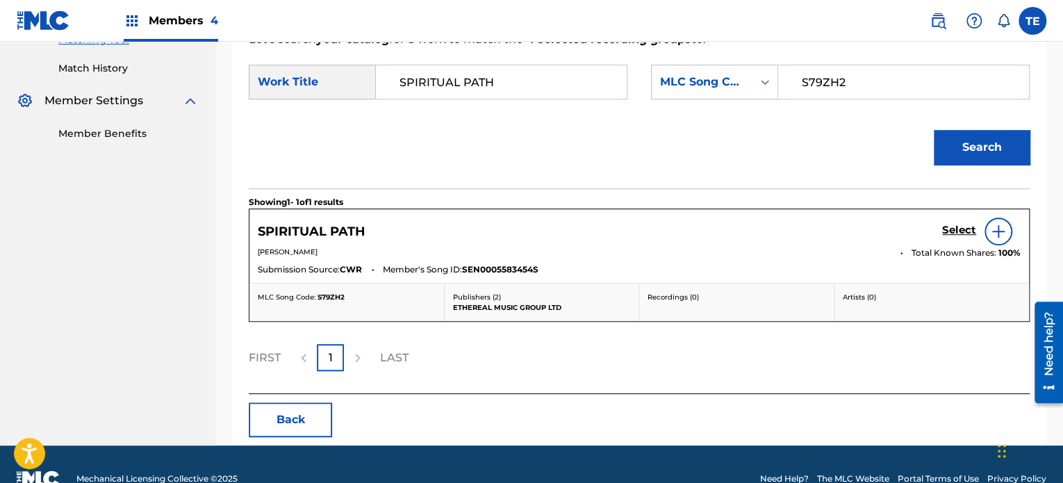
click at [948, 229] on h5 "Select" at bounding box center [959, 230] width 34 height 13
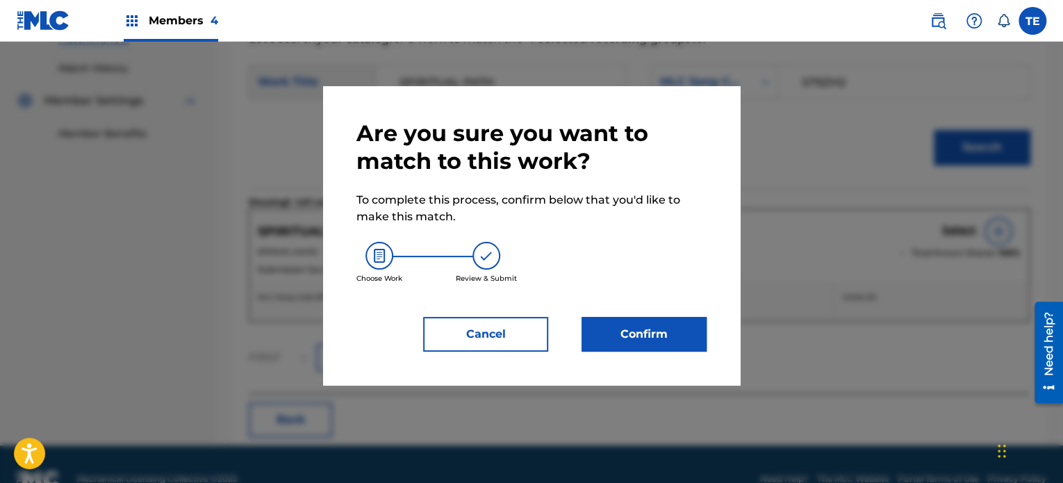
click at [688, 300] on div "Are you sure you want to match to this work? To complete this process, confirm …" at bounding box center [532, 236] width 350 height 232
click at [678, 327] on button "Confirm" at bounding box center [644, 334] width 125 height 35
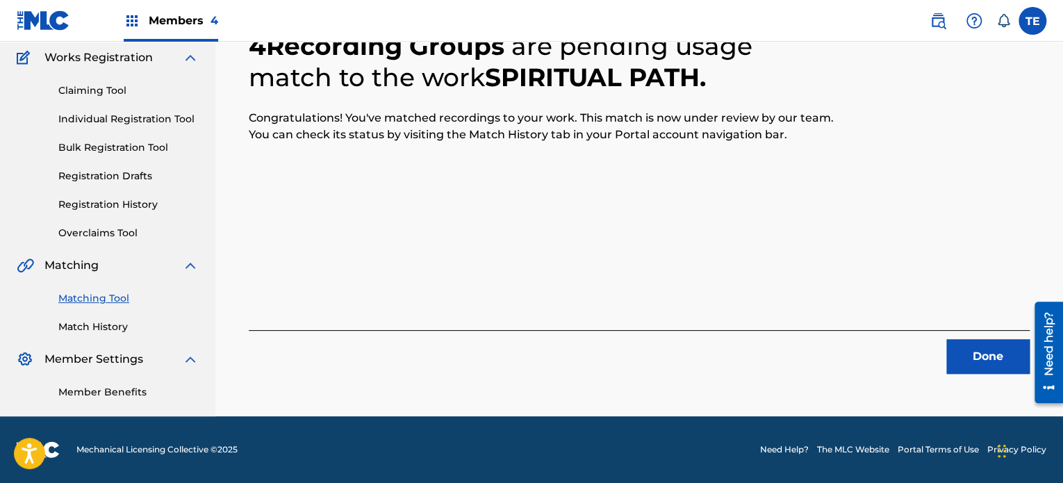
scroll to position [114, 0]
click at [986, 359] on button "Done" at bounding box center [988, 356] width 83 height 35
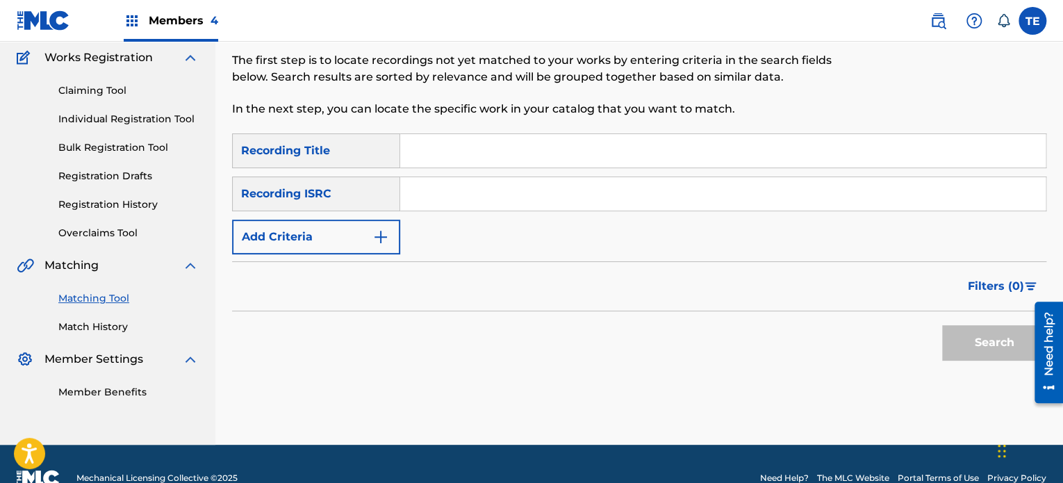
click at [512, 138] on input "Search Form" at bounding box center [723, 150] width 646 height 33
type input "Spiritual Waves"
click at [364, 224] on button "Add Criteria" at bounding box center [316, 237] width 168 height 35
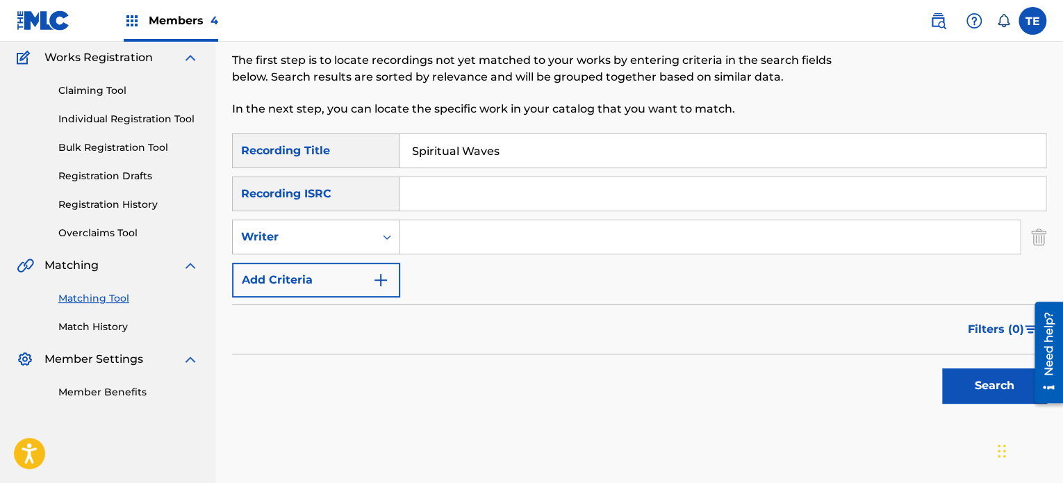
click at [300, 239] on div "Writer" at bounding box center [303, 237] width 125 height 17
click at [296, 280] on div "Recording Artist" at bounding box center [316, 271] width 167 height 35
click at [440, 236] on input "Search Form" at bounding box center [710, 236] width 620 height 33
type input "Rola Young"
click at [966, 391] on button "Search" at bounding box center [994, 385] width 104 height 35
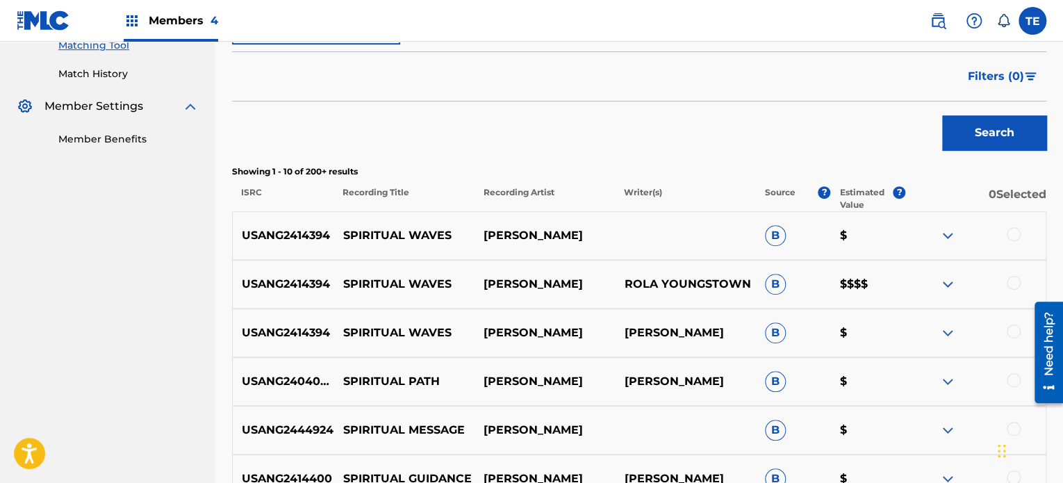
scroll to position [482, 0]
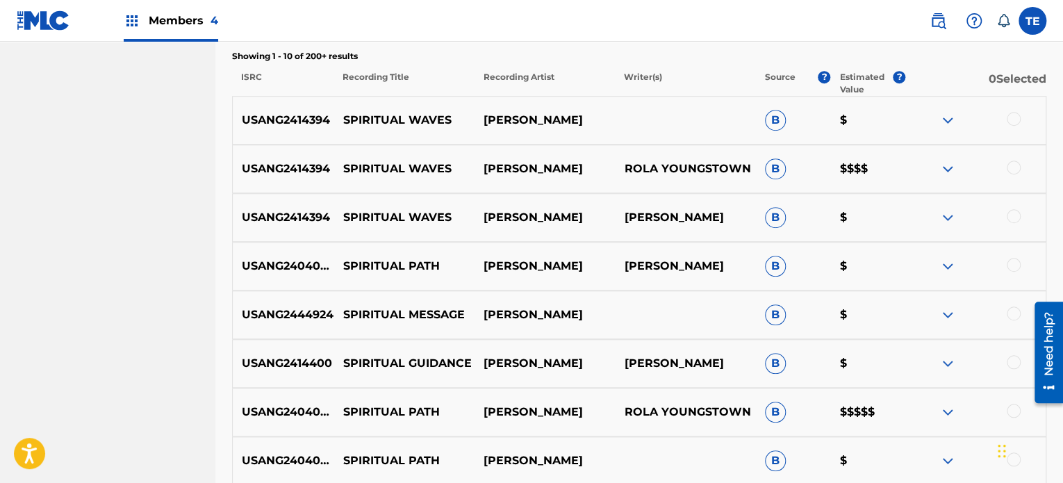
click at [1018, 119] on div at bounding box center [1014, 119] width 14 height 14
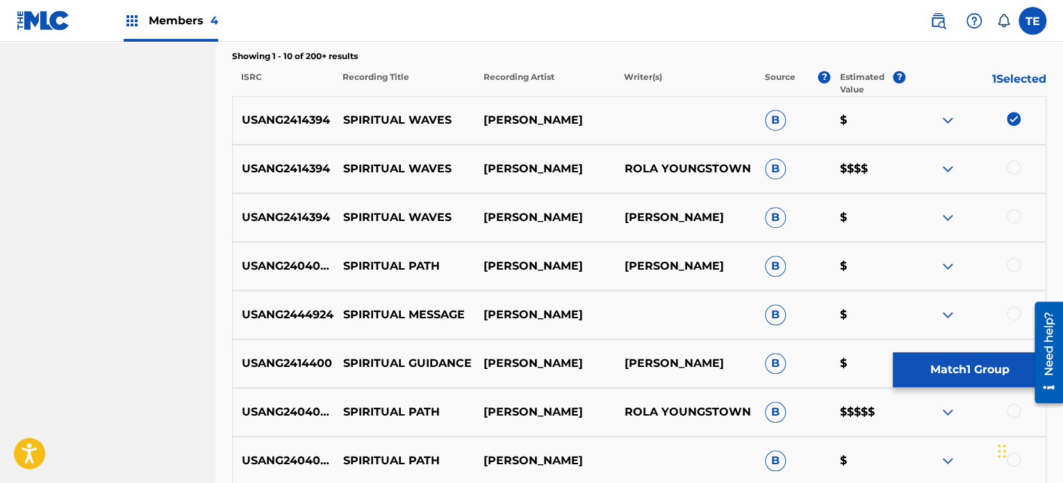
click at [1014, 215] on div at bounding box center [1014, 216] width 14 height 14
click at [1015, 259] on div at bounding box center [1014, 265] width 14 height 14
click at [1018, 311] on div at bounding box center [1014, 314] width 14 height 14
click at [1011, 313] on img at bounding box center [1014, 314] width 14 height 14
click at [1013, 265] on img at bounding box center [1014, 265] width 14 height 14
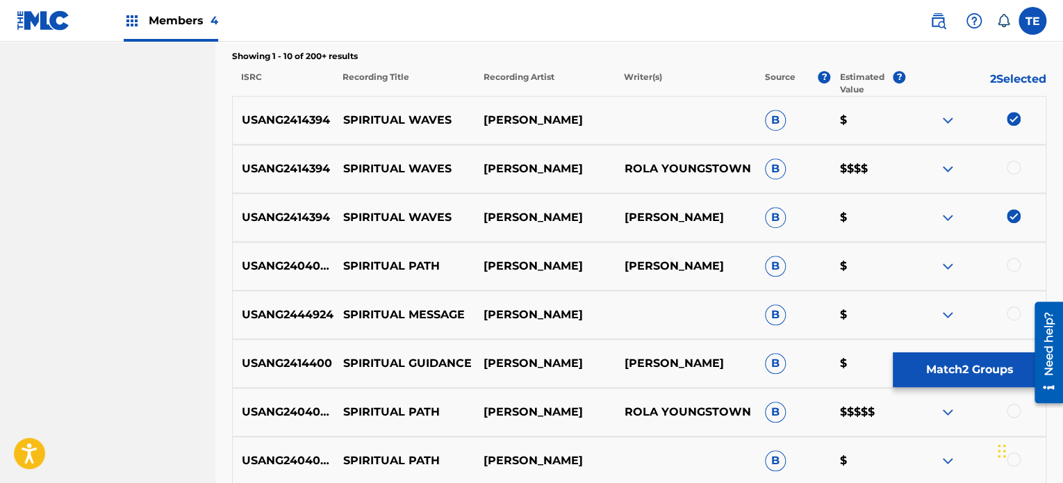
click at [1013, 169] on div at bounding box center [1014, 168] width 14 height 14
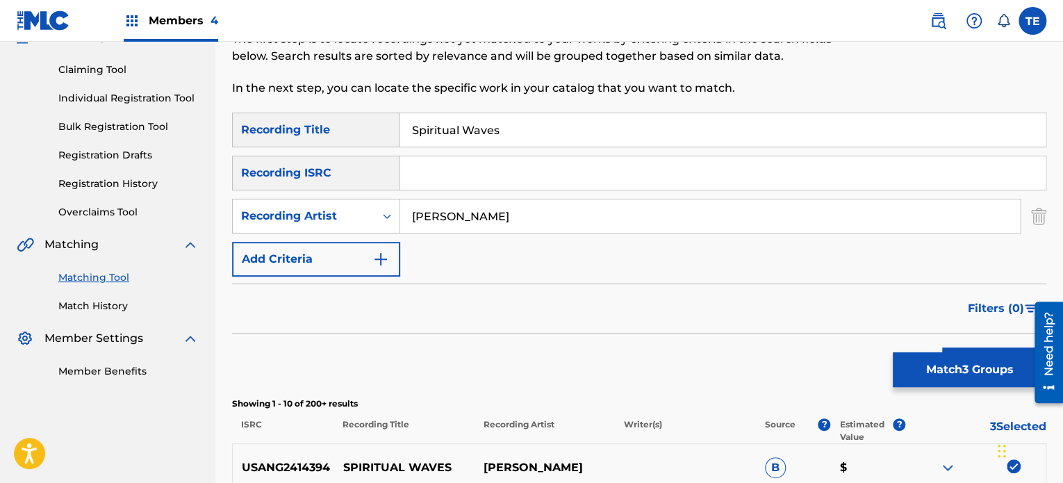
scroll to position [343, 0]
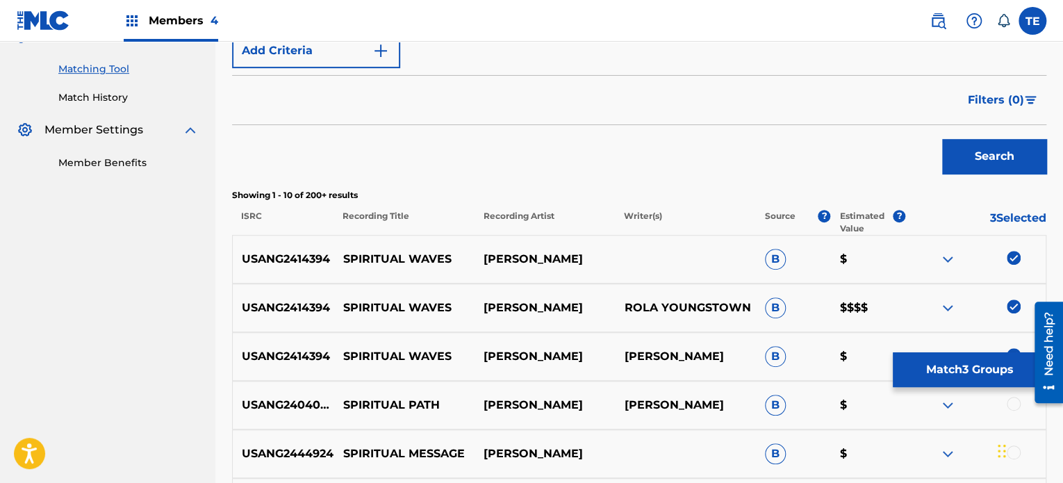
click at [959, 391] on div "USANG2404050 SPIRITUAL PATH ROLA YOUNG DALTON PICHE B $" at bounding box center [639, 405] width 815 height 49
drag, startPoint x: 954, startPoint y: 377, endPoint x: 953, endPoint y: 422, distance: 44.5
click at [950, 412] on div "SearchWithCriteria1097b7f5-52ba-4681-aee7-b3887c83ae3f Recording Title Spiritua…" at bounding box center [639, 330] width 815 height 852
click at [947, 388] on div "USANG2404050 SPIRITUAL PATH ROLA YOUNG DALTON PICHE B $" at bounding box center [639, 405] width 815 height 49
click at [945, 370] on button "Match 3 Groups" at bounding box center [970, 369] width 154 height 35
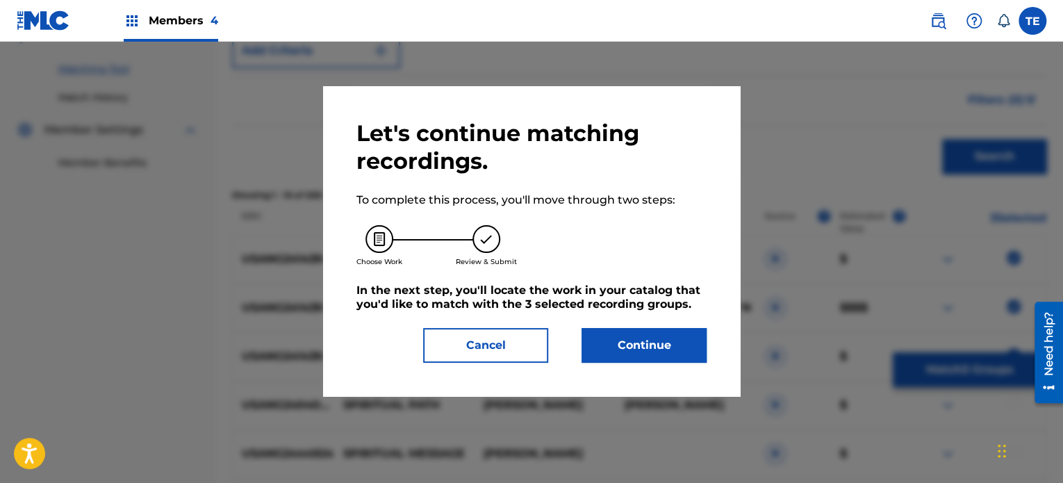
click at [631, 333] on button "Continue" at bounding box center [644, 345] width 125 height 35
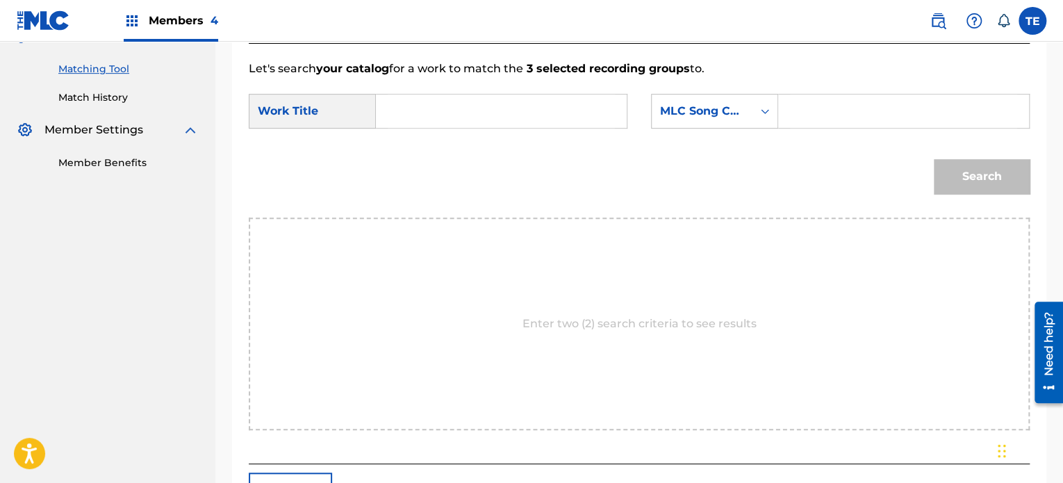
click at [424, 85] on form "SearchWithCriteria30de06e7-a498-481e-a3e6-9e75637924f3 Work Title SearchWithCri…" at bounding box center [639, 147] width 781 height 140
click at [424, 124] on input "Search Form" at bounding box center [501, 111] width 227 height 33
click at [438, 102] on input "Search Form" at bounding box center [501, 111] width 227 height 33
type input "Spiritual Waves"
click at [867, 122] on input "Search Form" at bounding box center [903, 111] width 227 height 33
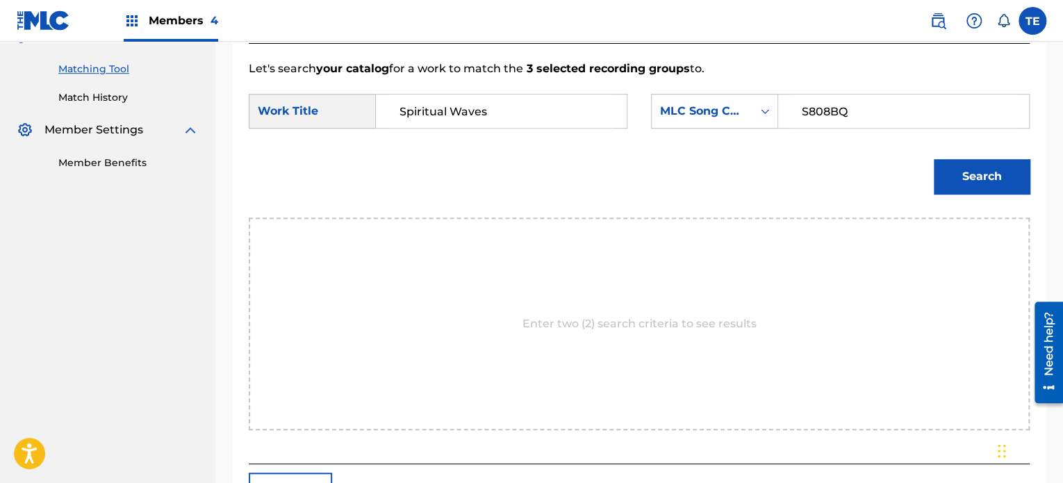
type input "S808BQ"
click at [977, 177] on button "Search" at bounding box center [982, 176] width 96 height 35
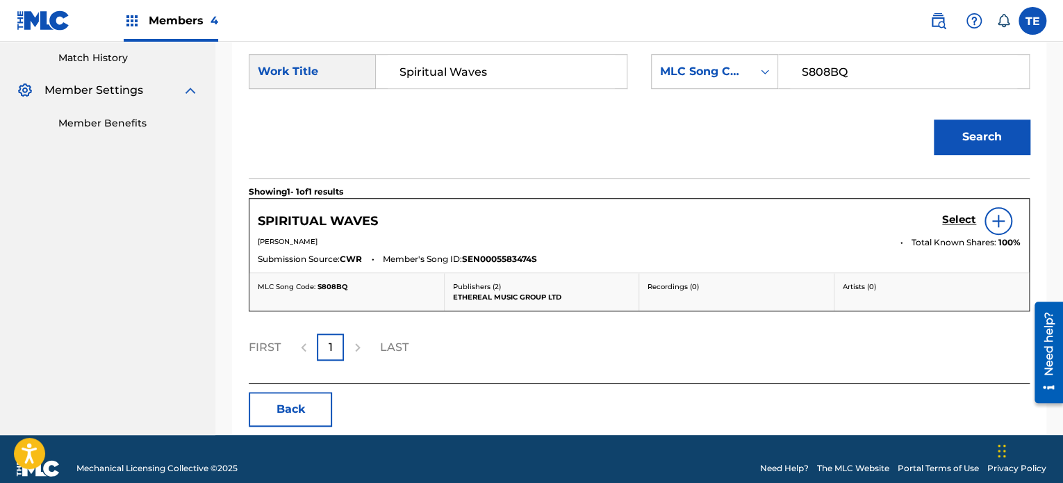
scroll to position [400, 0]
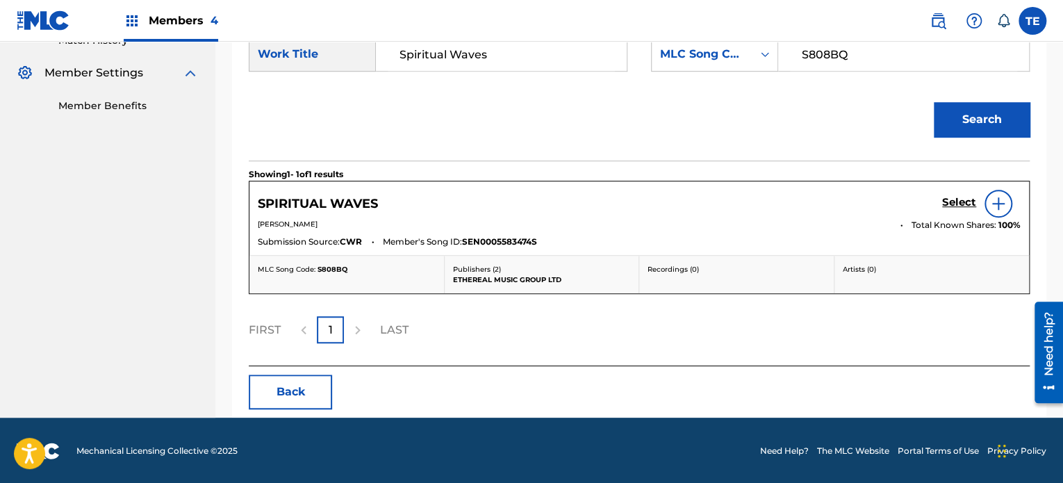
click at [953, 205] on h5 "Select" at bounding box center [959, 202] width 34 height 13
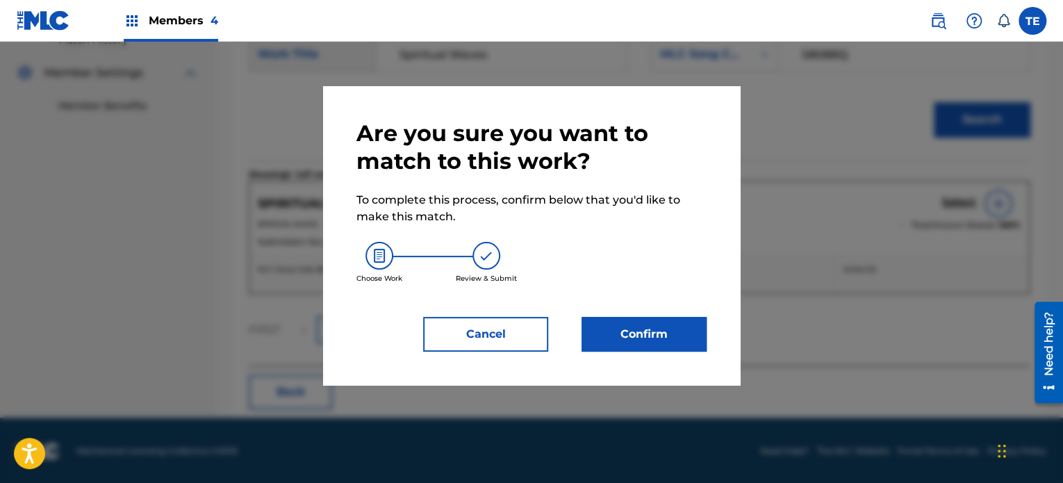
click at [664, 327] on button "Confirm" at bounding box center [644, 334] width 125 height 35
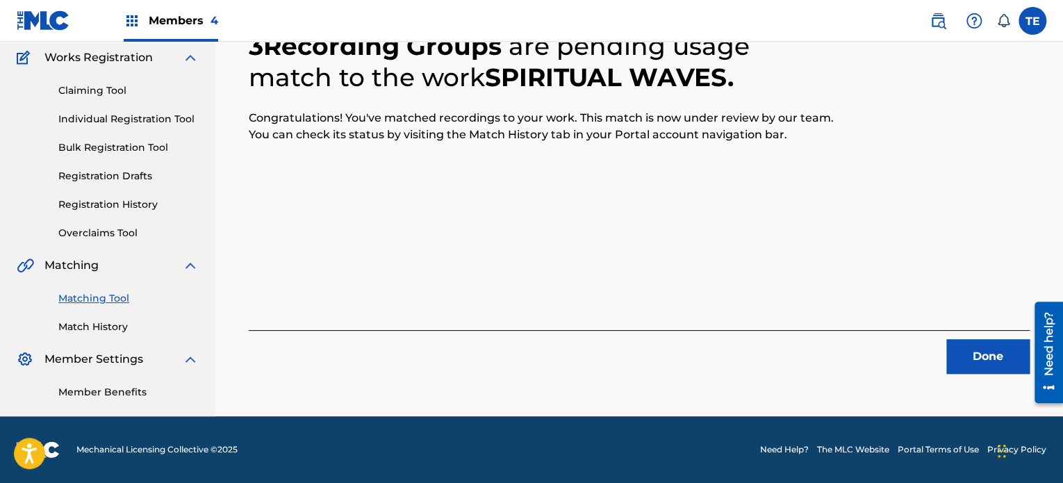
scroll to position [114, 0]
click at [972, 354] on button "Done" at bounding box center [988, 356] width 83 height 35
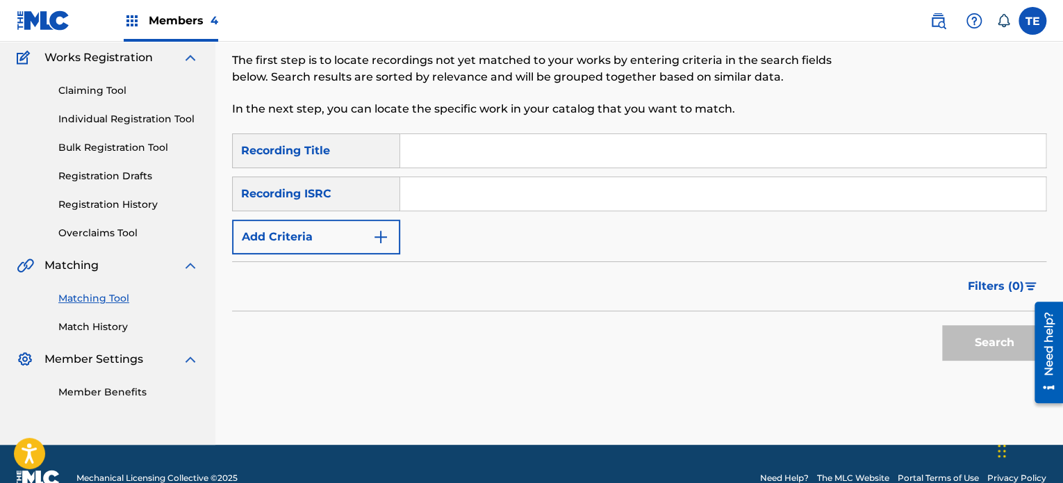
click at [461, 134] on input "Search Form" at bounding box center [723, 150] width 646 height 33
type input "Splendour"
click at [318, 227] on button "Add Criteria" at bounding box center [316, 237] width 168 height 35
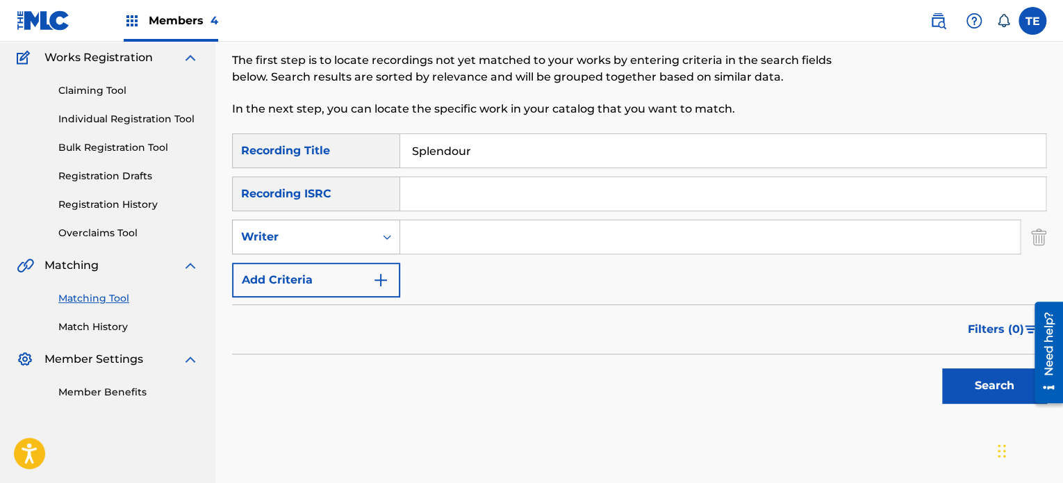
click at [341, 234] on div "Writer" at bounding box center [303, 237] width 125 height 17
click at [341, 275] on div "Recording Artist" at bounding box center [316, 271] width 167 height 35
click at [484, 224] on input "Search Form" at bounding box center [710, 236] width 620 height 33
type input "Rola Young"
click at [974, 389] on button "Search" at bounding box center [994, 385] width 104 height 35
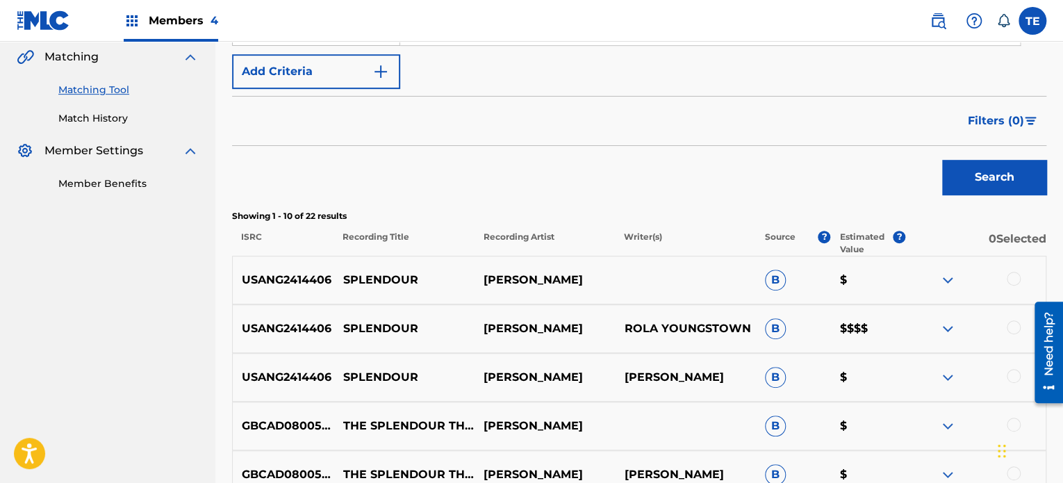
scroll to position [392, 0]
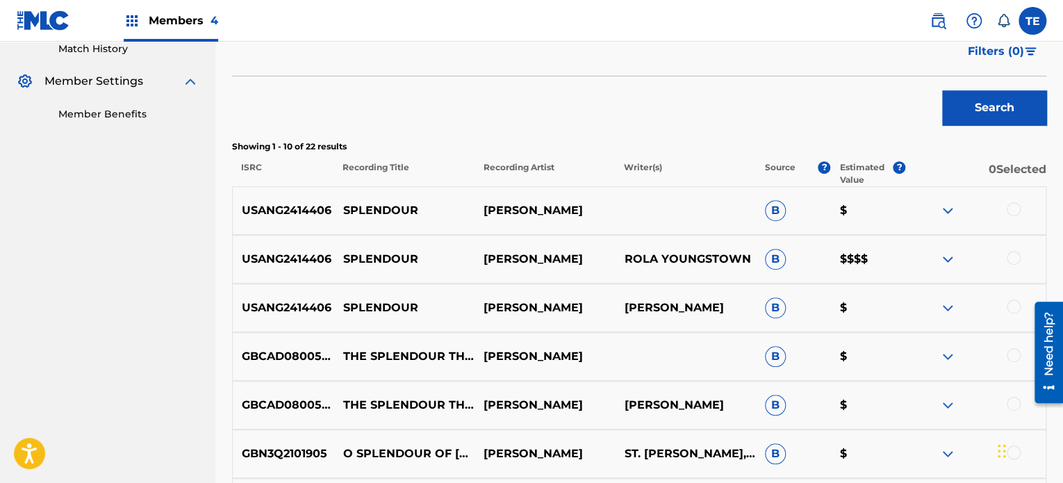
click at [1018, 211] on div at bounding box center [1014, 209] width 14 height 14
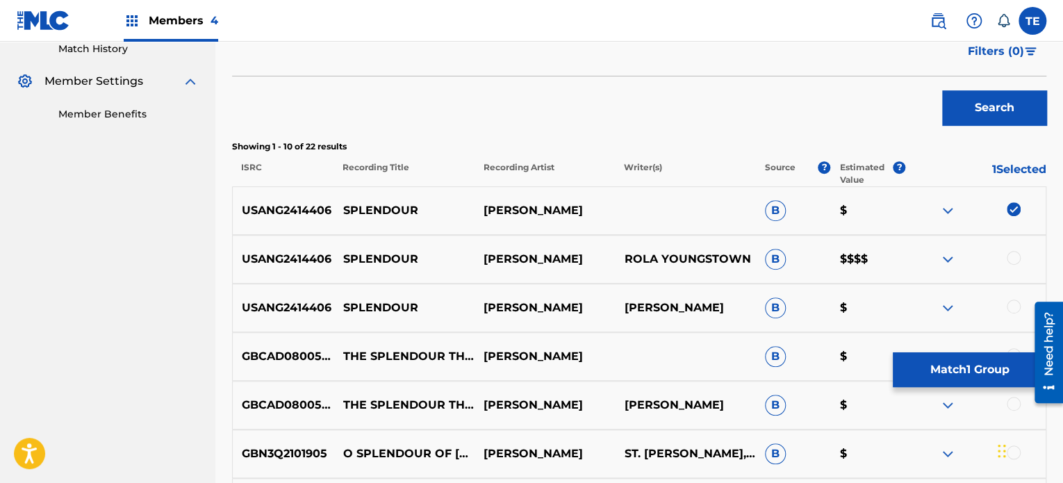
click at [1020, 305] on div at bounding box center [976, 308] width 140 height 17
click at [1010, 308] on div at bounding box center [1014, 307] width 14 height 14
click at [1014, 254] on div at bounding box center [1014, 258] width 14 height 14
click at [402, 258] on p "SPLENDOUR" at bounding box center [404, 259] width 140 height 17
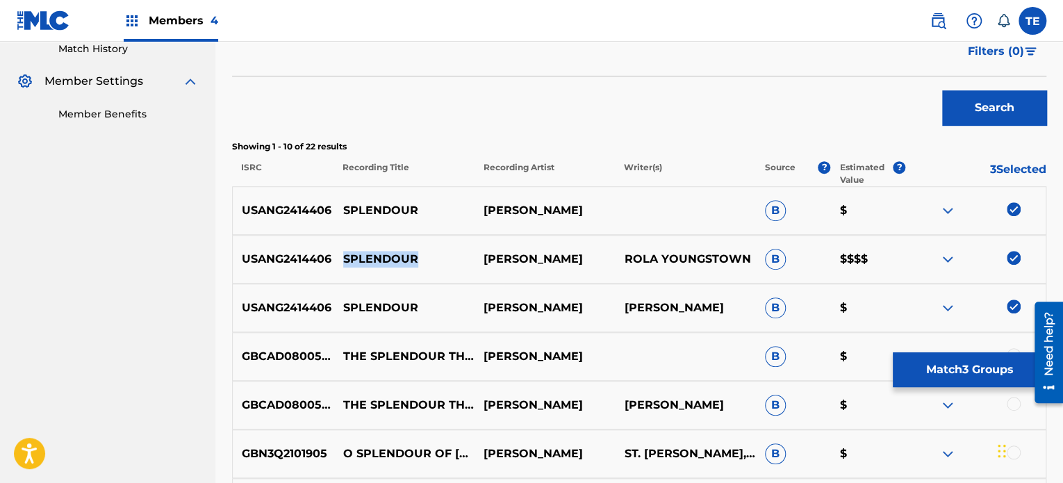
click at [945, 360] on button "Match 3 Groups" at bounding box center [970, 369] width 154 height 35
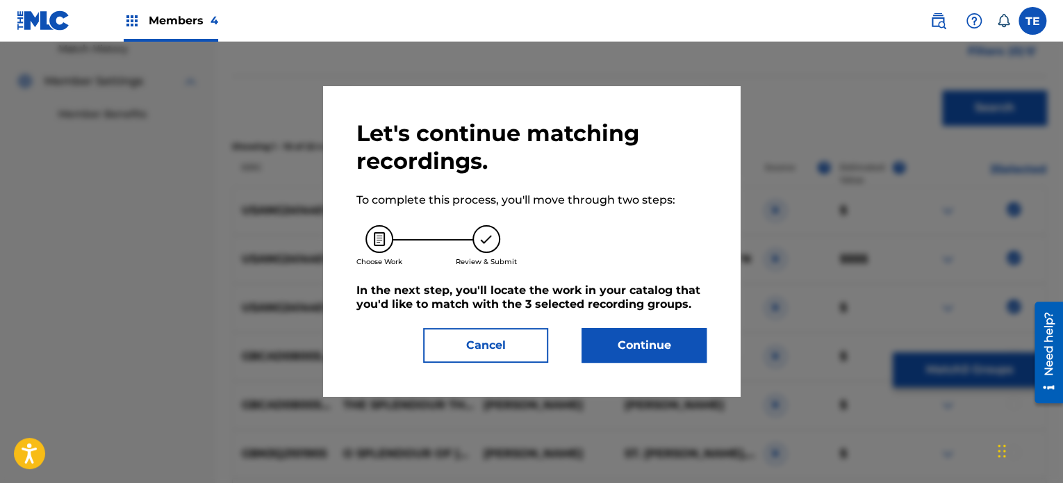
click at [623, 346] on button "Continue" at bounding box center [644, 345] width 125 height 35
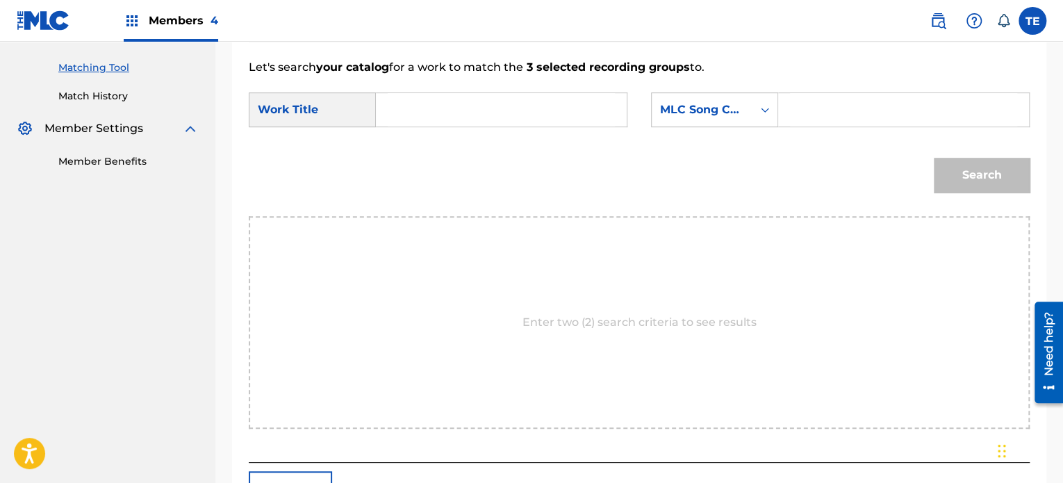
scroll to position [322, 0]
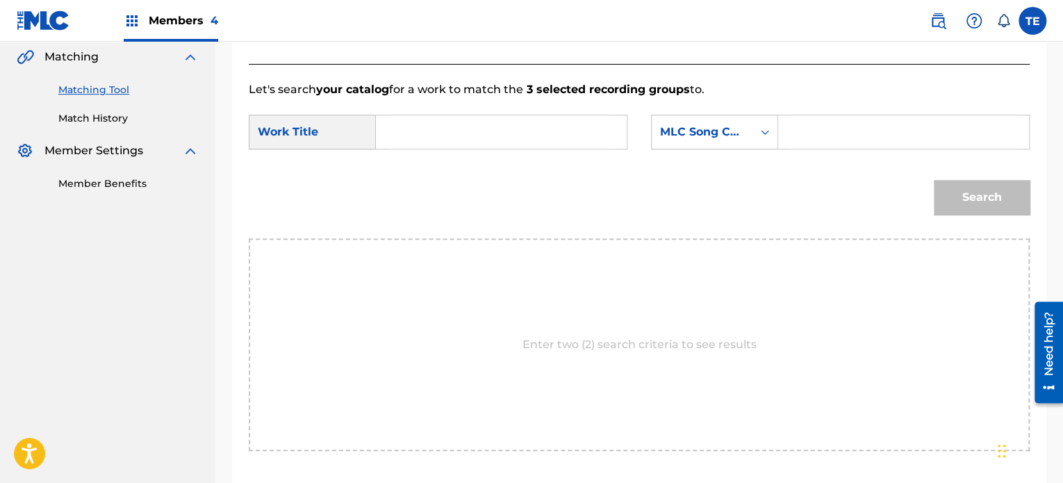
click at [438, 124] on input "Search Form" at bounding box center [501, 131] width 227 height 33
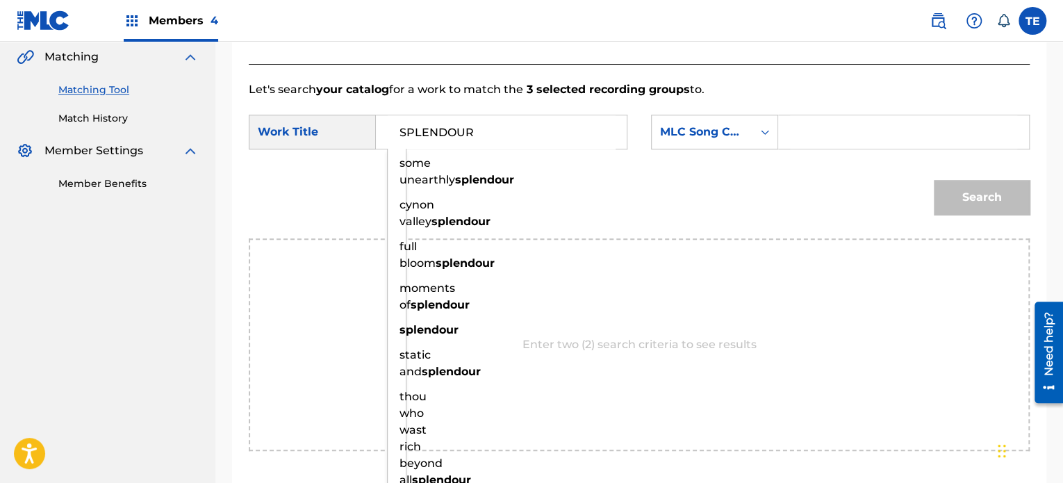
type input "SPLENDOUR"
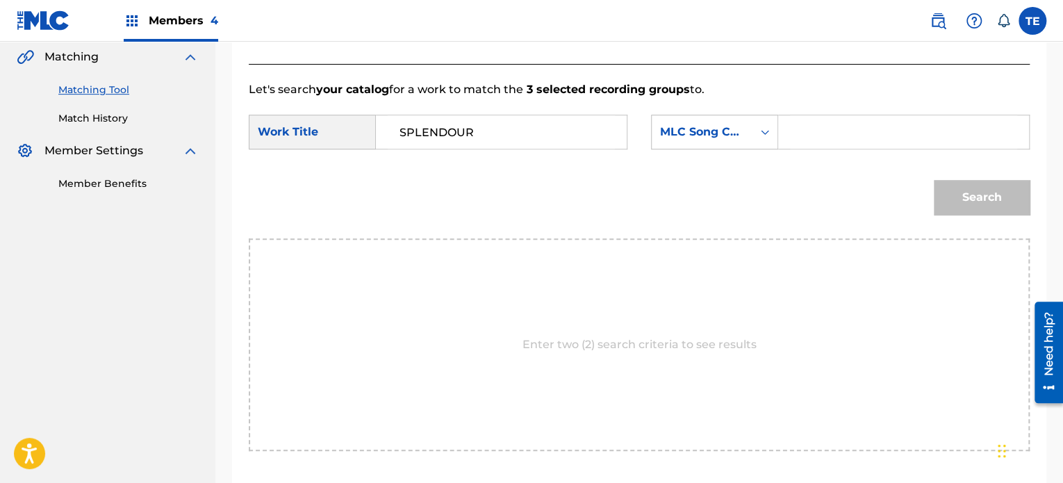
click at [847, 138] on input "Search Form" at bounding box center [903, 131] width 227 height 33
type input "S80EPJ"
click at [981, 181] on button "Search" at bounding box center [982, 197] width 96 height 35
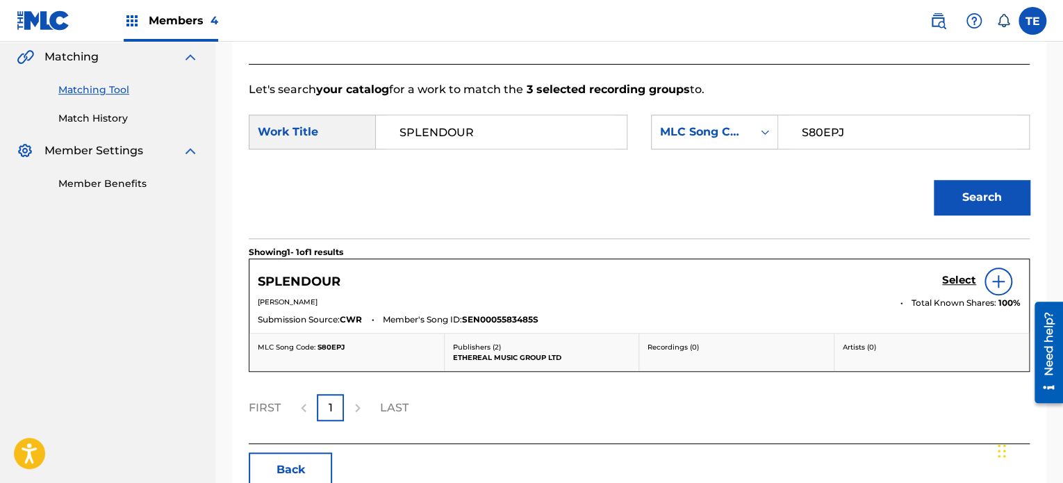
click at [954, 284] on h5 "Select" at bounding box center [959, 280] width 34 height 13
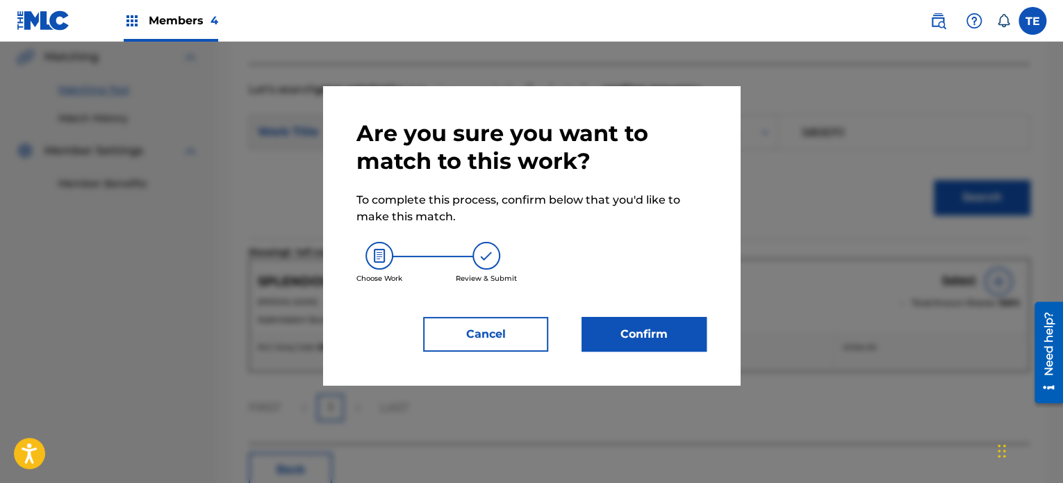
click at [678, 337] on button "Confirm" at bounding box center [644, 334] width 125 height 35
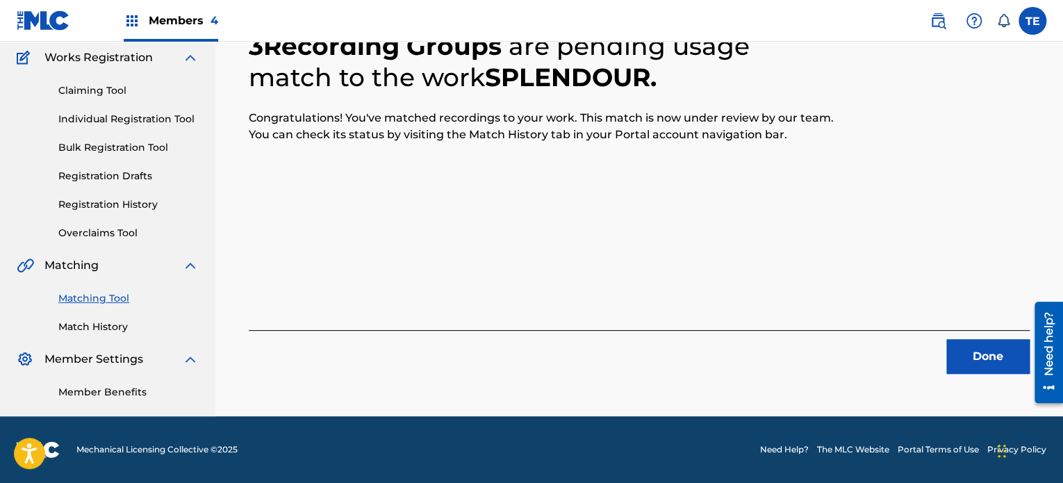
scroll to position [114, 0]
click at [954, 343] on button "Done" at bounding box center [988, 356] width 83 height 35
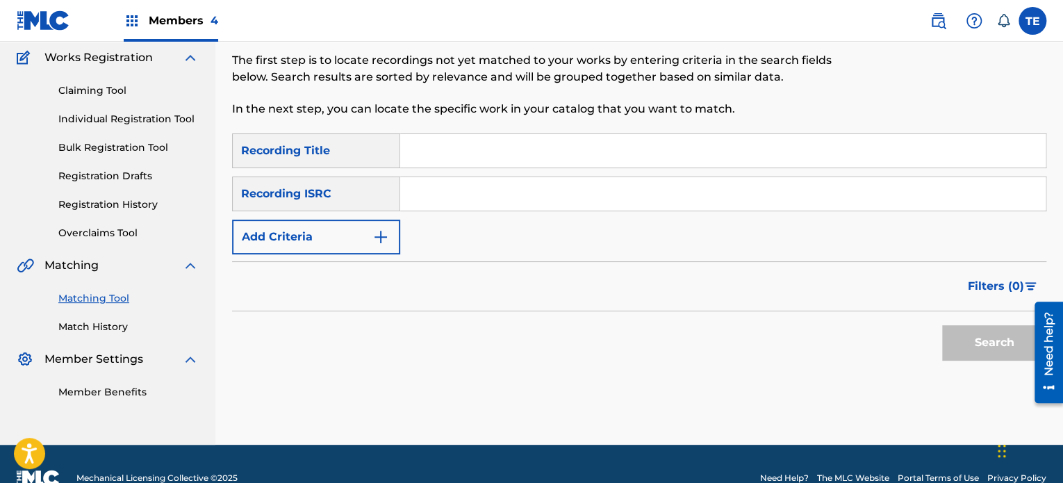
click at [414, 139] on input "Search Form" at bounding box center [723, 150] width 646 height 33
type input "Still"
click at [354, 232] on button "Add Criteria" at bounding box center [316, 237] width 168 height 35
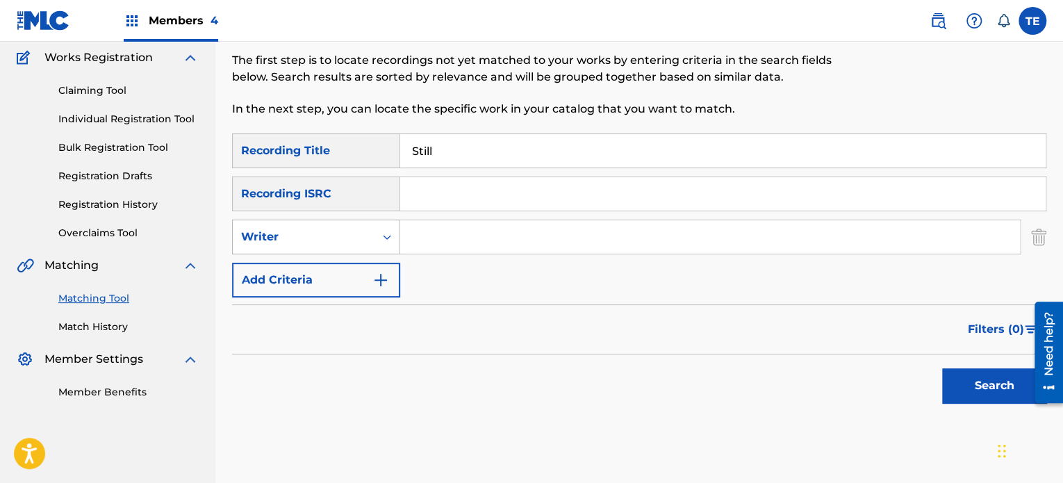
click at [377, 241] on div "Search Form" at bounding box center [387, 236] width 25 height 25
click at [295, 278] on div "Recording Artist" at bounding box center [316, 271] width 167 height 35
click at [452, 242] on input "Search Form" at bounding box center [710, 236] width 620 height 33
type input "Rola Young"
click at [623, 284] on div "SearchWithCriteria1097b7f5-52ba-4681-aee7-b3887c83ae3f Recording Title Still Se…" at bounding box center [639, 215] width 815 height 164
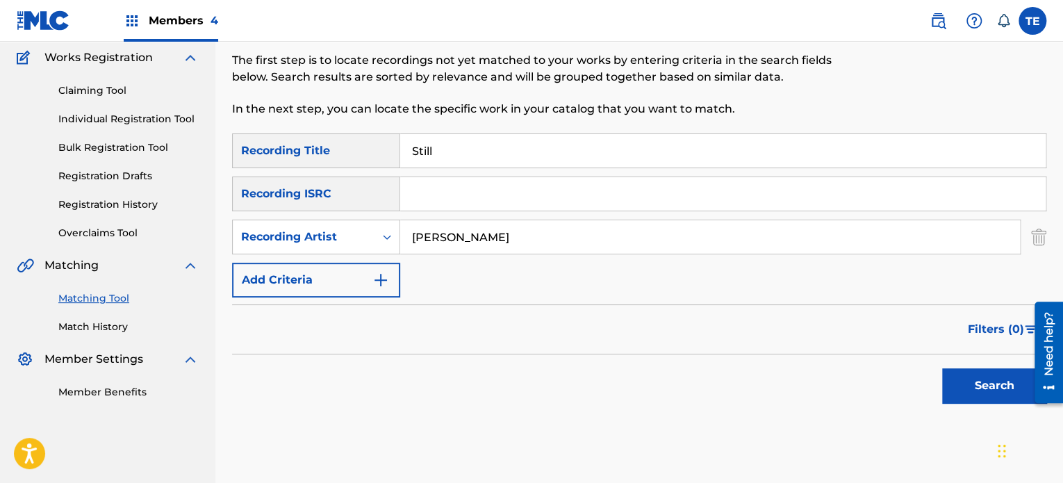
click at [984, 379] on button "Search" at bounding box center [994, 385] width 104 height 35
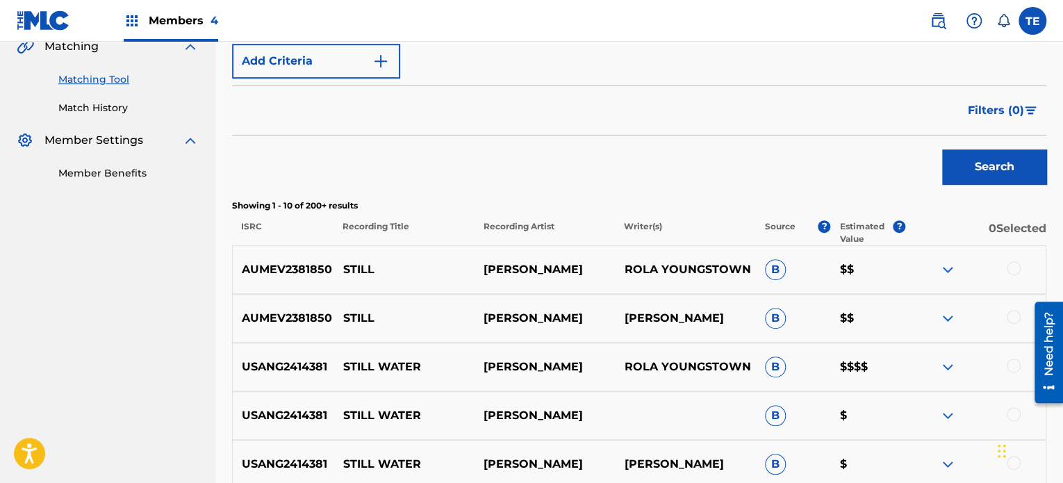
scroll to position [462, 0]
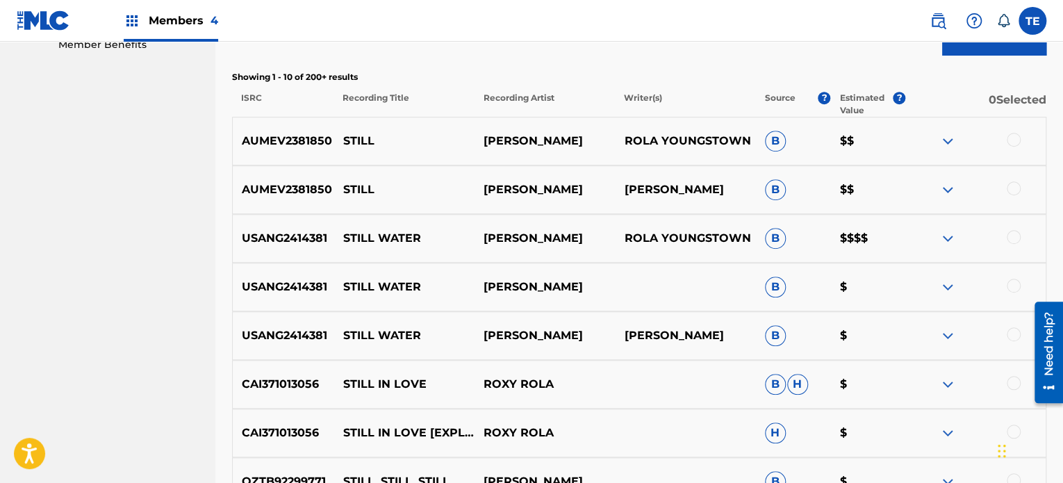
click at [1015, 135] on div at bounding box center [1014, 140] width 14 height 14
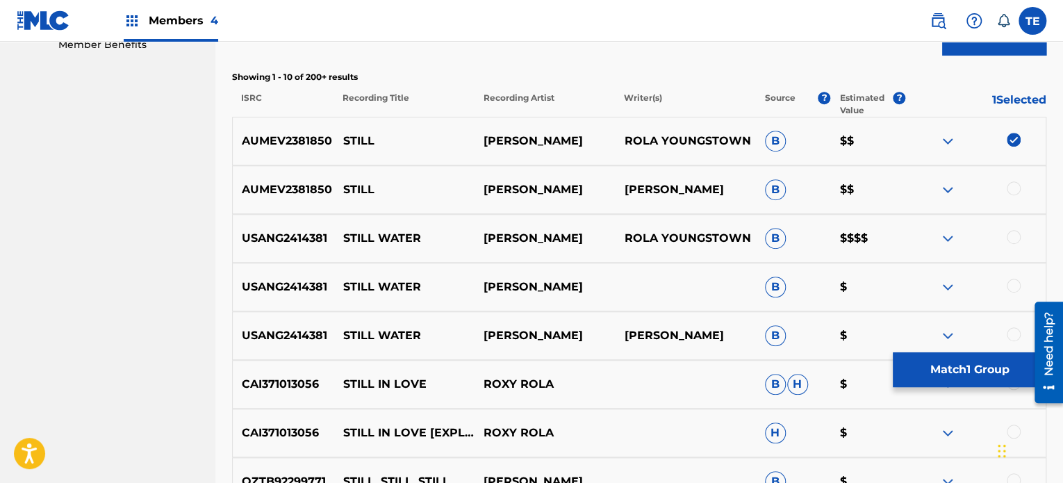
click at [1018, 189] on div at bounding box center [1014, 188] width 14 height 14
click at [366, 136] on p "STILL" at bounding box center [404, 141] width 140 height 17
click at [959, 366] on button "Match 2 Groups" at bounding box center [970, 369] width 154 height 35
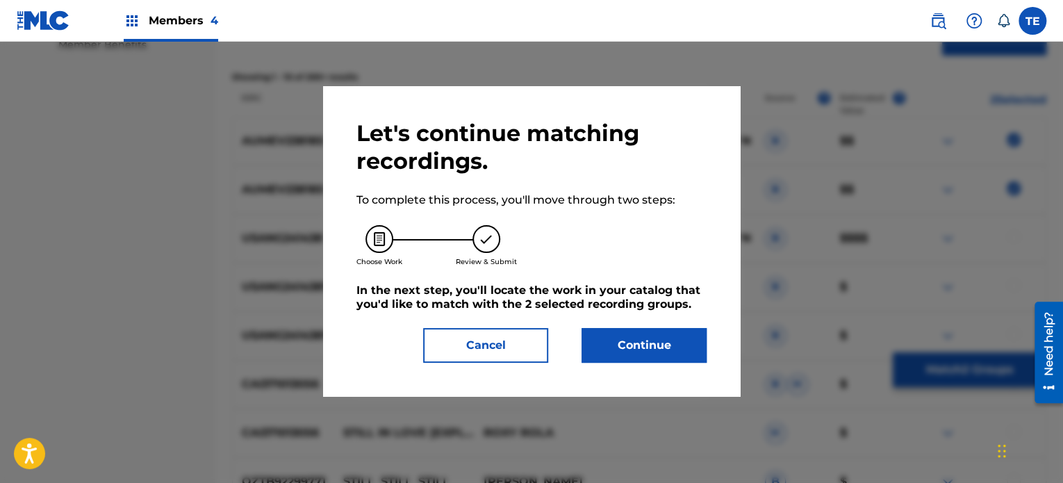
click at [653, 330] on button "Continue" at bounding box center [644, 345] width 125 height 35
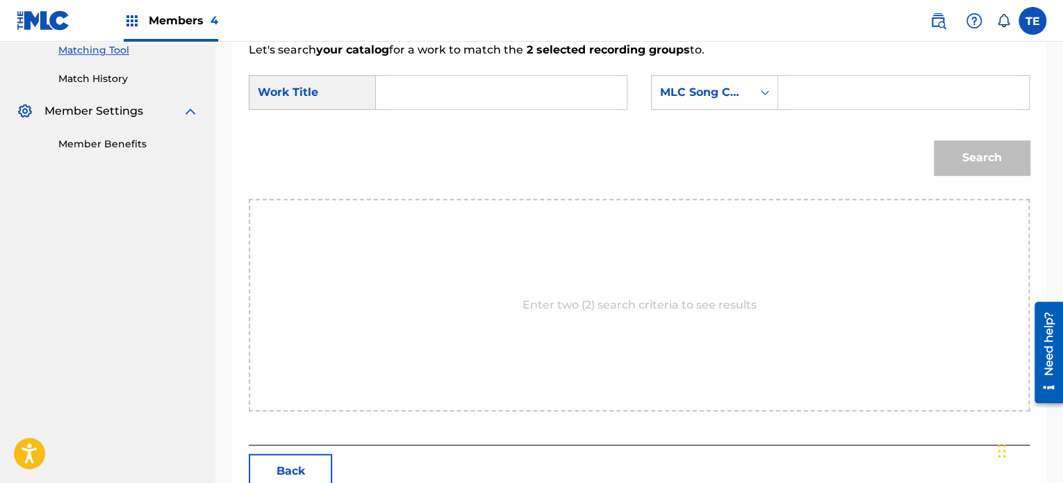
scroll to position [303, 0]
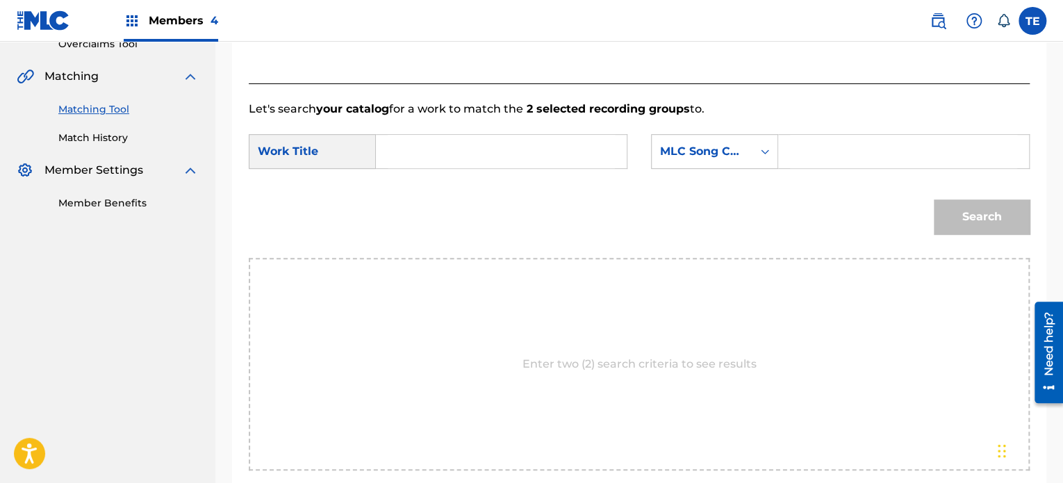
click at [436, 150] on input "Search Form" at bounding box center [501, 151] width 227 height 33
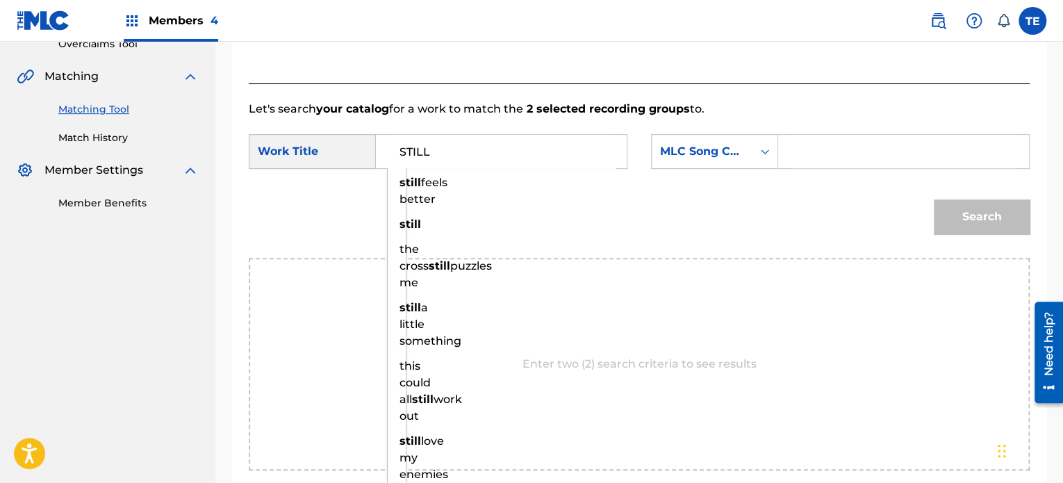
type input "STILL"
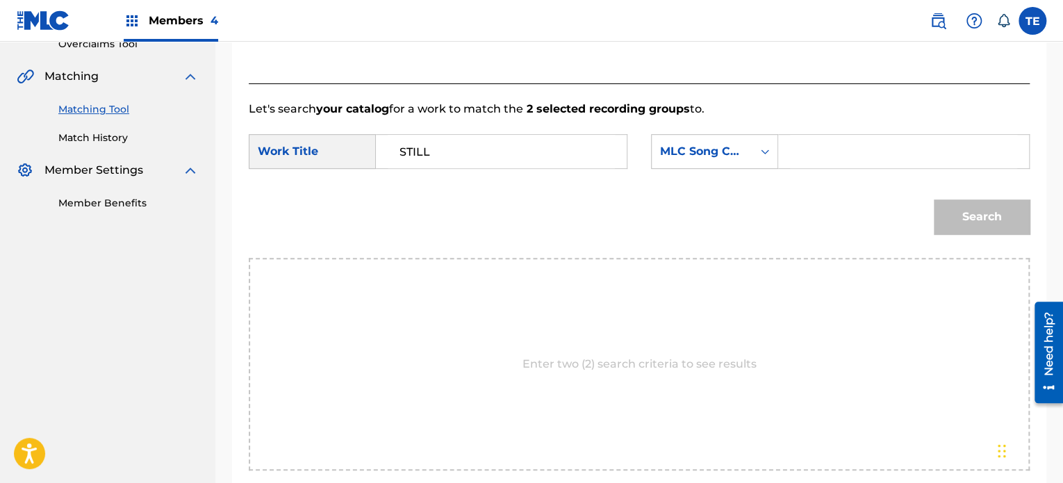
click at [840, 154] on input "Search Form" at bounding box center [903, 151] width 227 height 33
type input "S80EEK"
click at [994, 217] on button "Search" at bounding box center [982, 216] width 96 height 35
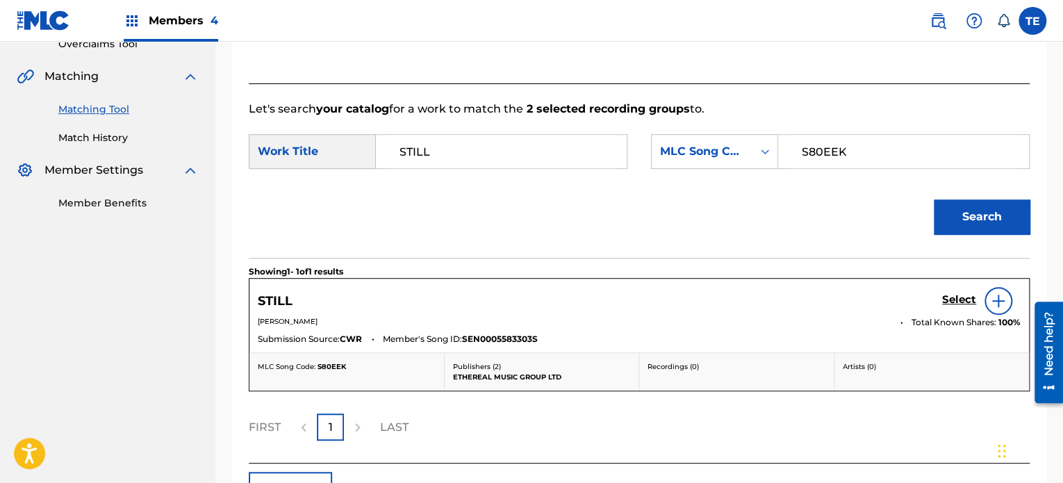
click at [965, 297] on h5 "Select" at bounding box center [959, 299] width 34 height 13
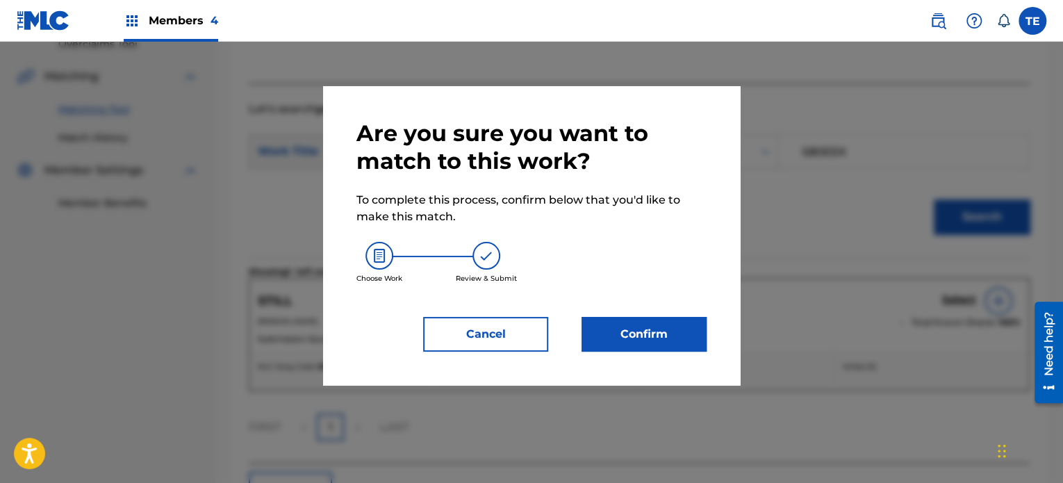
click at [658, 341] on button "Confirm" at bounding box center [644, 334] width 125 height 35
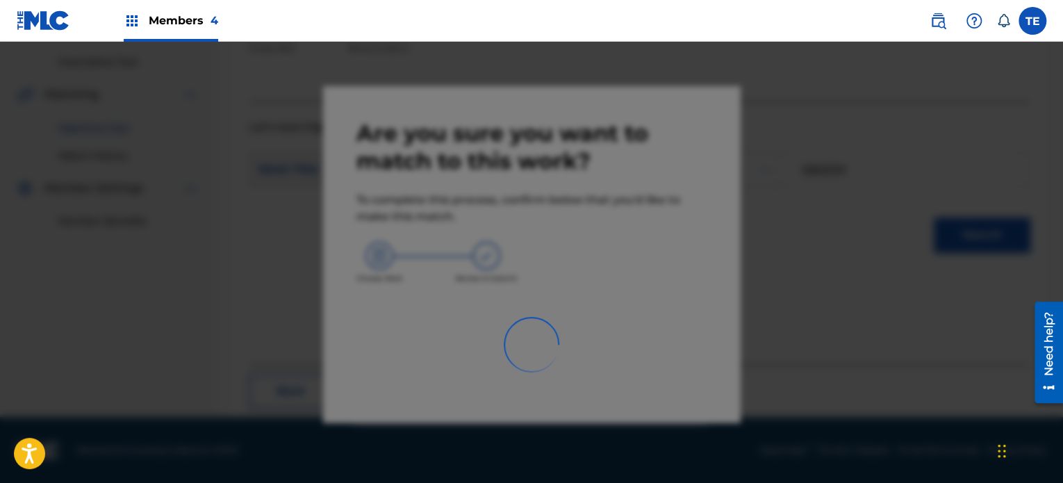
scroll to position [114, 0]
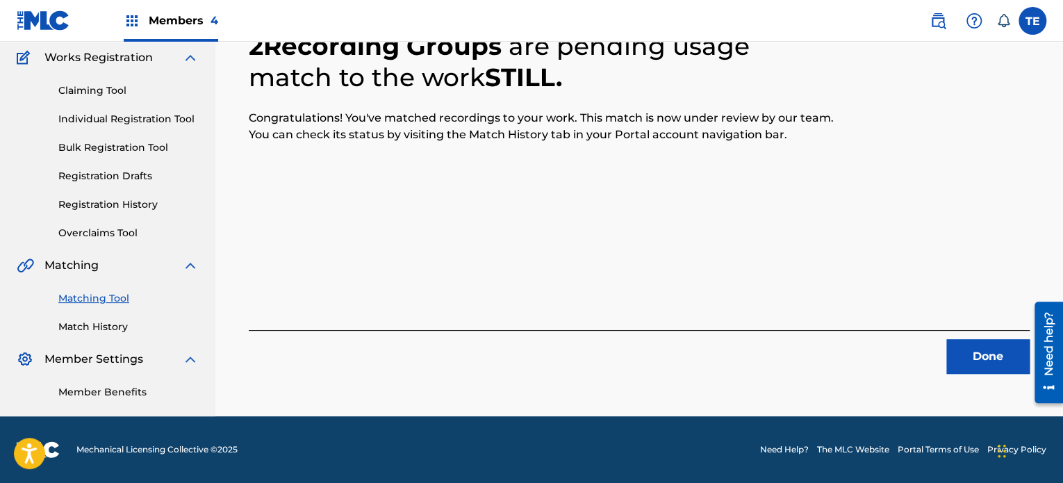
click at [950, 350] on button "Done" at bounding box center [988, 356] width 83 height 35
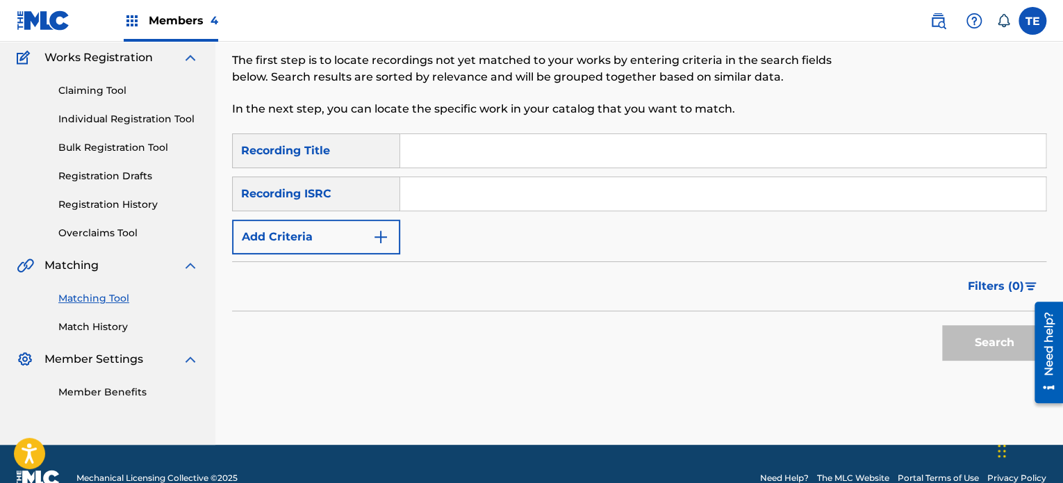
click at [500, 157] on input "Search Form" at bounding box center [723, 150] width 646 height 33
type input "Still Water"
click at [349, 229] on button "Add Criteria" at bounding box center [316, 237] width 168 height 35
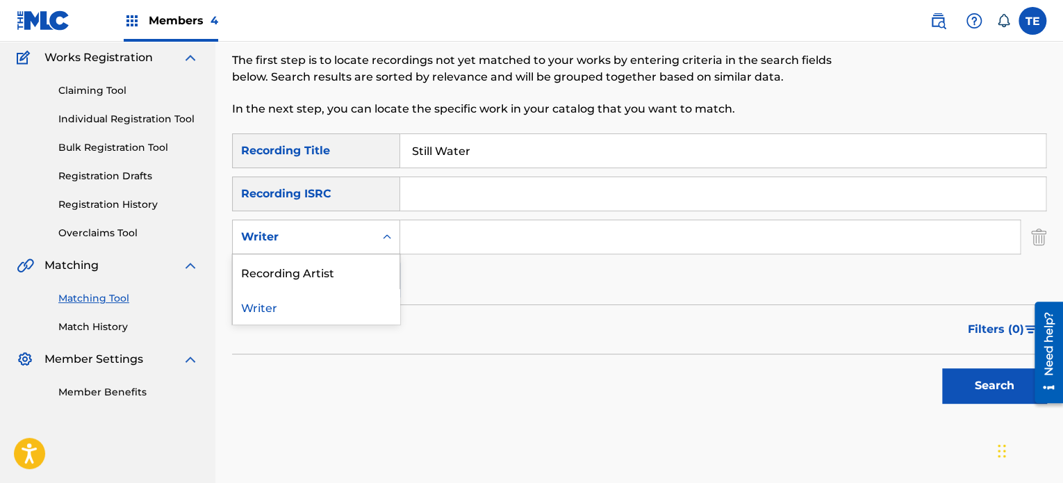
click at [334, 238] on div "Writer" at bounding box center [303, 237] width 125 height 17
click at [286, 275] on div "Recording Artist" at bounding box center [316, 271] width 167 height 35
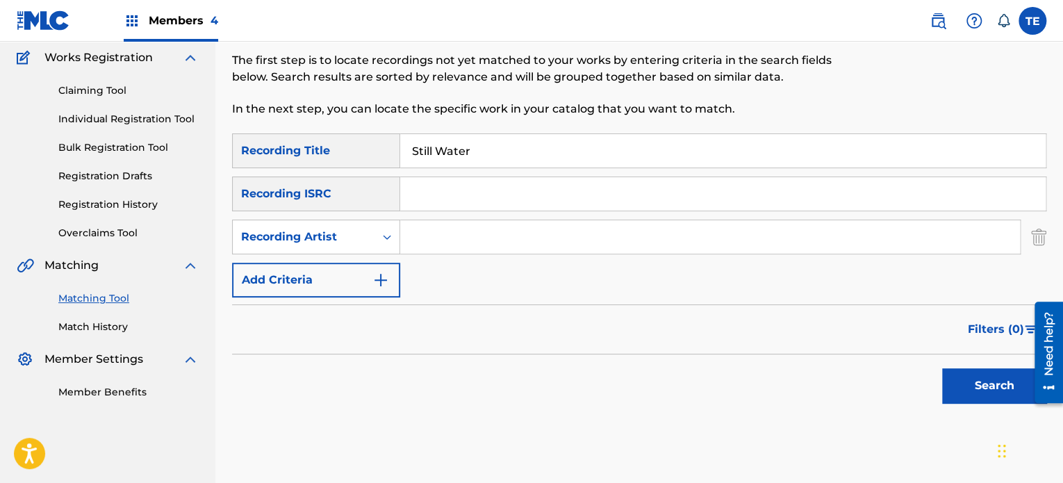
drag, startPoint x: 446, startPoint y: 240, endPoint x: 445, endPoint y: 230, distance: 9.8
click at [446, 240] on input "Search Form" at bounding box center [710, 236] width 620 height 33
drag, startPoint x: 503, startPoint y: 249, endPoint x: 500, endPoint y: 242, distance: 7.8
click at [500, 245] on input "Search Form" at bounding box center [710, 236] width 620 height 33
type input "Rola Young"
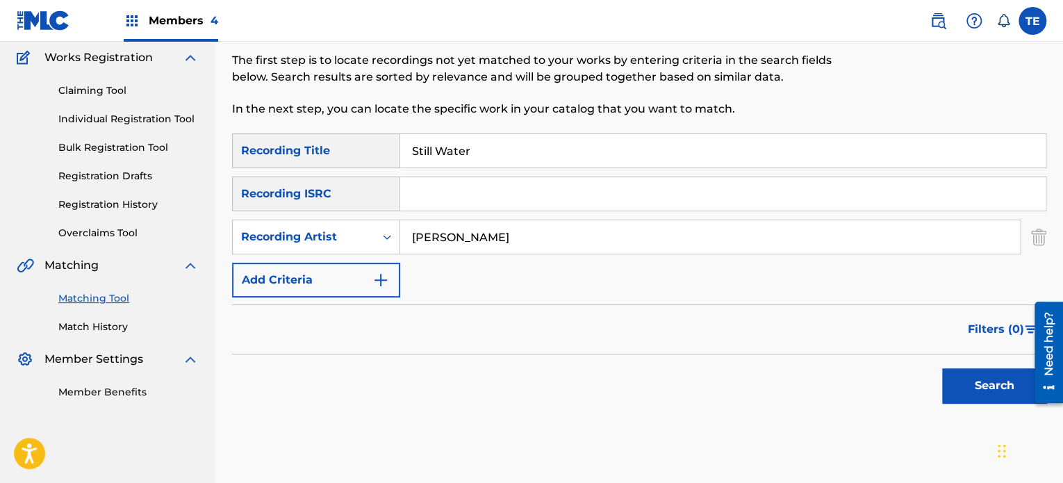
click at [947, 391] on button "Search" at bounding box center [994, 385] width 104 height 35
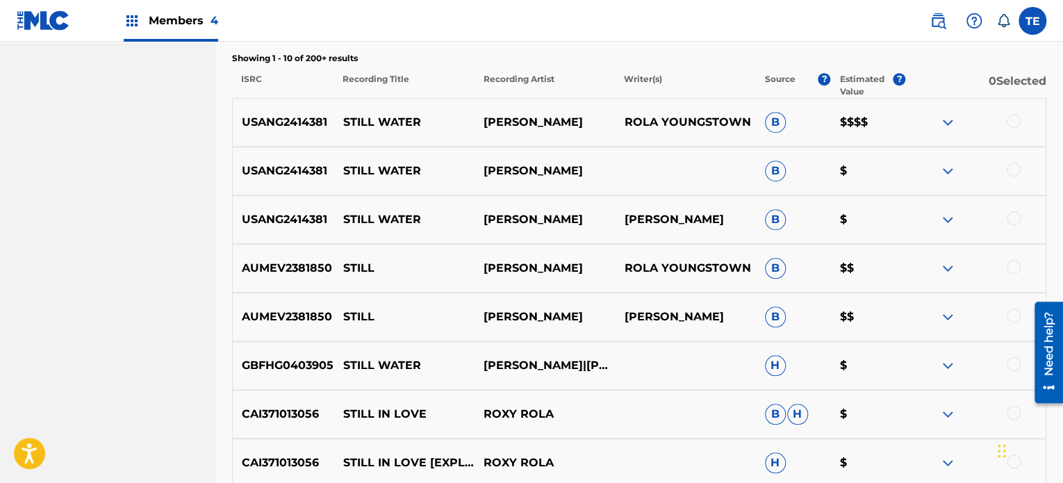
scroll to position [482, 0]
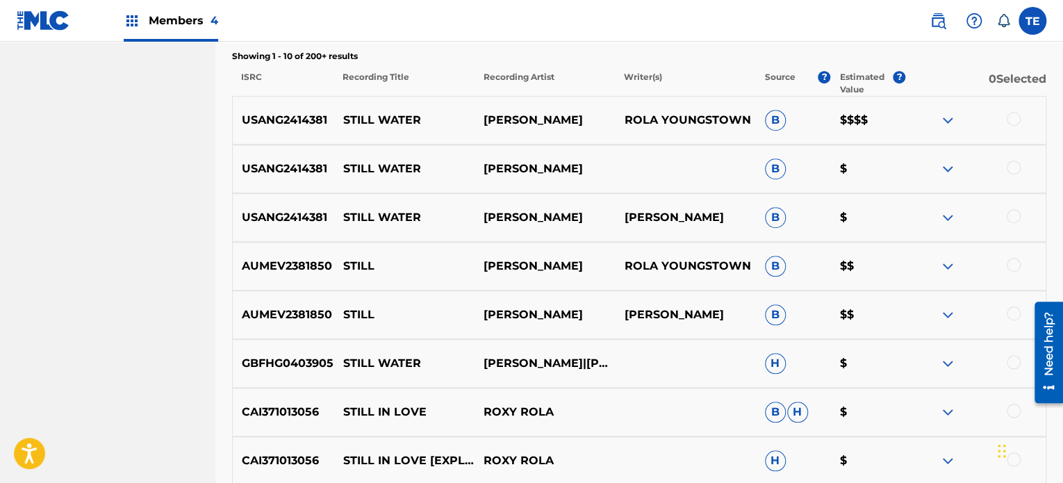
click at [1013, 213] on div at bounding box center [1014, 216] width 14 height 14
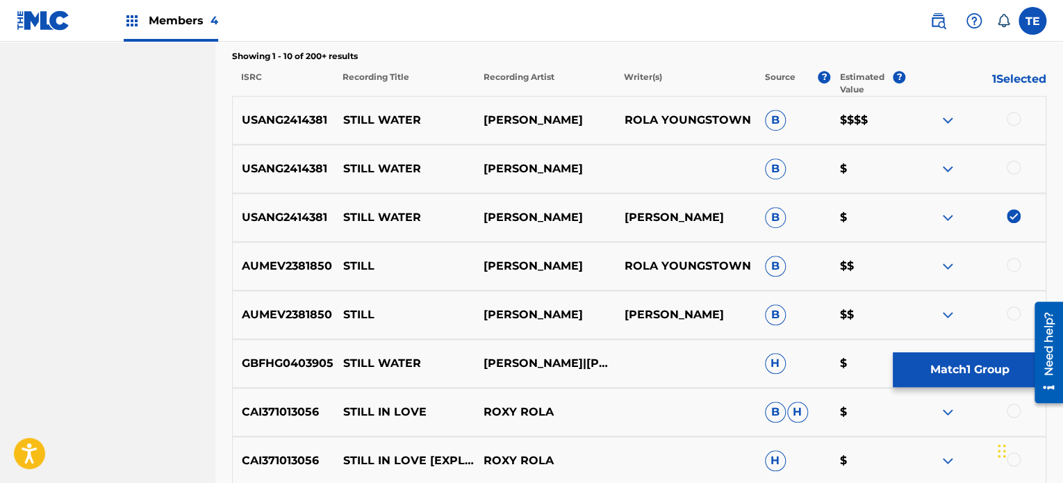
click at [1015, 166] on div at bounding box center [1014, 168] width 14 height 14
click at [1013, 115] on div at bounding box center [1014, 119] width 14 height 14
click at [991, 363] on button "Match 3 Groups" at bounding box center [970, 369] width 154 height 35
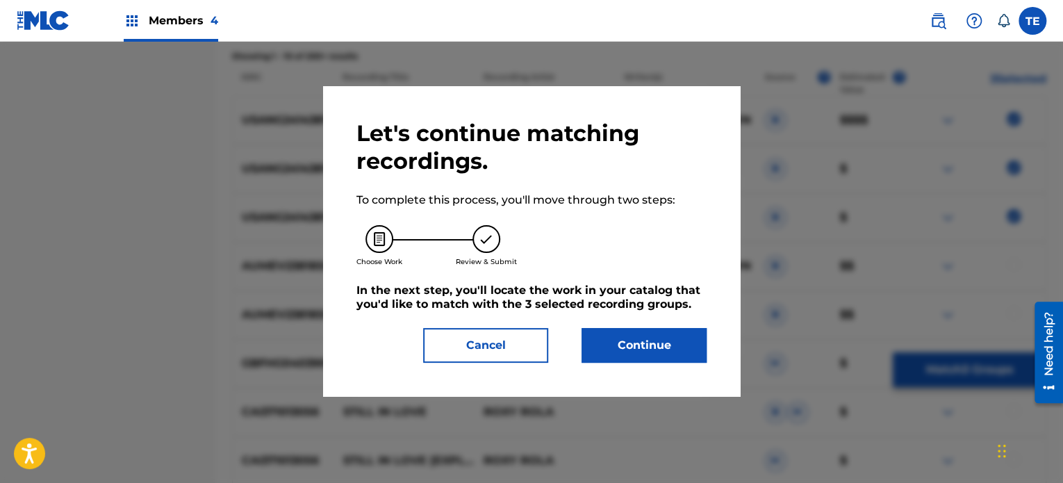
click at [665, 345] on button "Continue" at bounding box center [644, 345] width 125 height 35
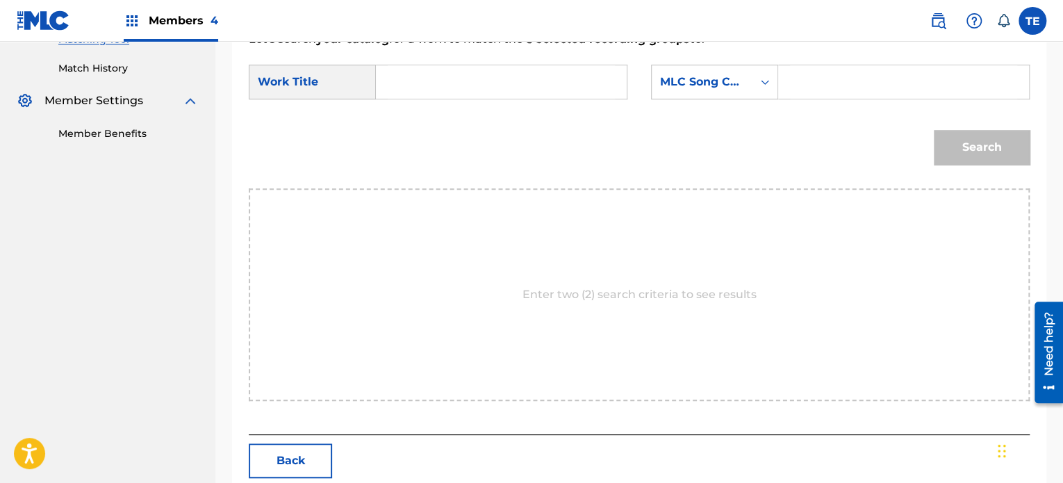
scroll to position [303, 0]
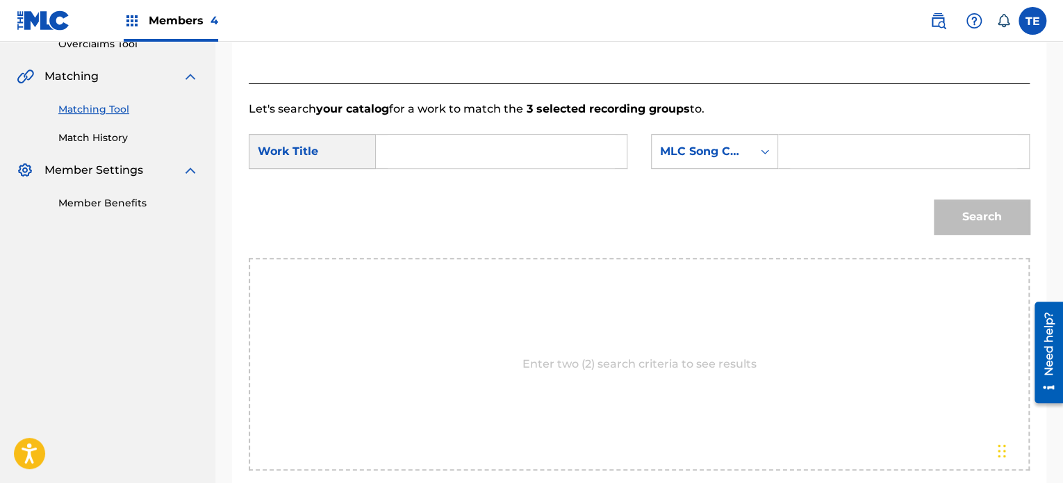
click at [434, 142] on input "Search Form" at bounding box center [501, 151] width 227 height 33
click at [424, 157] on input "Search Form" at bounding box center [501, 151] width 227 height 33
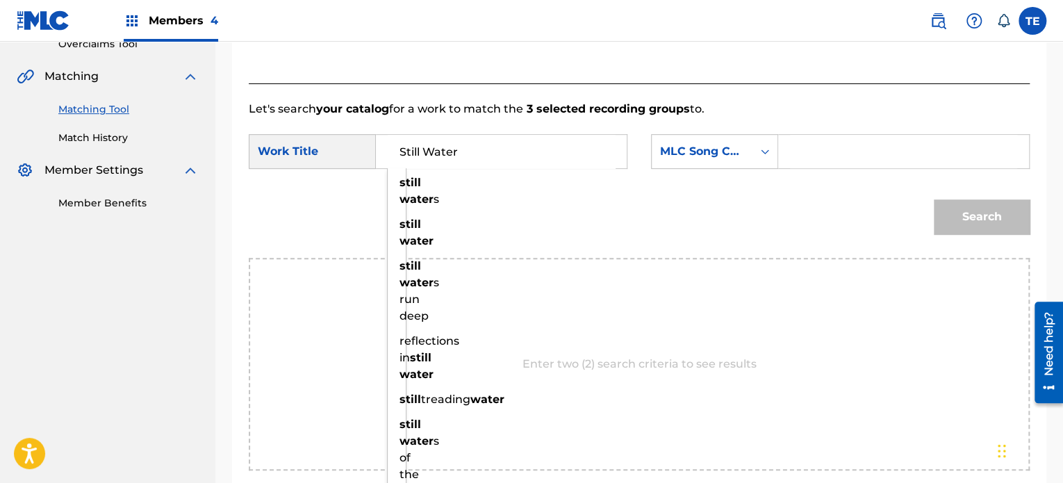
type input "Still Water"
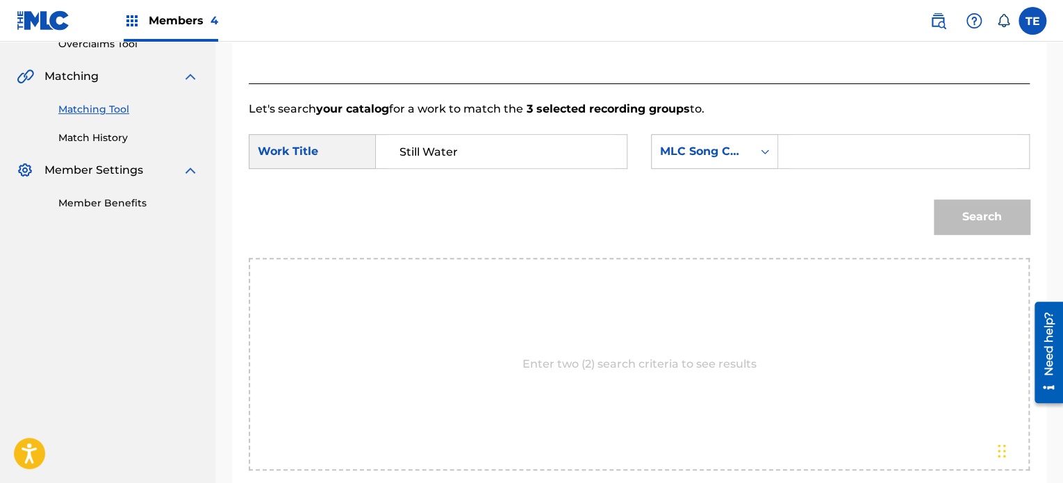
click at [790, 155] on input "Search Form" at bounding box center [903, 151] width 227 height 33
type input "S80LXE"
click at [945, 219] on button "Search" at bounding box center [982, 216] width 96 height 35
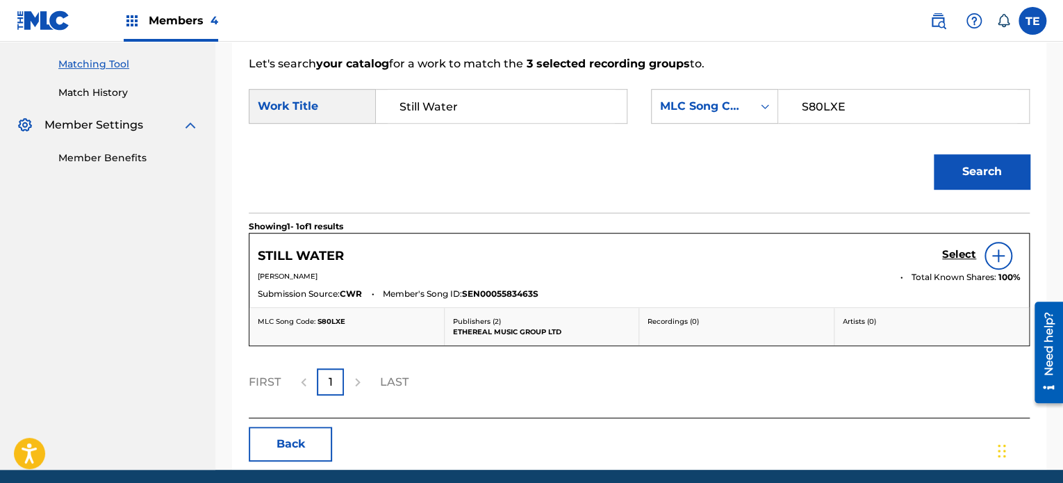
scroll to position [373, 0]
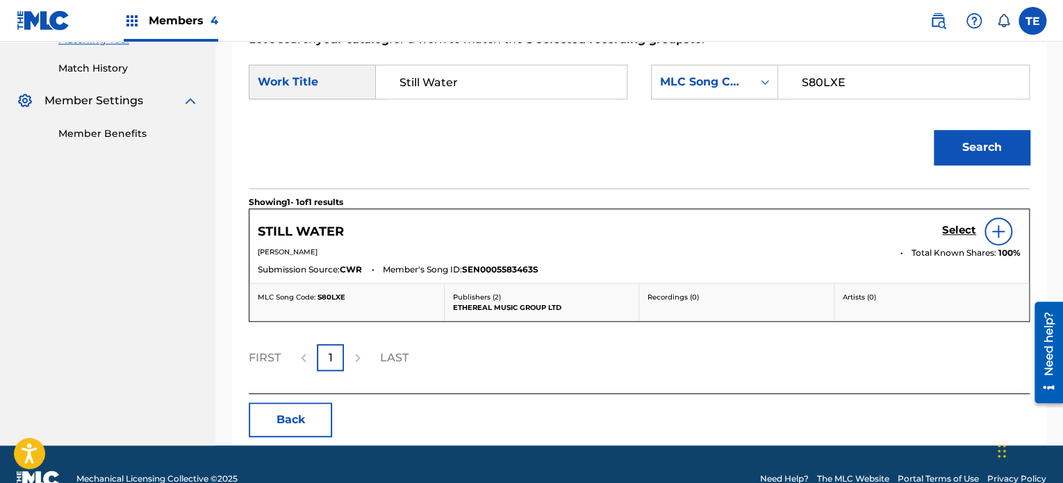
click at [959, 230] on h5 "Select" at bounding box center [959, 230] width 34 height 13
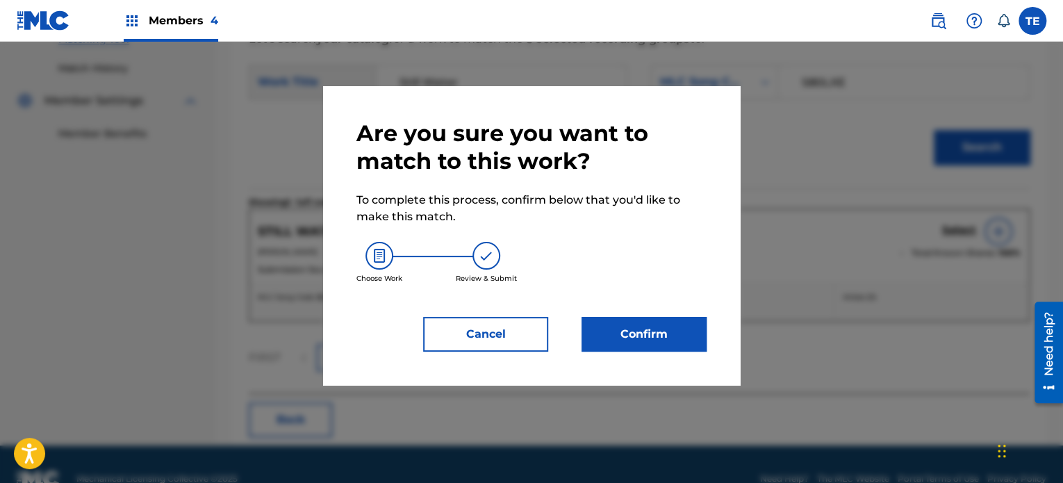
click at [667, 332] on button "Confirm" at bounding box center [644, 334] width 125 height 35
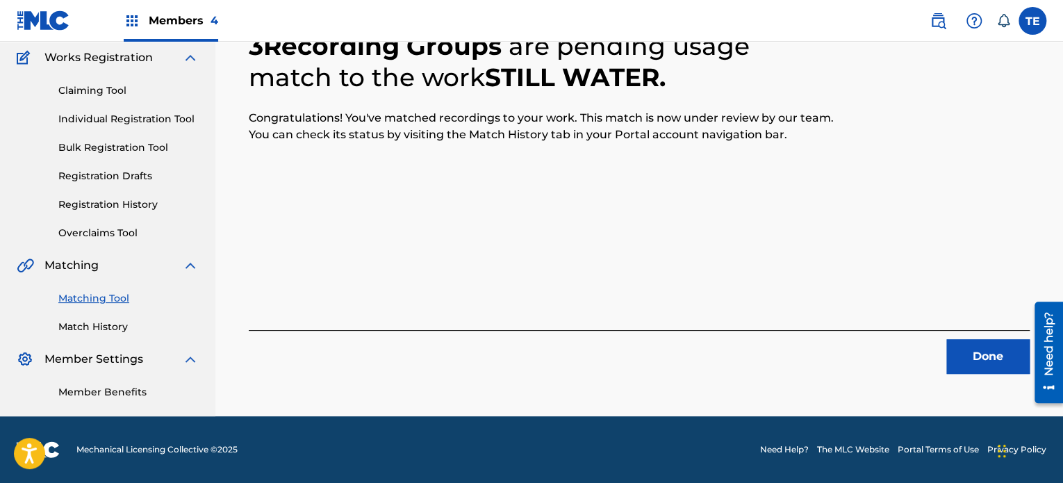
scroll to position [114, 0]
click at [1004, 350] on button "Done" at bounding box center [988, 356] width 83 height 35
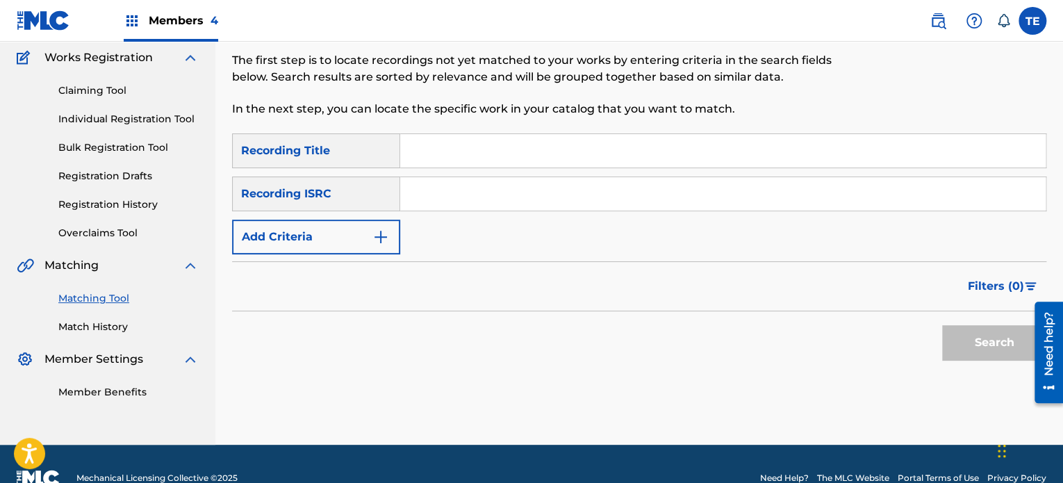
click at [503, 197] on input "Search Form" at bounding box center [723, 193] width 646 height 33
click at [464, 149] on input "Search Form" at bounding box center [723, 150] width 646 height 33
click at [464, 147] on input "Search Form" at bounding box center [723, 150] width 646 height 33
type input "Sunday Dreams"
click at [386, 237] on img "Search Form" at bounding box center [381, 237] width 17 height 17
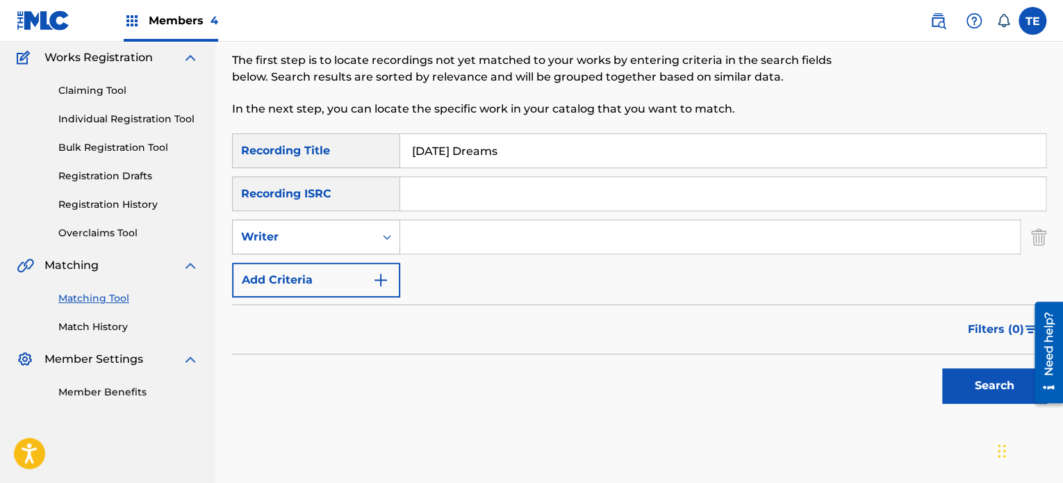
click at [350, 238] on div "Writer" at bounding box center [303, 237] width 125 height 17
click at [307, 272] on div "Recording Artist" at bounding box center [316, 271] width 167 height 35
click at [456, 234] on input "Search Form" at bounding box center [710, 236] width 620 height 33
type input "Rola Young"
click at [979, 380] on button "Search" at bounding box center [994, 385] width 104 height 35
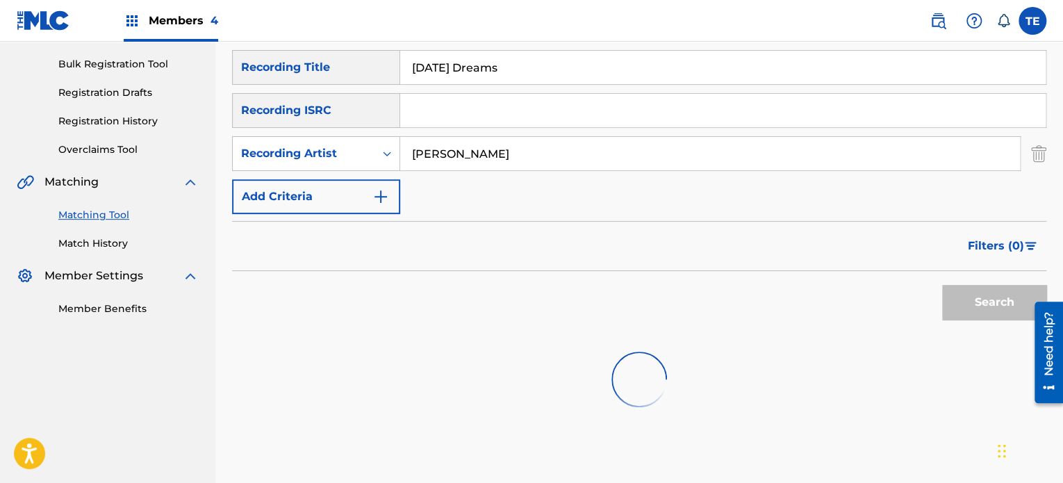
scroll to position [274, 0]
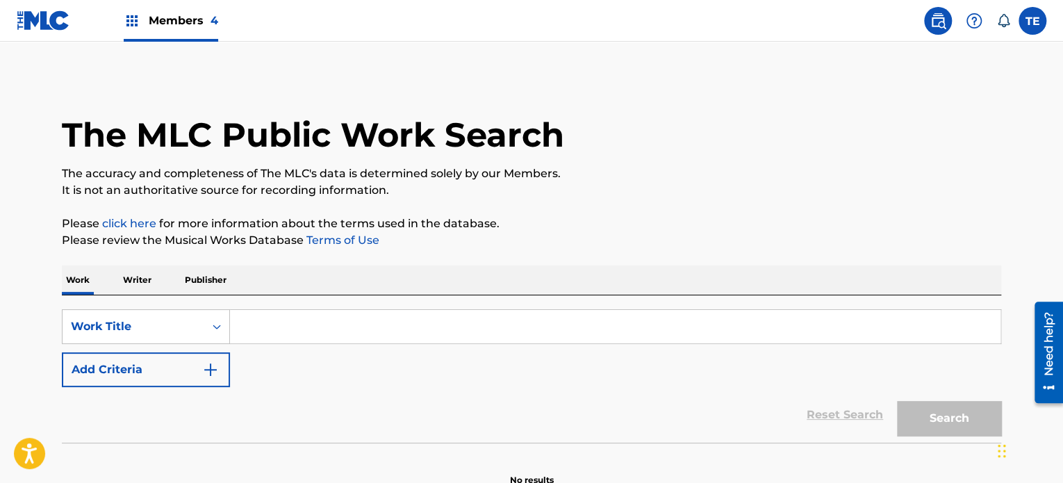
click at [947, 17] on link at bounding box center [938, 21] width 28 height 28
click at [1026, 24] on label at bounding box center [1033, 21] width 28 height 28
click at [1033, 21] on input "TE Toby Egekwu tobenna.egekwu@sentricmusic.com Notification Preferences Profile…" at bounding box center [1033, 21] width 0 height 0
click at [794, 106] on div "The MLC Public Work Search" at bounding box center [532, 126] width 940 height 101
click at [146, 317] on div "Work Title" at bounding box center [146, 326] width 168 height 35
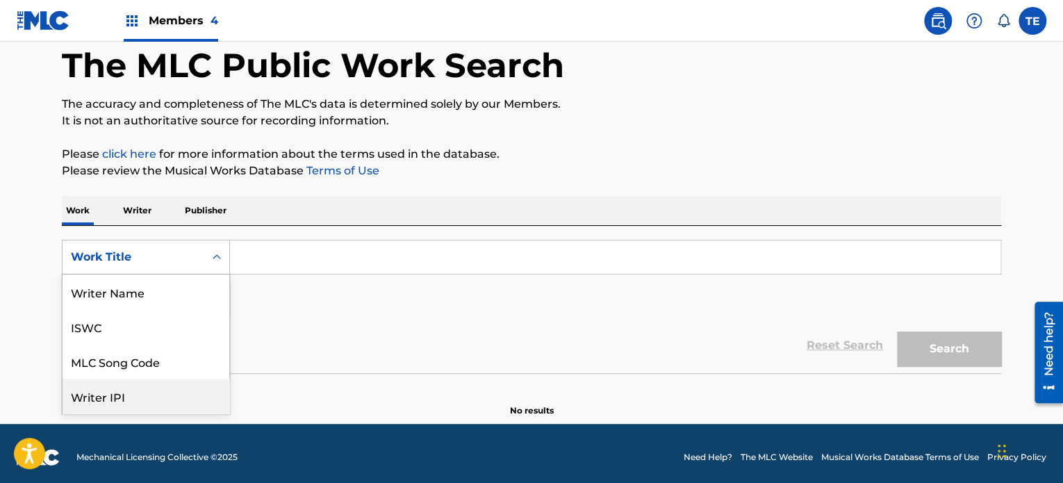
scroll to position [70, 0]
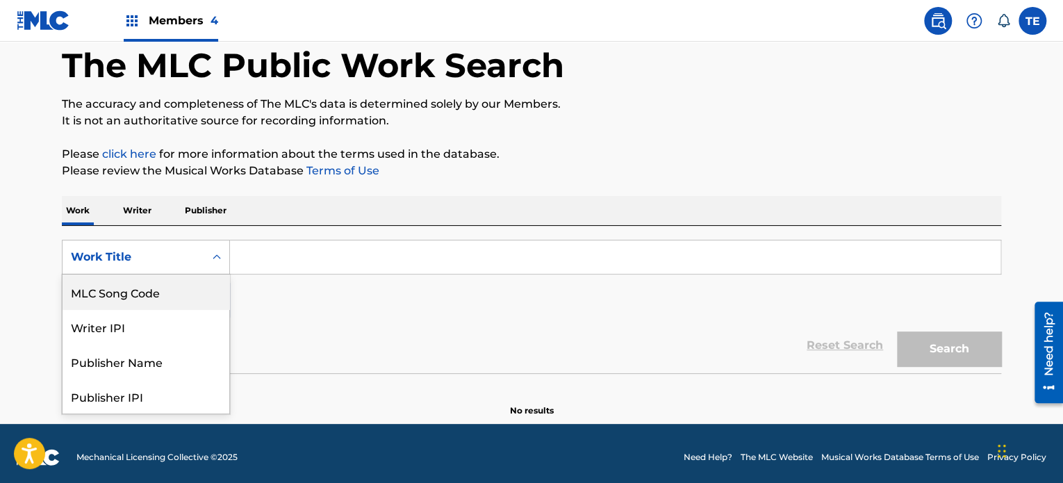
drag, startPoint x: 157, startPoint y: 291, endPoint x: 181, endPoint y: 295, distance: 24.1
click at [158, 289] on div "MLC Song Code" at bounding box center [146, 292] width 167 height 35
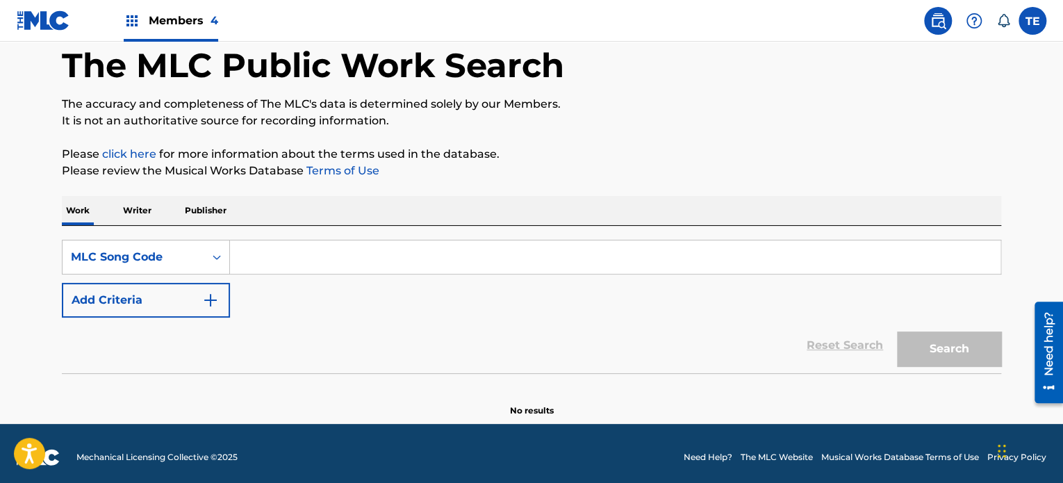
click at [322, 261] on input "Search Form" at bounding box center [615, 256] width 771 height 33
paste input "S79RW9"
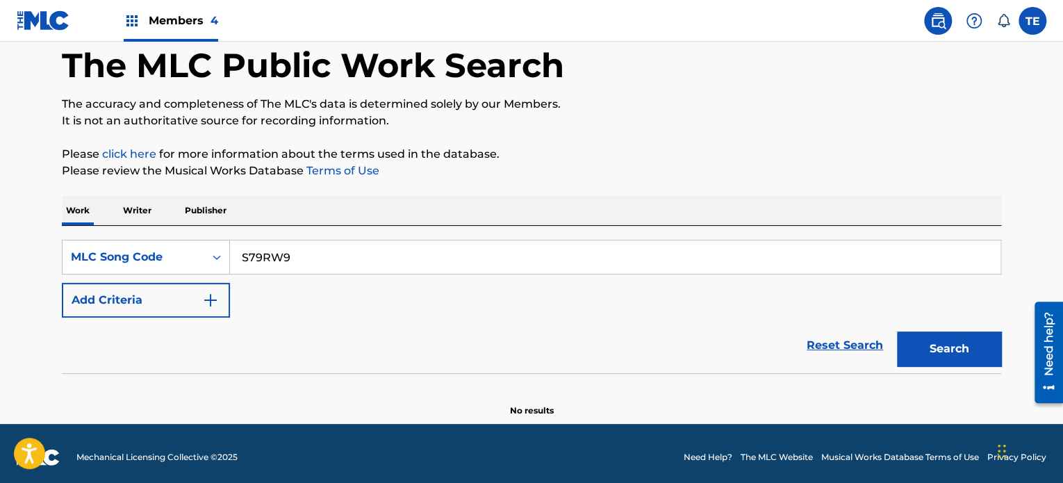
type input "S79RW9"
click at [922, 345] on button "Search" at bounding box center [949, 349] width 104 height 35
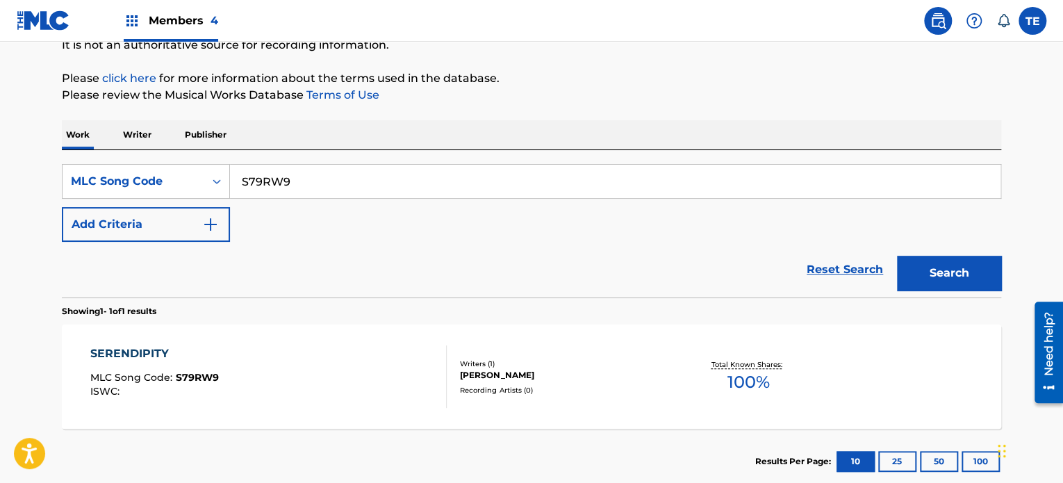
scroll to position [229, 0]
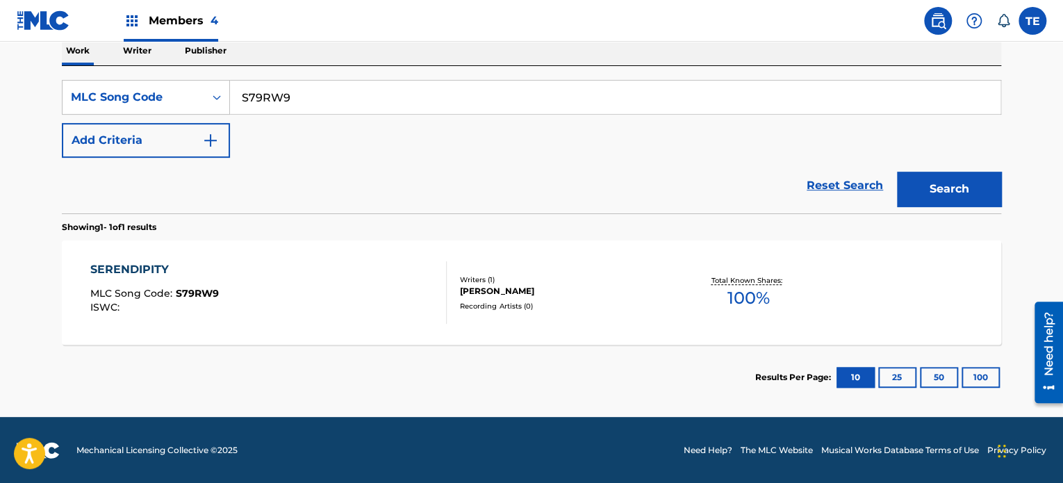
click at [313, 288] on div "SERENDIPITY MLC Song Code : S79RW9 ISWC :" at bounding box center [268, 292] width 357 height 63
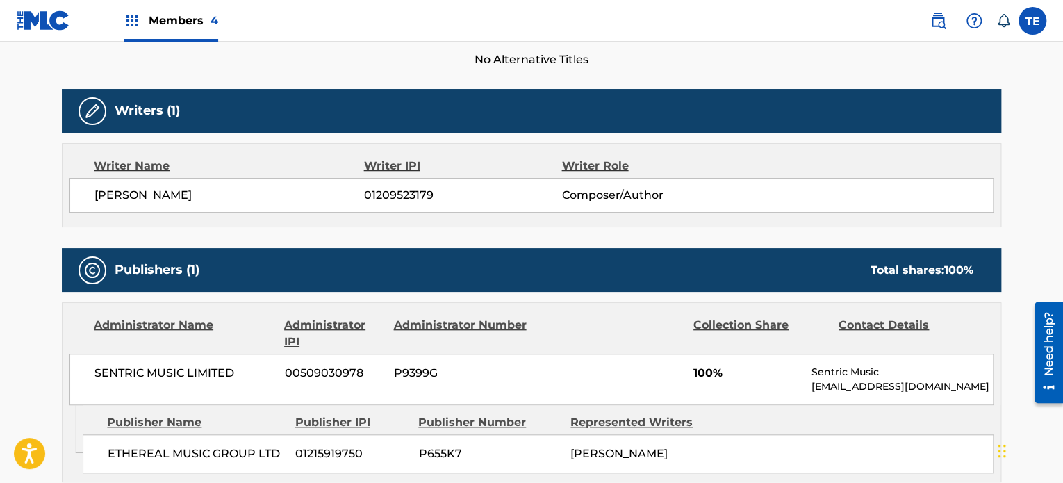
scroll to position [247, 0]
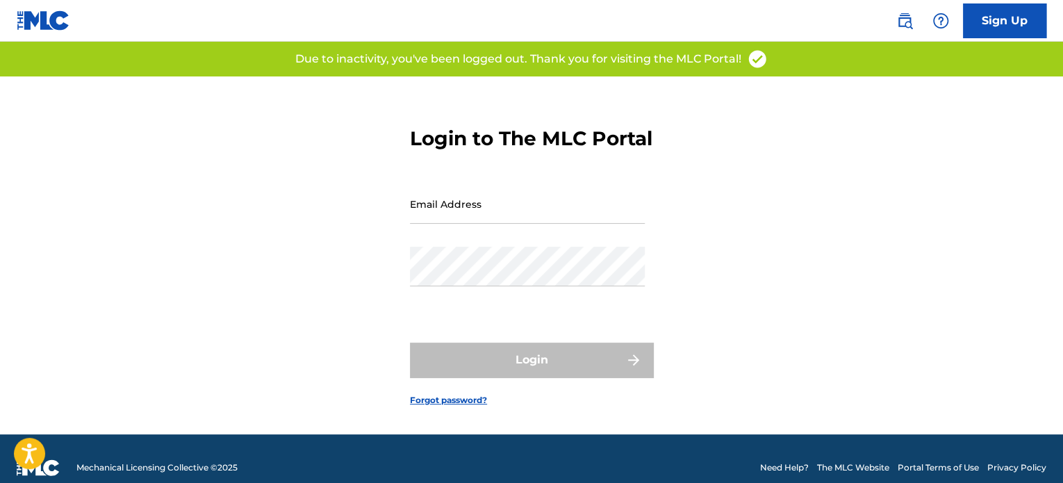
click at [332, 255] on div "Login to The MLC Portal Email Address Password Login Forgot password?" at bounding box center [531, 255] width 973 height 358
click at [591, 224] on input "Email Address" at bounding box center [527, 204] width 235 height 40
click at [521, 219] on input "Email Address" at bounding box center [527, 204] width 235 height 40
type input "[EMAIL_ADDRESS][DOMAIN_NAME]"
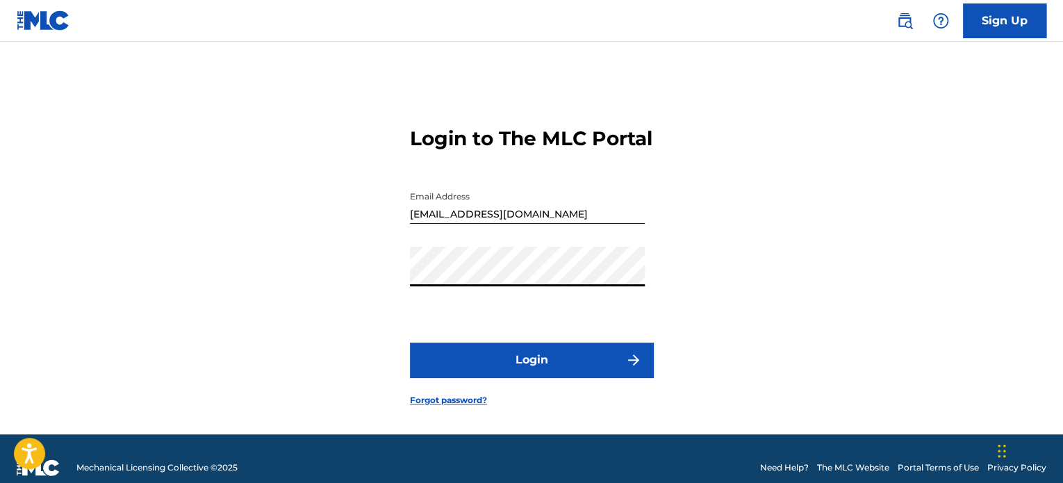
click at [527, 372] on button "Login" at bounding box center [531, 360] width 243 height 35
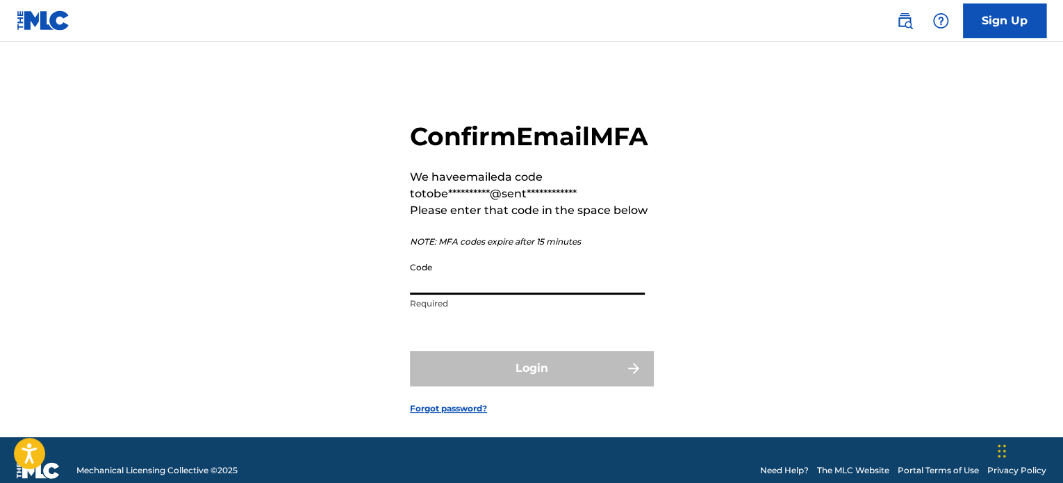
click at [487, 295] on input "Code" at bounding box center [527, 275] width 235 height 40
paste input "671683"
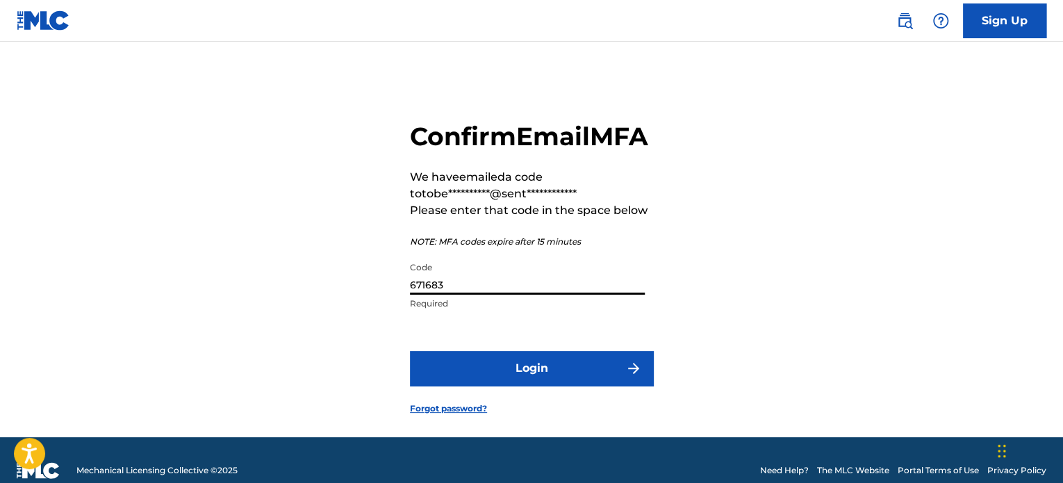
type input "671683"
click at [609, 386] on button "Login" at bounding box center [531, 368] width 243 height 35
